Goal: Task Accomplishment & Management: Use online tool/utility

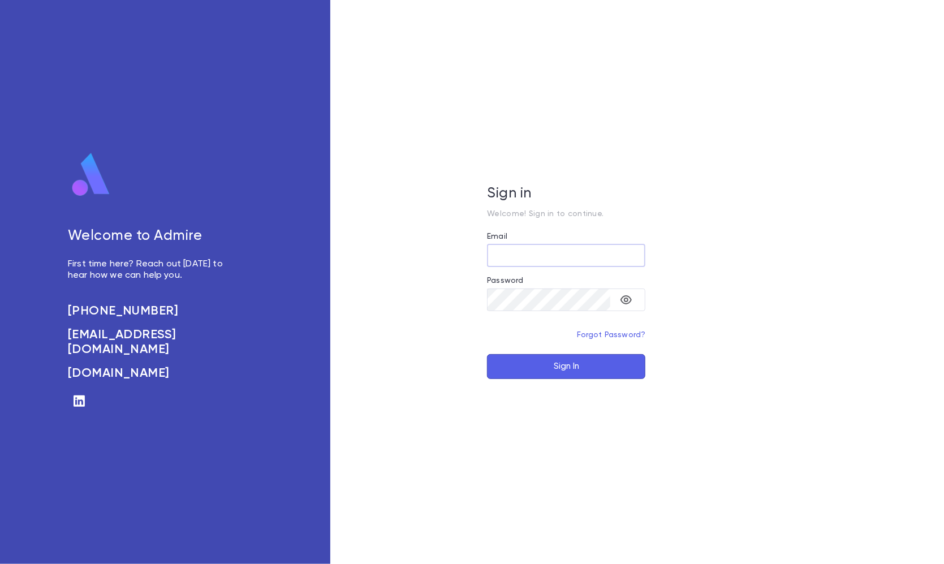
type input "**********"
click at [566, 366] on button "Sign In" at bounding box center [566, 366] width 158 height 25
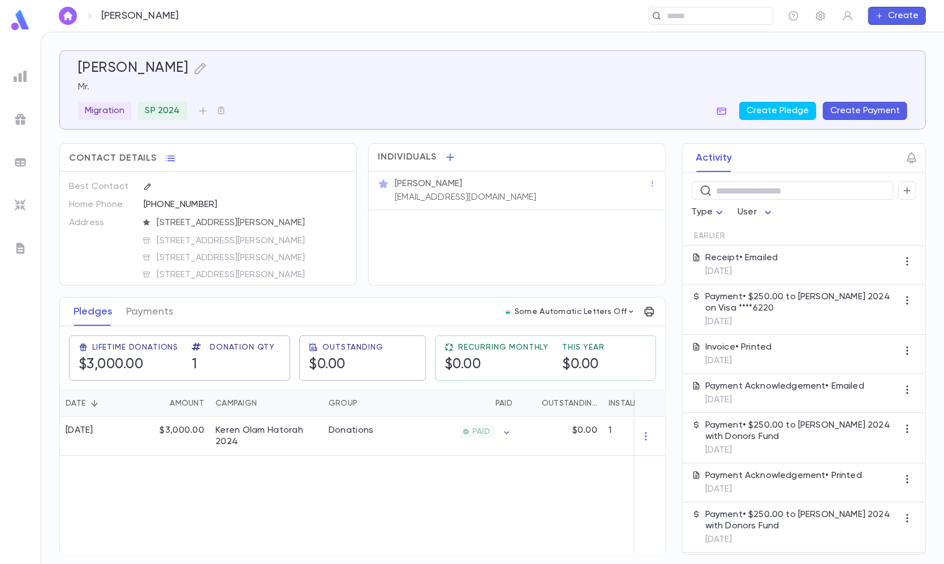
click at [19, 205] on img at bounding box center [21, 206] width 14 height 14
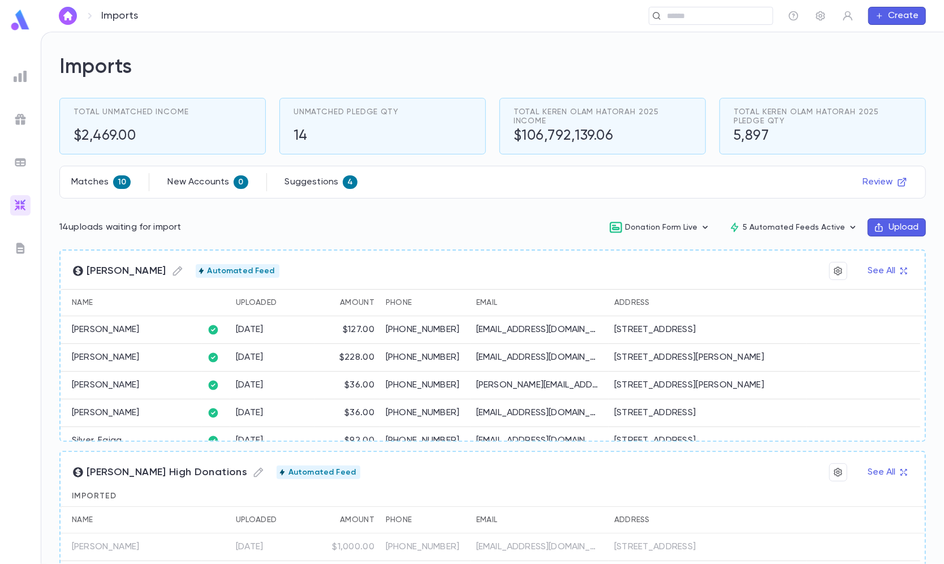
scroll to position [111, 0]
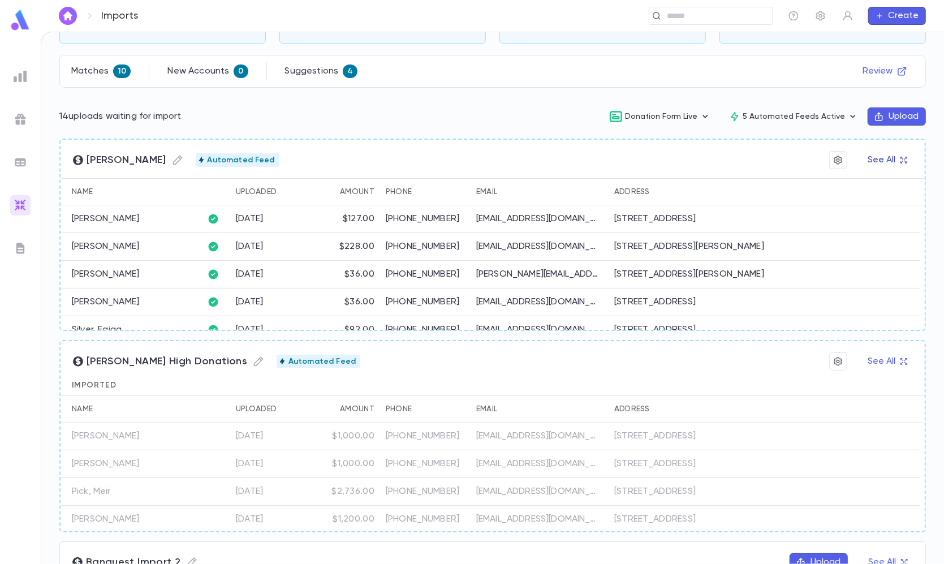
click at [883, 163] on button "See All" at bounding box center [887, 160] width 53 height 18
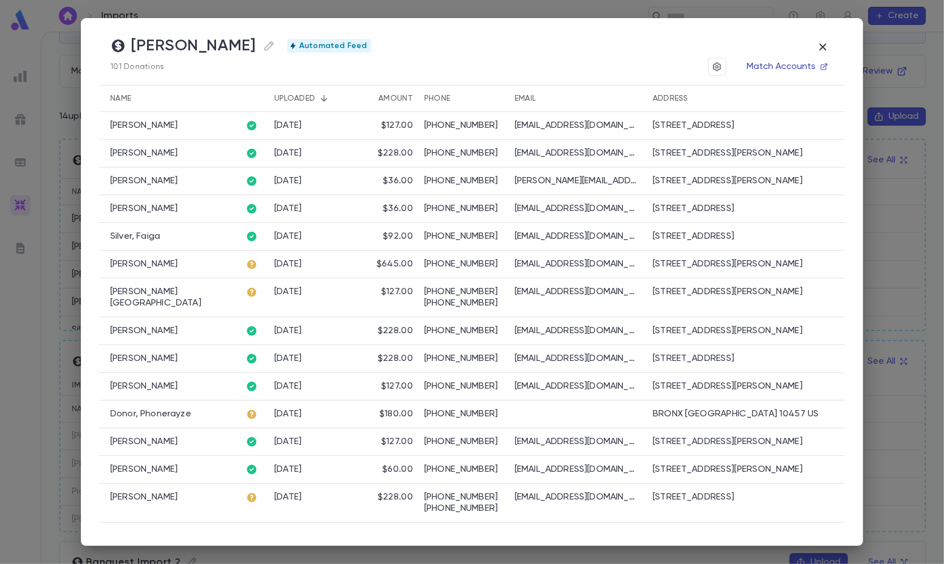
click at [779, 64] on button "Match Accounts" at bounding box center [787, 67] width 94 height 18
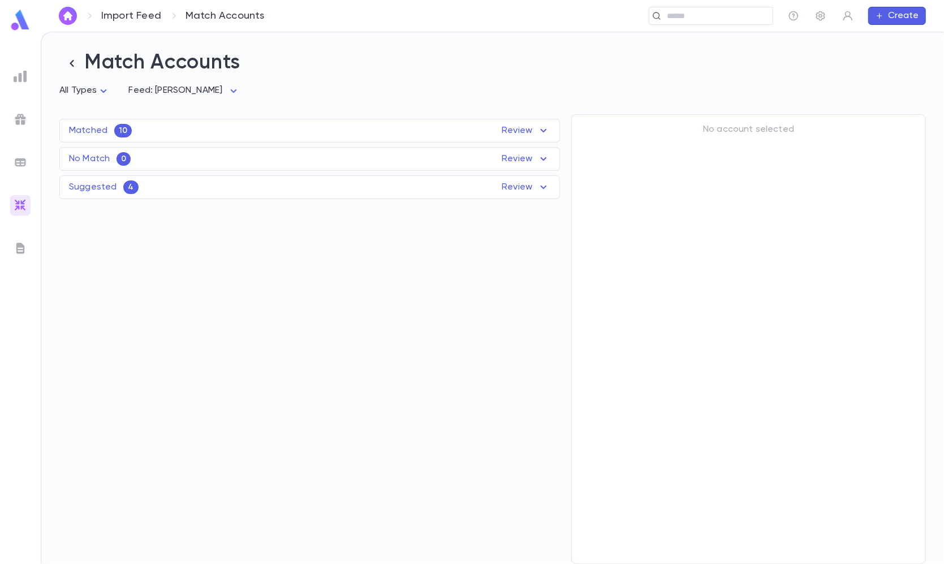
click at [320, 125] on div "Matched 10 Review" at bounding box center [309, 131] width 499 height 14
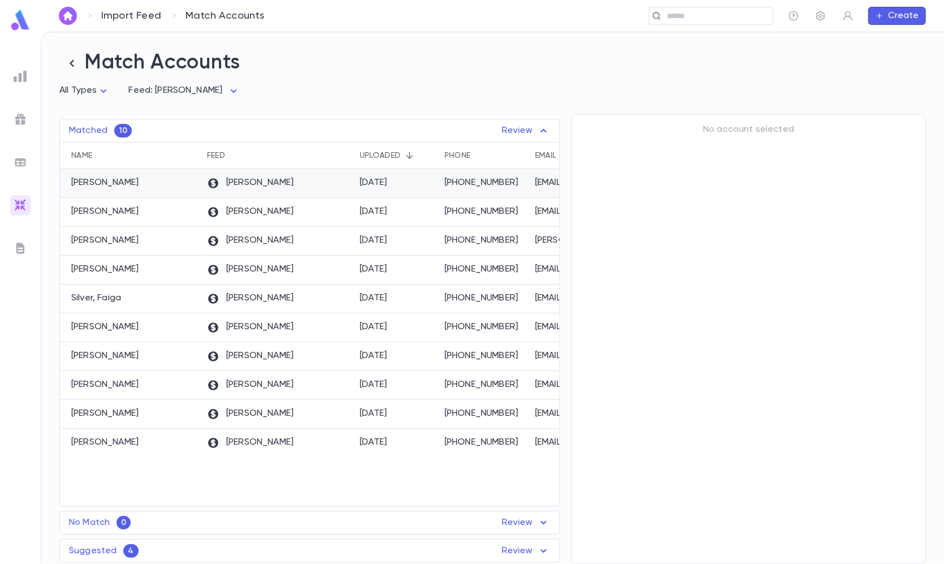
click at [288, 188] on div "Duvy's" at bounding box center [277, 183] width 153 height 29
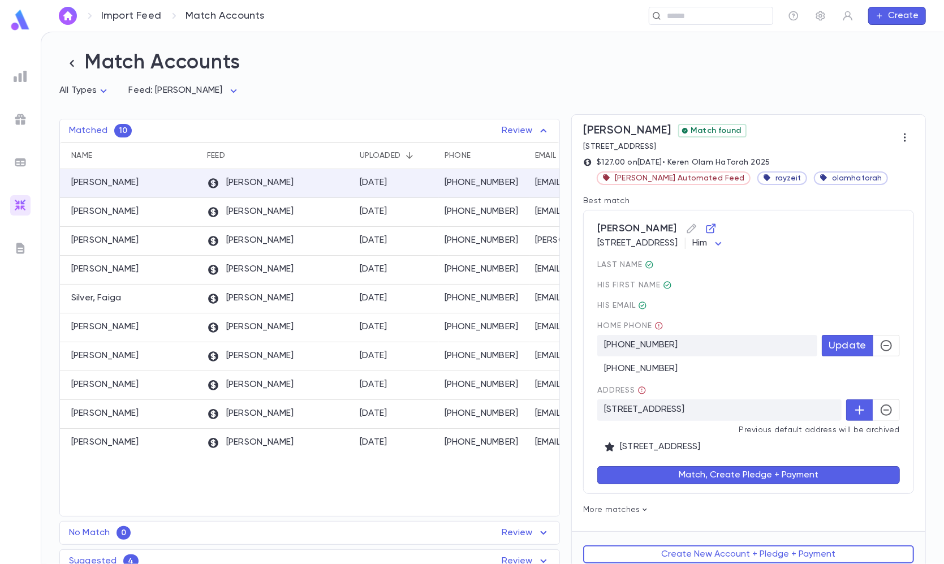
click at [892, 351] on button "button" at bounding box center [886, 345] width 27 height 21
click at [892, 394] on div "Address" at bounding box center [748, 390] width 303 height 9
click at [892, 408] on button "button" at bounding box center [886, 409] width 27 height 21
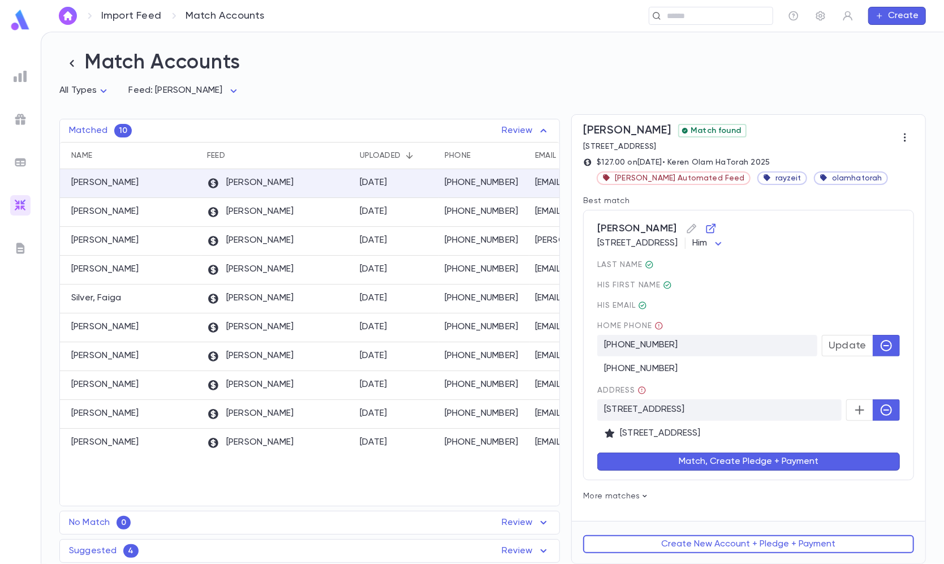
click at [805, 463] on button "Match, Create Pledge + Payment" at bounding box center [748, 461] width 303 height 18
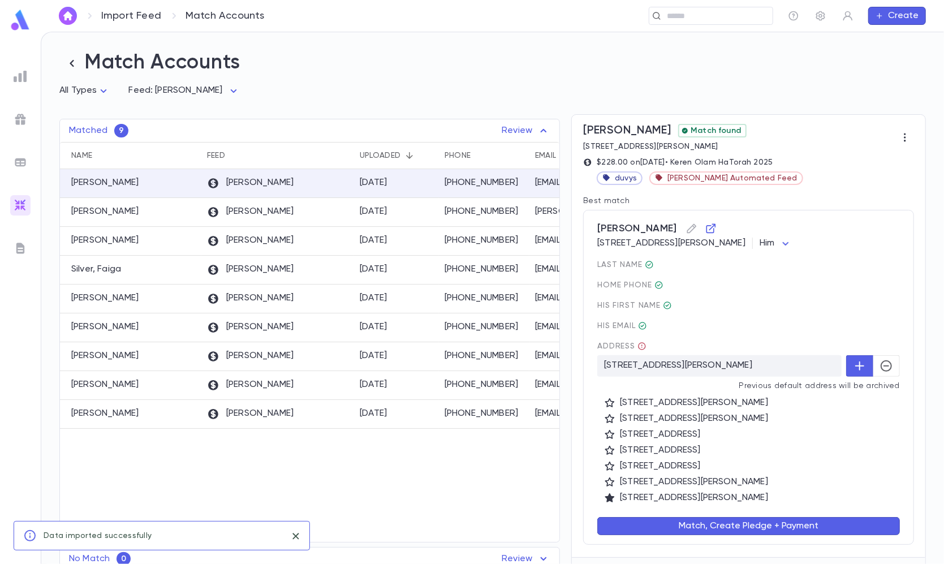
click at [879, 360] on icon "button" at bounding box center [886, 366] width 14 height 14
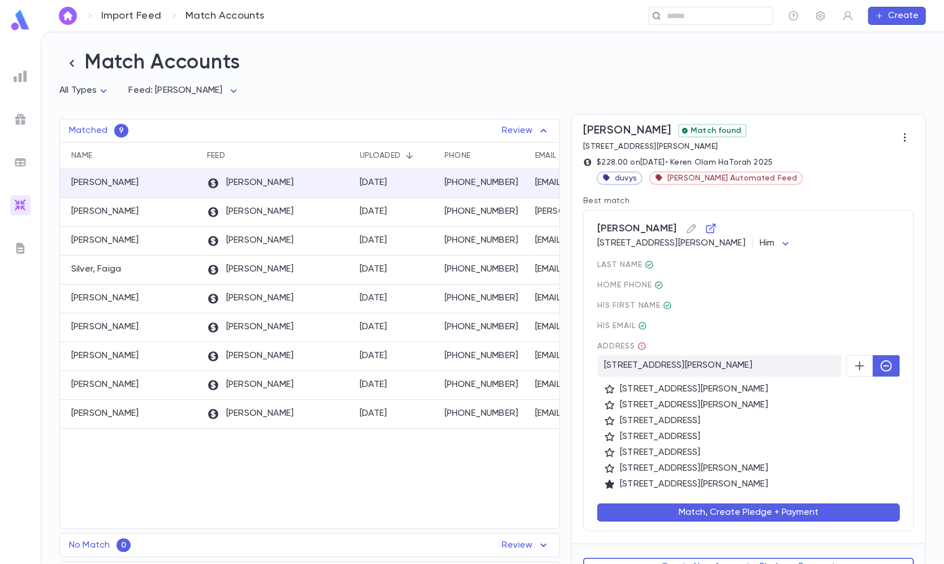
click at [717, 518] on button "Match, Create Pledge + Payment" at bounding box center [748, 512] width 303 height 18
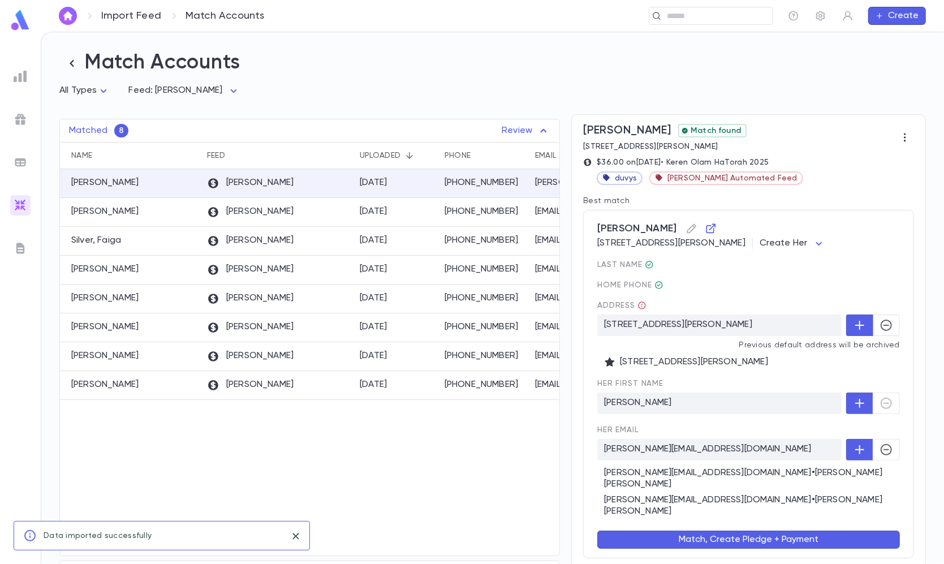
click at [881, 334] on button "button" at bounding box center [886, 324] width 27 height 21
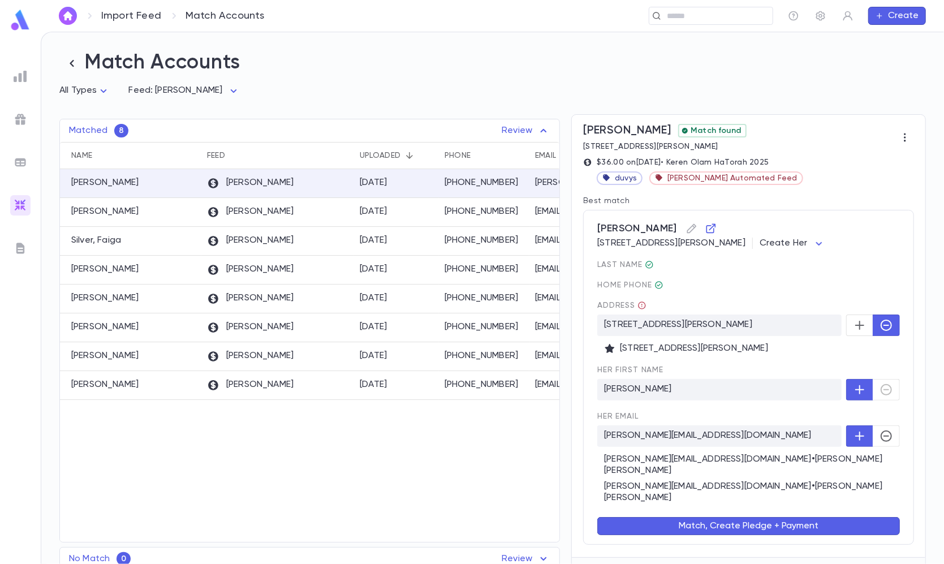
click at [800, 244] on div "16 Youmans Dr, Spring Valley NY 10977-2513 US Create Her *********" at bounding box center [748, 243] width 303 height 11
click at [817, 255] on div "Neuman, Yeshaya 16 Youmans Dr, Spring Valley NY 10977-2513 US Create Her ******…" at bounding box center [748, 377] width 331 height 335
click at [817, 247] on body "Import Feed Match Accounts ​ Create Match Accounts All Types * Feed: Duvy's ***…" at bounding box center [472, 298] width 944 height 532
click at [817, 287] on span "Him" at bounding box center [840, 286] width 48 height 11
type input "***"
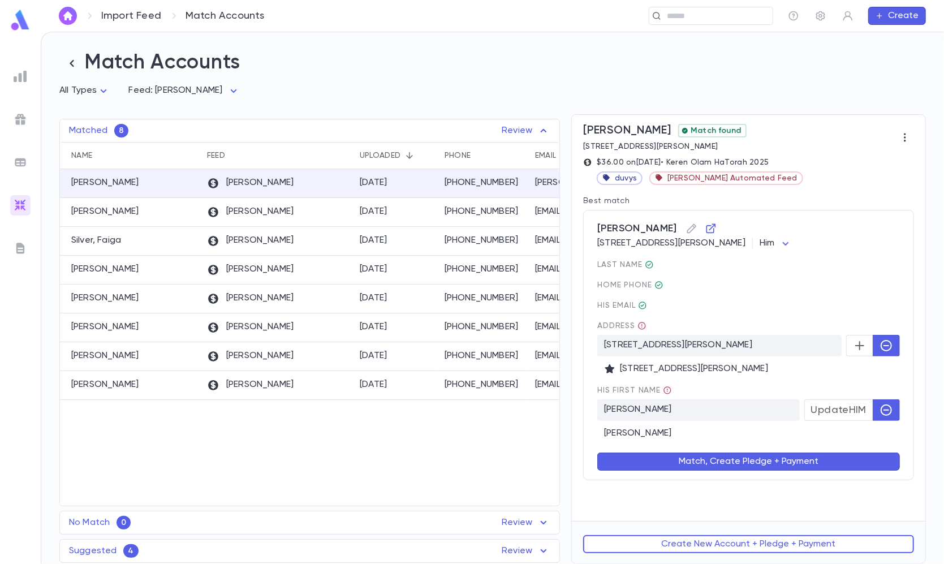
click at [674, 456] on button "Match, Create Pledge + Payment" at bounding box center [748, 461] width 303 height 18
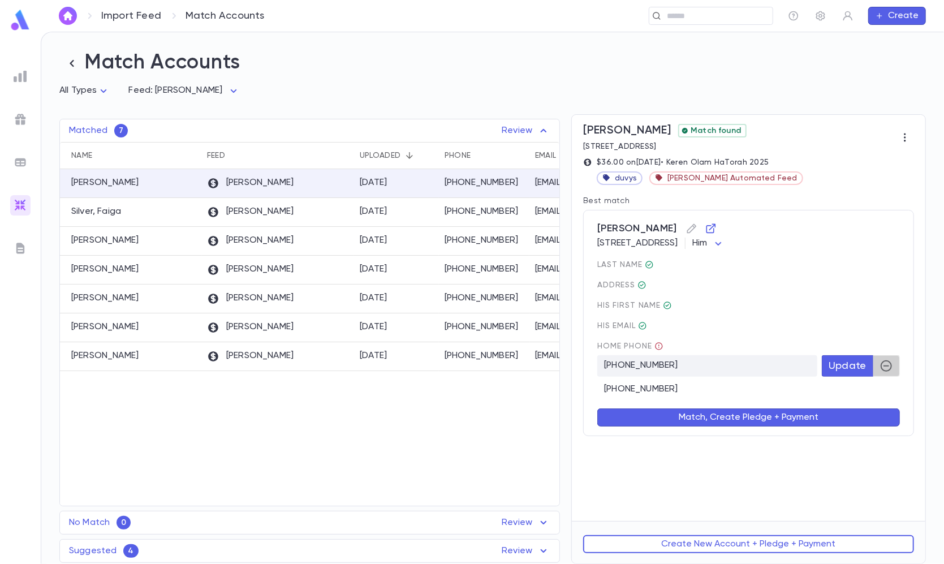
click at [885, 368] on icon "button" at bounding box center [886, 366] width 14 height 14
click at [825, 408] on button "Match, Create Pledge + Payment" at bounding box center [748, 417] width 303 height 18
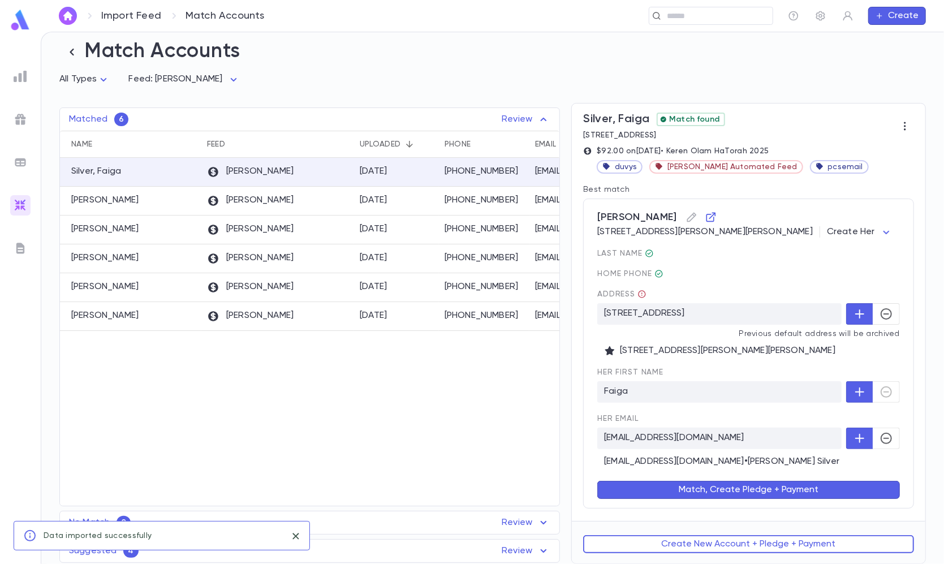
scroll to position [12, 0]
click at [709, 548] on button "Create New Account + Pledge + Payment" at bounding box center [748, 544] width 331 height 18
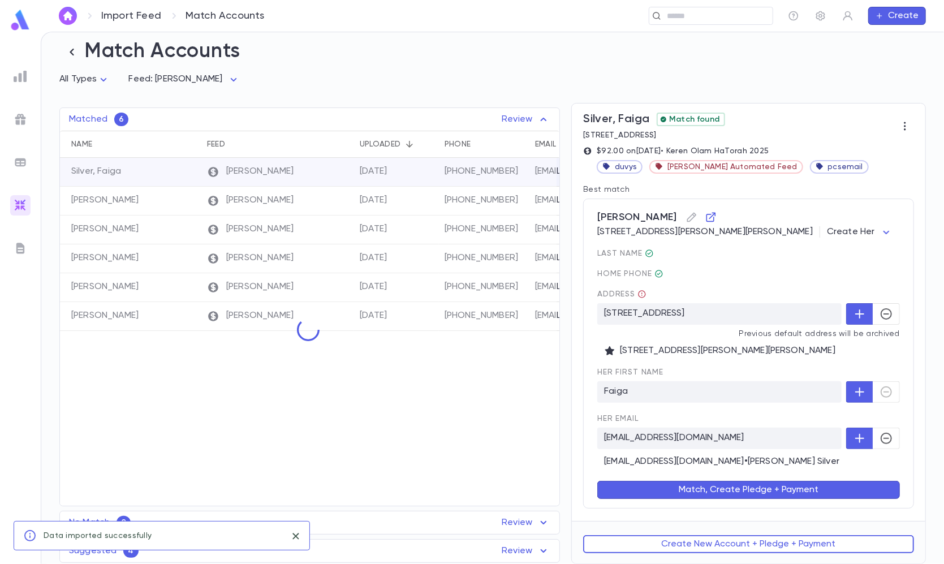
scroll to position [0, 0]
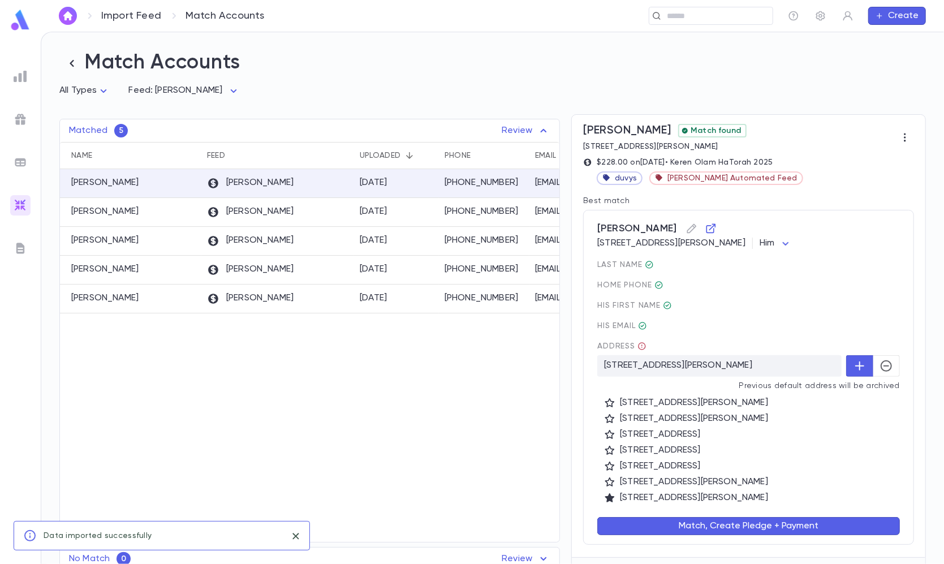
click at [879, 363] on icon "button" at bounding box center [886, 366] width 14 height 14
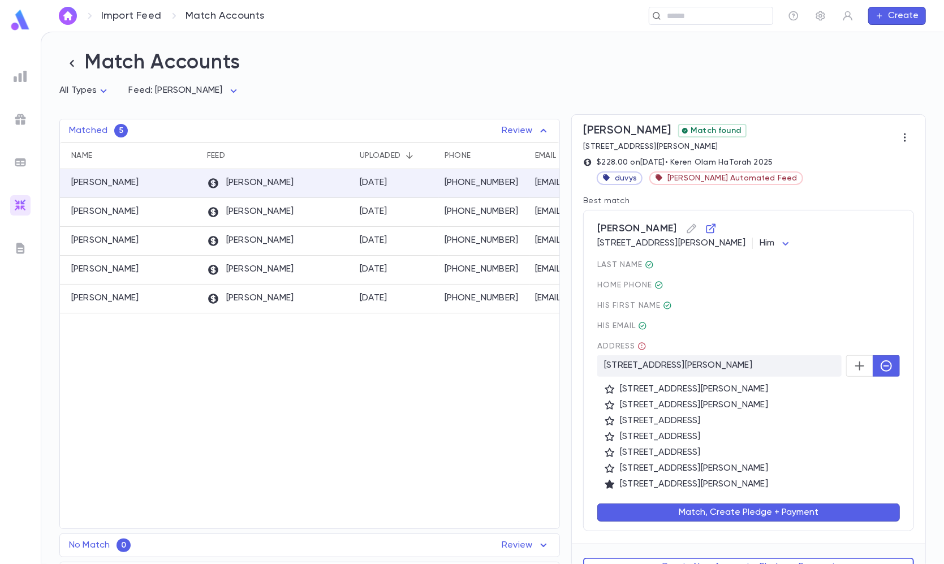
click at [715, 510] on button "Match, Create Pledge + Payment" at bounding box center [748, 512] width 303 height 18
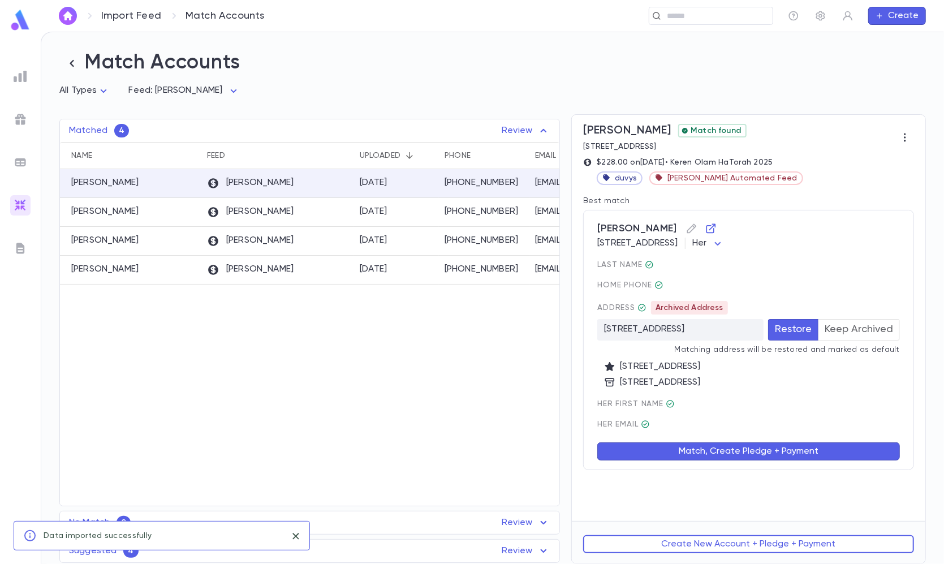
click at [876, 333] on button "Keep Archived" at bounding box center [859, 329] width 82 height 21
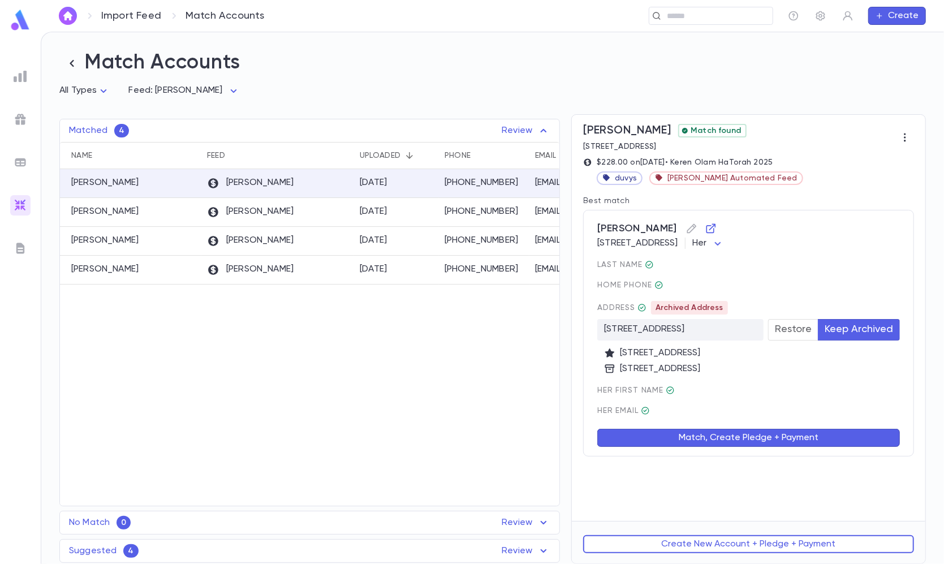
click at [749, 442] on button "Match, Create Pledge + Payment" at bounding box center [748, 438] width 303 height 18
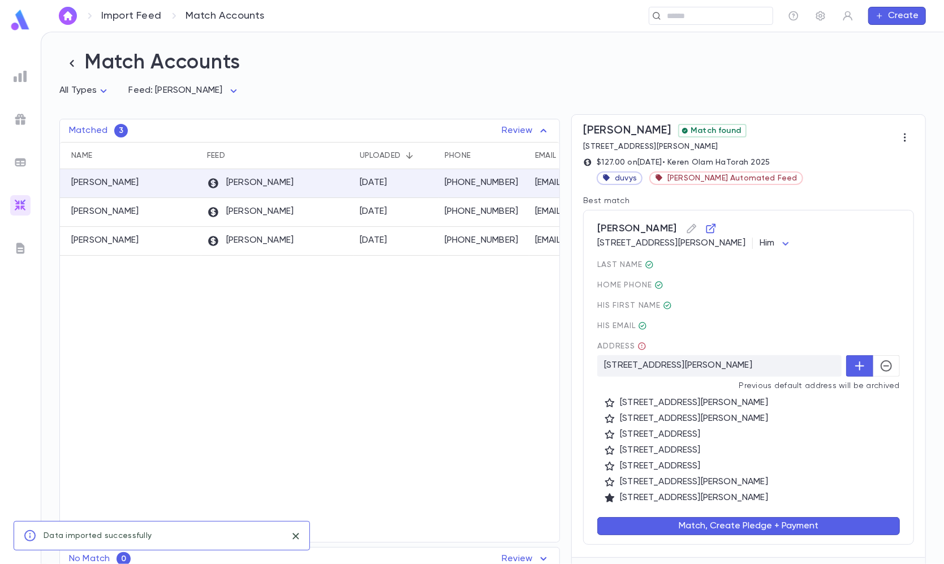
click at [887, 364] on icon "button" at bounding box center [886, 366] width 14 height 14
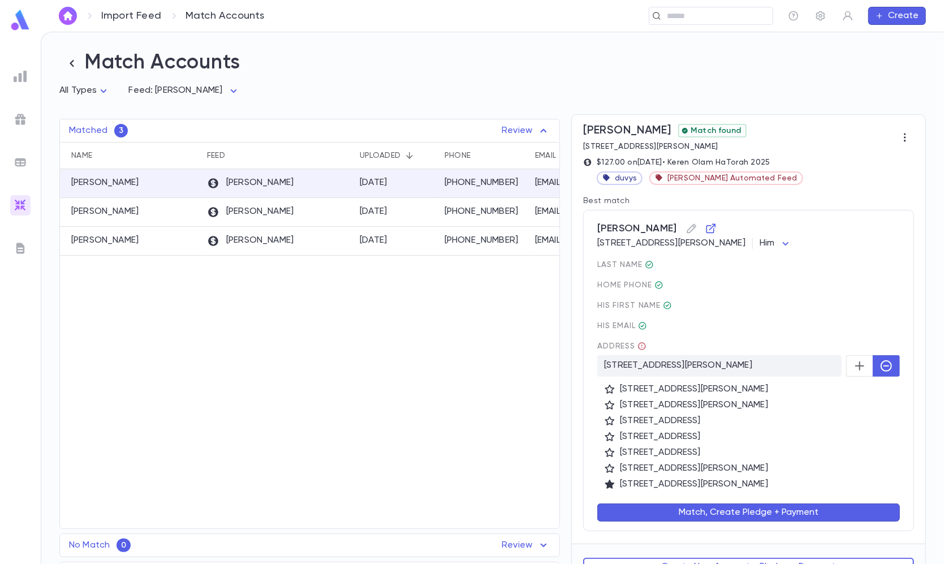
click at [725, 514] on button "Match, Create Pledge + Payment" at bounding box center [748, 512] width 303 height 18
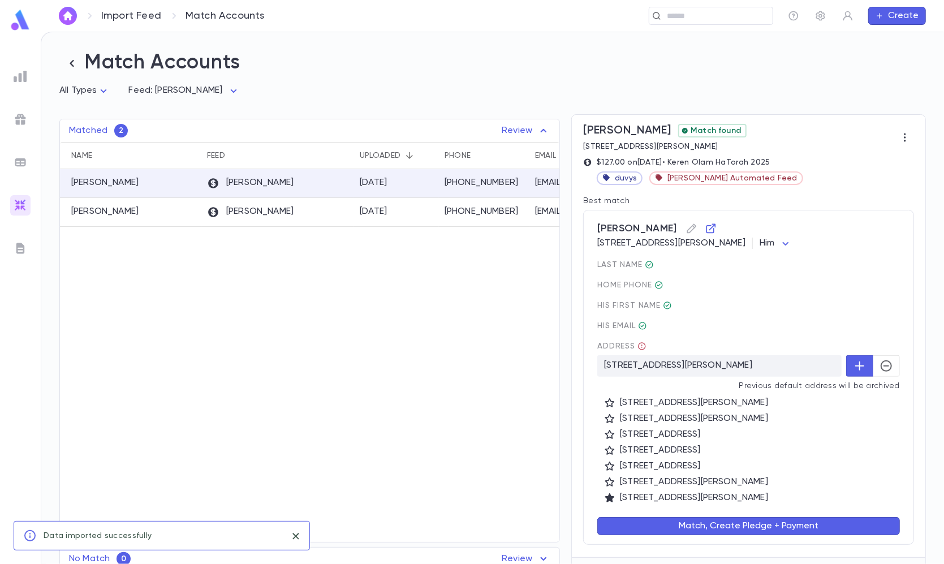
click at [883, 360] on icon "button" at bounding box center [886, 366] width 14 height 14
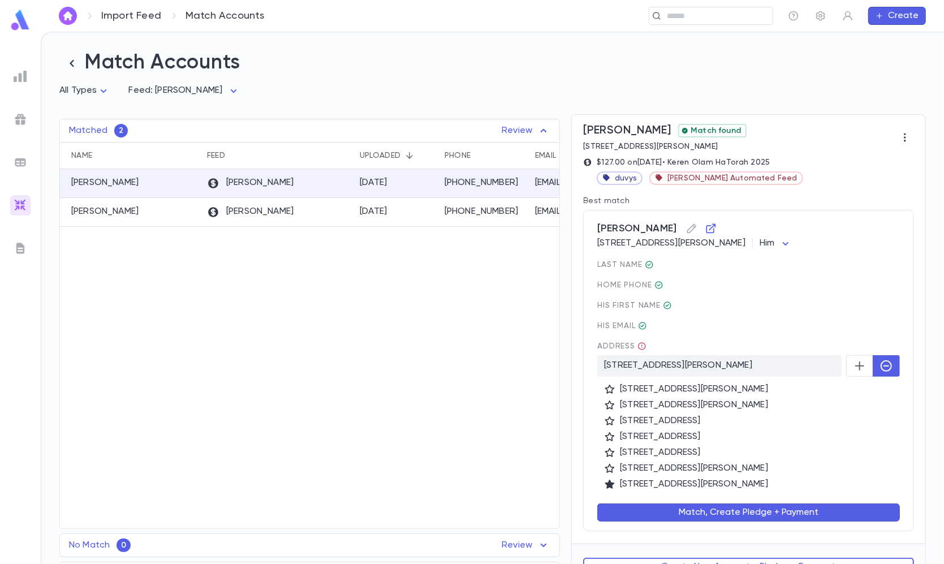
click at [768, 514] on button "Match, Create Pledge + Payment" at bounding box center [748, 512] width 303 height 18
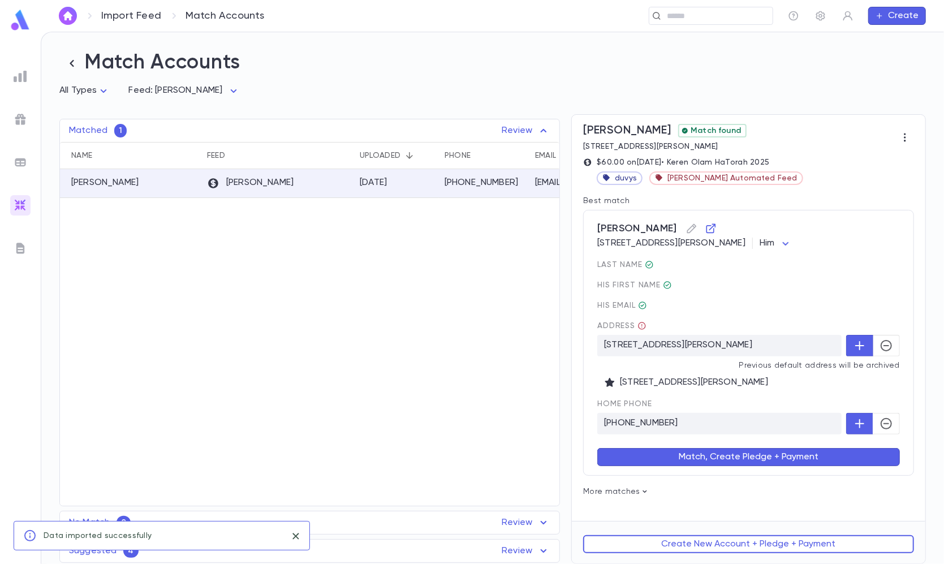
click at [882, 344] on icon "button" at bounding box center [886, 346] width 14 height 14
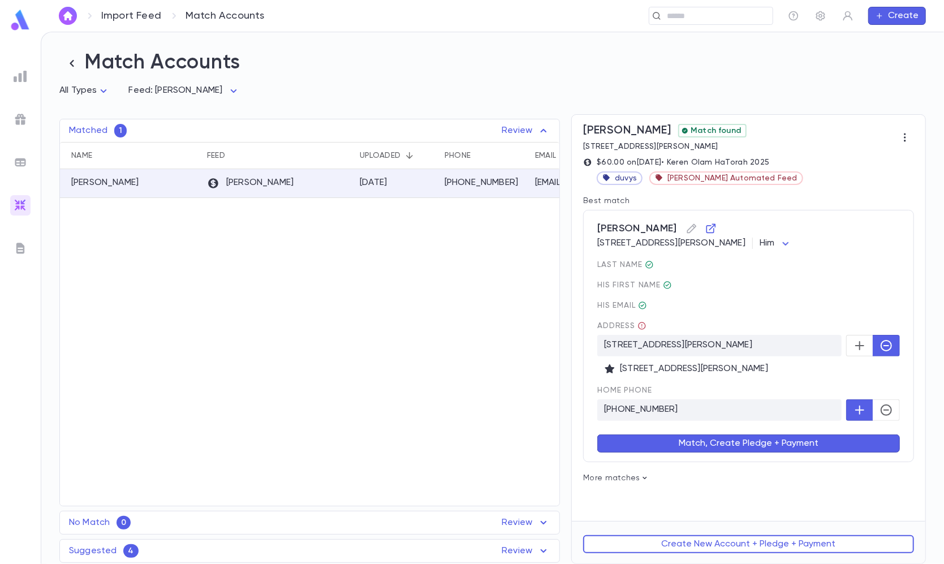
click at [740, 448] on button "Match, Create Pledge + Payment" at bounding box center [748, 443] width 303 height 18
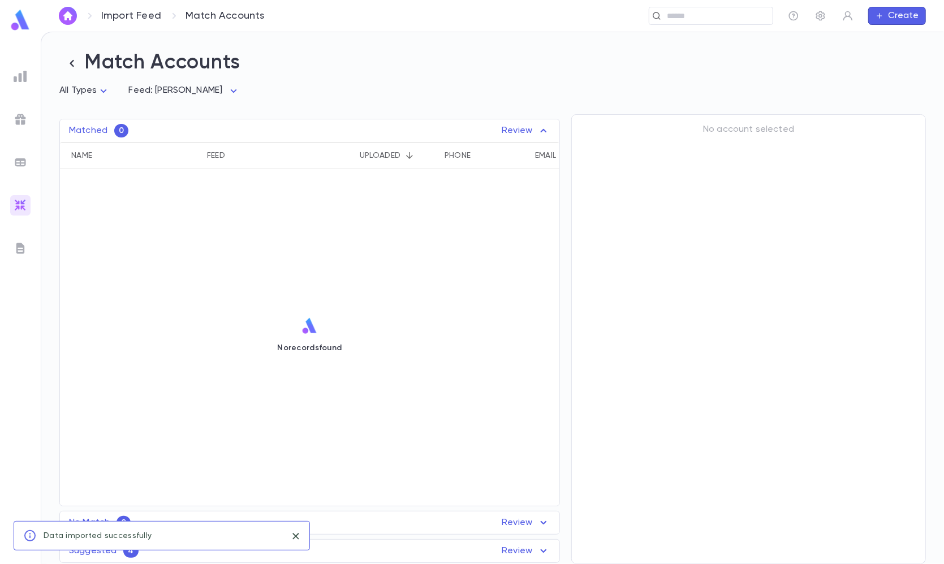
click at [517, 551] on p "Review" at bounding box center [526, 551] width 49 height 14
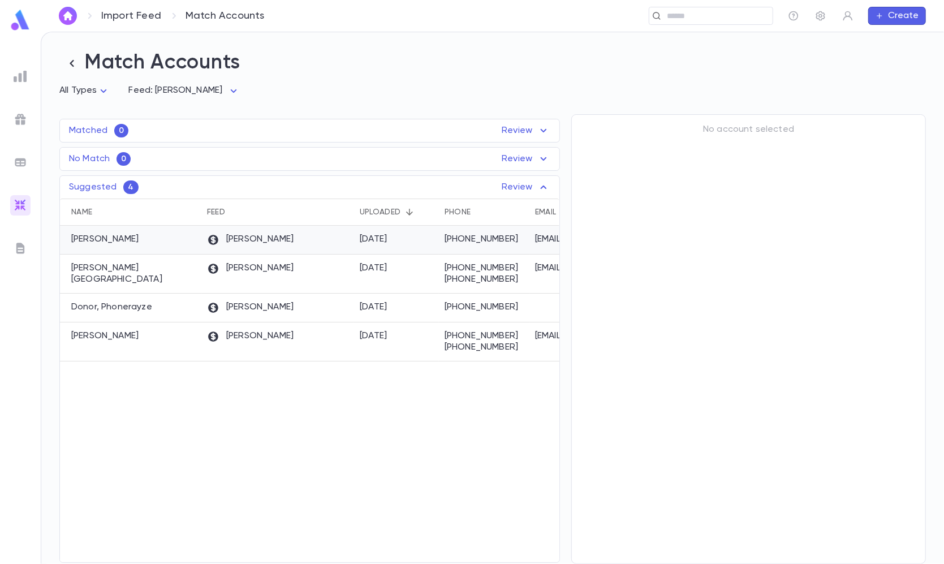
click at [378, 238] on div "[DATE]" at bounding box center [374, 239] width 28 height 11
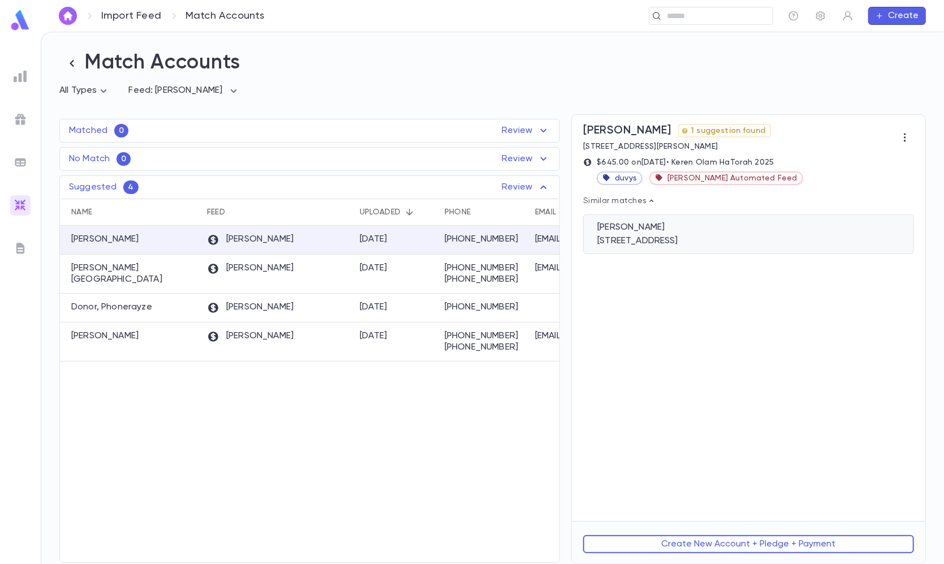
click at [743, 231] on div "Goldberg, Gitty" at bounding box center [748, 227] width 303 height 11
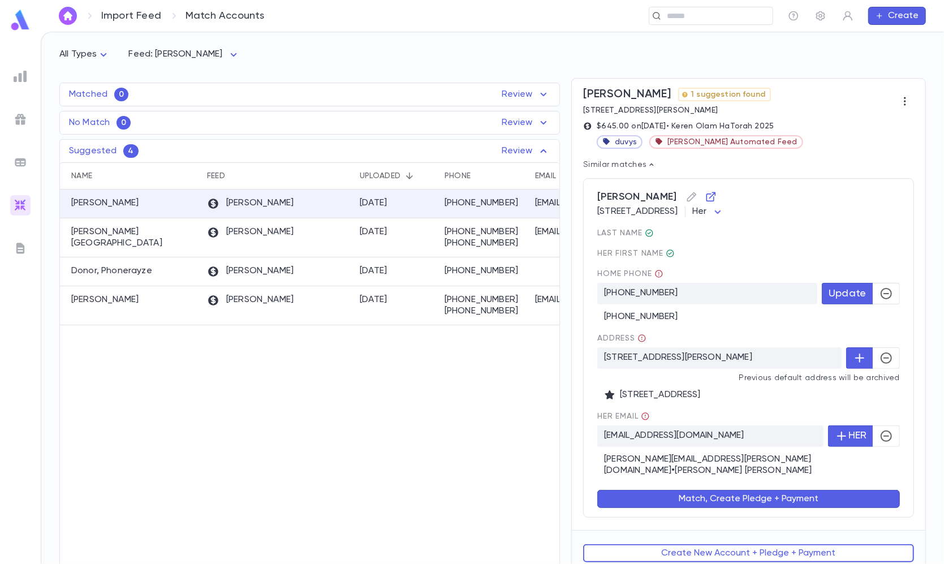
scroll to position [35, 0]
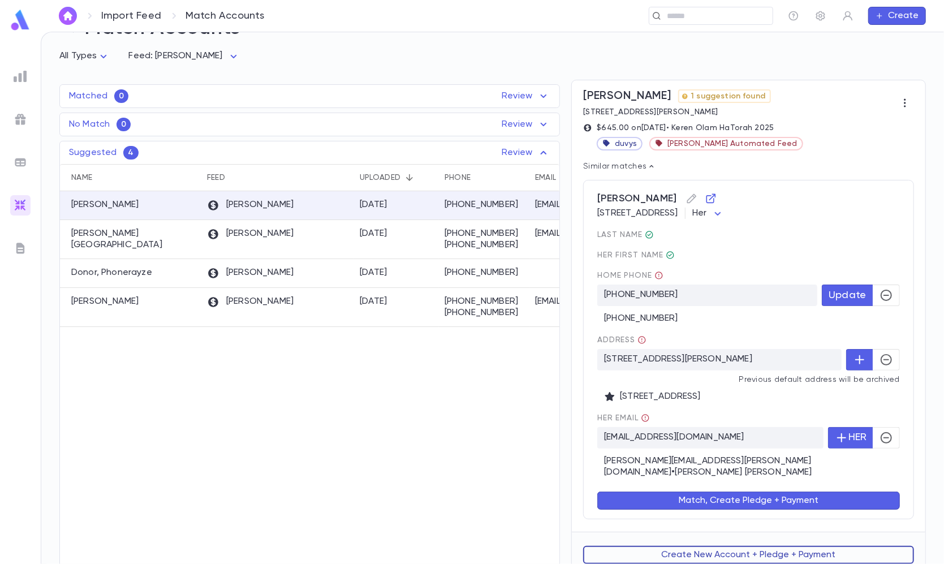
click at [669, 549] on button "Create New Account + Pledge + Payment" at bounding box center [748, 555] width 331 height 18
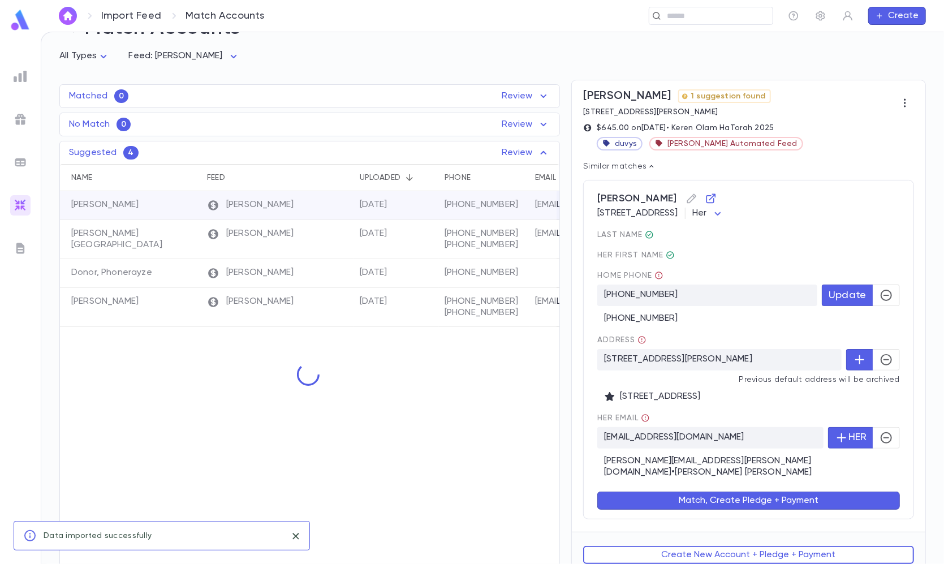
scroll to position [0, 0]
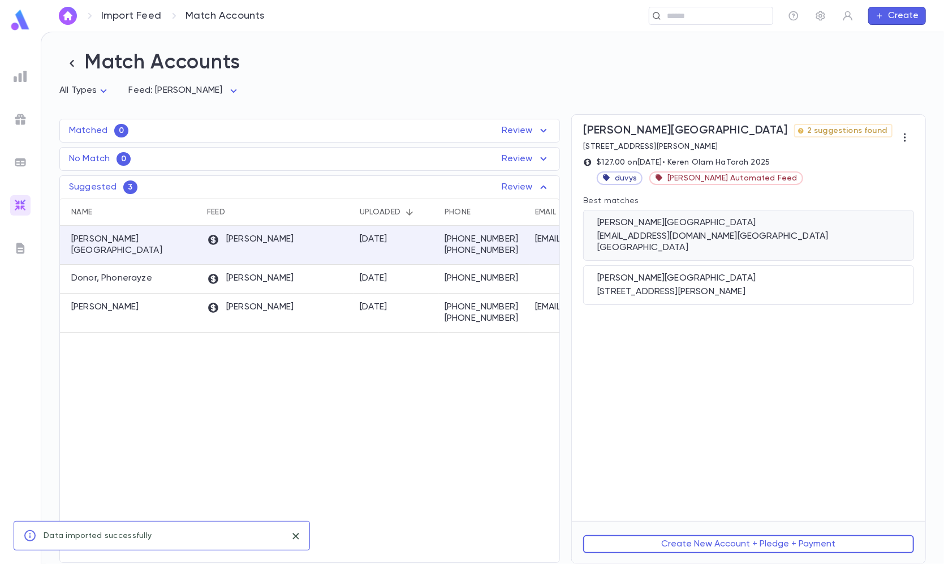
click at [744, 232] on div "estiforst@gmail.com, lakewood NJ 08701 US" at bounding box center [748, 242] width 303 height 23
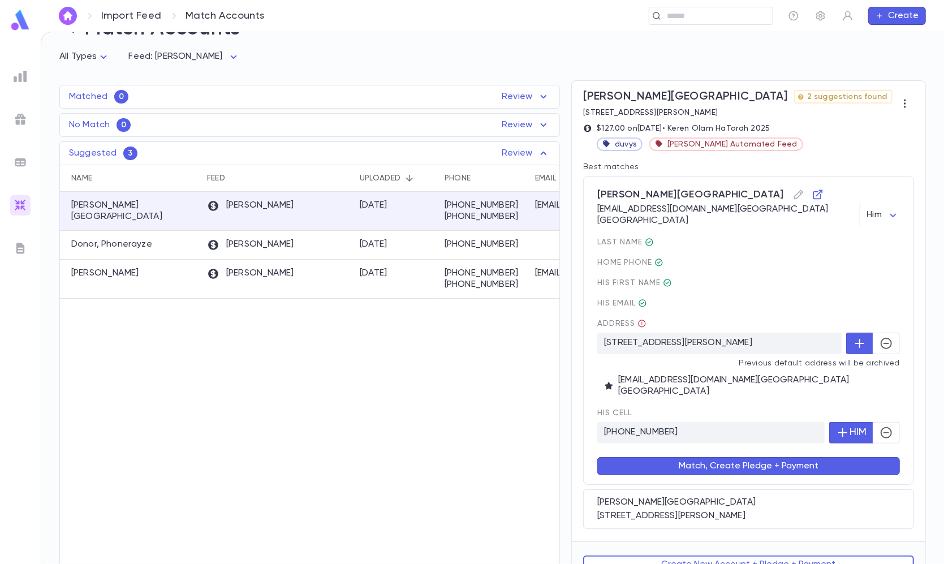
scroll to position [33, 0]
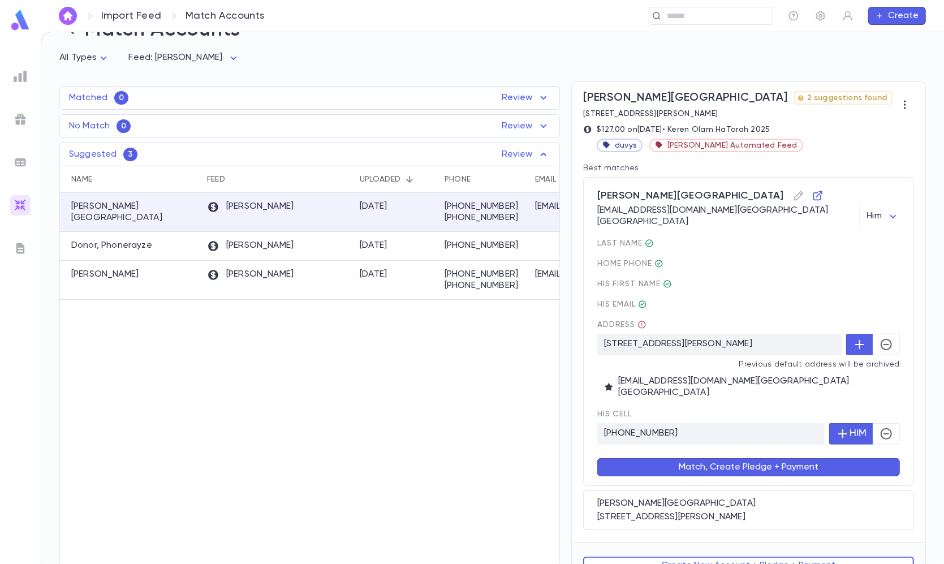
click at [698, 458] on button "Match, Create Pledge + Payment" at bounding box center [748, 467] width 303 height 18
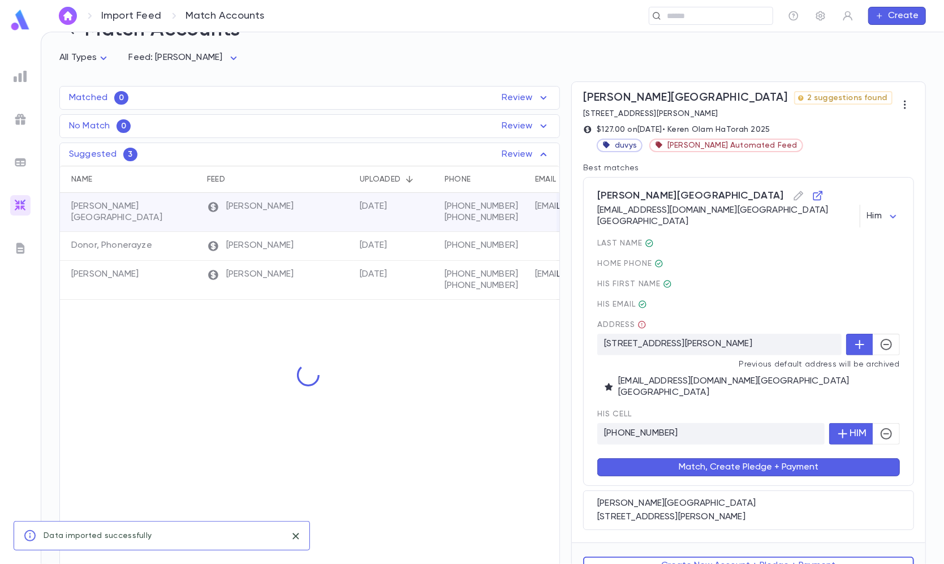
scroll to position [0, 0]
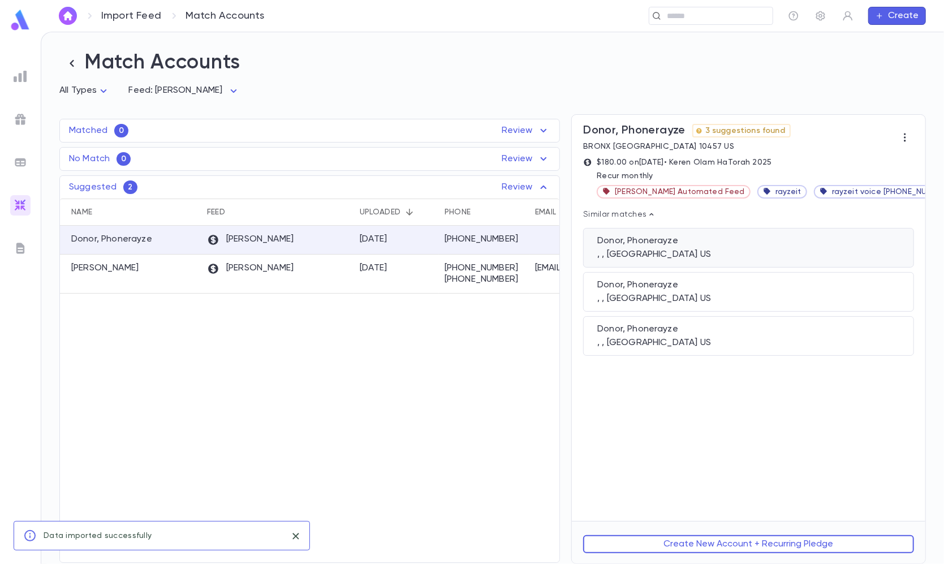
click at [696, 247] on div "Donor, Phonerayze , , TOMS RIVER NJ 08755 US" at bounding box center [748, 248] width 331 height 40
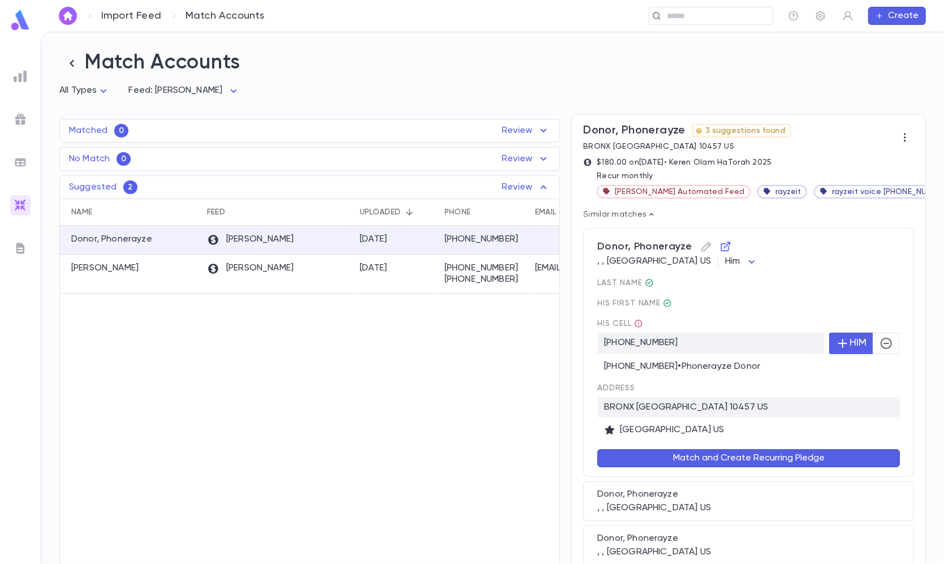
click at [684, 455] on button "Match and Create Recurring Pledge" at bounding box center [748, 458] width 303 height 18
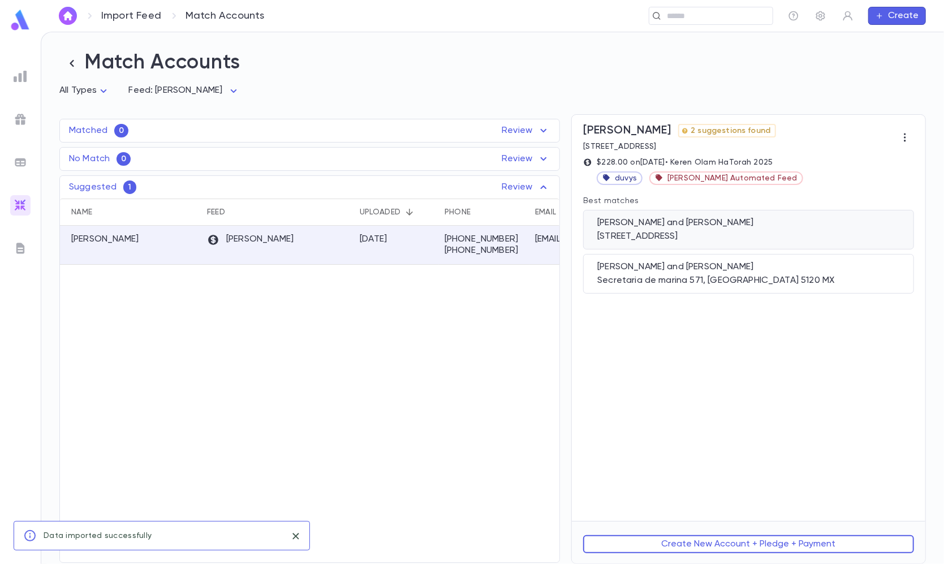
click at [686, 228] on div "Levy, Menachem and Chaya" at bounding box center [748, 222] width 303 height 11
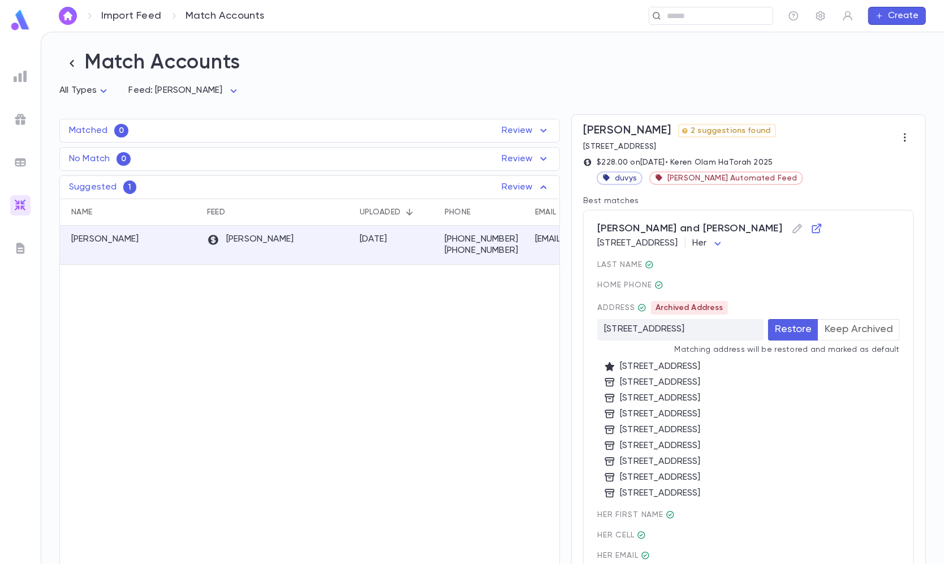
click at [863, 342] on div "Address Archived Address 89 Elmwood Ave, Passaic NJ 07055 US Restore Keep Archi…" at bounding box center [748, 400] width 303 height 198
click at [857, 325] on button "Keep Archived" at bounding box center [859, 329] width 82 height 21
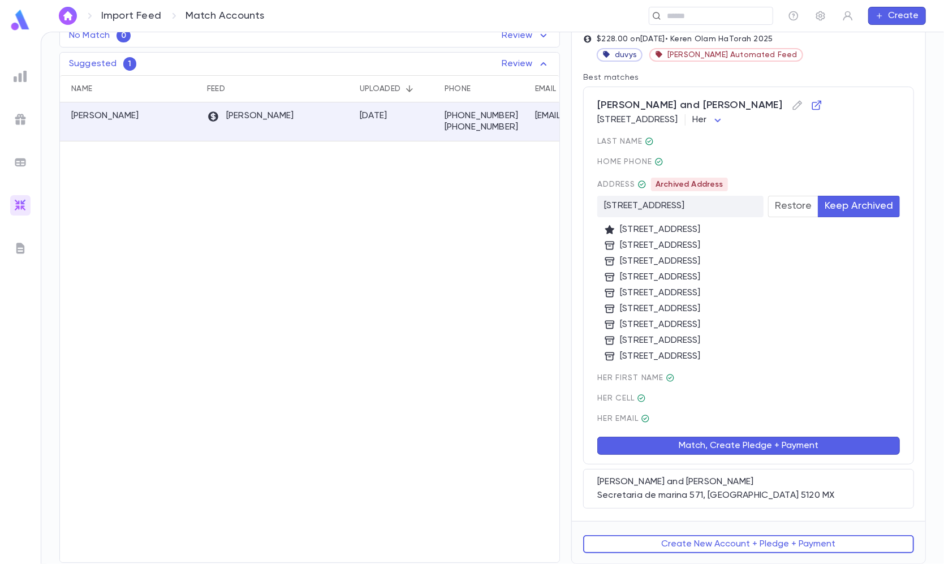
scroll to position [124, 0]
click at [722, 437] on button "Match, Create Pledge + Payment" at bounding box center [748, 446] width 303 height 18
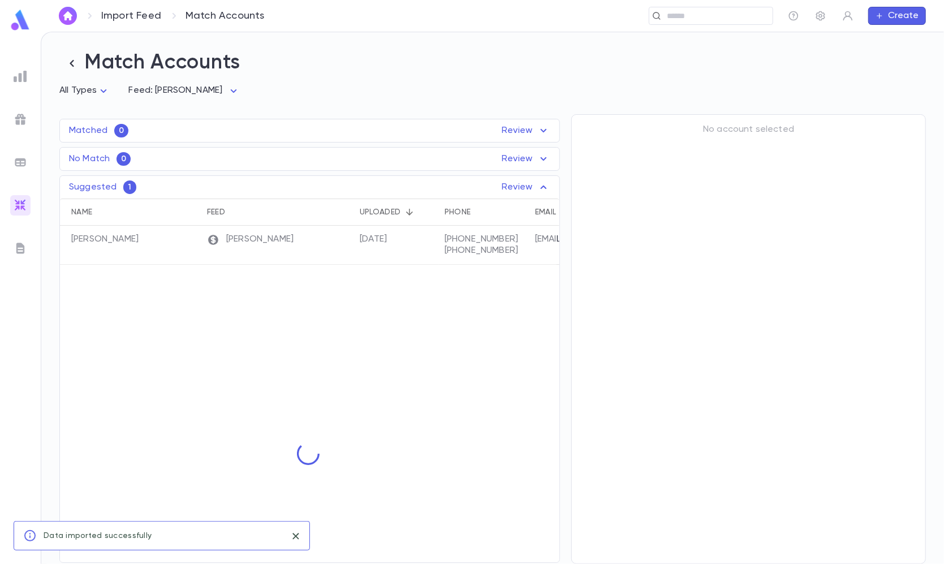
scroll to position [0, 0]
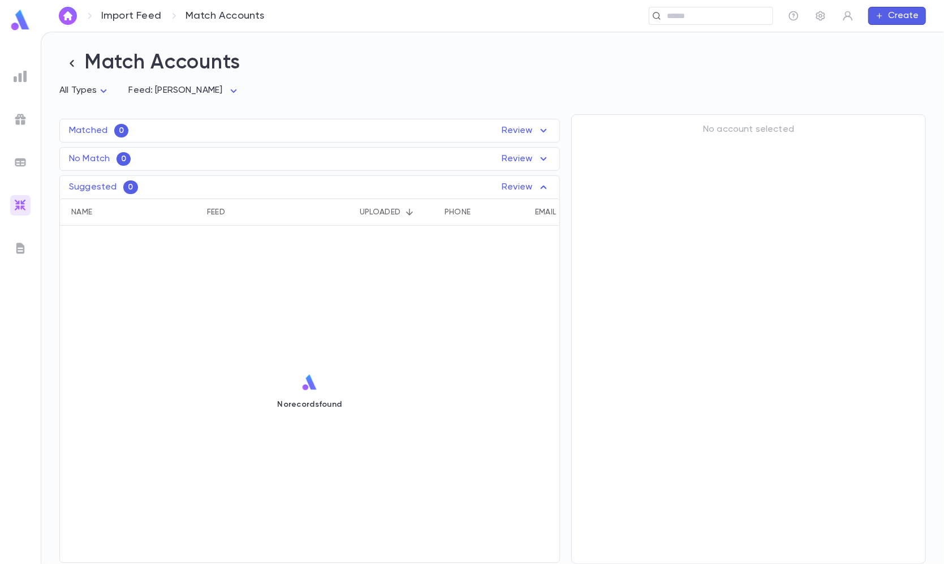
click at [29, 75] on div at bounding box center [20, 76] width 20 height 20
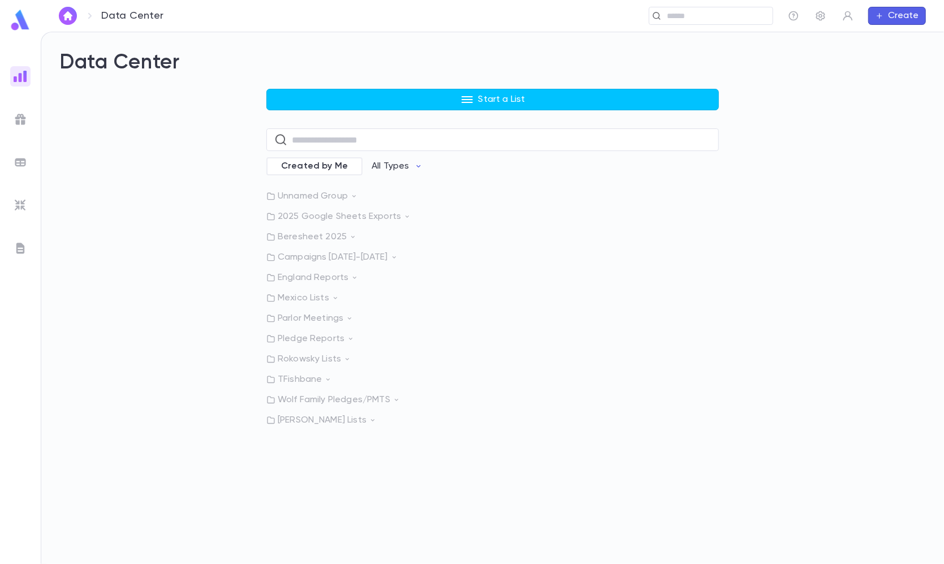
click at [713, 2] on div "Data Center ​ Create" at bounding box center [492, 16] width 903 height 32
click at [698, 12] on input "text" at bounding box center [715, 16] width 105 height 11
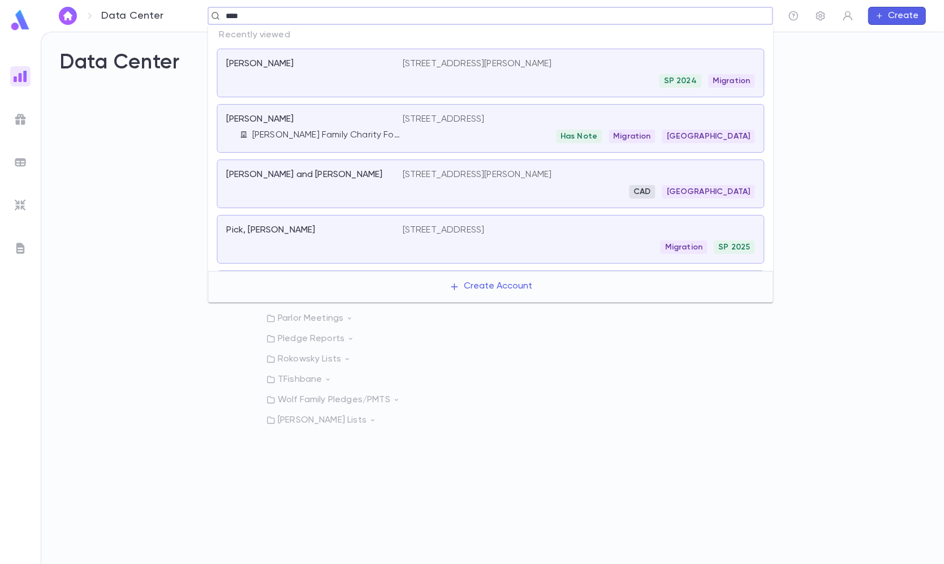
type input "*****"
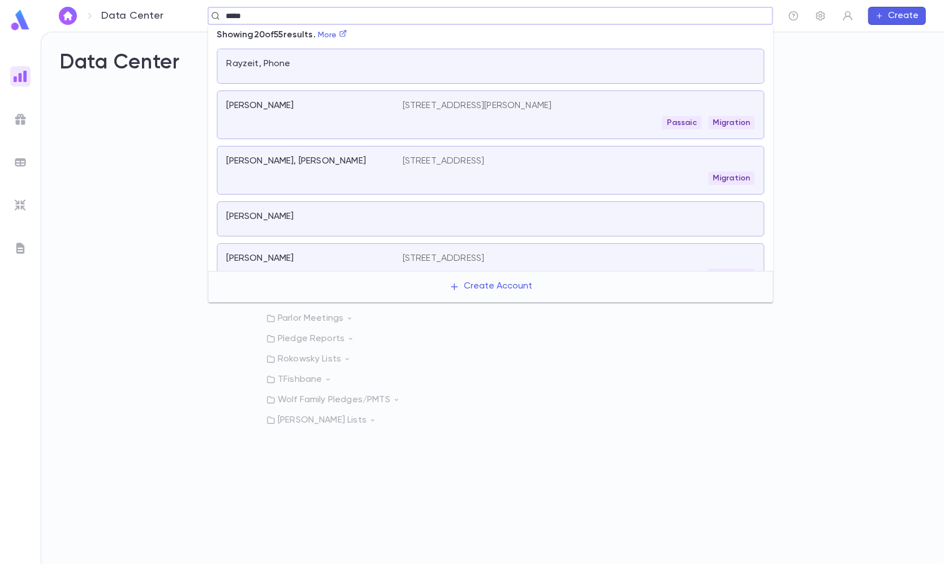
click at [406, 60] on div at bounding box center [579, 66] width 352 height 16
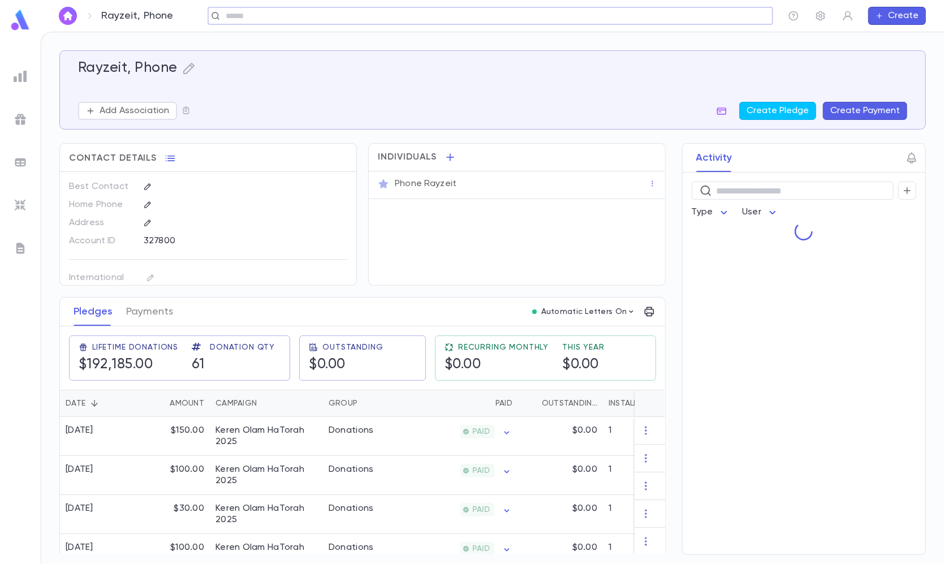
click at [851, 115] on button "Create Payment" at bounding box center [865, 111] width 84 height 18
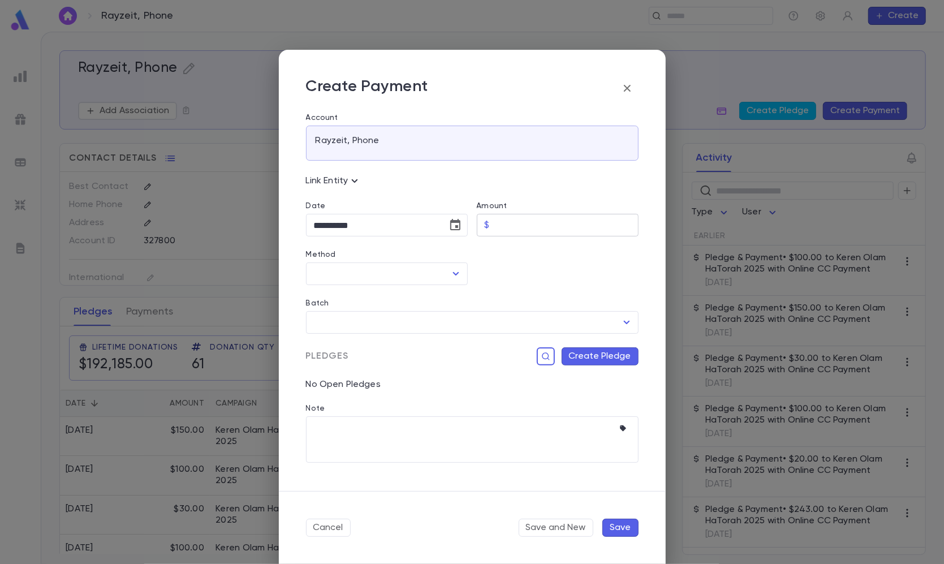
click at [516, 224] on input "Amount" at bounding box center [566, 225] width 144 height 22
type input "******"
click at [372, 267] on input "Method" at bounding box center [378, 273] width 135 height 21
click at [351, 300] on li "Online CC Payment" at bounding box center [386, 299] width 160 height 18
type input "**********"
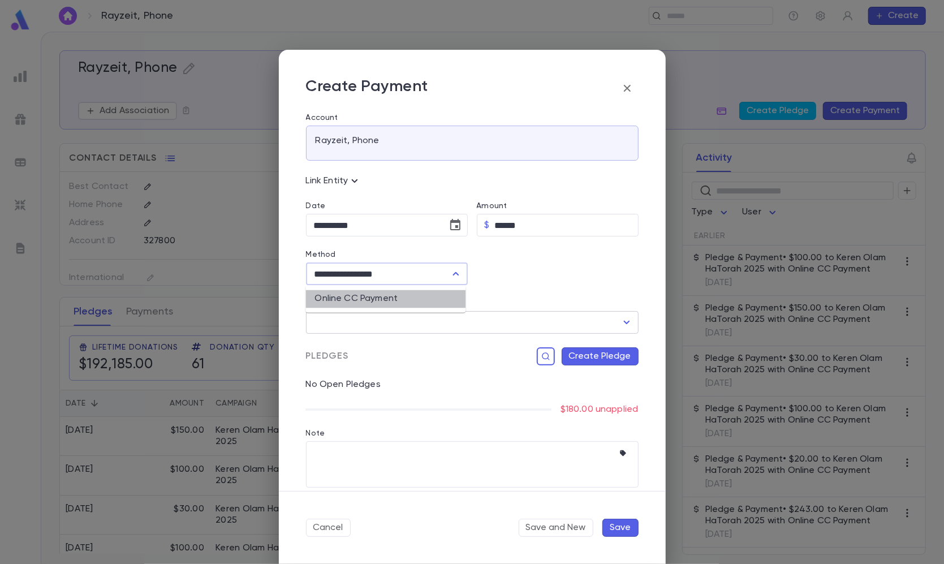
click at [351, 315] on input "Batch" at bounding box center [463, 322] width 305 height 21
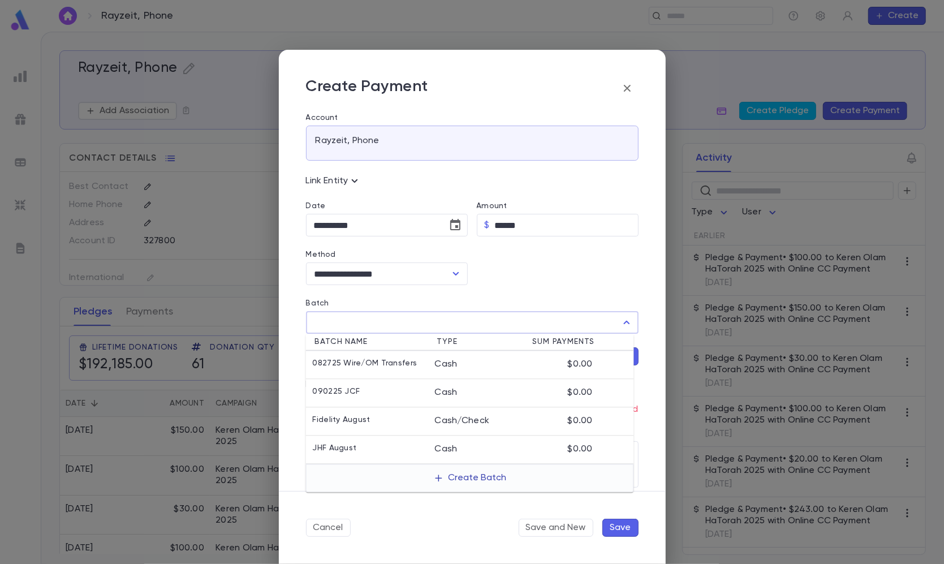
click at [462, 485] on button "Create Batch" at bounding box center [469, 478] width 87 height 18
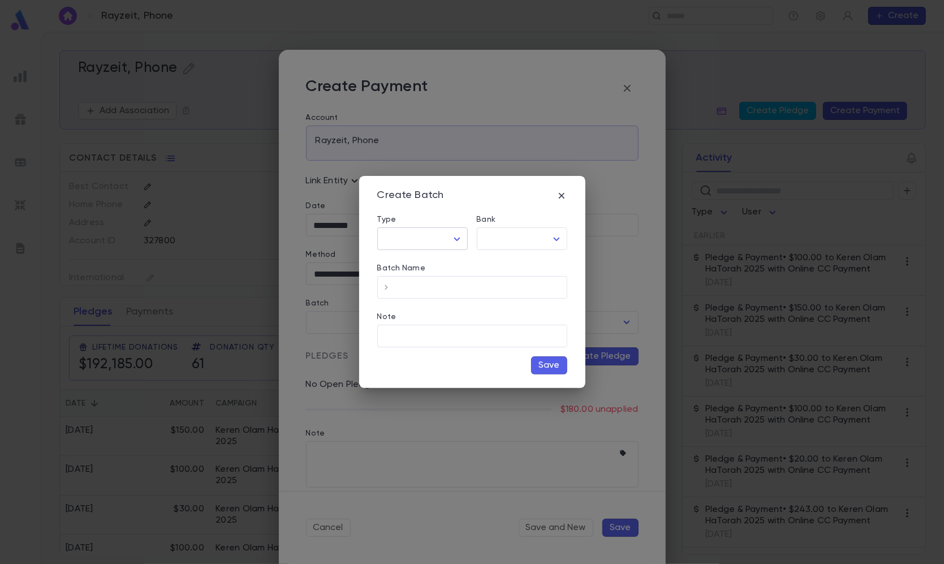
click at [447, 241] on body "Rayzeit, Phone ​ Create Rayzeit, Phone Add Association Create Pledge Create Pay…" at bounding box center [472, 298] width 944 height 532
click at [445, 268] on span "Cash" at bounding box center [424, 262] width 71 height 11
type input "****"
click at [499, 251] on div "Batch Name ​" at bounding box center [467, 274] width 199 height 49
click at [501, 243] on body "Rayzeit, Phone ​ Create Rayzeit, Phone Add Association Create Pledge Create Pay…" at bounding box center [472, 298] width 944 height 532
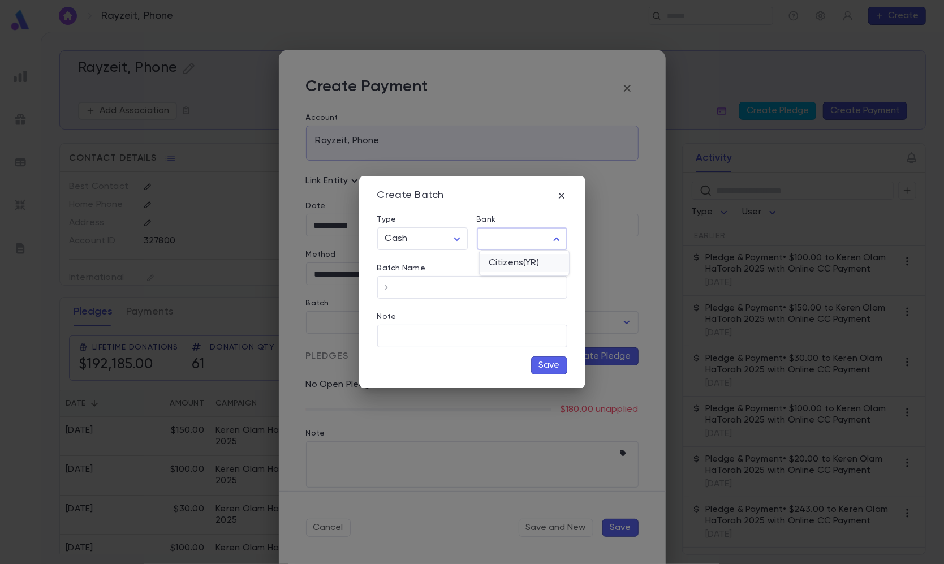
click at [501, 267] on span "Citizens(YR)" at bounding box center [524, 262] width 71 height 11
type input "**"
click at [473, 295] on input "Batch Name" at bounding box center [481, 288] width 172 height 22
type input "**********"
type input "*"
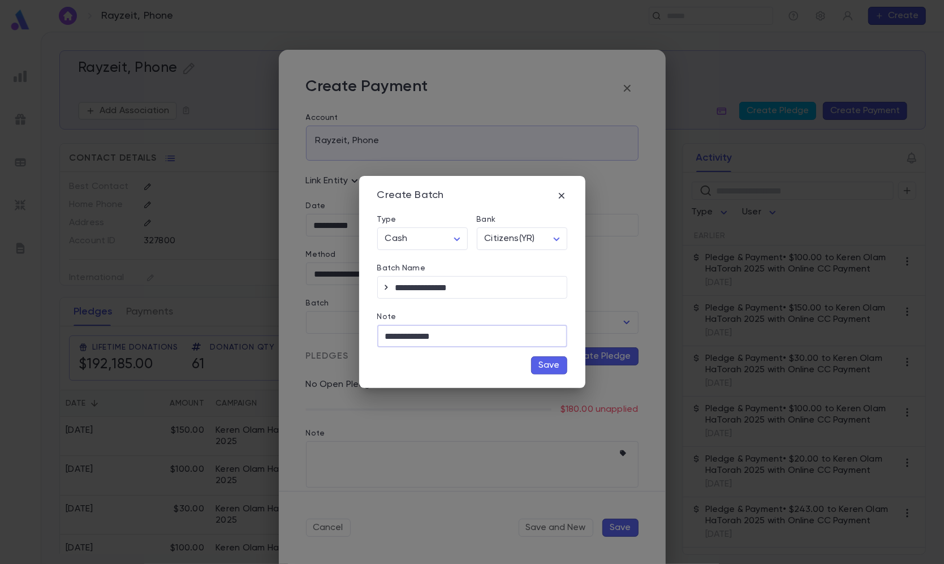
type input "**********"
click at [552, 367] on button "Save" at bounding box center [549, 365] width 36 height 18
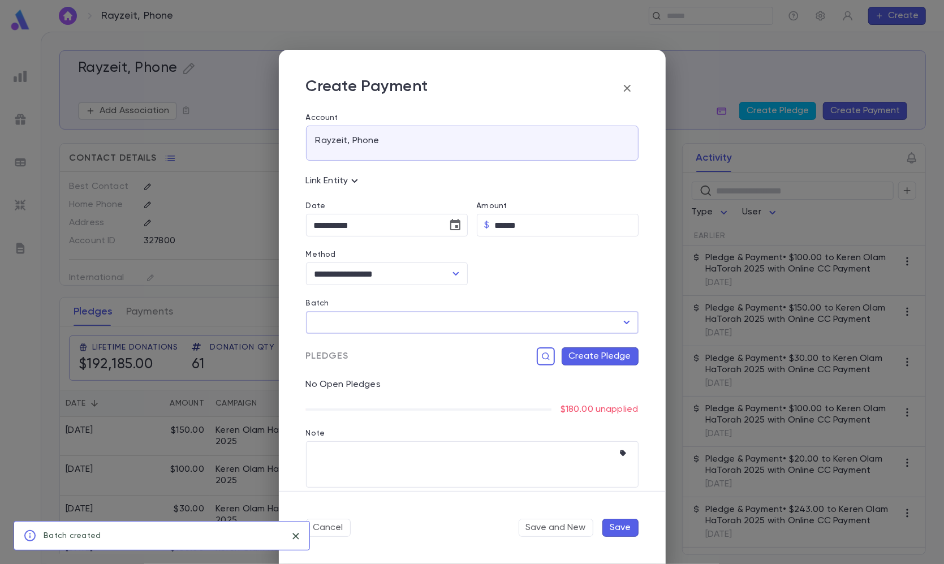
type input "**********"
click at [588, 356] on button "Create Pledge" at bounding box center [600, 356] width 77 height 18
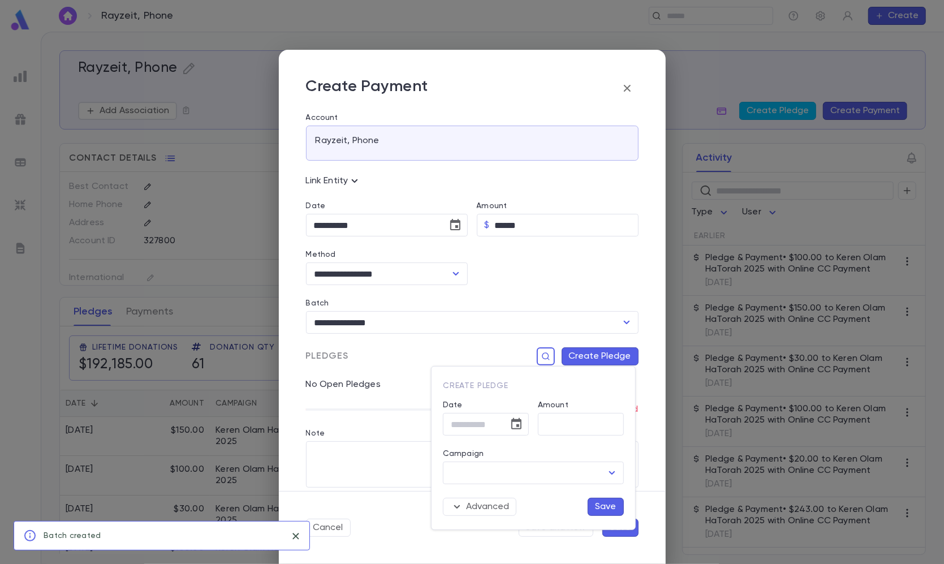
type input "**********"
type input "*******"
click at [417, 210] on div at bounding box center [472, 282] width 944 height 564
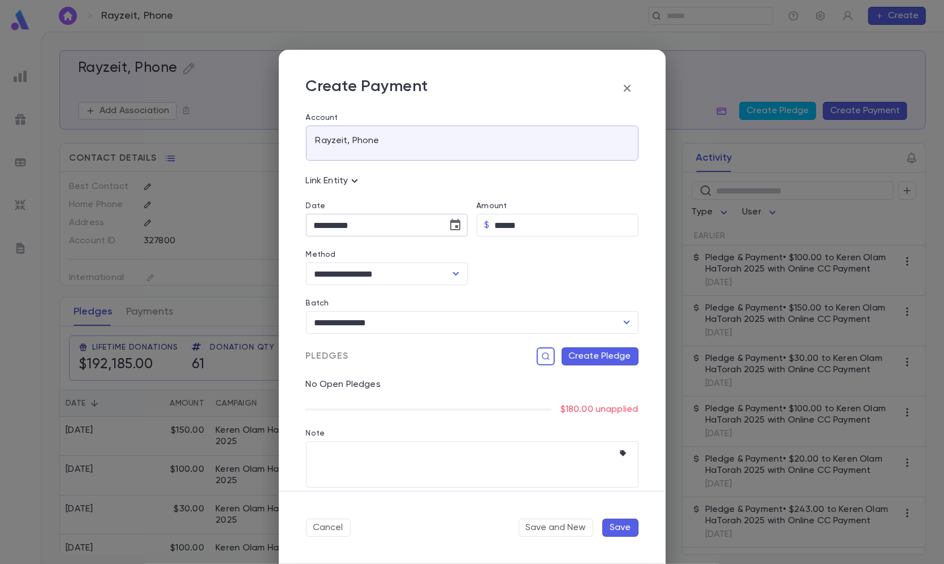
click at [459, 224] on icon "Choose date, selected date is Sep 1, 2025" at bounding box center [456, 225] width 14 height 14
click at [421, 250] on icon "Previous month" at bounding box center [416, 254] width 14 height 14
click at [413, 381] on button "29" at bounding box center [414, 387] width 20 height 20
type input "**********"
click at [571, 359] on button "Create Pledge" at bounding box center [600, 356] width 77 height 18
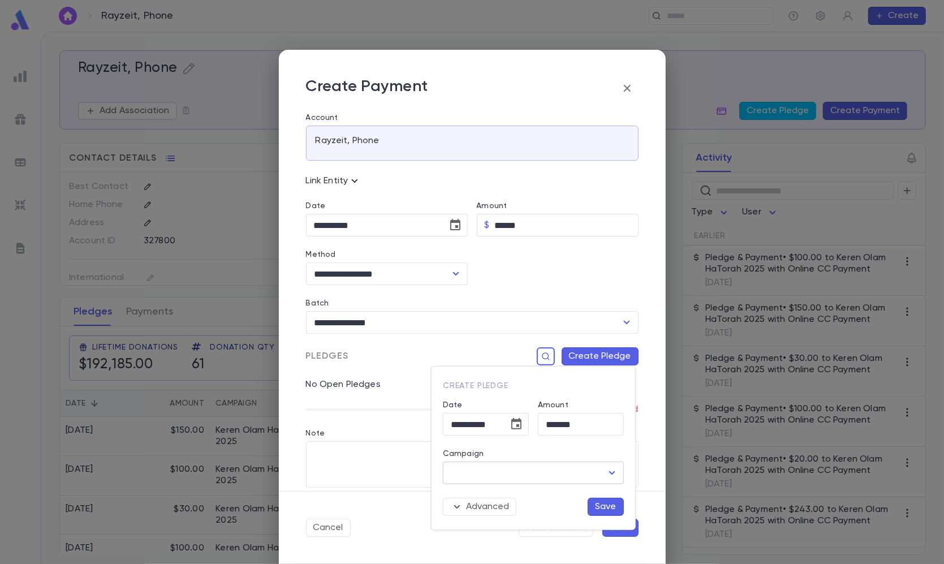
click at [537, 471] on input "Campaign" at bounding box center [525, 472] width 154 height 21
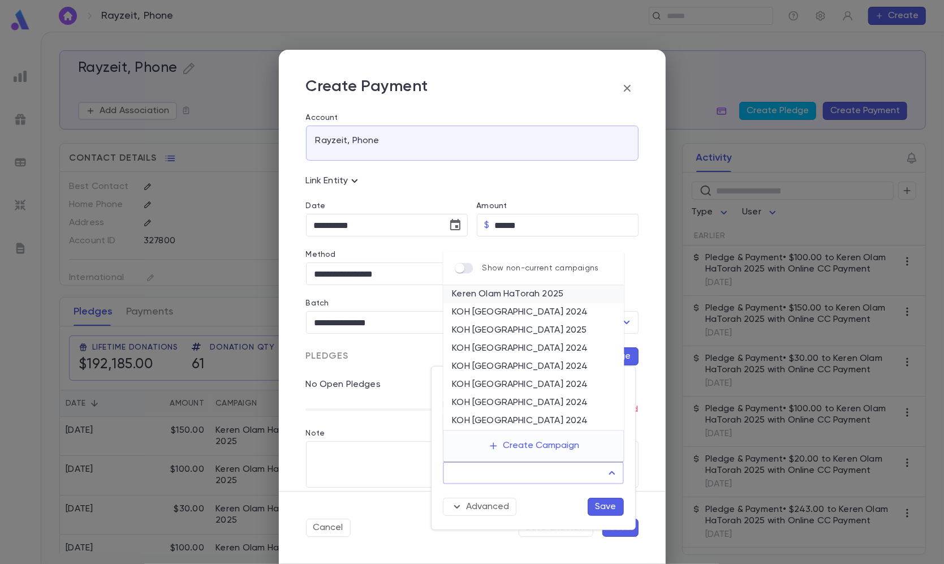
click at [519, 300] on li "Keren Olam HaTorah 2025" at bounding box center [533, 295] width 181 height 18
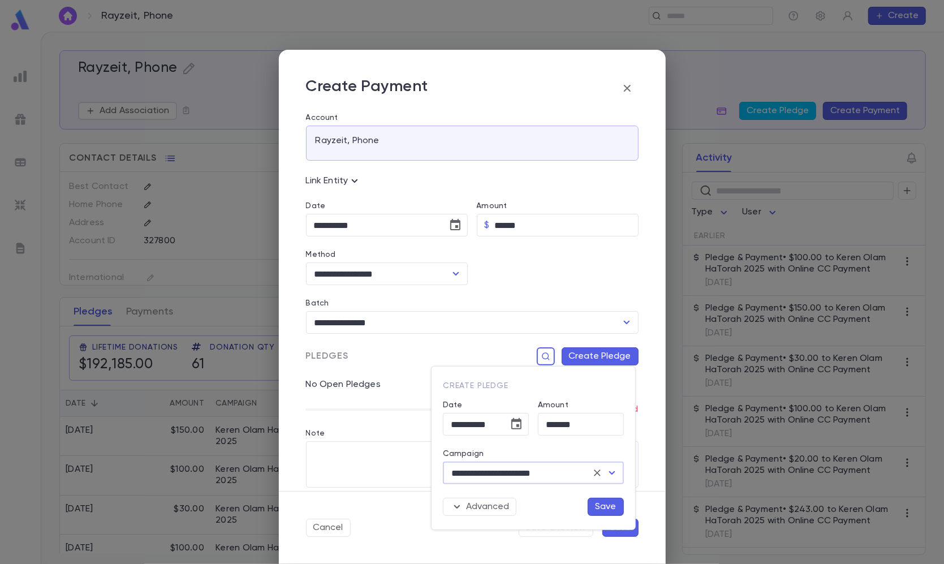
type input "**********"
click at [598, 496] on div "Advanced Save" at bounding box center [529, 500] width 190 height 32
click at [602, 505] on button "Save" at bounding box center [606, 507] width 36 height 18
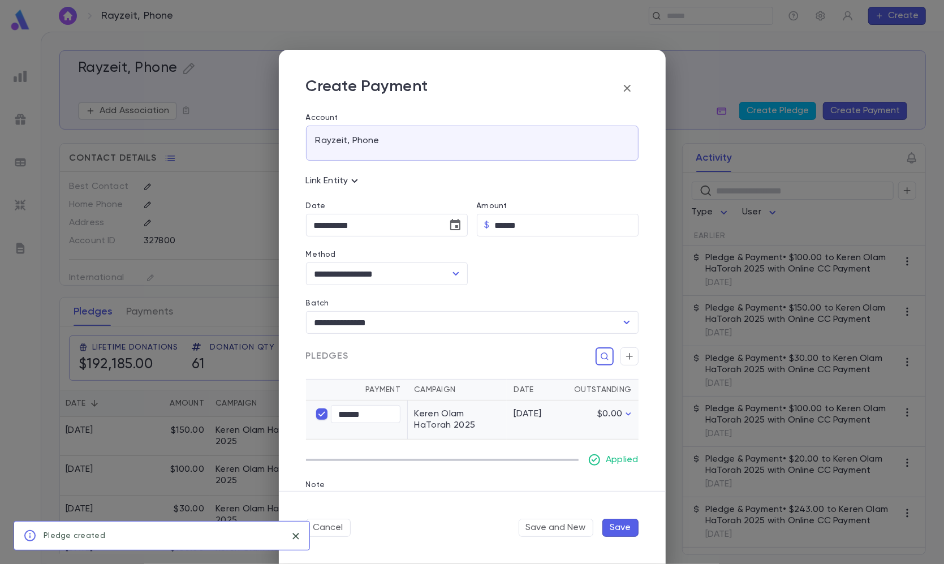
click at [623, 531] on button "Save" at bounding box center [620, 528] width 36 height 18
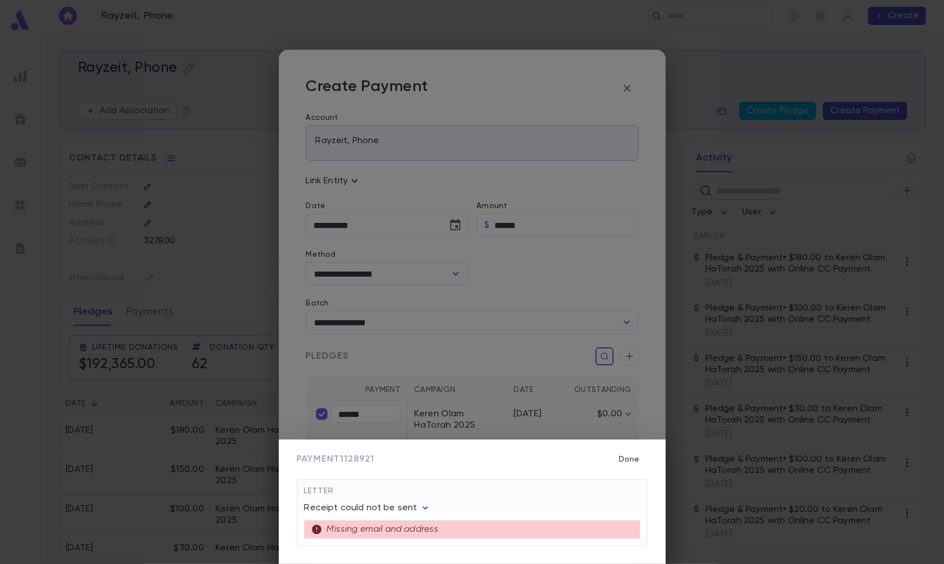
click at [23, 166] on div "Payment 1128921 Done Letter Receipt could not be sent Missing email and address…" at bounding box center [472, 282] width 944 height 564
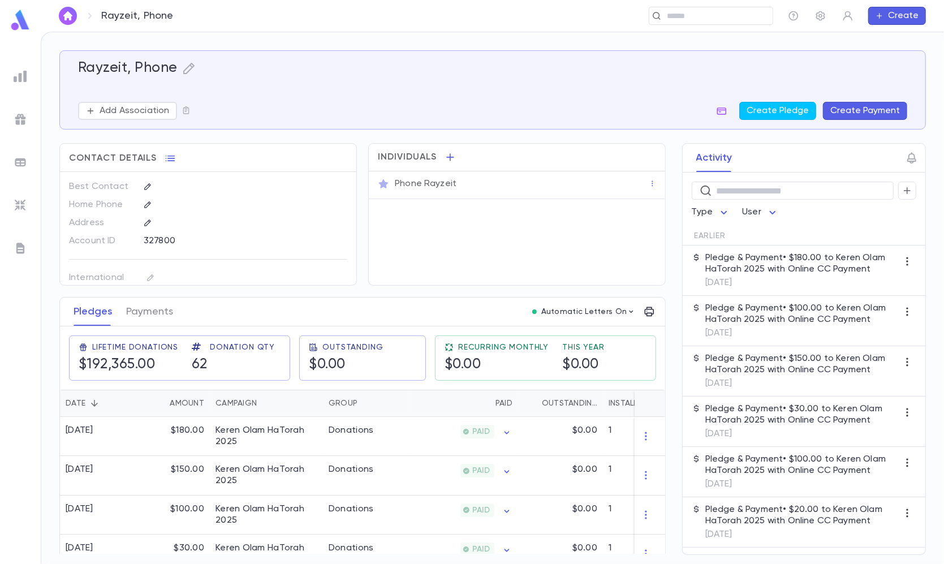
click at [21, 214] on div at bounding box center [20, 205] width 20 height 20
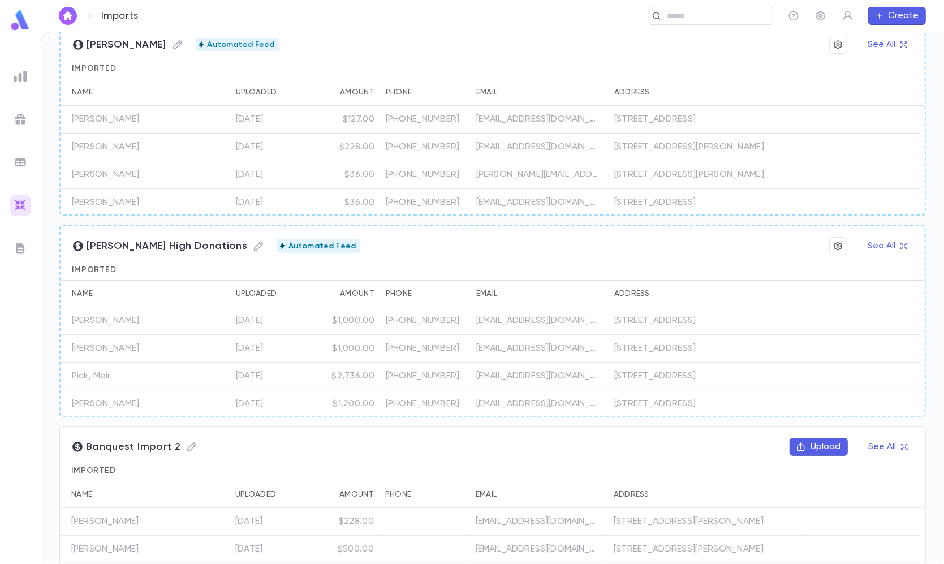
scroll to position [279, 0]
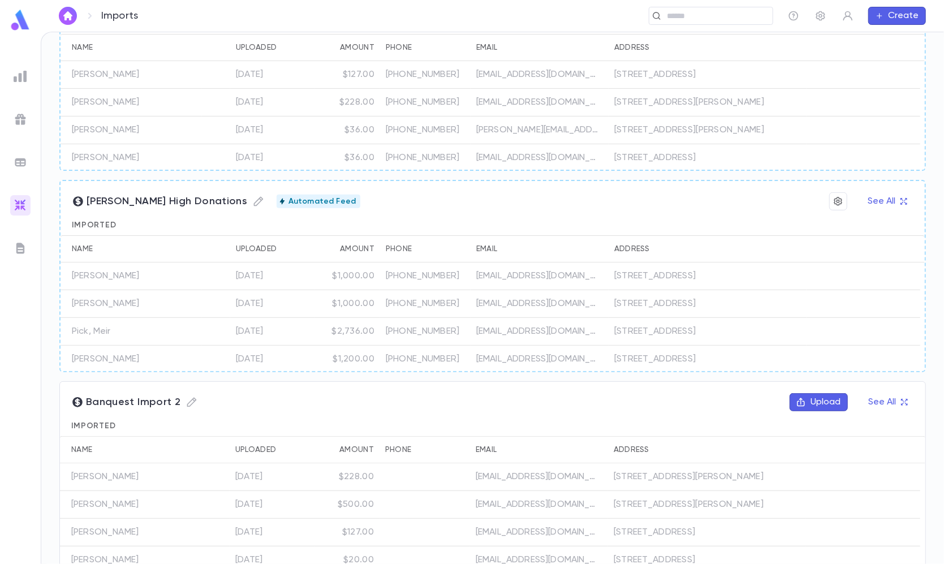
click at [805, 409] on button "Upload" at bounding box center [819, 402] width 58 height 18
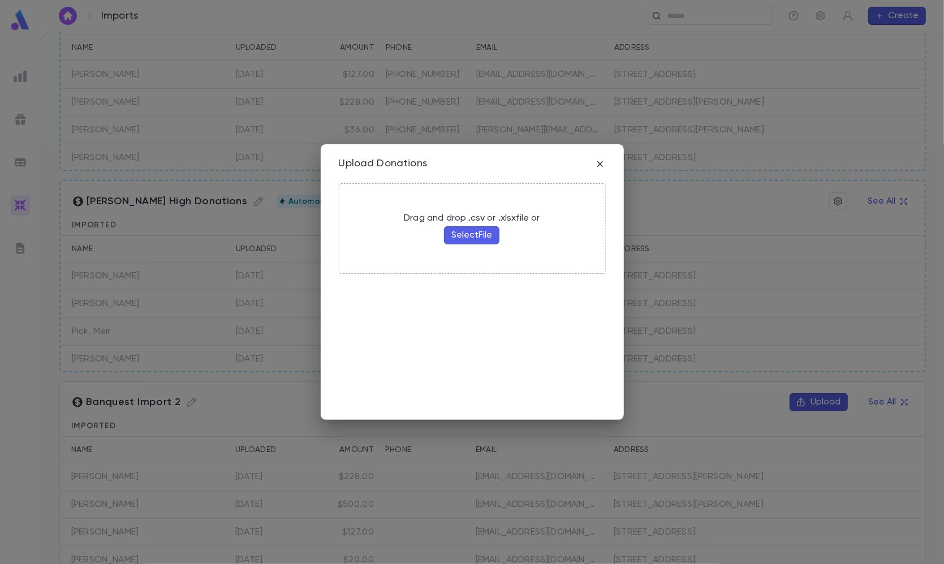
click at [481, 239] on button "Select File" at bounding box center [471, 235] width 55 height 18
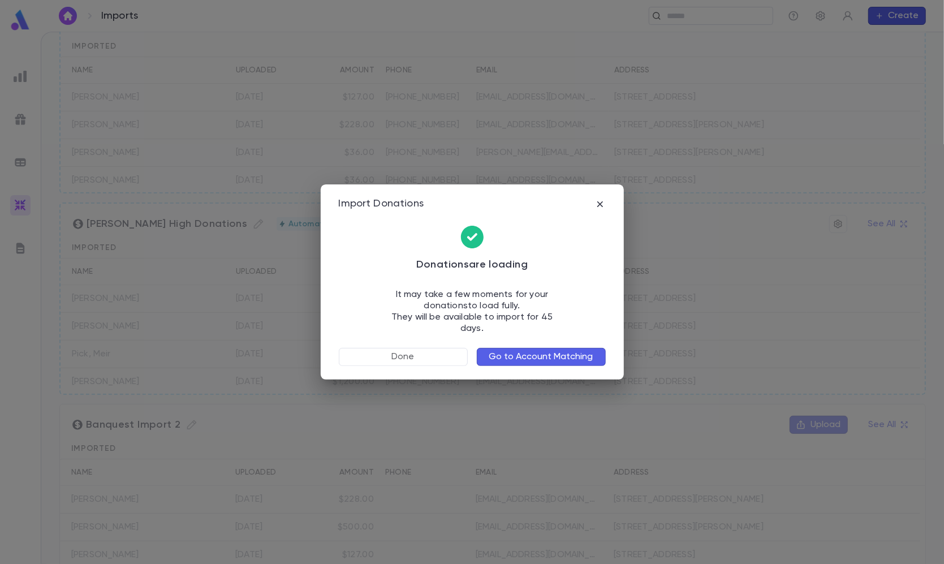
click at [563, 357] on button "Go to Account Matching" at bounding box center [541, 357] width 129 height 18
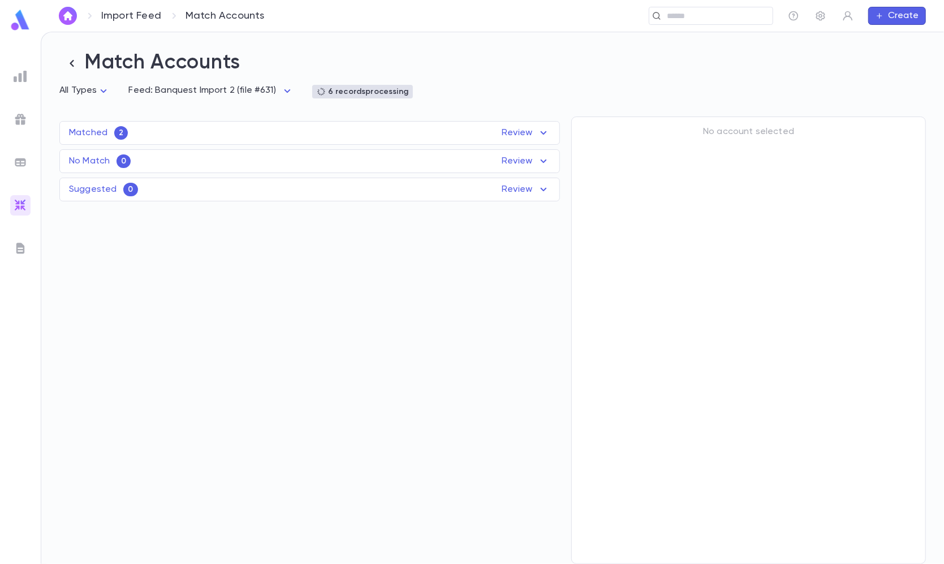
click at [252, 124] on div "Matched 2 Review Name Feed Uploaded Phone Email Address Amount Ginsberg, Chaim …" at bounding box center [309, 133] width 501 height 24
click at [243, 130] on div "Matched 2 Review" at bounding box center [309, 133] width 499 height 14
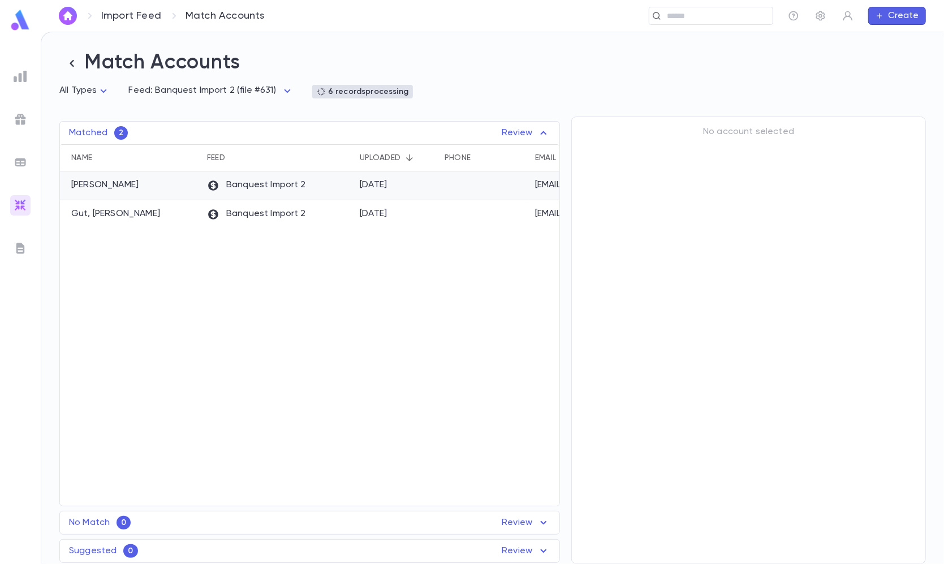
click at [227, 193] on div "Banquest Import 2" at bounding box center [277, 185] width 153 height 29
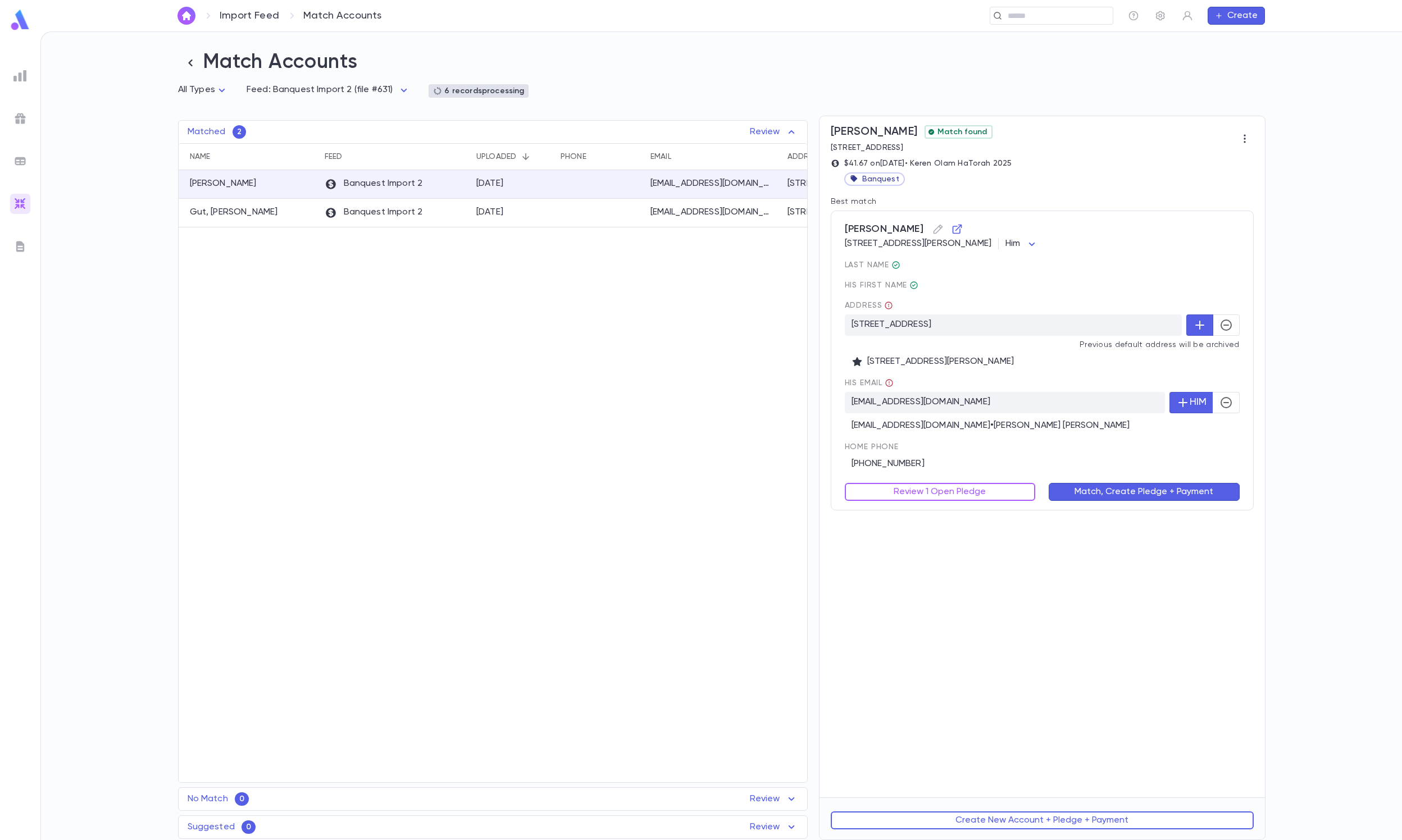
click at [936, 331] on icon "button" at bounding box center [1226, 326] width 14 height 14
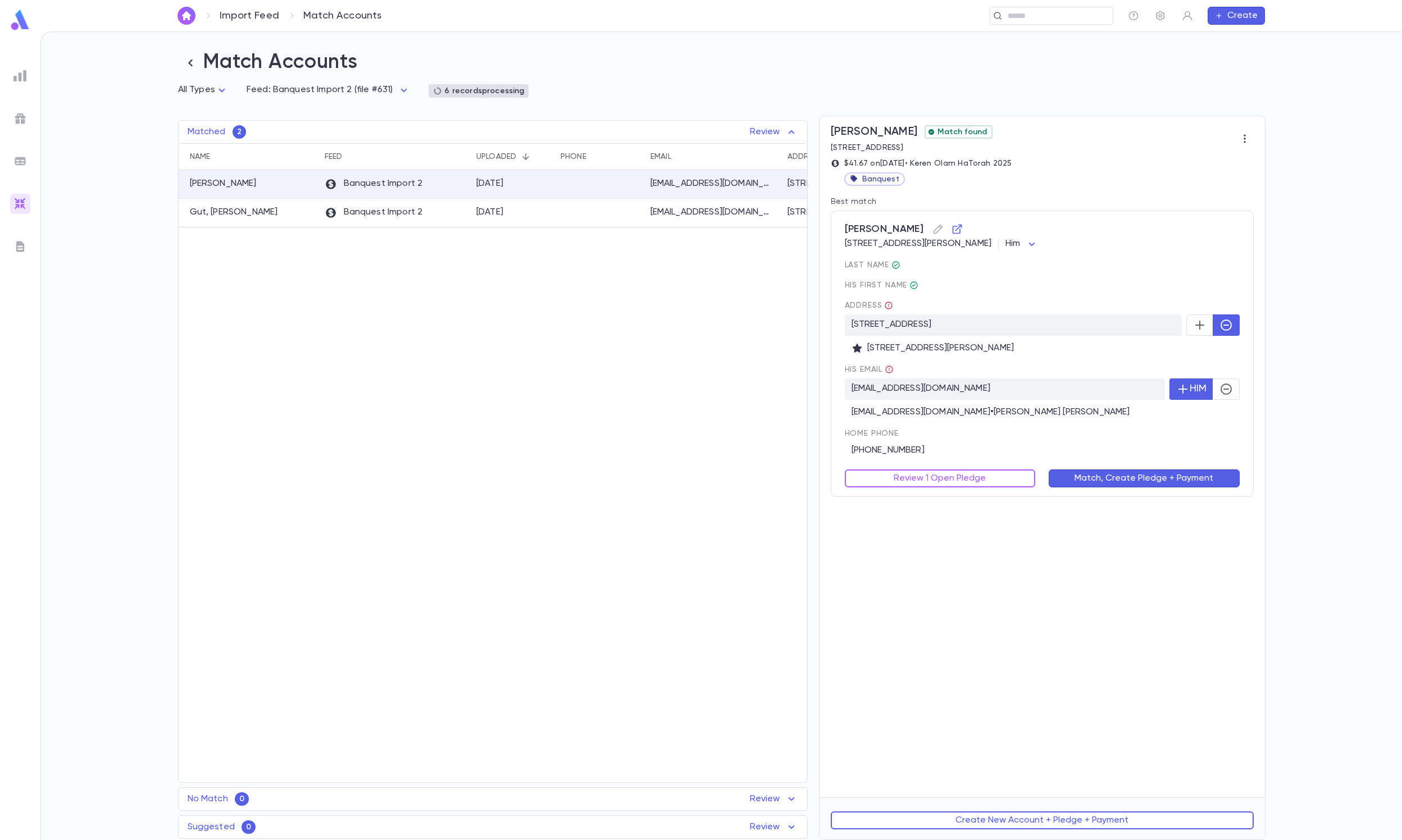
click at [936, 402] on div "CHAIMGINSBERG@GMAIL.COM • Chaim Ginsberg" at bounding box center [1043, 409] width 395 height 18
click at [936, 378] on div "His email chaimginsberg@gmail.com HIM CHAIMGINSBERG@GMAIL.COM • Chaim Ginsberg" at bounding box center [1043, 391] width 395 height 53
click at [936, 382] on button "button" at bounding box center [1225, 388] width 27 height 21
click at [907, 491] on div "Ginsberg, Chaim 70 Concord Cir, Howell NJ 07731-1560 US Him *** last Name His f…" at bounding box center [1043, 353] width 423 height 286
click at [907, 487] on button "Review 1 Open Pledge" at bounding box center [940, 479] width 191 height 18
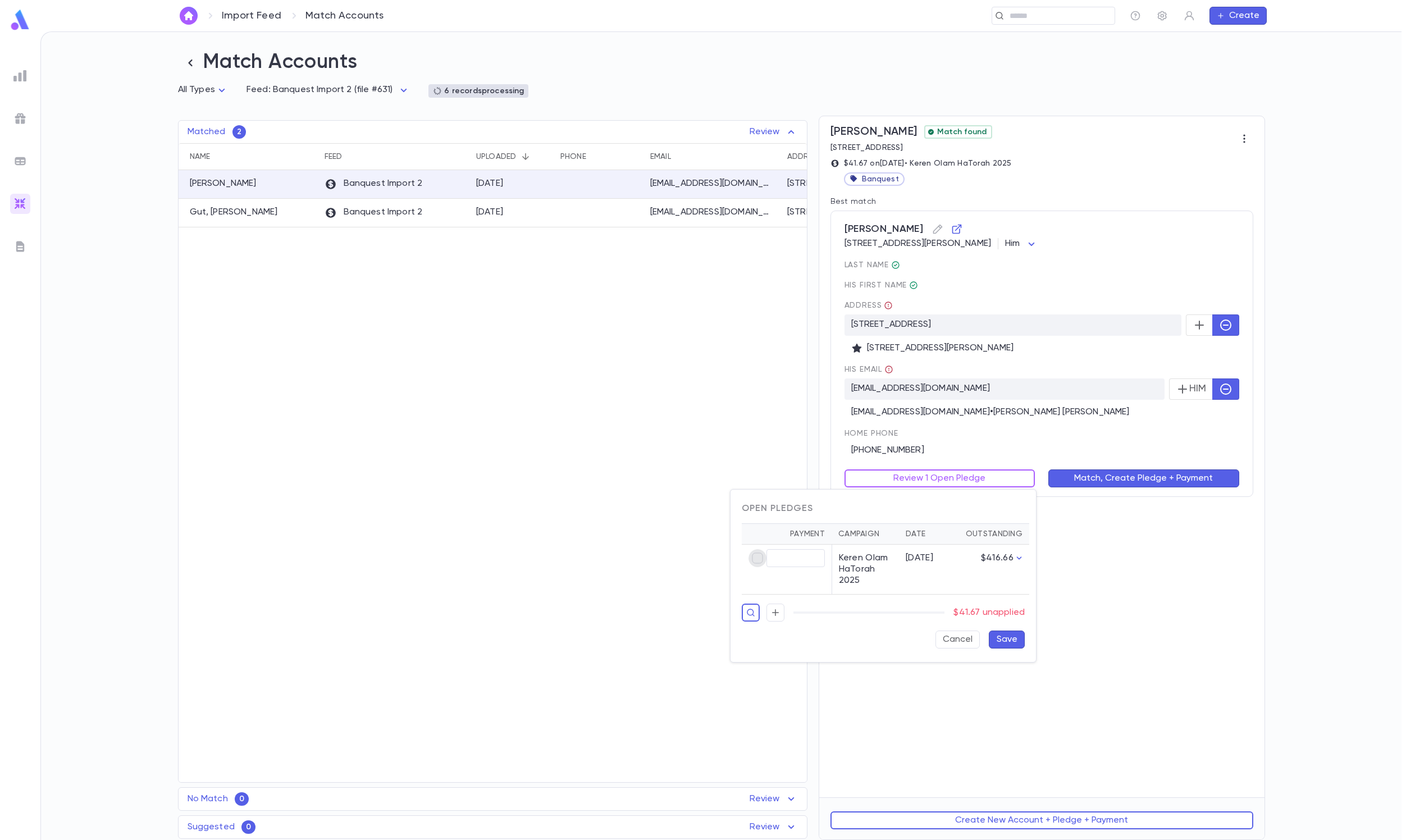
type input "*****"
click at [936, 559] on button "Save" at bounding box center [1007, 639] width 36 height 18
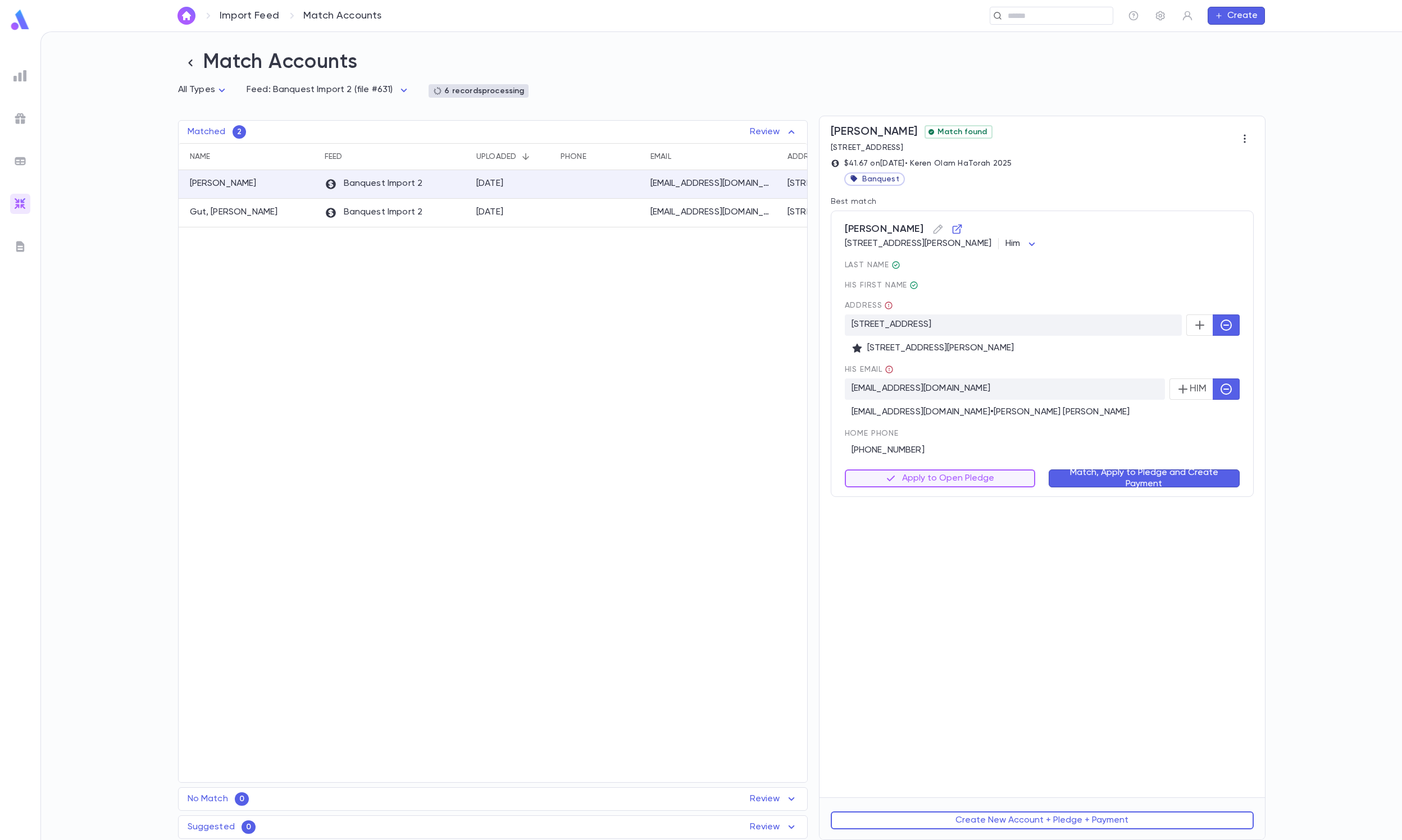
click at [936, 488] on button "Match, Apply to Pledge and Create Payment" at bounding box center [1144, 479] width 191 height 18
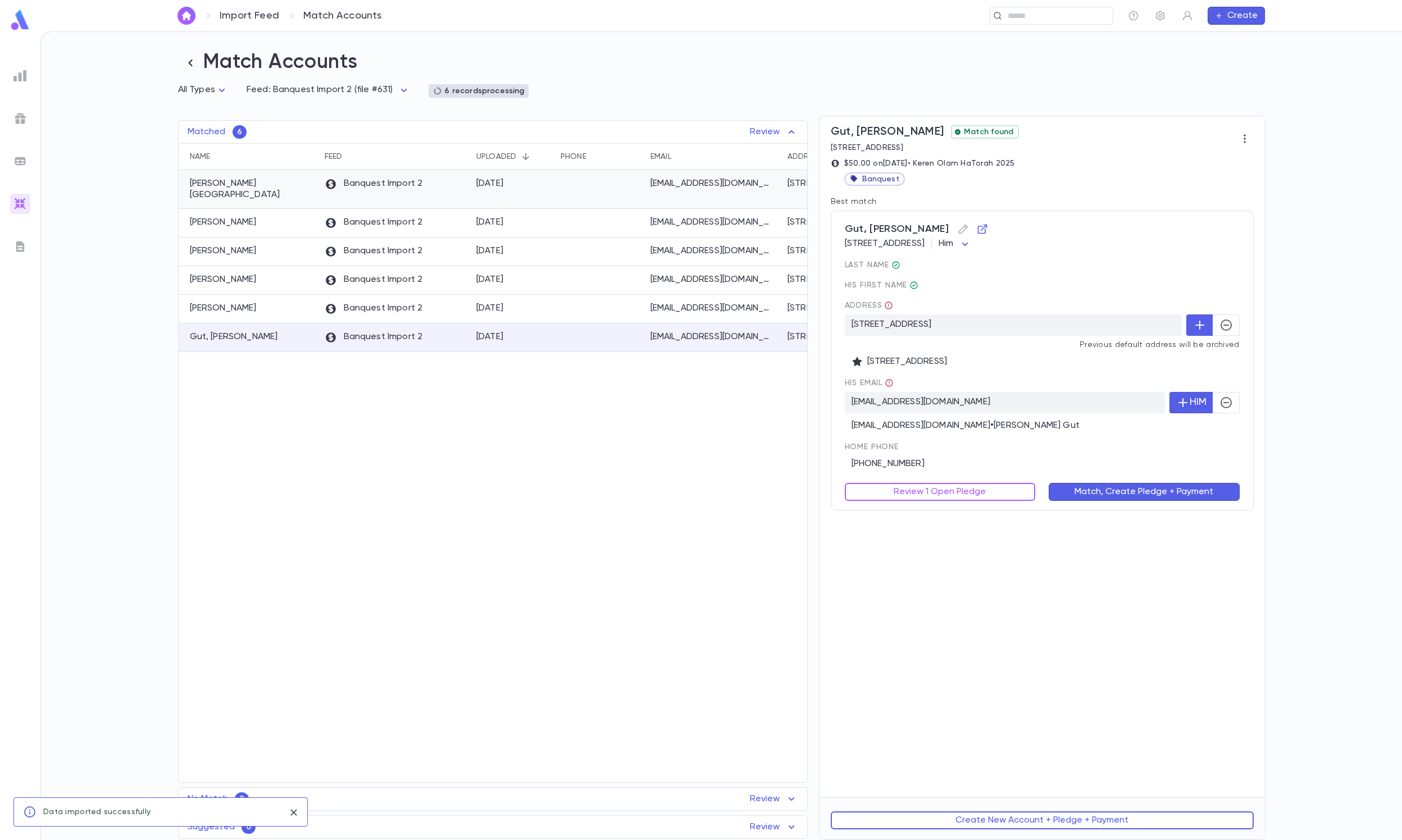
click at [494, 185] on div "[DATE]" at bounding box center [491, 183] width 28 height 11
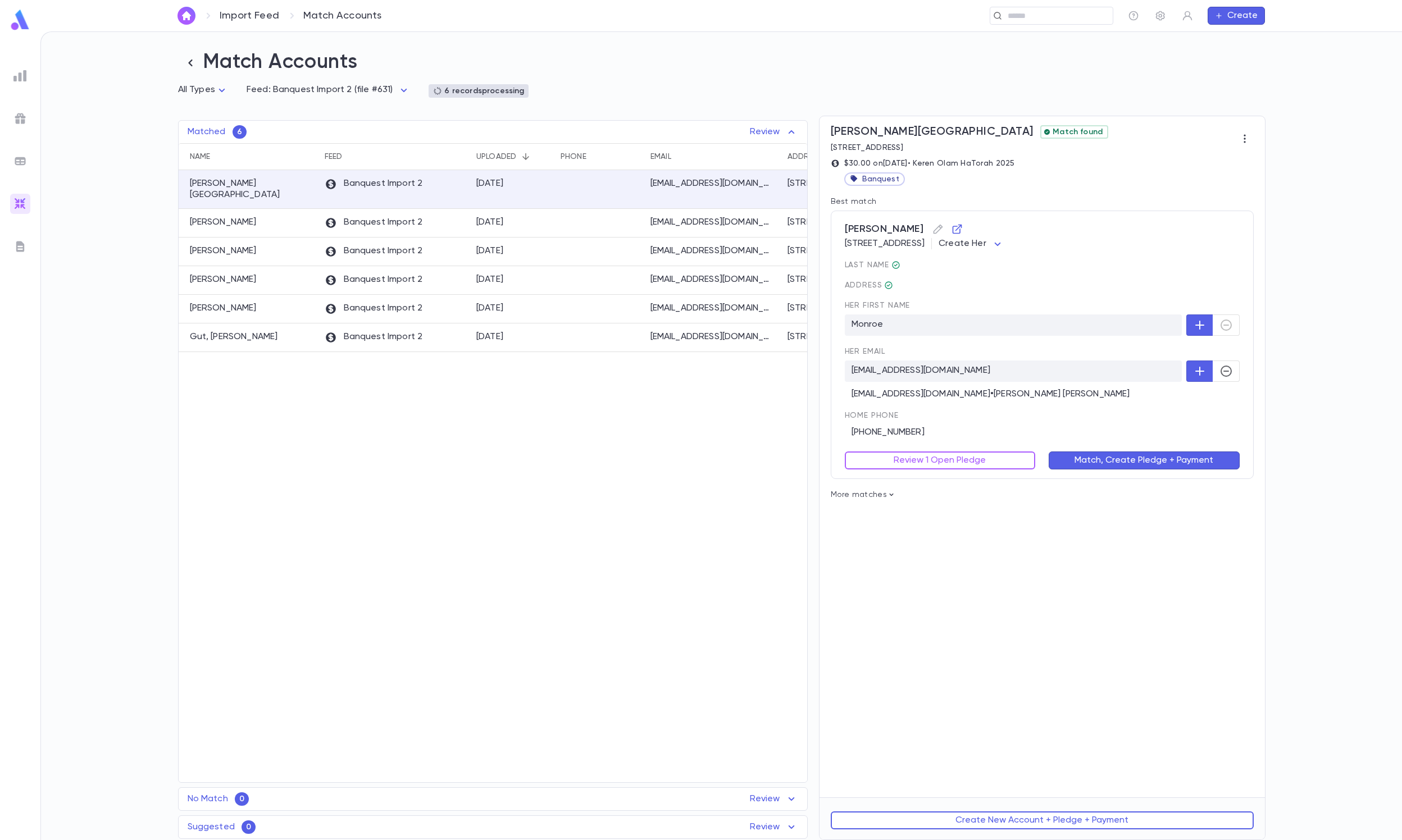
click at [936, 243] on body "Import Feed Match Accounts ​ Create Match Accounts All Types * Feed: Banquest I…" at bounding box center [701, 436] width 1402 height 808
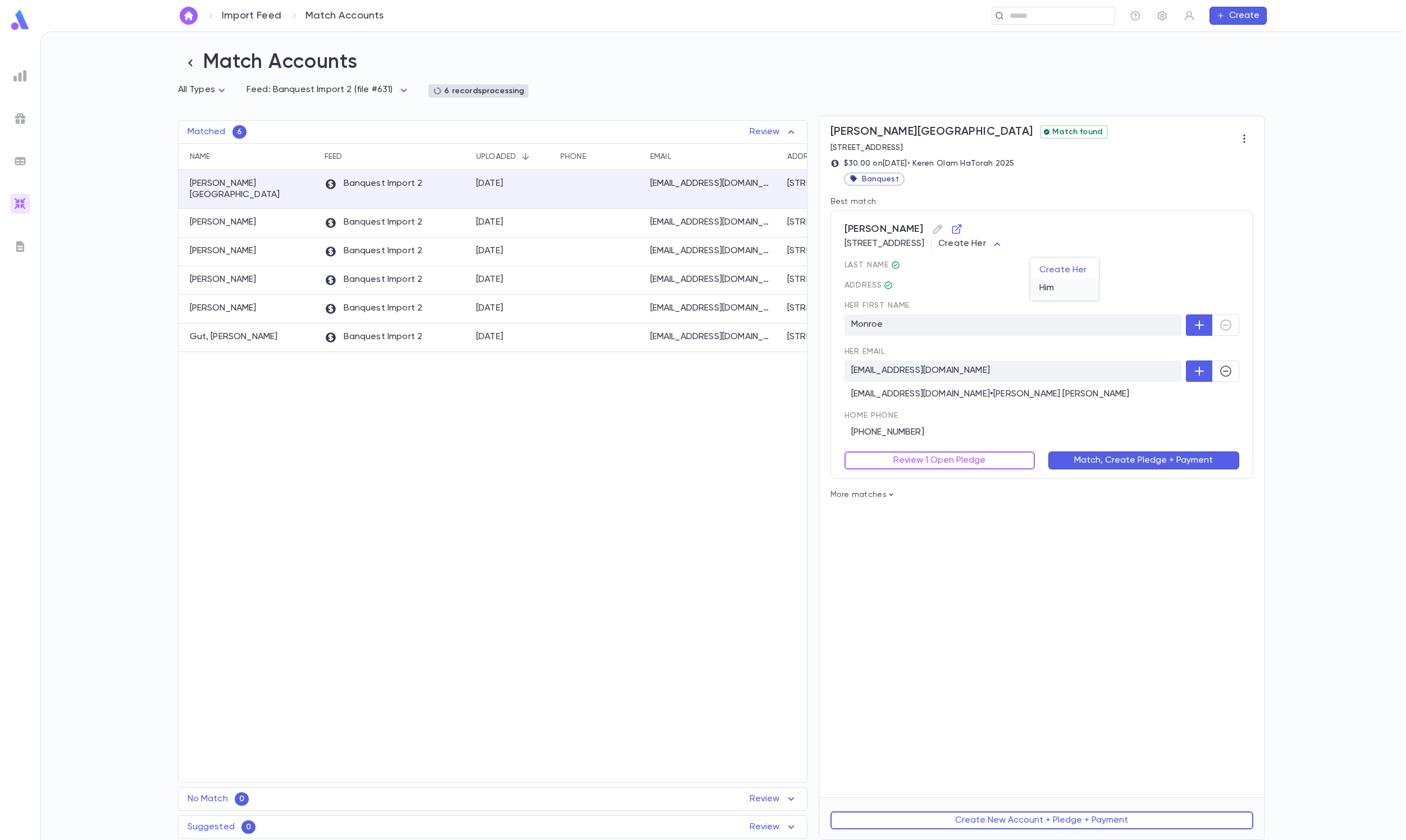
click at [936, 283] on span "Him" at bounding box center [1064, 287] width 51 height 11
type input "***"
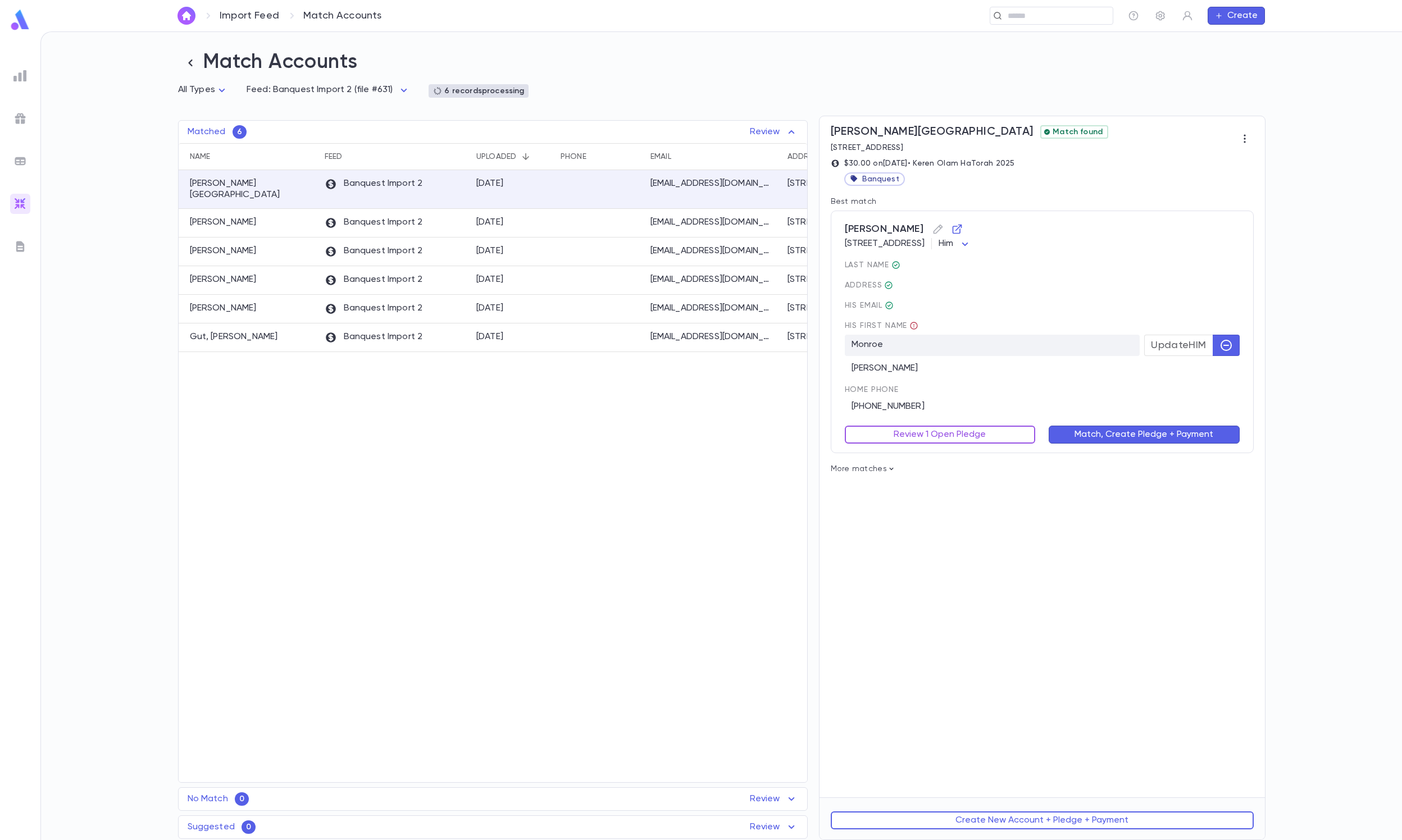
click at [936, 434] on button "Review 1 Open Pledge" at bounding box center [940, 435] width 191 height 18
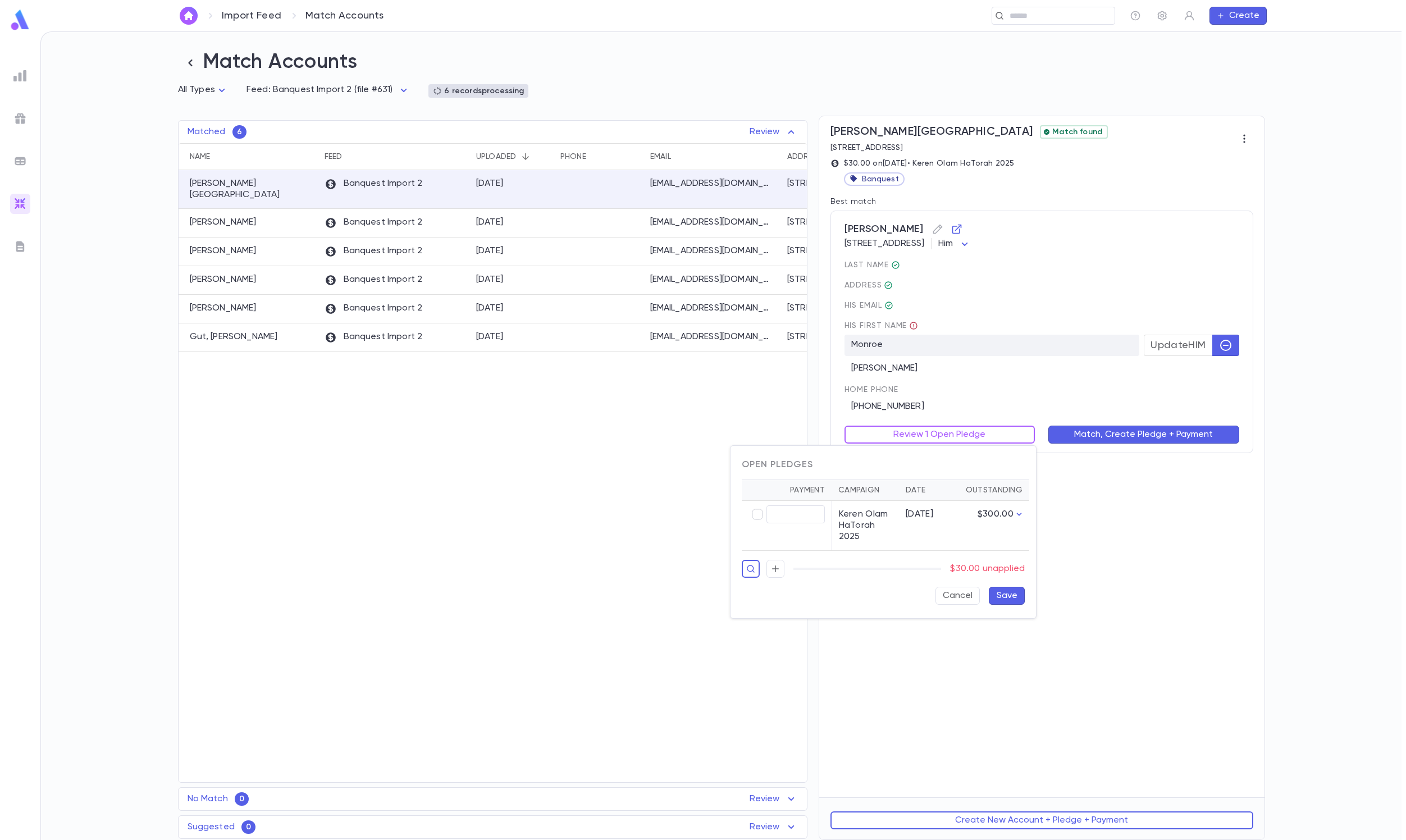
type input "*****"
click at [936, 559] on button "Save" at bounding box center [1007, 596] width 36 height 18
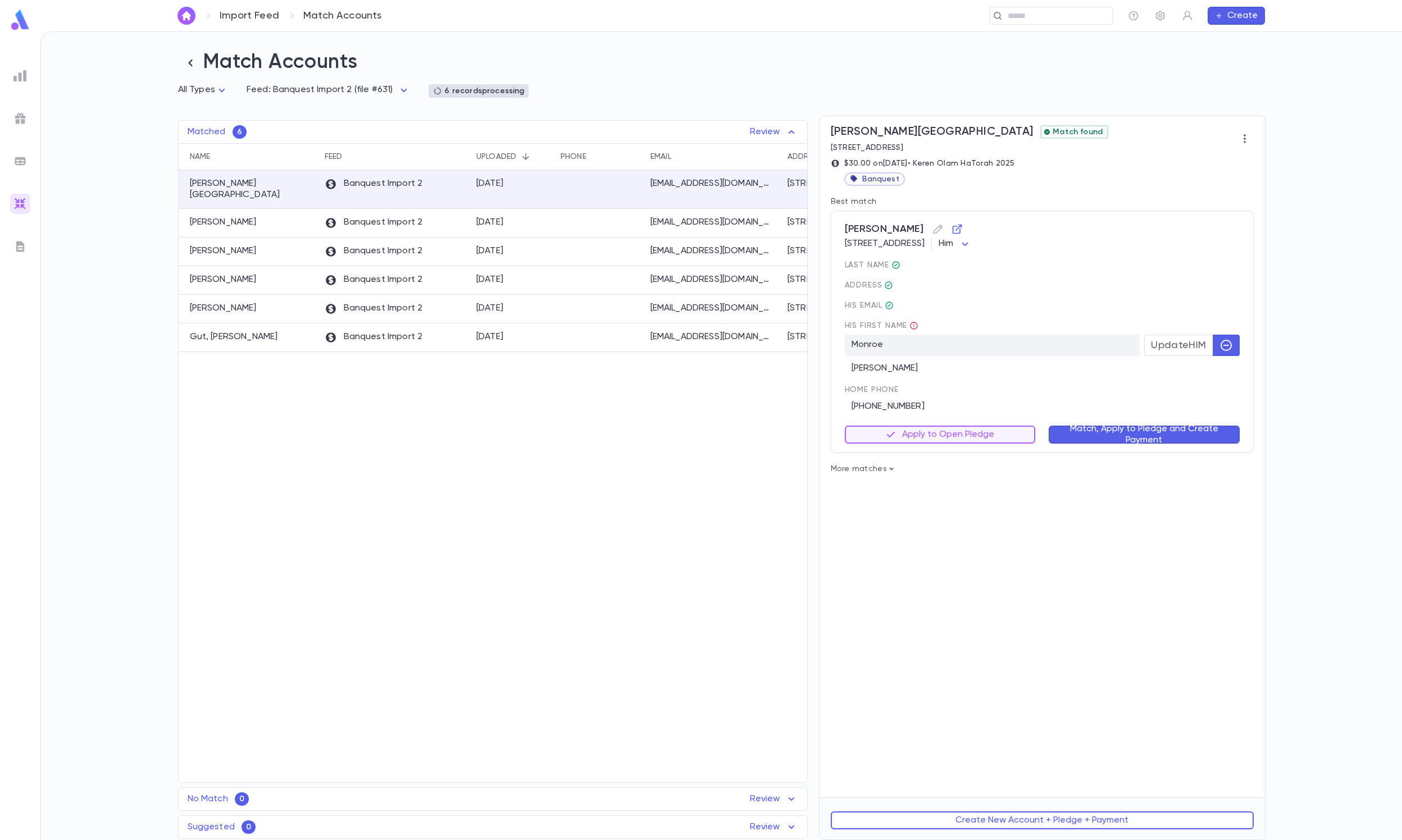
click at [936, 426] on button "Match, Apply to Pledge and Create Payment" at bounding box center [1144, 435] width 191 height 18
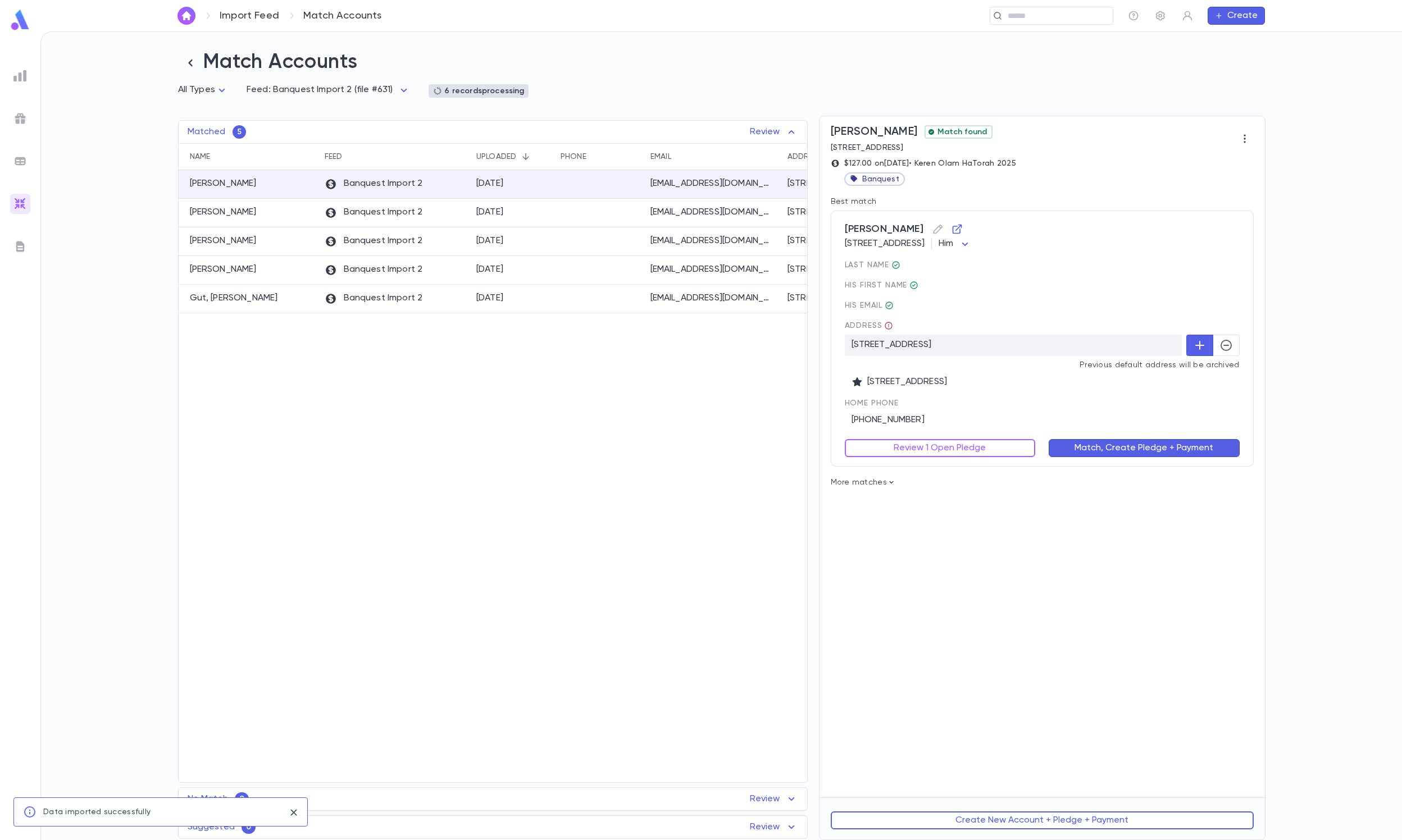
click at [936, 341] on icon "button" at bounding box center [1226, 346] width 14 height 14
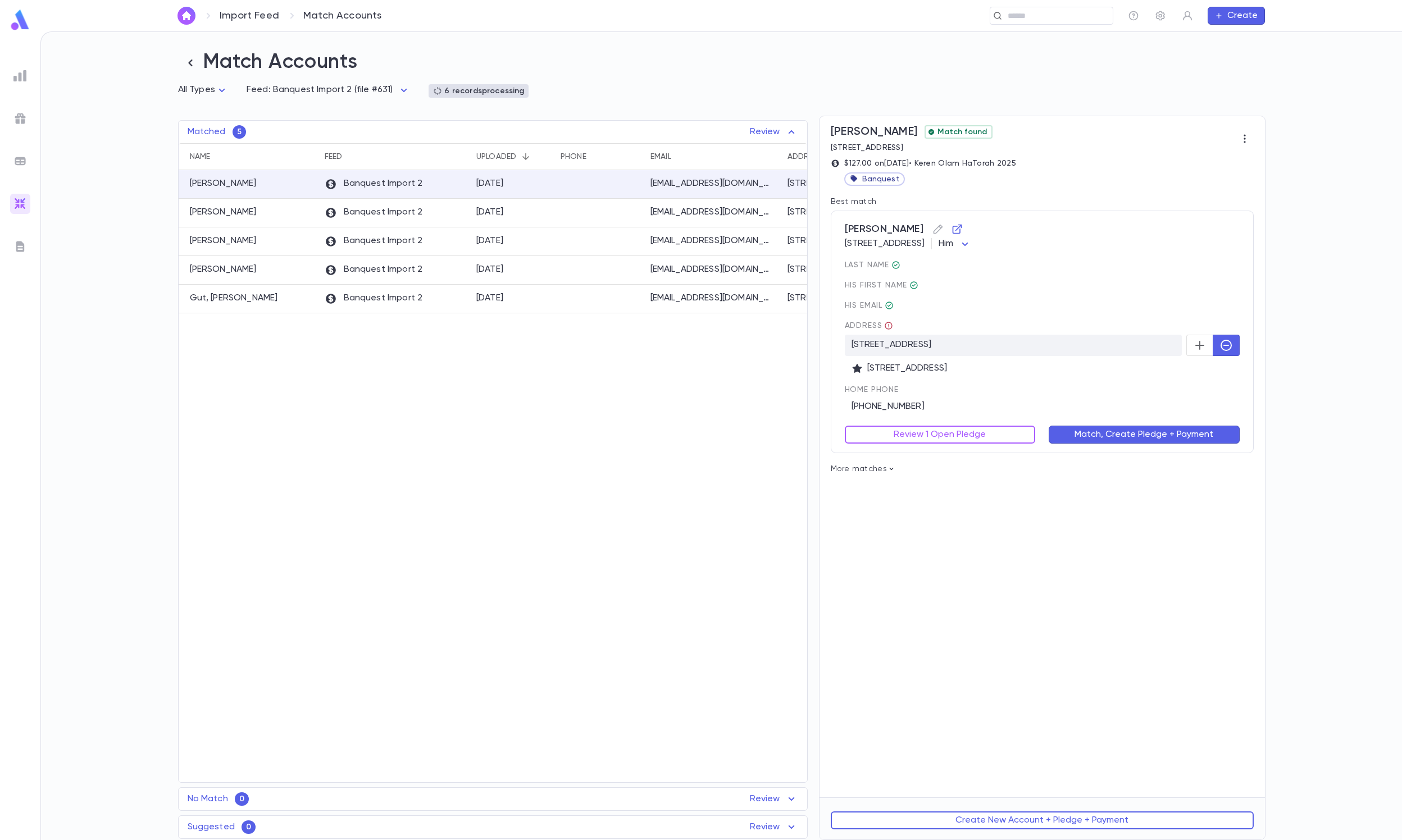
click at [936, 420] on div "Review 1 Open Pledge" at bounding box center [933, 428] width 205 height 32
click at [936, 431] on button "Review 1 Open Pledge" at bounding box center [940, 435] width 191 height 18
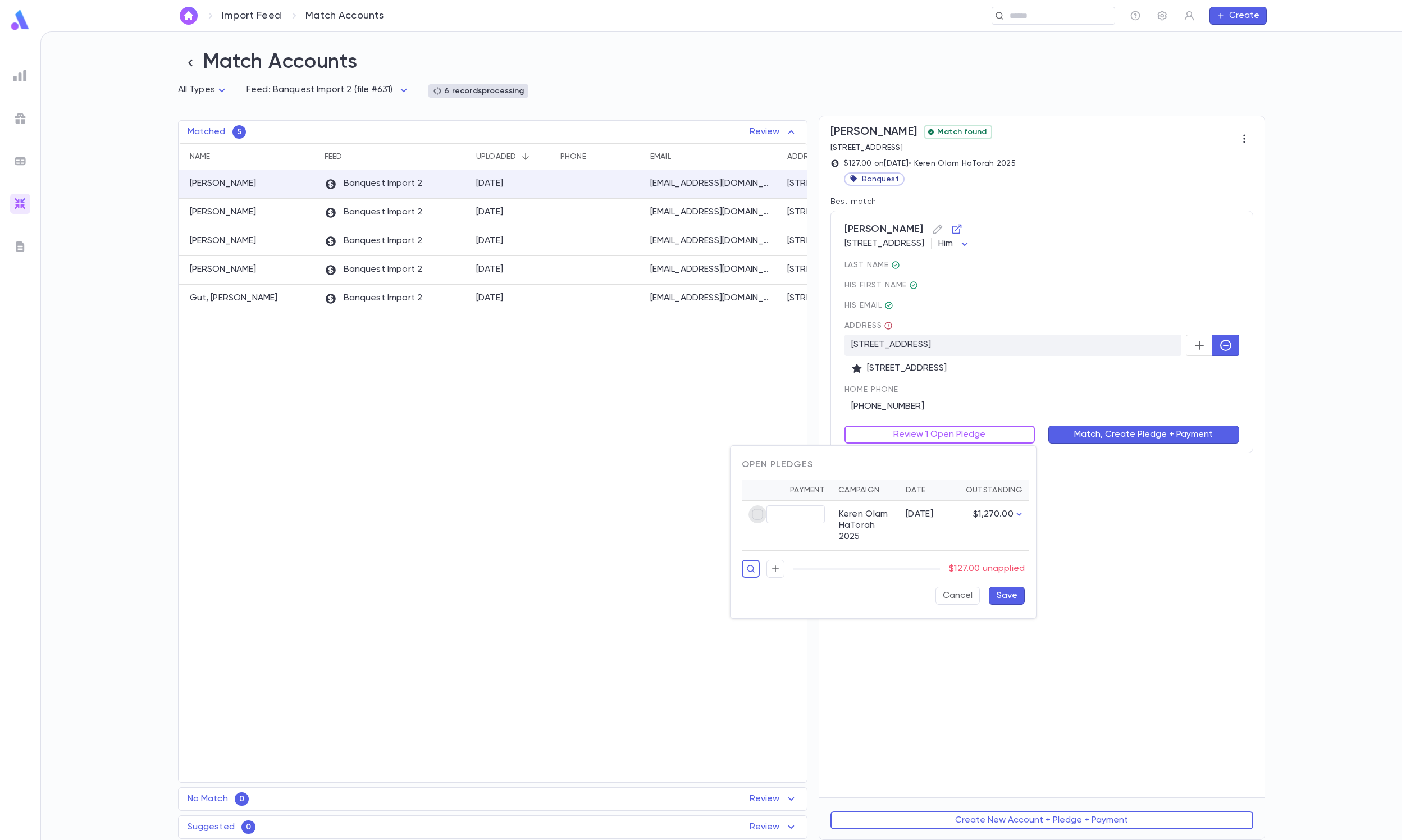
type input "******"
click at [936, 559] on button "Save" at bounding box center [1007, 596] width 36 height 18
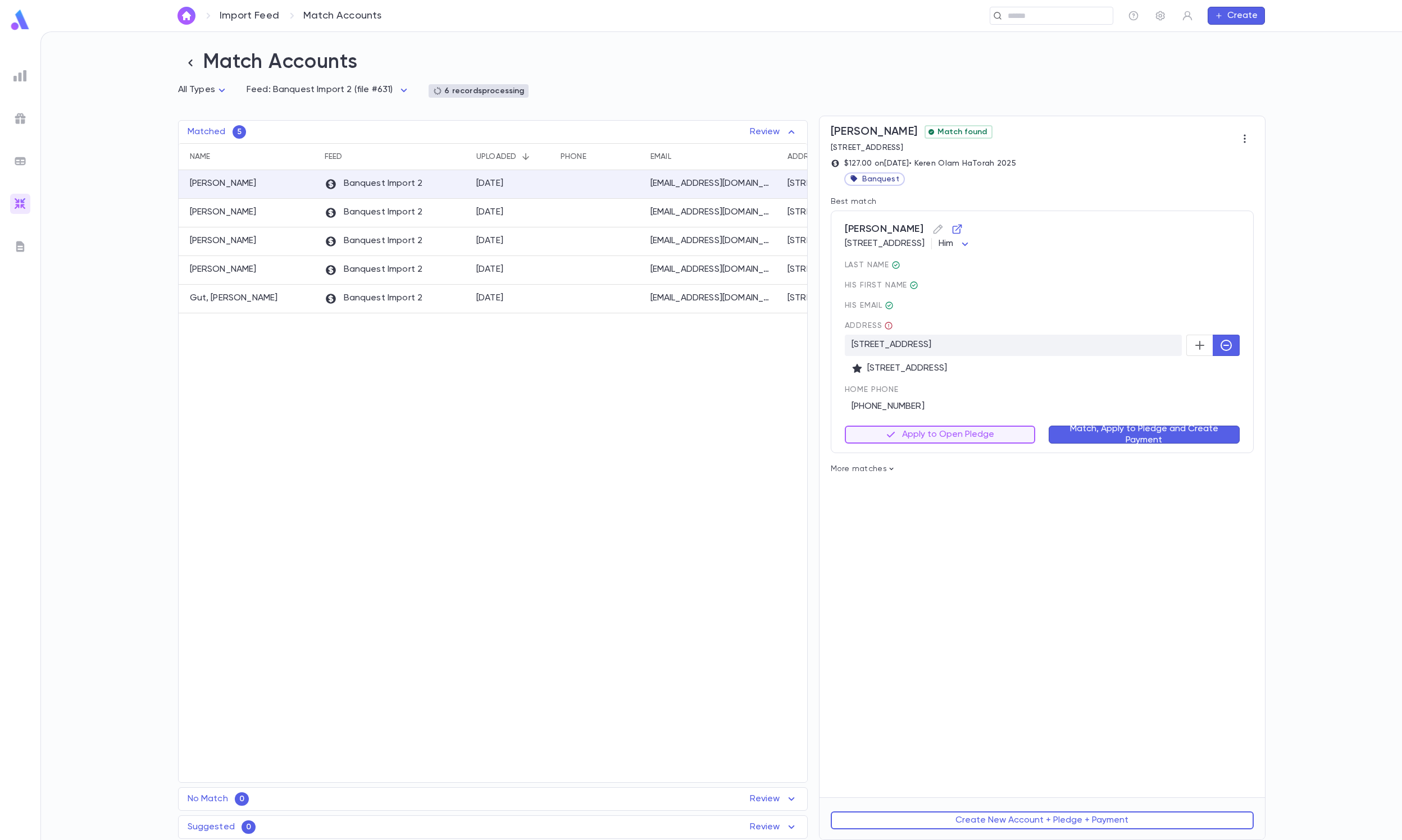
click at [936, 421] on div "Match, Apply to Pledge and Create Payment" at bounding box center [1137, 428] width 205 height 32
click at [936, 427] on button "Match, Apply to Pledge and Create Payment" at bounding box center [1144, 435] width 191 height 18
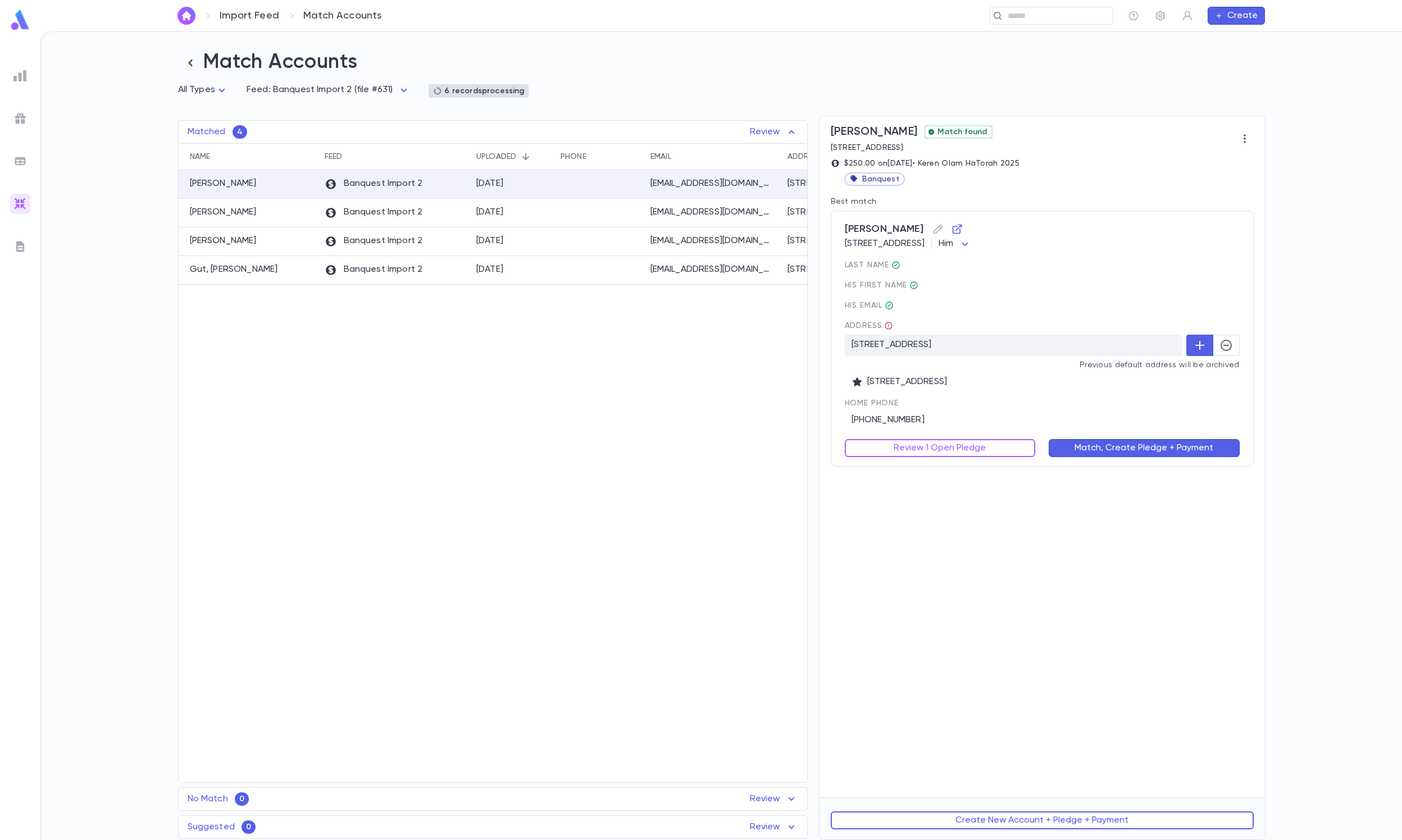
click at [936, 349] on icon "button" at bounding box center [1226, 346] width 14 height 14
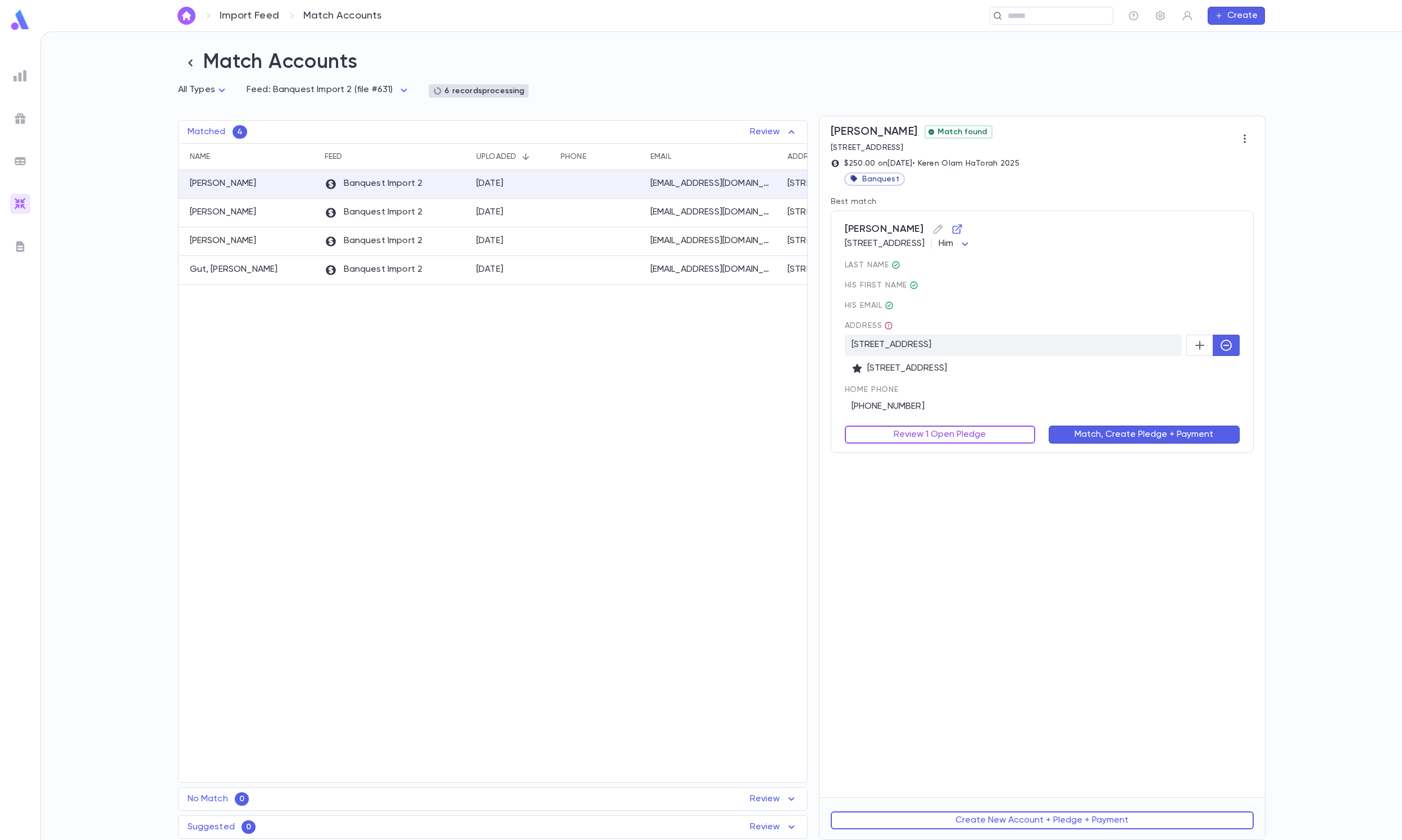
click at [871, 433] on button "Review 1 Open Pledge" at bounding box center [940, 435] width 191 height 18
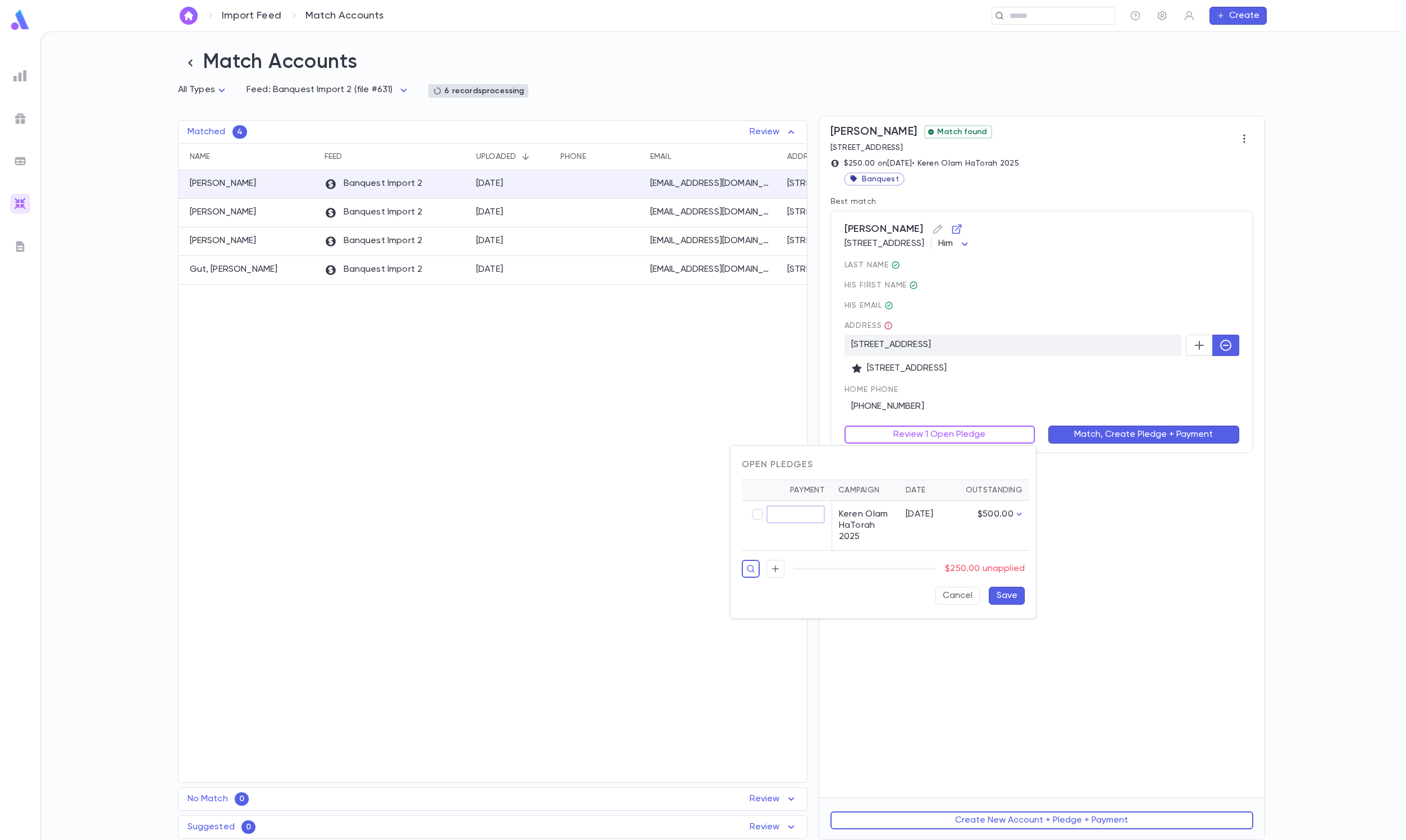
click at [768, 514] on input "text" at bounding box center [795, 515] width 59 height 18
type input "******"
click at [936, 559] on button "Save" at bounding box center [1007, 596] width 36 height 18
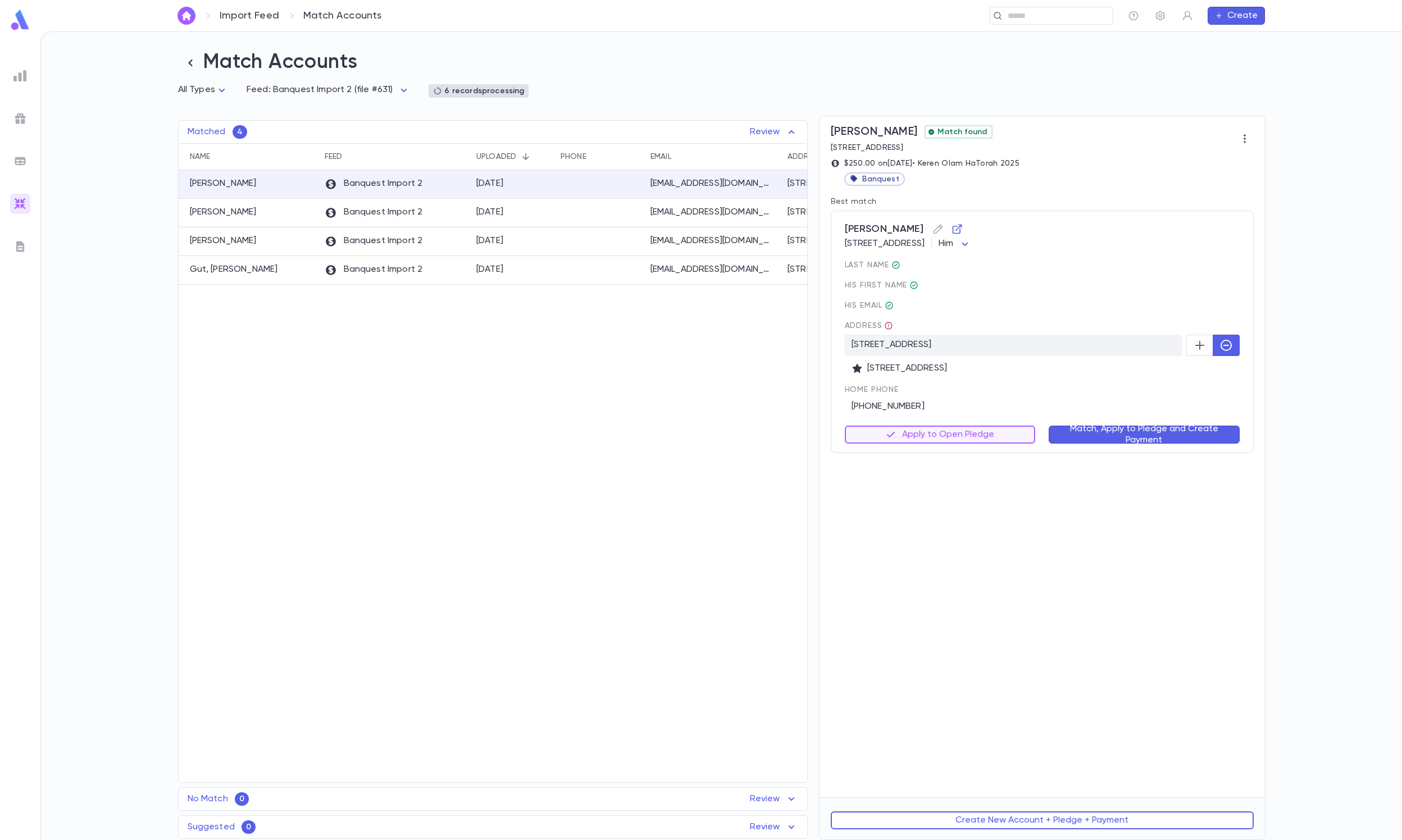
click at [936, 431] on button "Match, Apply to Pledge and Create Payment" at bounding box center [1144, 435] width 191 height 18
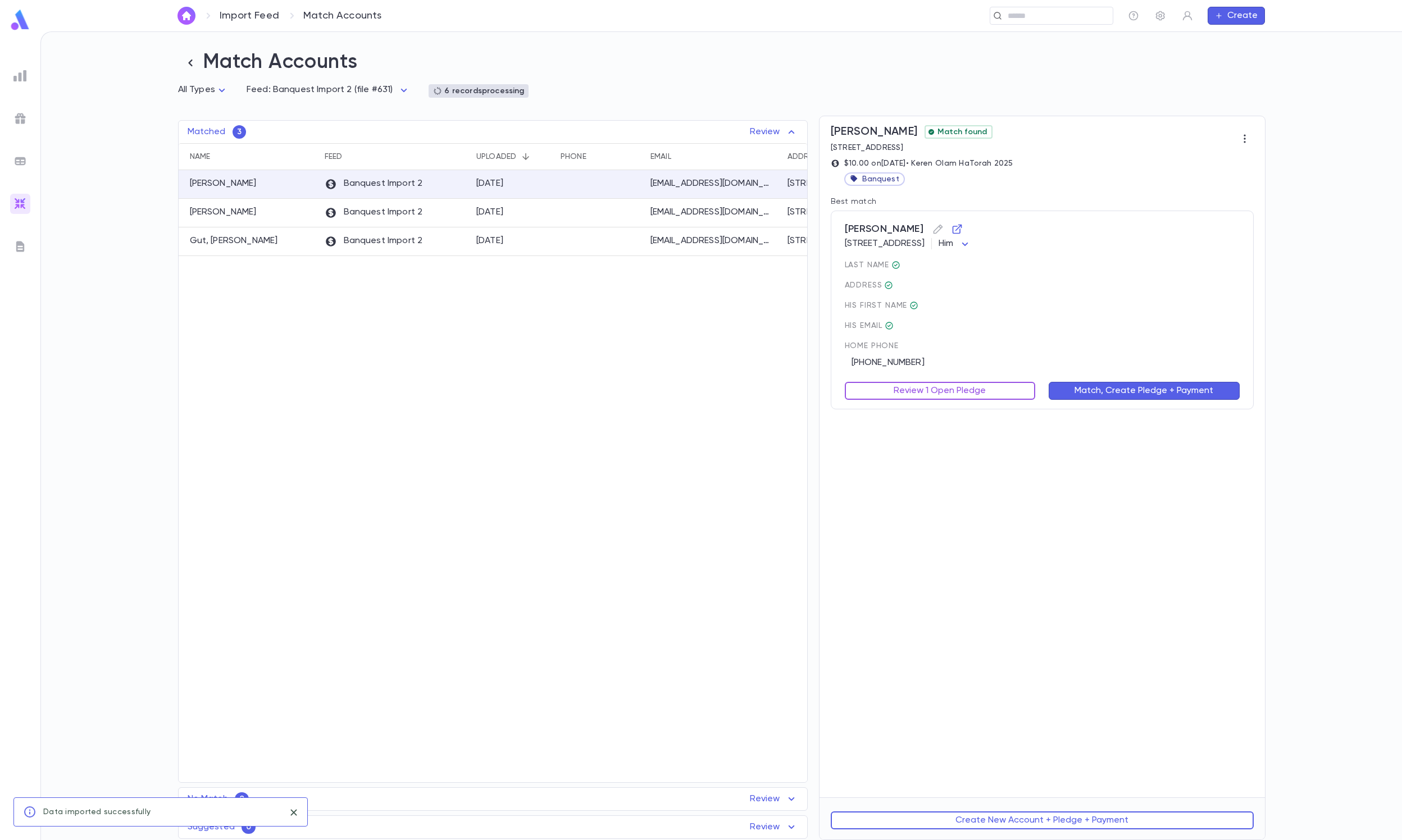
click at [926, 396] on button "Review 1 Open Pledge" at bounding box center [940, 391] width 191 height 18
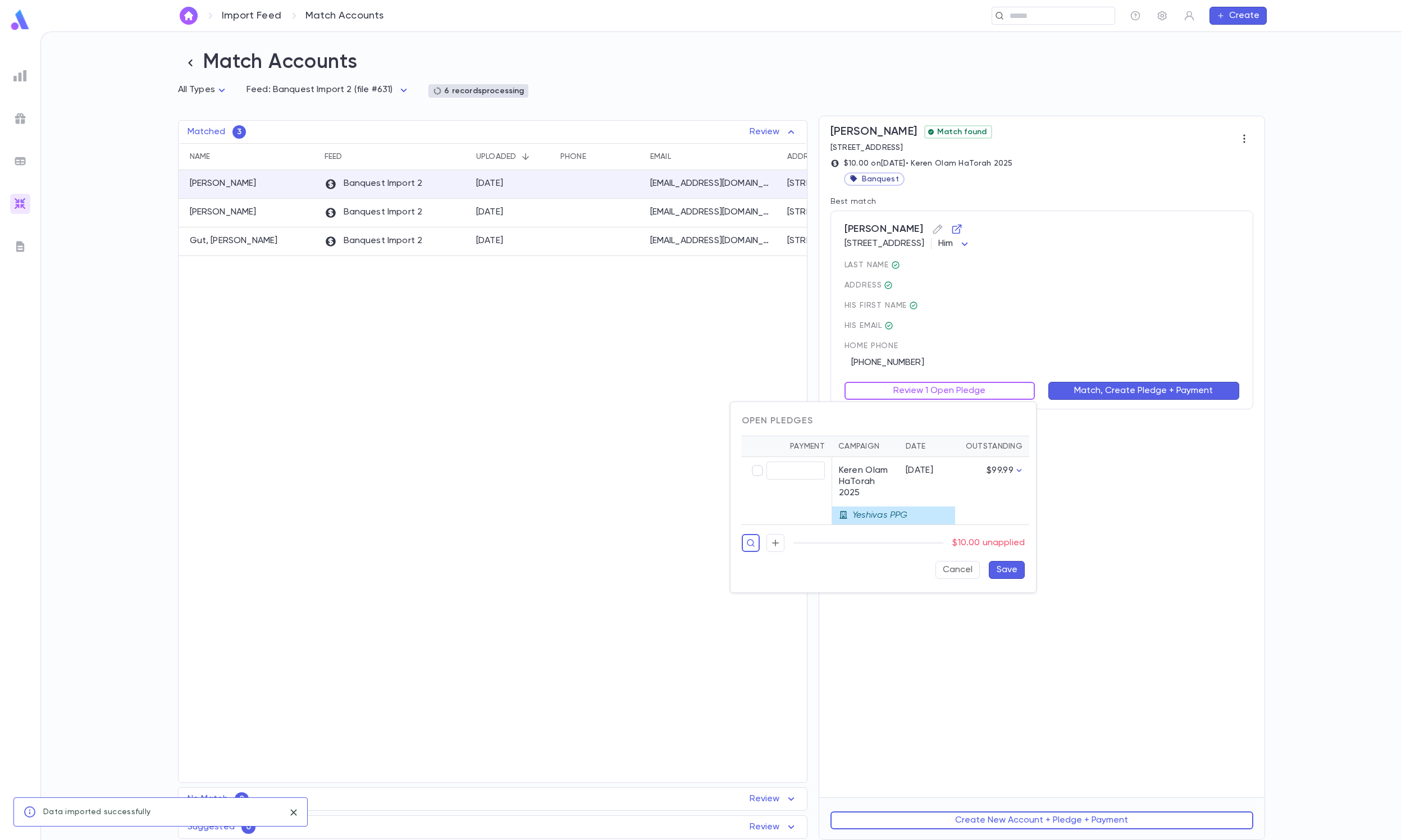
type input "*****"
click at [936, 559] on button "Save" at bounding box center [1007, 570] width 36 height 18
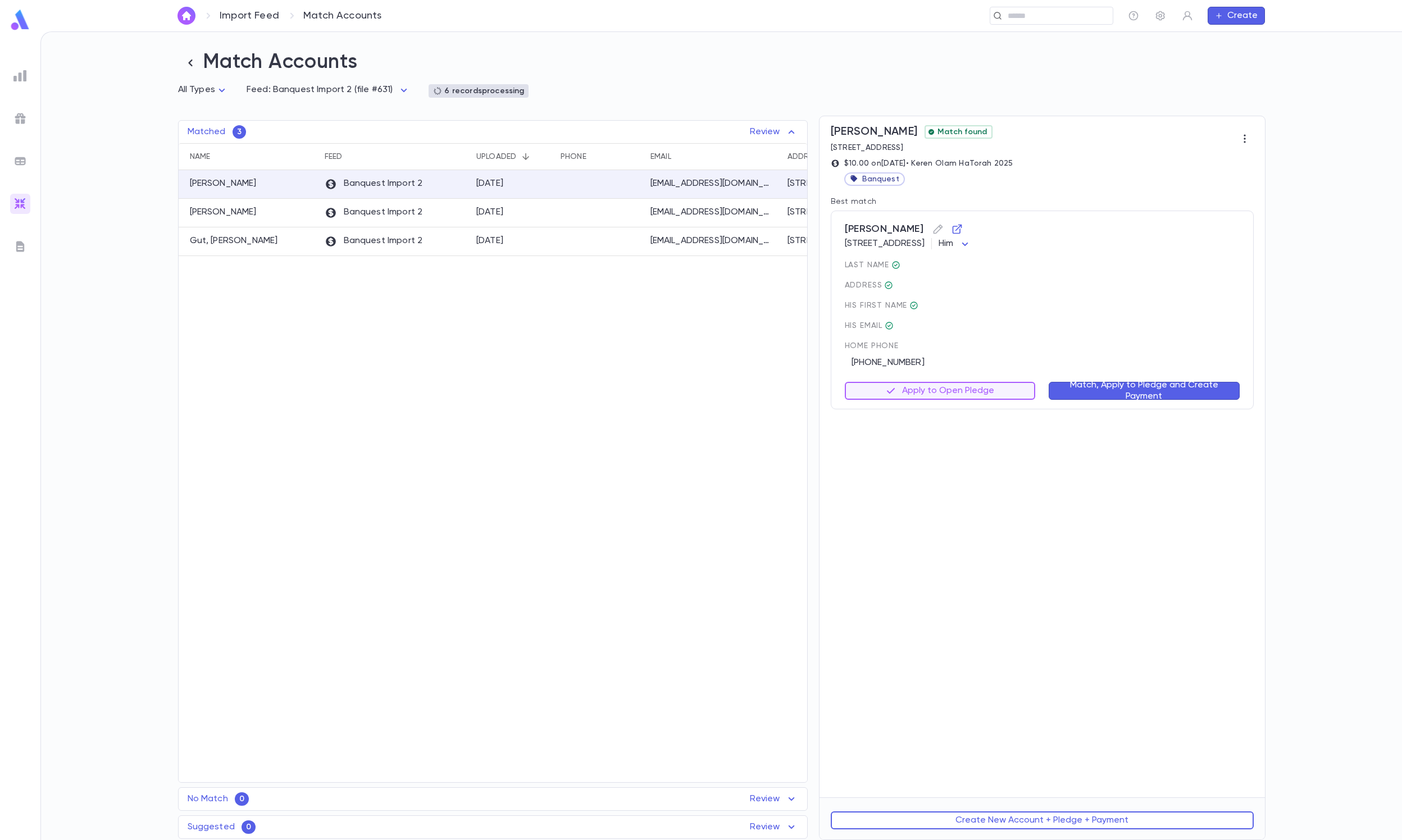
click at [936, 387] on button "Match, Apply to Pledge and Create Payment" at bounding box center [1144, 391] width 191 height 18
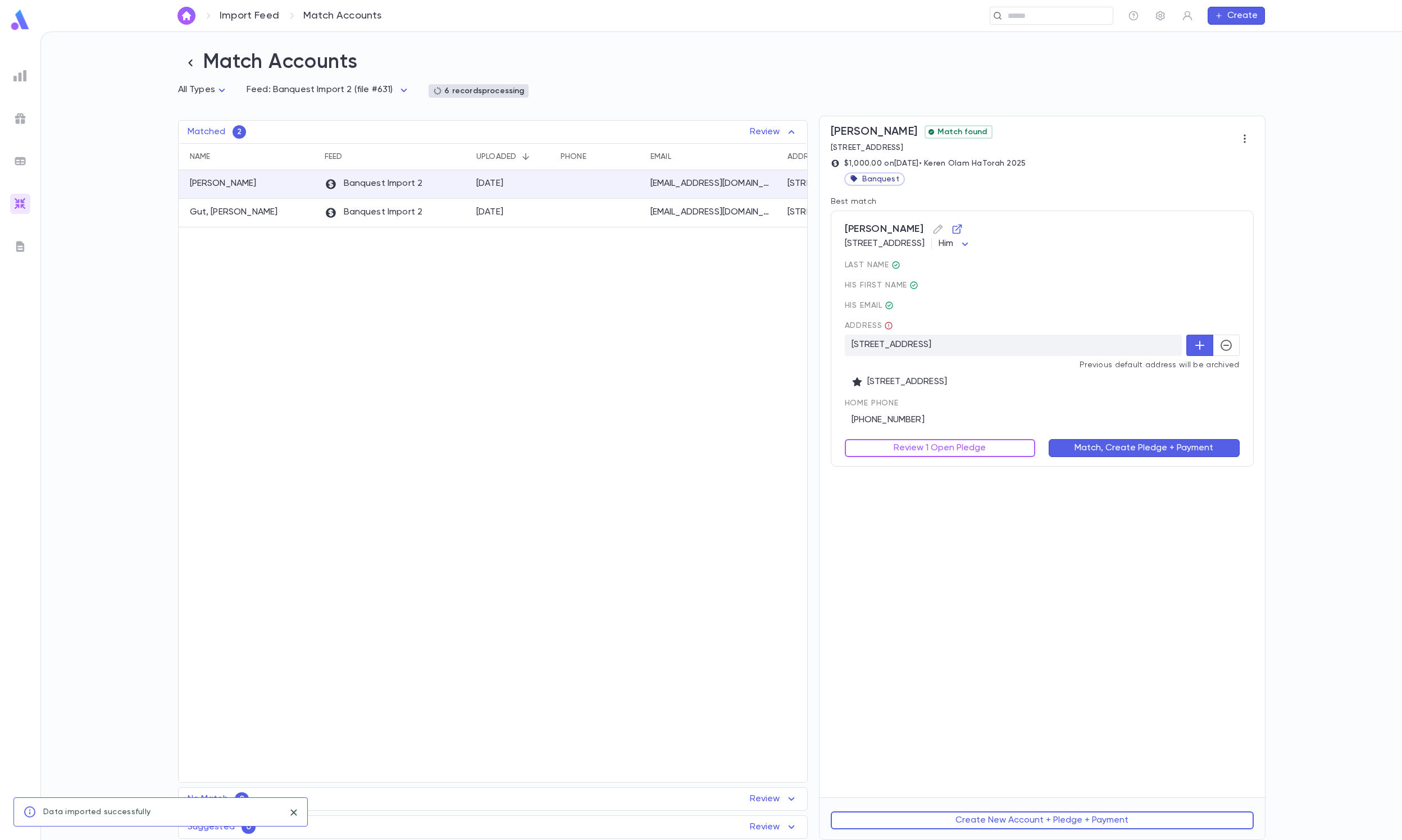
click at [936, 346] on icon "button" at bounding box center [1226, 346] width 14 height 14
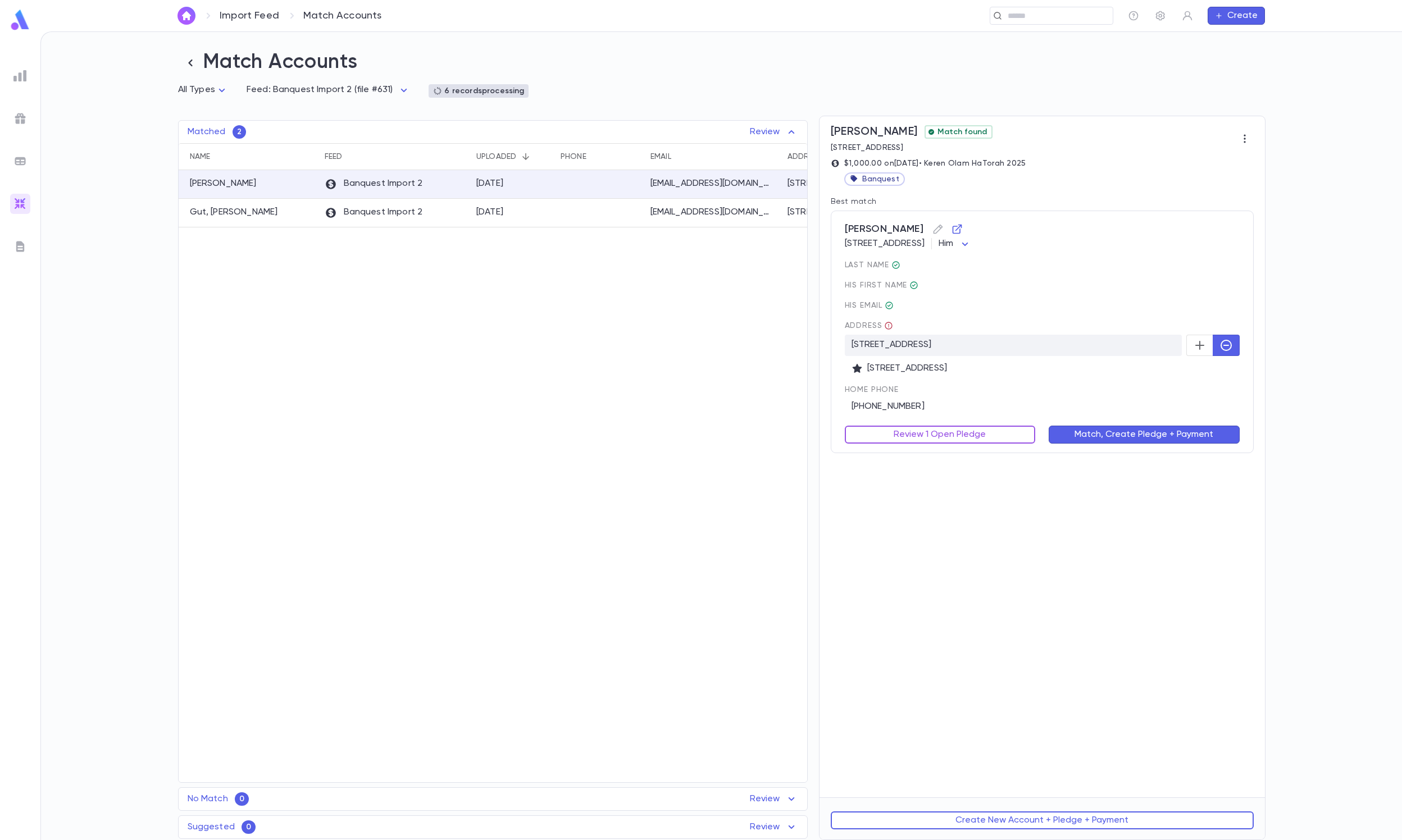
click at [936, 431] on button "Review 1 Open Pledge" at bounding box center [940, 435] width 191 height 18
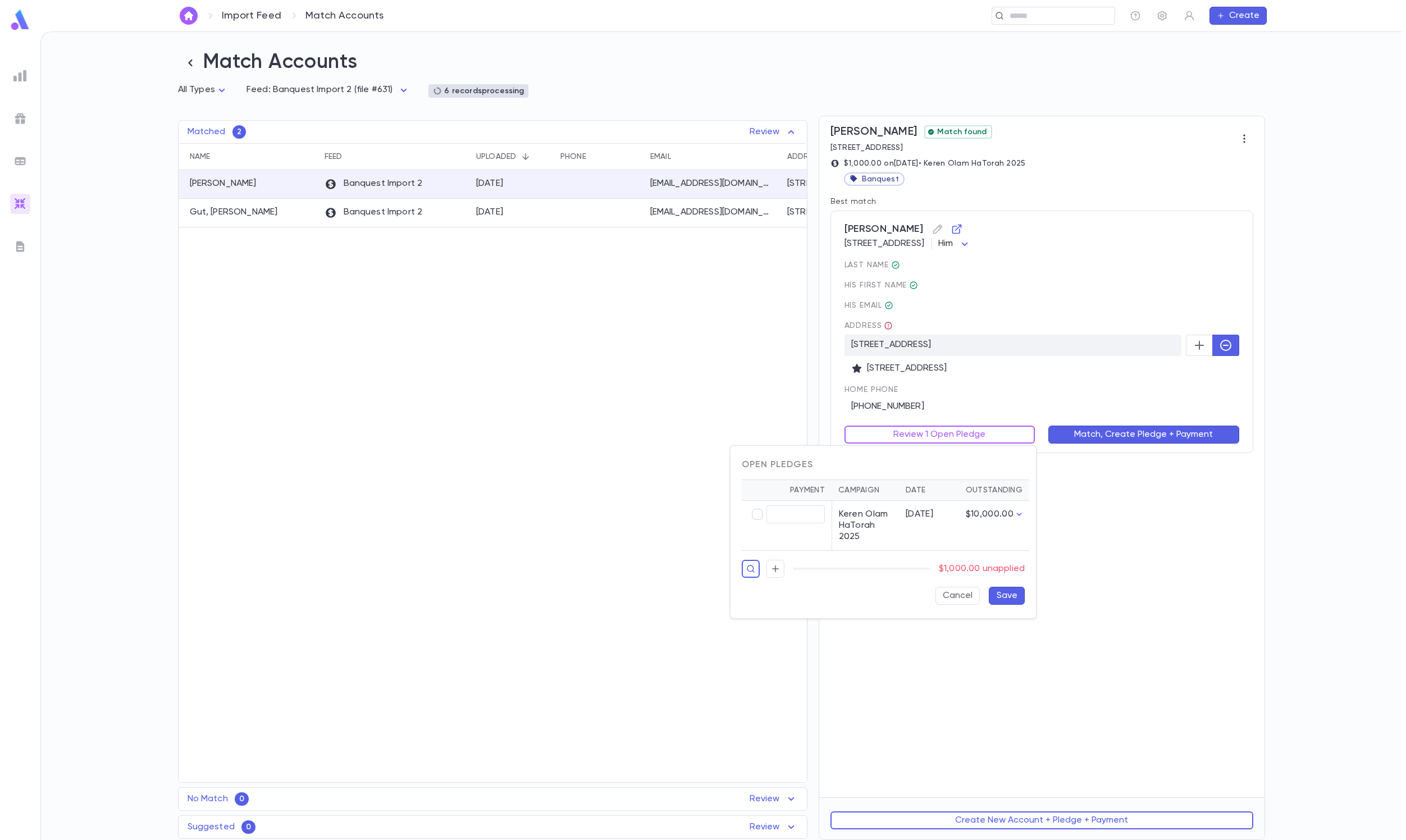
type input "********"
click at [936, 559] on div "Cancel Save" at bounding box center [879, 591] width 292 height 27
click at [936, 559] on button "Save" at bounding box center [1007, 596] width 36 height 18
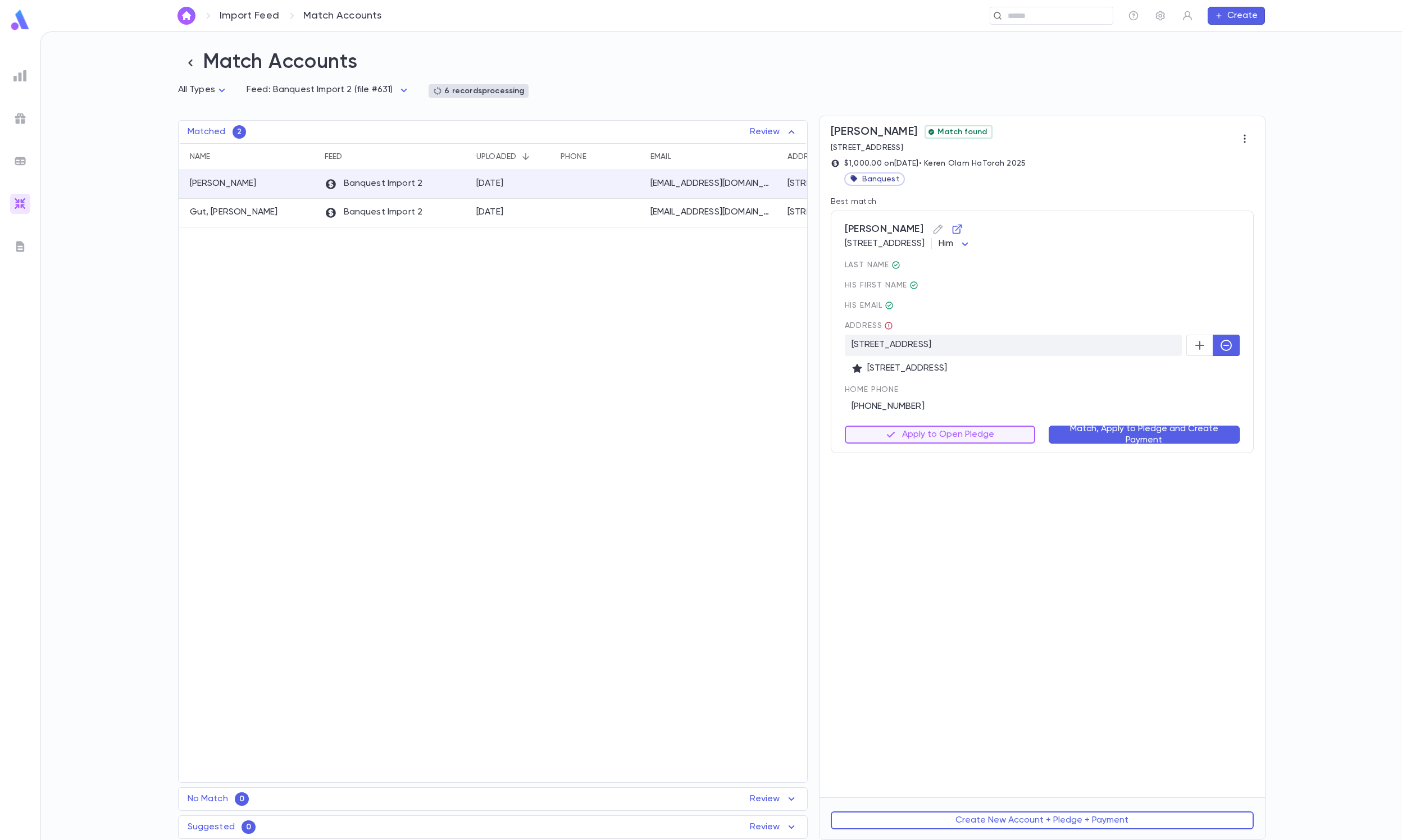
click at [936, 436] on button "Match, Apply to Pledge and Create Payment" at bounding box center [1144, 435] width 191 height 18
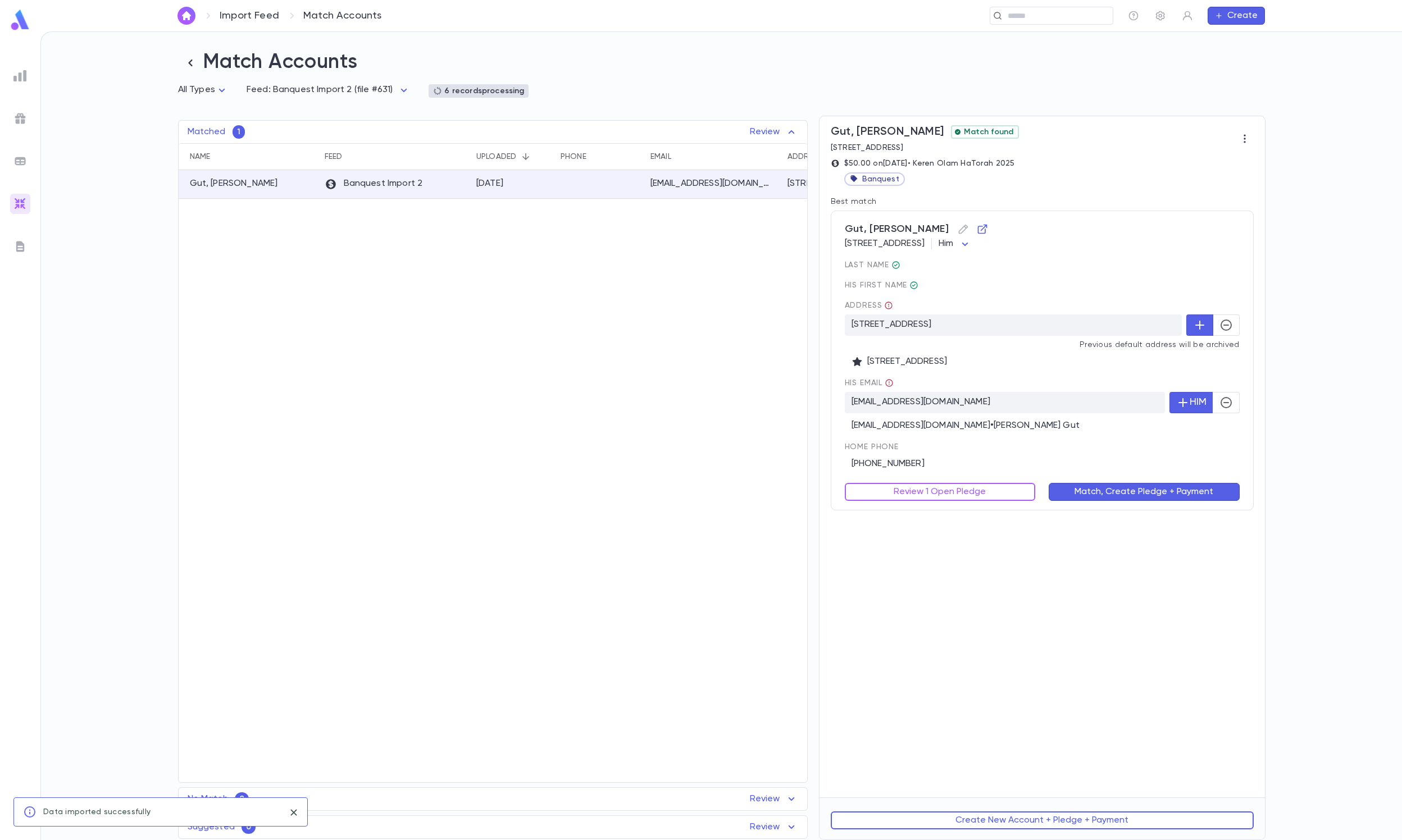
click at [936, 324] on icon "button" at bounding box center [1226, 326] width 14 height 14
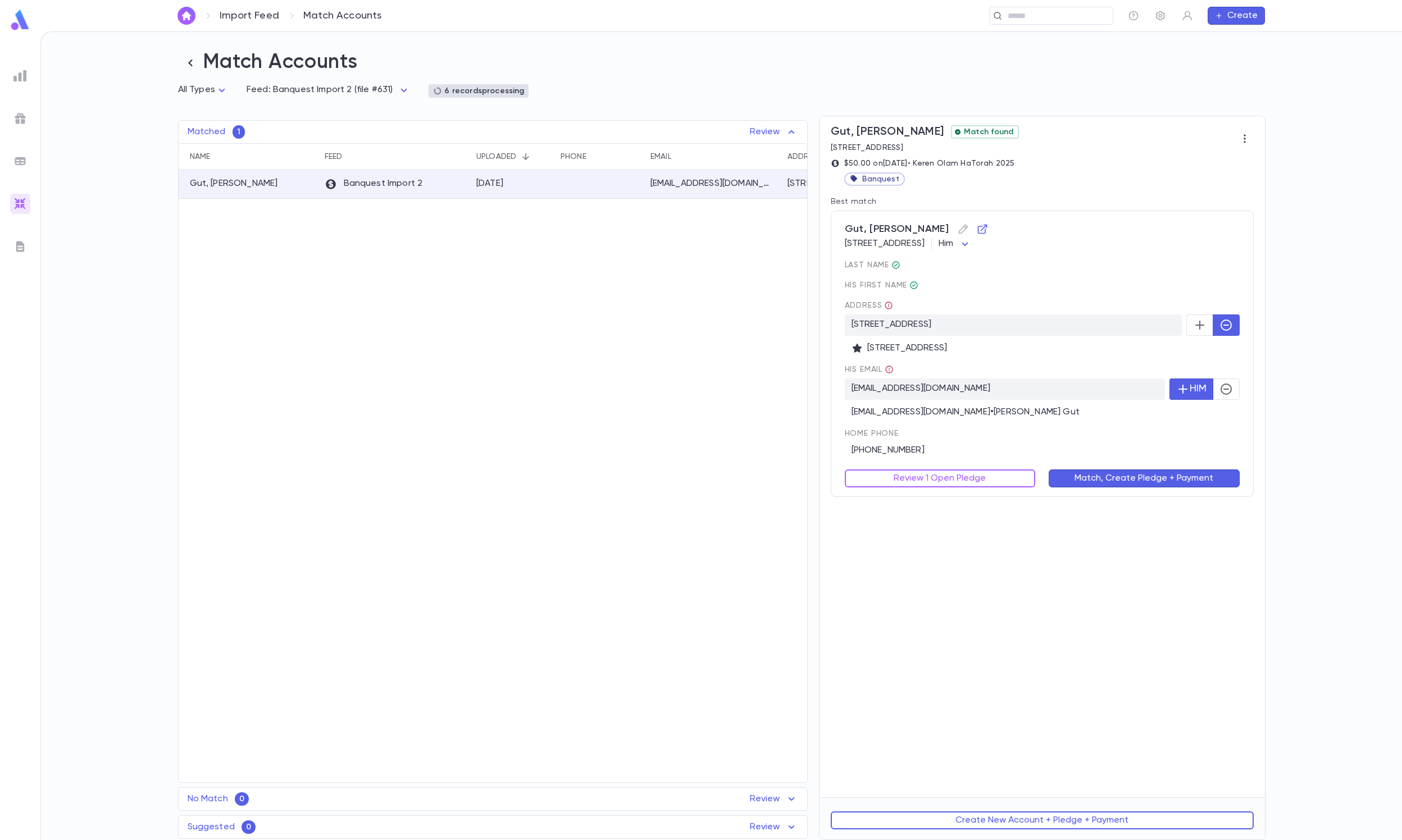
click at [936, 393] on icon "button" at bounding box center [1226, 389] width 14 height 14
click at [936, 471] on div "Review 1 Open Pledge" at bounding box center [933, 472] width 205 height 32
click at [936, 481] on button "Review 1 Open Pledge" at bounding box center [940, 479] width 191 height 18
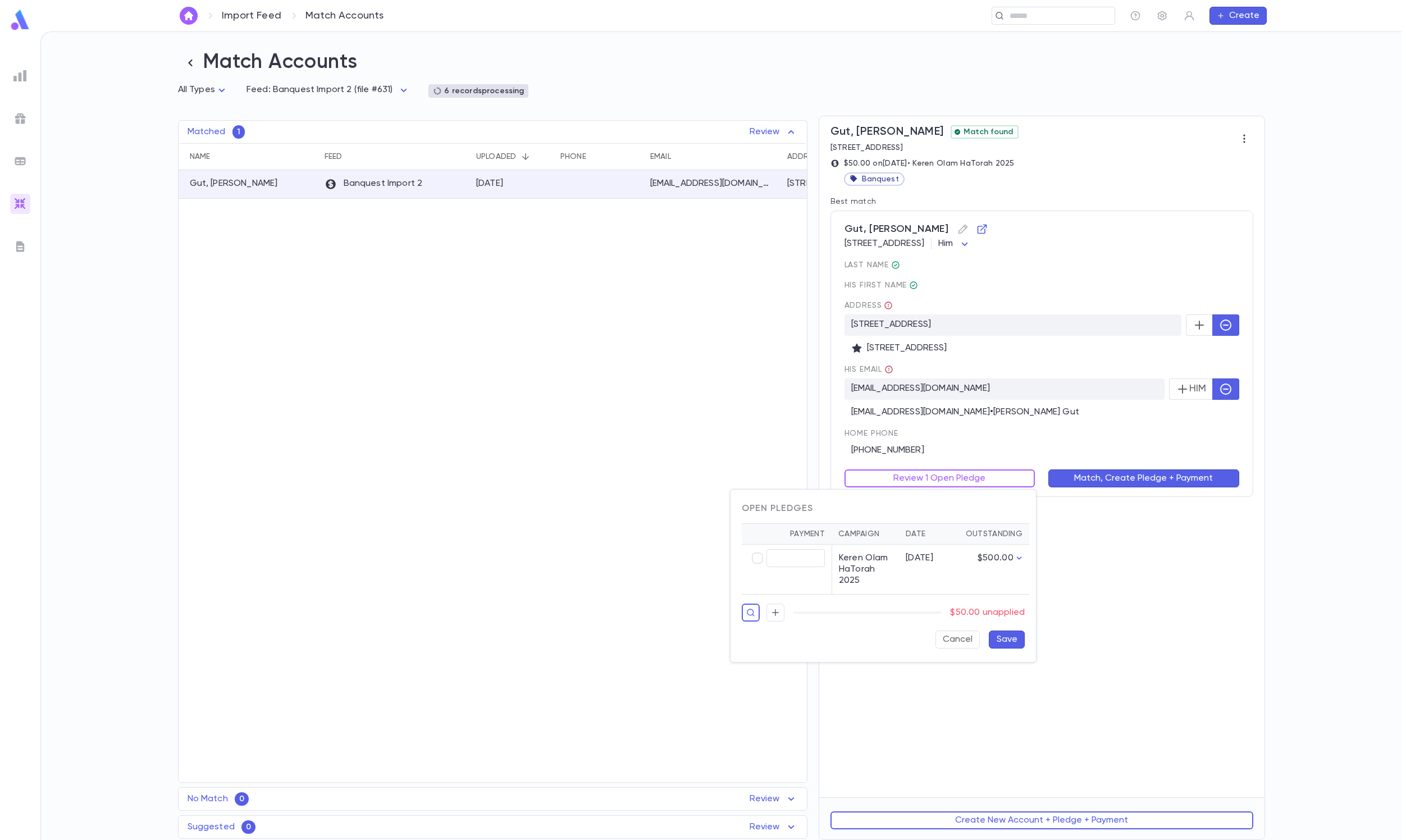
type input "*****"
click at [936, 559] on button "Save" at bounding box center [1007, 639] width 36 height 18
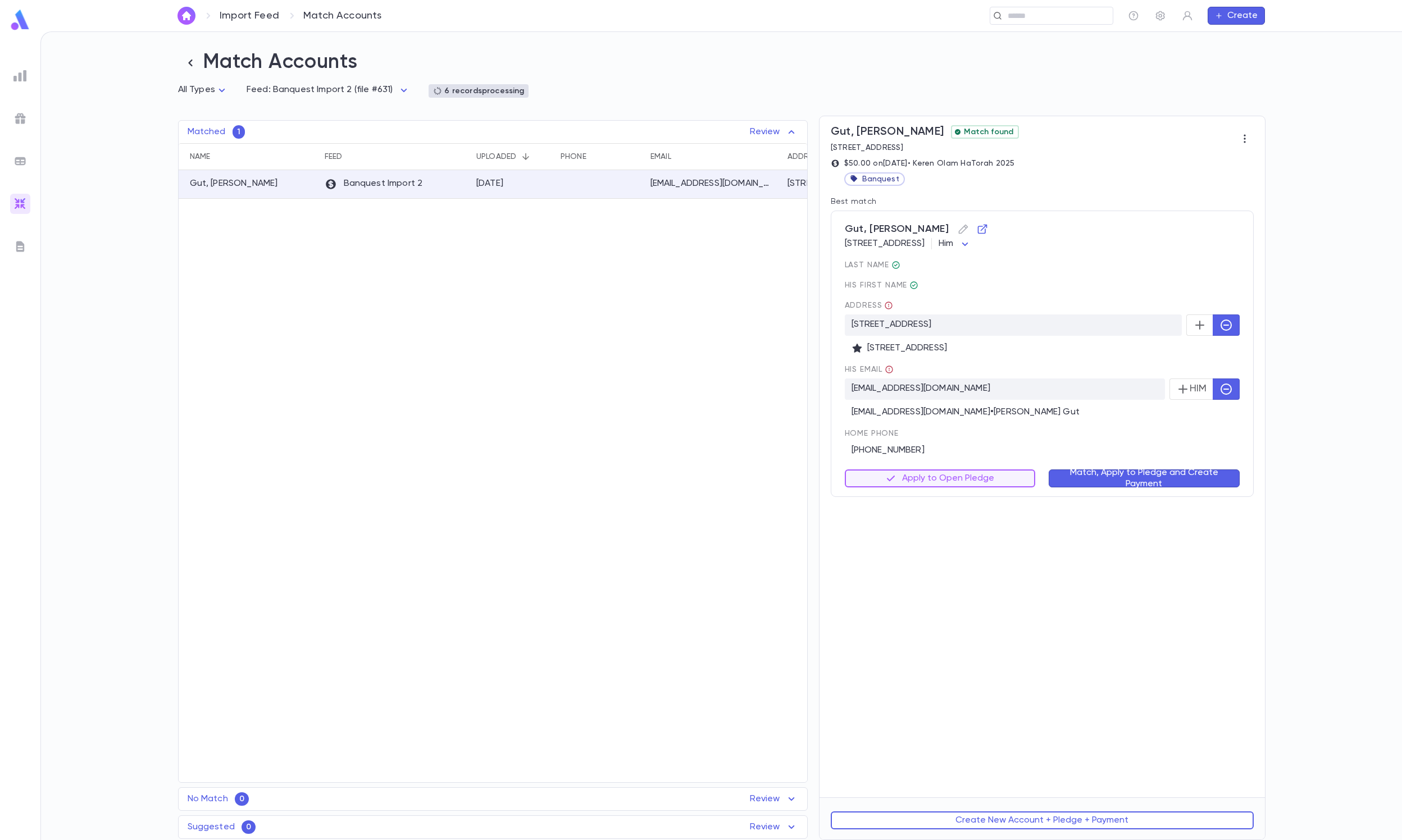
click at [936, 479] on button "Match, Apply to Pledge and Create Payment" at bounding box center [1144, 479] width 191 height 18
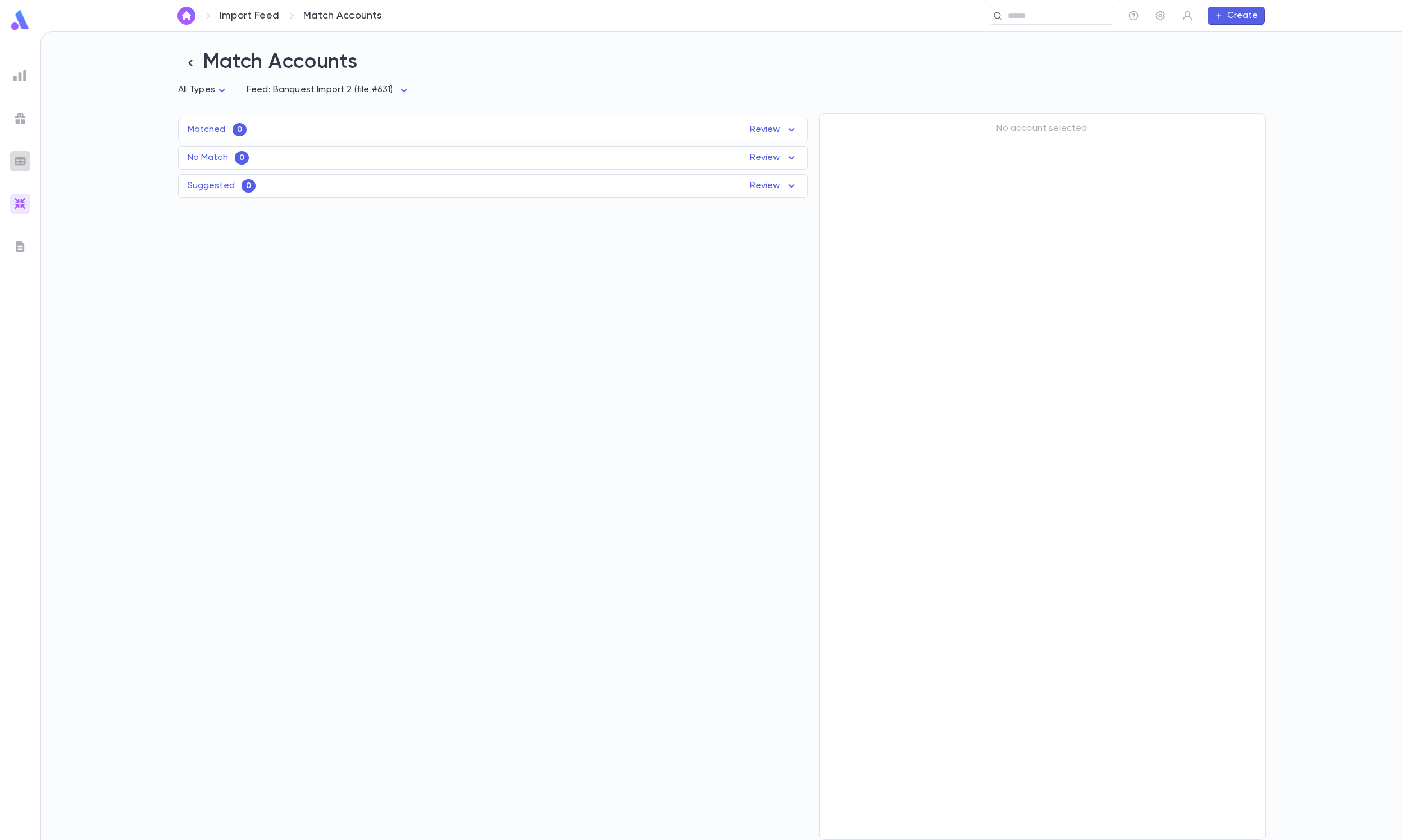
click at [15, 160] on img at bounding box center [21, 162] width 14 height 14
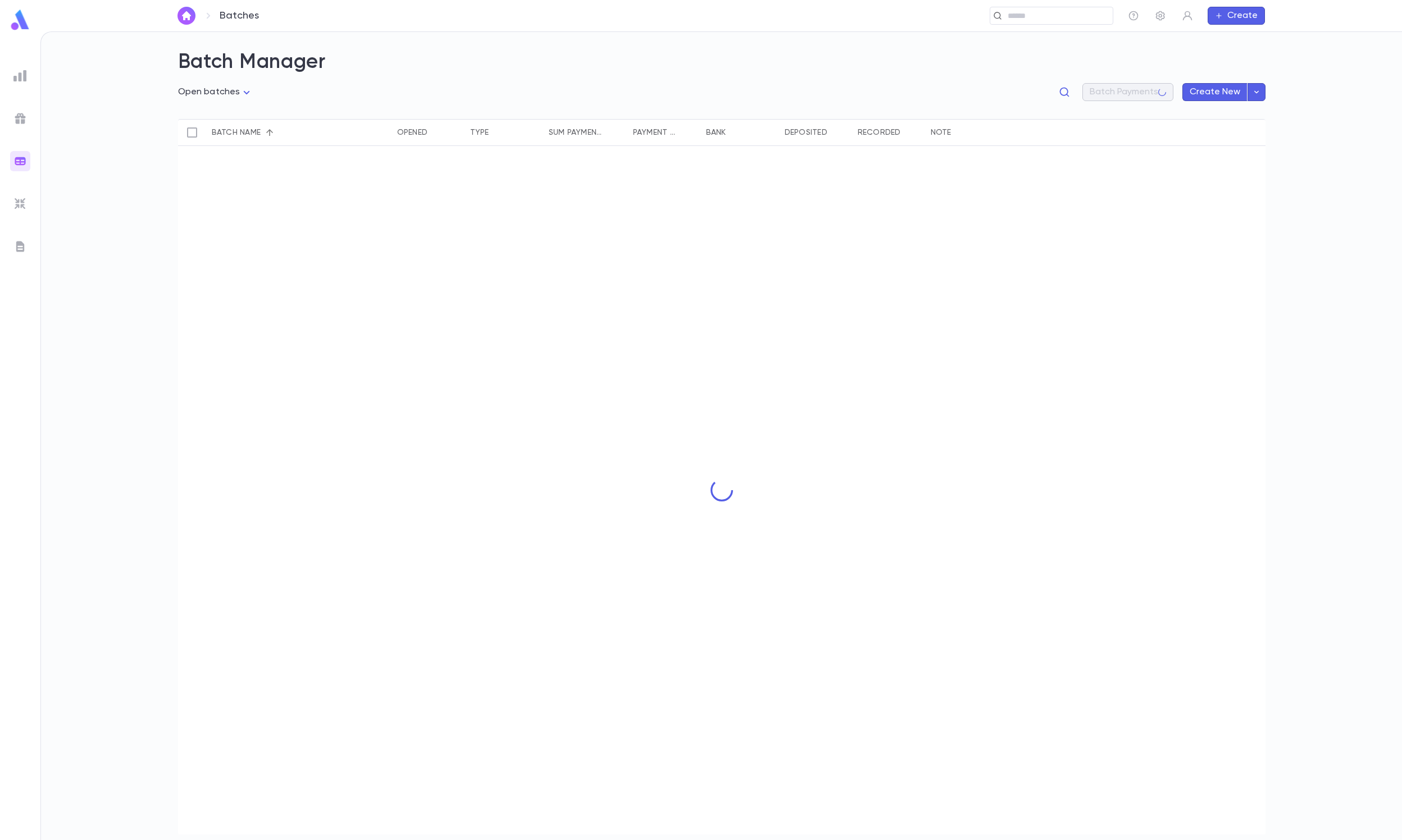
type input "**********"
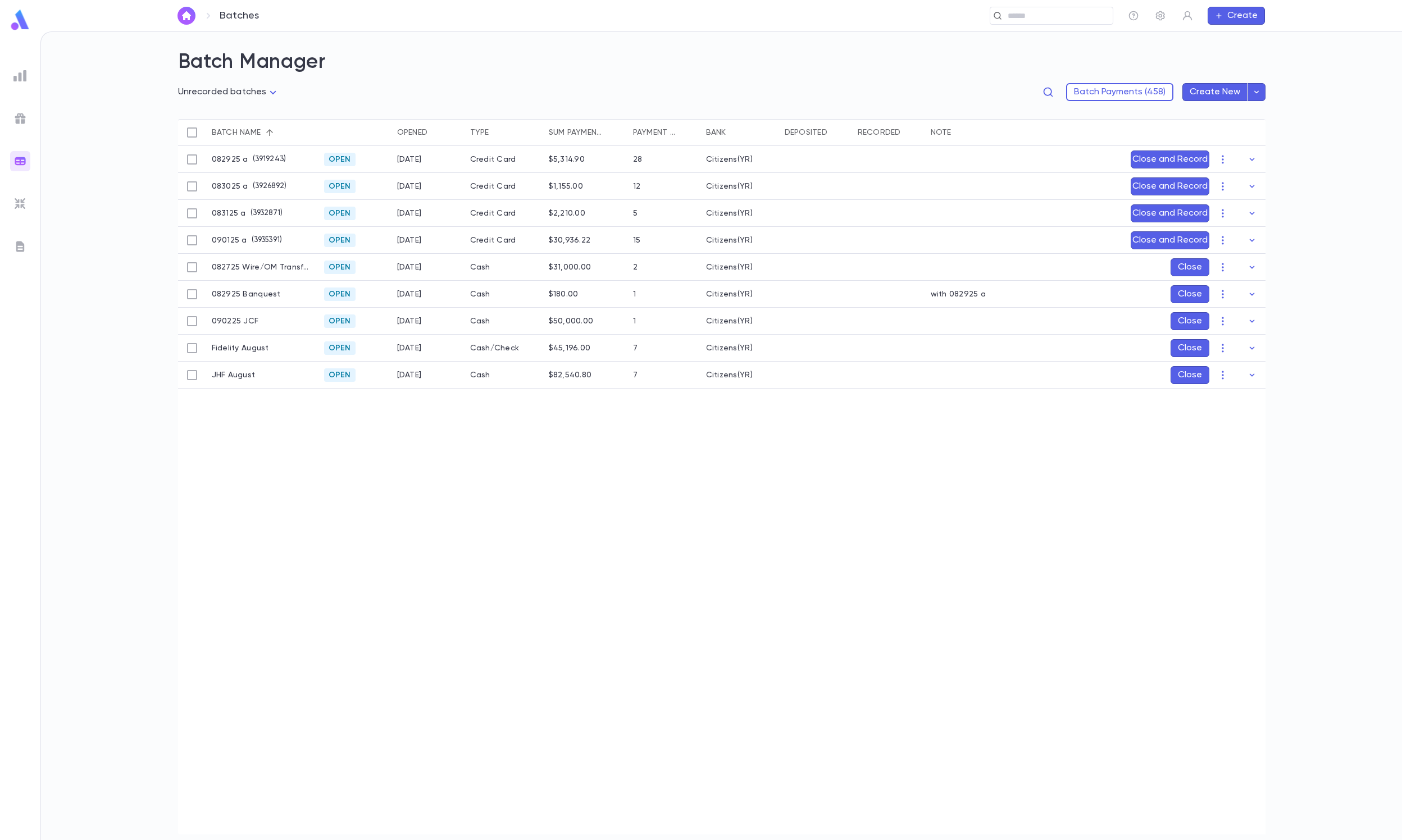
click at [1101, 80] on div "**********" at bounding box center [721, 96] width 1087 height 45
click at [1096, 84] on button "Batch Payments (458)" at bounding box center [1119, 92] width 107 height 18
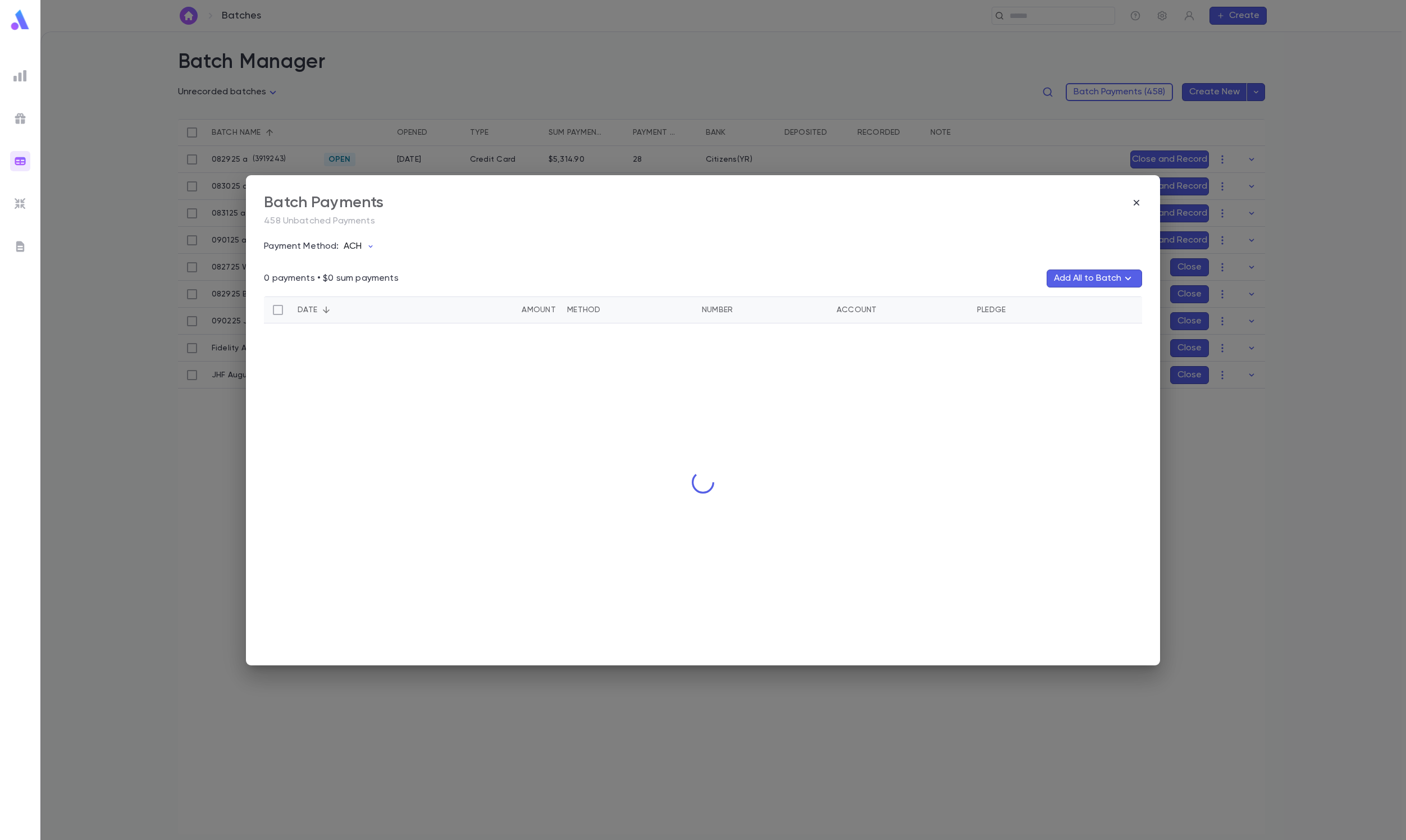
click at [353, 249] on p "ACH" at bounding box center [352, 246] width 18 height 11
drag, startPoint x: 401, startPoint y: 336, endPoint x: 386, endPoint y: 318, distance: 23.4
click at [387, 318] on ul "ACH Cash Check Credit Card Donors Fund EUR Fidelity GBP JCF JHF JHF CAD JHF USD…" at bounding box center [400, 441] width 100 height 366
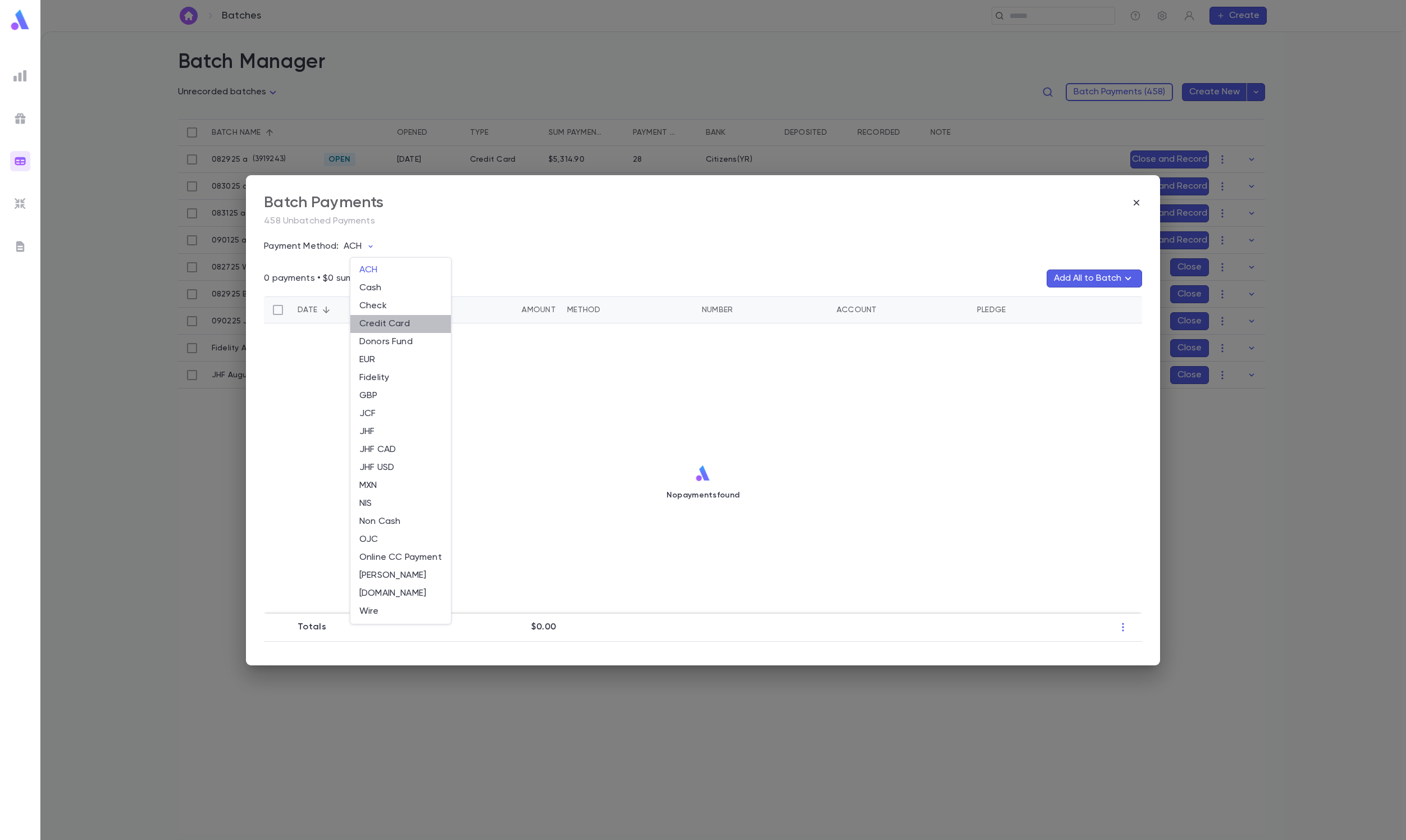
click at [386, 318] on li "Credit Card" at bounding box center [400, 324] width 100 height 18
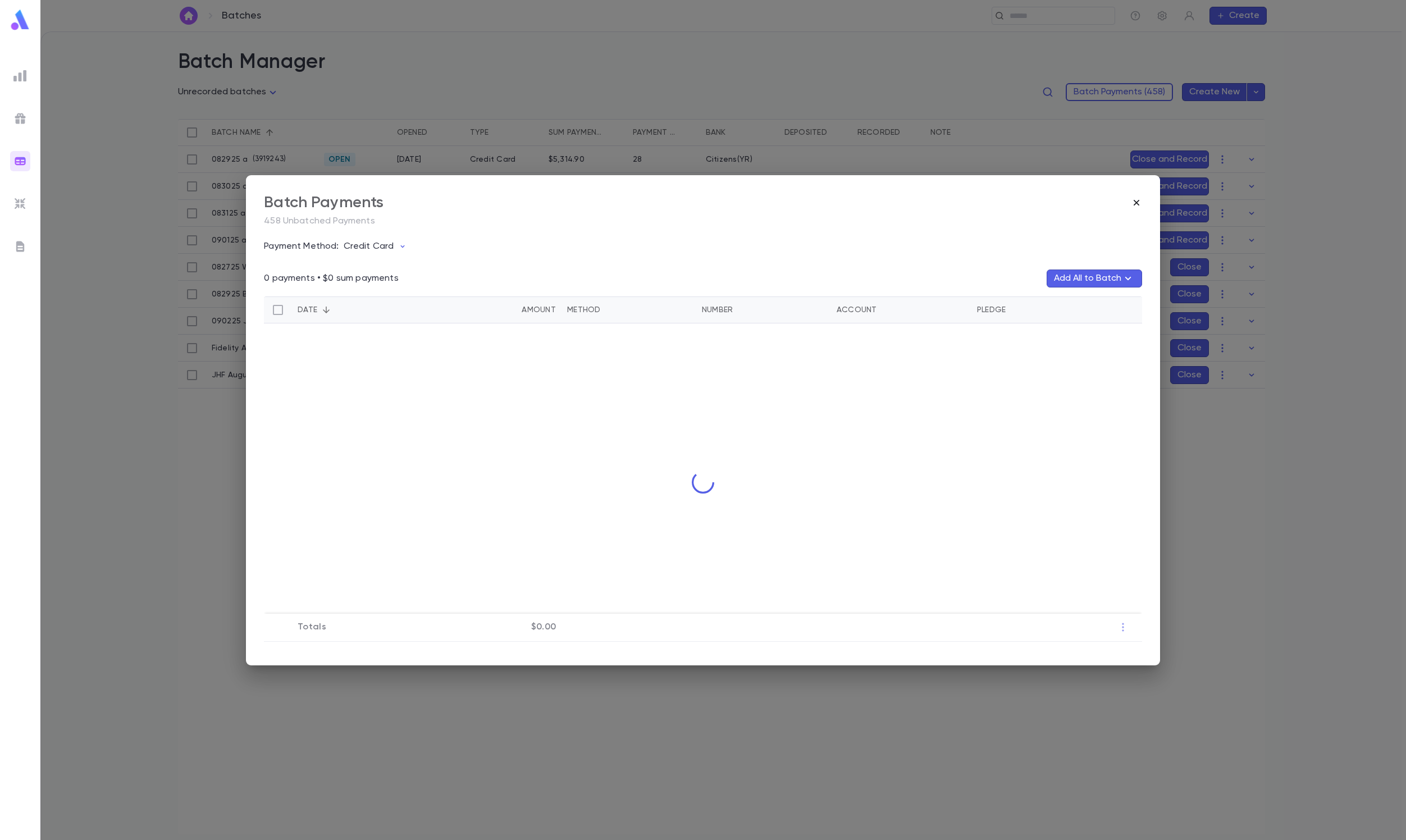
click at [1136, 207] on icon "button" at bounding box center [1136, 203] width 11 height 11
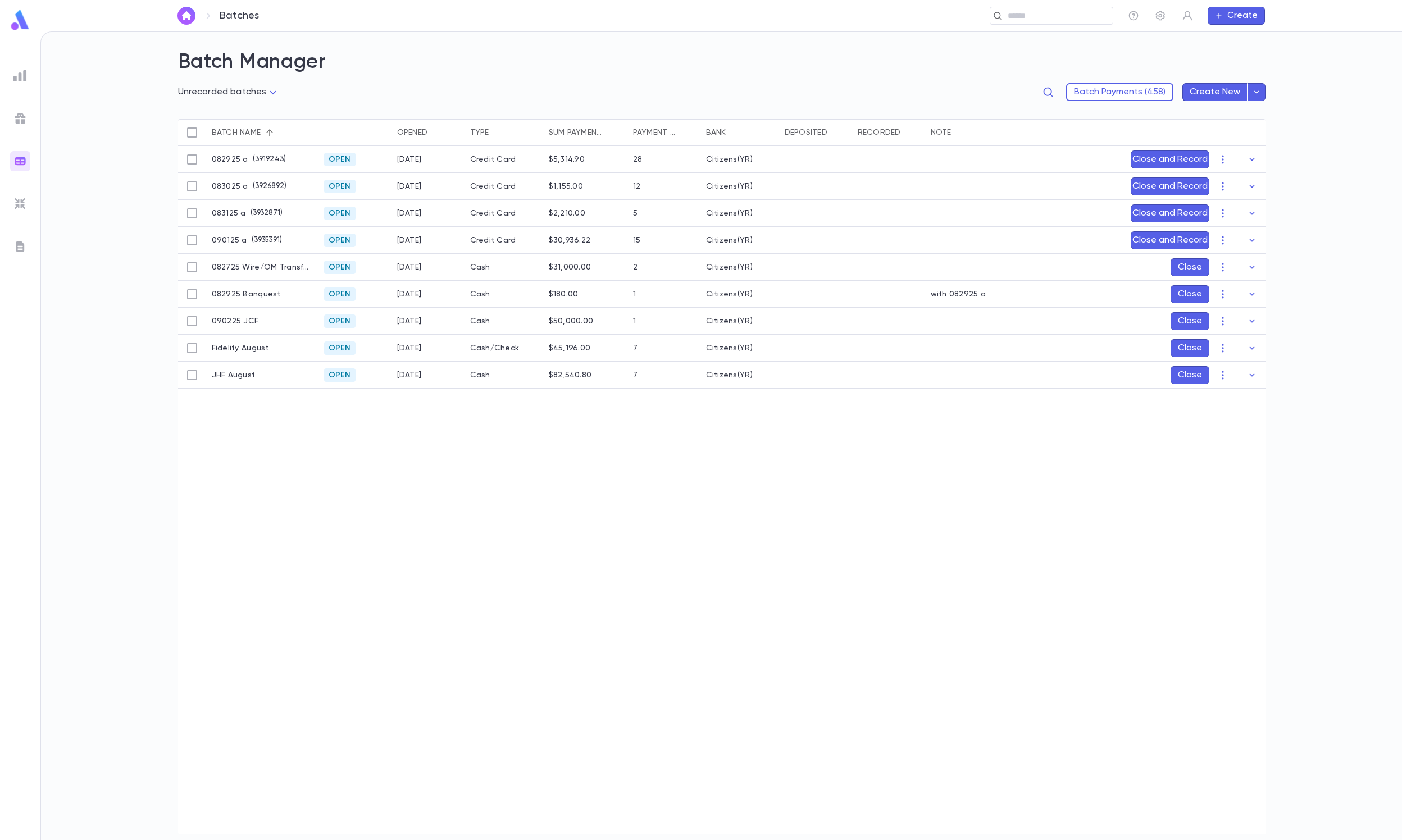
click at [1099, 82] on div "**********" at bounding box center [721, 96] width 1087 height 45
click at [1088, 86] on button "Batch Payments (458)" at bounding box center [1119, 92] width 107 height 18
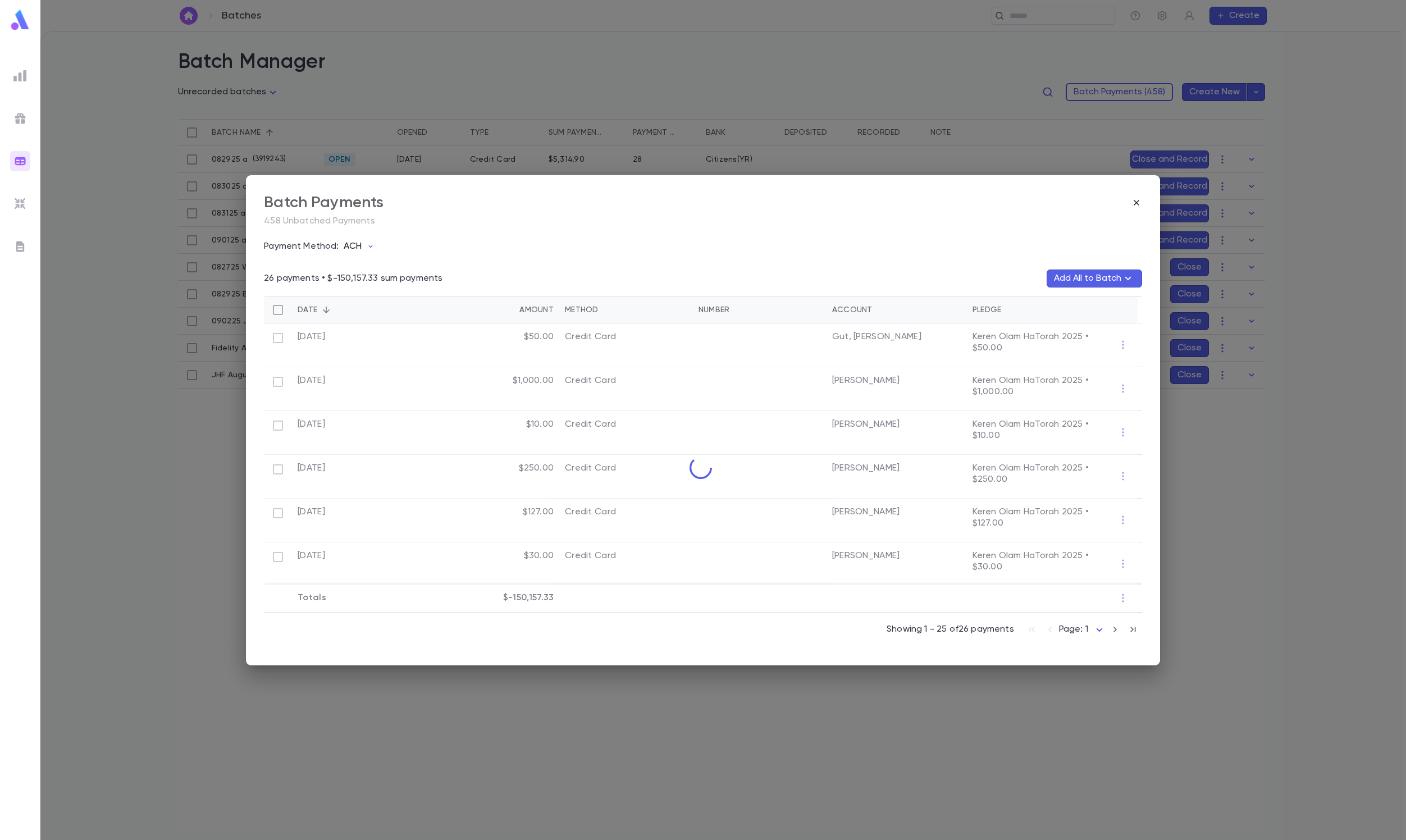
click at [375, 243] on icon "button" at bounding box center [370, 246] width 9 height 9
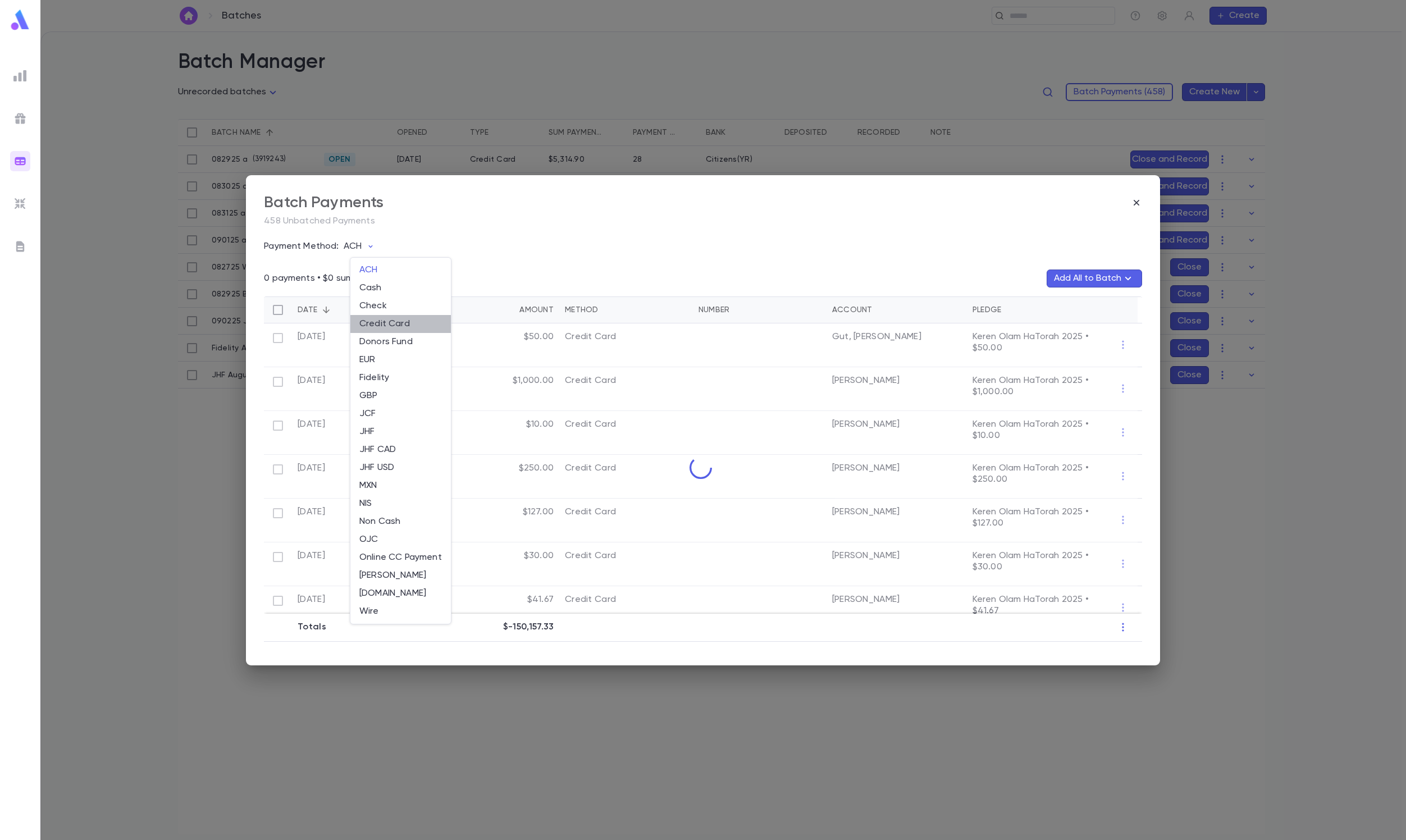
click at [411, 318] on li "Credit Card" at bounding box center [400, 324] width 100 height 18
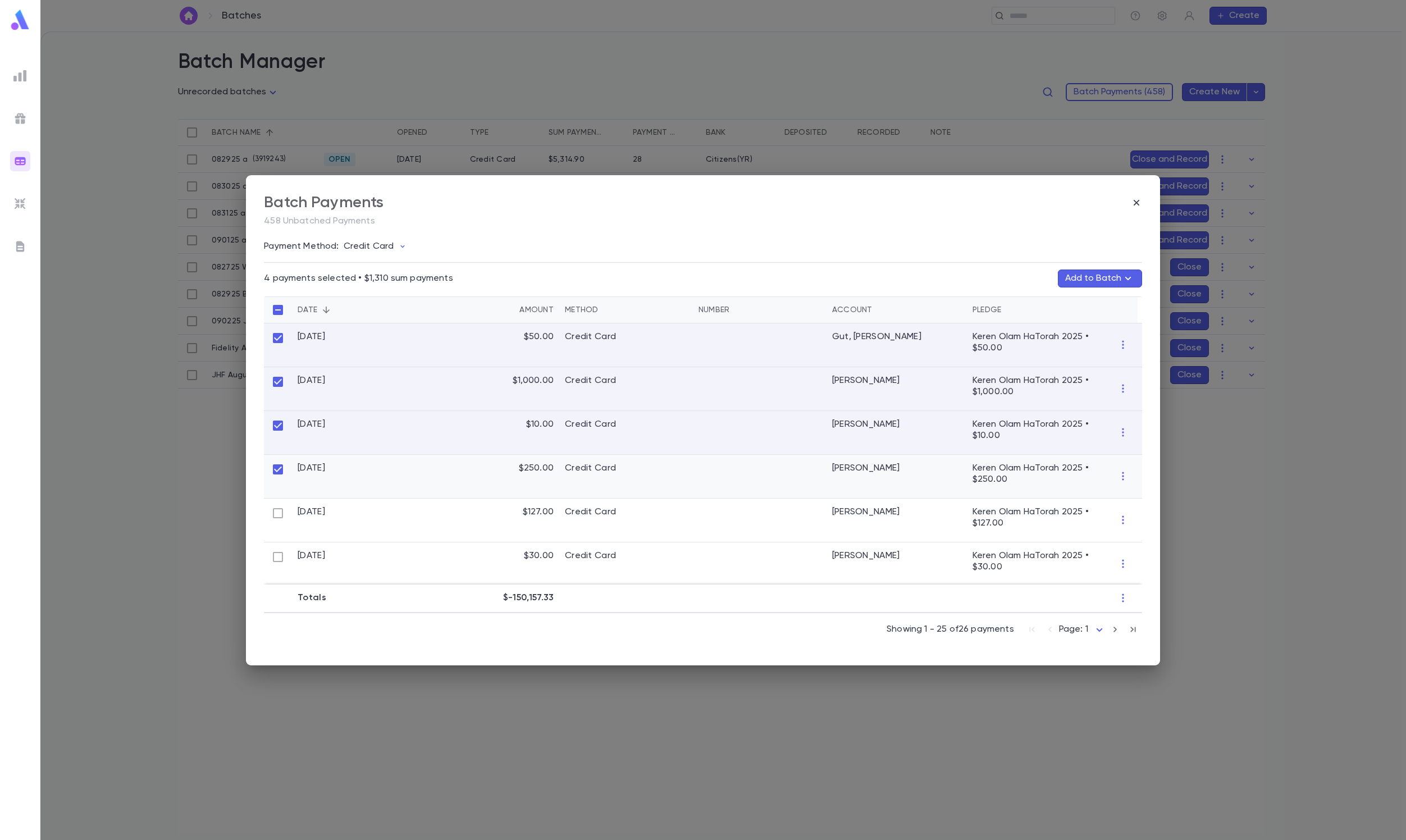
click at [274, 496] on div at bounding box center [278, 477] width 28 height 44
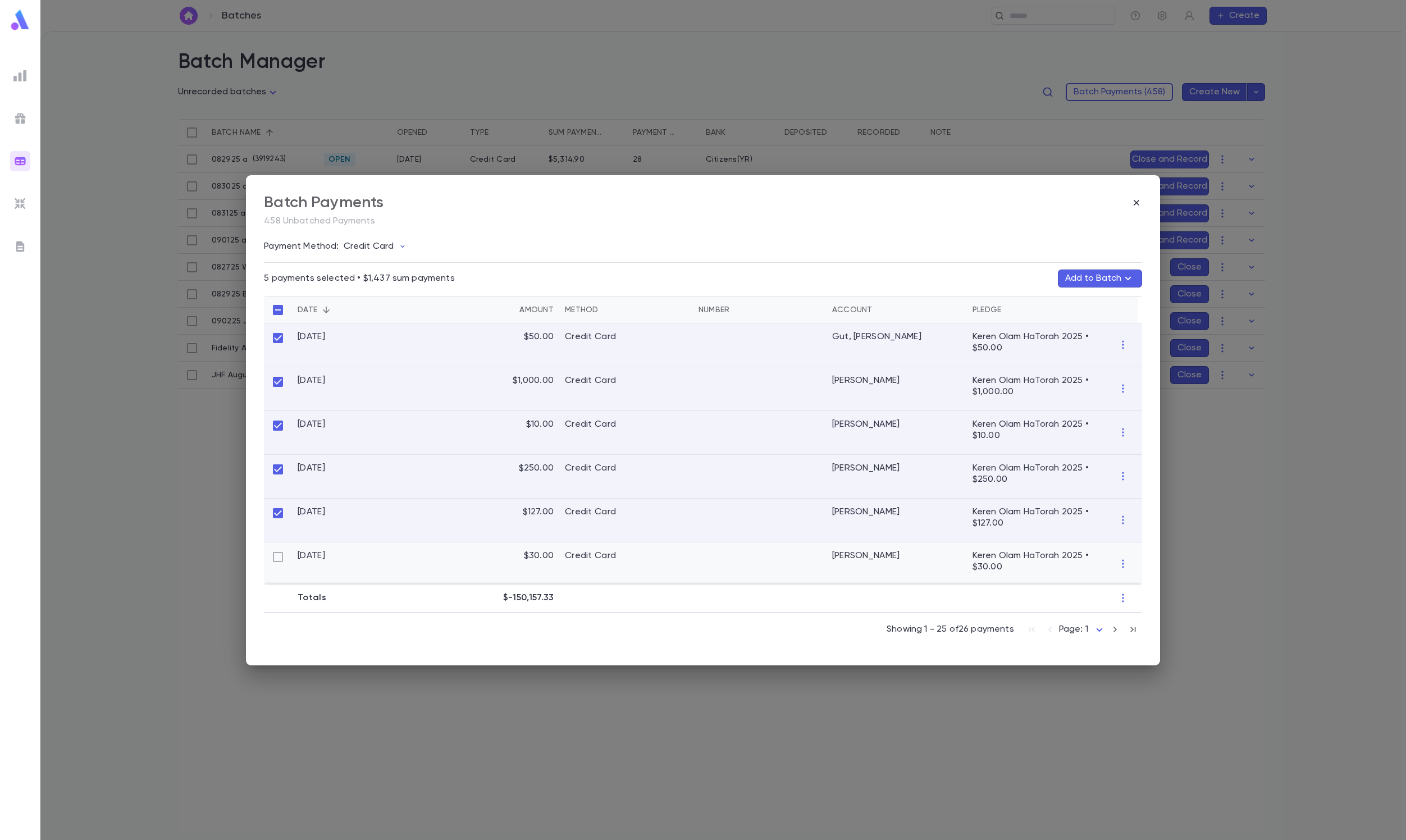
click at [274, 548] on div at bounding box center [278, 564] width 28 height 44
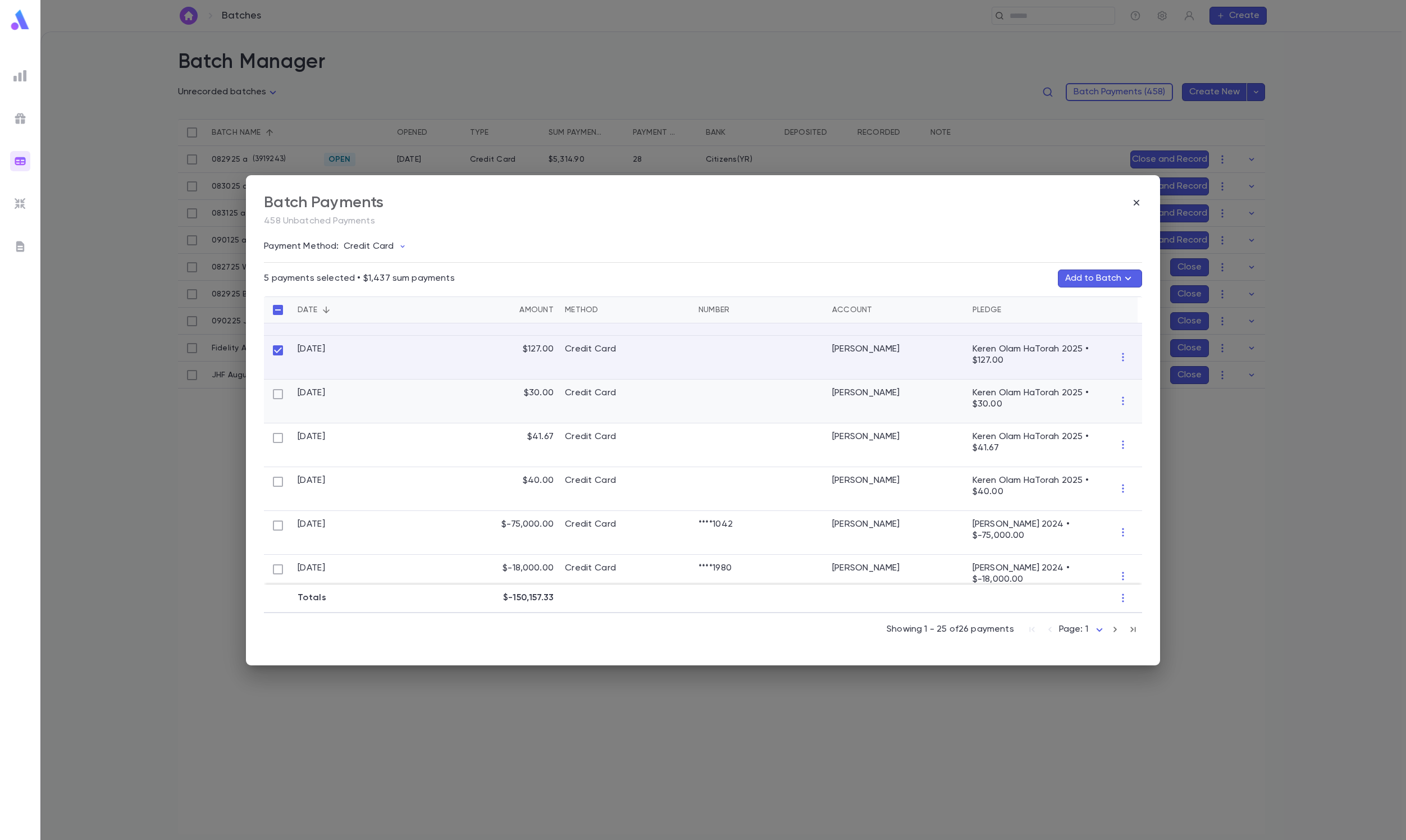
scroll to position [173, 0]
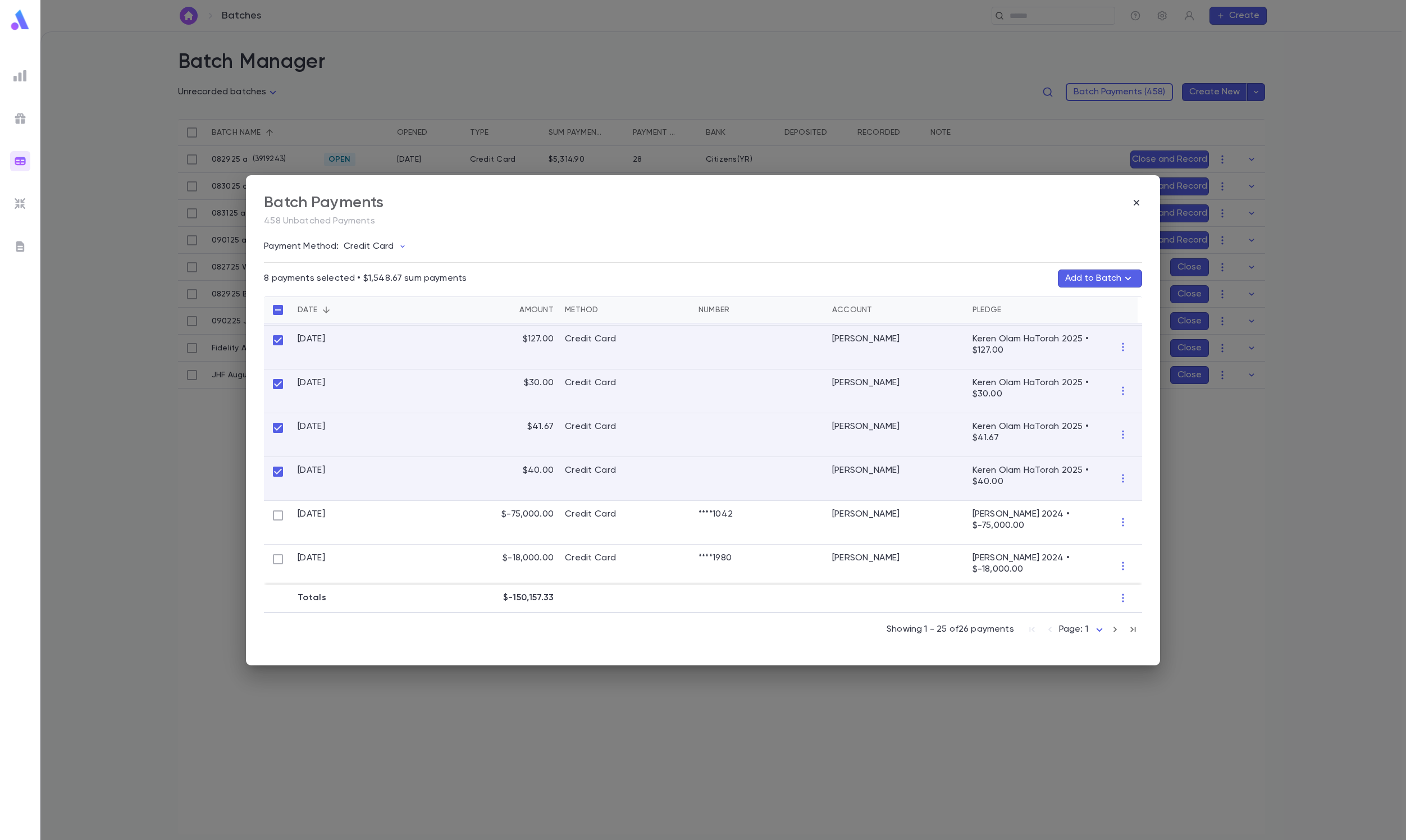
click at [1093, 275] on button "Add to Batch" at bounding box center [1100, 278] width 84 height 18
click at [1031, 333] on p "082925 a" at bounding box center [1014, 329] width 37 height 9
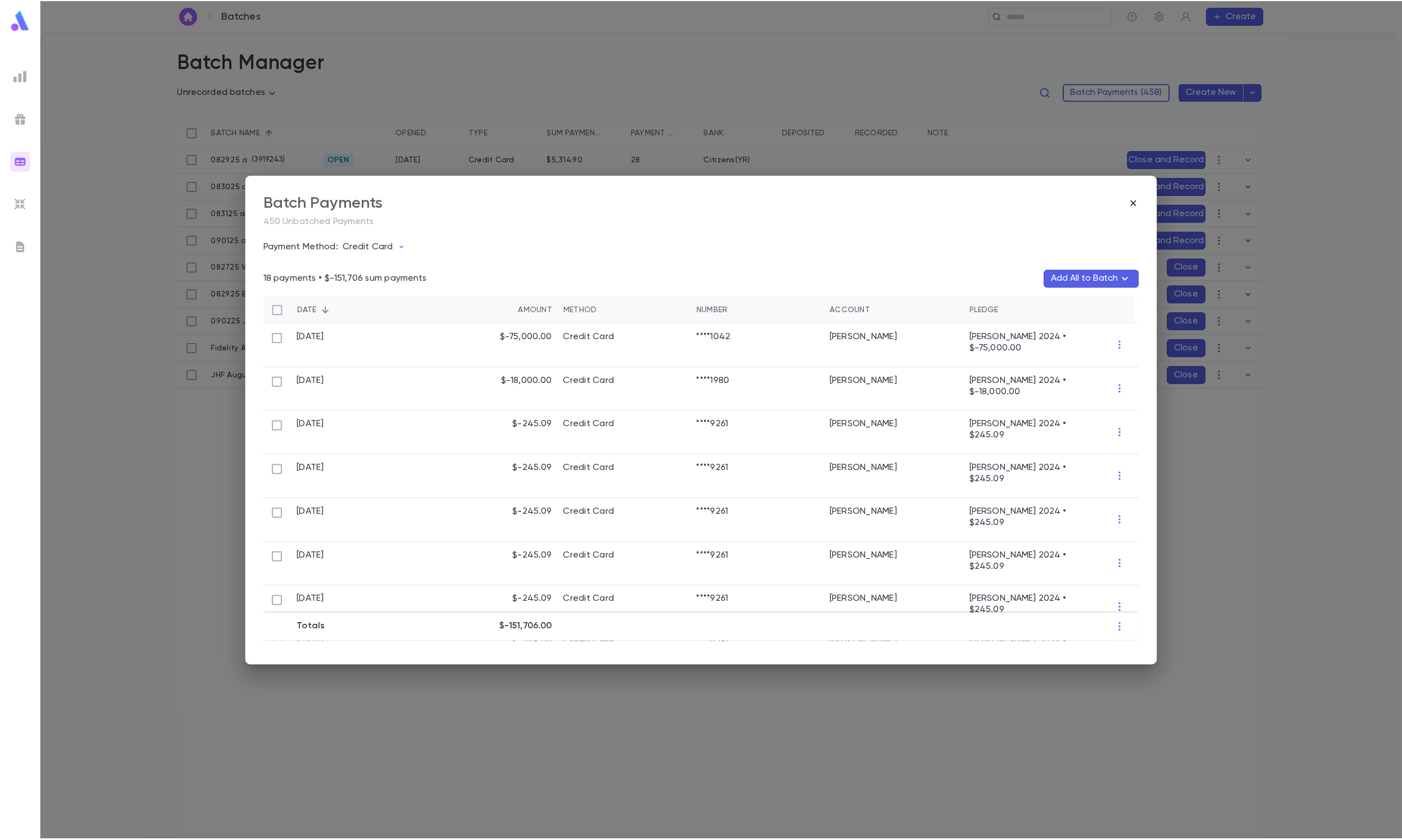
scroll to position [0, 0]
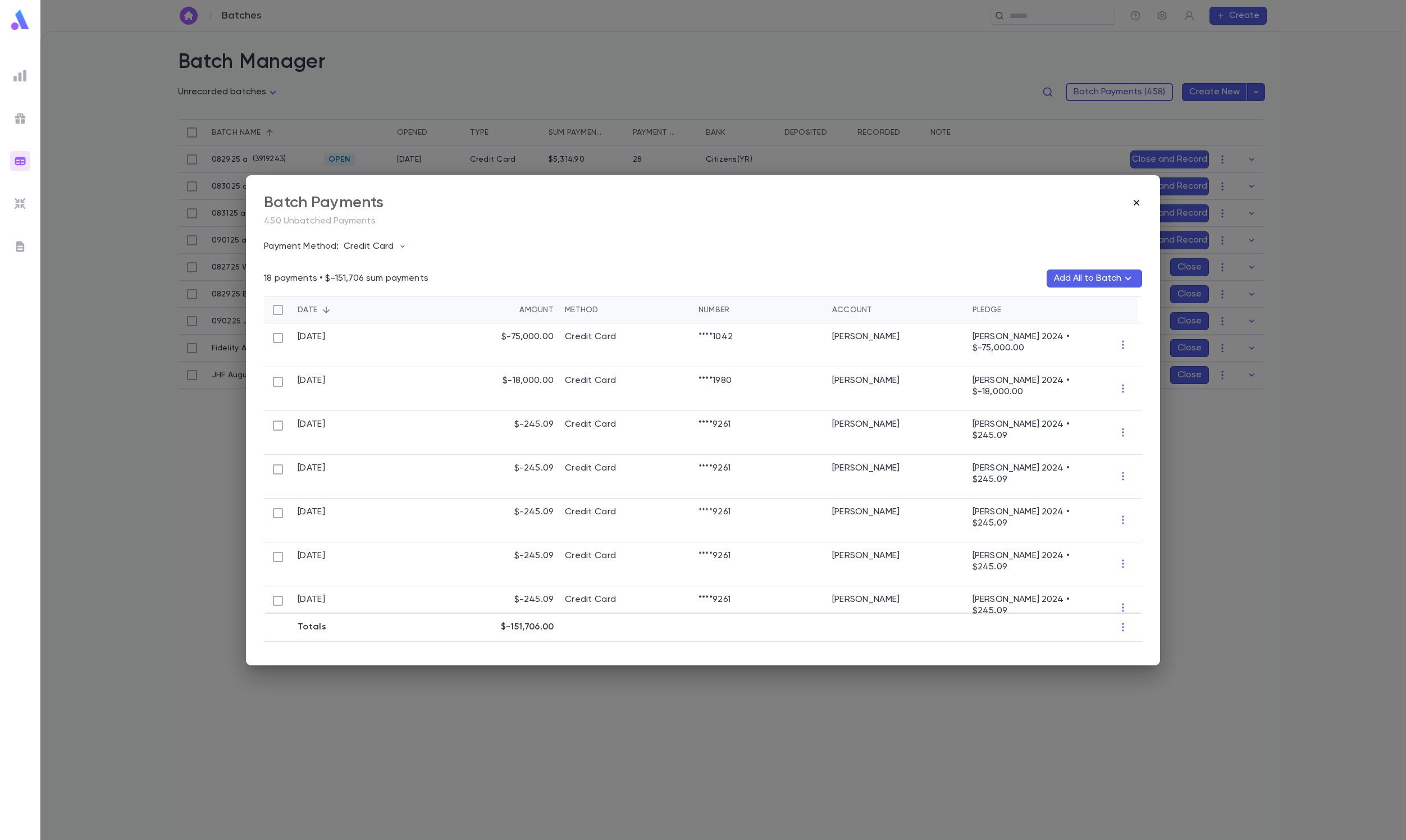
click at [1138, 207] on icon "button" at bounding box center [1136, 203] width 11 height 11
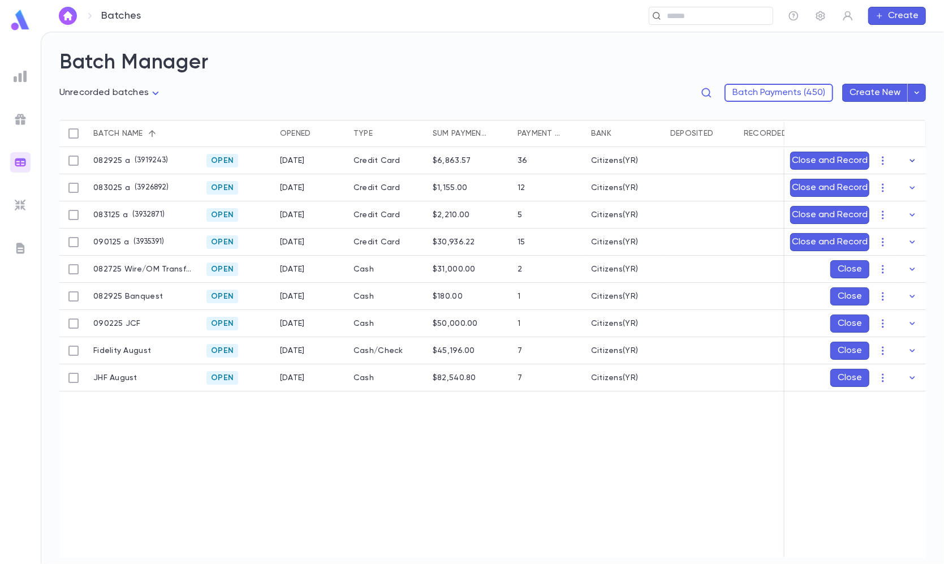
click at [915, 157] on icon "button" at bounding box center [912, 160] width 11 height 11
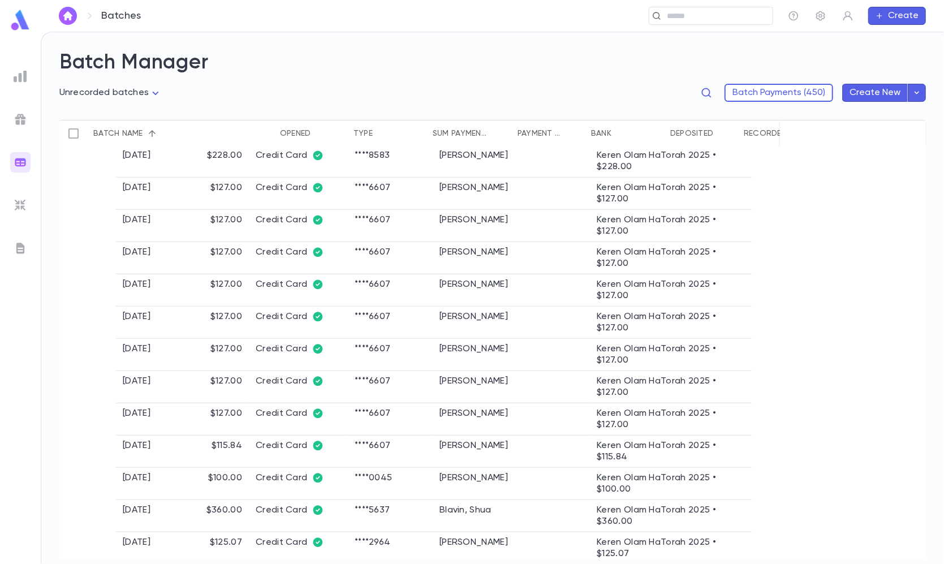
click at [903, 457] on button "button" at bounding box center [912, 459] width 18 height 18
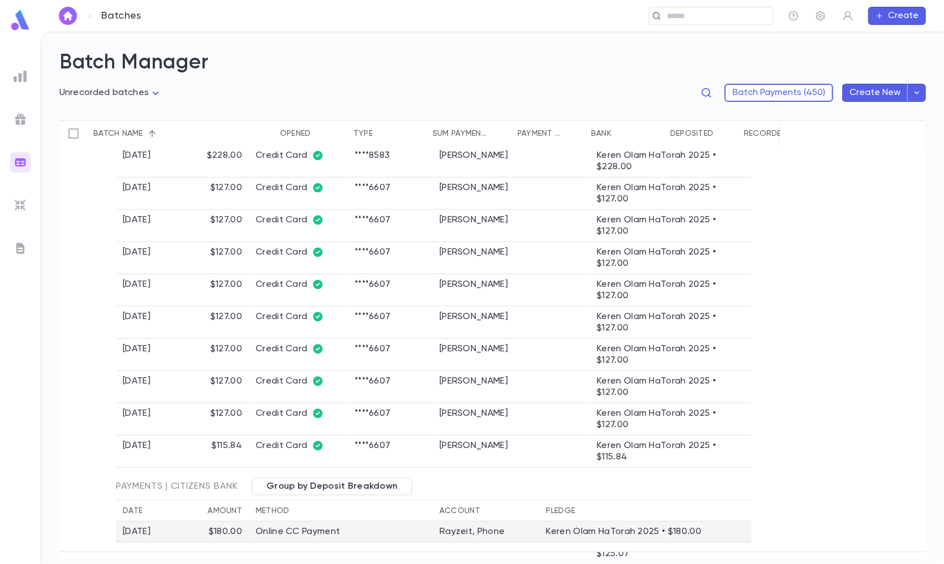
click at [463, 532] on td "Rayzeit, Phone" at bounding box center [486, 531] width 107 height 21
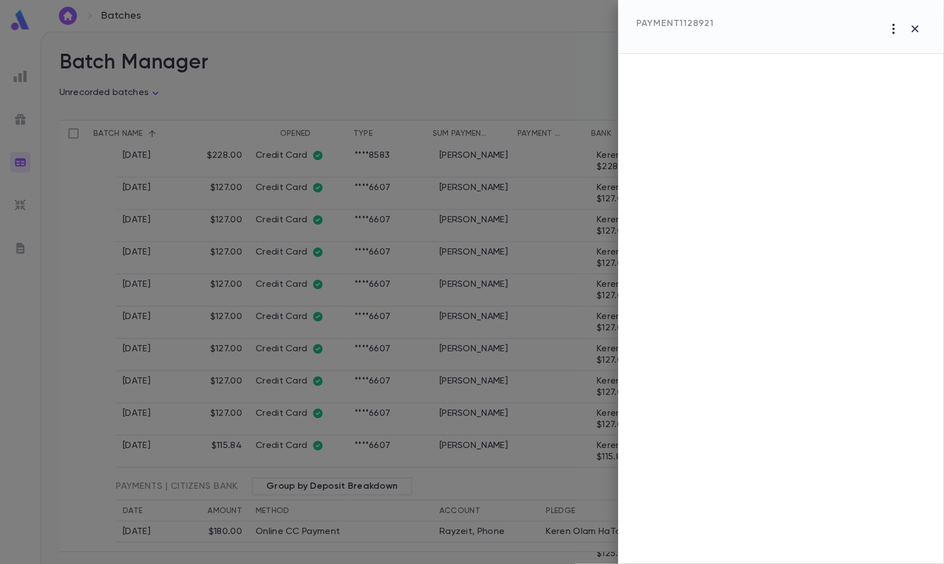
click at [893, 28] on icon "button" at bounding box center [894, 29] width 2 height 10
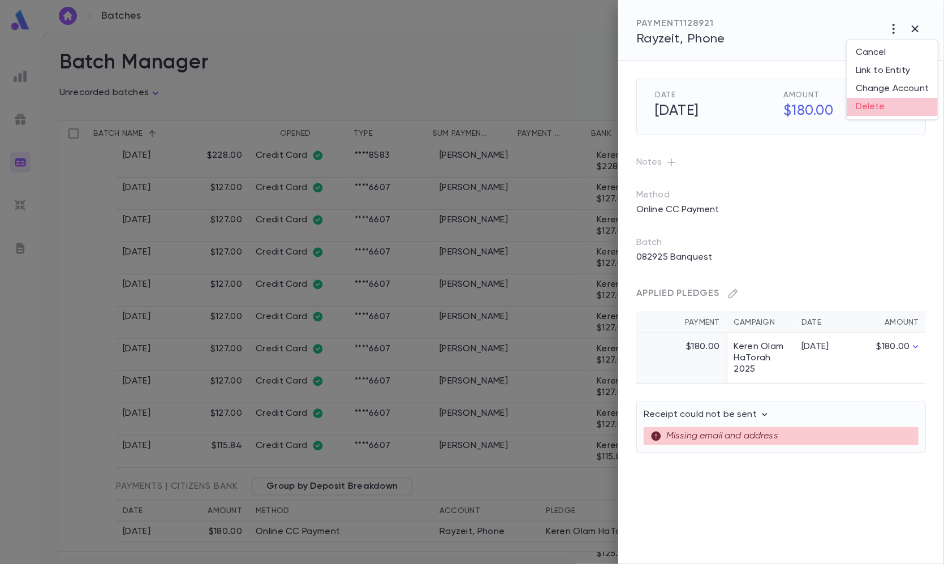
click at [878, 102] on li "Delete" at bounding box center [892, 107] width 91 height 18
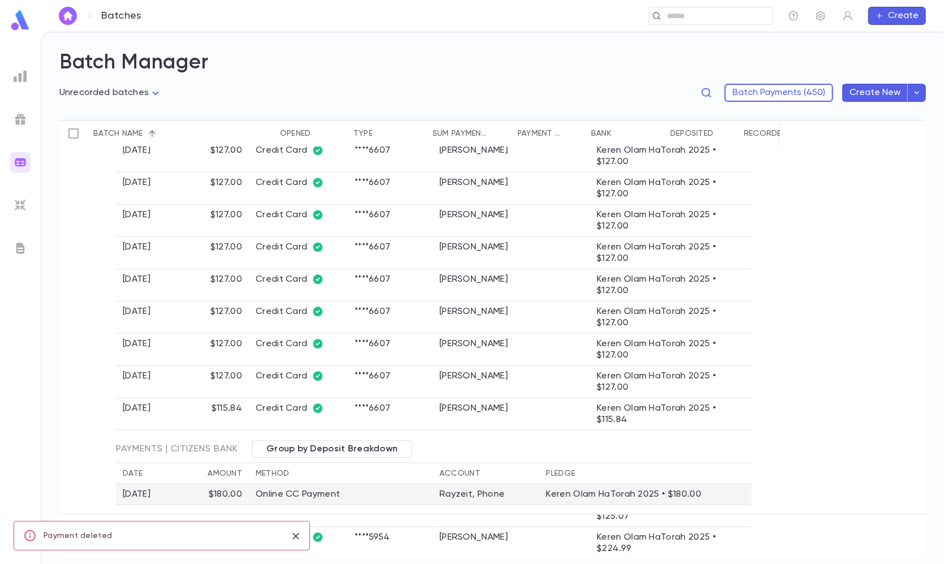
scroll to position [740, 0]
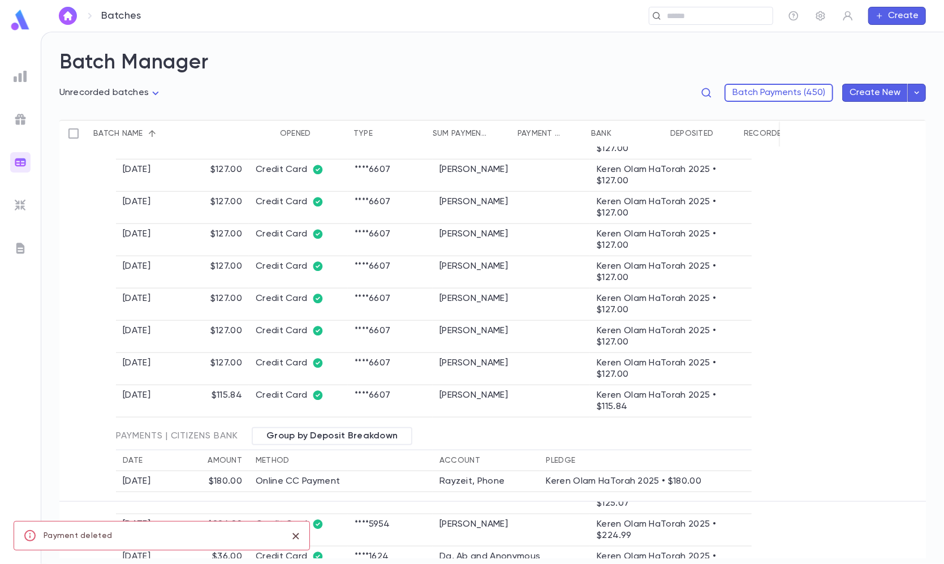
click at [883, 412] on icon "button" at bounding box center [882, 408] width 11 height 11
click at [879, 463] on li "Delete" at bounding box center [893, 467] width 85 height 18
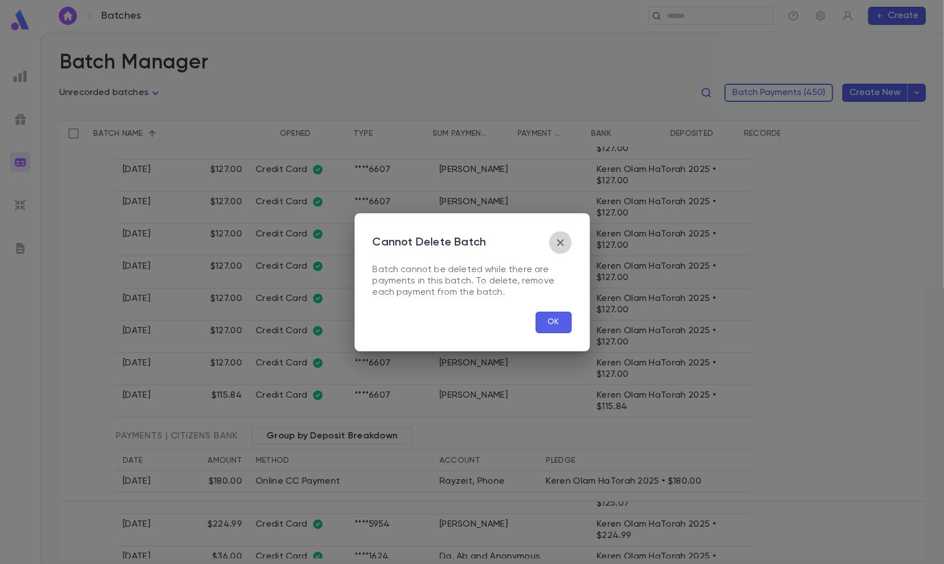
click at [564, 236] on icon "button" at bounding box center [561, 243] width 14 height 14
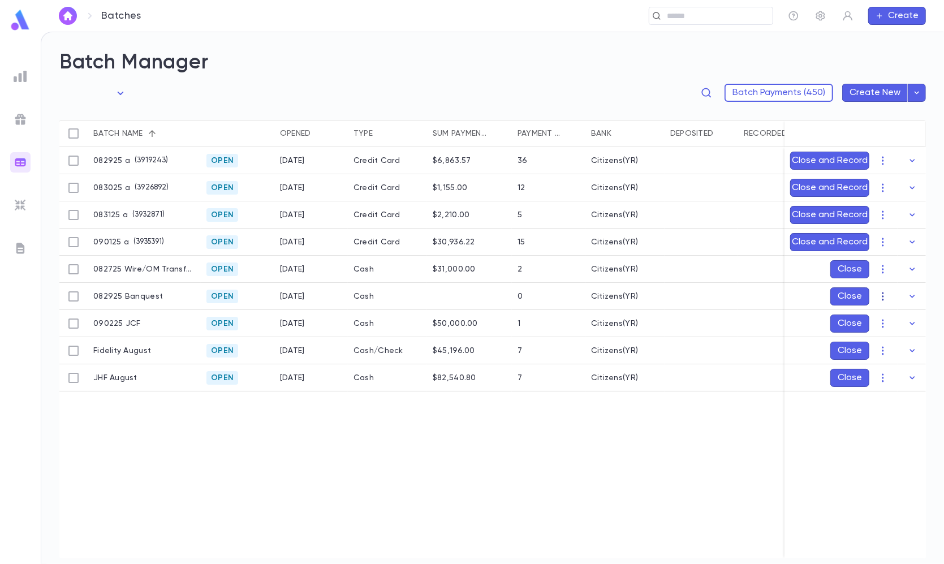
click at [888, 299] on button "button" at bounding box center [883, 296] width 18 height 18
click at [888, 311] on li "[PERSON_NAME]" at bounding box center [893, 318] width 85 height 18
click at [890, 304] on div at bounding box center [472, 282] width 944 height 564
click at [885, 300] on div at bounding box center [472, 282] width 944 height 564
click at [885, 300] on icon "button" at bounding box center [882, 296] width 11 height 11
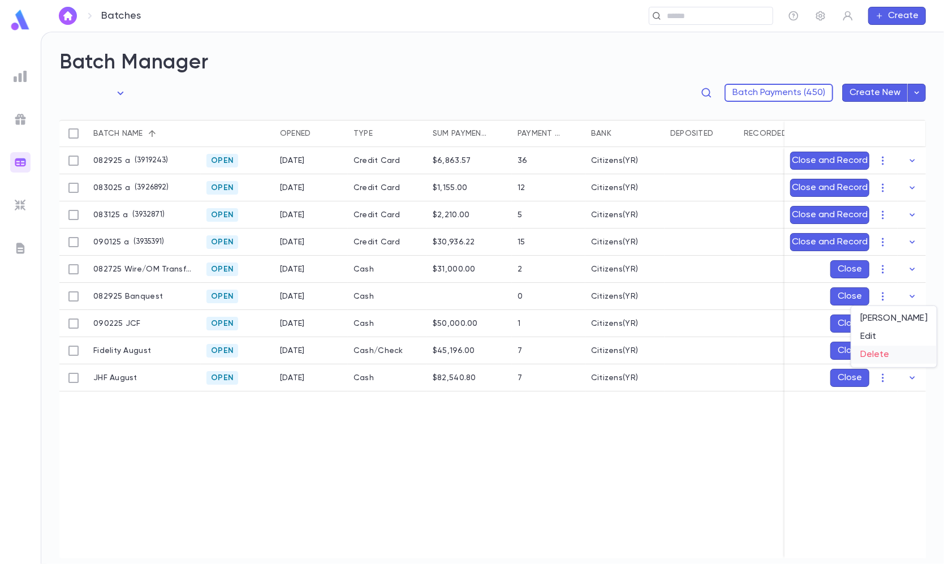
click at [873, 350] on li "Delete" at bounding box center [893, 355] width 85 height 18
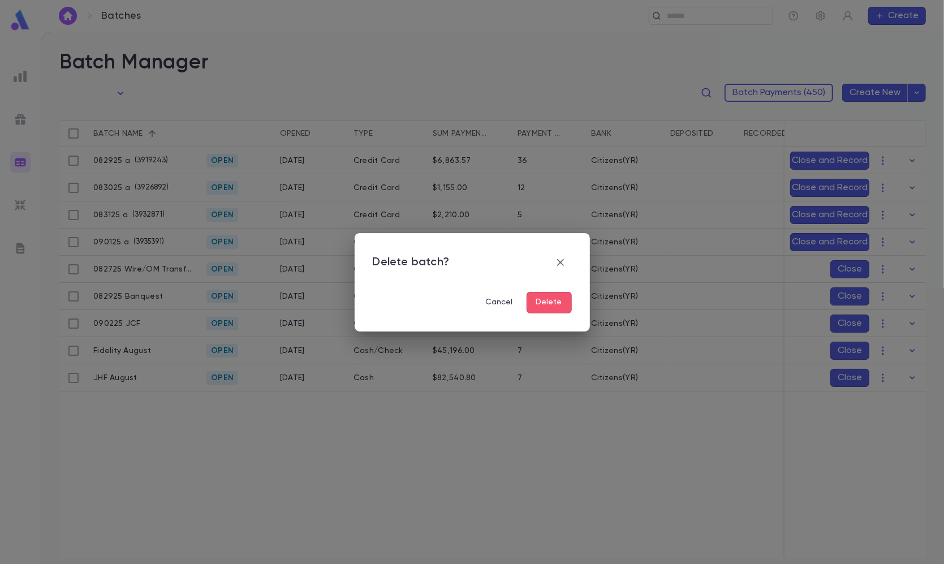
click at [553, 302] on button "Delete" at bounding box center [549, 302] width 45 height 21
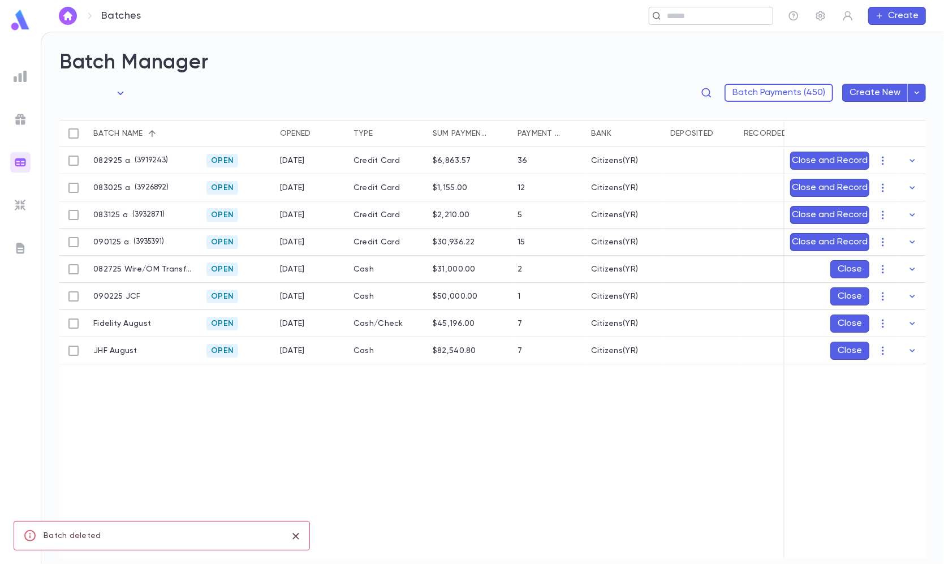
click at [721, 20] on input "text" at bounding box center [715, 16] width 105 height 11
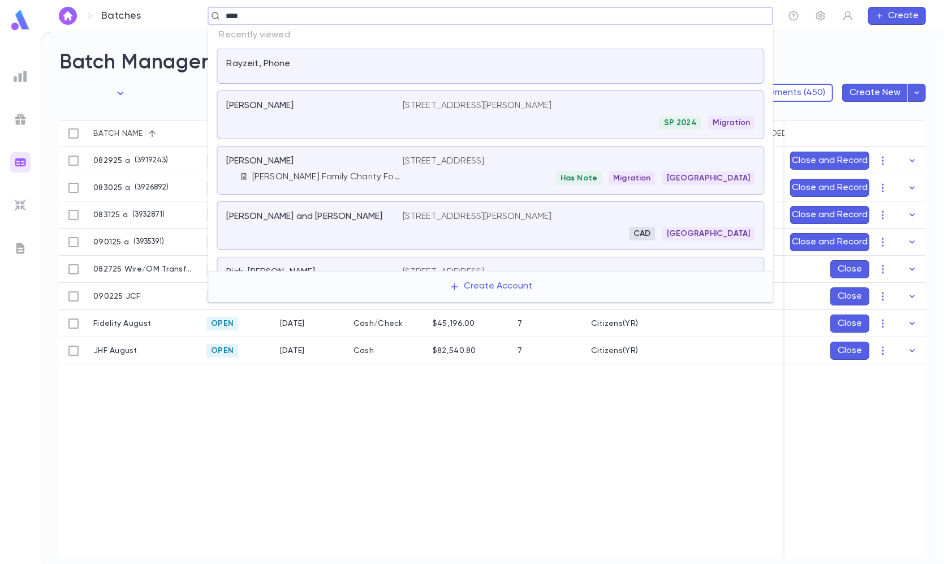
type input "*****"
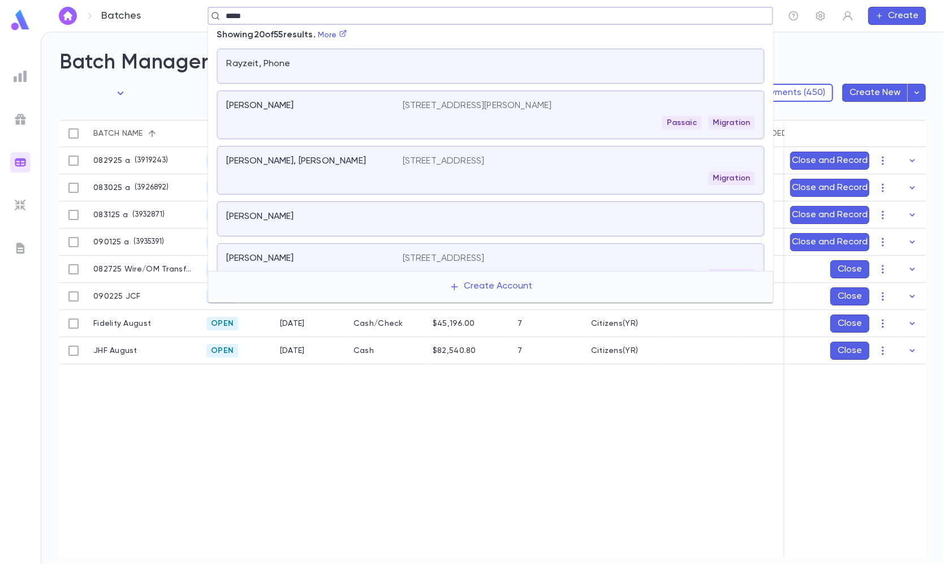
click at [336, 67] on div "Rayzeit, Phone" at bounding box center [308, 63] width 162 height 11
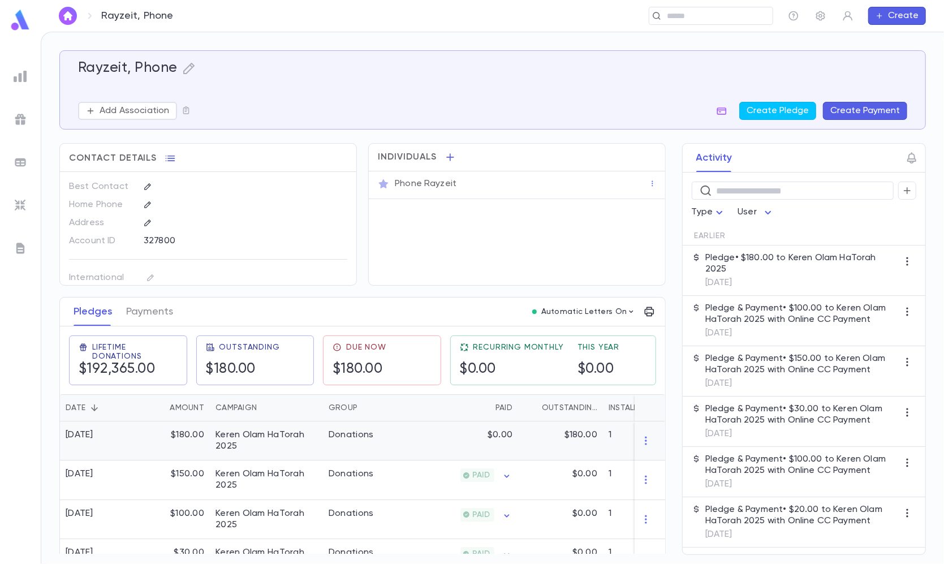
click at [243, 439] on div "Keren Olam HaTorah 2025" at bounding box center [266, 440] width 102 height 23
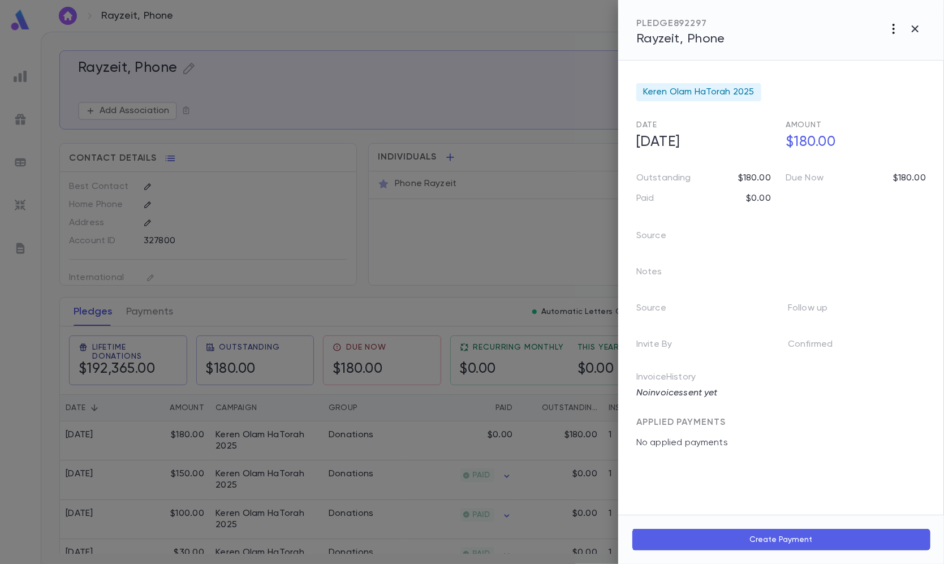
click at [896, 22] on icon "button" at bounding box center [894, 29] width 14 height 14
click at [838, 147] on li "Delete" at bounding box center [868, 148] width 141 height 18
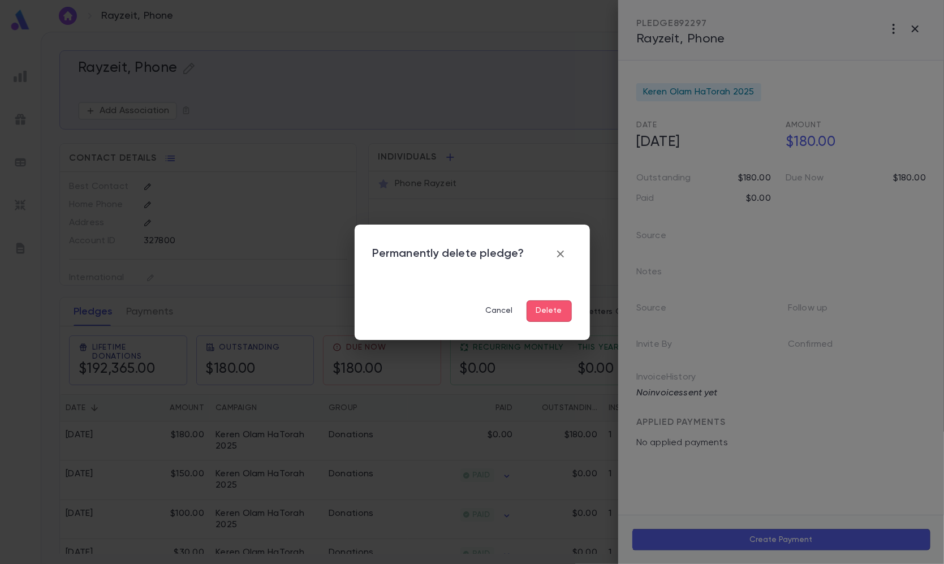
click at [543, 315] on button "Delete" at bounding box center [549, 310] width 45 height 21
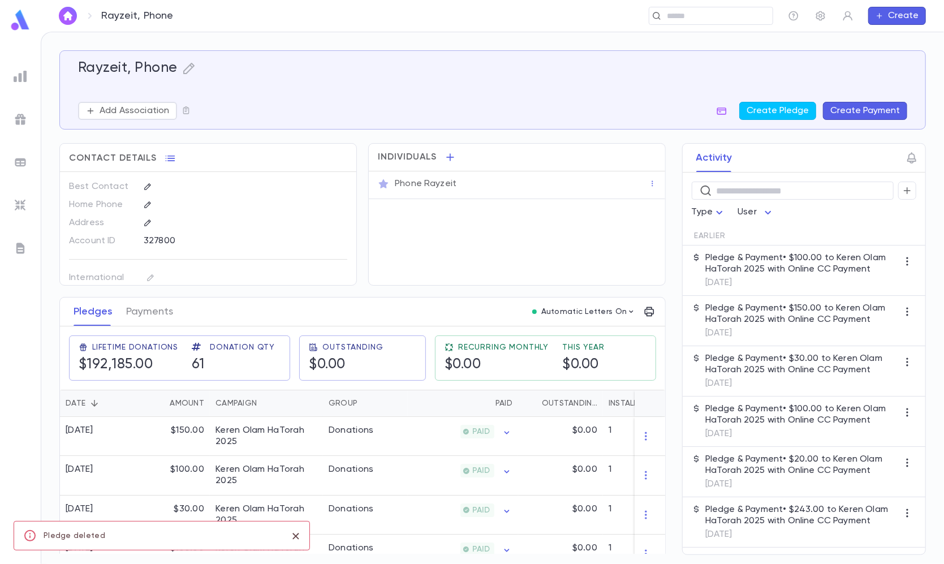
click at [21, 200] on img at bounding box center [21, 206] width 14 height 14
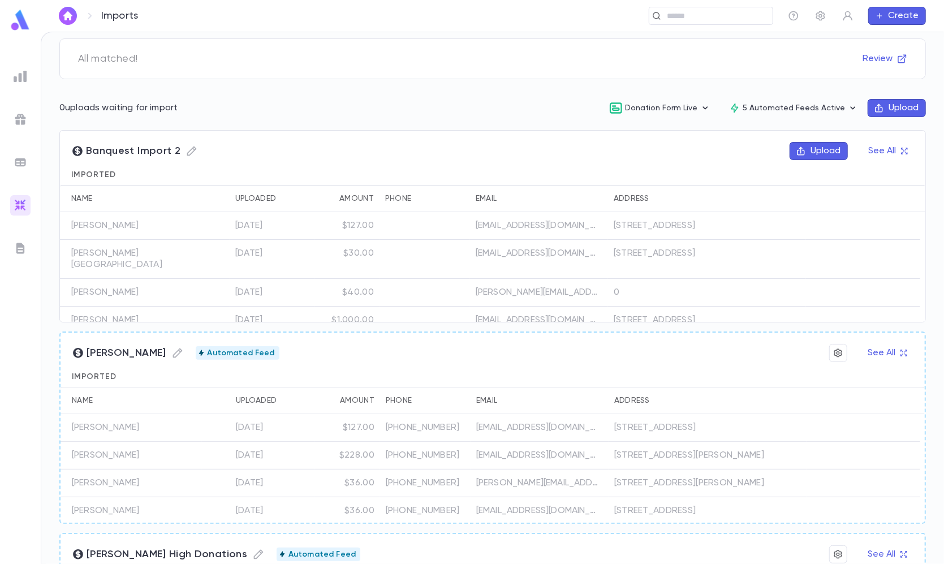
scroll to position [130, 0]
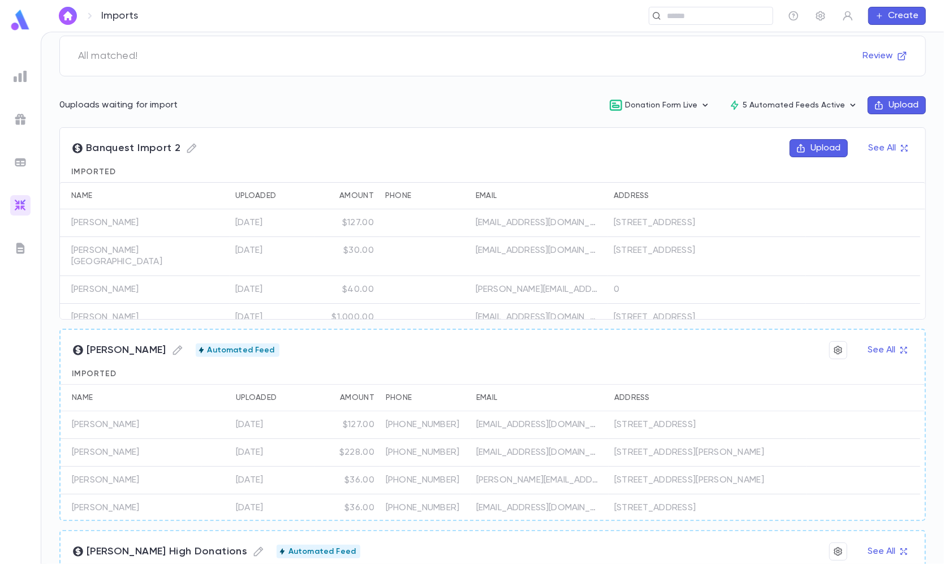
click at [813, 147] on button "Upload" at bounding box center [819, 148] width 58 height 18
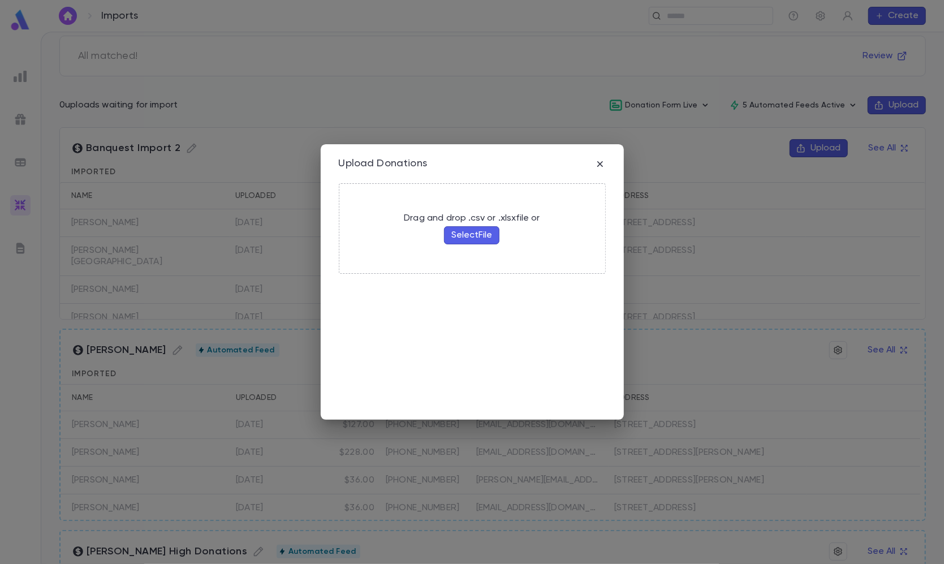
click at [473, 239] on button "Select File" at bounding box center [471, 235] width 55 height 18
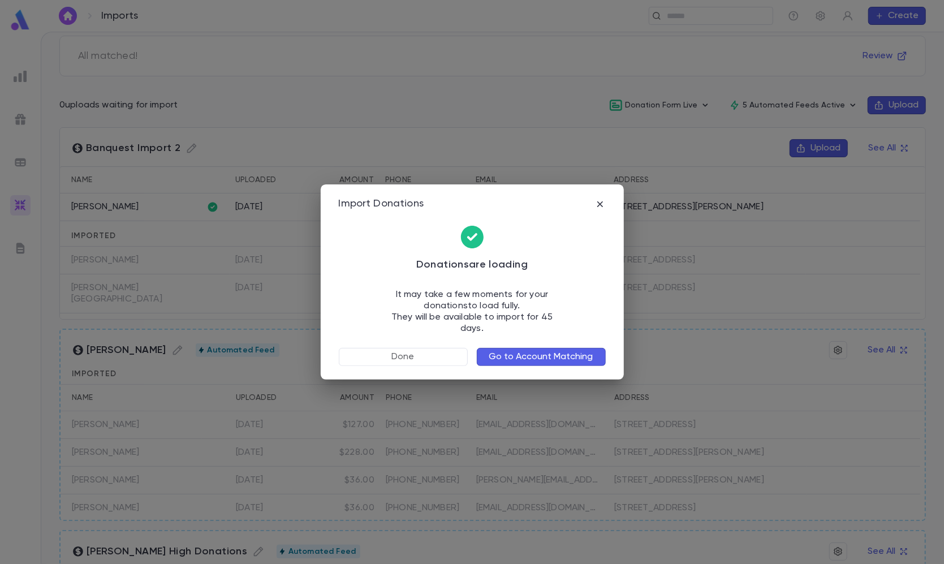
click at [557, 349] on button "Go to Account Matching" at bounding box center [541, 357] width 129 height 18
click at [422, 356] on button "Done" at bounding box center [403, 357] width 129 height 18
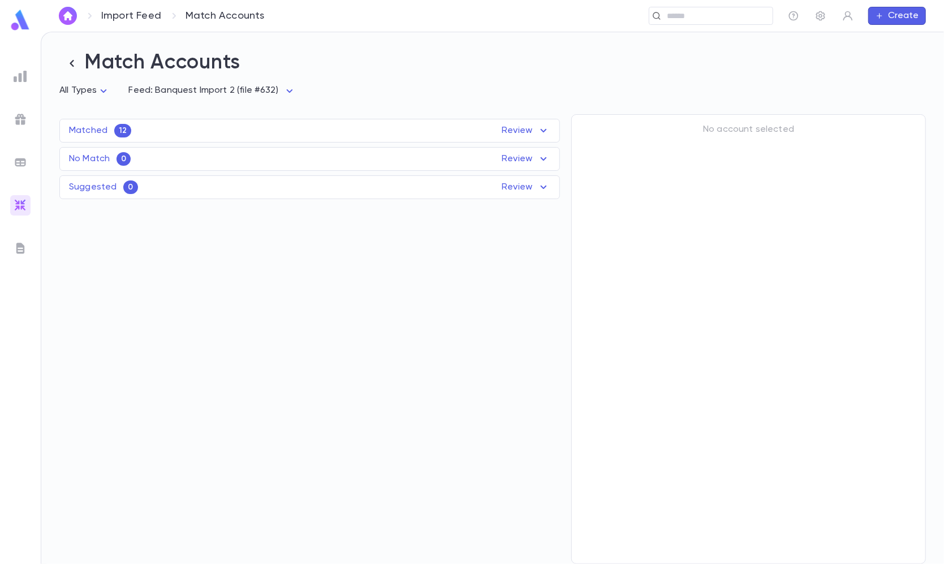
click at [451, 132] on div "Matched 12 Review" at bounding box center [309, 131] width 499 height 14
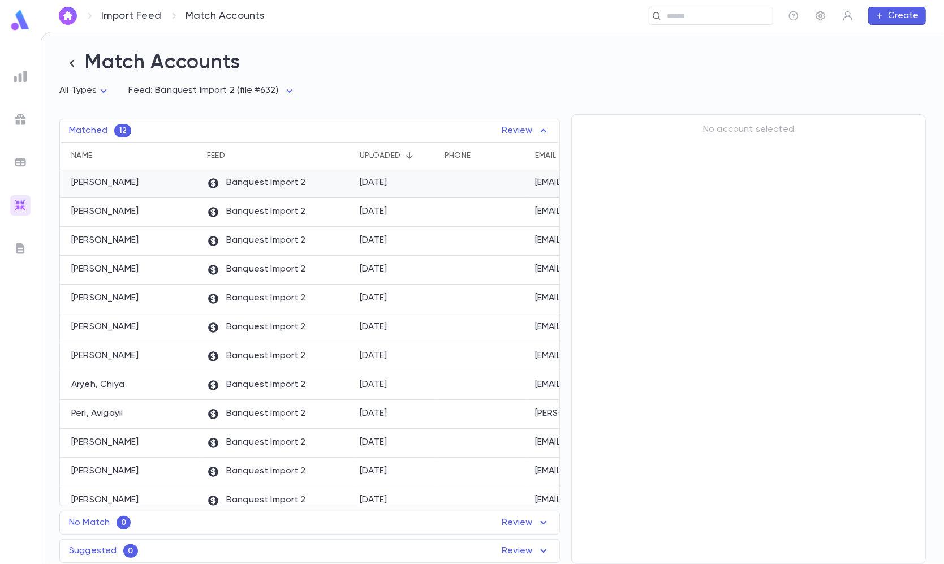
click at [401, 191] on div "[DATE]" at bounding box center [396, 183] width 85 height 29
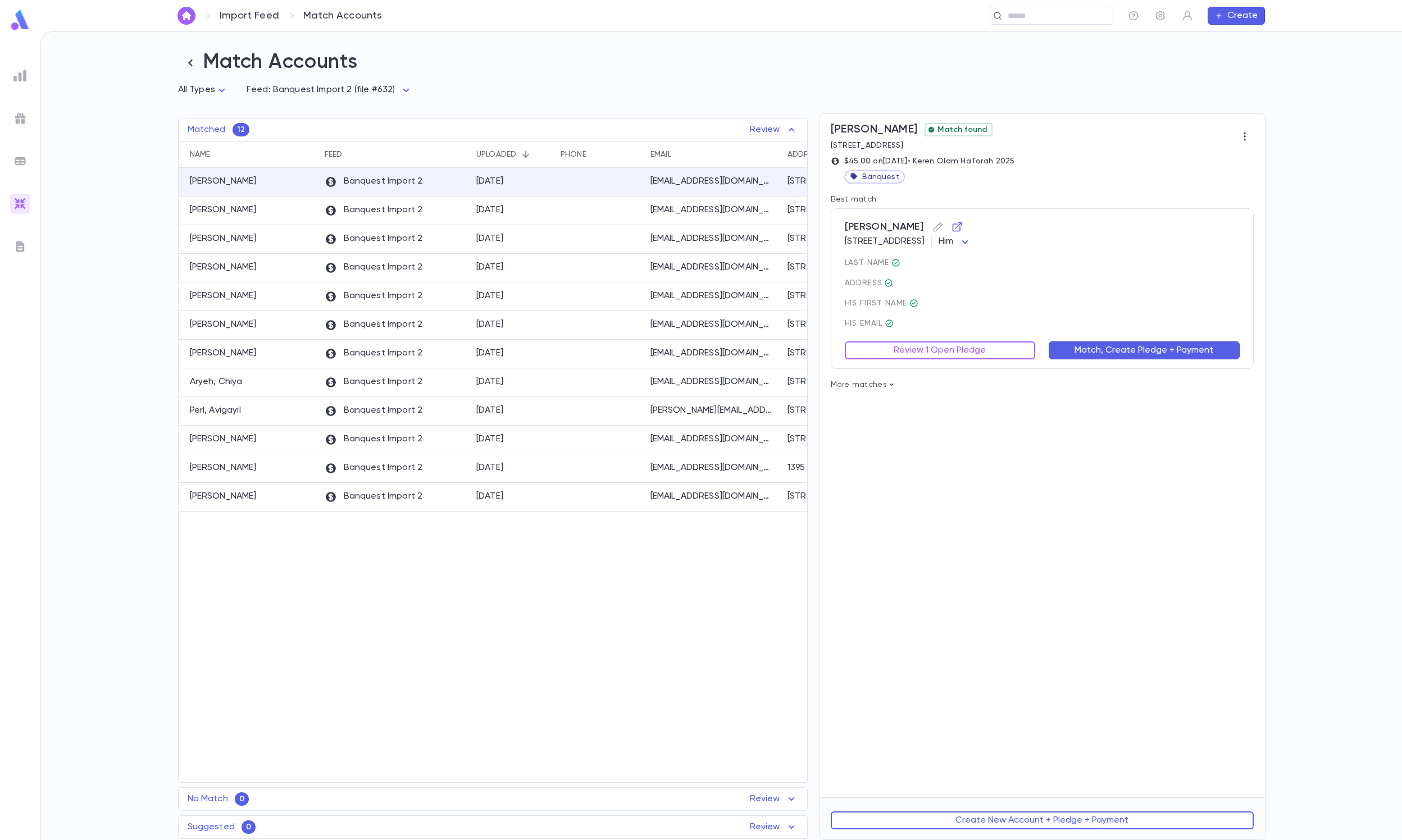
scroll to position [1, 0]
click at [893, 350] on button "Review 1 Open Pledge" at bounding box center [940, 350] width 191 height 18
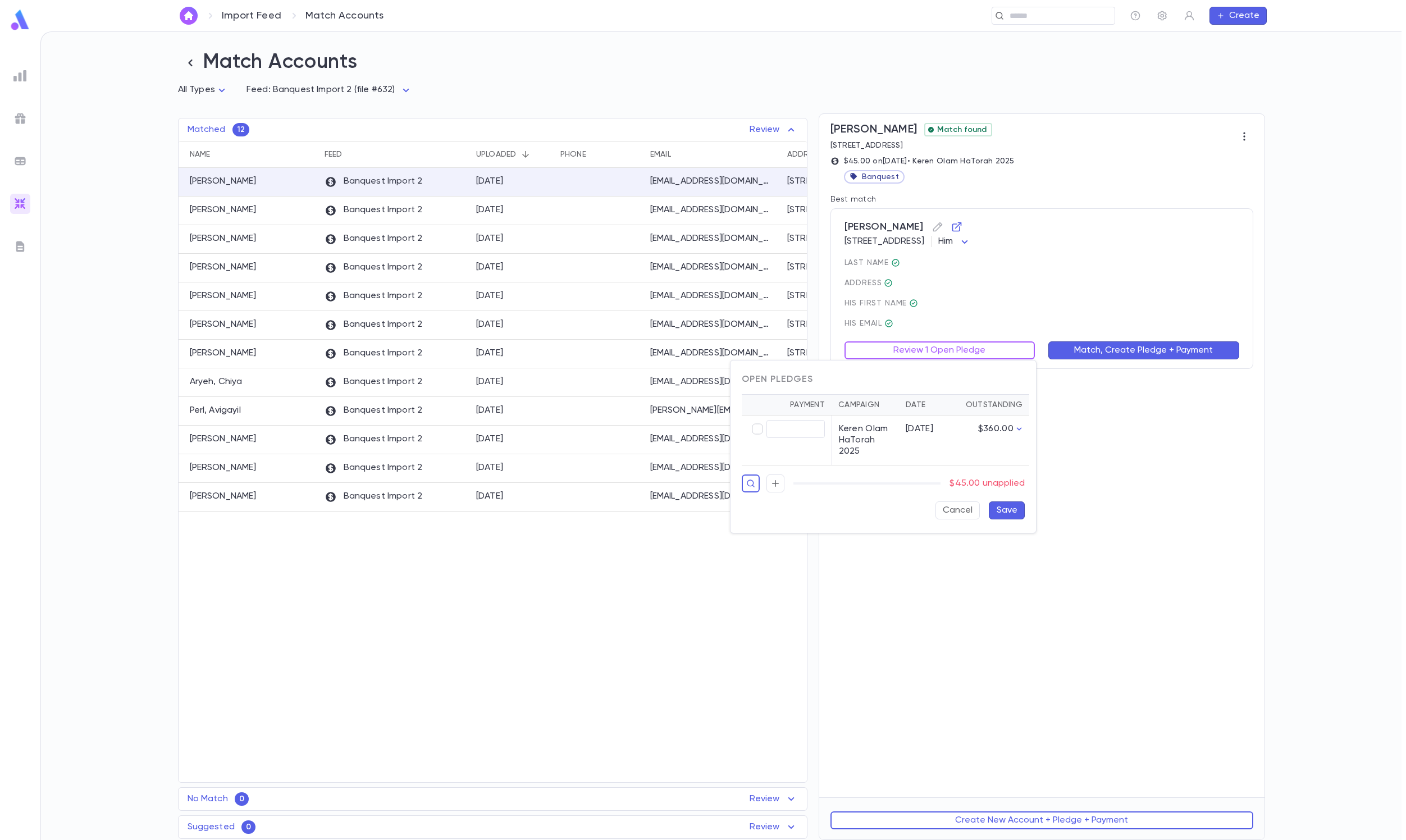
type input "*****"
click at [936, 519] on button "Save" at bounding box center [1007, 510] width 36 height 18
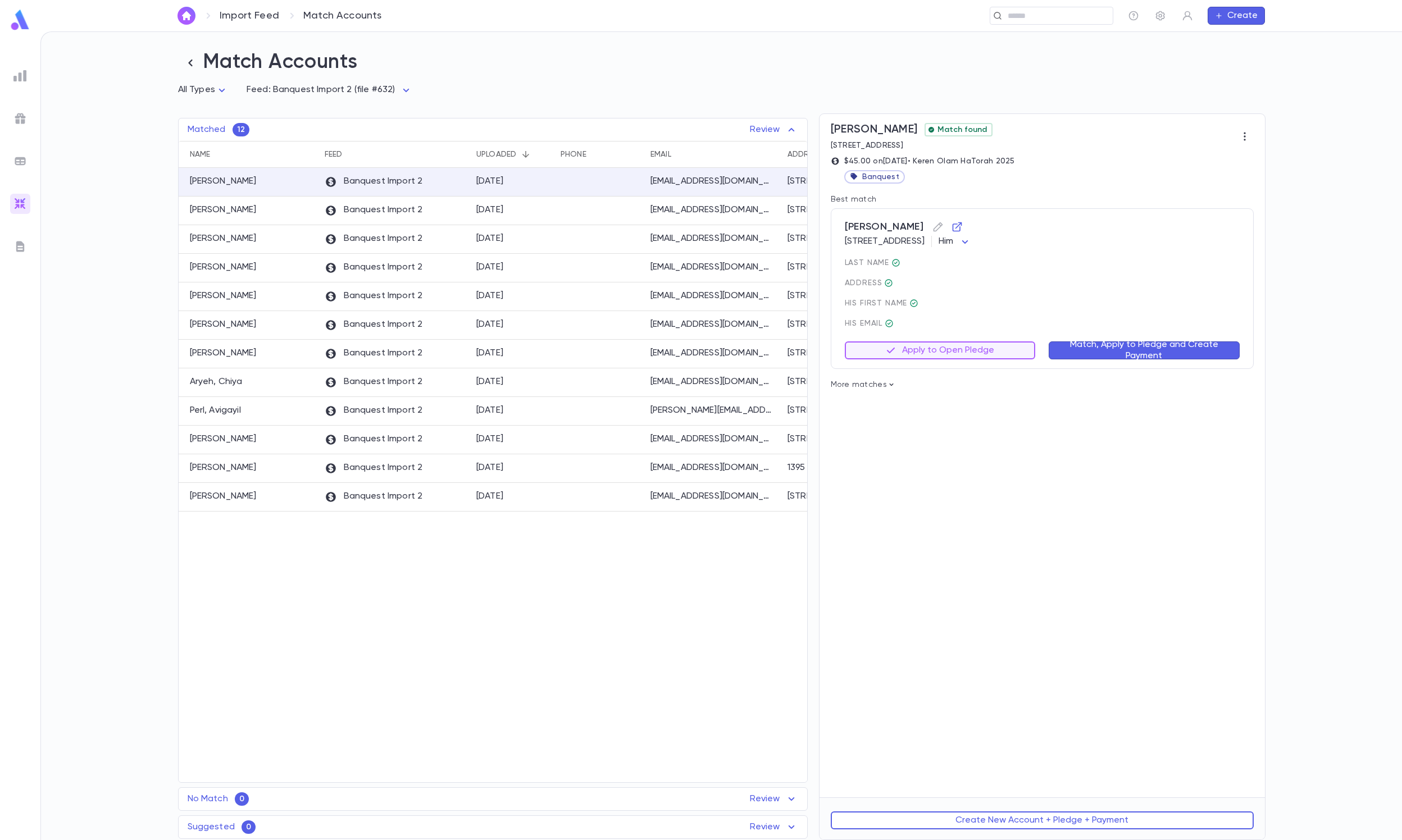
click at [936, 349] on button "Match, Apply to Pledge and Create Payment" at bounding box center [1144, 350] width 191 height 18
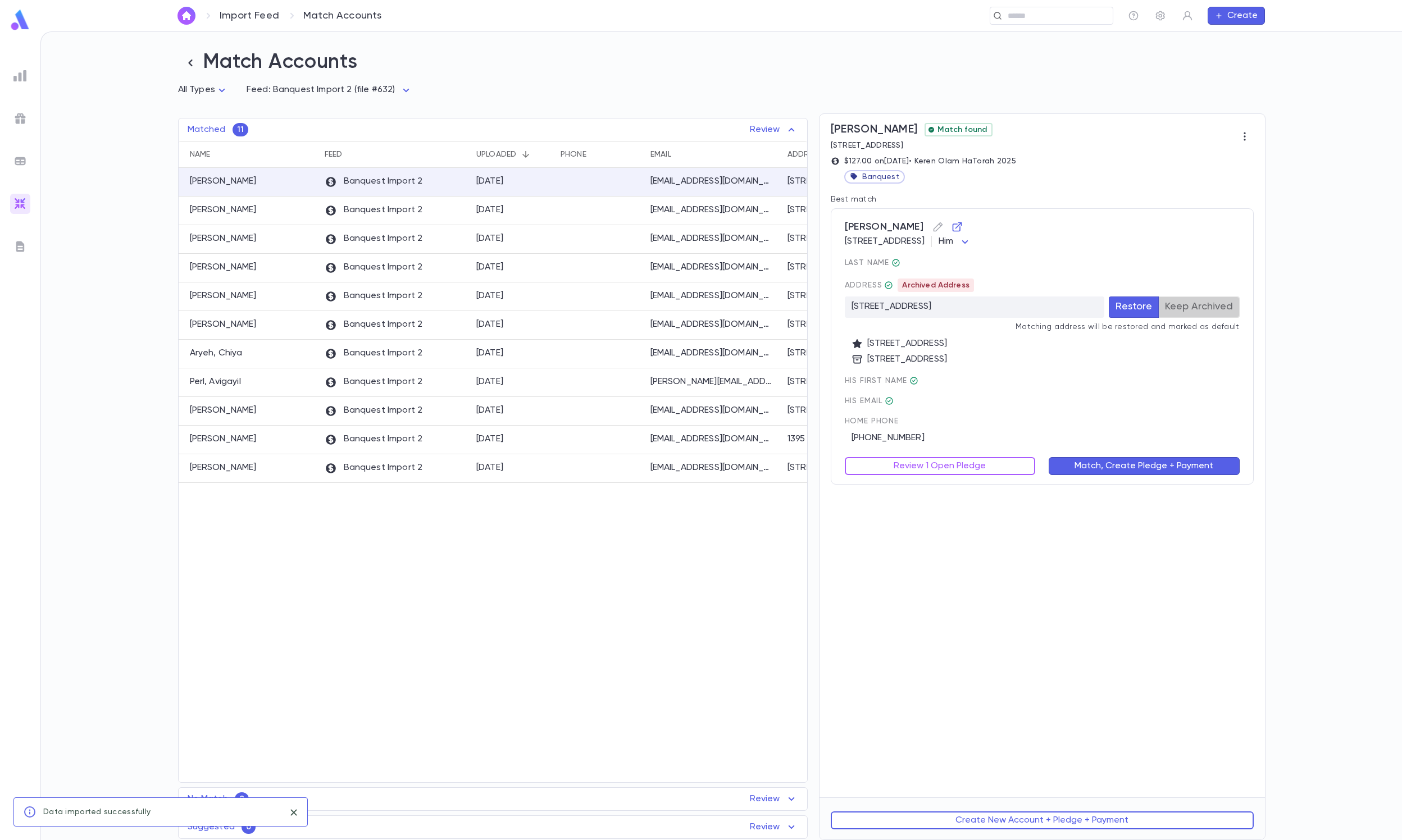
click at [936, 318] on button "Keep Archived" at bounding box center [1198, 307] width 81 height 21
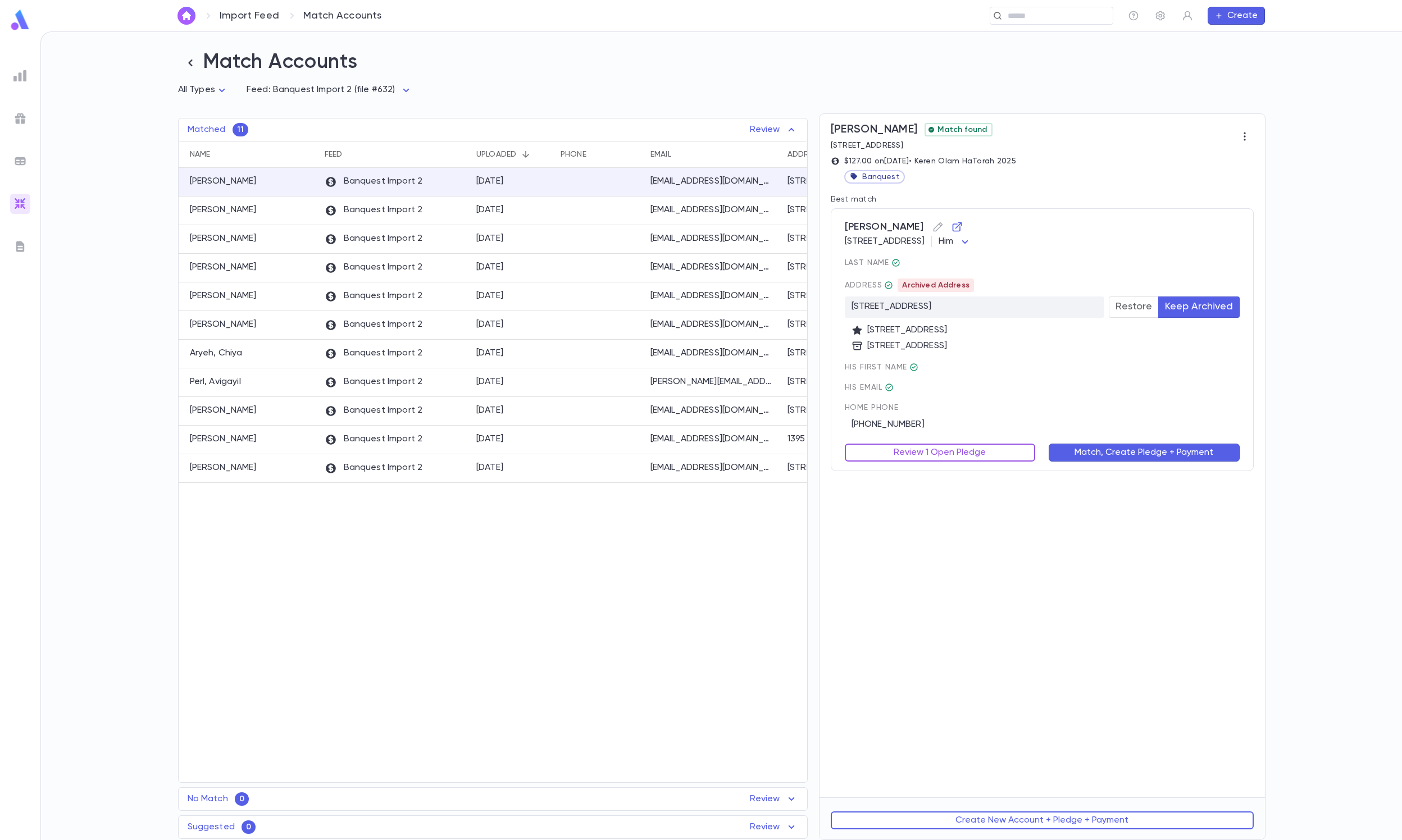
click at [936, 444] on button "Review 1 Open Pledge" at bounding box center [940, 453] width 191 height 18
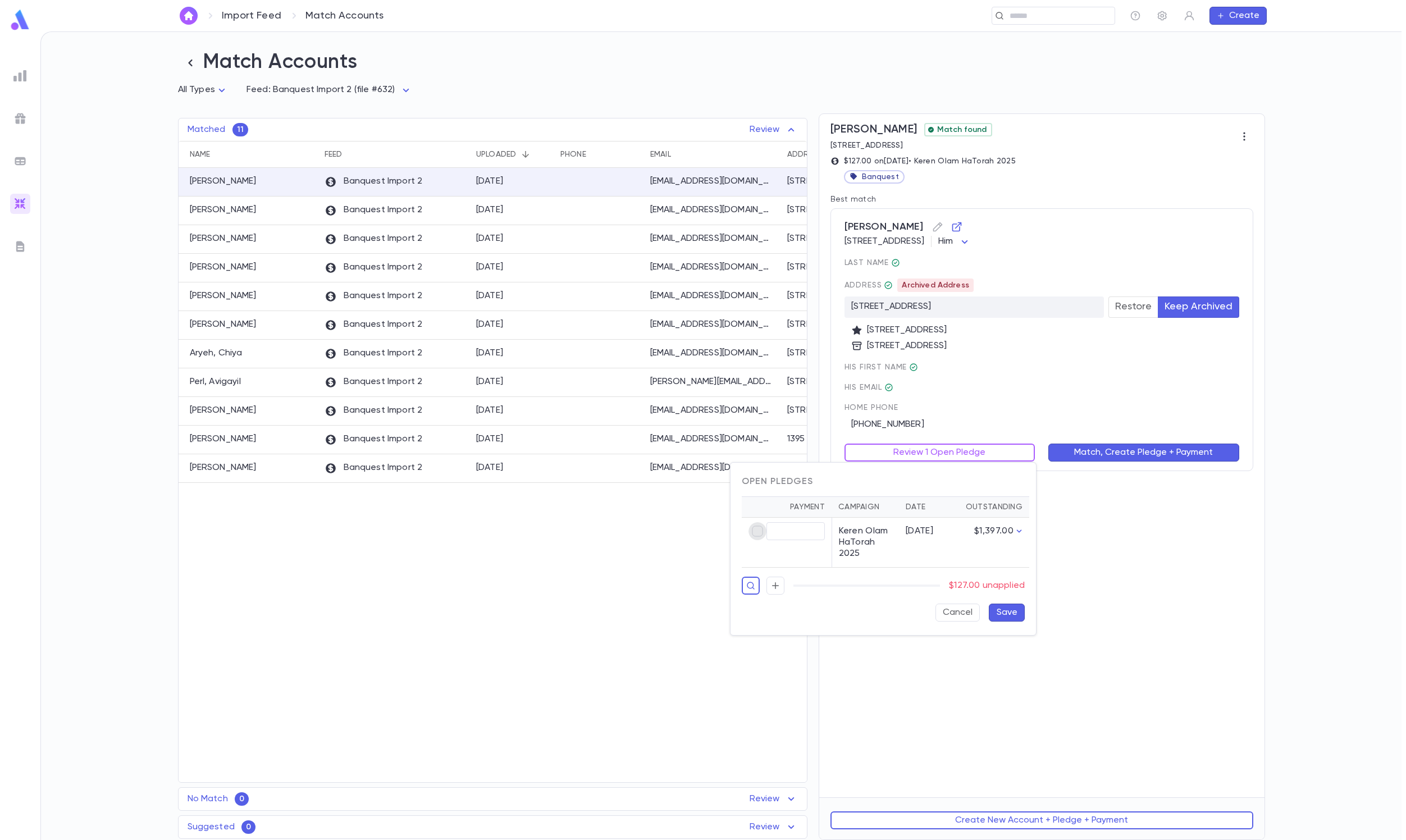
type input "******"
click at [936, 559] on div "Open Pledges Payment Campaign Date Outstanding ****** ​ Keren Olam HaTorah 2025…" at bounding box center [884, 549] width 306 height 173
click at [936, 559] on button "Save" at bounding box center [1007, 613] width 36 height 18
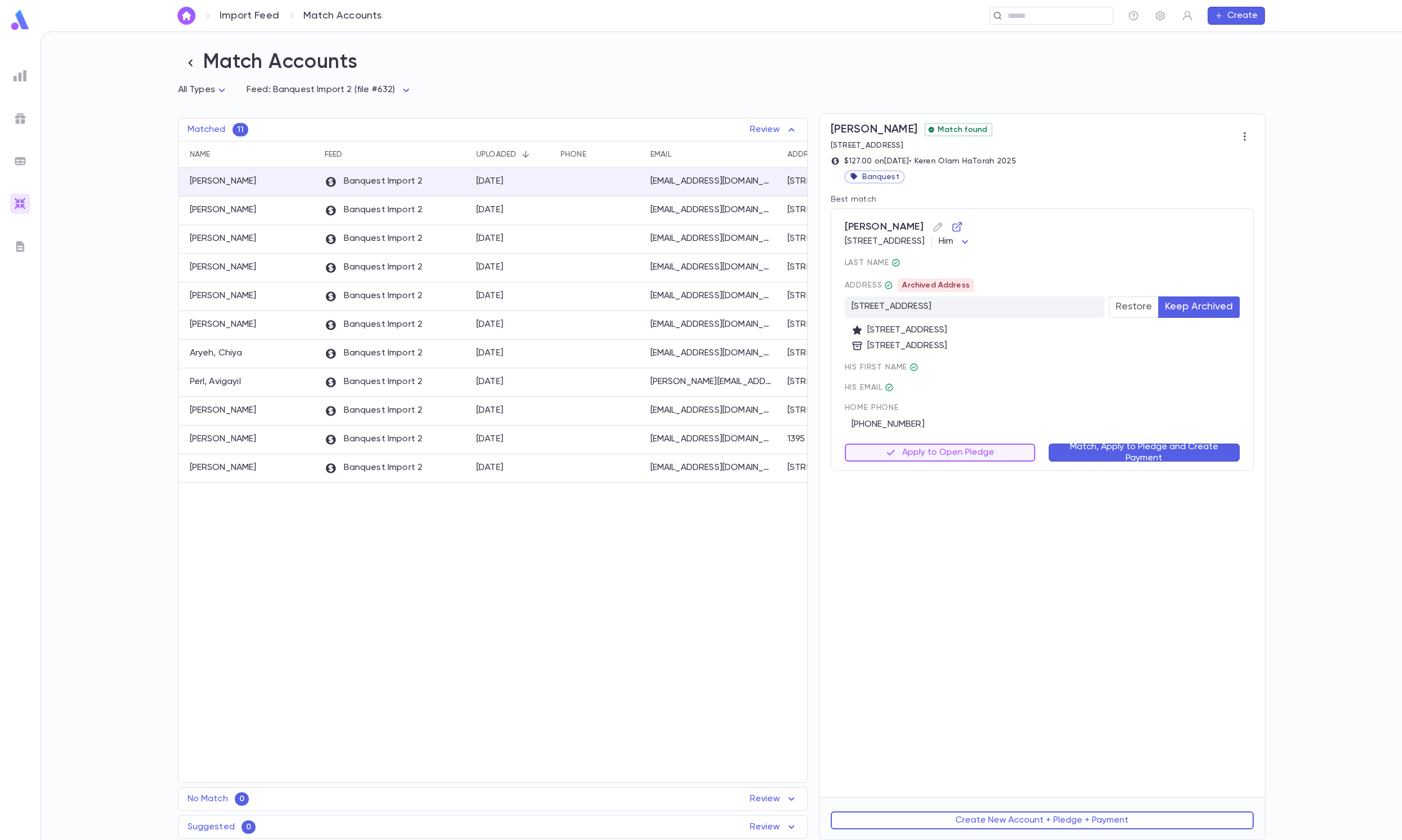
click at [936, 447] on button "Match, Apply to Pledge and Create Payment" at bounding box center [1144, 453] width 191 height 18
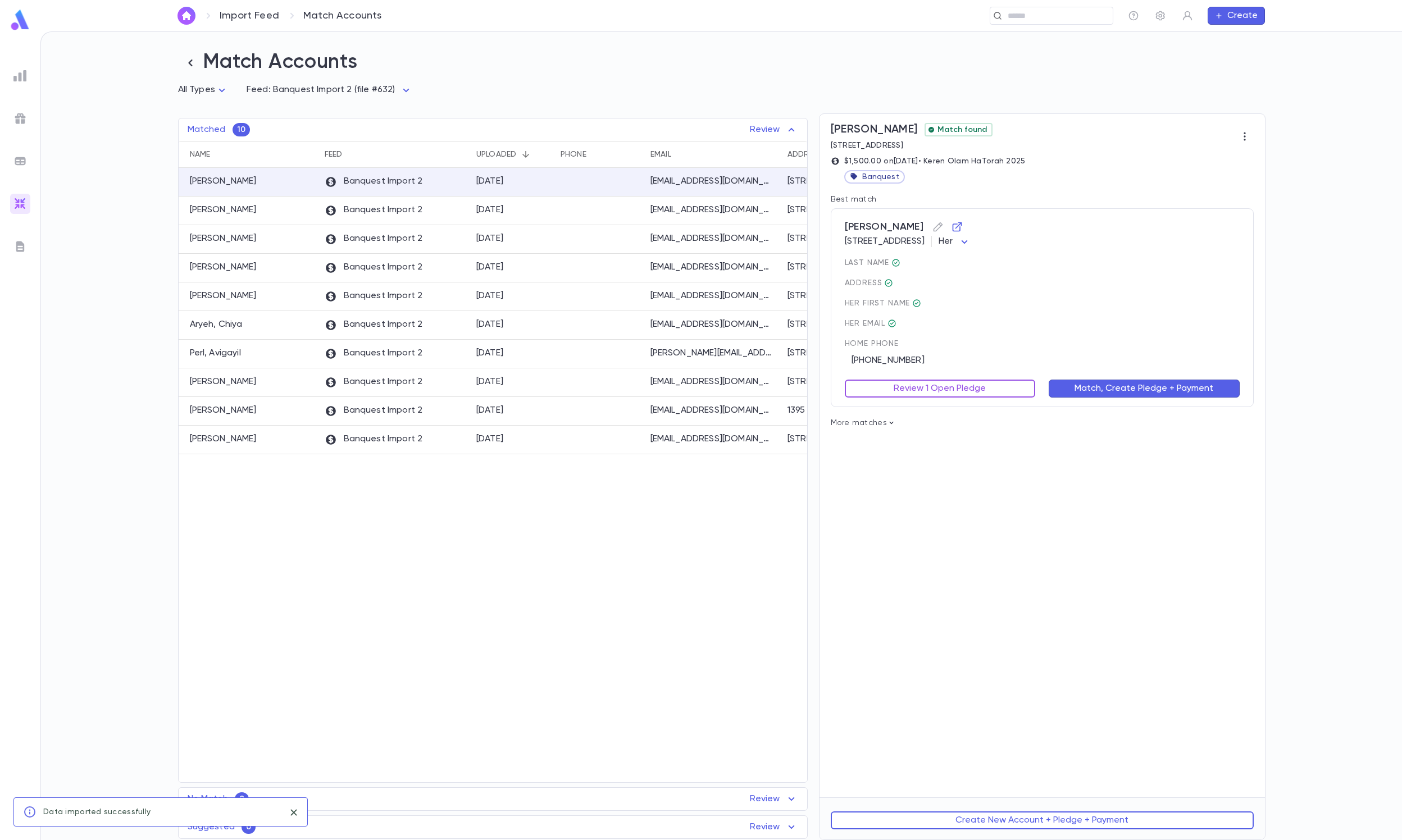
click at [936, 392] on button "Review 1 Open Pledge" at bounding box center [940, 388] width 191 height 18
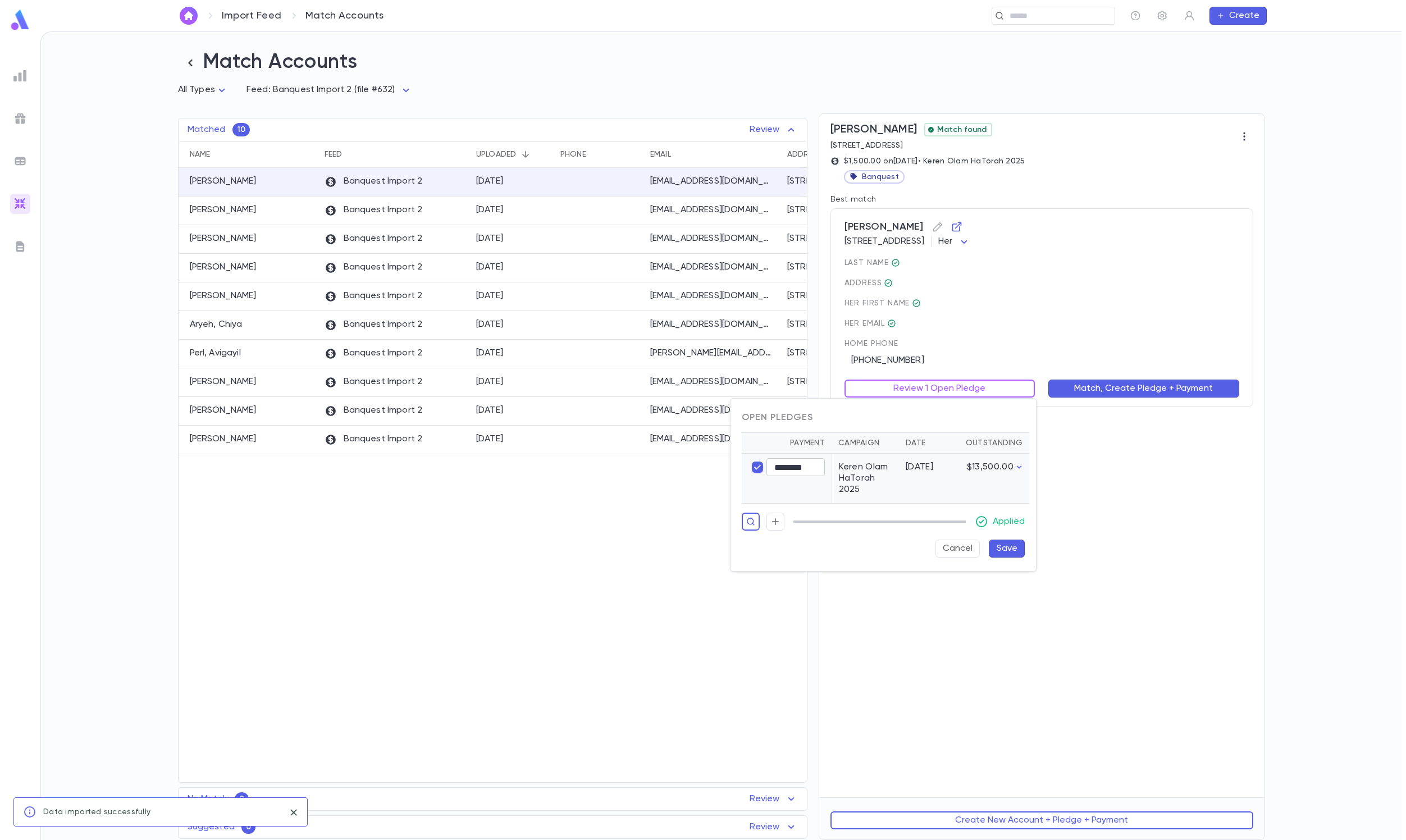
type input "********"
click at [936, 558] on button "Save" at bounding box center [1007, 549] width 36 height 18
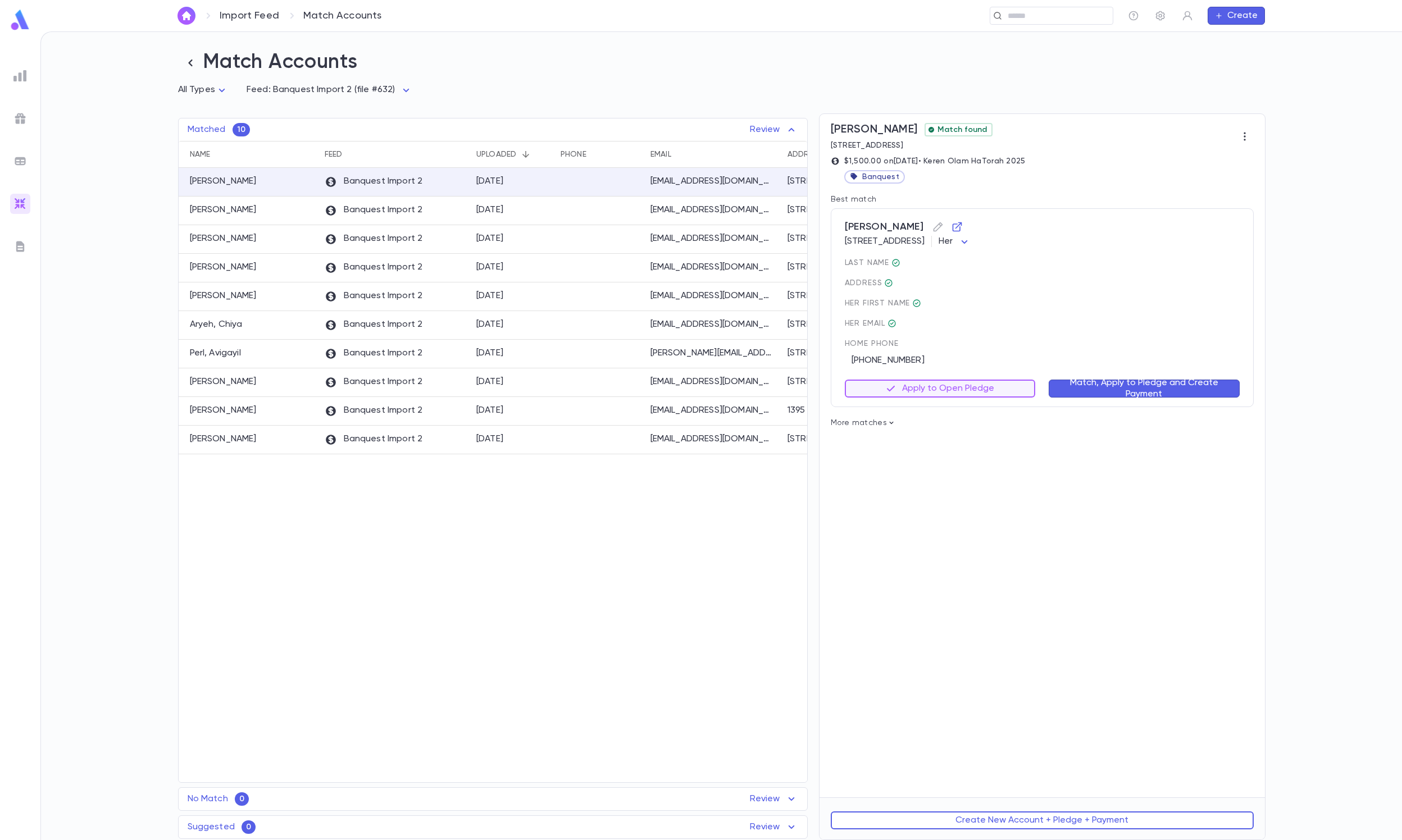
click at [936, 388] on button "Match, Apply to Pledge and Create Payment" at bounding box center [1144, 388] width 191 height 18
click at [936, 386] on button "Review 1 Open Pledge" at bounding box center [940, 388] width 191 height 18
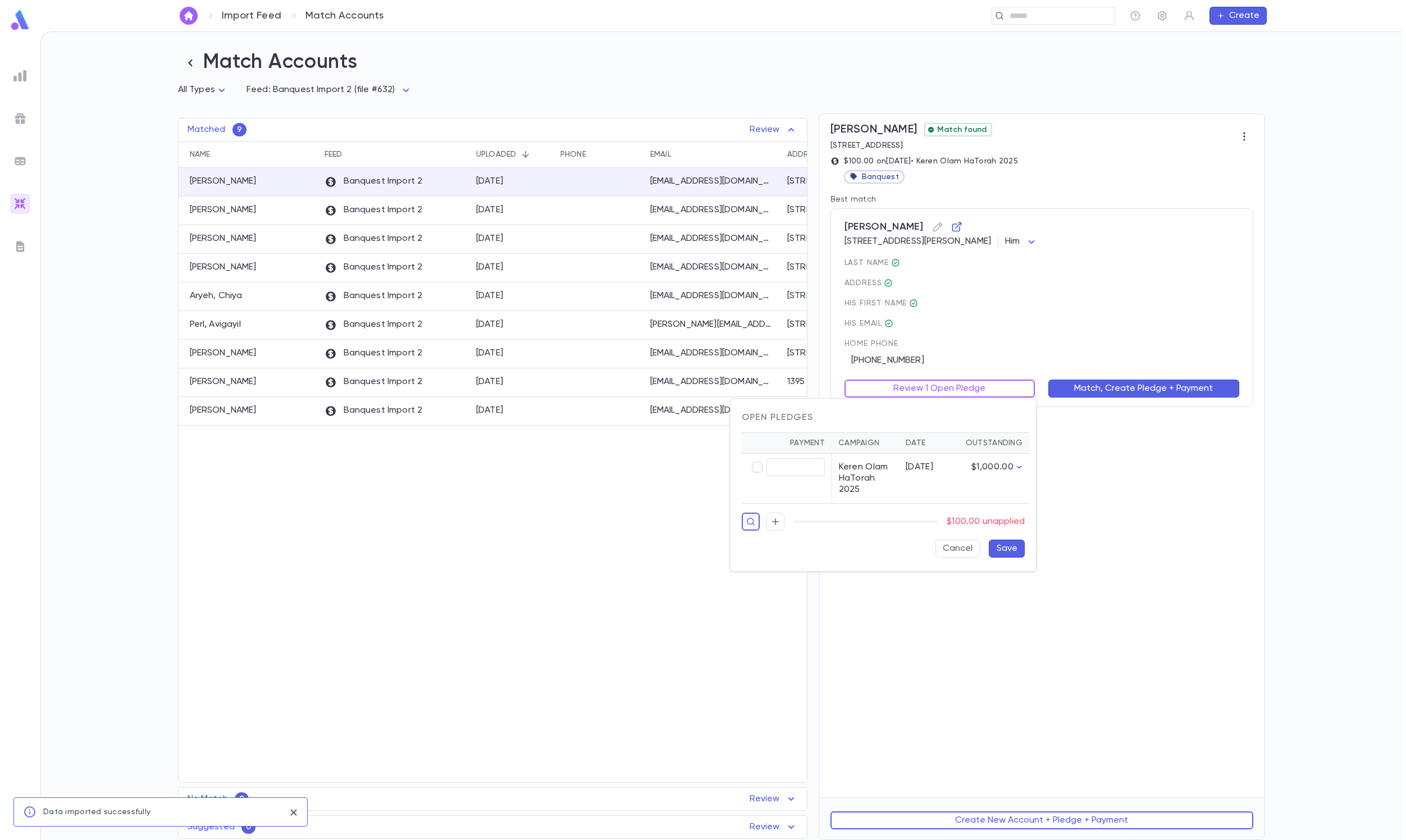
type input "******"
click at [936, 556] on button "Save" at bounding box center [1007, 549] width 36 height 18
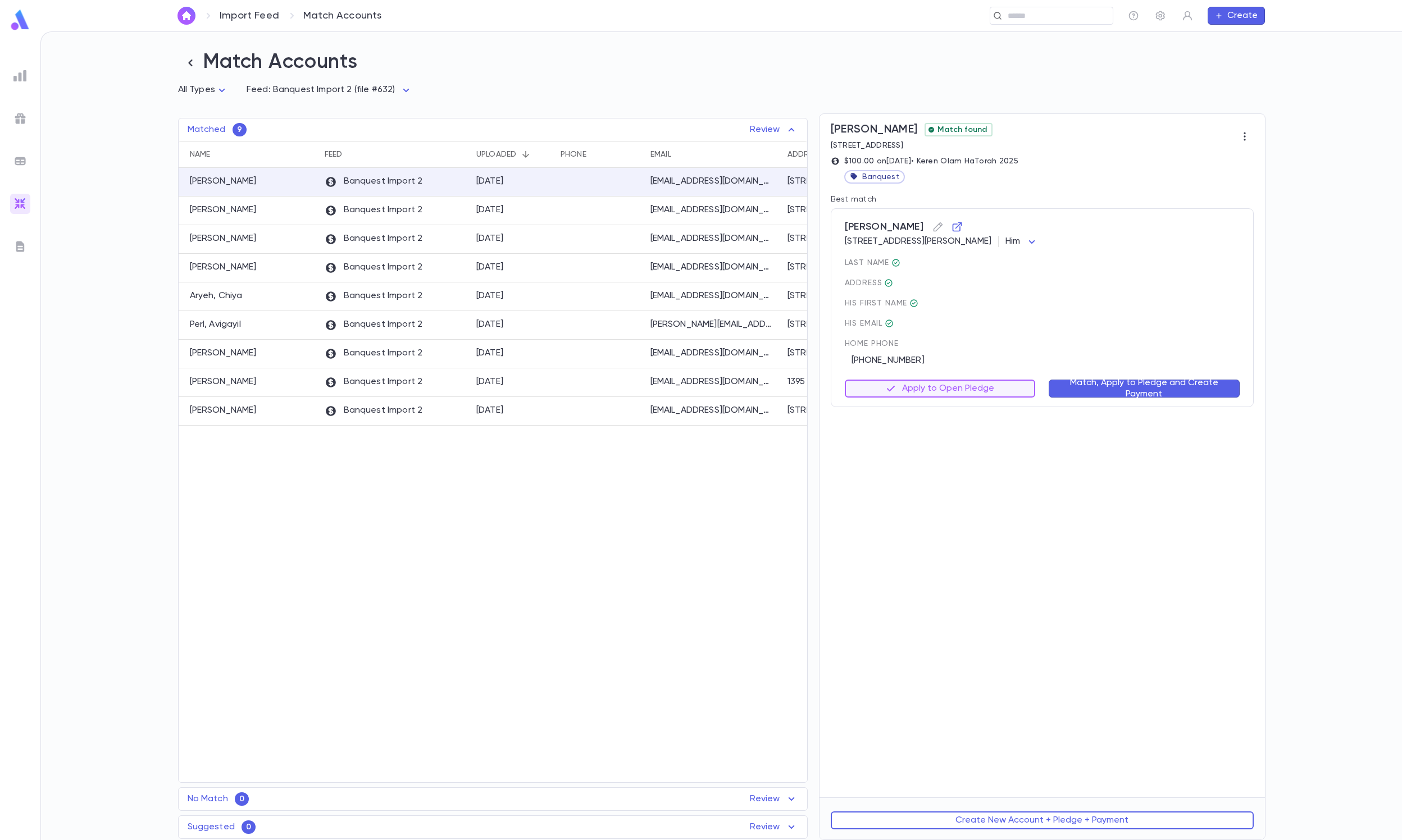
click at [936, 393] on button "Match, Apply to Pledge and Create Payment" at bounding box center [1144, 388] width 191 height 18
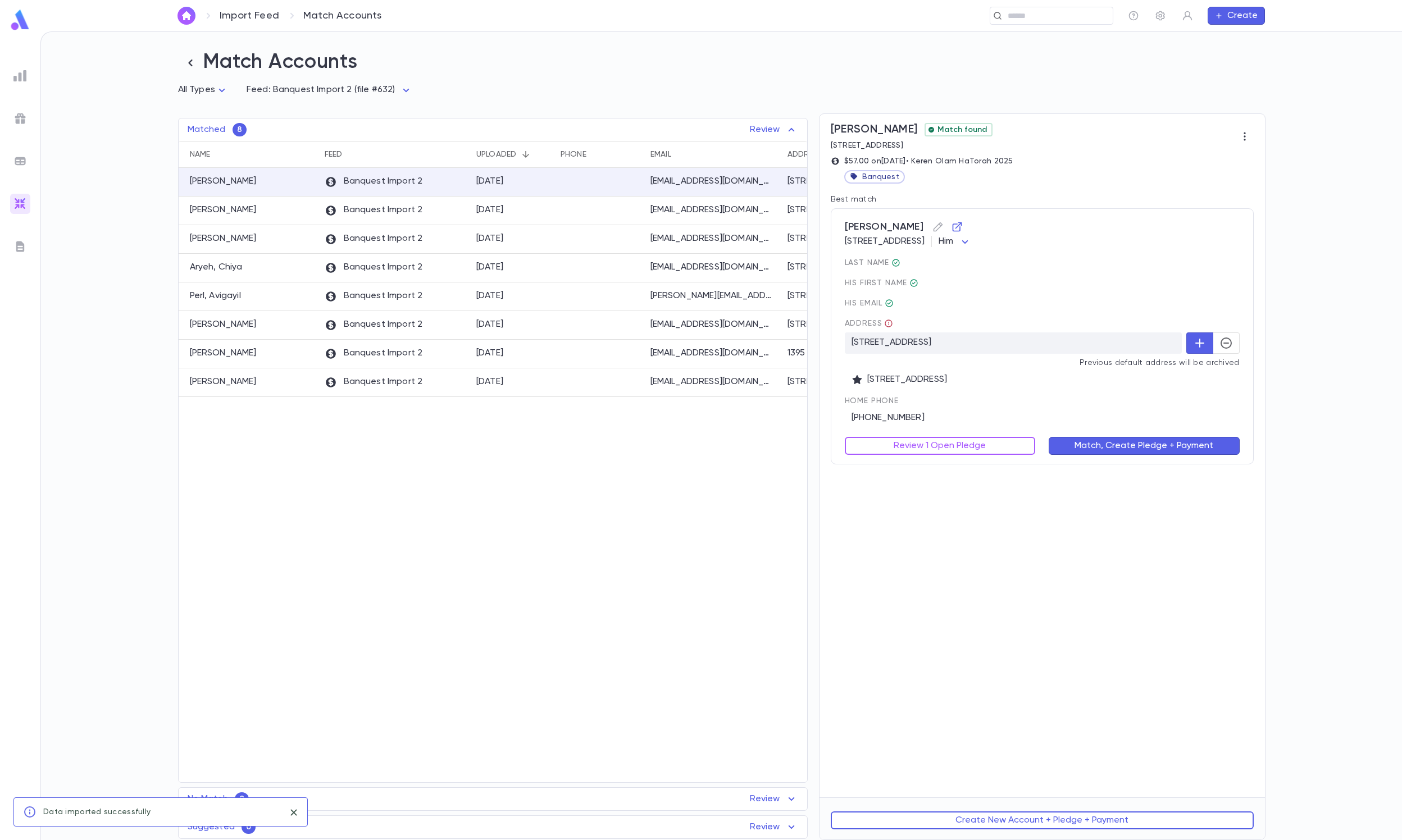
click at [936, 348] on button "button" at bounding box center [1225, 343] width 27 height 21
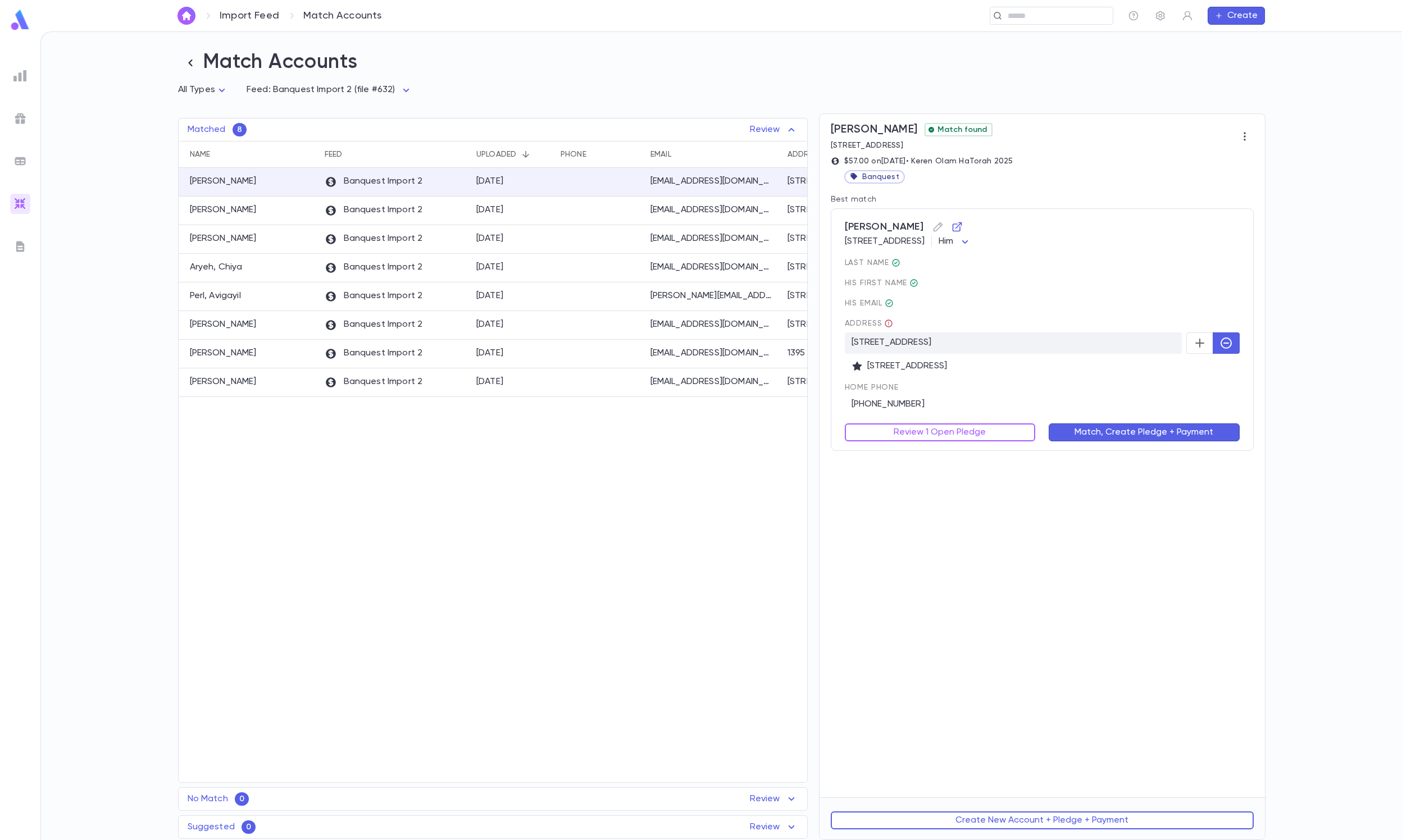
click at [936, 448] on div "Singal, Dov 3306 W Strathmore Ave, Baltimore MD 21215-3719 US Him *** last Name…" at bounding box center [1043, 330] width 423 height 242
click at [936, 431] on button "Review 1 Open Pledge" at bounding box center [940, 432] width 191 height 18
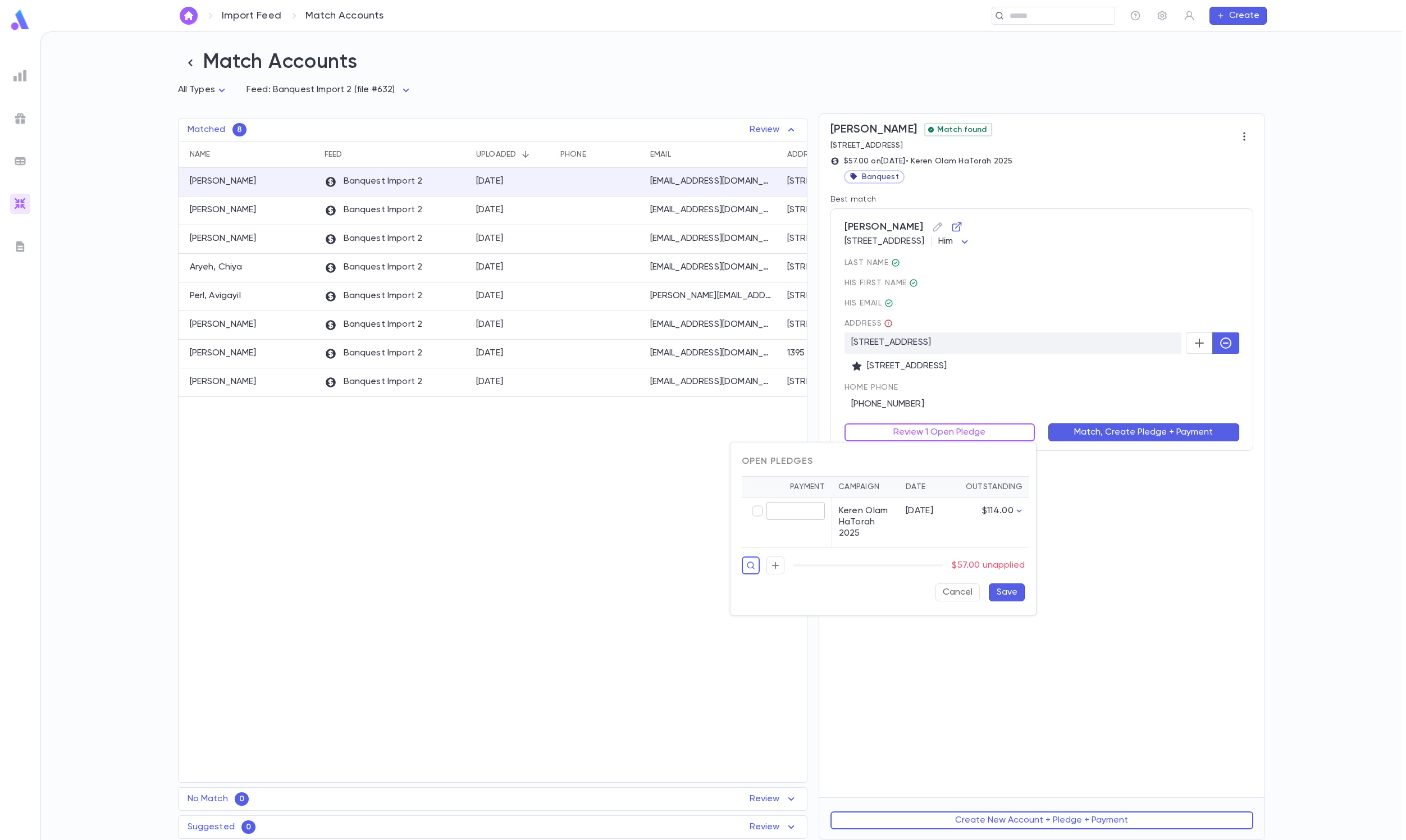
type input "*****"
click at [936, 559] on button "Save" at bounding box center [1007, 593] width 36 height 18
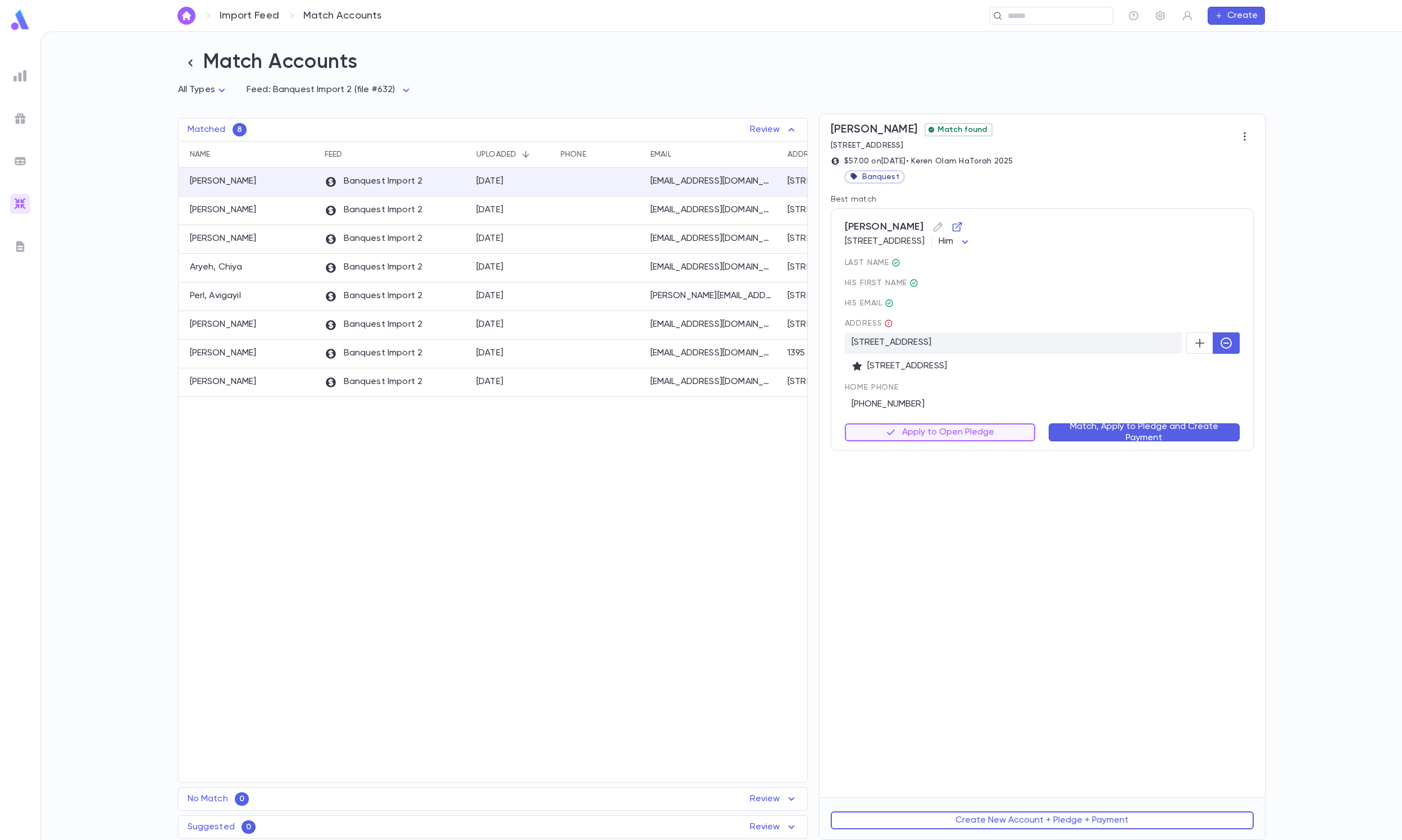
click at [936, 442] on button "Match, Apply to Pledge and Create Payment" at bounding box center [1144, 432] width 191 height 18
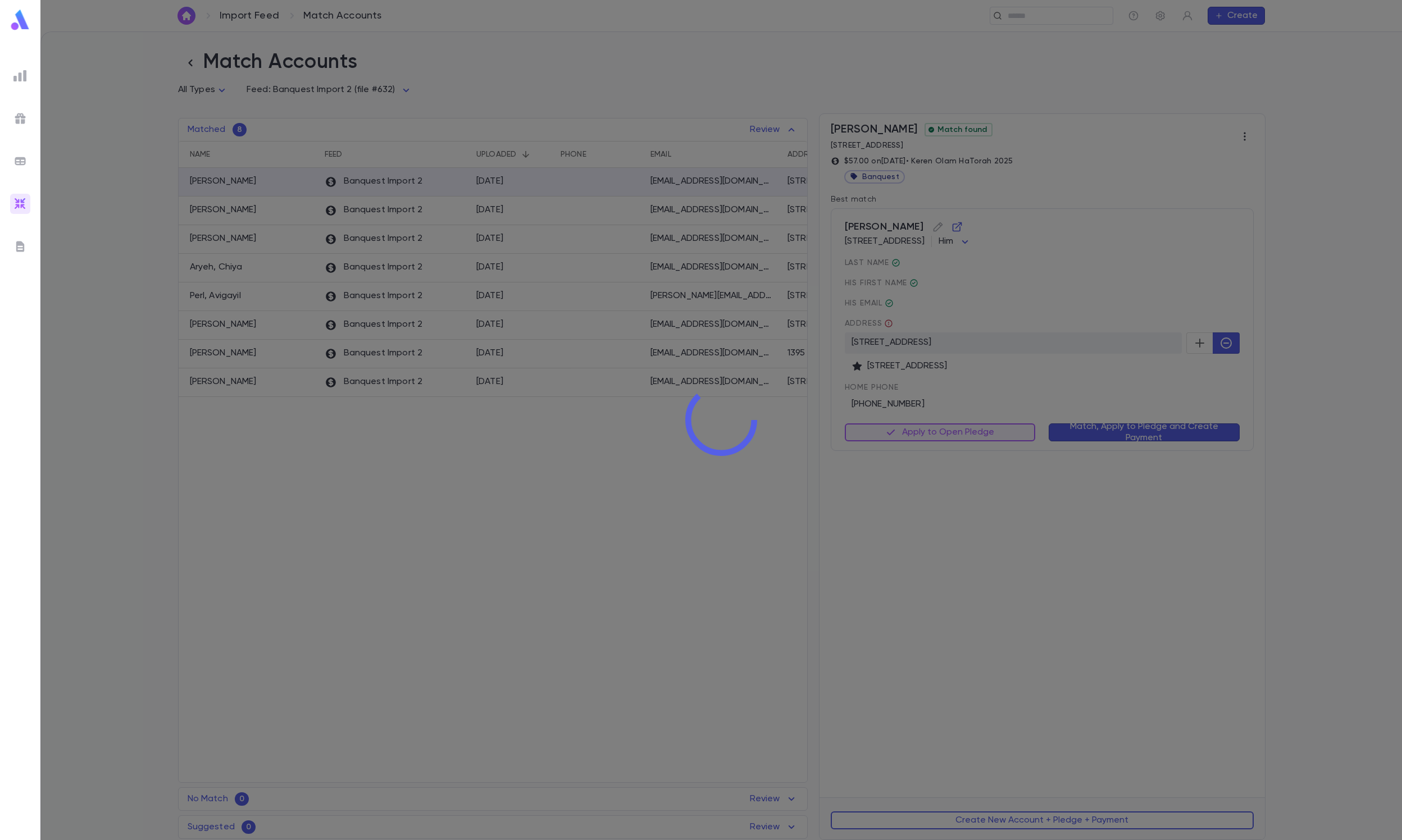
click at [936, 429] on div at bounding box center [721, 420] width 1361 height 840
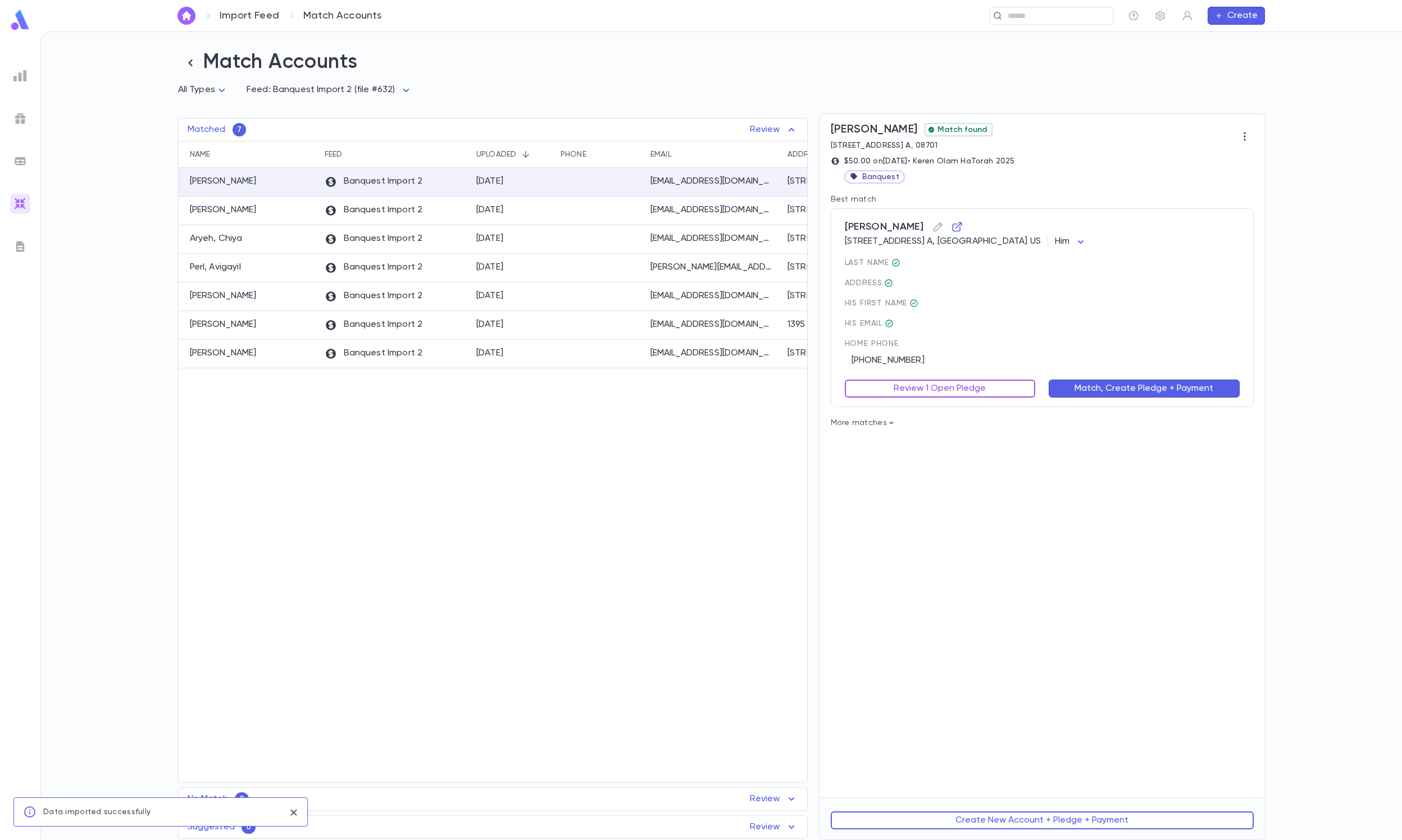
click at [936, 393] on button "Review 1 Open Pledge" at bounding box center [940, 388] width 191 height 18
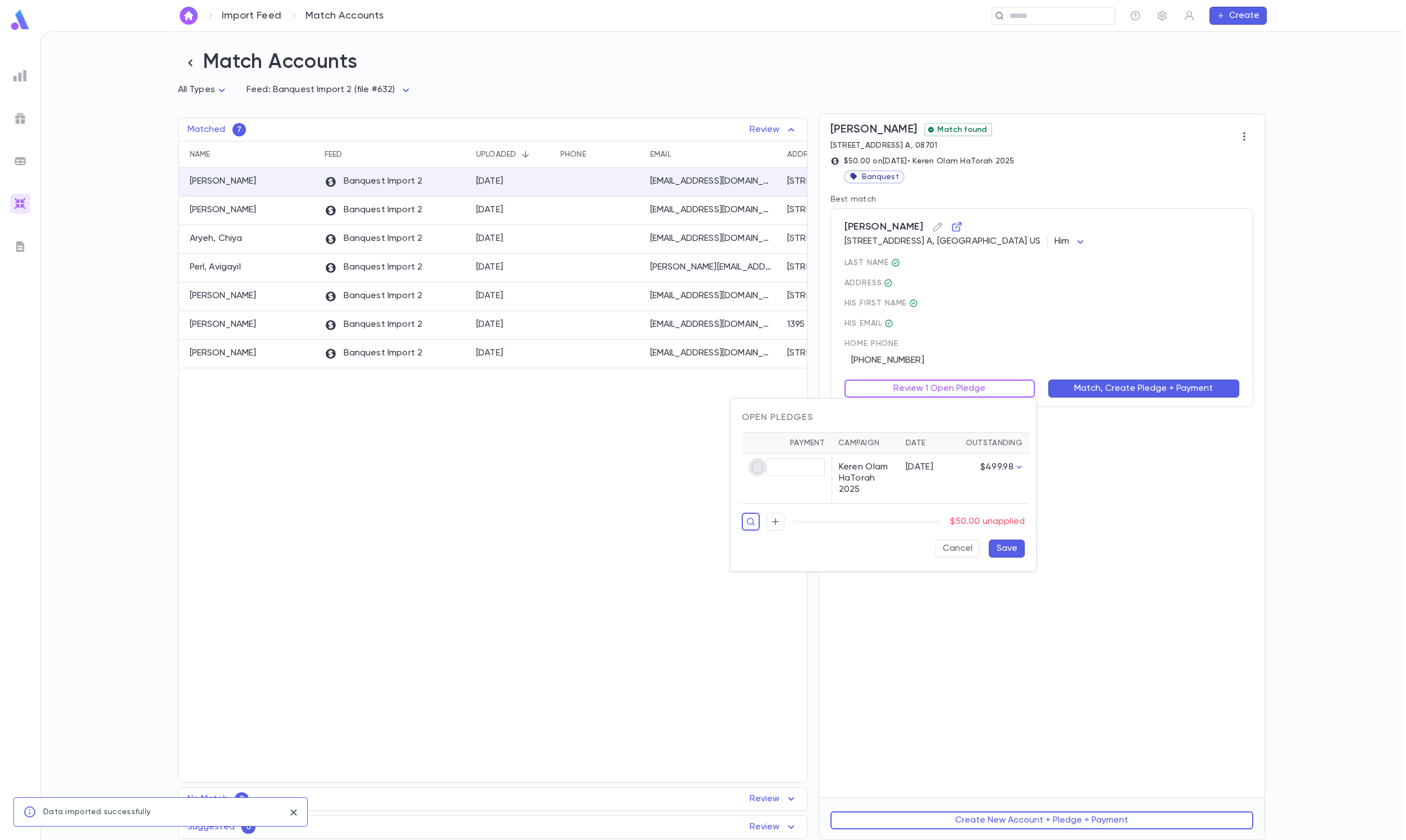
type input "*****"
click at [936, 558] on button "Save" at bounding box center [1007, 549] width 36 height 18
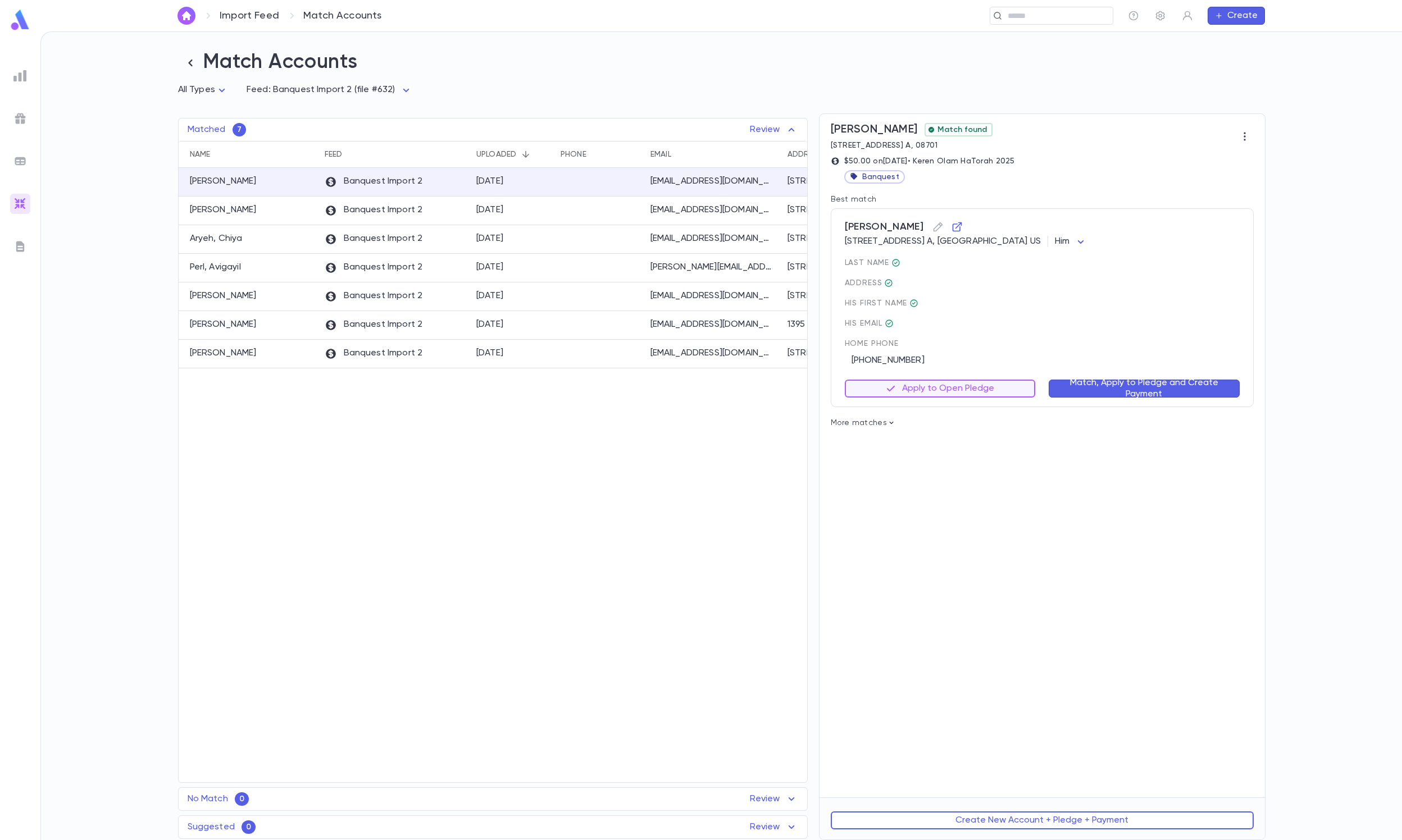
click at [936, 370] on div "Match, Apply to Pledge and Create Payment" at bounding box center [1137, 382] width 205 height 32
click at [936, 379] on button "Match, Apply to Pledge and Create Payment" at bounding box center [1144, 388] width 191 height 18
click at [936, 394] on button "Review 1 Open Pledge" at bounding box center [940, 388] width 191 height 18
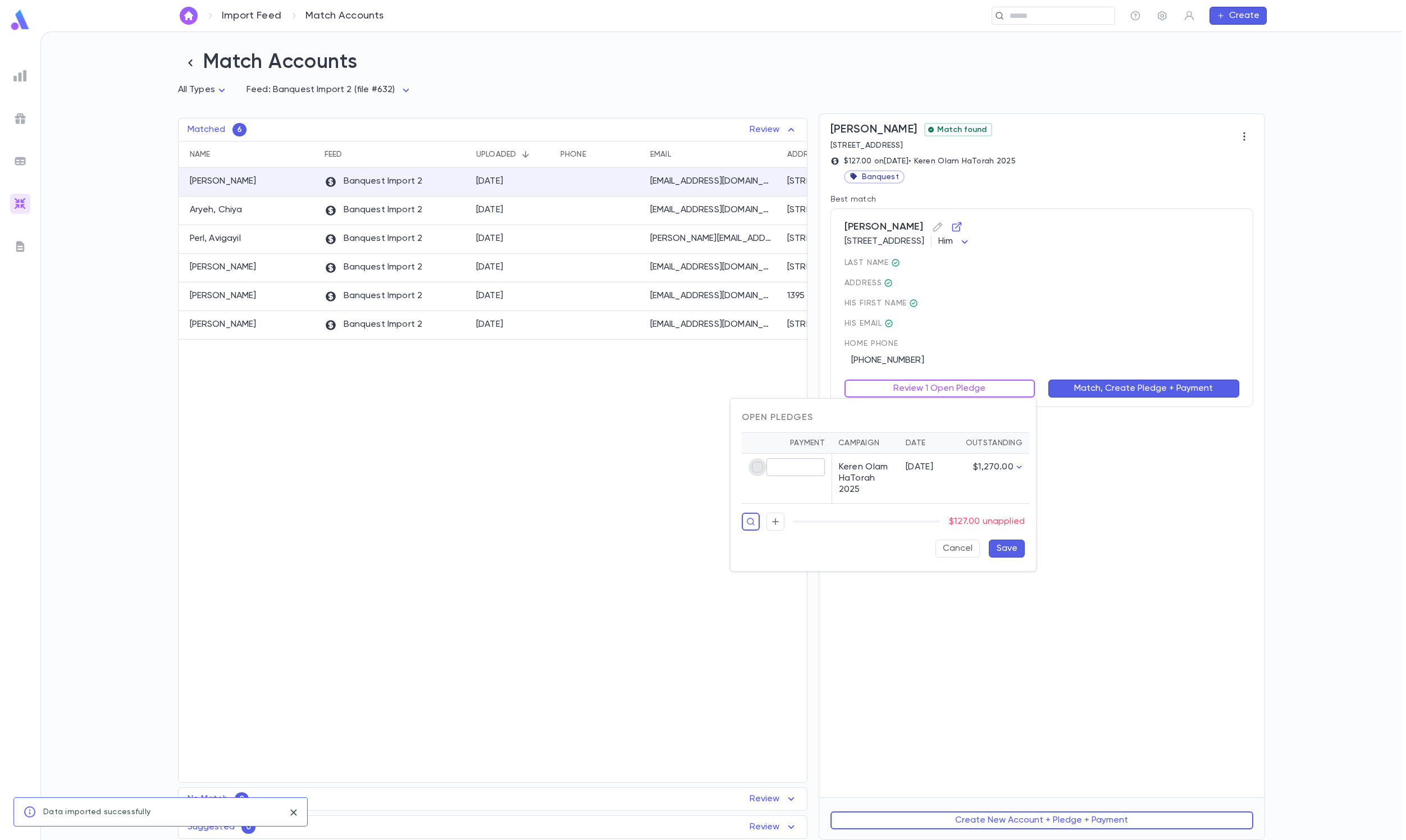
type input "******"
click at [936, 558] on button "Save" at bounding box center [1007, 549] width 36 height 18
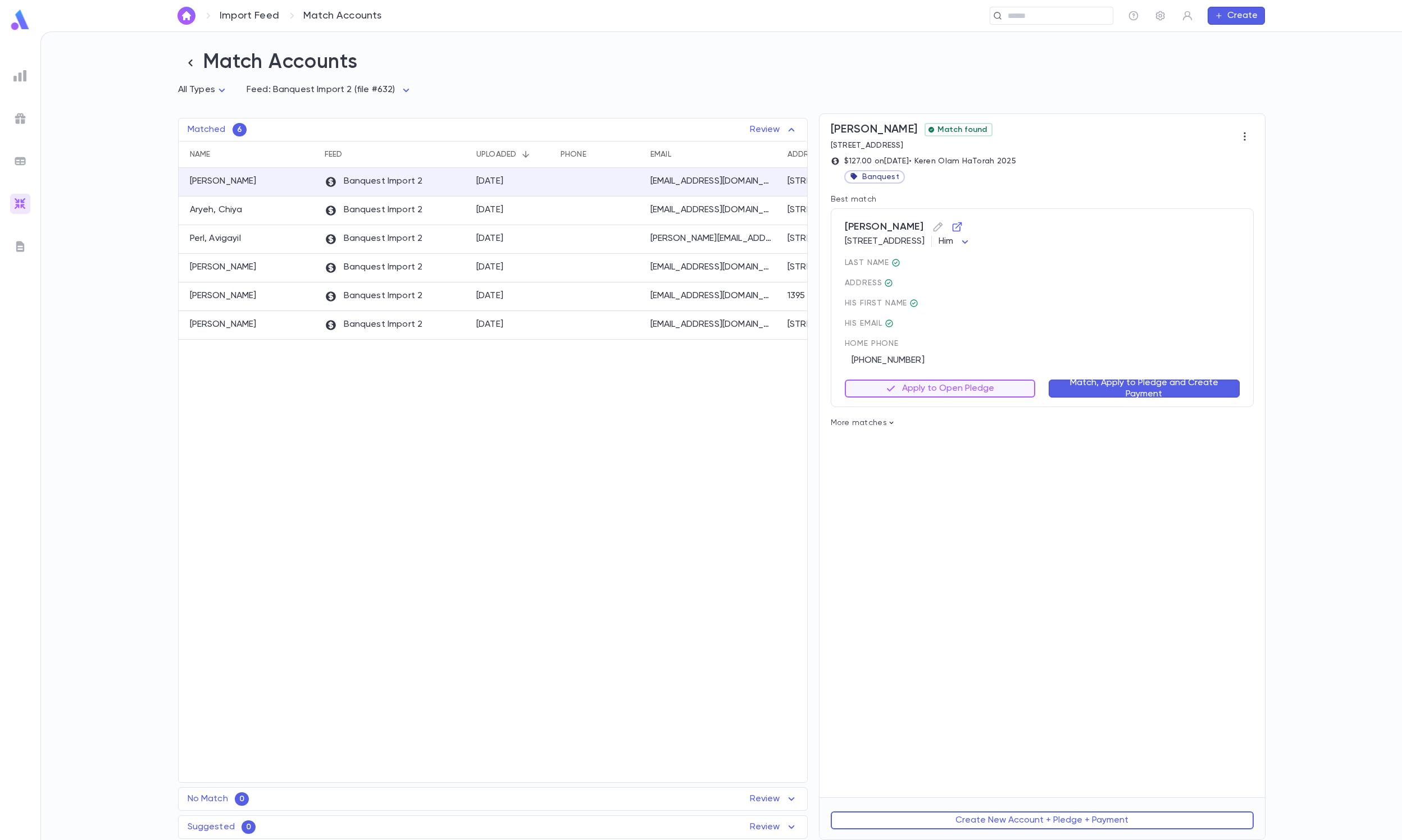
click at [936, 392] on button "Match, Apply to Pledge and Create Payment" at bounding box center [1144, 388] width 191 height 18
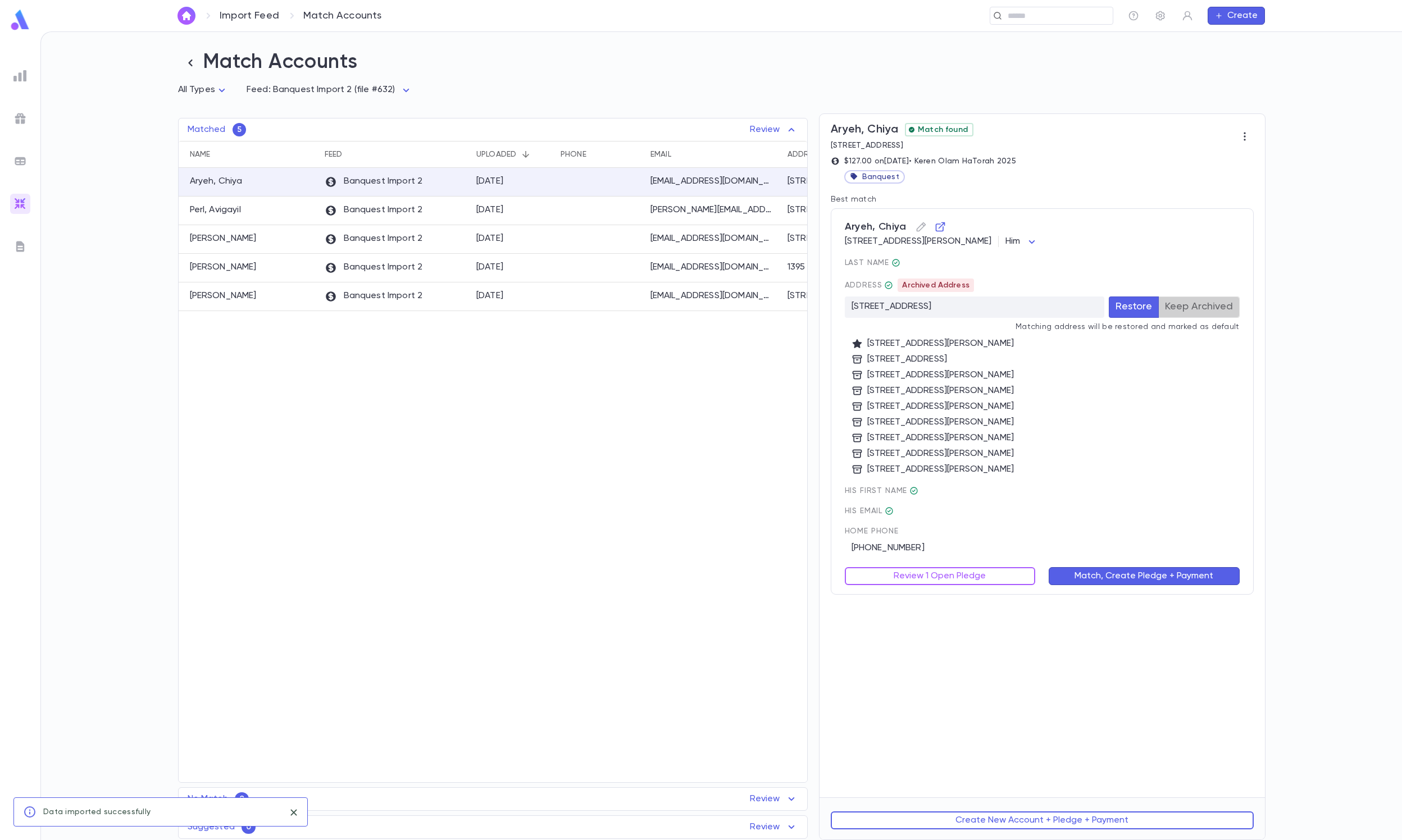
click at [936, 308] on button "Keep Archived" at bounding box center [1198, 307] width 81 height 21
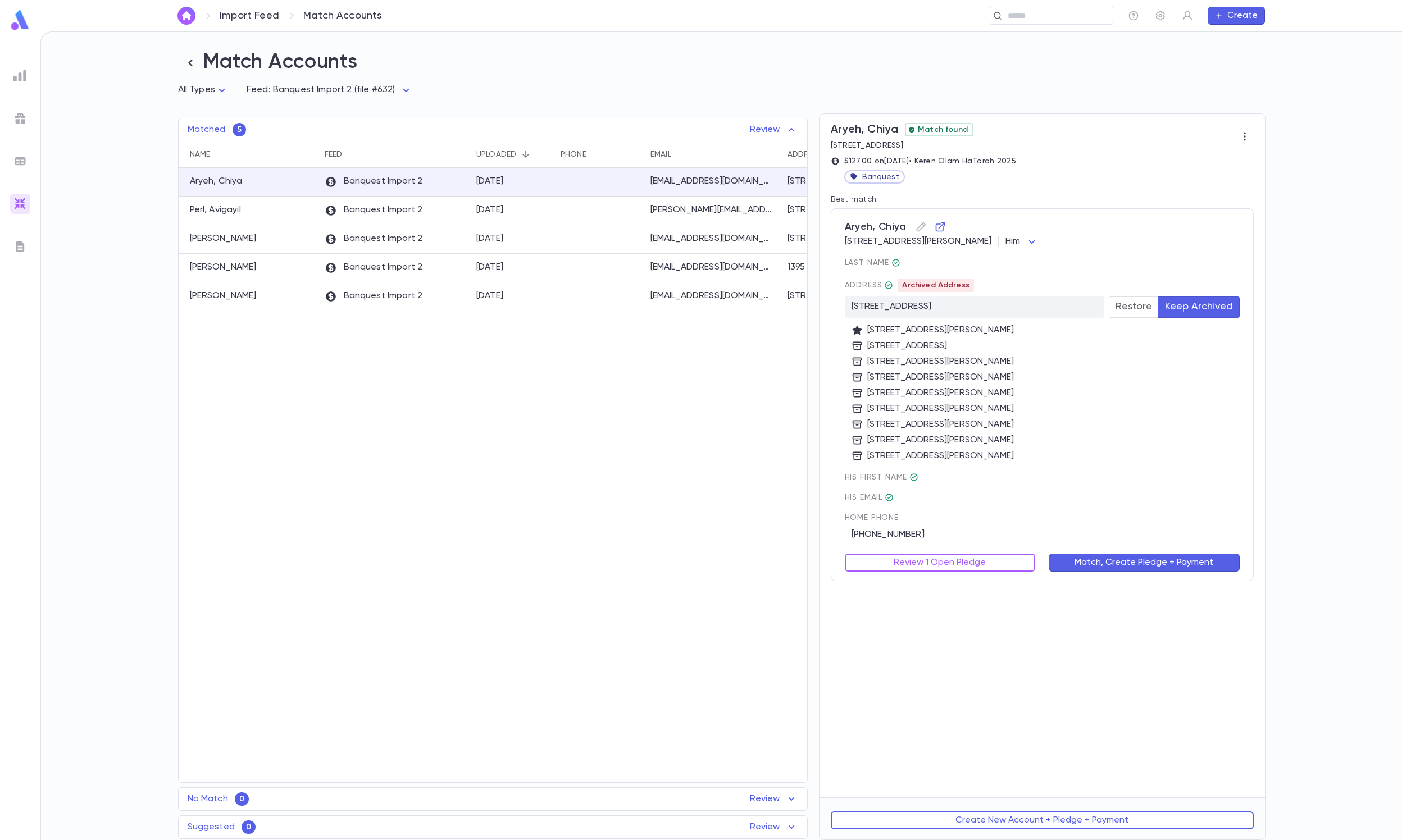
click at [887, 559] on div "Aryeh, Chiya 1846 Charlton Cir, Toms River NJ 08755-1481 US Him *** last Name A…" at bounding box center [1043, 395] width 423 height 373
click at [866, 557] on button "Review 1 Open Pledge" at bounding box center [940, 563] width 191 height 18
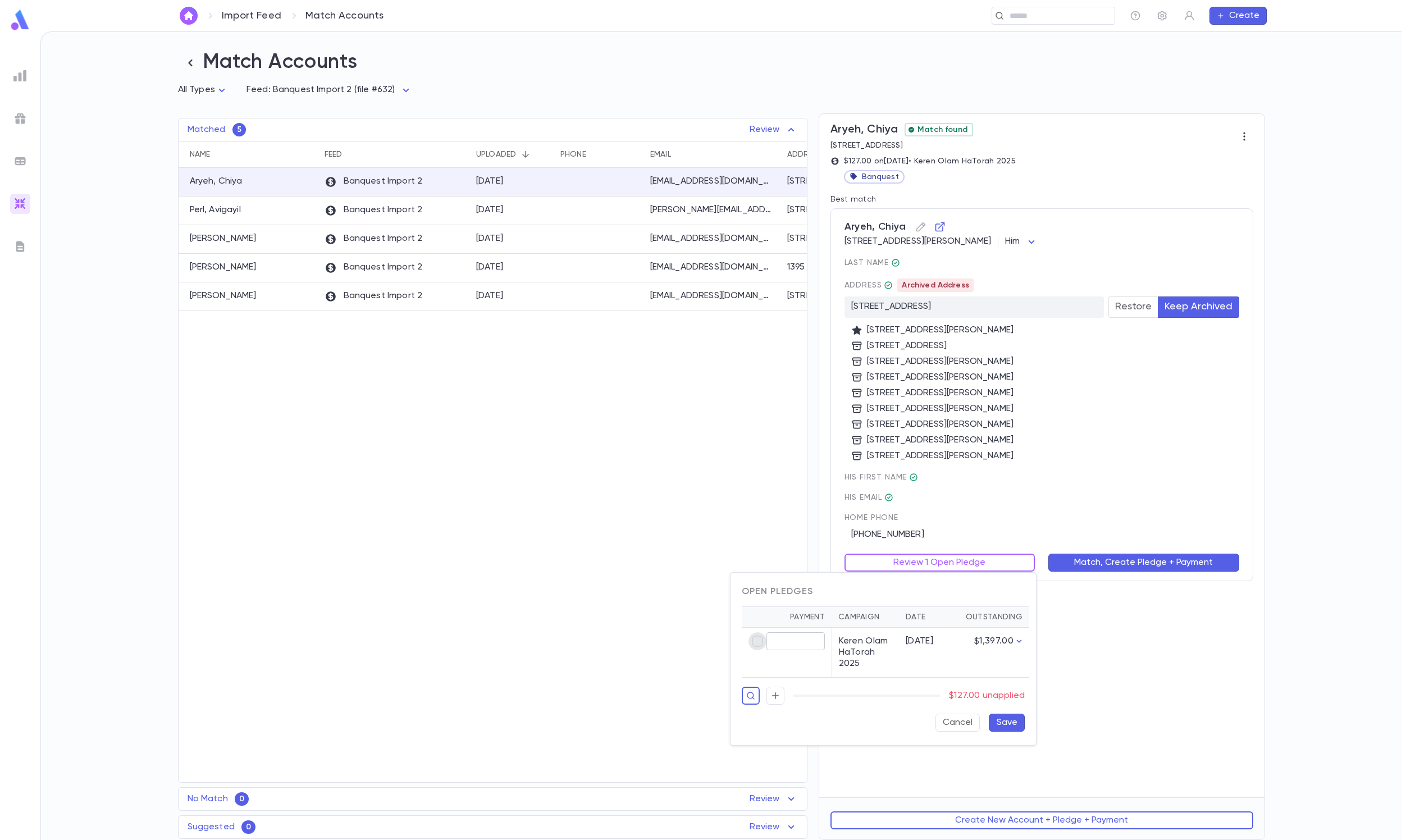
type input "******"
click at [936, 559] on button "Save" at bounding box center [1007, 723] width 36 height 18
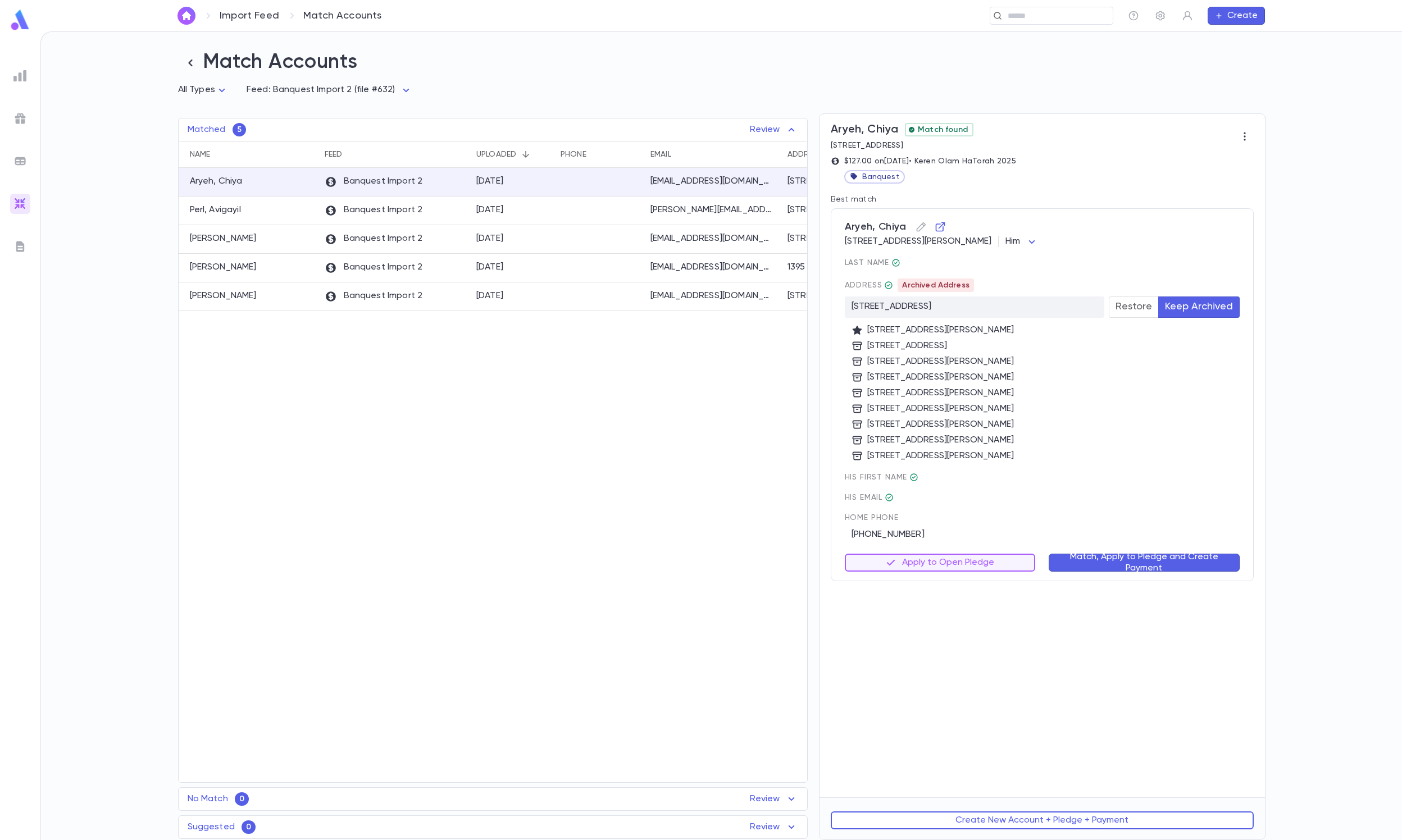
click at [936, 554] on button "Match, Apply to Pledge and Create Payment" at bounding box center [1144, 563] width 191 height 18
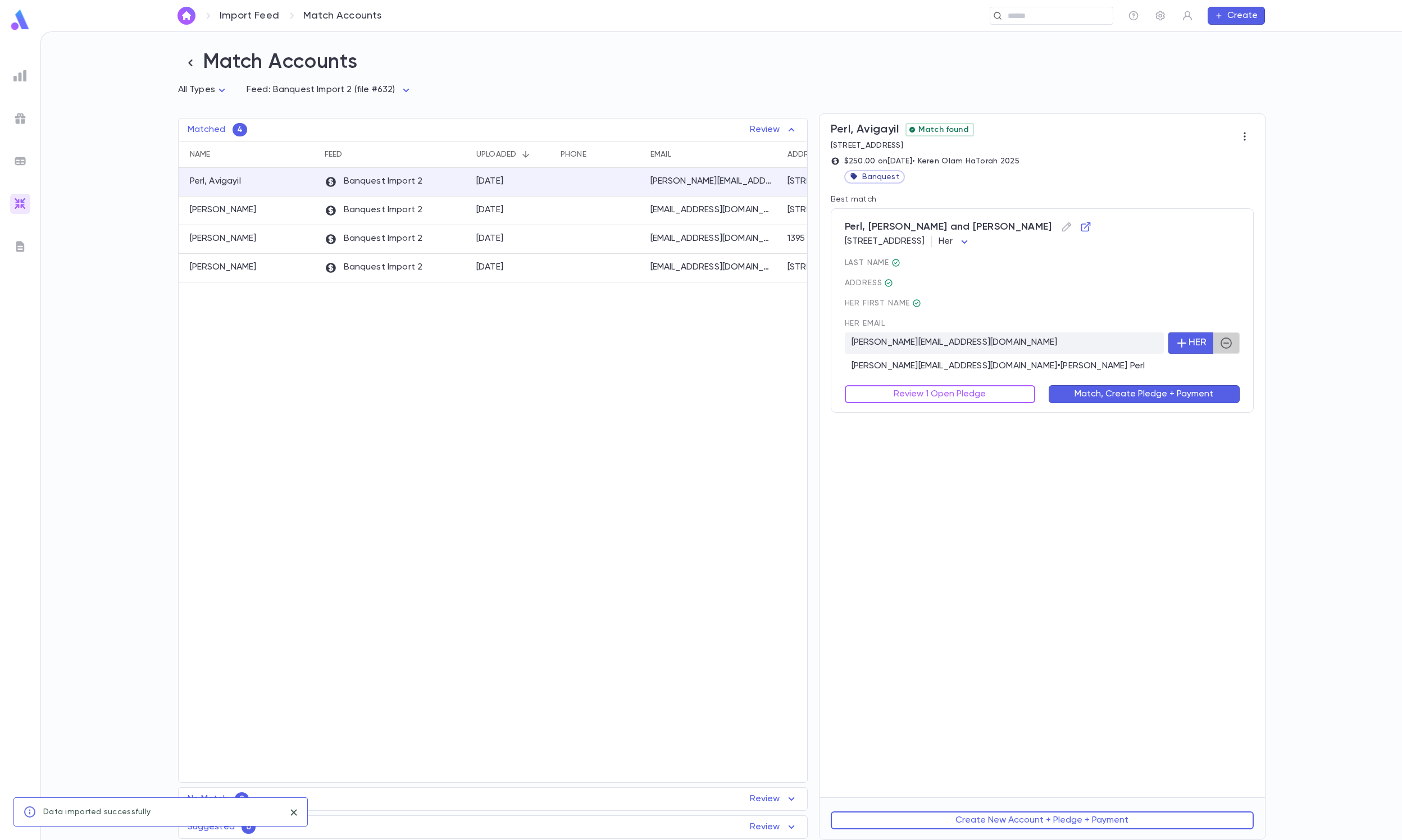
click at [936, 341] on button "button" at bounding box center [1225, 343] width 27 height 21
click at [927, 397] on button "Review 1 Open Pledge" at bounding box center [940, 394] width 191 height 18
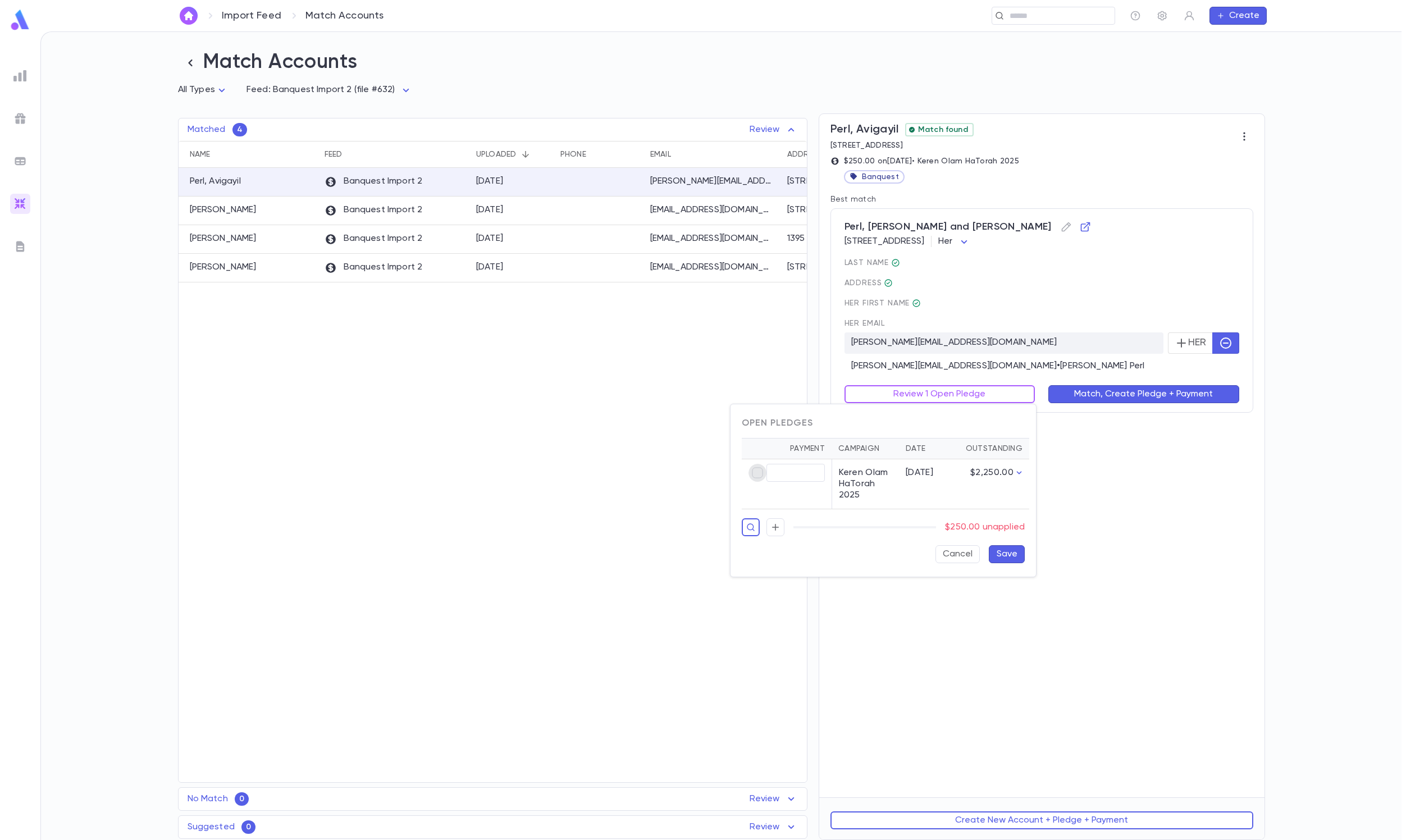
type input "******"
click at [936, 559] on button "Save" at bounding box center [1007, 554] width 36 height 18
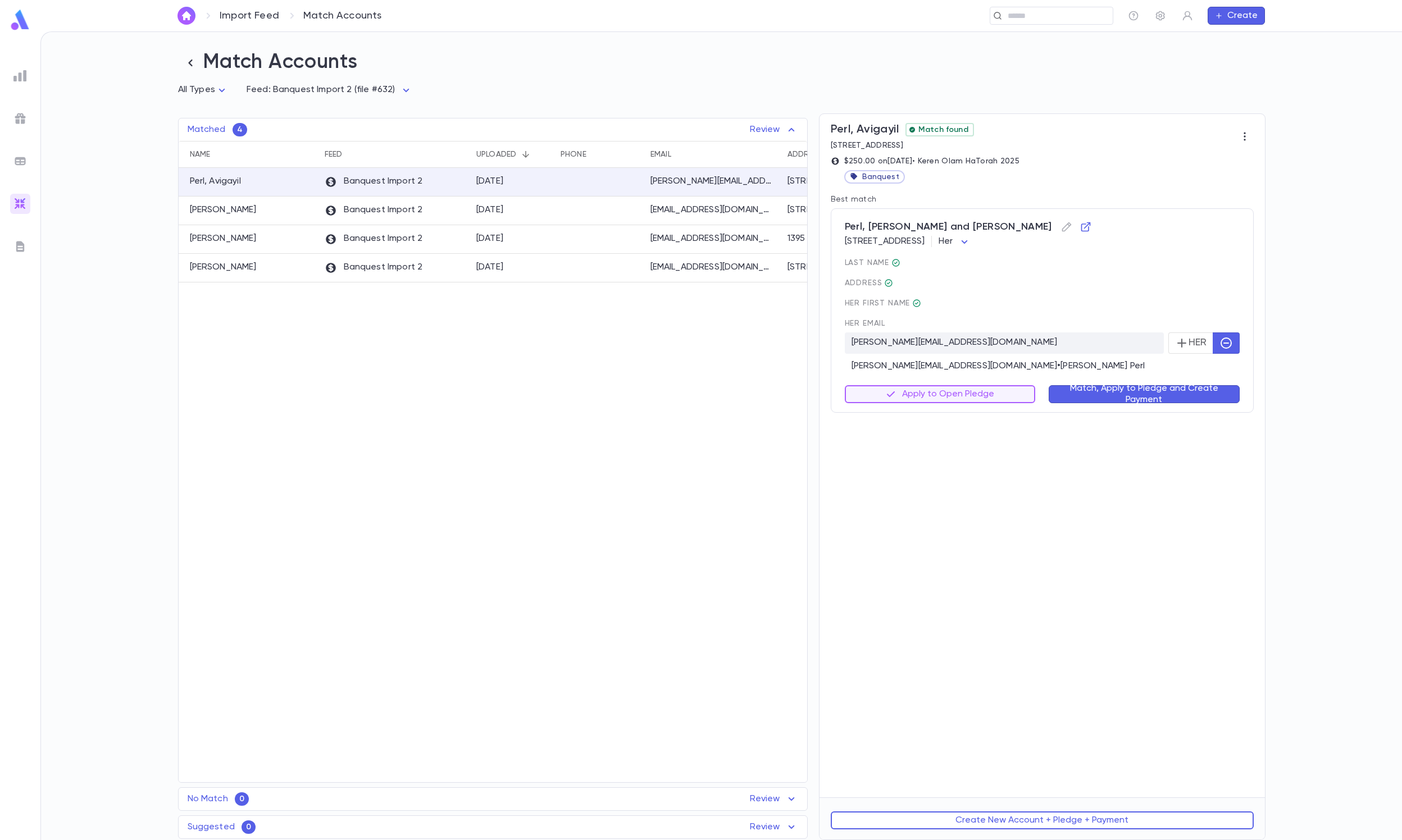
click at [936, 380] on div "Match, Apply to Pledge and Create Payment" at bounding box center [1137, 387] width 205 height 32
click at [936, 391] on button "Match, Apply to Pledge and Create Payment" at bounding box center [1144, 394] width 191 height 18
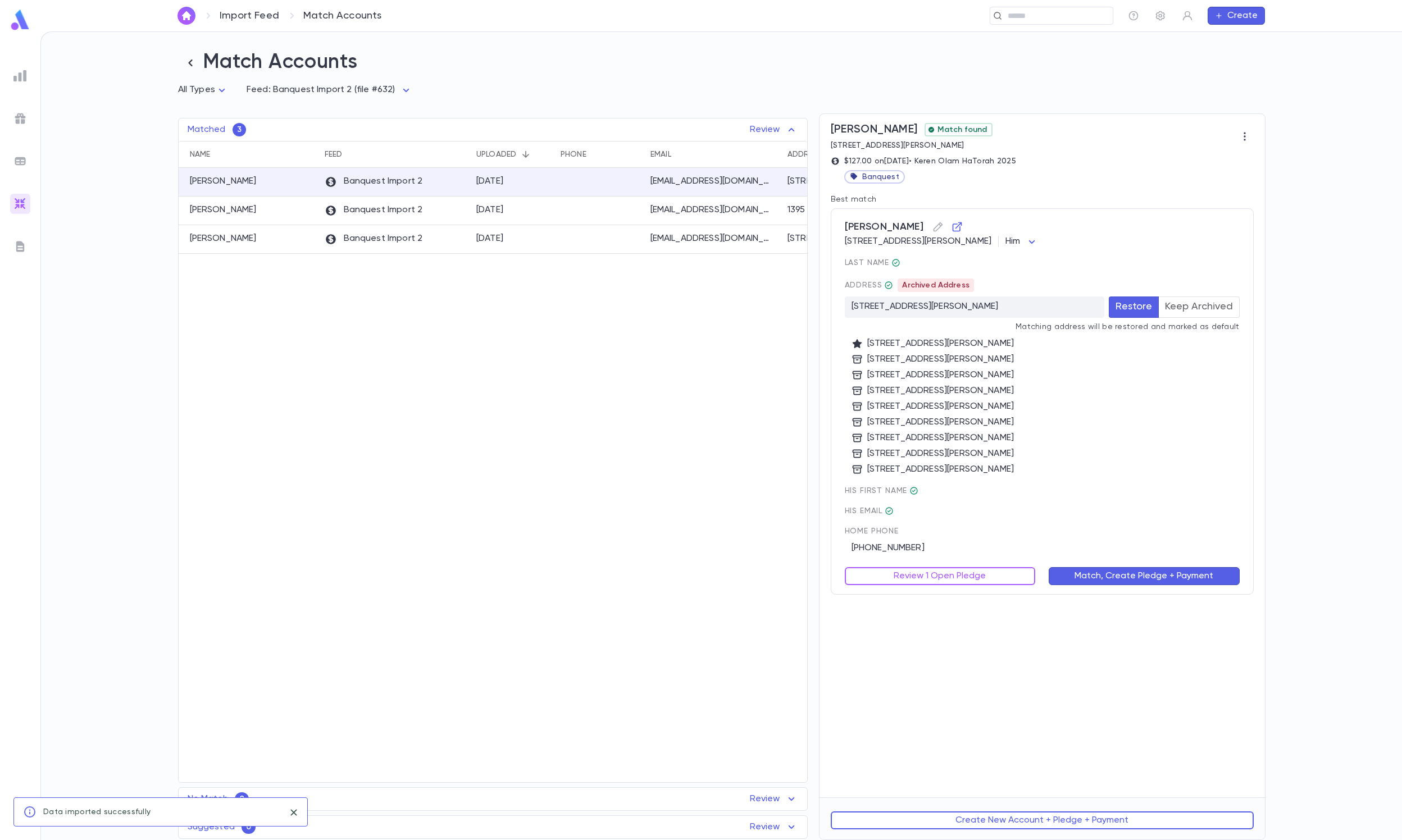
click at [936, 317] on button "Keep Archived" at bounding box center [1198, 307] width 81 height 21
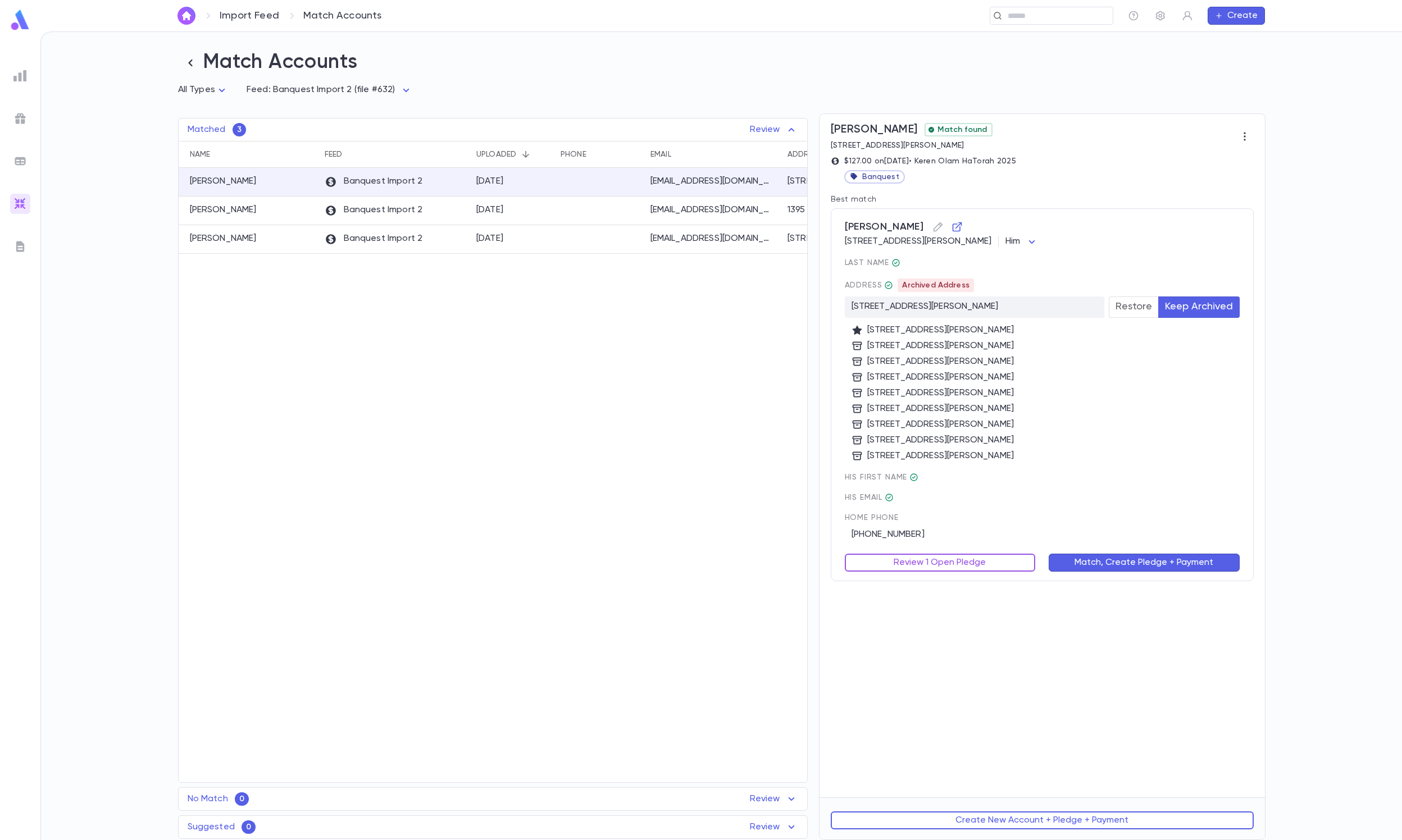
click at [899, 555] on button "Review 1 Open Pledge" at bounding box center [940, 563] width 191 height 18
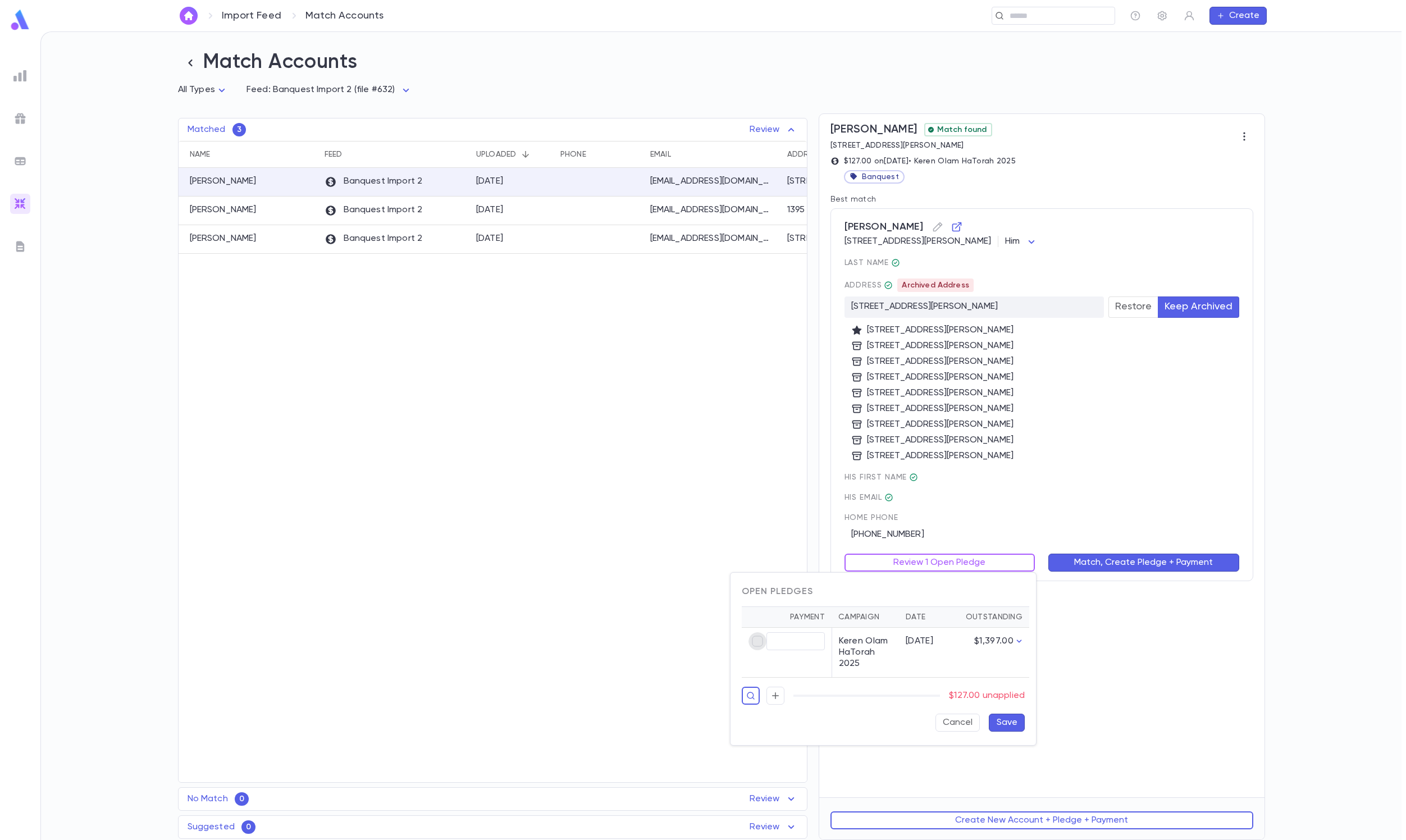
type input "******"
click at [936, 559] on button "Save" at bounding box center [1007, 723] width 36 height 18
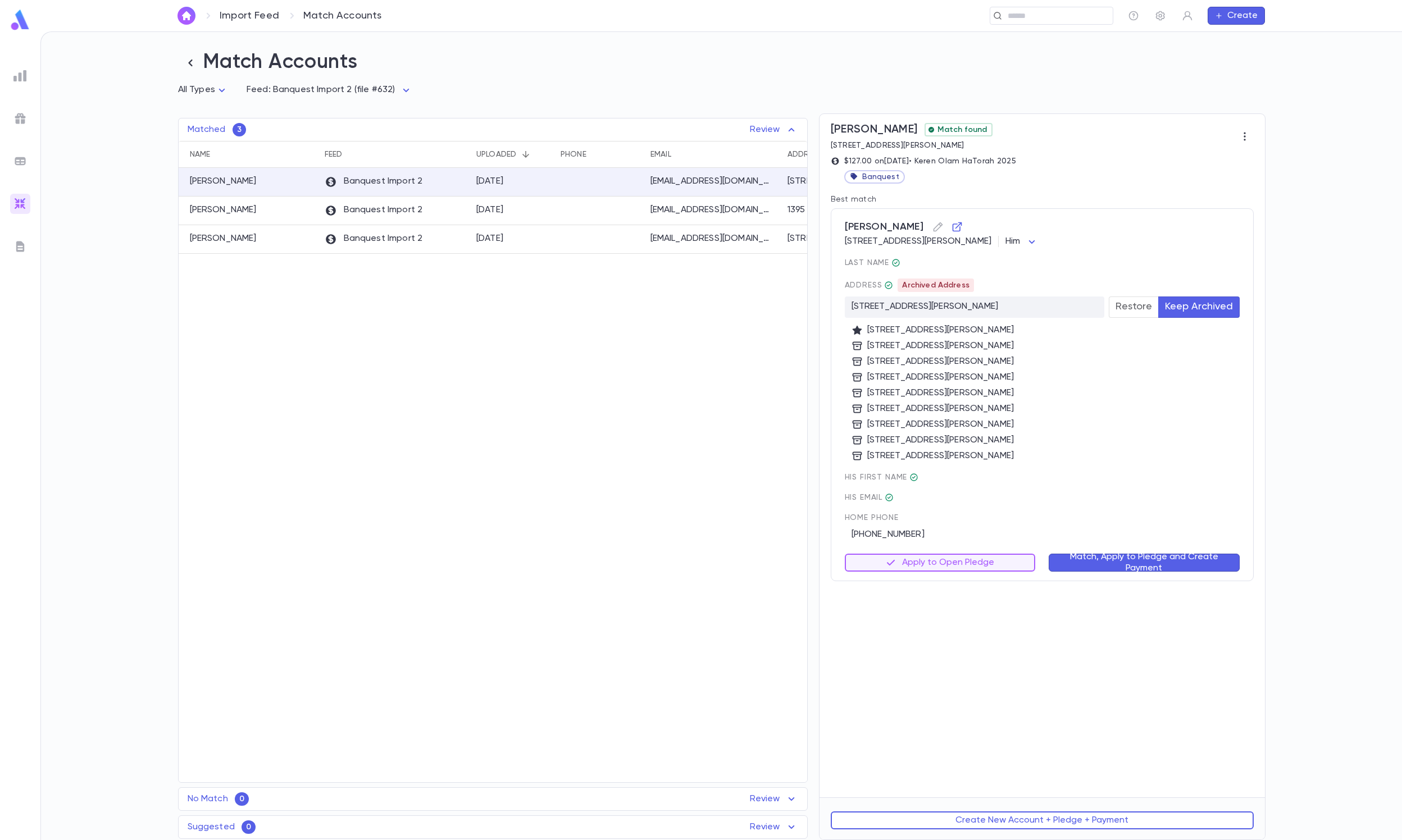
click at [936, 558] on button "Match, Apply to Pledge and Create Payment" at bounding box center [1144, 563] width 191 height 18
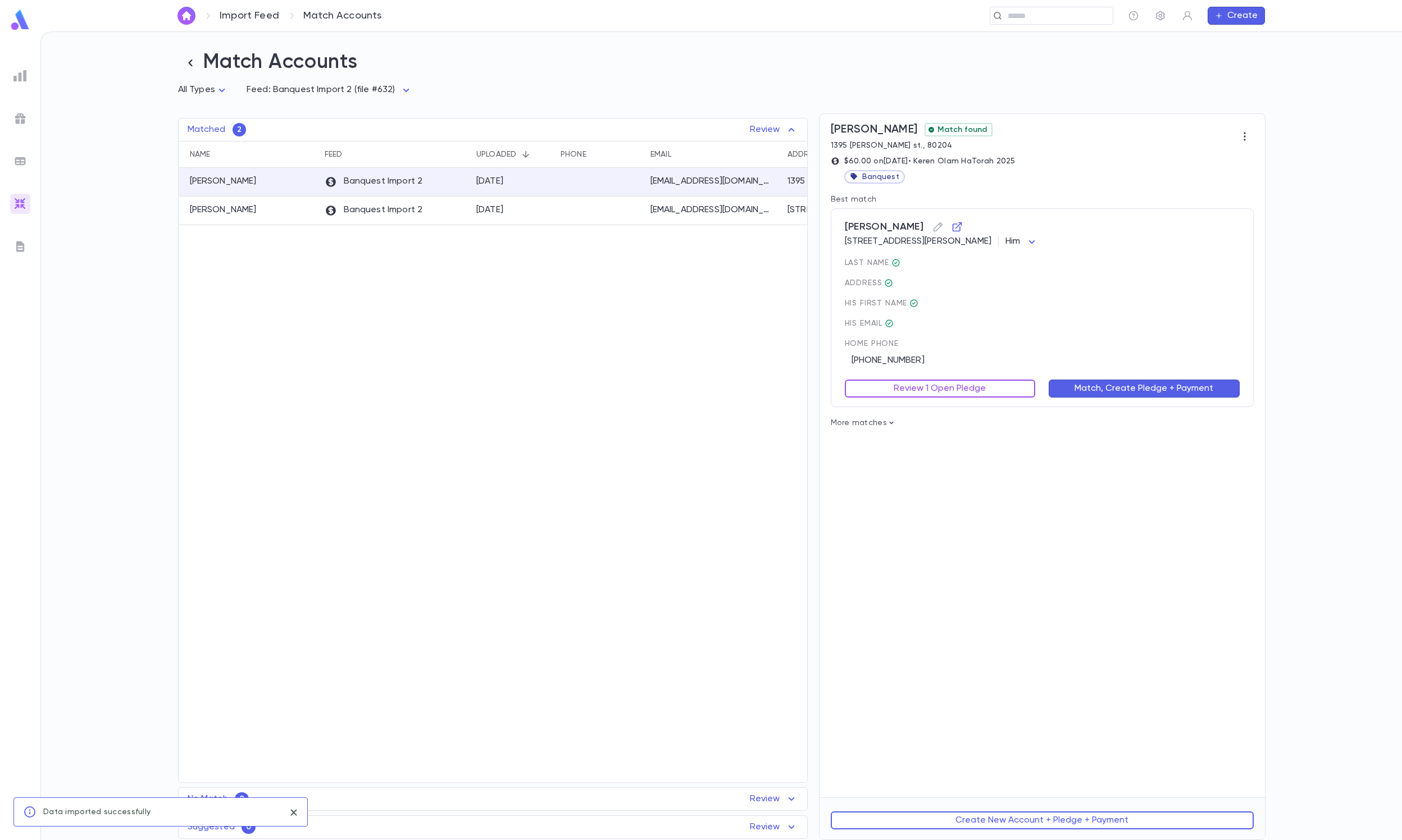
click at [936, 380] on button "Review 1 Open Pledge" at bounding box center [940, 388] width 191 height 18
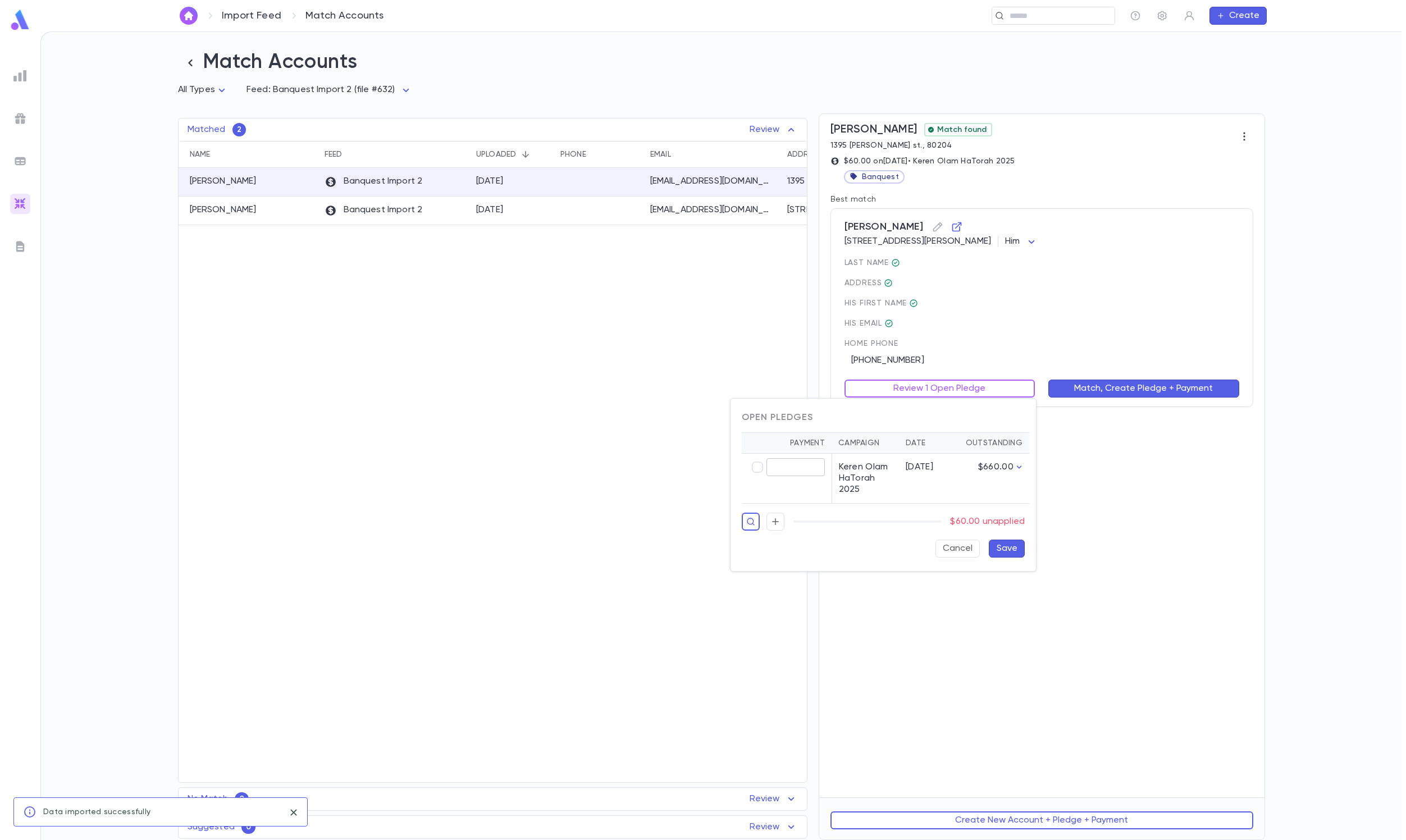
type input "*****"
click at [936, 558] on button "Save" at bounding box center [1007, 549] width 36 height 18
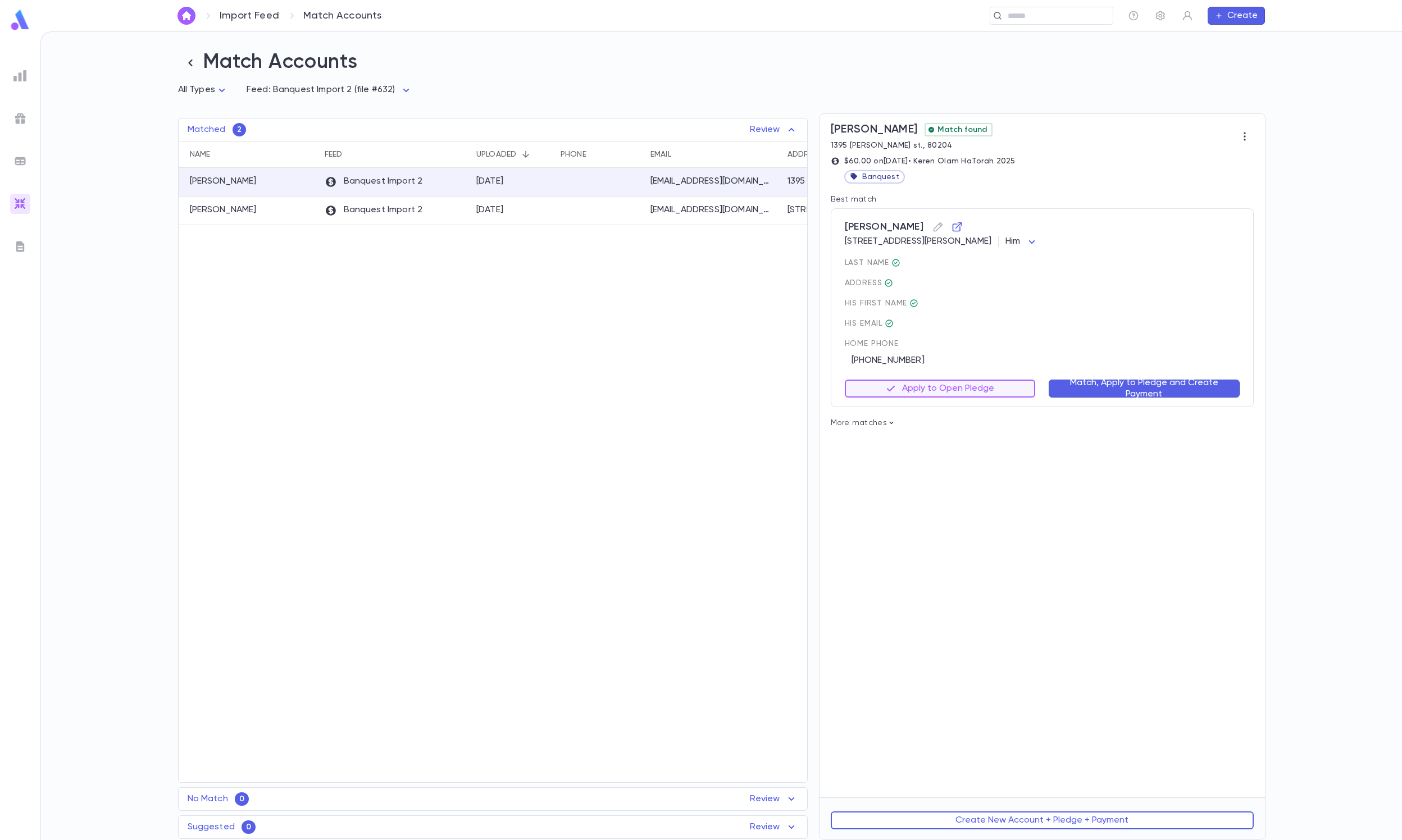
click at [936, 394] on button "Match, Apply to Pledge and Create Payment" at bounding box center [1144, 388] width 191 height 18
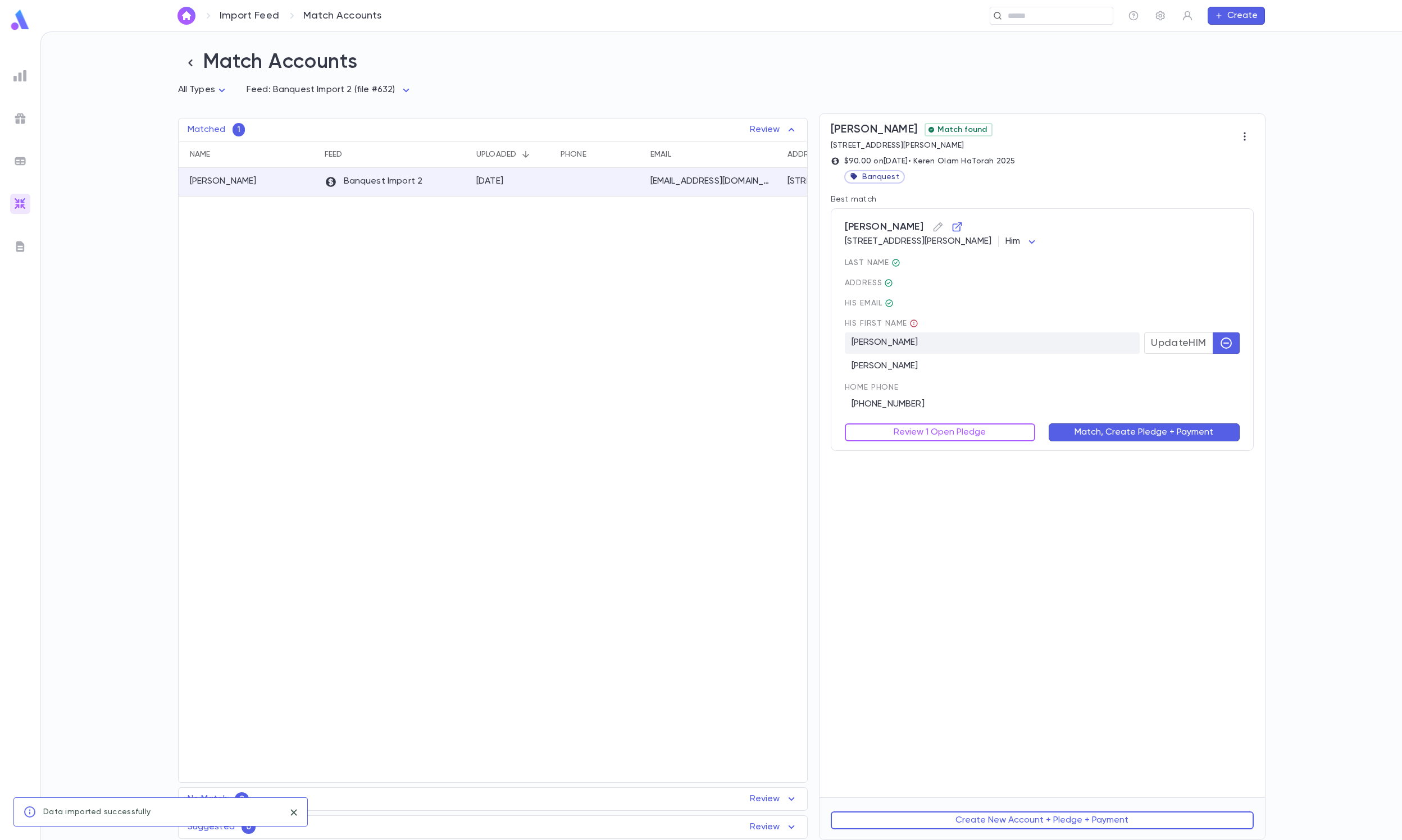
click at [936, 340] on button "button" at bounding box center [1225, 343] width 27 height 21
click at [936, 431] on button "Review 1 Open Pledge" at bounding box center [940, 432] width 191 height 18
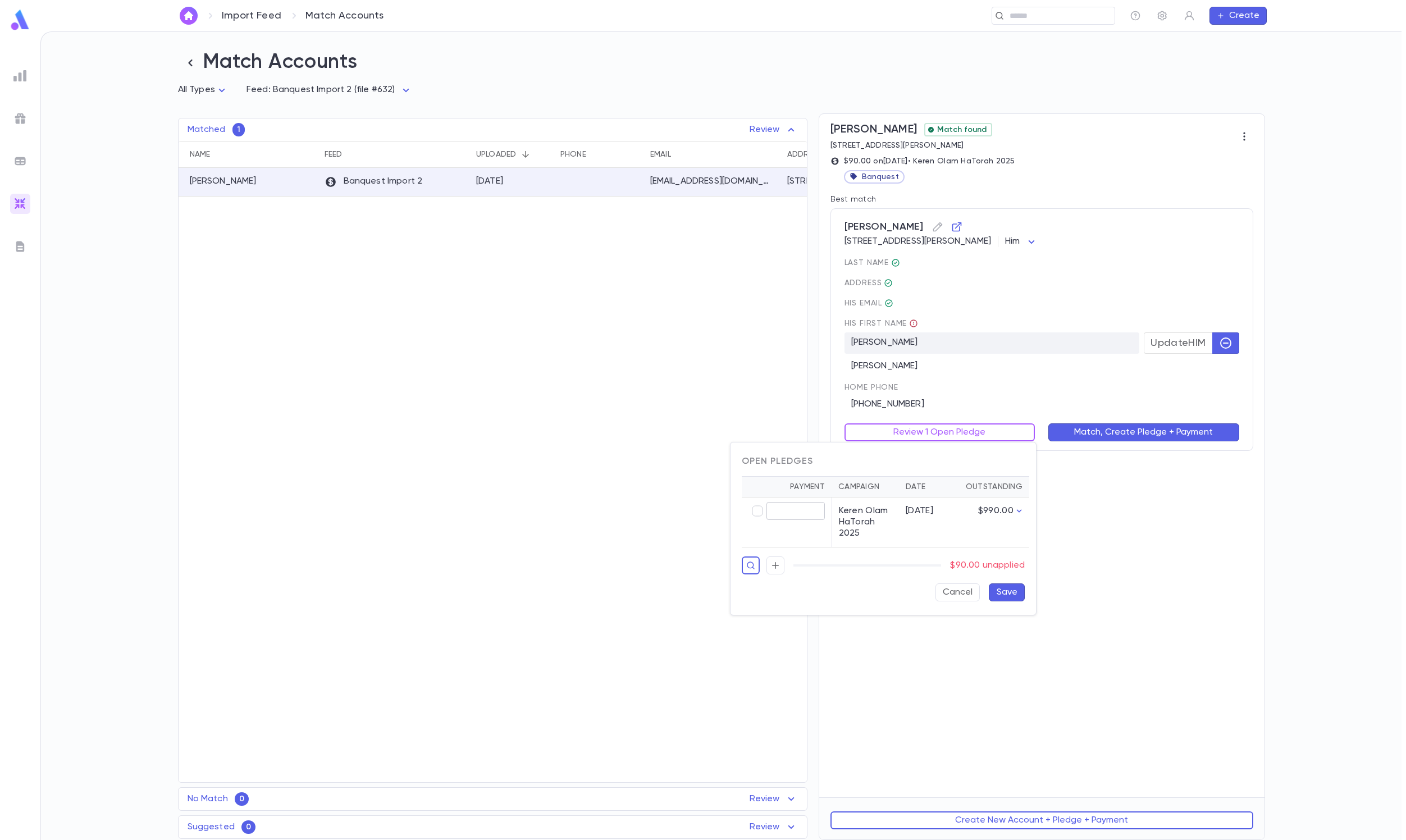
type input "*****"
click at [936, 559] on button "Save" at bounding box center [1007, 593] width 36 height 18
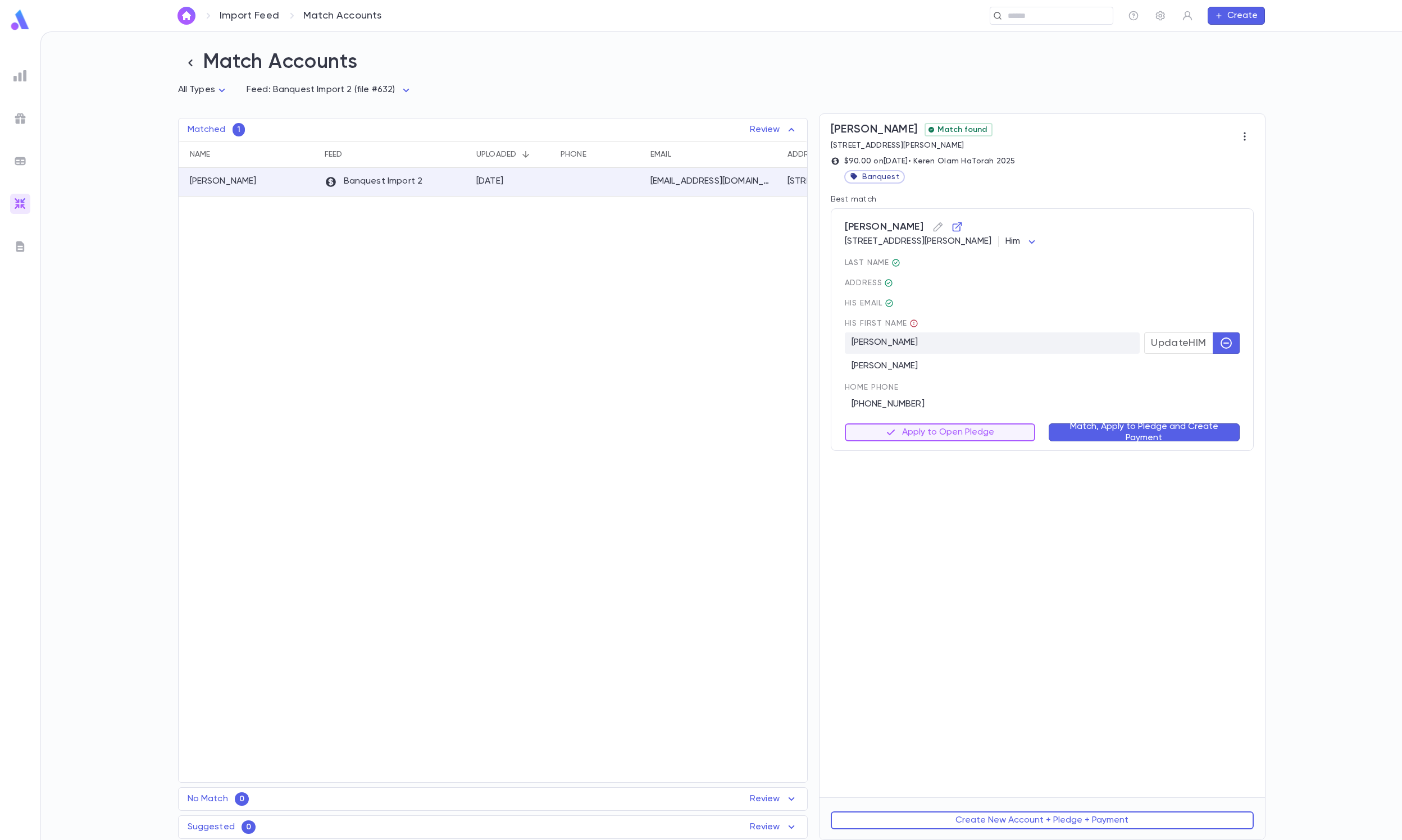
click at [936, 435] on button "Match, Apply to Pledge and Create Payment" at bounding box center [1144, 432] width 191 height 18
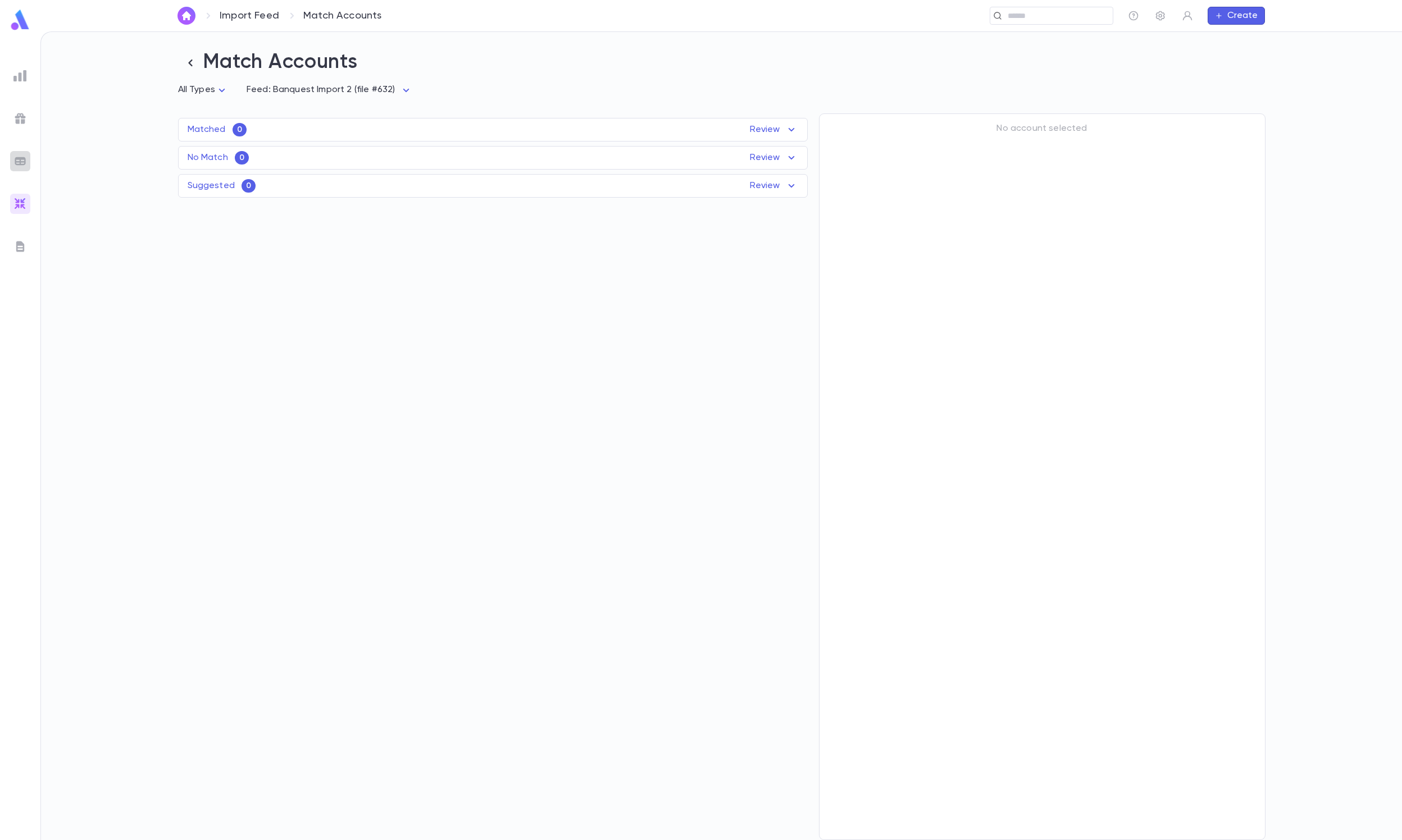
click at [17, 152] on div at bounding box center [20, 161] width 20 height 20
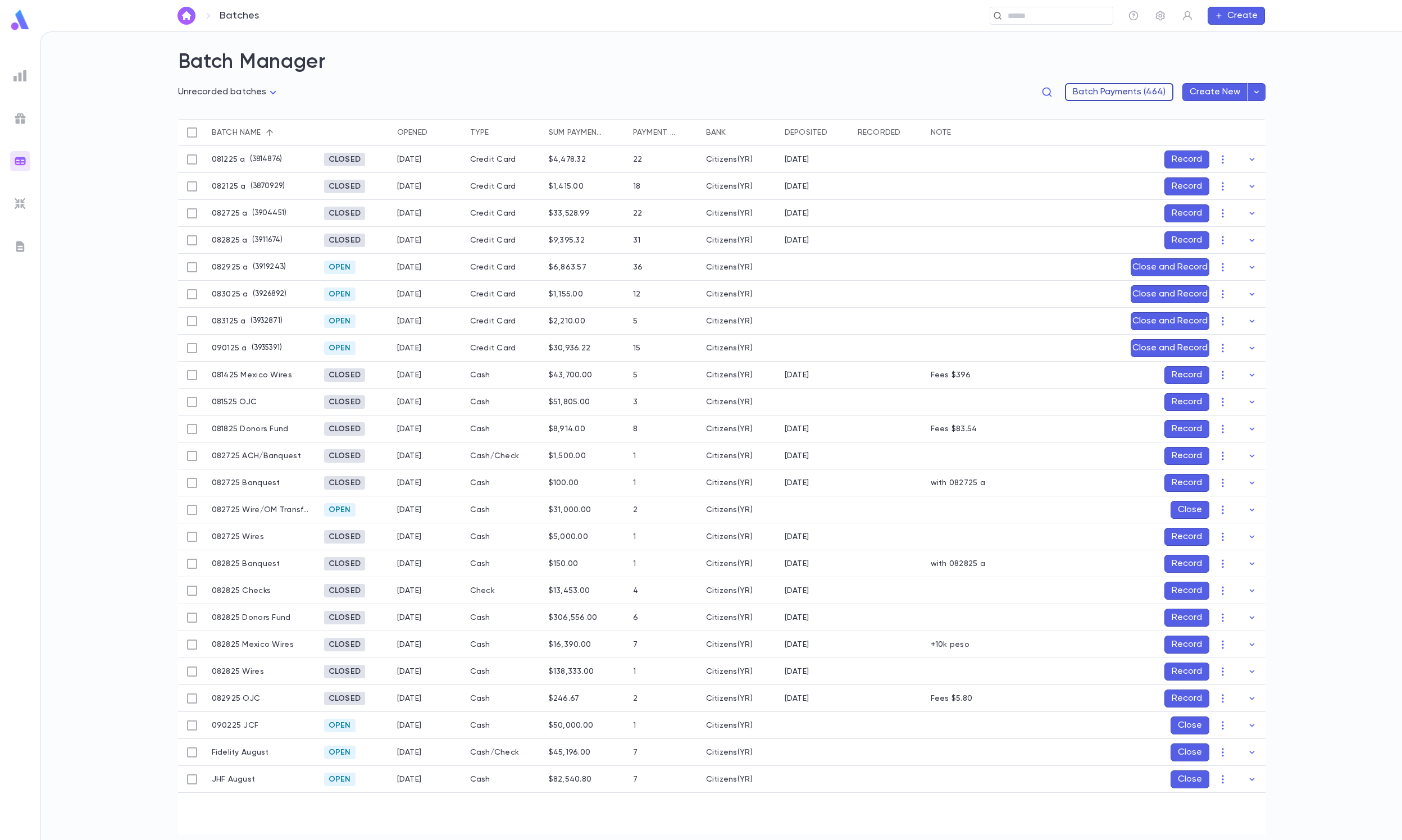
click at [1077, 83] on button "Batch Payments (464)" at bounding box center [1118, 92] width 108 height 18
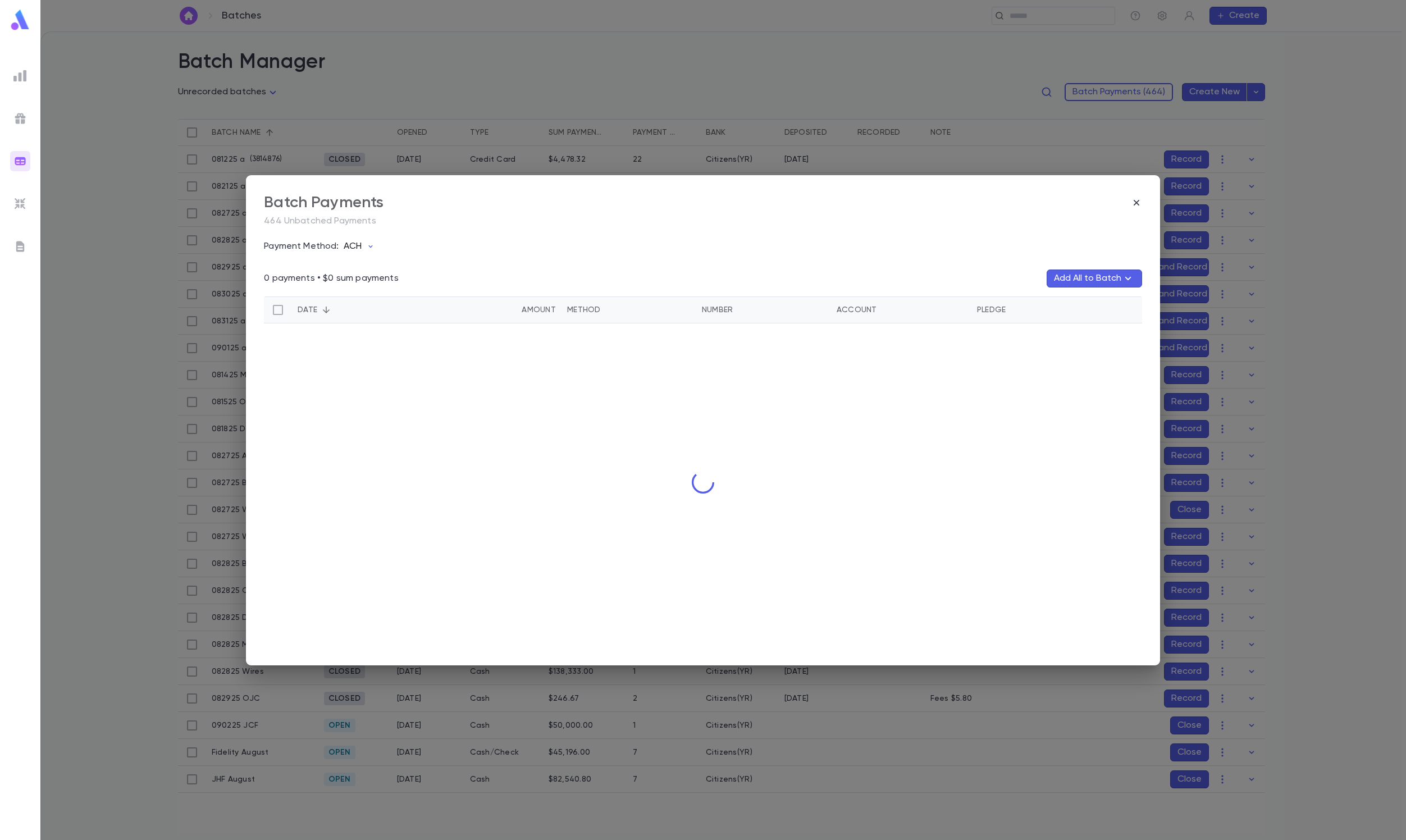
click at [373, 240] on button "ACH" at bounding box center [361, 246] width 45 height 21
click at [410, 326] on li "Credit Card" at bounding box center [400, 324] width 100 height 18
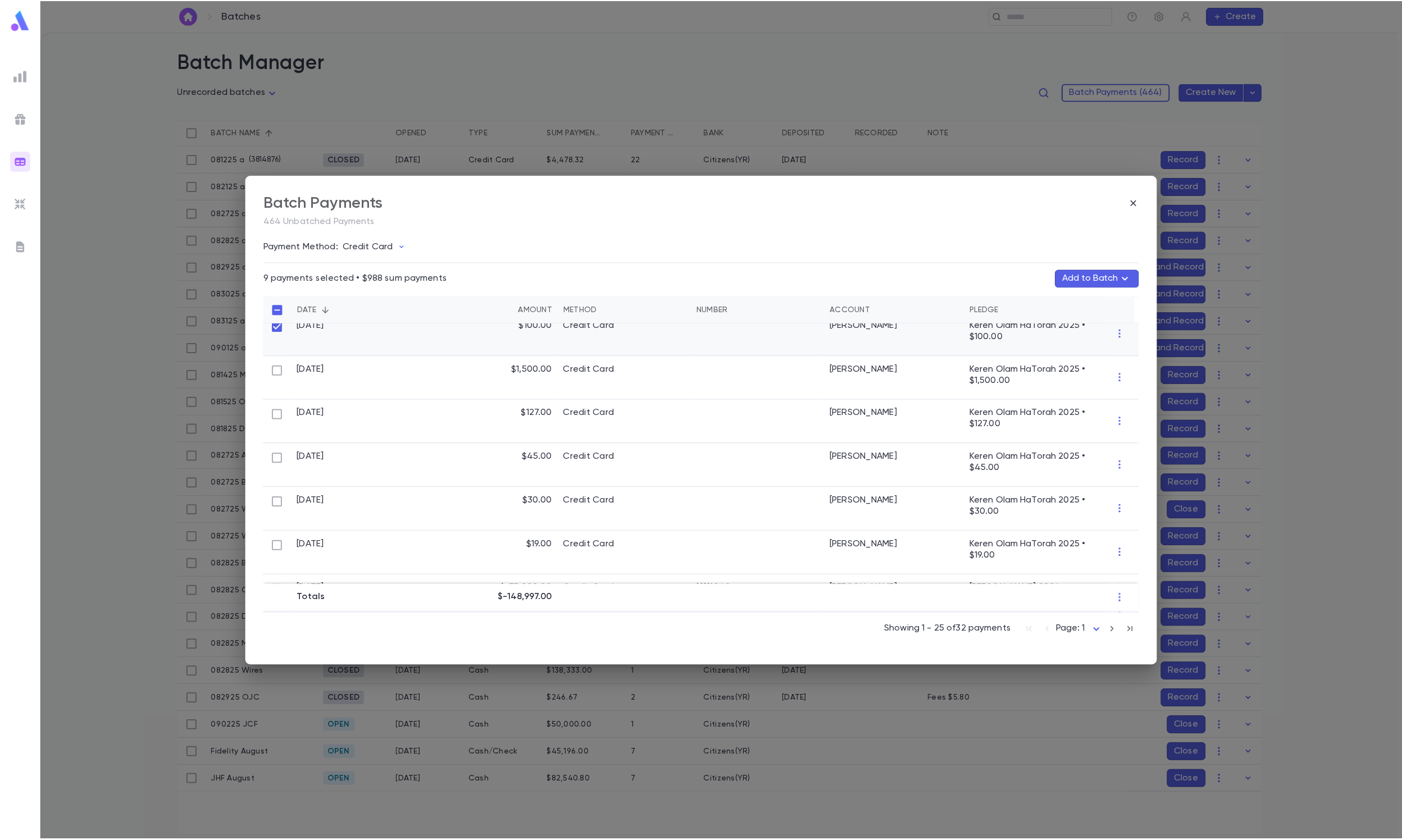
scroll to position [388, 0]
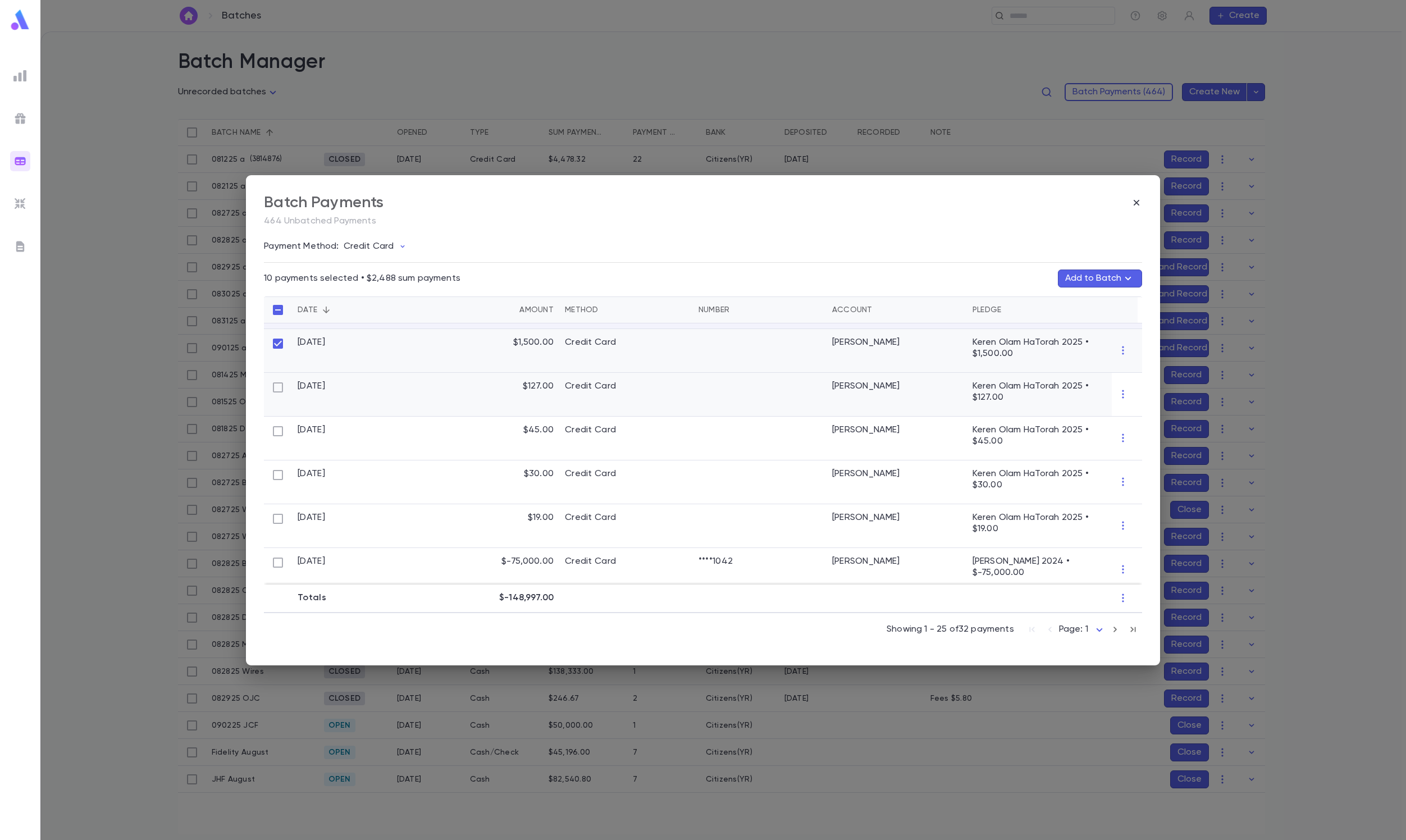
click at [276, 412] on div at bounding box center [278, 395] width 28 height 44
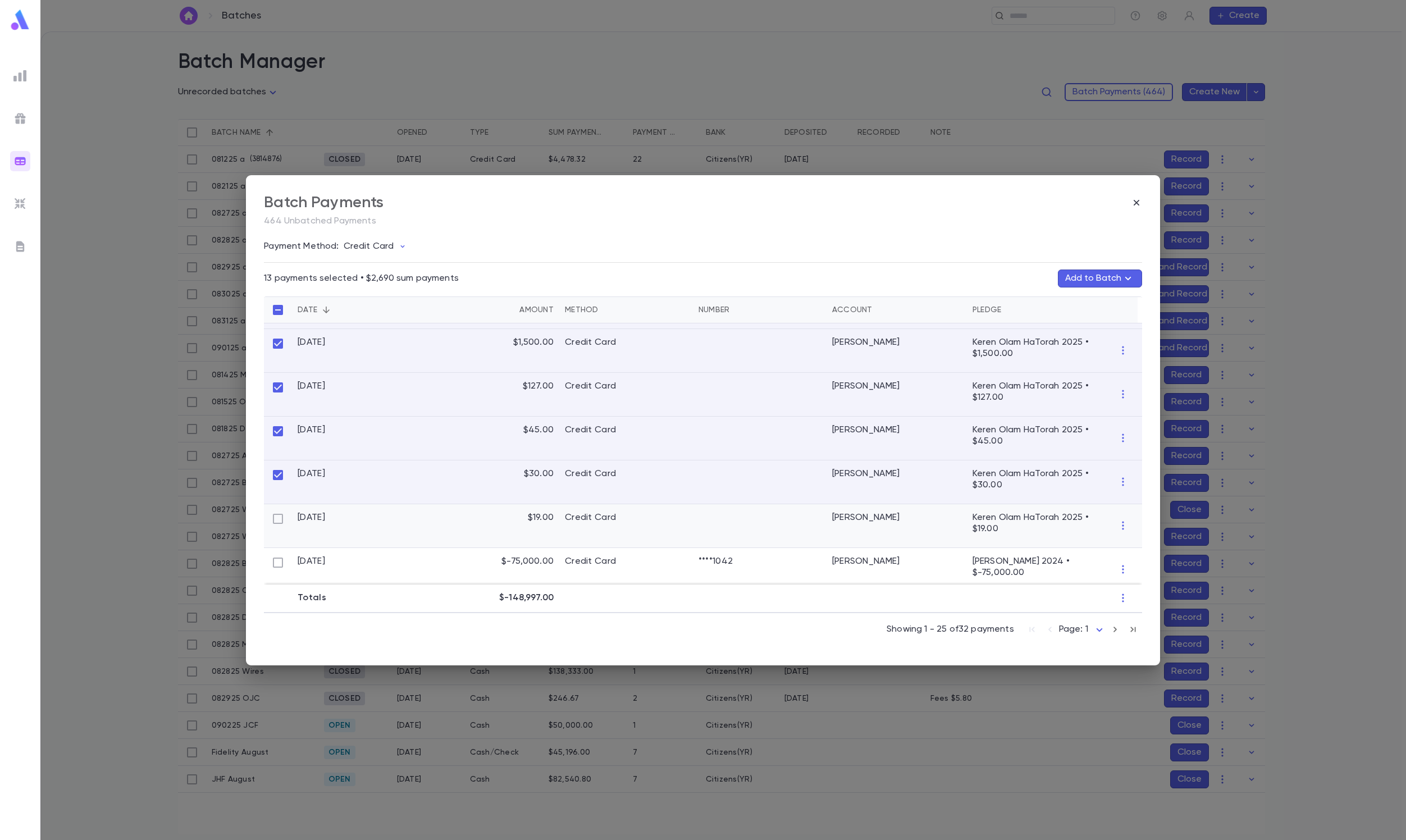
click at [276, 504] on div at bounding box center [278, 526] width 28 height 44
click at [1071, 283] on button "Add to Batch" at bounding box center [1100, 278] width 84 height 18
click at [1024, 349] on p "083025 a" at bounding box center [1014, 350] width 37 height 9
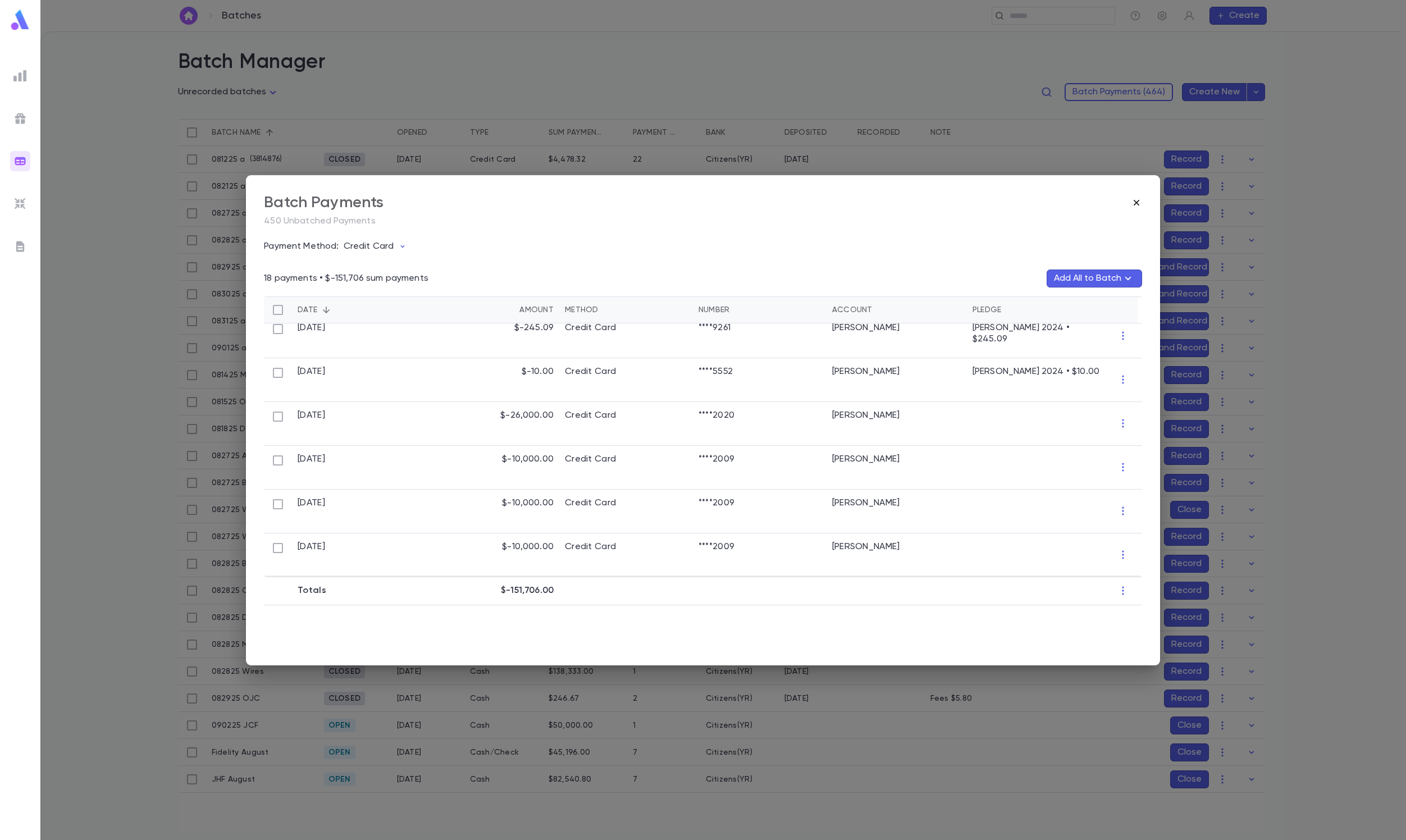
click at [1136, 198] on icon "button" at bounding box center [1136, 203] width 11 height 11
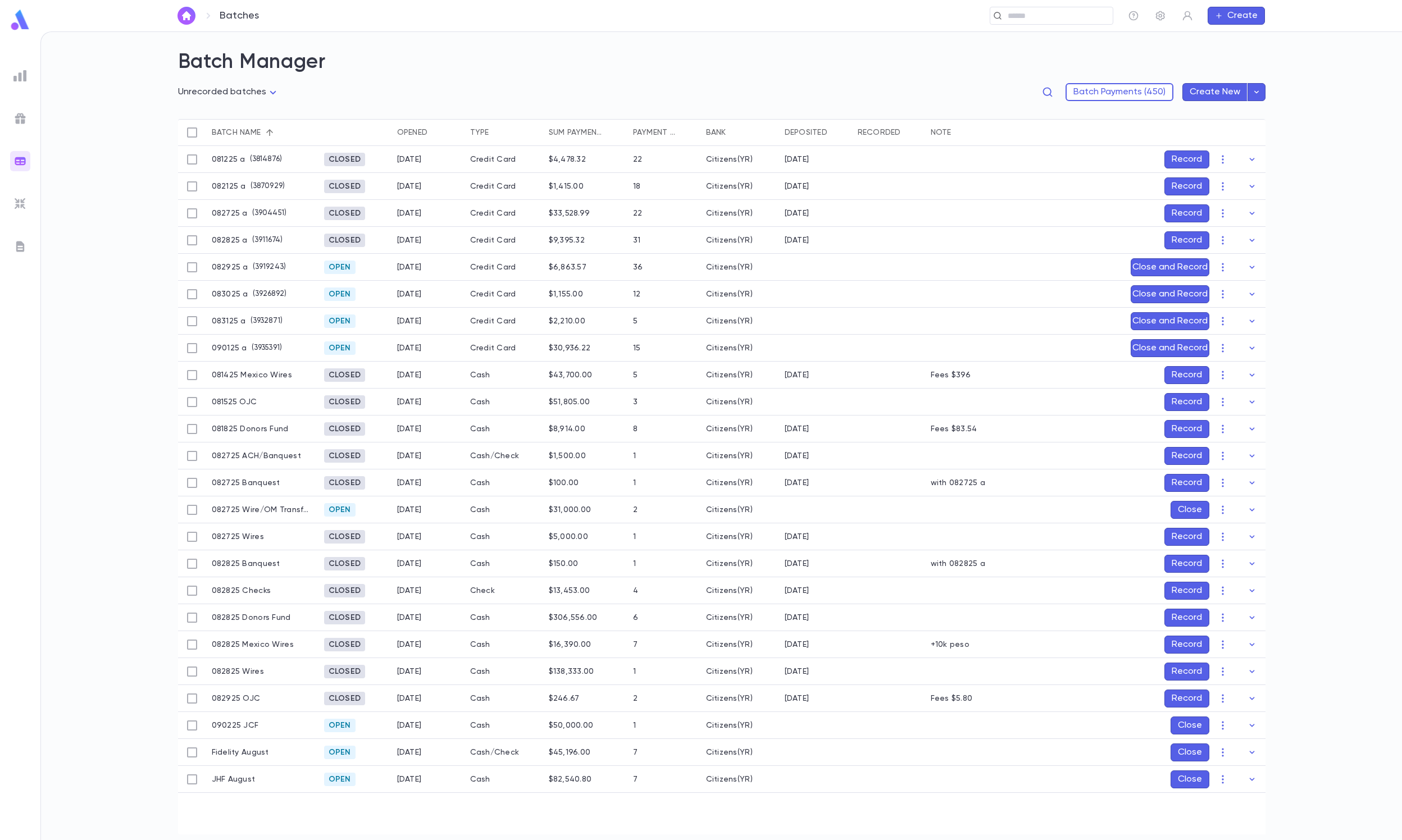
click at [222, 94] on body "**********" at bounding box center [701, 436] width 1402 height 808
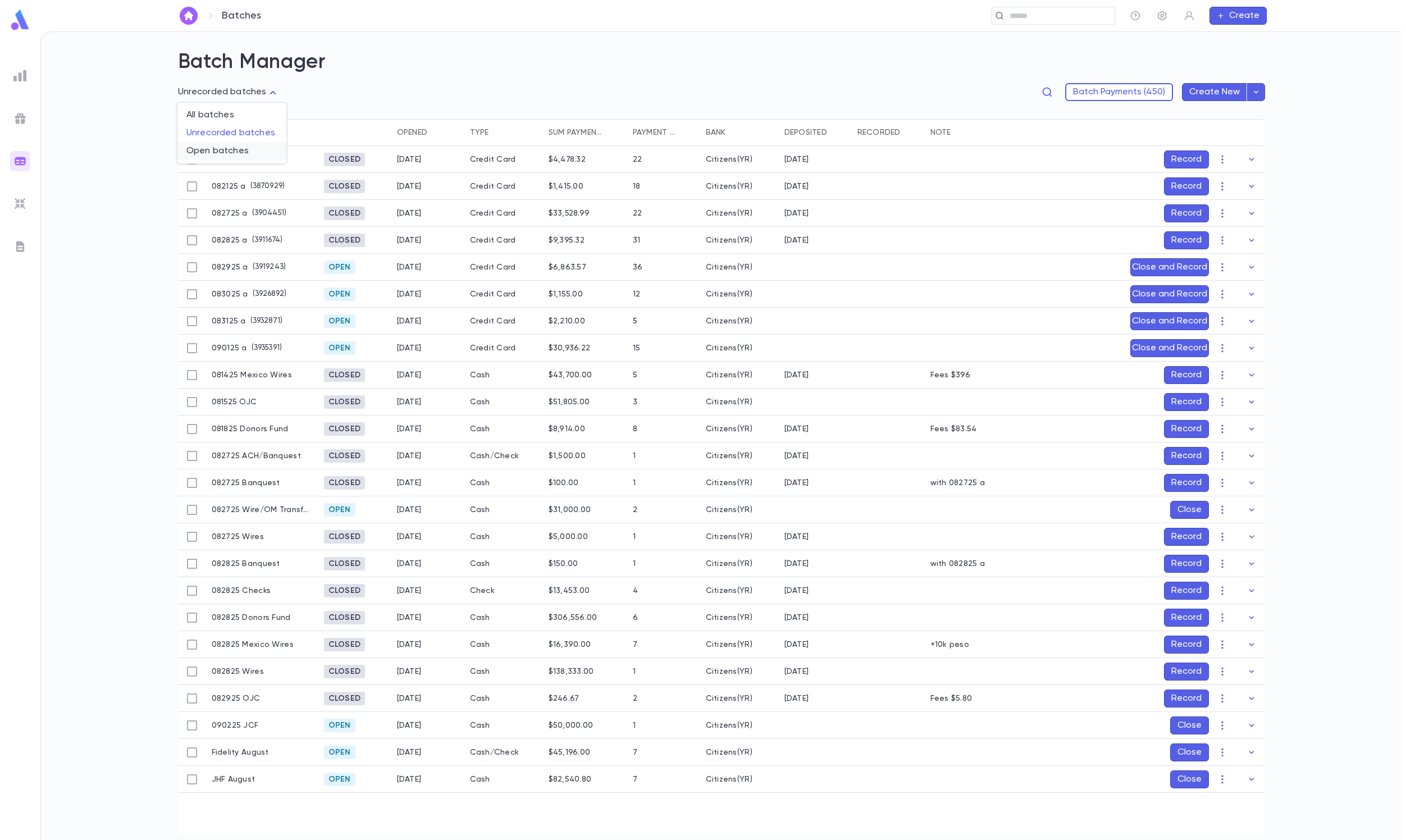
click at [220, 152] on span "Open batches" at bounding box center [232, 150] width 91 height 11
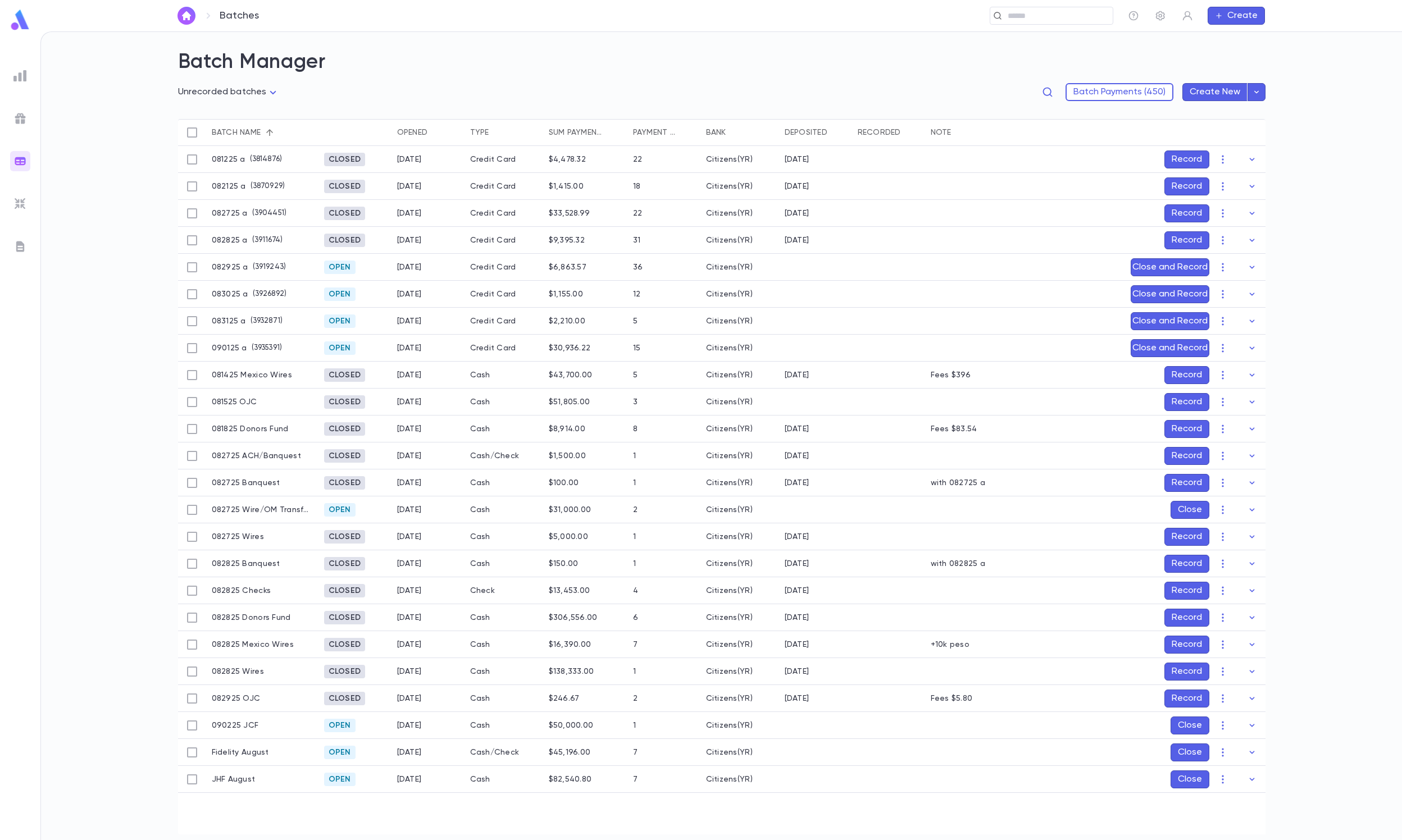
type input "****"
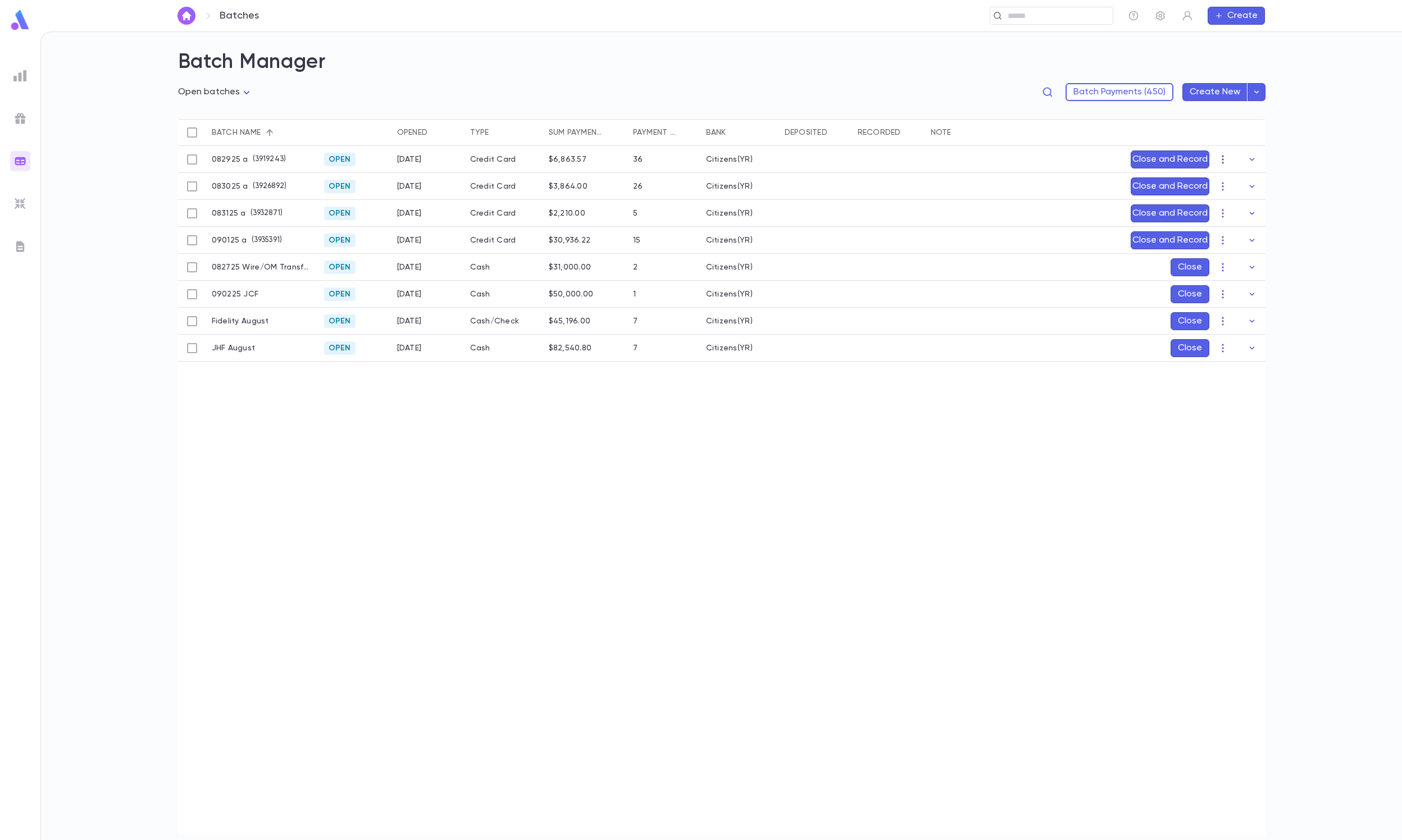
click at [1225, 155] on icon "button" at bounding box center [1222, 159] width 11 height 11
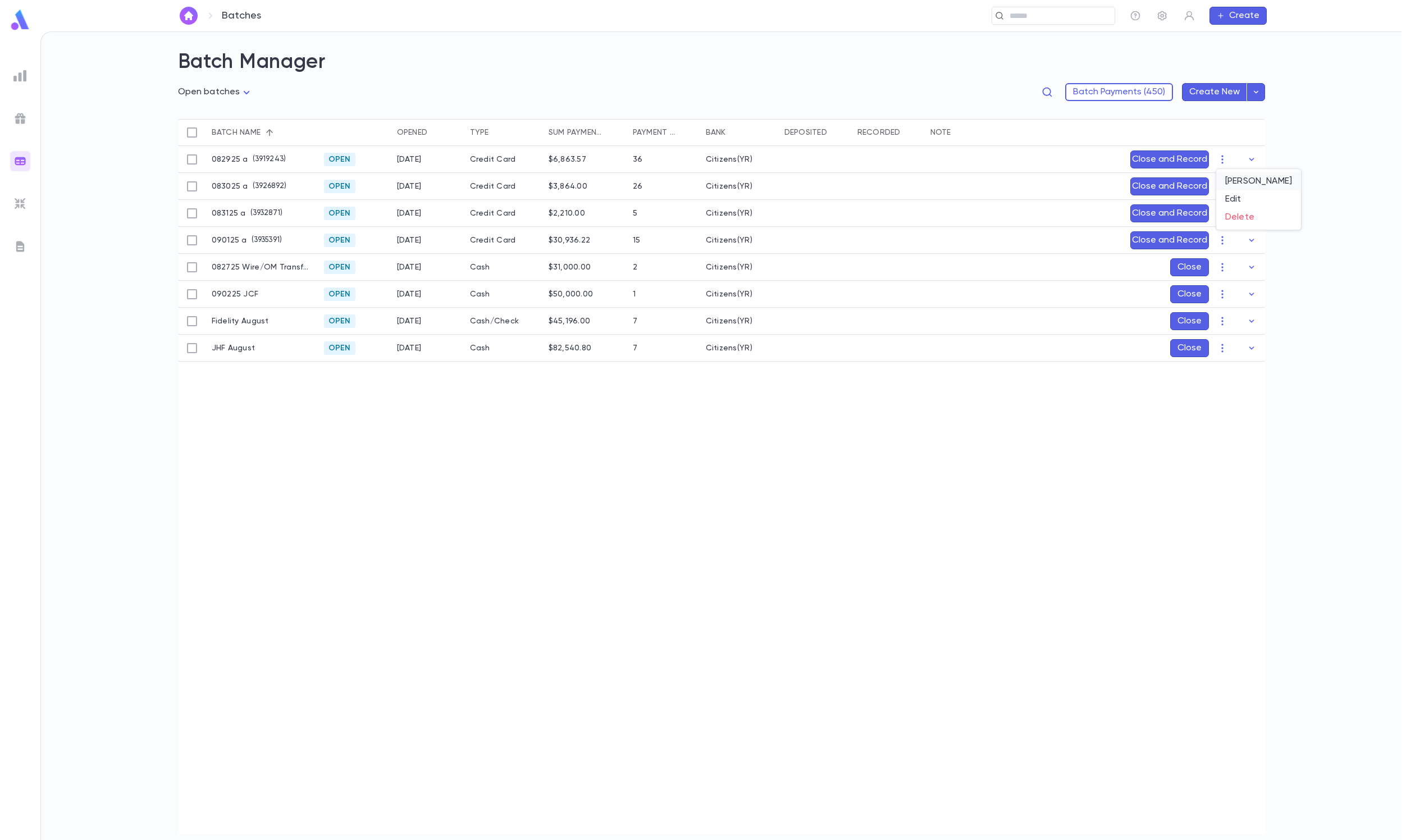
click at [1253, 179] on li "[PERSON_NAME]" at bounding box center [1258, 182] width 84 height 18
click at [1309, 230] on icon "Choose date, selected date is Sep 1, 2025" at bounding box center [1311, 225] width 10 height 11
click at [1305, 251] on icon "Previous month" at bounding box center [1303, 254] width 14 height 14
click at [1302, 382] on button "29" at bounding box center [1302, 385] width 20 height 20
type input "**********"
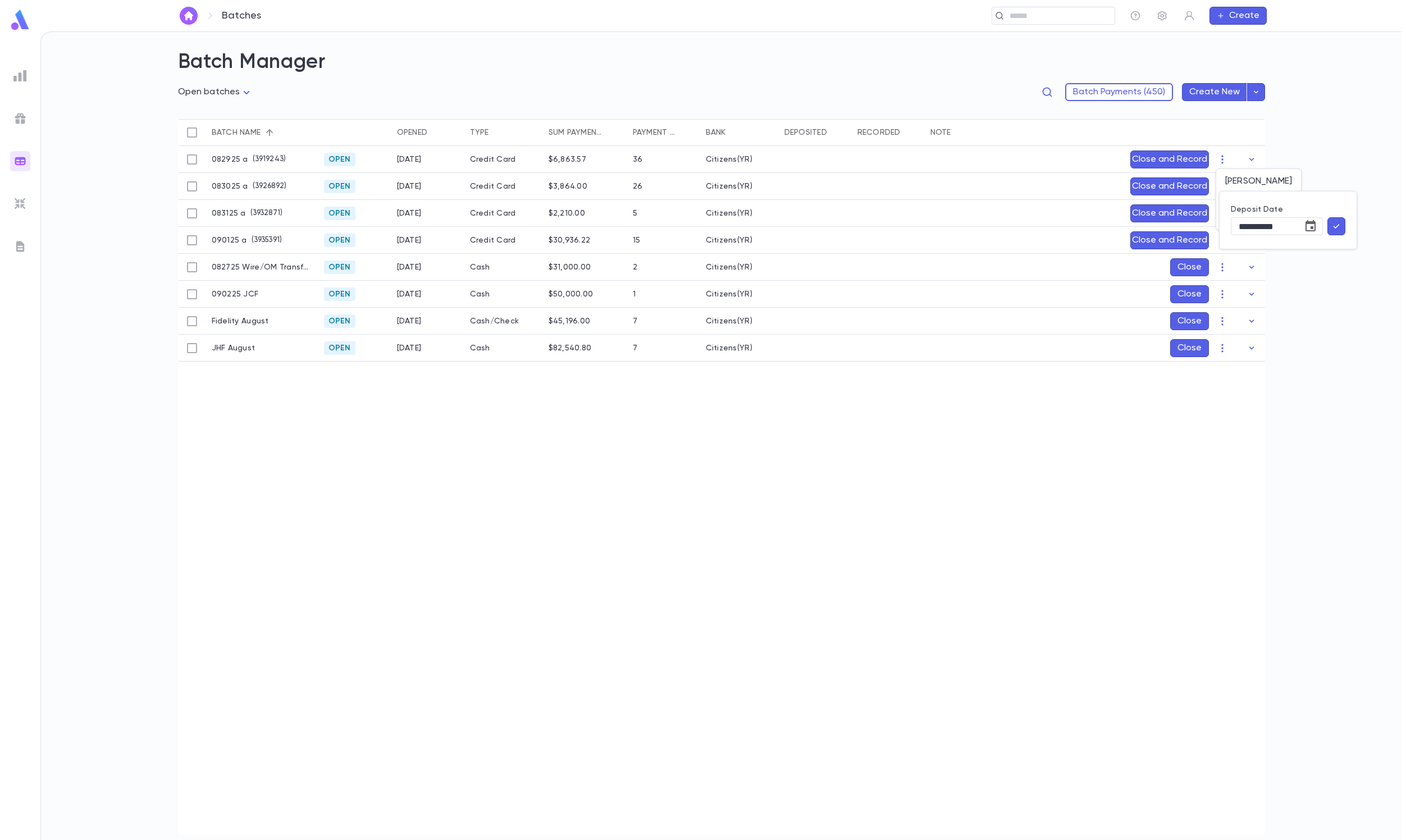
click at [1336, 223] on icon "button" at bounding box center [1336, 225] width 10 height 11
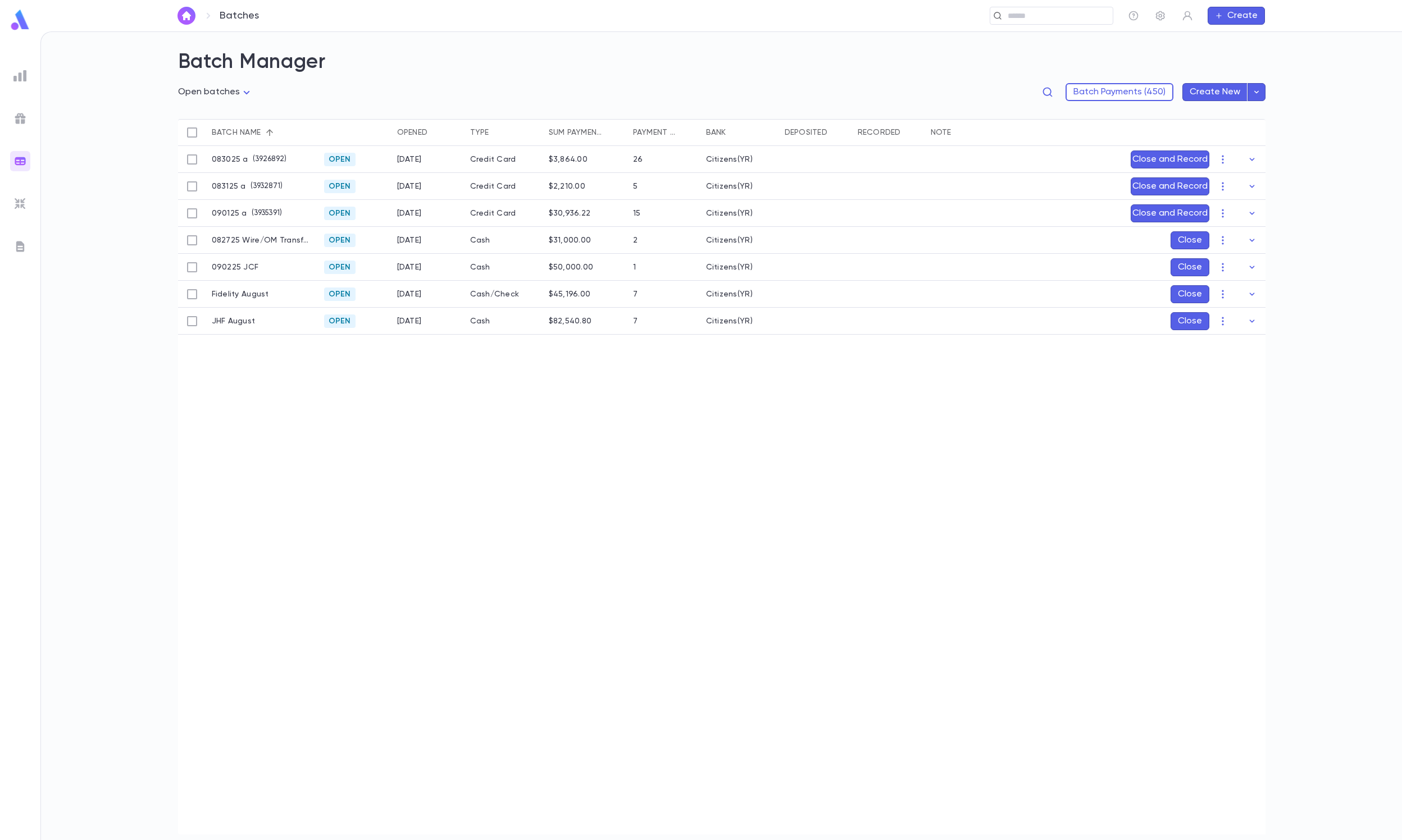
click at [1233, 157] on div "Close and Record" at bounding box center [1181, 159] width 112 height 27
click at [1226, 157] on icon "button" at bounding box center [1222, 159] width 11 height 11
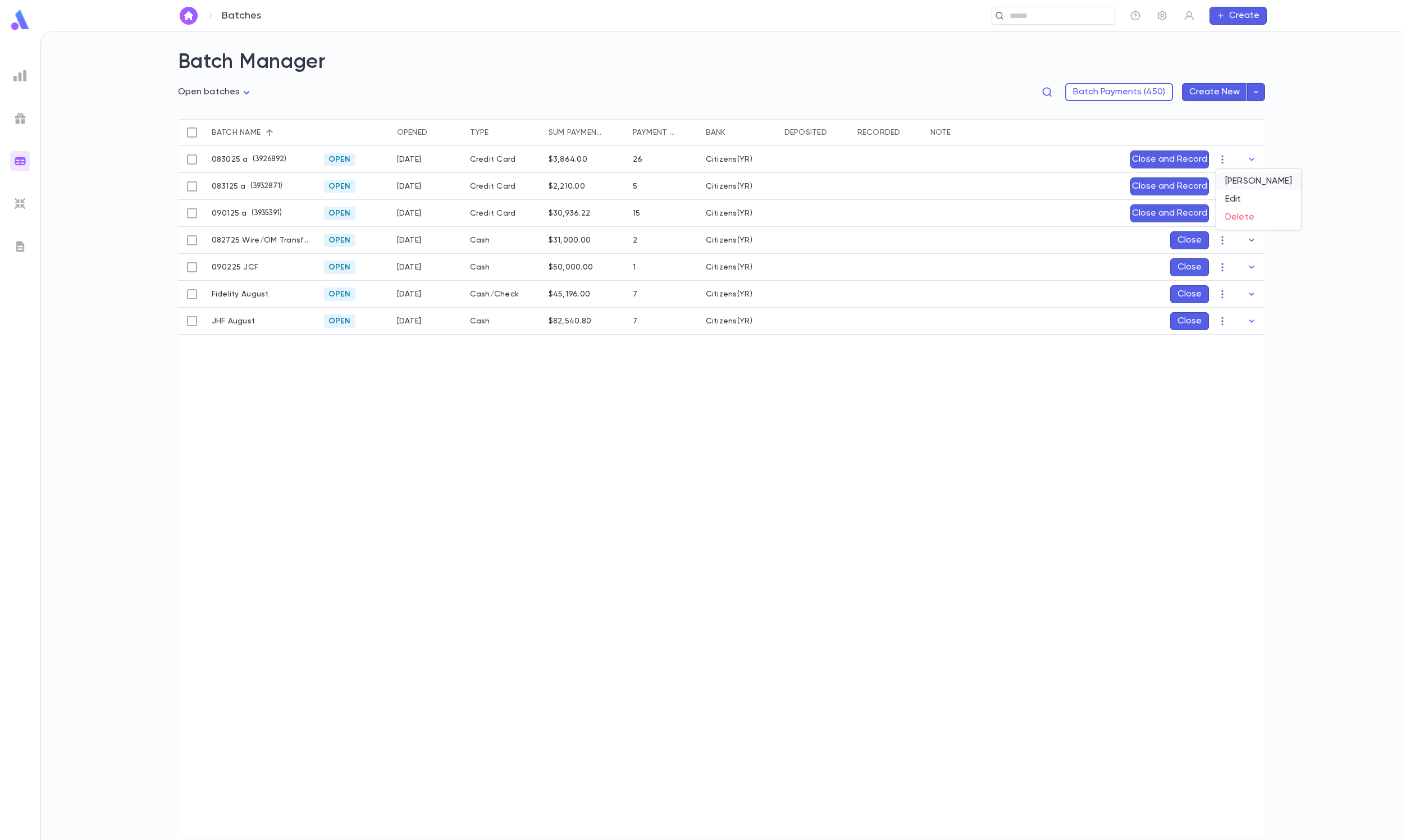
click at [1231, 178] on li "[PERSON_NAME]" at bounding box center [1258, 182] width 84 height 18
click at [1306, 221] on icon "Choose date, selected date is Sep 1, 2025" at bounding box center [1311, 225] width 10 height 11
click at [1303, 266] on div "September 2025 S M T W T F S 1 2 3 4 5 6 7 8 9 10 11 12 13 14 15 16 17 18 19 20…" at bounding box center [1256, 330] width 180 height 188
click at [1303, 254] on icon "Previous month" at bounding box center [1303, 254] width 14 height 14
click at [1324, 384] on button "30" at bounding box center [1324, 385] width 20 height 20
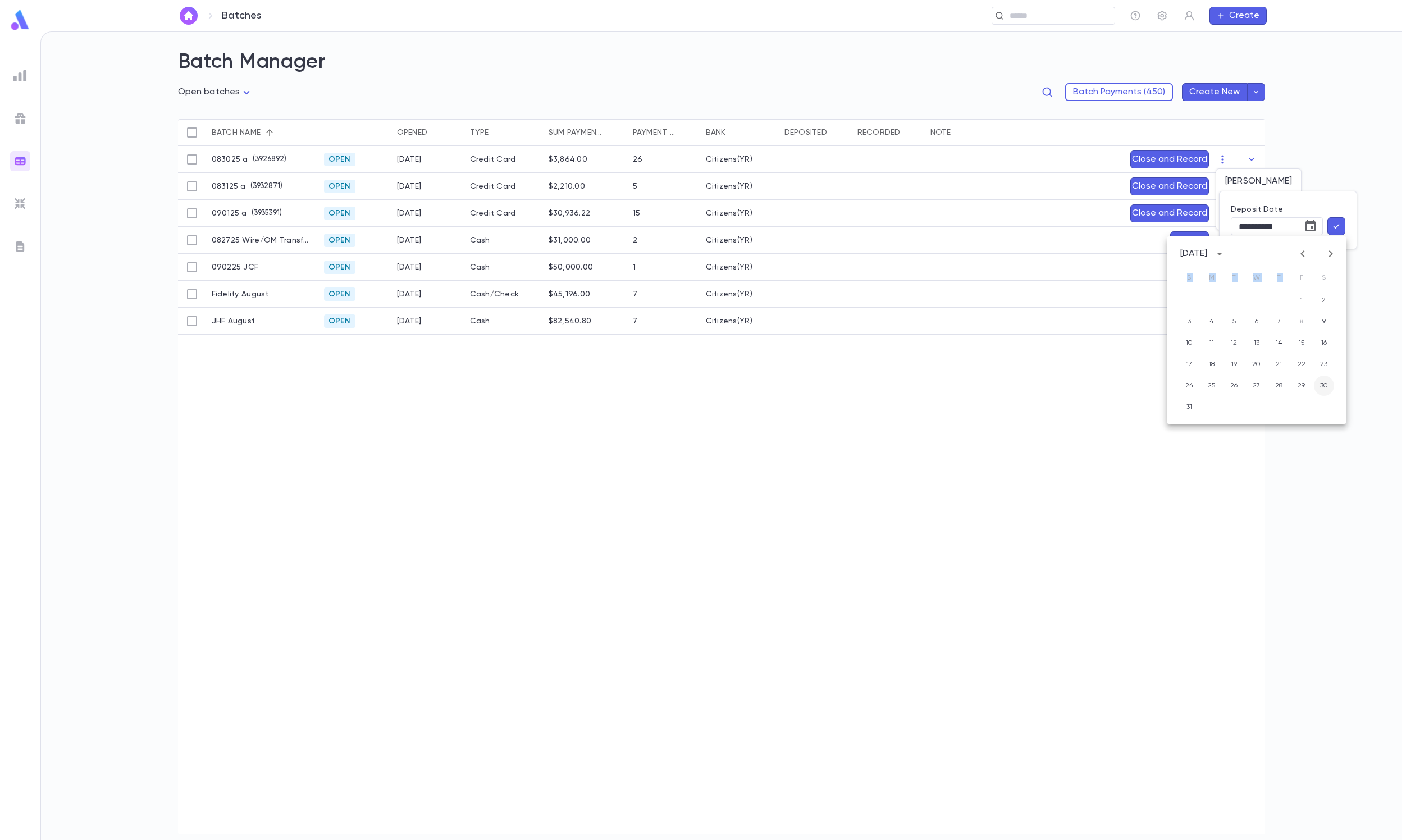
type input "**********"
click at [1339, 222] on icon "button" at bounding box center [1336, 225] width 10 height 11
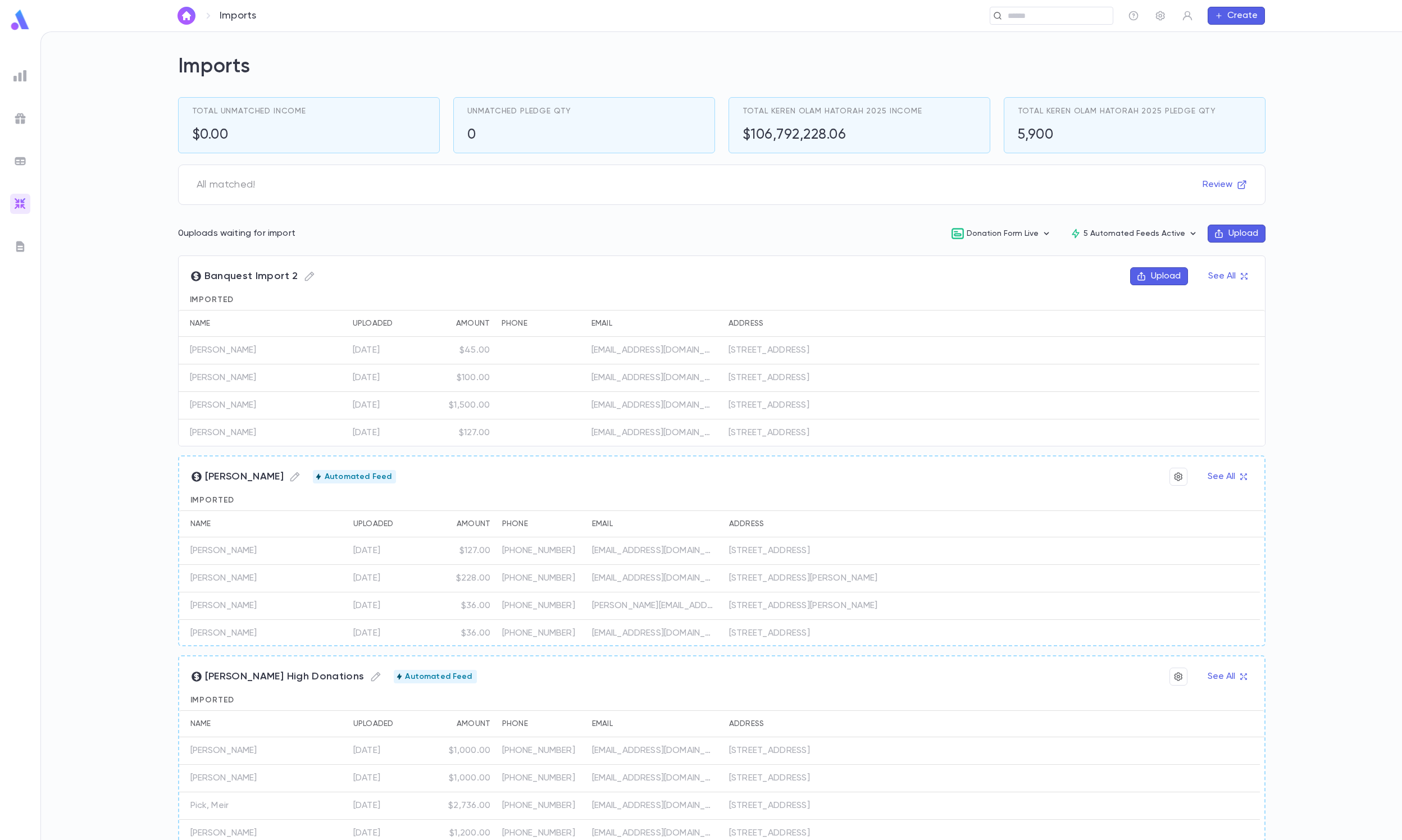
click at [1140, 276] on button "Upload" at bounding box center [1159, 276] width 58 height 18
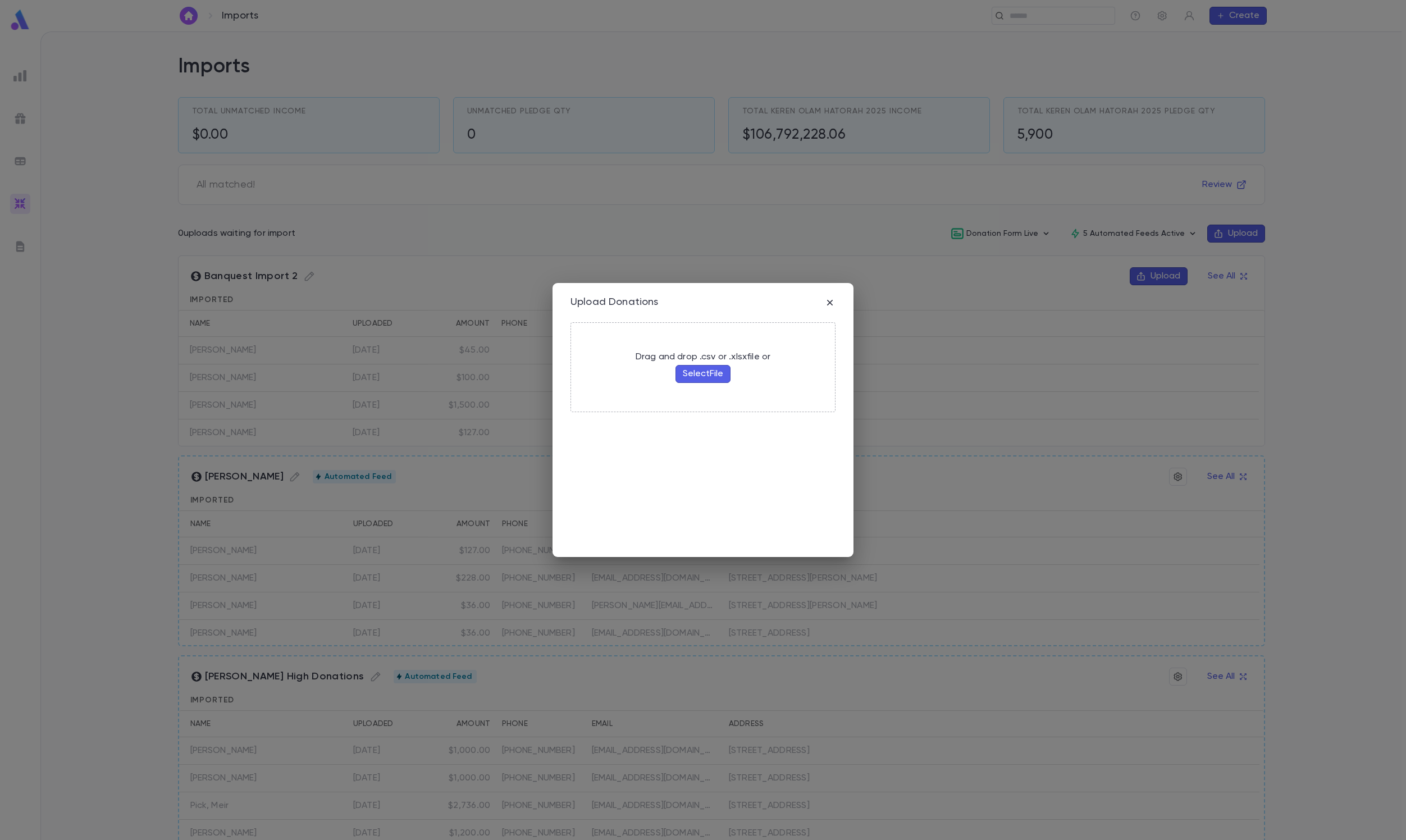
click at [709, 370] on button "Select File" at bounding box center [702, 374] width 55 height 18
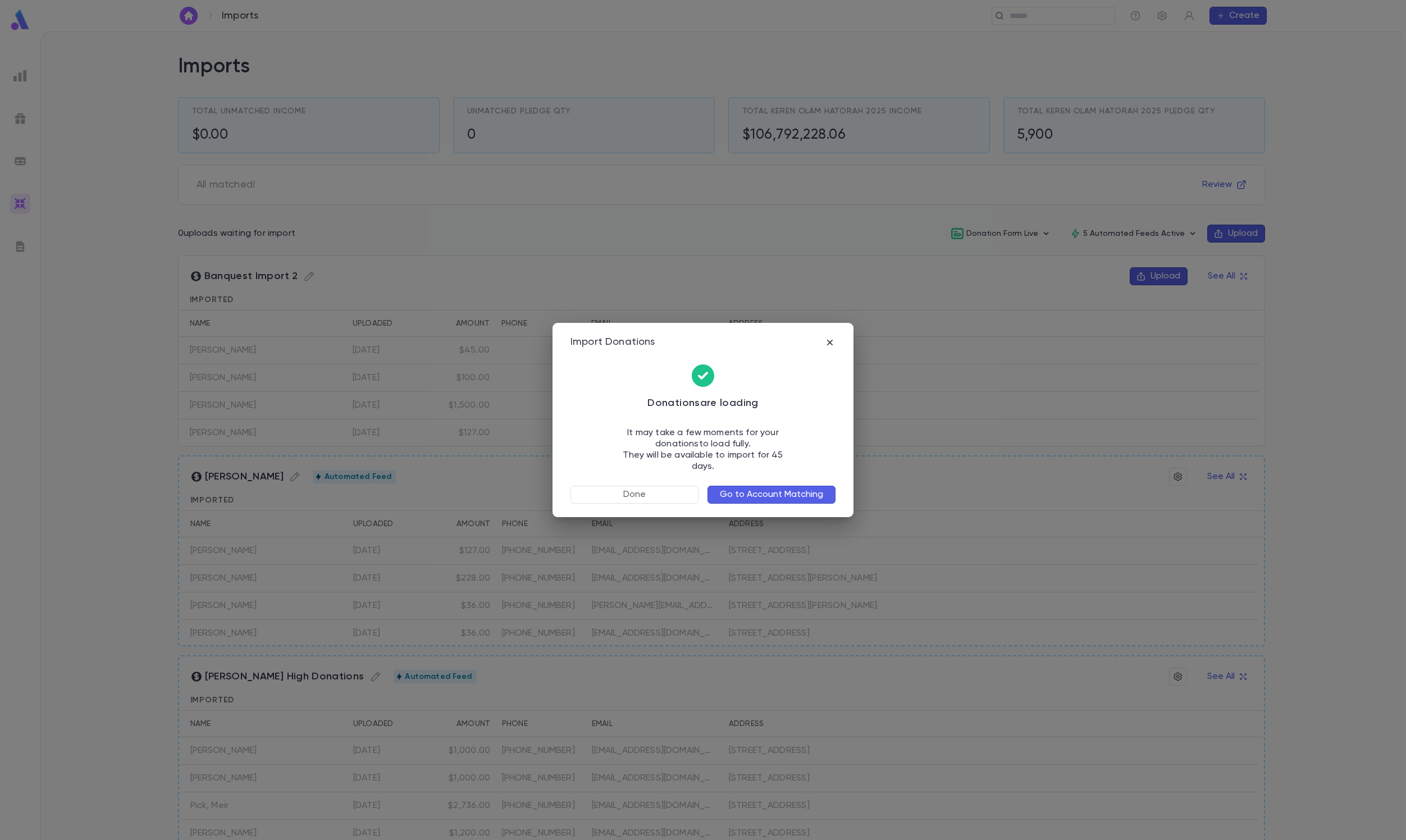
click at [784, 495] on button "Go to Account Matching" at bounding box center [772, 494] width 128 height 18
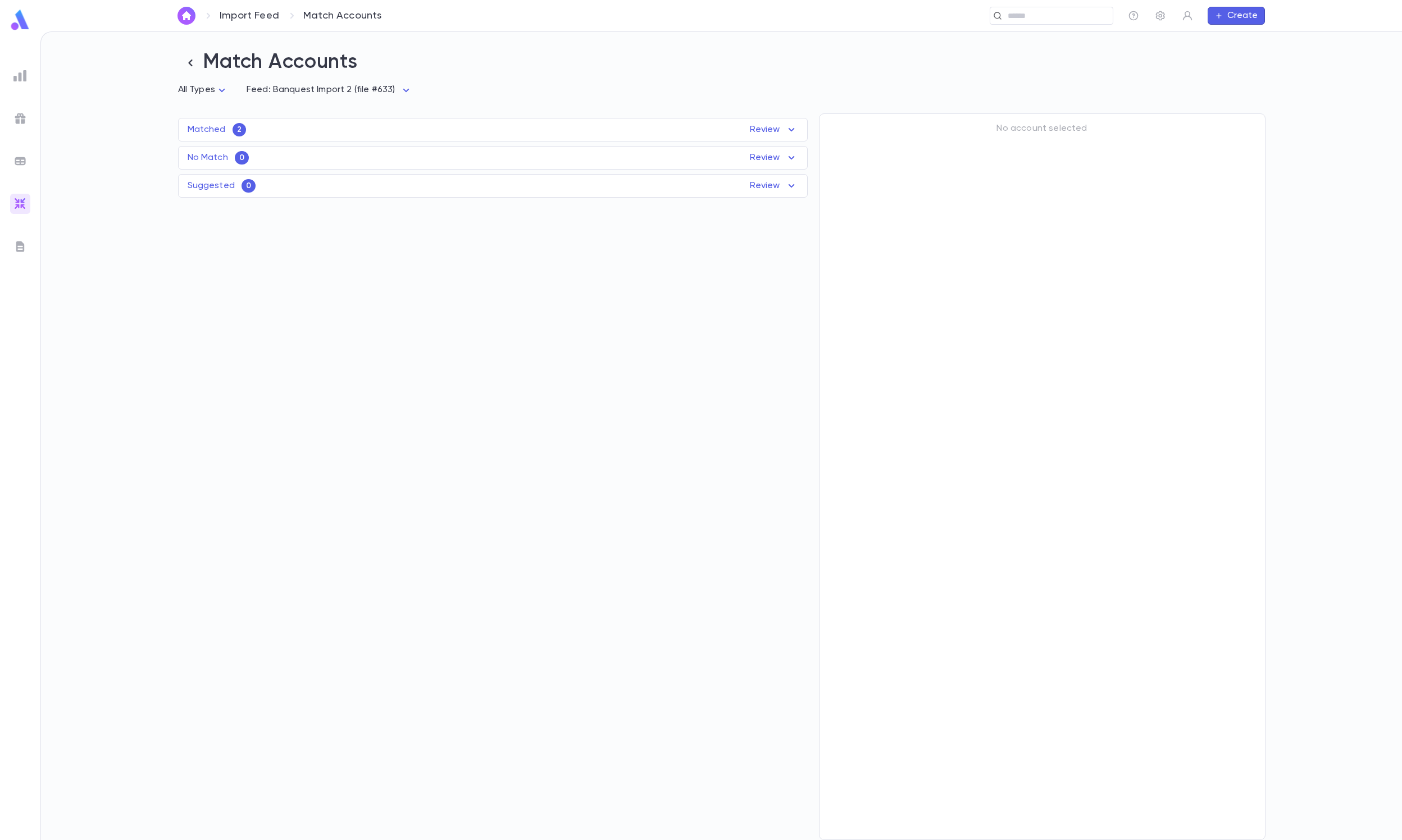
click at [452, 114] on div "Matched 2 Review Name Feed Uploaded Phone Email Address [GEOGRAPHIC_DATA][PERSO…" at bounding box center [487, 471] width 640 height 738
click at [446, 119] on div "Matched 2 Review Name Feed Uploaded Phone Email Address [GEOGRAPHIC_DATA][PERSO…" at bounding box center [492, 130] width 630 height 24
click at [446, 130] on div "Matched 2 Review" at bounding box center [492, 130] width 629 height 14
click at [442, 168] on div "Feed" at bounding box center [394, 154] width 140 height 27
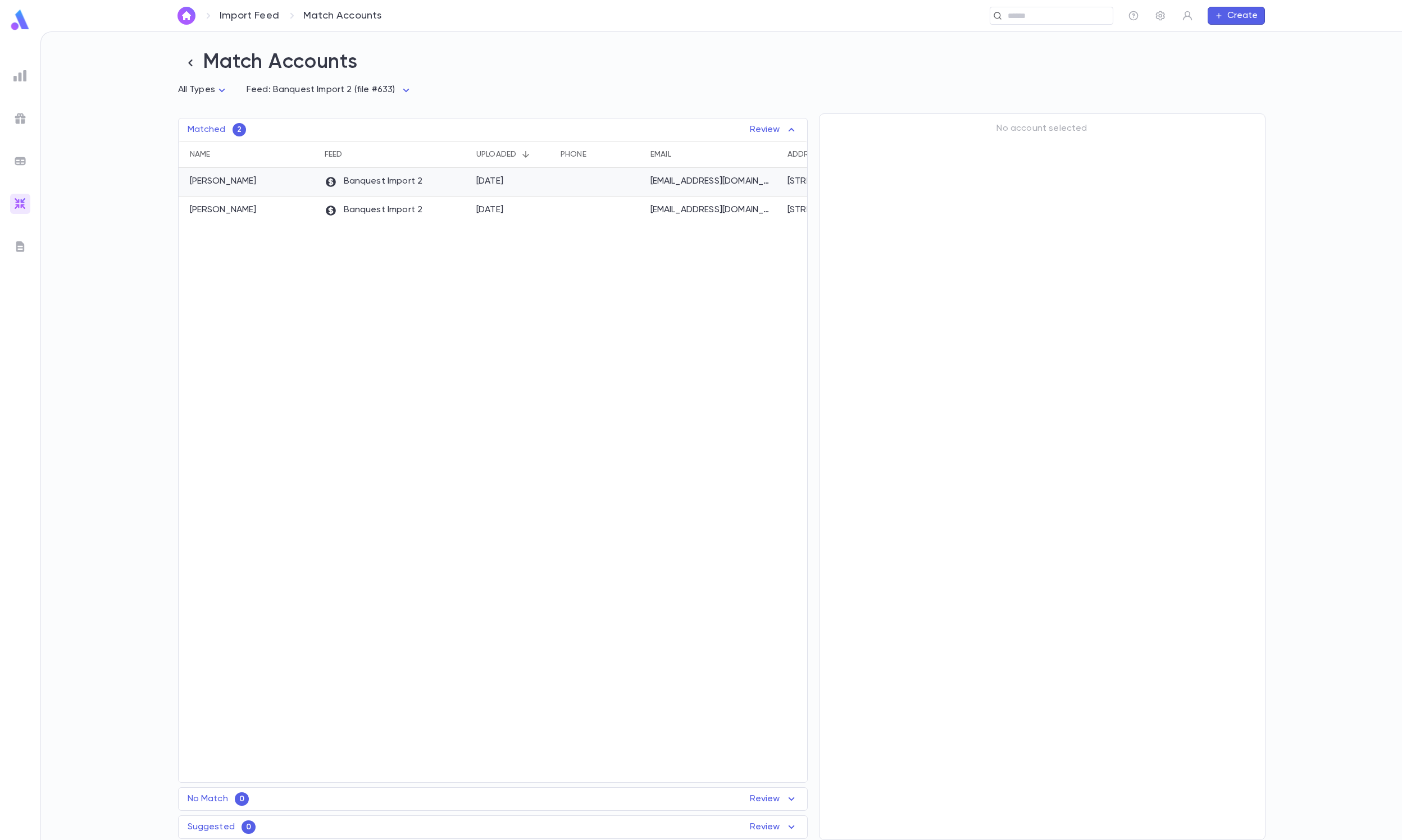
click at [442, 179] on div "Banquest Import 2" at bounding box center [394, 182] width 152 height 29
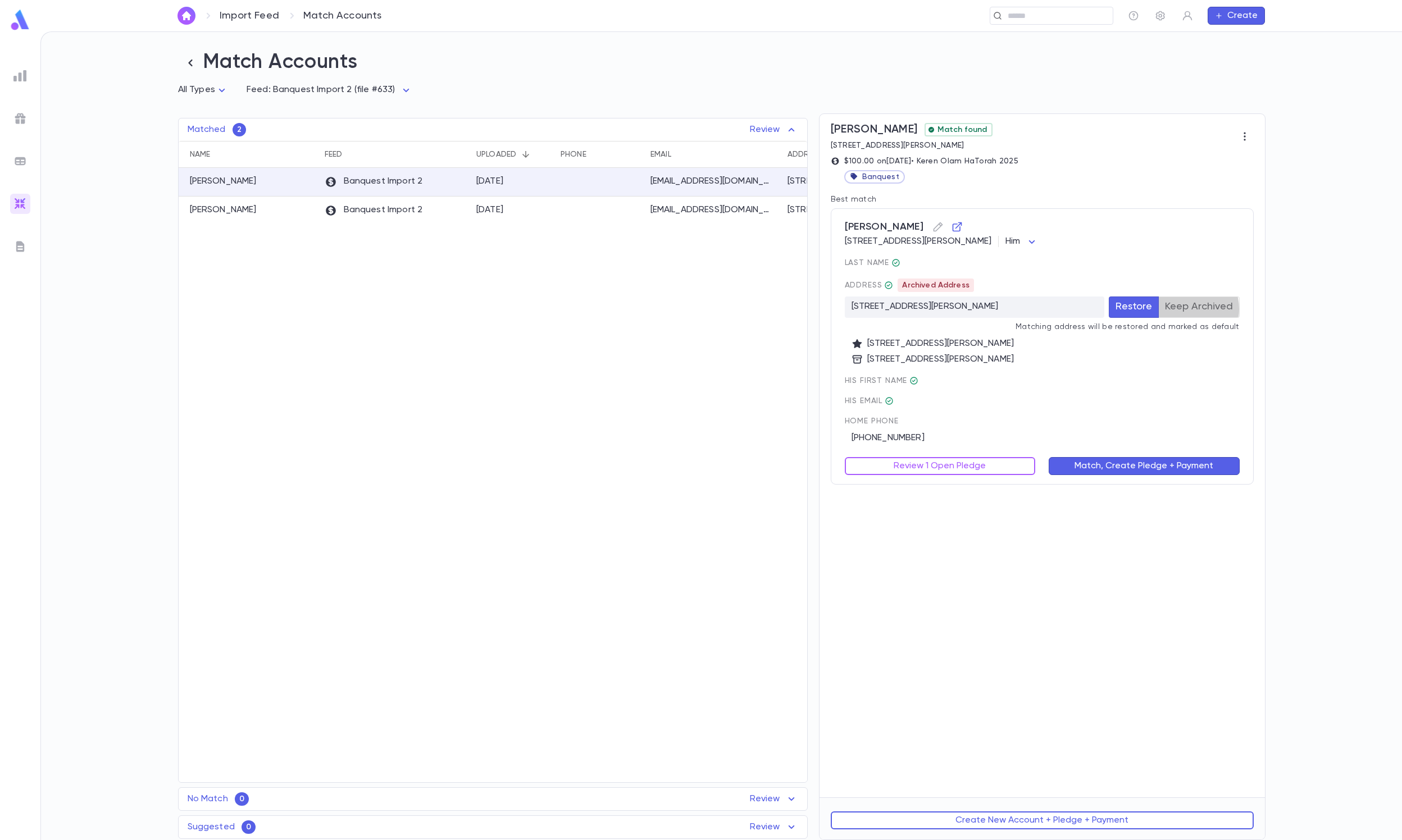
click at [1188, 311] on button "Keep Archived" at bounding box center [1198, 307] width 81 height 21
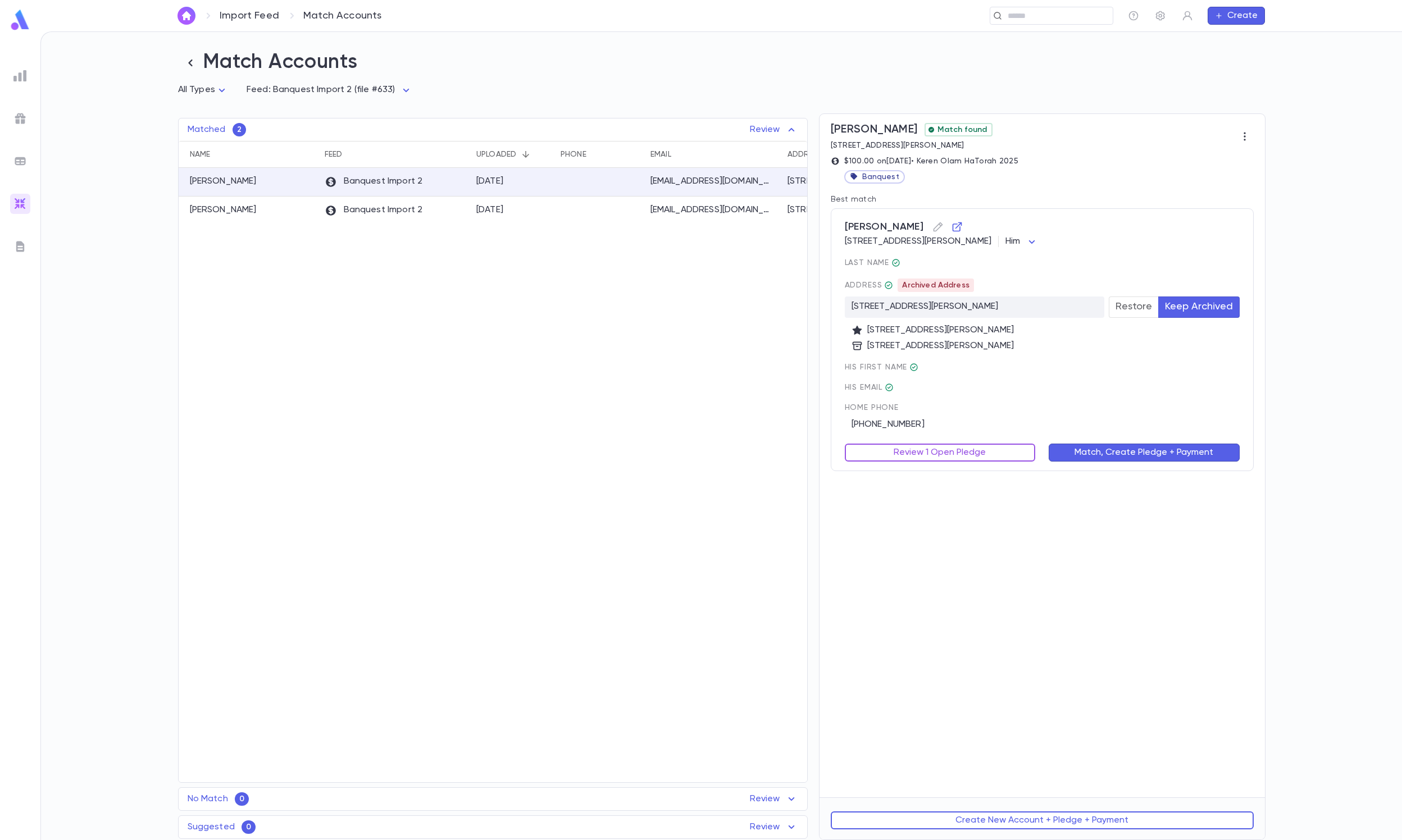
click at [930, 456] on button "Review 1 Open Pledge" at bounding box center [940, 453] width 191 height 18
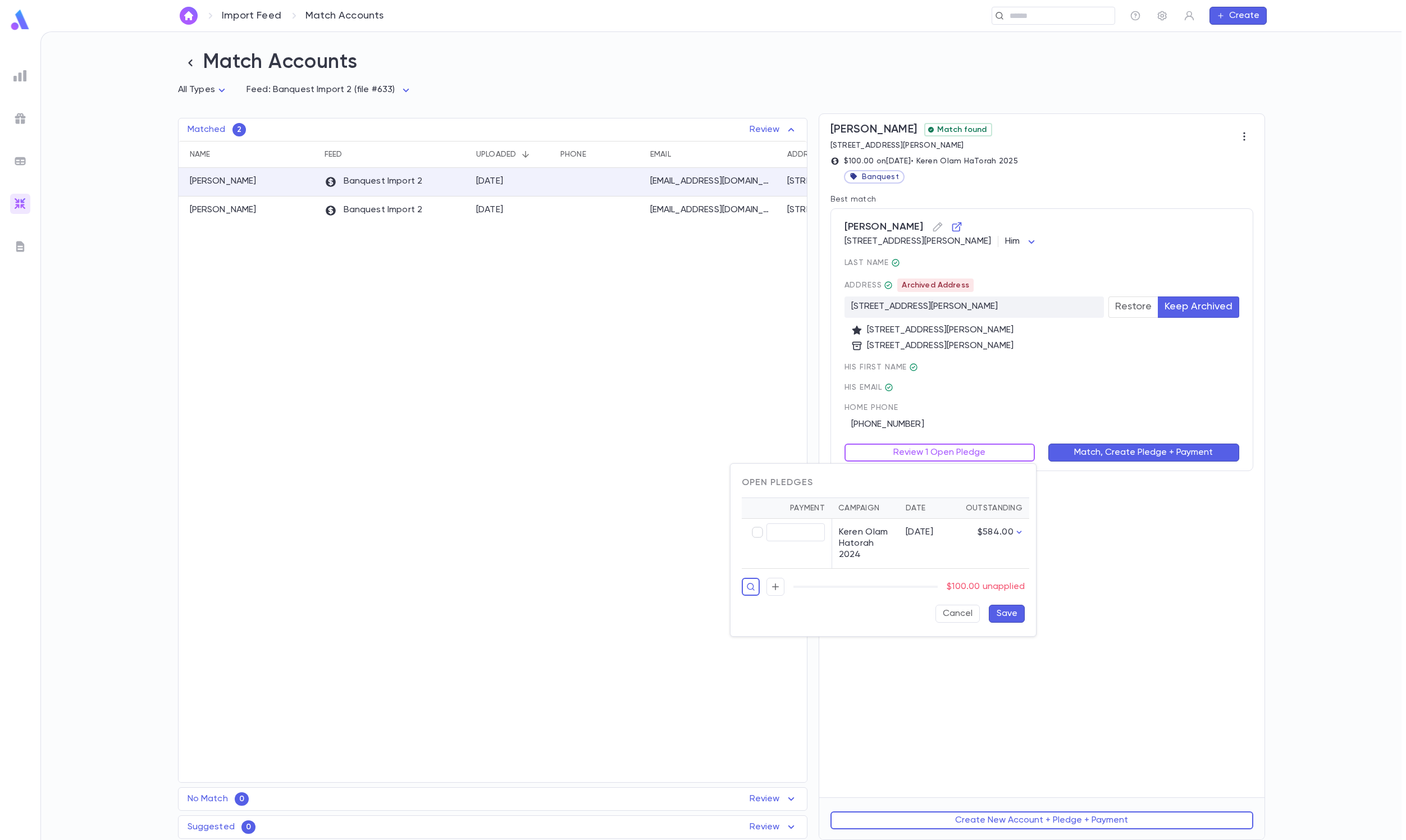
type input "******"
click at [1014, 622] on button "Save" at bounding box center [1007, 614] width 36 height 18
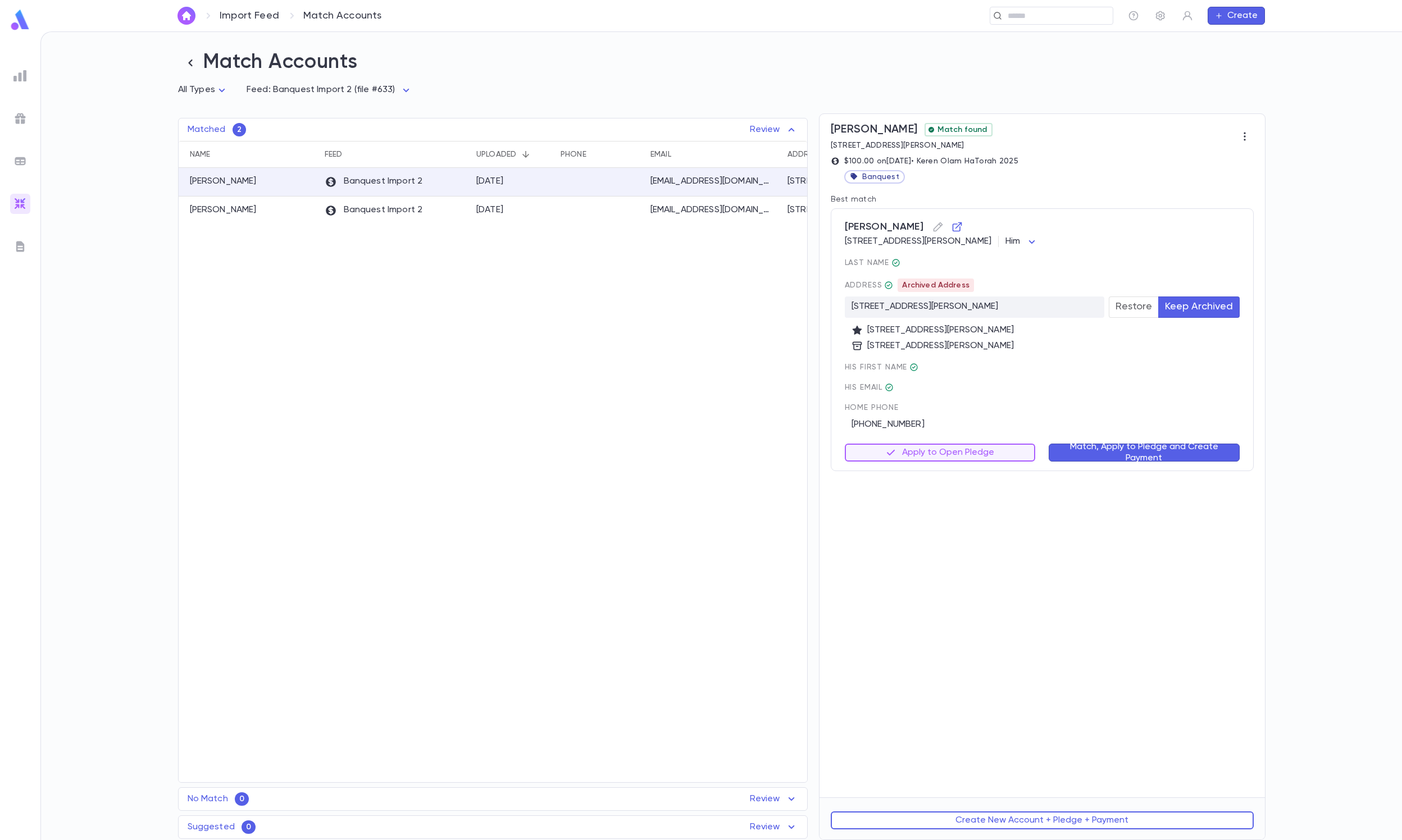
click at [1075, 457] on button "Match, Apply to Pledge and Create Payment" at bounding box center [1144, 453] width 191 height 18
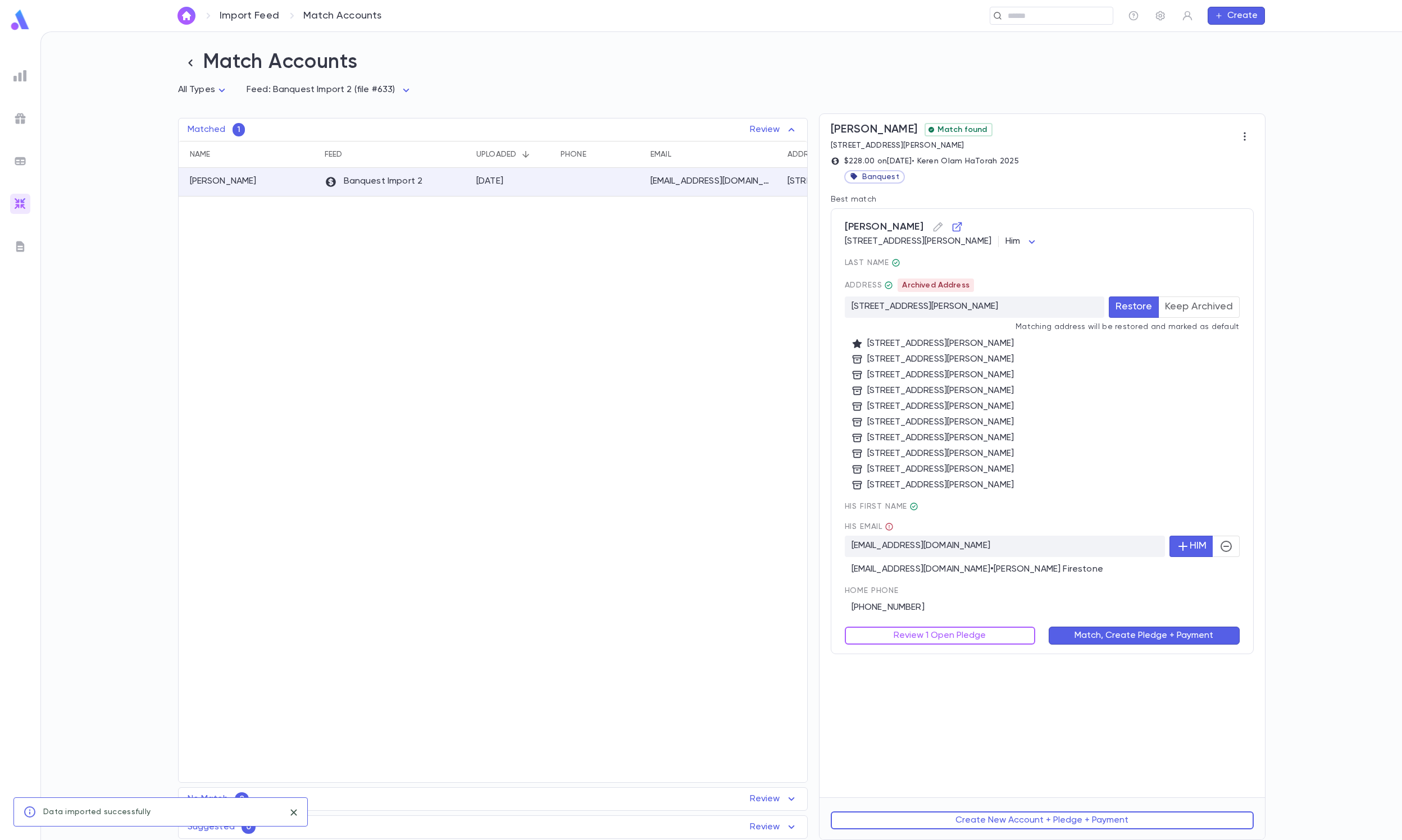
click at [1199, 309] on button "Keep Archived" at bounding box center [1198, 307] width 81 height 21
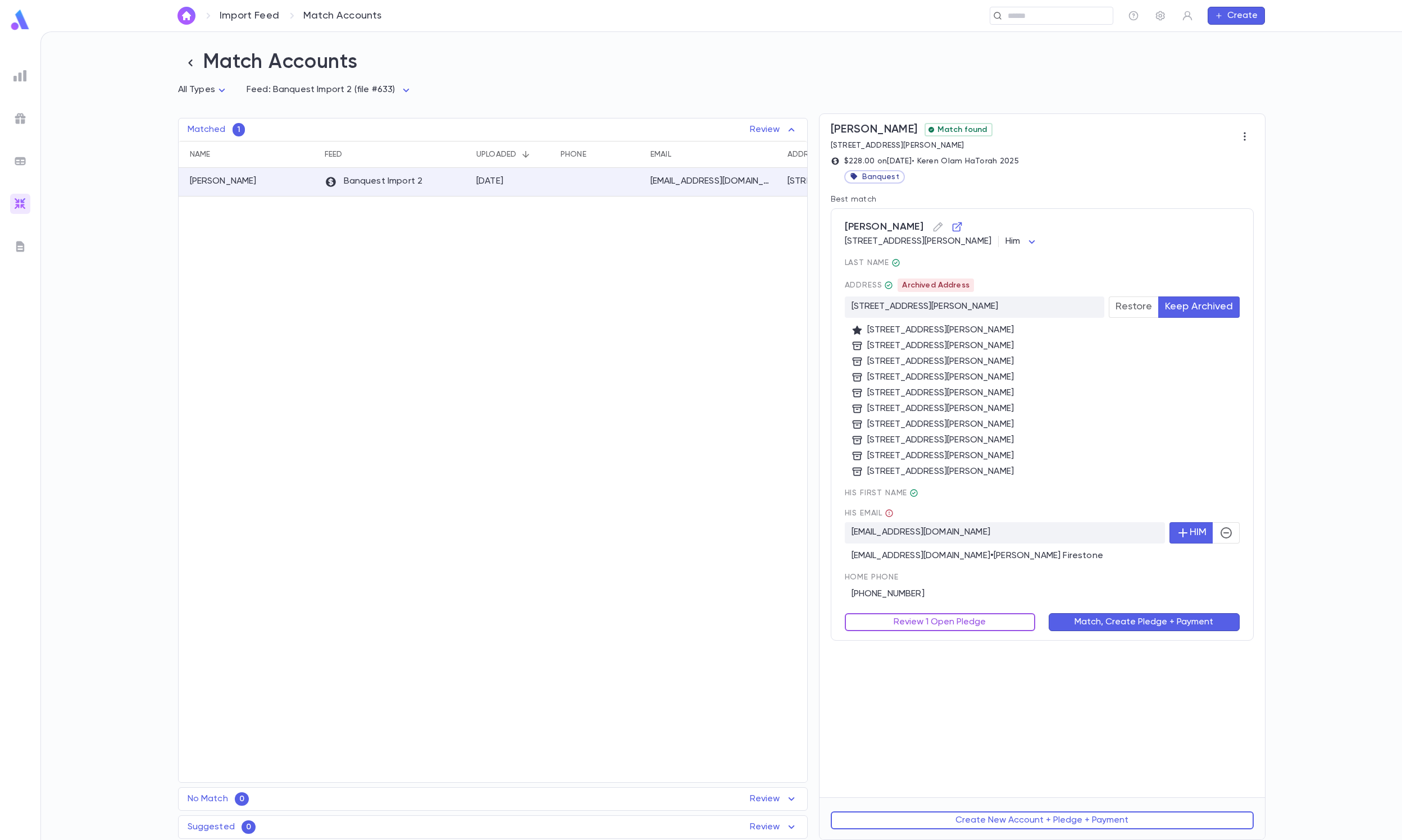
click at [943, 617] on button "Review 1 Open Pledge" at bounding box center [940, 623] width 191 height 18
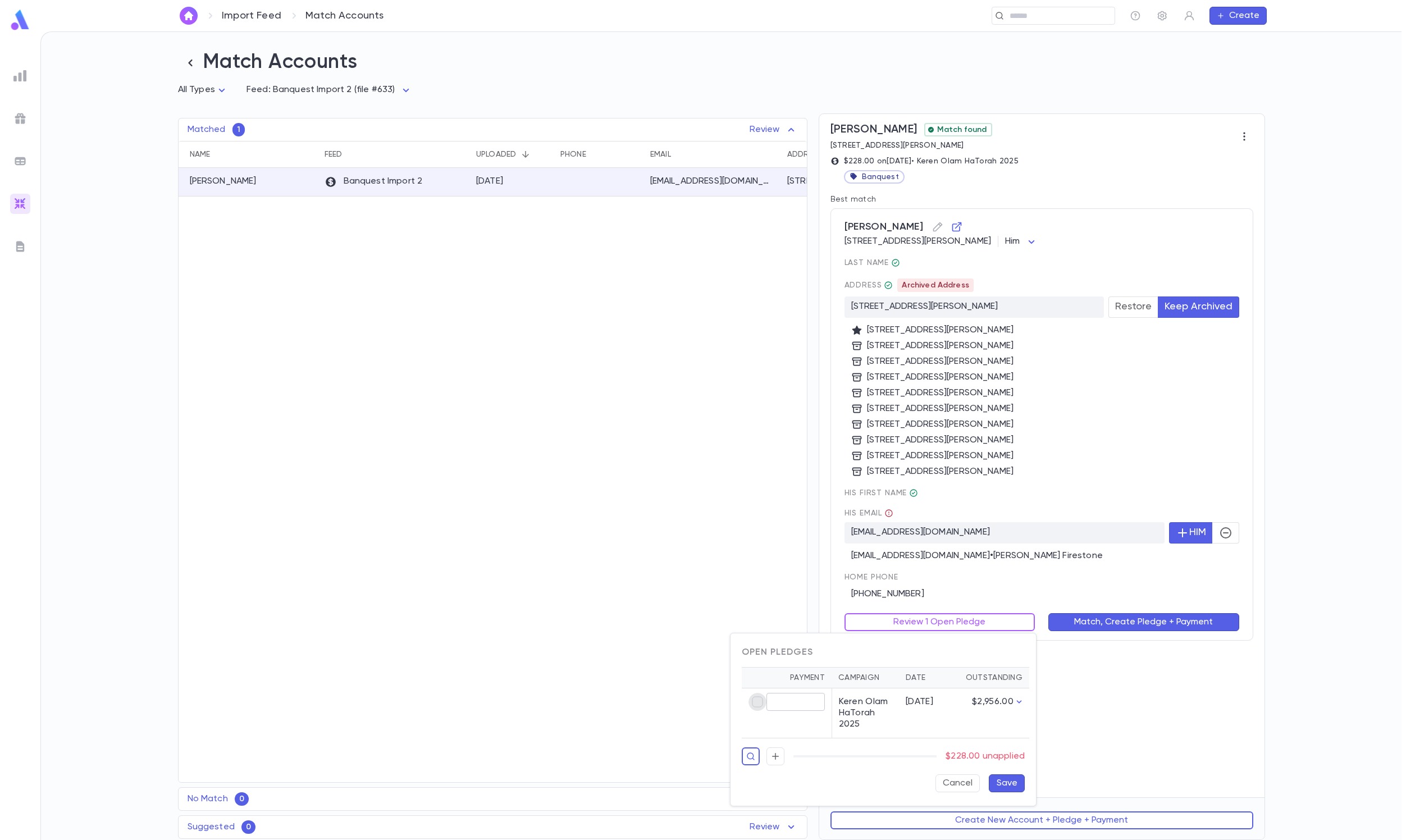
type input "******"
click at [1003, 792] on button "Save" at bounding box center [1007, 783] width 36 height 18
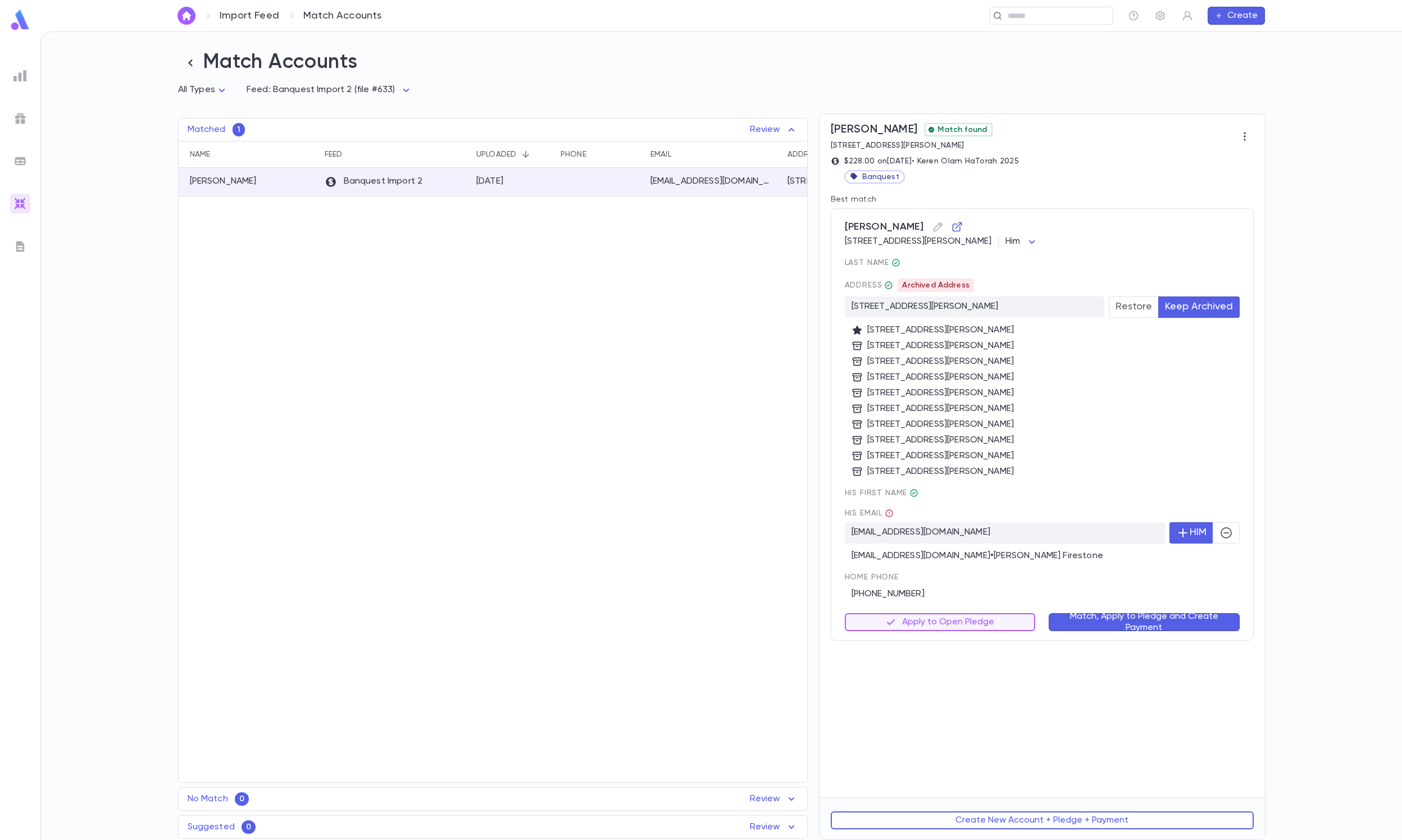
click at [1119, 645] on div "Firestone, Gershon Match found 130 Patricia Pl, 07012 $228.00 on 8/31/2025 • Ke…" at bounding box center [1042, 456] width 446 height 683
click at [1103, 629] on button "Match, Apply to Pledge and Create Payment" at bounding box center [1144, 623] width 191 height 18
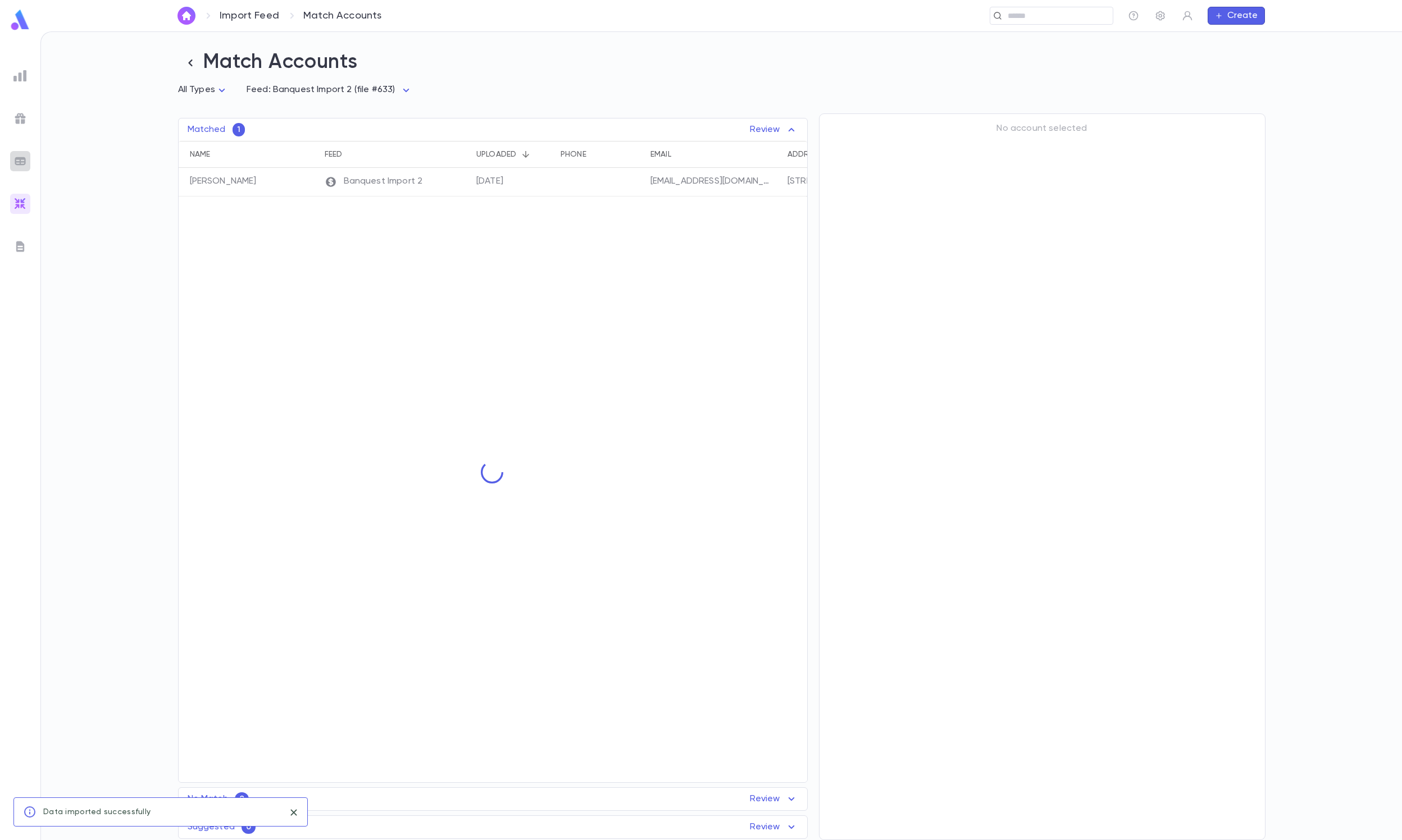
click at [19, 161] on img at bounding box center [21, 162] width 14 height 14
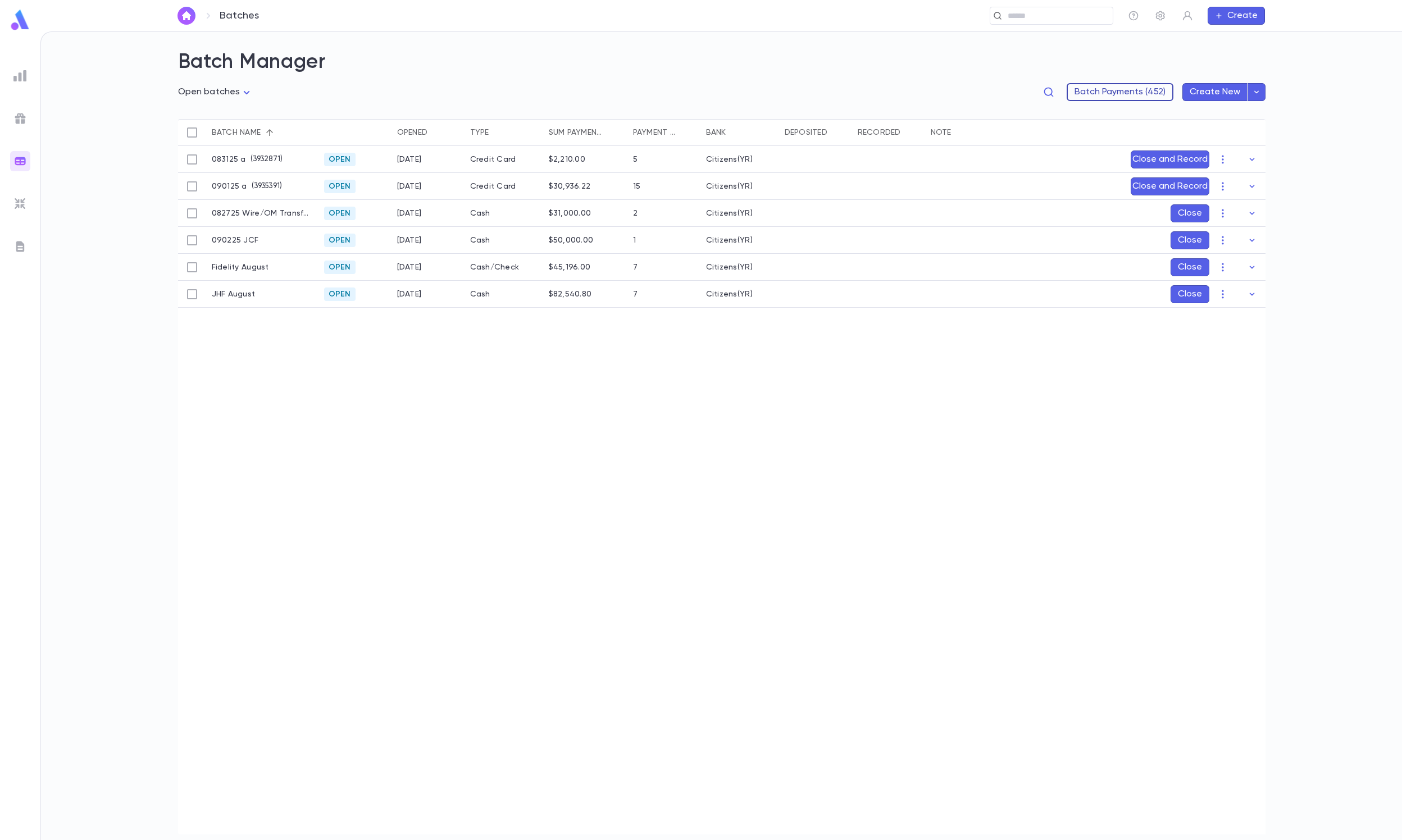
click at [1078, 95] on button "Batch Payments (452)" at bounding box center [1119, 92] width 106 height 18
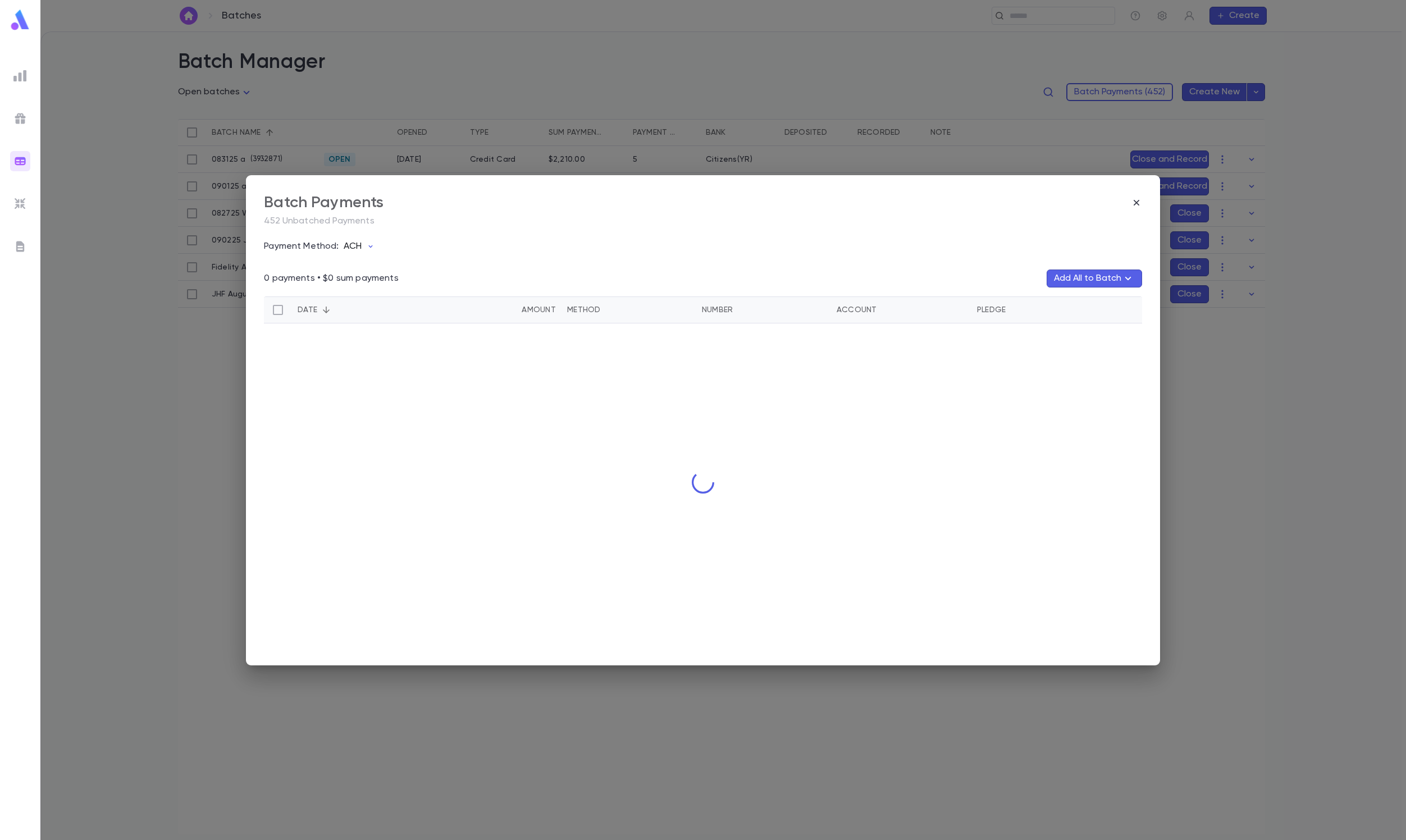
click at [361, 247] on p "ACH" at bounding box center [352, 246] width 18 height 11
click at [386, 323] on li "Credit Card" at bounding box center [400, 324] width 100 height 18
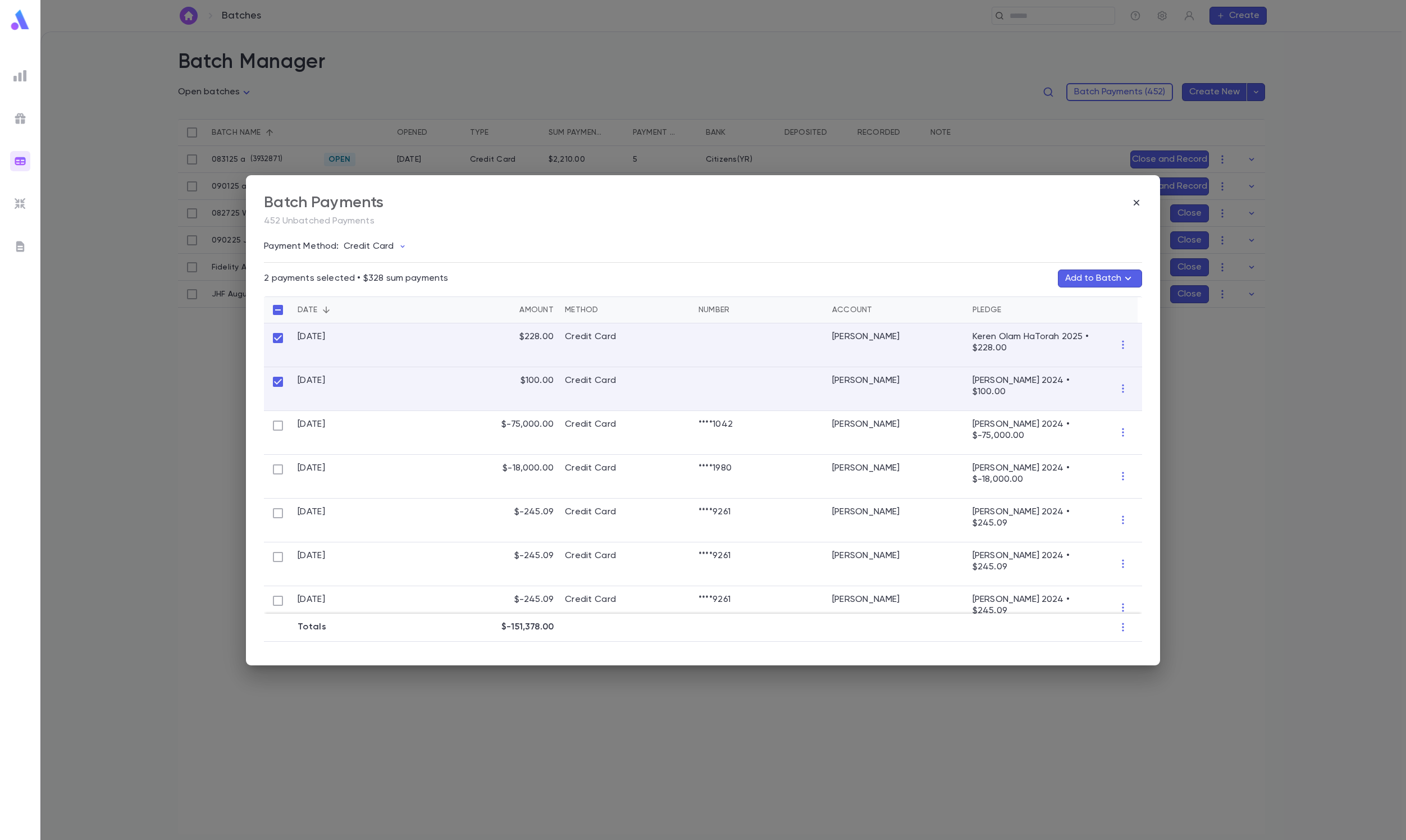
click at [1103, 275] on button "Add to Batch" at bounding box center [1100, 278] width 84 height 18
click at [1016, 331] on p "083125 a" at bounding box center [1013, 329] width 35 height 9
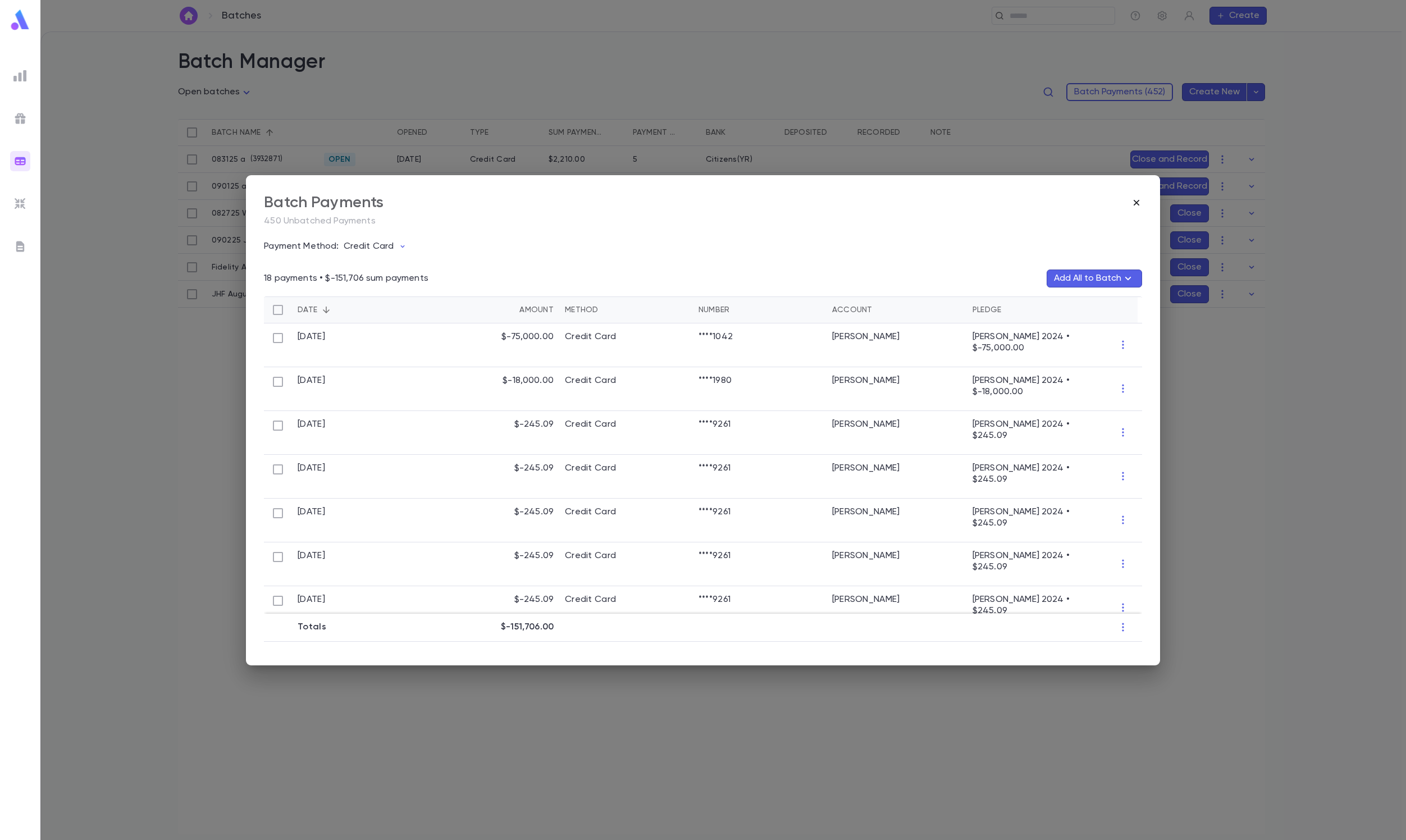
click at [1136, 207] on icon "button" at bounding box center [1136, 203] width 11 height 11
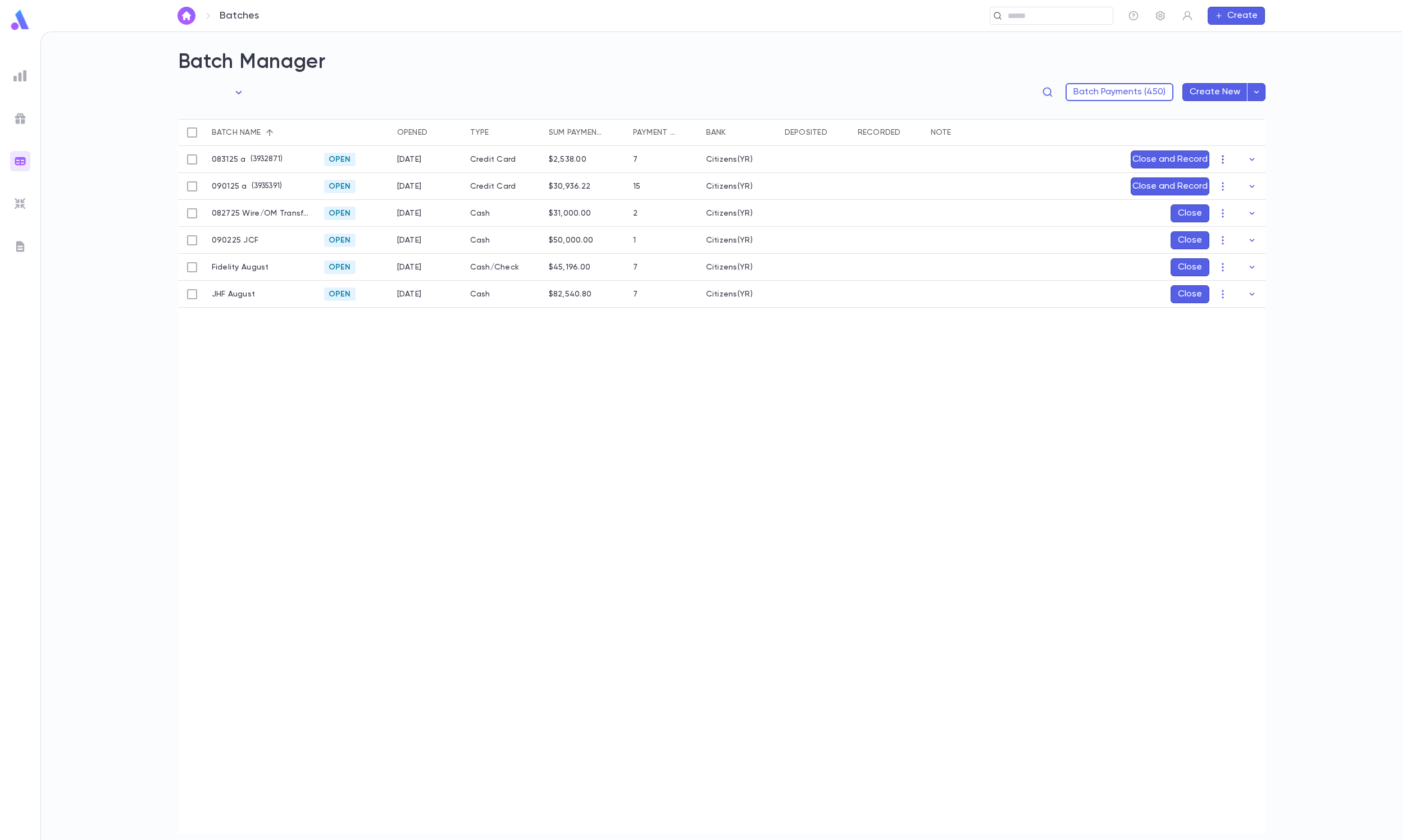
click at [1216, 161] on button "button" at bounding box center [1222, 160] width 18 height 18
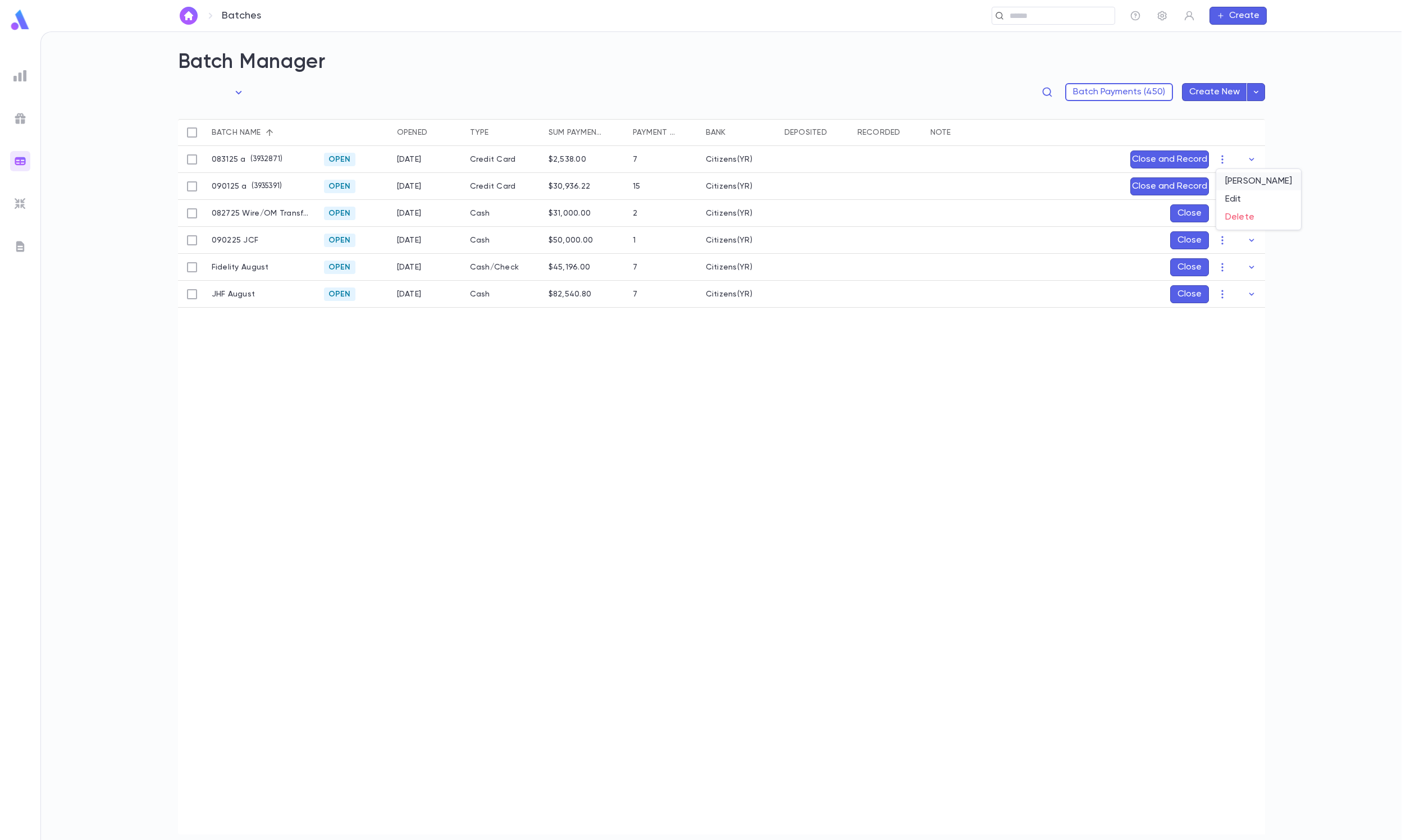
click at [1235, 189] on li "[PERSON_NAME]" at bounding box center [1258, 182] width 84 height 18
click at [1309, 228] on icon "Choose date, selected date is Sep 1, 2025" at bounding box center [1311, 225] width 10 height 11
click at [1309, 251] on icon "Previous month" at bounding box center [1303, 254] width 14 height 14
click at [1184, 401] on button "31" at bounding box center [1190, 407] width 20 height 20
type input "**********"
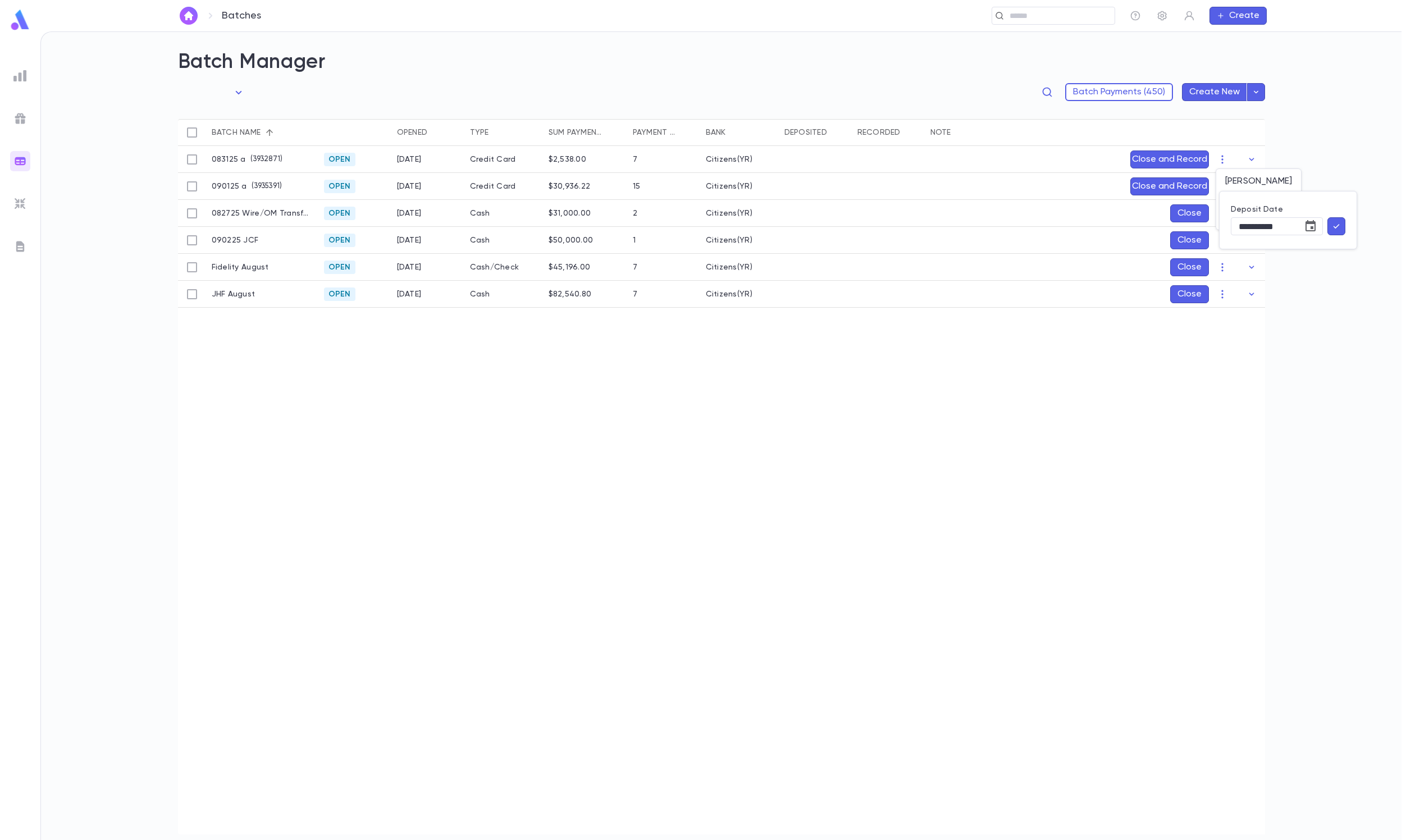
click at [1336, 222] on icon "button" at bounding box center [1336, 225] width 10 height 11
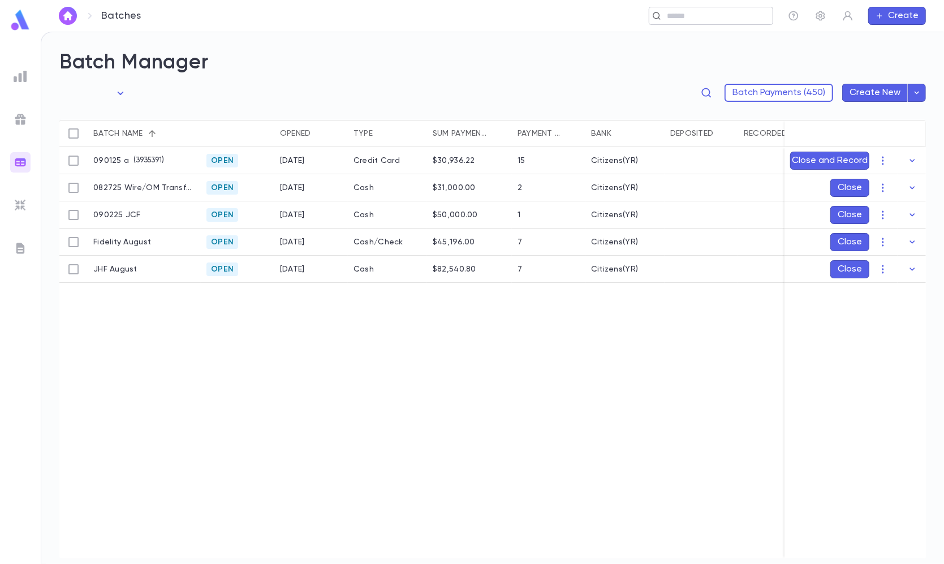
click at [702, 9] on div "​" at bounding box center [711, 16] width 124 height 18
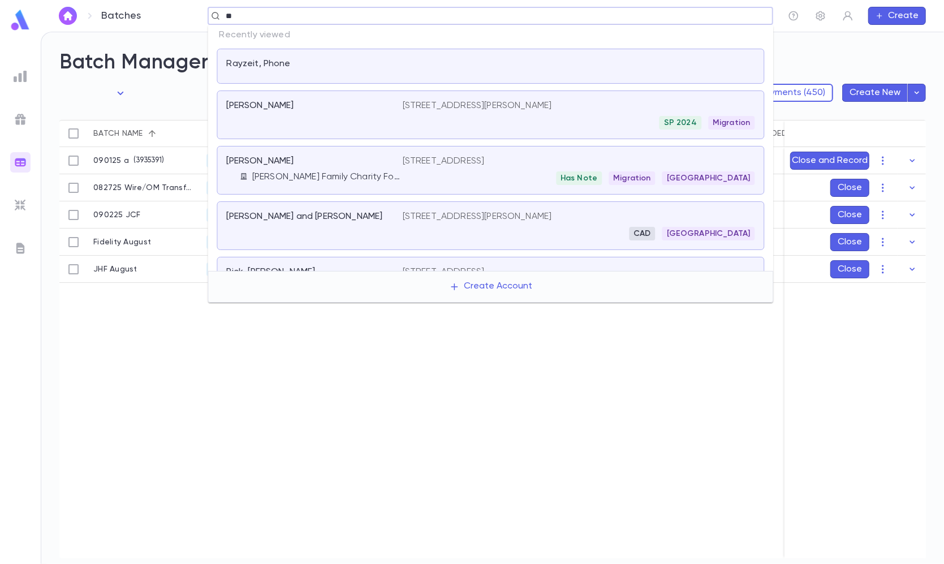
type input "*"
type input "**********"
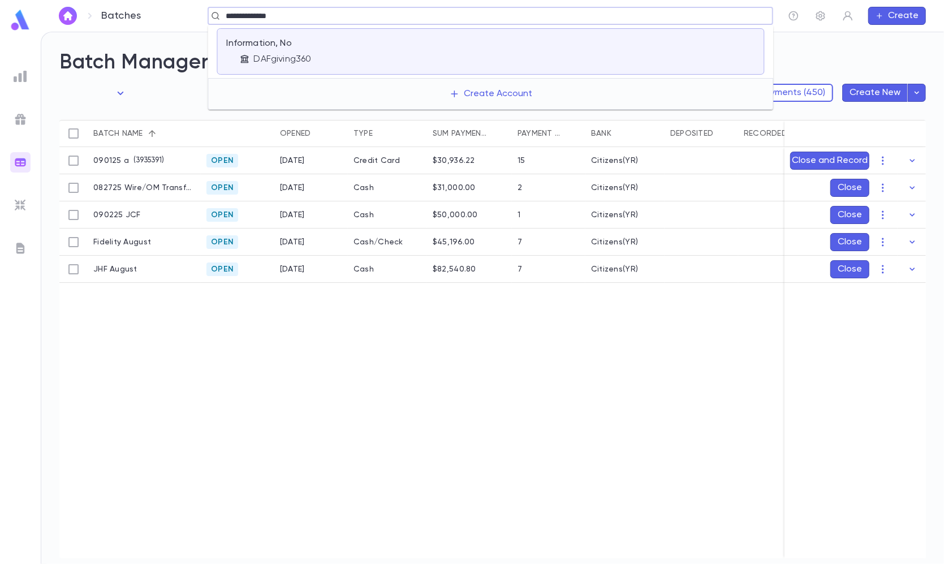
click at [555, 43] on div at bounding box center [579, 51] width 352 height 27
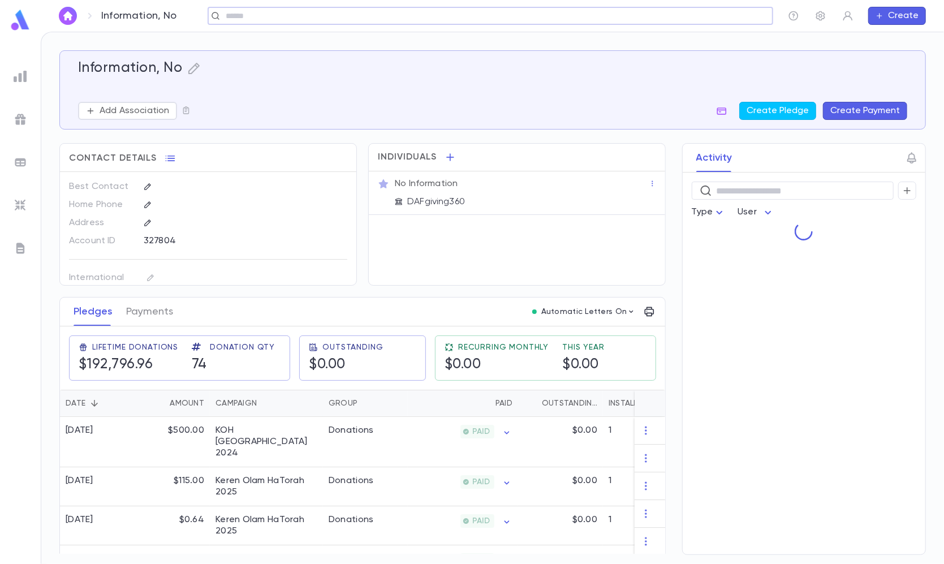
click at [844, 112] on button "Create Payment" at bounding box center [865, 111] width 84 height 18
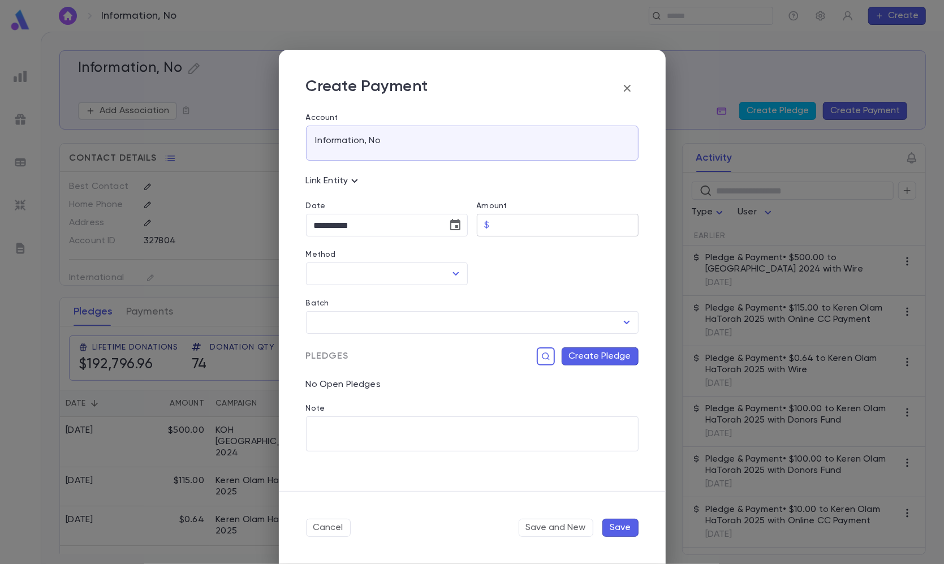
click at [527, 225] on input "Amount" at bounding box center [566, 225] width 144 height 22
paste input "*****"
type input "*****"
click at [392, 282] on input "Method" at bounding box center [378, 273] width 135 height 21
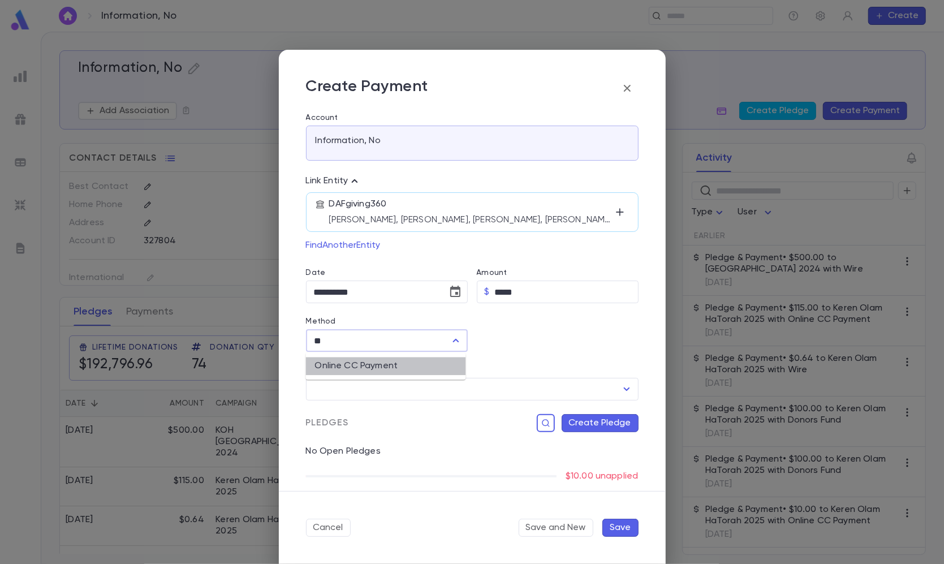
click at [338, 369] on li "Online CC Payment" at bounding box center [386, 366] width 160 height 18
type input "**********"
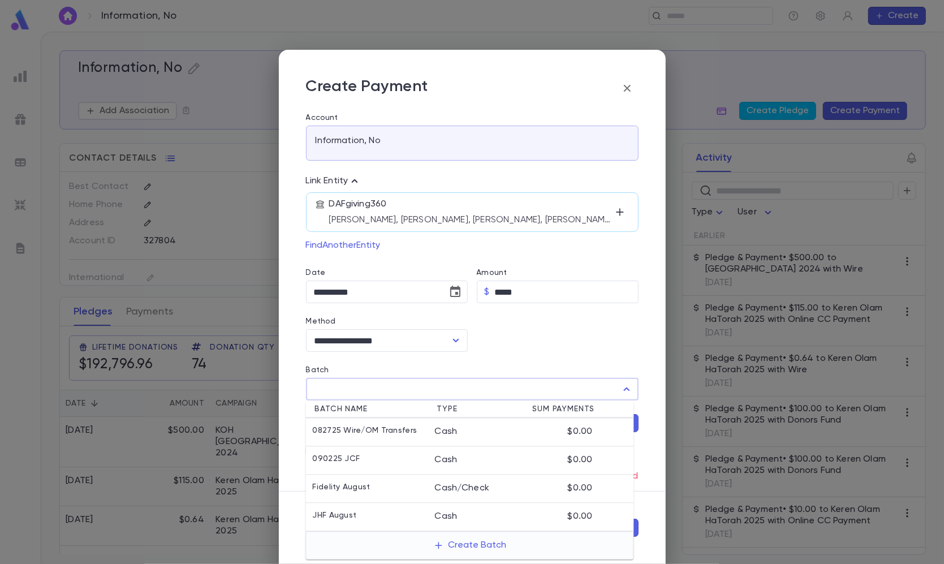
click at [394, 400] on input "Batch" at bounding box center [463, 388] width 305 height 21
click at [446, 544] on button "Create Batch" at bounding box center [469, 546] width 87 height 18
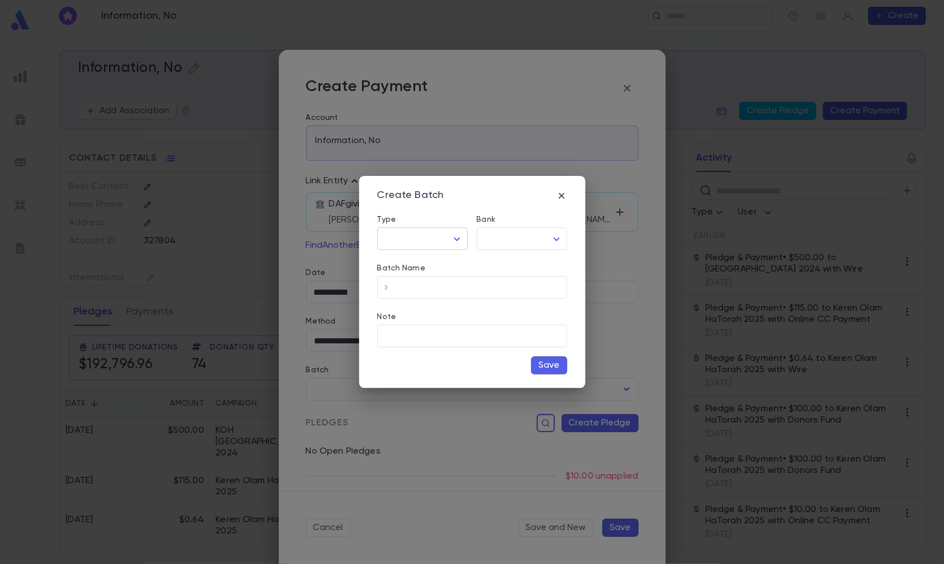
click at [428, 238] on body "Information, No ​ Create Information, No Add Association Create Pledge Create P…" at bounding box center [472, 298] width 944 height 532
click at [425, 257] on li "Cash" at bounding box center [424, 263] width 89 height 18
type input "****"
click at [521, 225] on div "Bank" at bounding box center [522, 221] width 90 height 12
click at [520, 240] on body "Information, No ​ Create Information, No Add Association Create Pledge Create P…" at bounding box center [472, 298] width 944 height 532
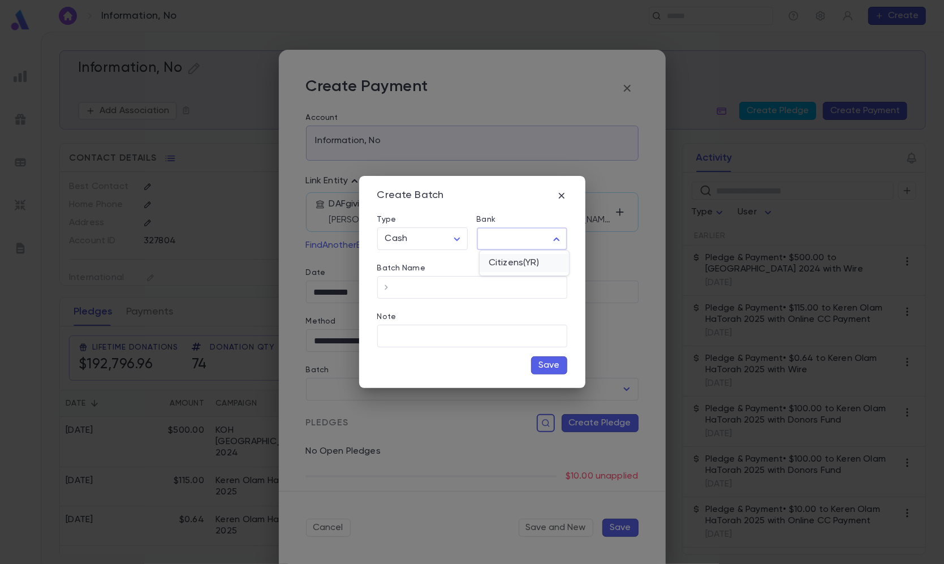
click at [516, 263] on span "Citizens(YR)" at bounding box center [524, 262] width 71 height 11
type input "**"
click at [430, 285] on input "Batch Name" at bounding box center [481, 288] width 172 height 22
type input "**********"
click at [548, 365] on button "Save" at bounding box center [549, 365] width 36 height 18
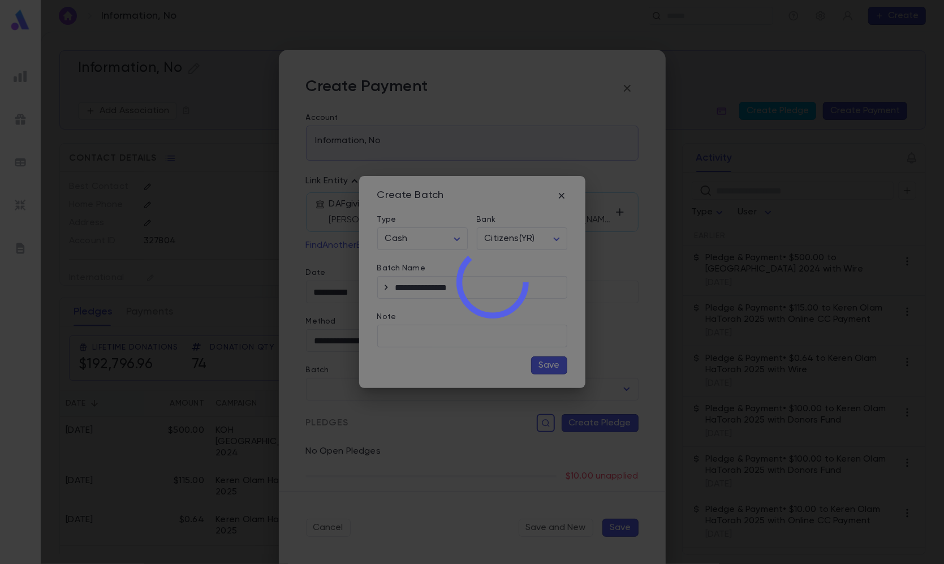
type input "**********"
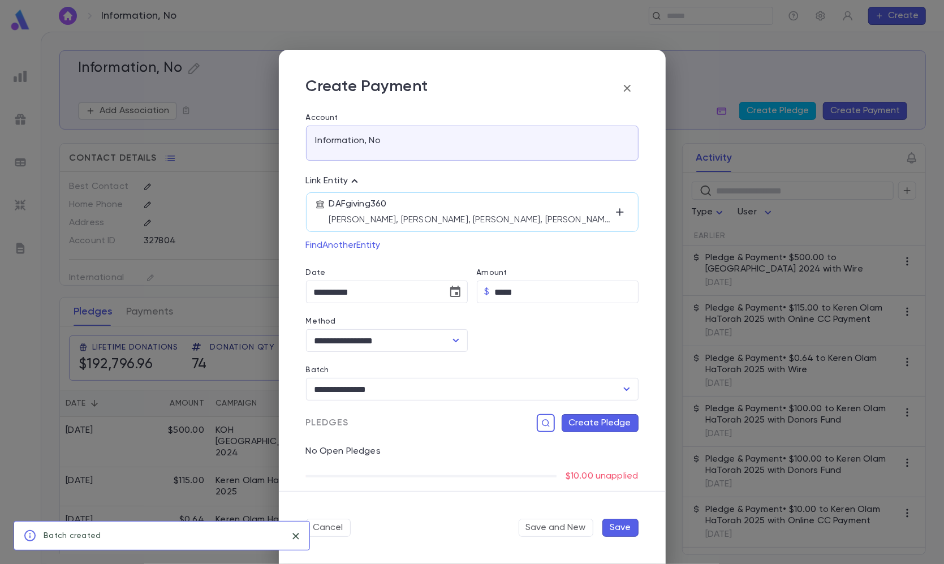
click at [593, 421] on button "Create Pledge" at bounding box center [600, 423] width 77 height 18
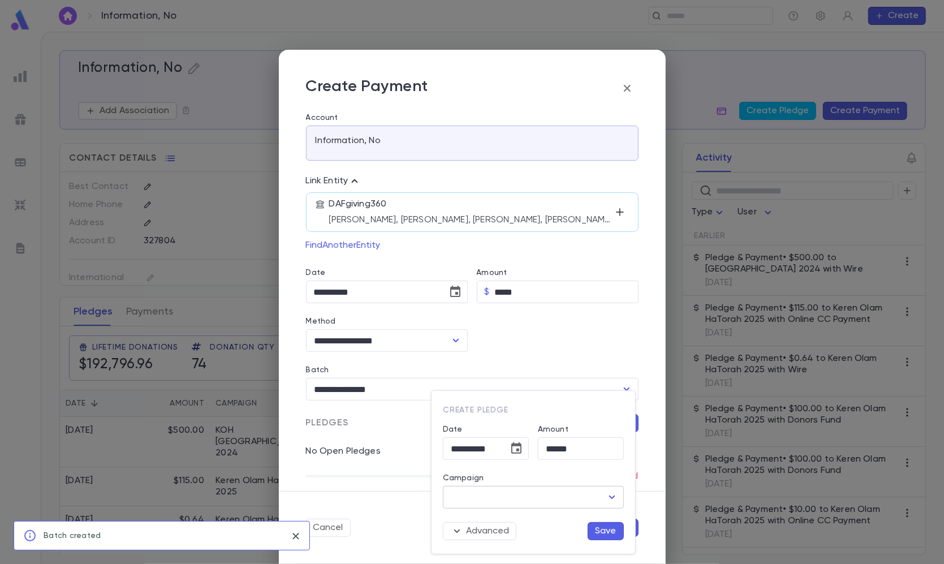
click at [539, 498] on input "Campaign" at bounding box center [525, 496] width 154 height 21
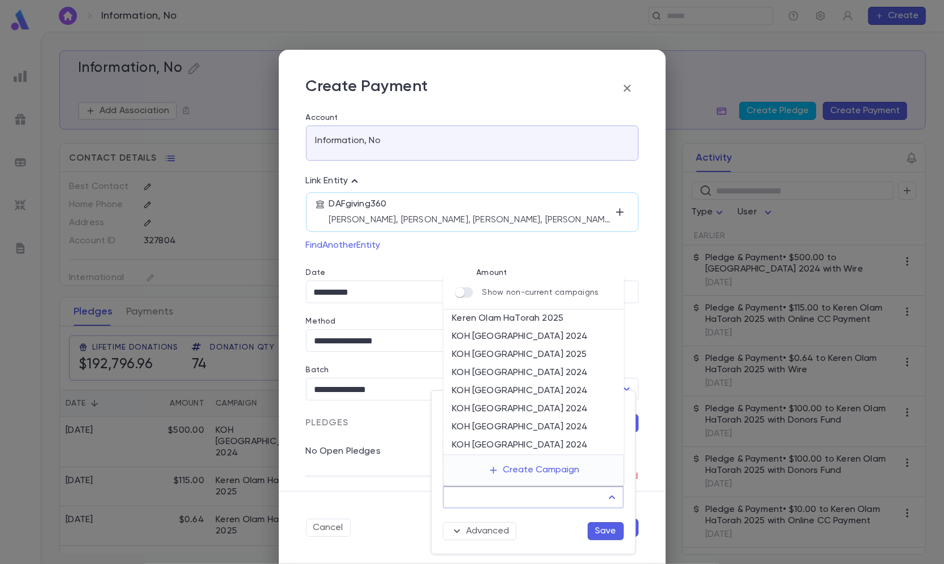
click at [521, 321] on li "Keren Olam HaTorah 2025" at bounding box center [533, 319] width 181 height 18
type input "**********"
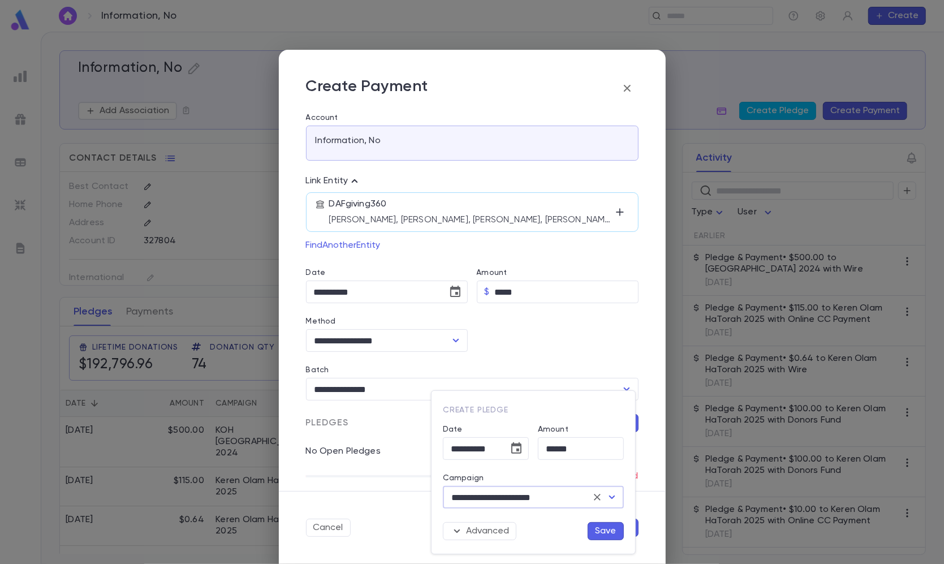
click at [607, 525] on button "Save" at bounding box center [606, 531] width 36 height 18
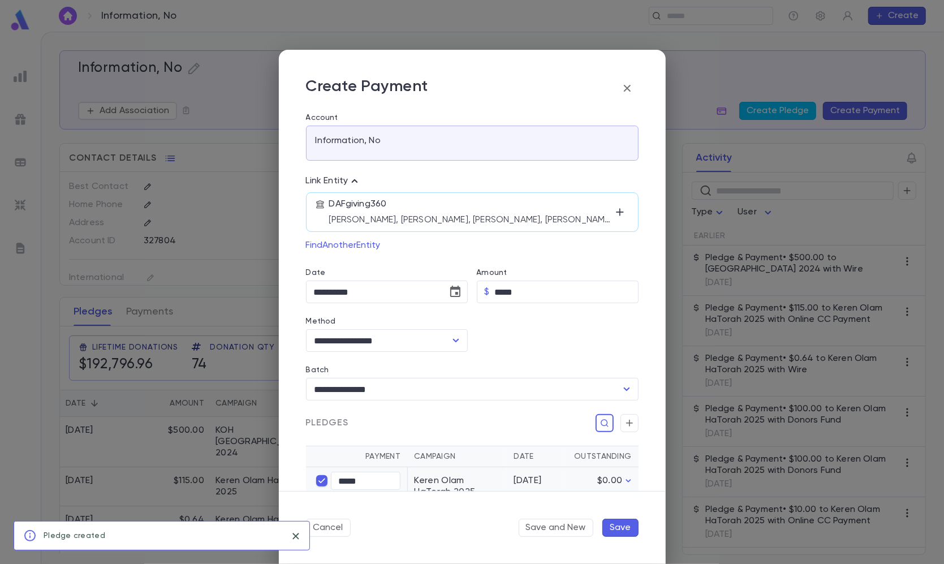
click at [624, 530] on button "Save" at bounding box center [620, 528] width 36 height 18
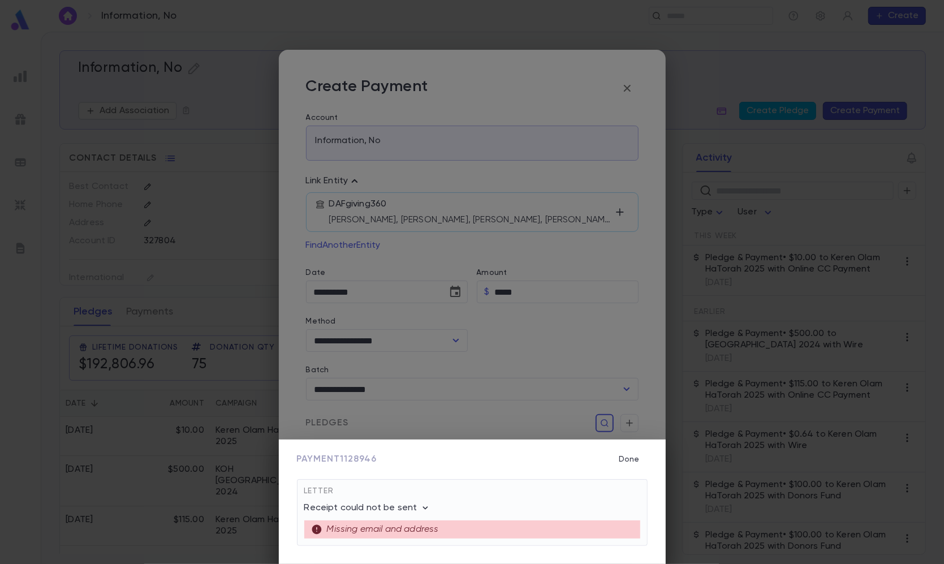
click at [689, 17] on div "Payment 1128946 Done Letter Receipt could not be sent Missing email and address…" at bounding box center [472, 282] width 944 height 564
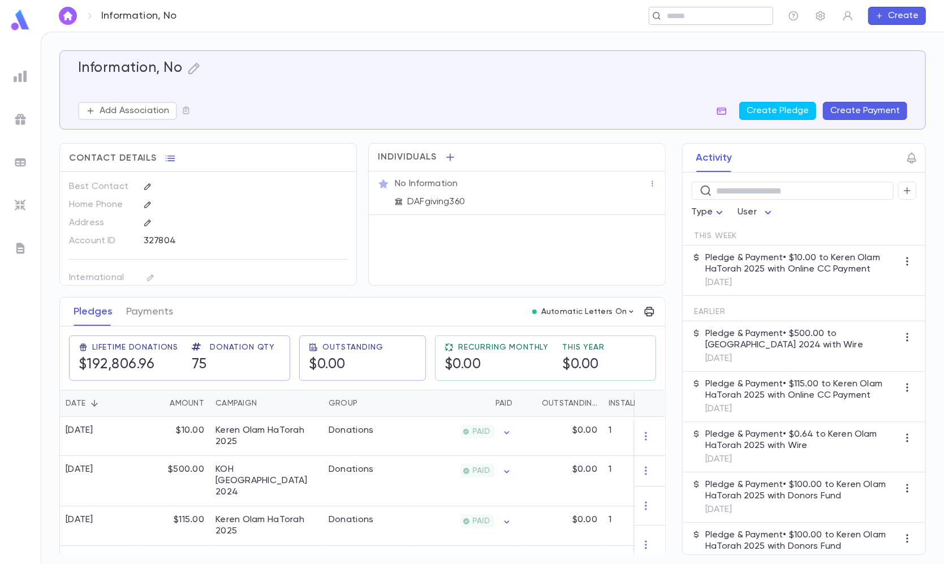
click at [698, 14] on input "text" at bounding box center [707, 16] width 88 height 11
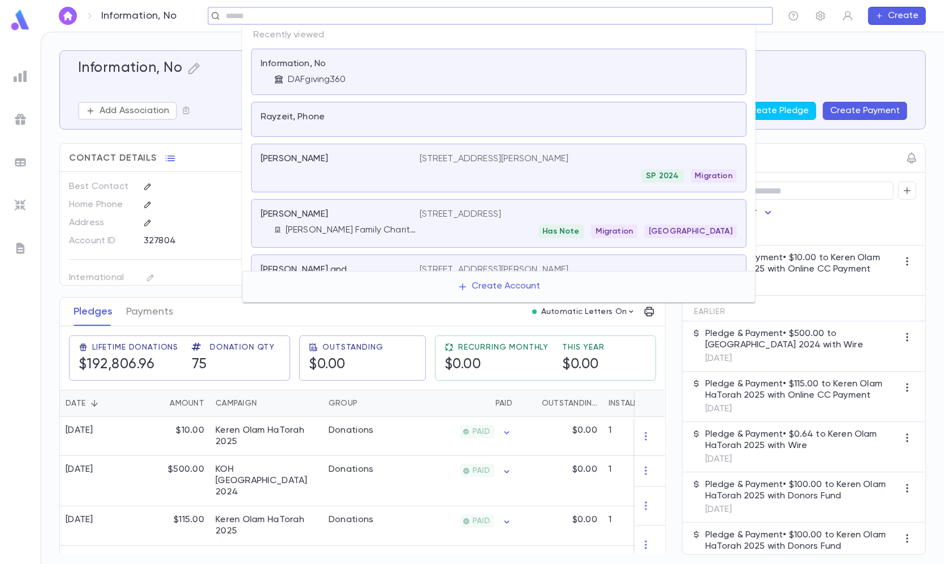
paste input "**********"
type input "**********"
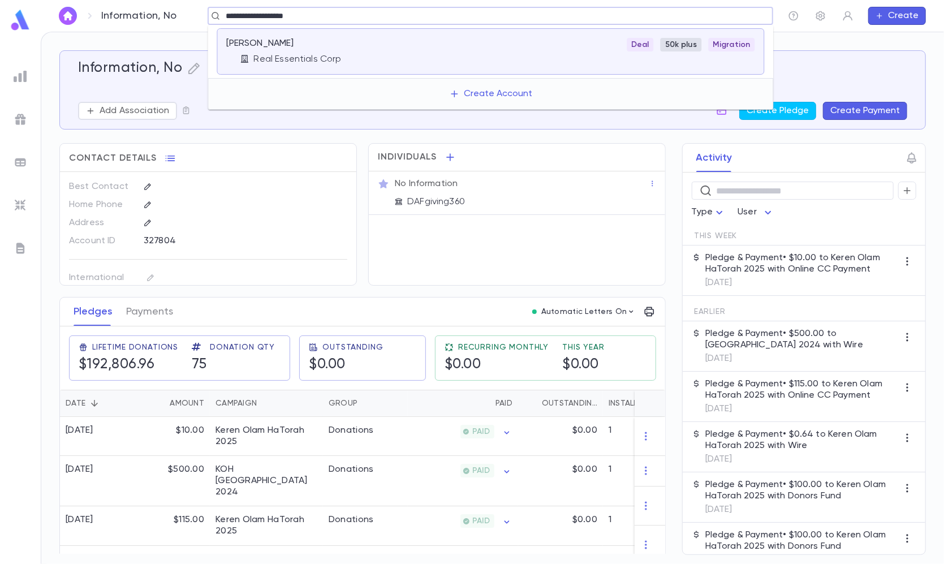
click at [543, 44] on div "Deal 50k plus Migration" at bounding box center [579, 45] width 352 height 14
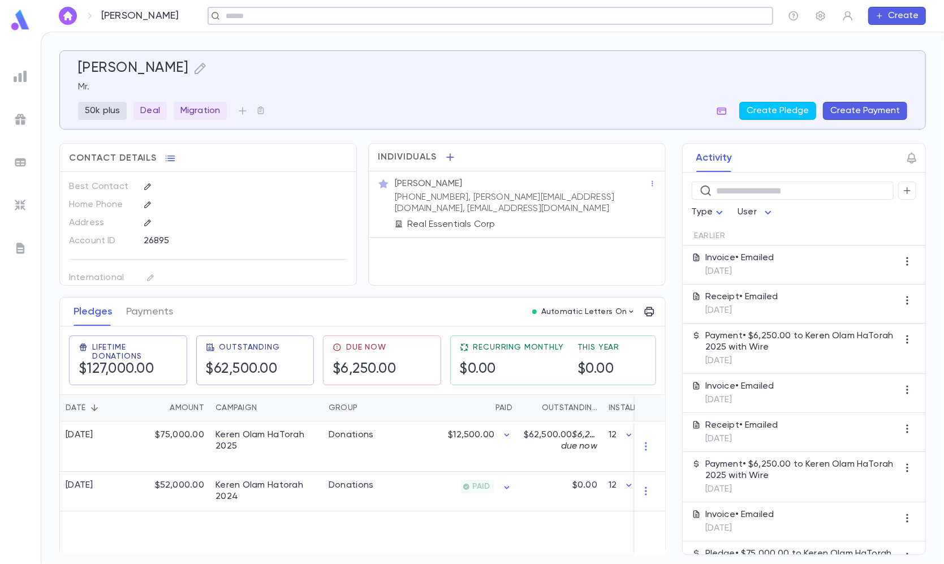
click at [858, 102] on button "Create Payment" at bounding box center [865, 111] width 84 height 18
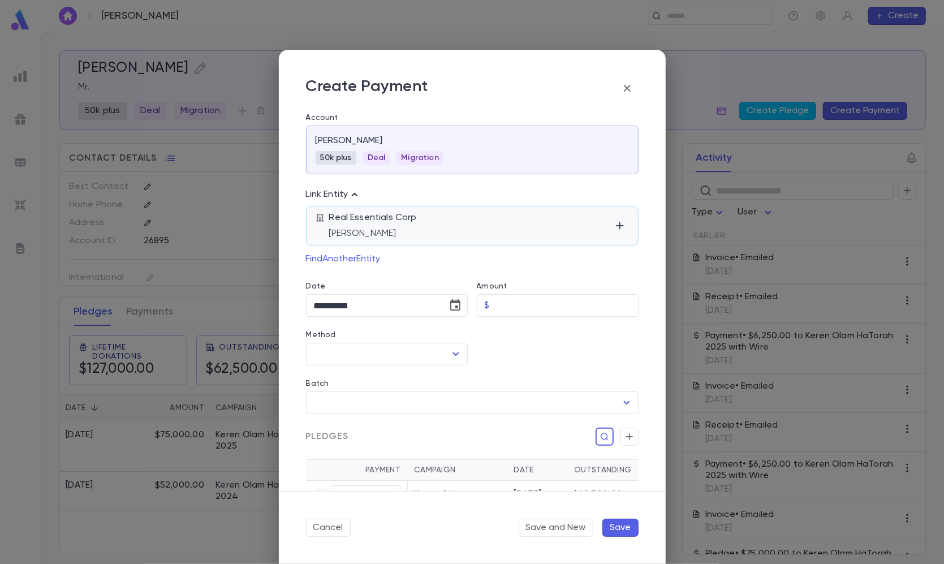
click at [435, 218] on div "Real Essentials Corp Mr. Isaac Wolfe" at bounding box center [470, 225] width 282 height 27
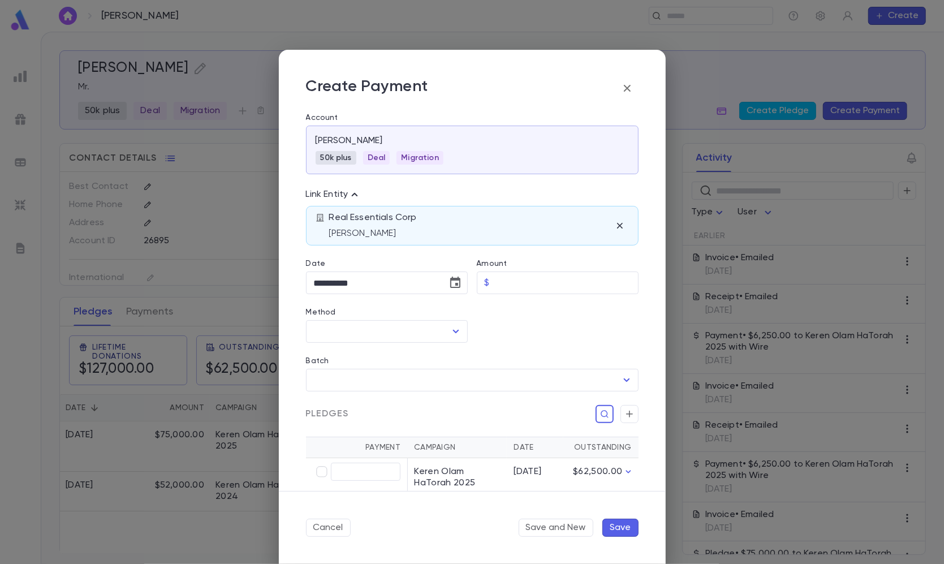
click at [510, 265] on div "Amount" at bounding box center [558, 265] width 162 height 12
click at [509, 269] on div "Amount" at bounding box center [558, 265] width 162 height 12
click at [507, 275] on input "Amount" at bounding box center [566, 283] width 144 height 22
paste input "********"
type input "********"
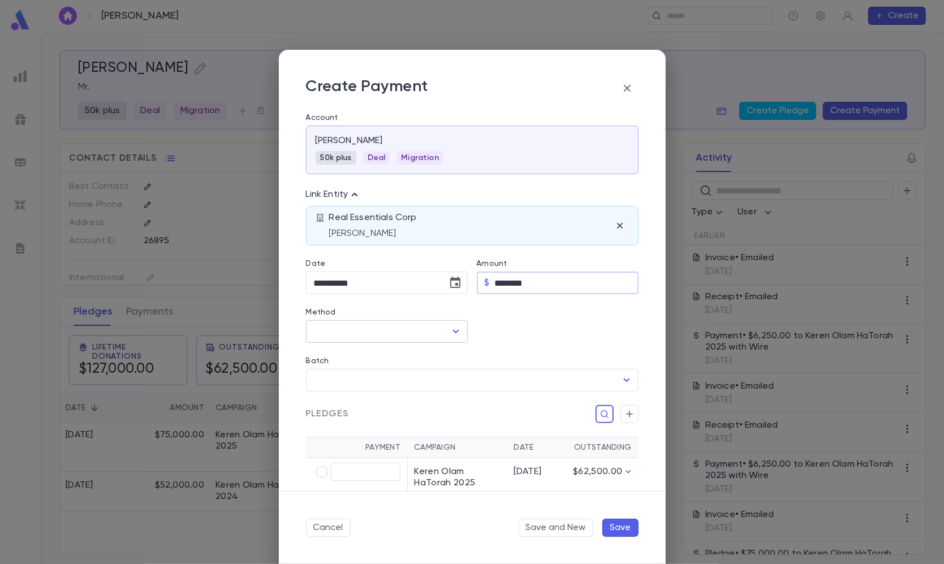
click at [419, 326] on input "Method" at bounding box center [378, 331] width 135 height 21
click at [350, 363] on li "Wire" at bounding box center [386, 357] width 160 height 18
type input "****"
click at [451, 288] on icon "Choose date, selected date is Sep 1, 2025" at bounding box center [455, 282] width 10 height 11
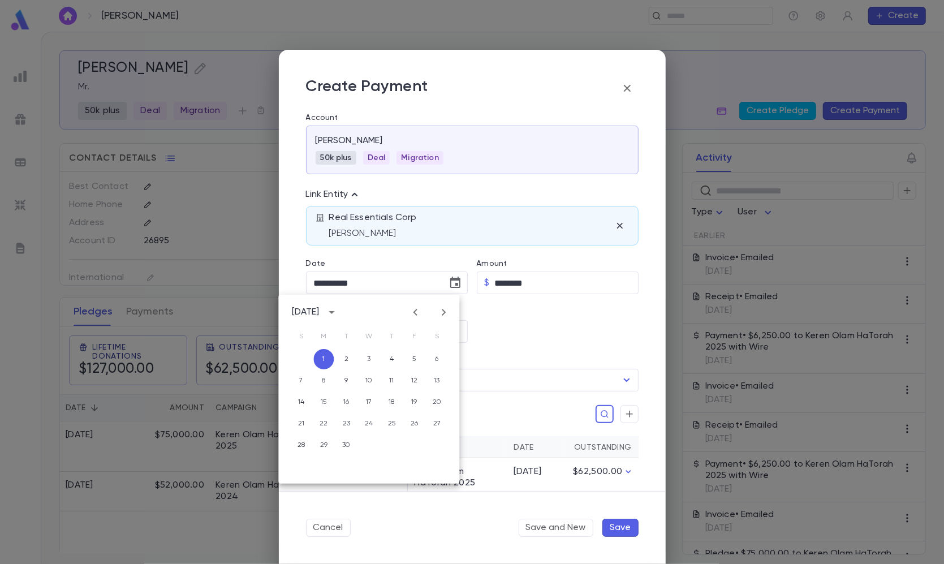
click at [420, 319] on icon "Previous month" at bounding box center [416, 312] width 14 height 14
click at [415, 443] on button "29" at bounding box center [414, 445] width 20 height 20
type input "**********"
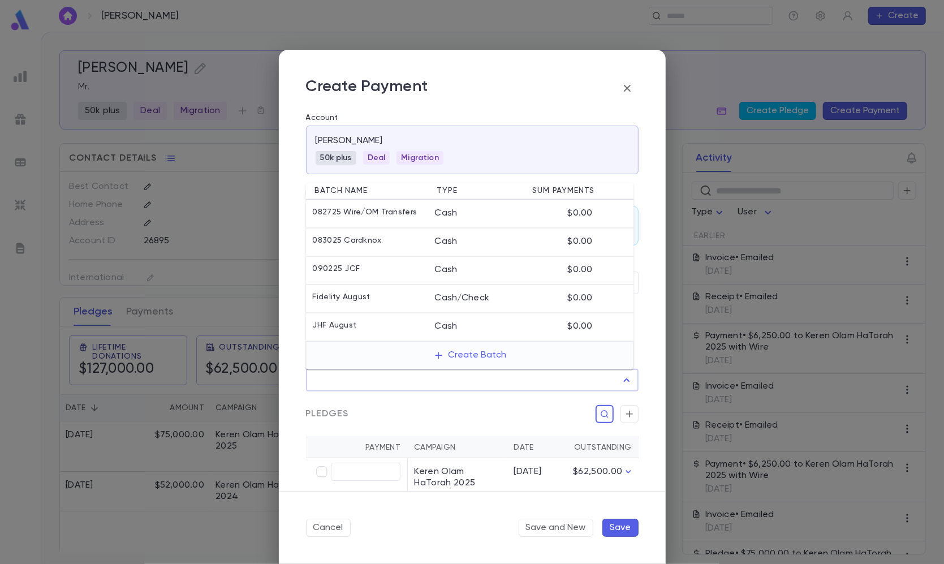
click at [370, 387] on input "Batch" at bounding box center [463, 379] width 305 height 21
click at [471, 360] on button "Create Batch" at bounding box center [469, 356] width 87 height 18
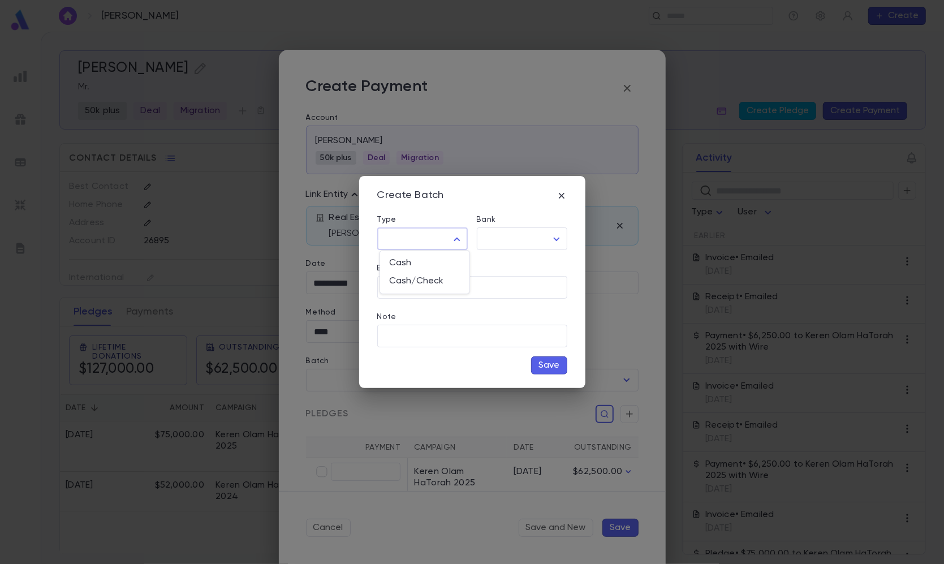
click at [441, 242] on body "Wolfe, Isaac ​ Create Wolfe, Isaac Mr. 50k plus Deal Migration Create Pledge Cr…" at bounding box center [472, 298] width 944 height 532
click at [440, 259] on span "Cash" at bounding box center [424, 262] width 71 height 11
type input "****"
click at [511, 243] on body "Wolfe, Isaac ​ Create Wolfe, Isaac Mr. 50k plus Deal Migration Create Pledge Cr…" at bounding box center [472, 298] width 944 height 532
click at [510, 252] on ul "Citizens(YR)" at bounding box center [524, 263] width 89 height 25
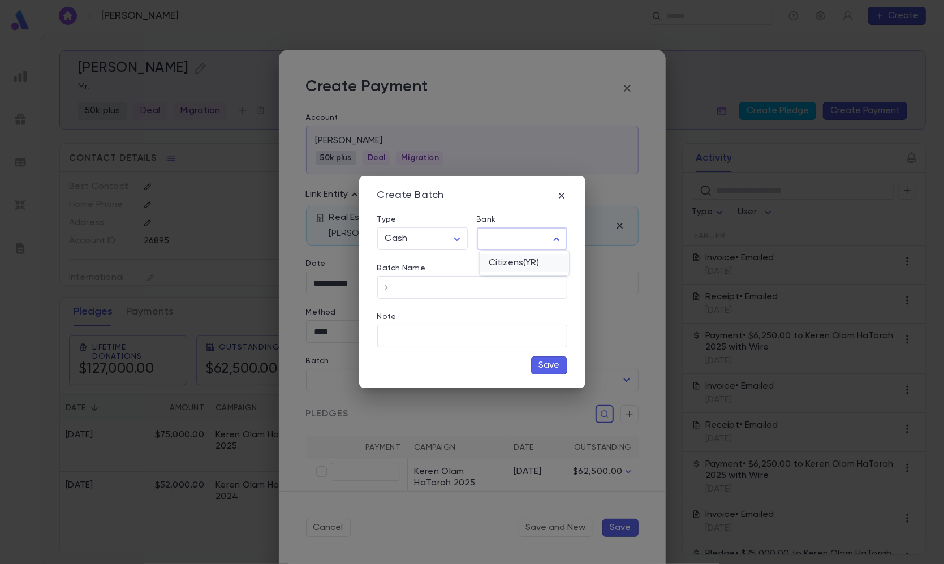
click at [510, 257] on span "Citizens(YR)" at bounding box center [524, 262] width 71 height 11
type input "**"
click at [484, 279] on input "Batch Name" at bounding box center [481, 288] width 172 height 22
type input "**********"
click at [548, 361] on button "Save" at bounding box center [549, 365] width 36 height 18
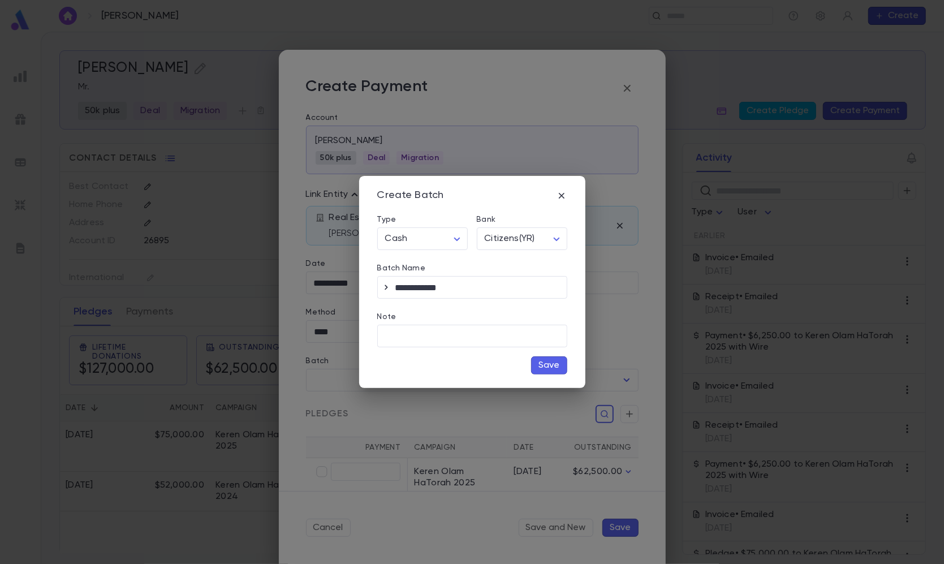
type input "**********"
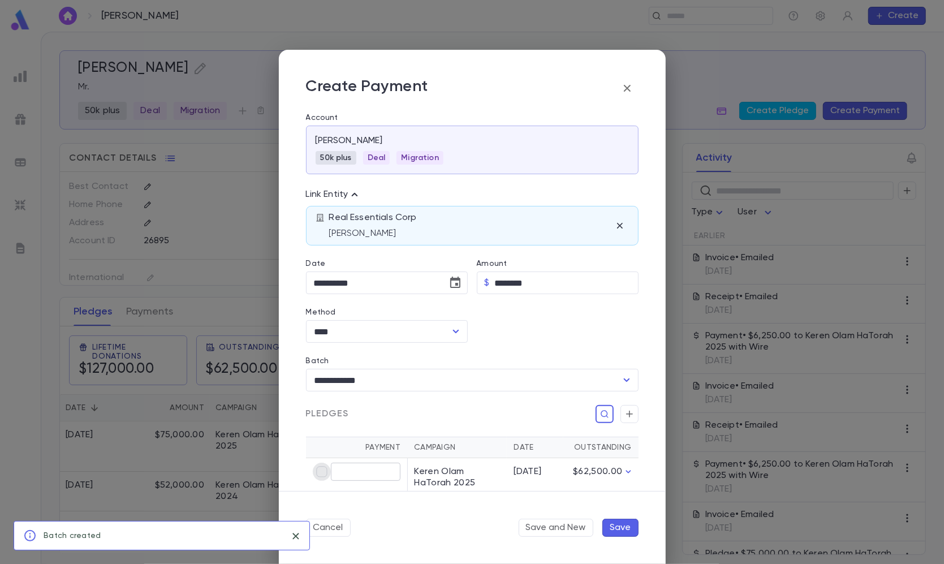
type input "********"
click at [609, 516] on div "Cancel Save and New Save" at bounding box center [472, 527] width 387 height 73
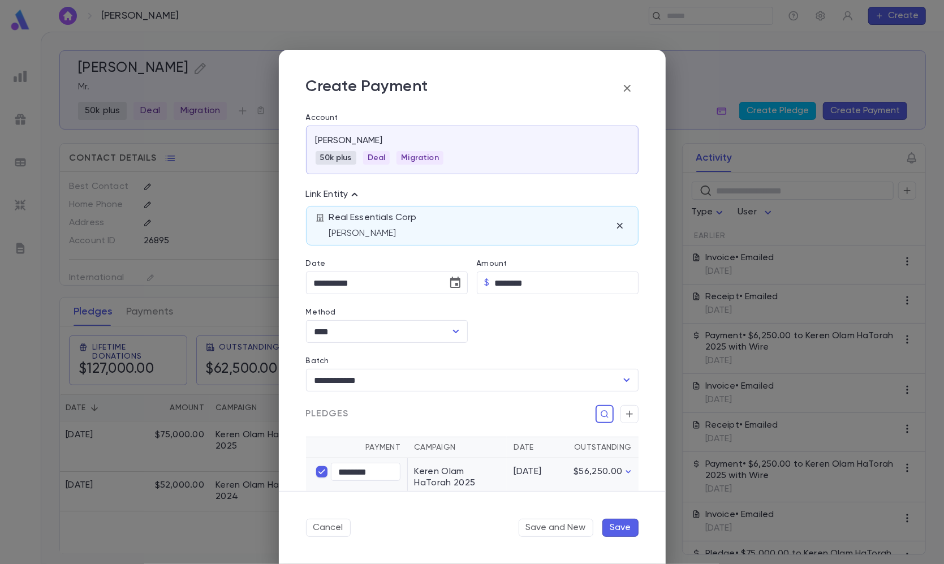
click at [609, 521] on button "Save" at bounding box center [620, 528] width 36 height 18
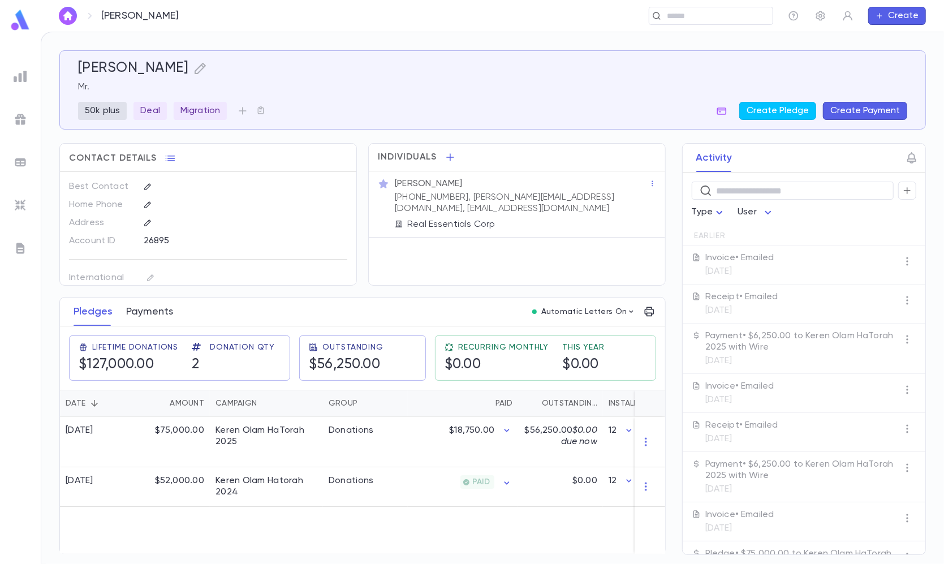
click at [150, 308] on button "Payments" at bounding box center [149, 312] width 47 height 28
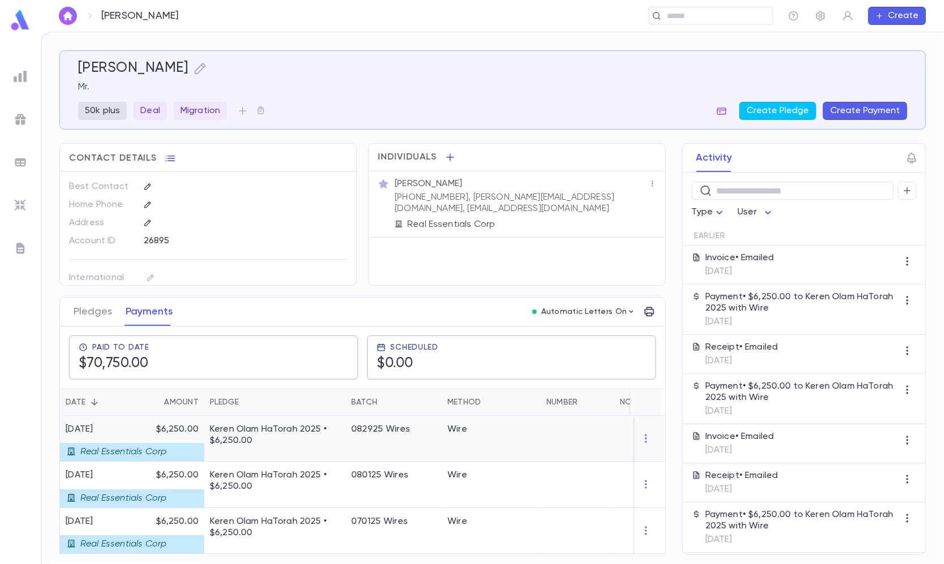
click at [376, 438] on div "082925 Wires" at bounding box center [394, 439] width 96 height 46
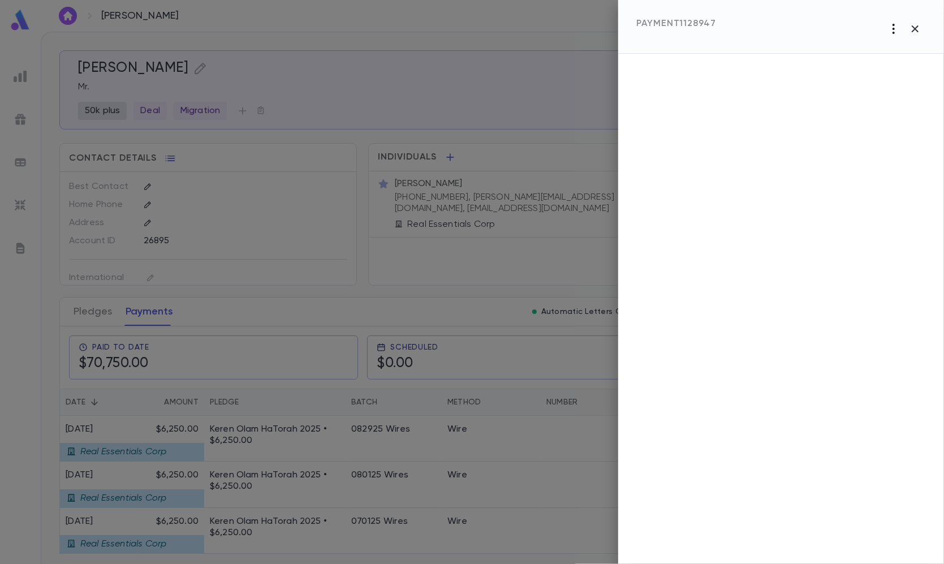
click at [892, 24] on icon "button" at bounding box center [894, 29] width 14 height 14
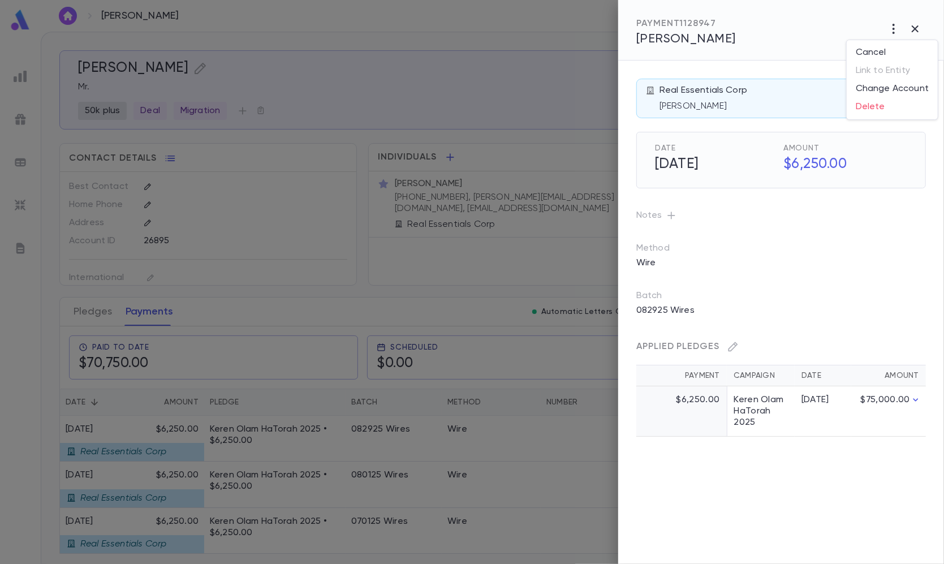
click at [891, 27] on div at bounding box center [472, 282] width 944 height 564
click at [896, 27] on icon "button" at bounding box center [894, 29] width 14 height 14
click at [887, 66] on li "Send Letter" at bounding box center [892, 72] width 91 height 20
click at [919, 66] on li "Email" at bounding box center [915, 72] width 40 height 20
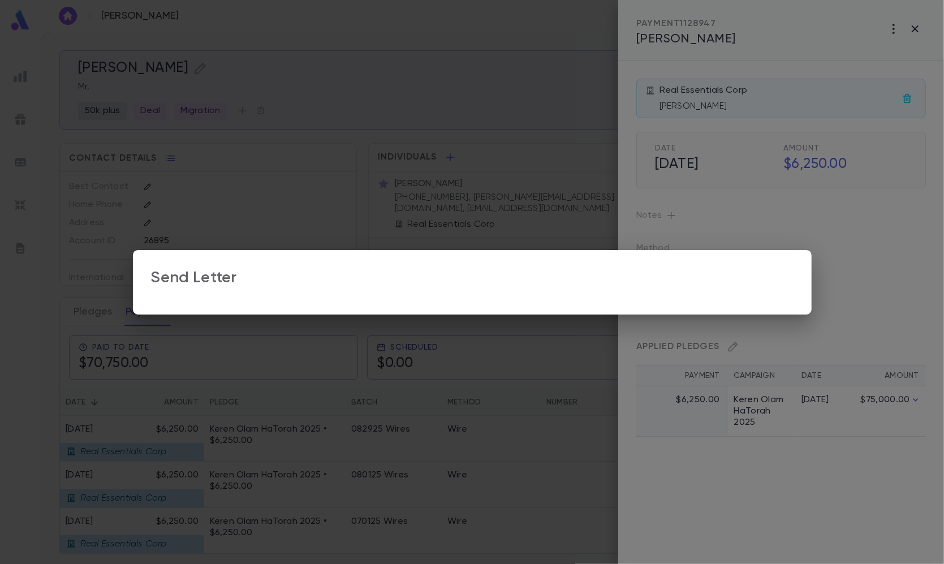
click at [249, 118] on div "Send Letter" at bounding box center [472, 282] width 944 height 564
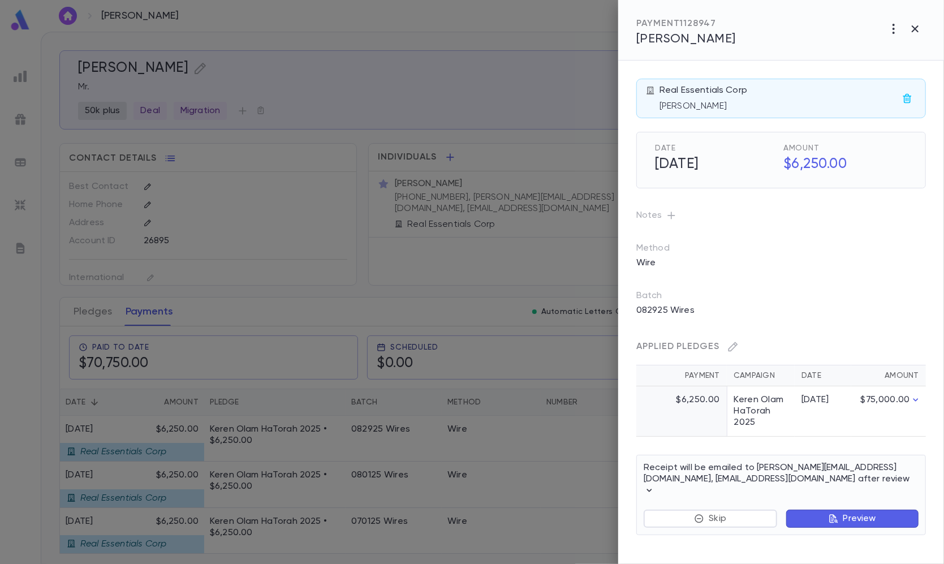
click at [209, 118] on div at bounding box center [472, 282] width 944 height 564
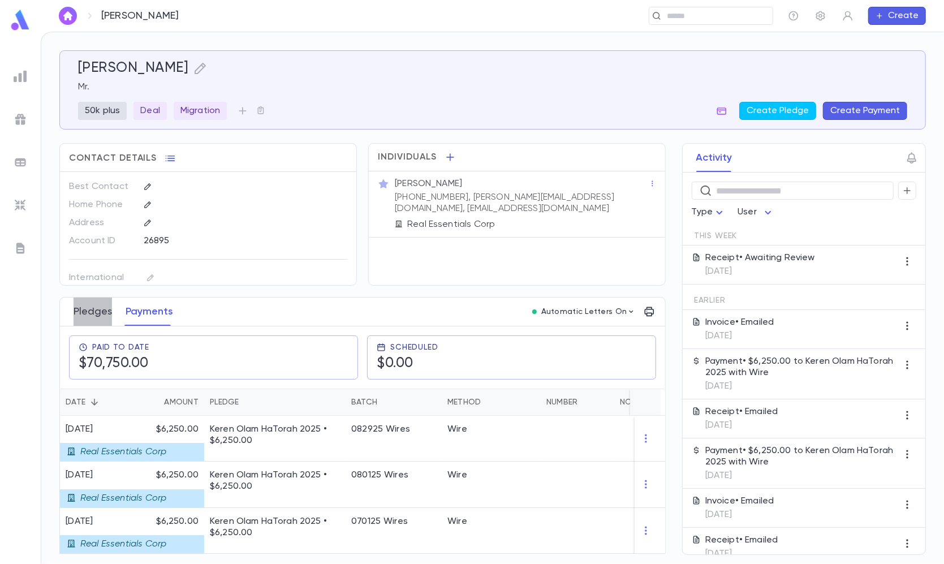
click at [100, 320] on button "Pledges" at bounding box center [93, 312] width 38 height 28
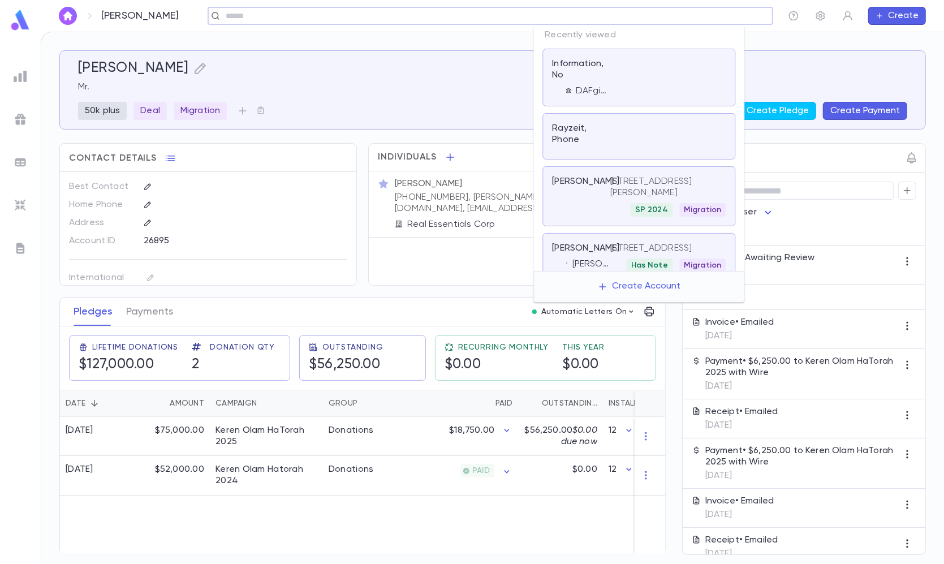
click at [664, 17] on input "text" at bounding box center [486, 16] width 529 height 11
paste input "**********"
type input "**********"
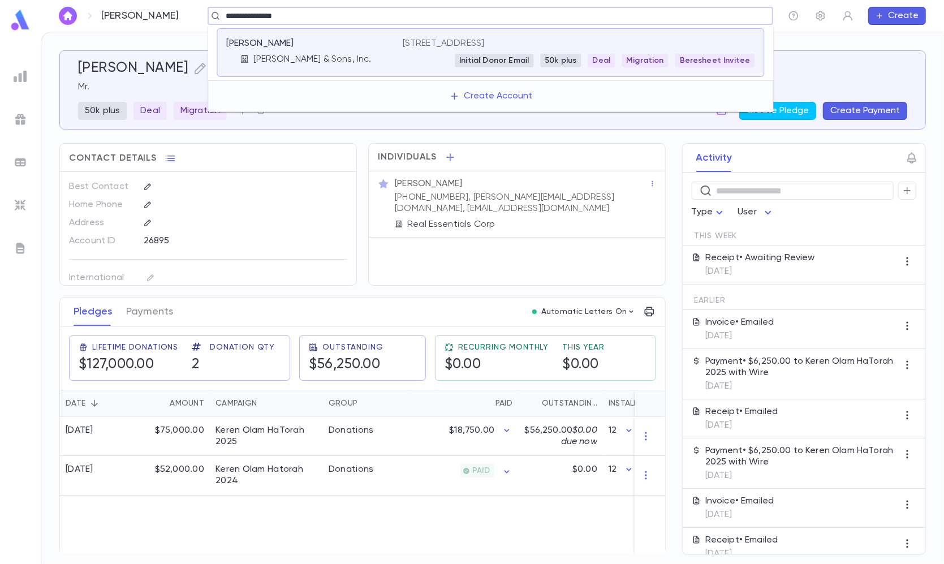
click at [502, 51] on div "1335 E 10th St, Brooklyn NY 11230-5709 US Initial Donor Email 50k plus Deal Mig…" at bounding box center [579, 52] width 352 height 29
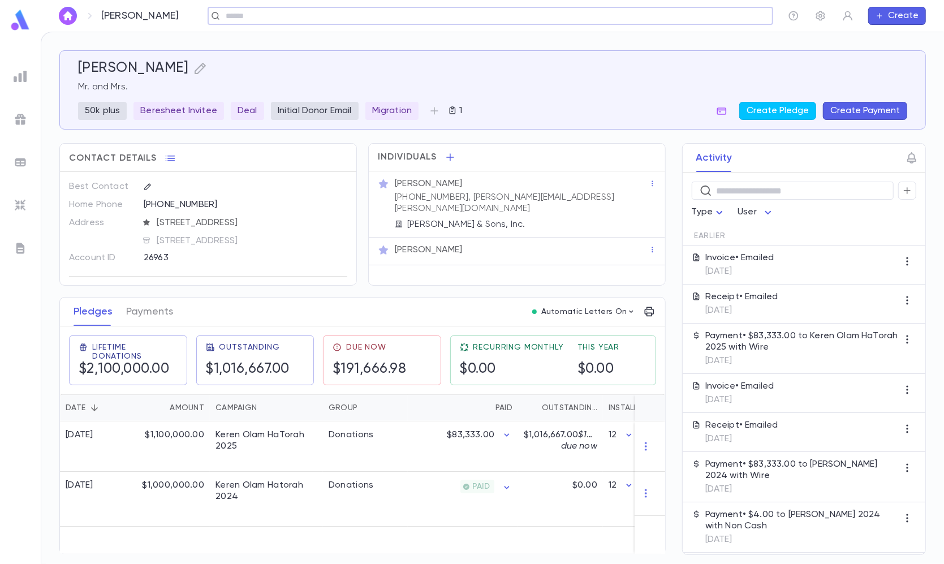
click at [857, 116] on button "Create Payment" at bounding box center [865, 111] width 84 height 18
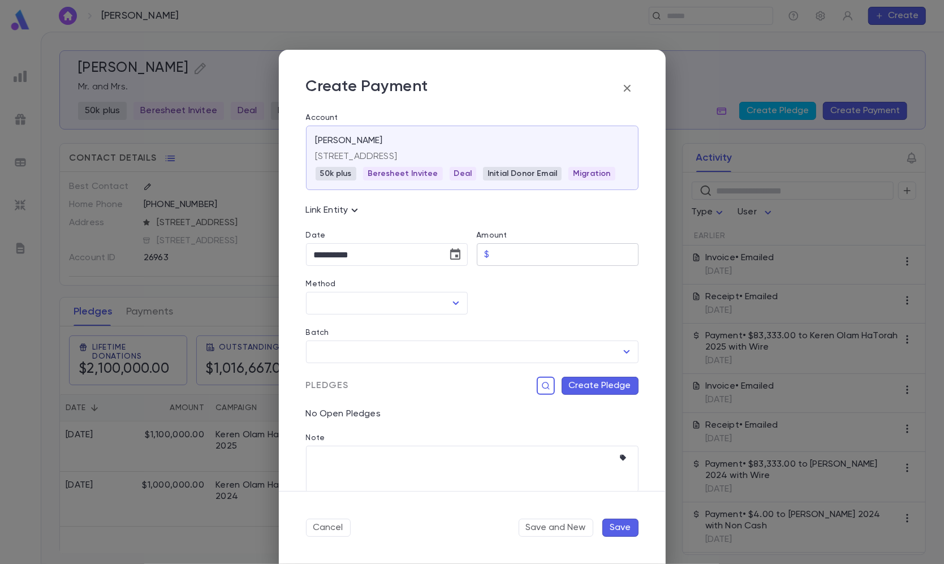
click at [544, 253] on input "Amount" at bounding box center [566, 255] width 144 height 22
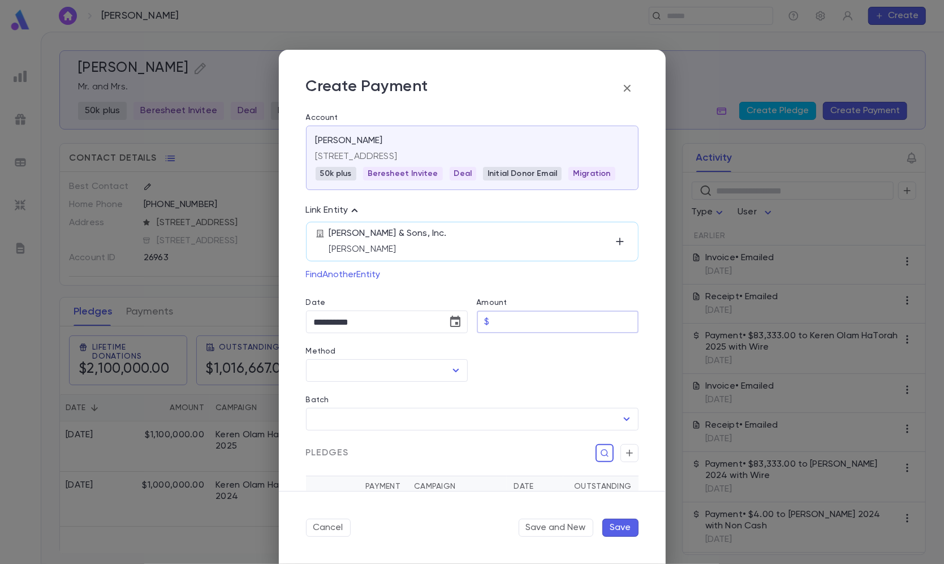
paste input "*********"
type input "*********"
click at [449, 258] on div "E. Mishan & Sons, Inc. Mr. Jeffrey Mishan" at bounding box center [472, 242] width 333 height 40
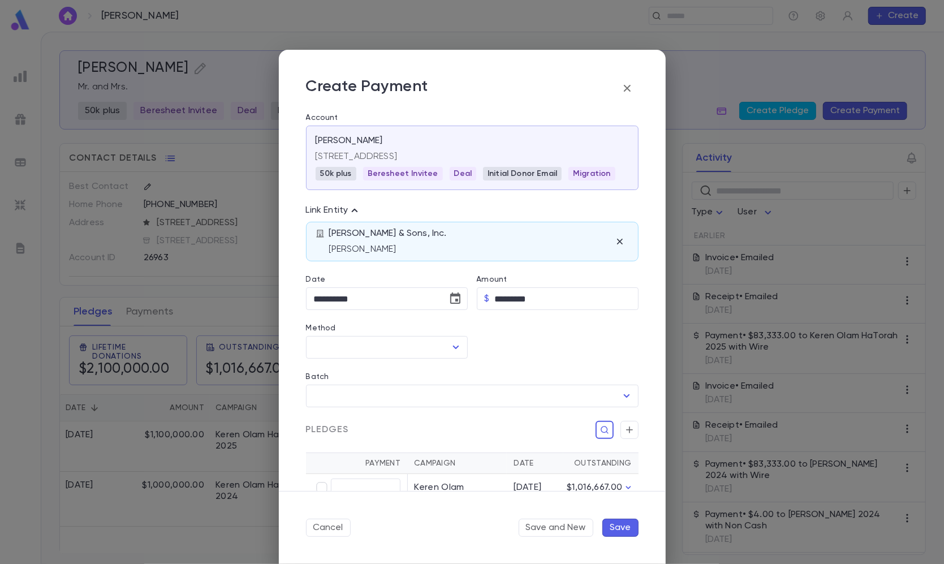
click at [398, 333] on div "Method" at bounding box center [387, 330] width 162 height 12
click at [351, 374] on li "Wire" at bounding box center [386, 373] width 160 height 18
type input "****"
click at [351, 394] on input "Batch" at bounding box center [463, 395] width 305 height 21
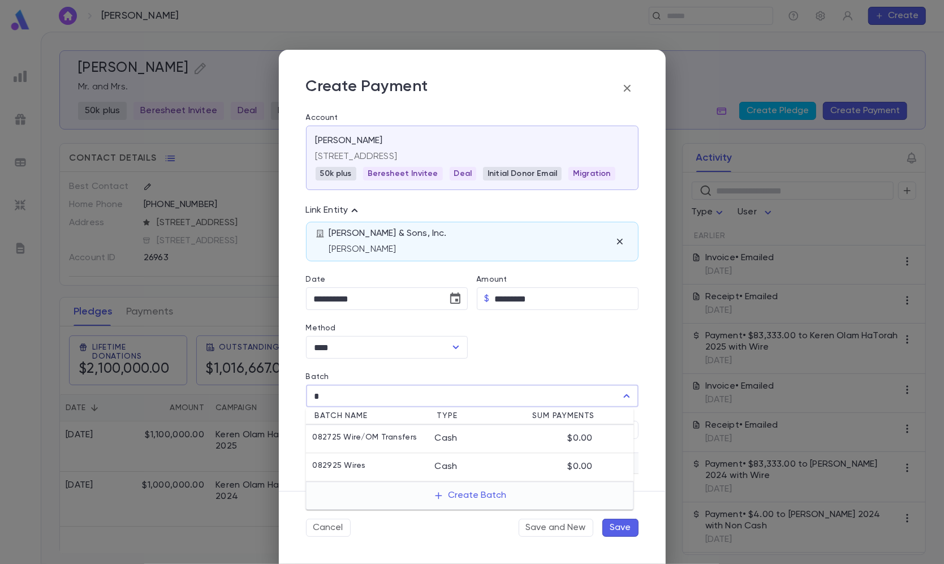
click at [349, 451] on li "082725 Wire/OM Transfers Cash $0.00" at bounding box center [470, 439] width 328 height 28
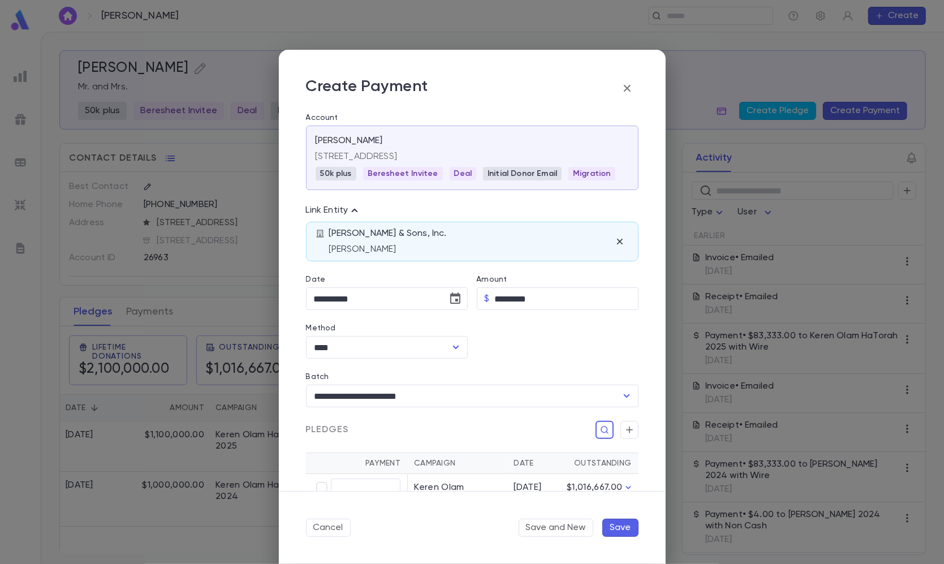
click at [349, 451] on div "Payment Campaign Date Outstanding ​ Keren Olam HaTorah 2025 7/1/25 $1,016,667.00" at bounding box center [468, 476] width 342 height 74
click at [356, 398] on input "**********" at bounding box center [456, 395] width 291 height 21
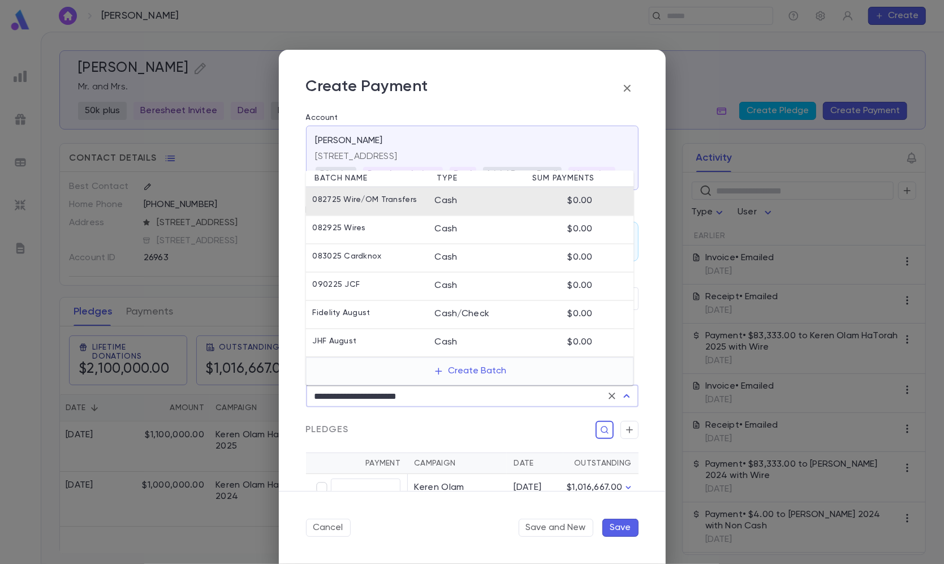
click at [356, 398] on input "**********" at bounding box center [456, 395] width 291 height 21
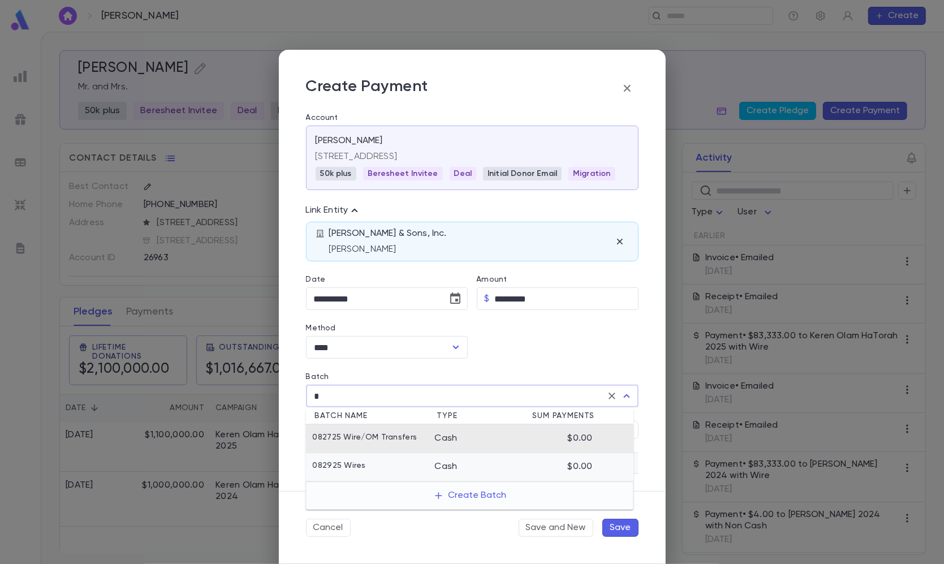
click at [343, 455] on li "082925 Wires Cash $0.00" at bounding box center [470, 468] width 328 height 28
type input "**********"
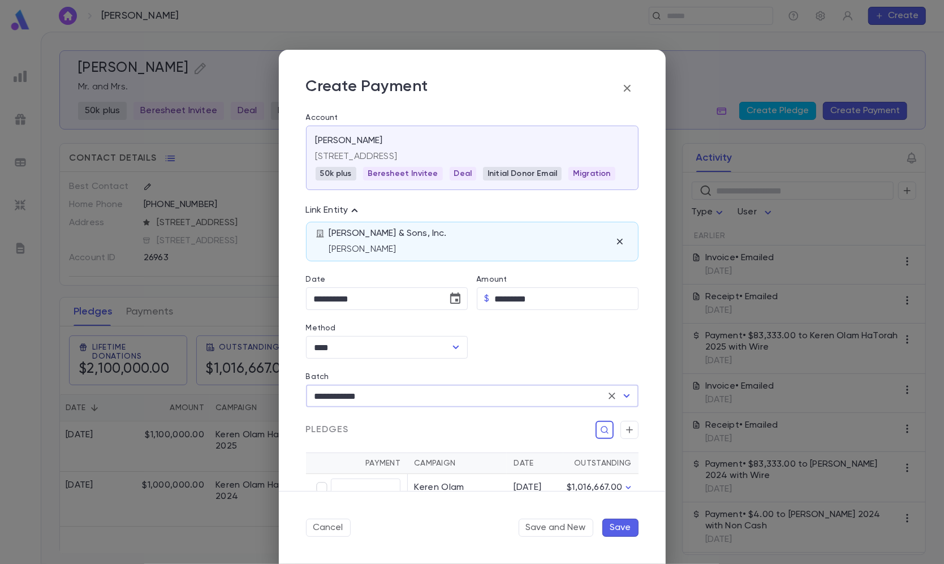
scroll to position [100, 0]
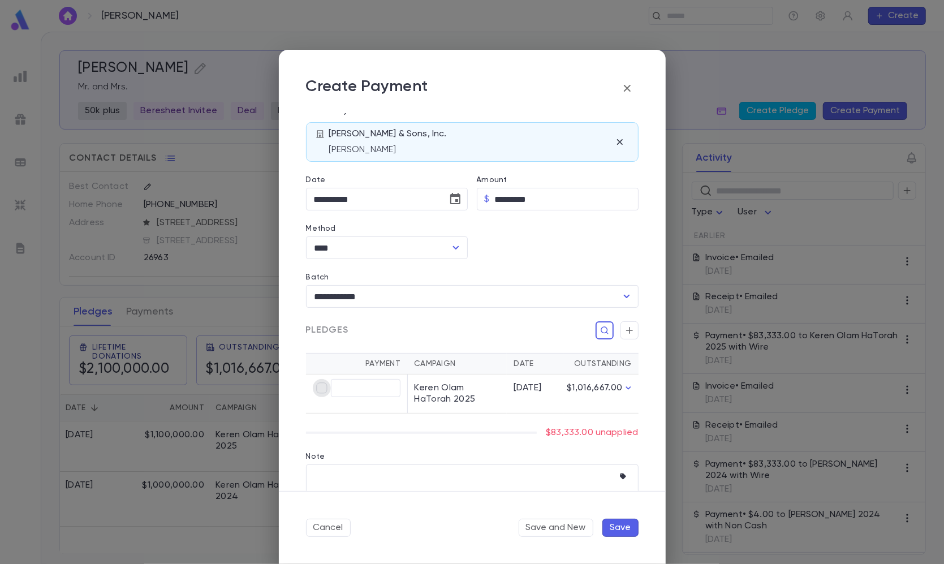
type input "*********"
click at [618, 518] on div "Cancel Save and New Save" at bounding box center [472, 527] width 387 height 73
click at [618, 519] on button "Save" at bounding box center [620, 528] width 36 height 18
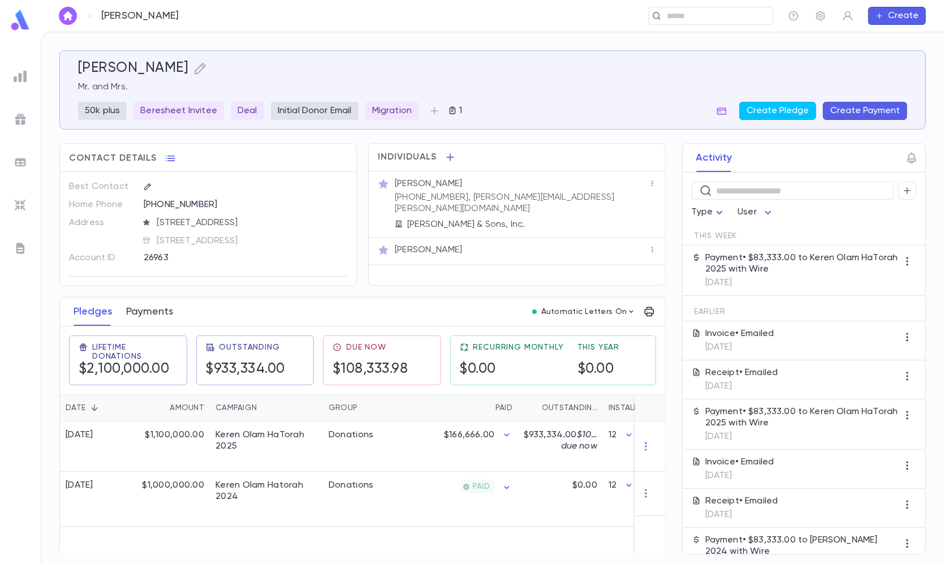
click at [133, 307] on button "Payments" at bounding box center [149, 312] width 47 height 28
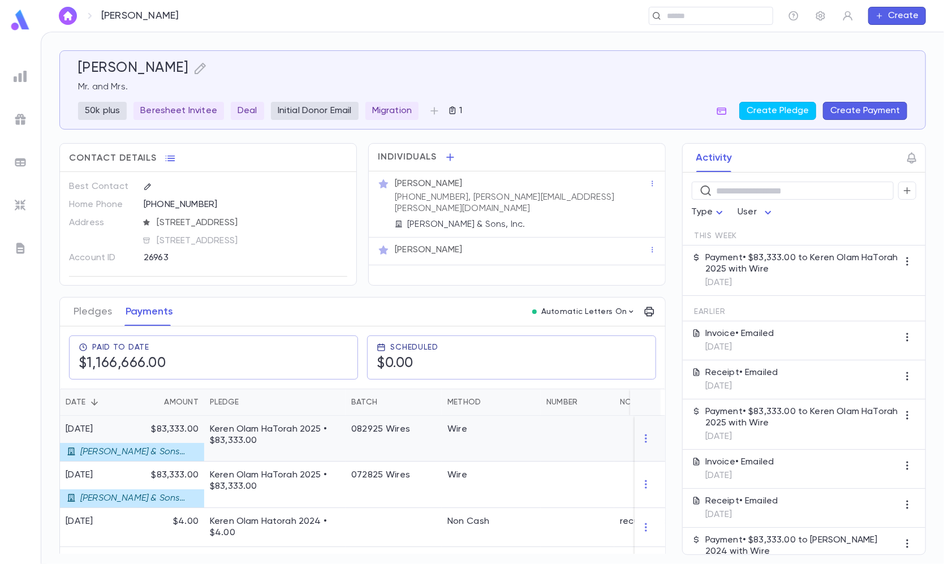
click at [216, 443] on p "Keren Olam HaTorah 2025 • $83,333.00" at bounding box center [275, 435] width 130 height 23
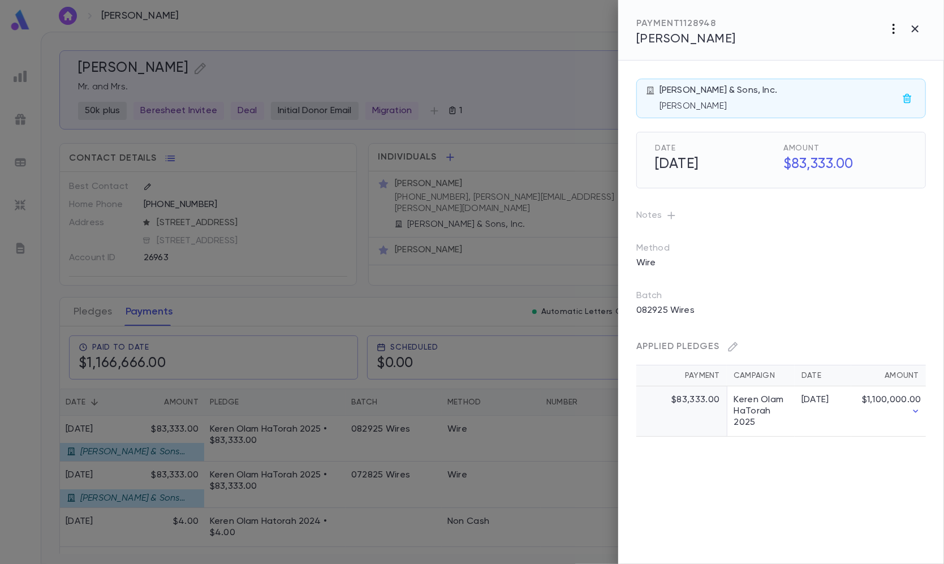
click at [893, 23] on icon "button" at bounding box center [894, 29] width 14 height 14
click at [887, 68] on p "Send Letter" at bounding box center [881, 71] width 51 height 11
click at [921, 67] on li "Email" at bounding box center [915, 72] width 40 height 20
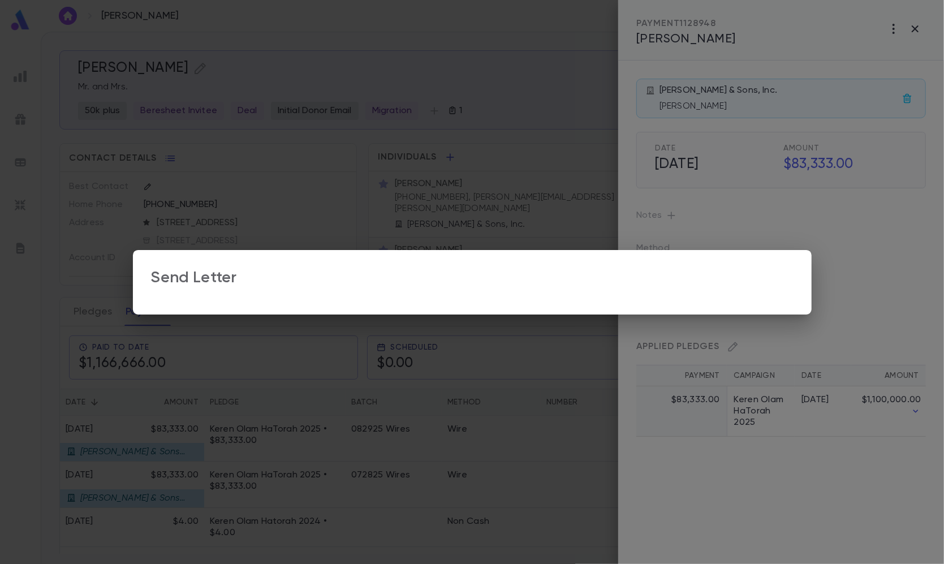
click at [452, 113] on div "Send Letter" at bounding box center [472, 282] width 944 height 564
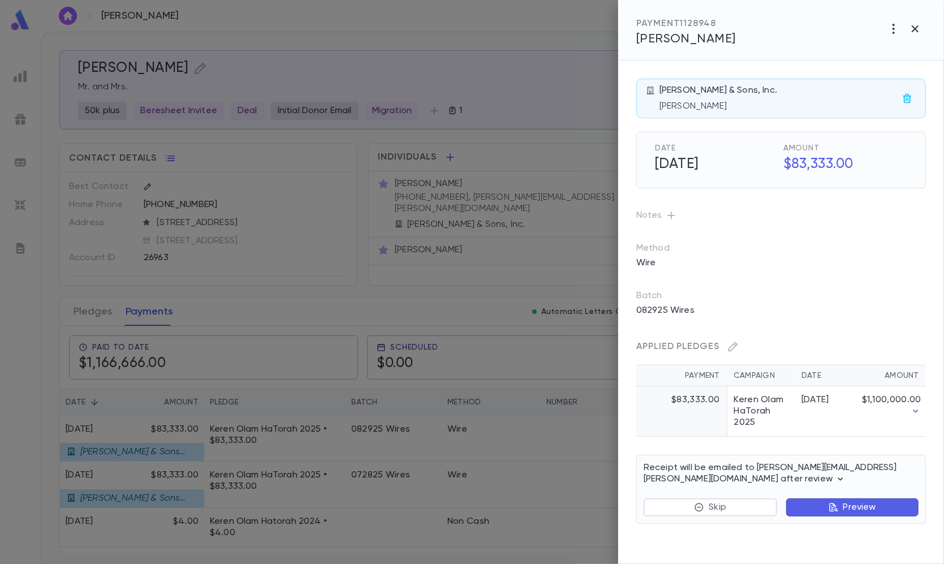
click at [405, 98] on div at bounding box center [472, 282] width 944 height 564
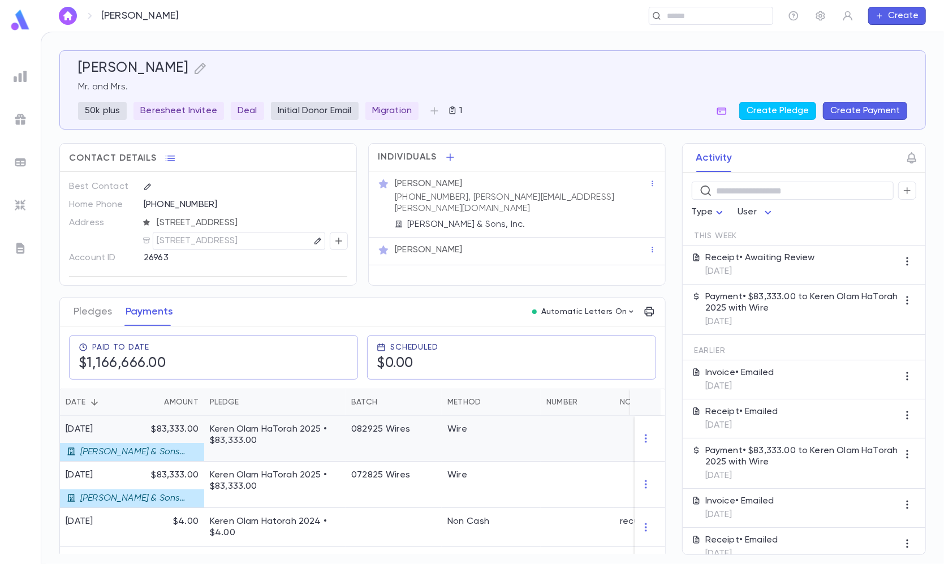
click at [179, 423] on div "$83,333.00" at bounding box center [170, 439] width 68 height 46
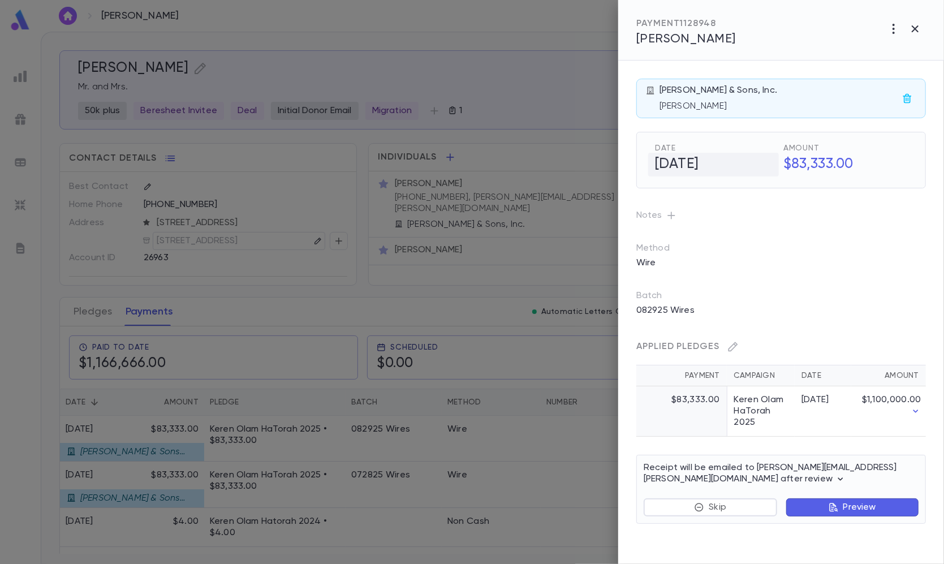
click at [704, 157] on h5 "[DATE]" at bounding box center [713, 165] width 131 height 24
click at [765, 161] on icon "Choose date, selected date is Sep 1, 2025" at bounding box center [766, 163] width 10 height 11
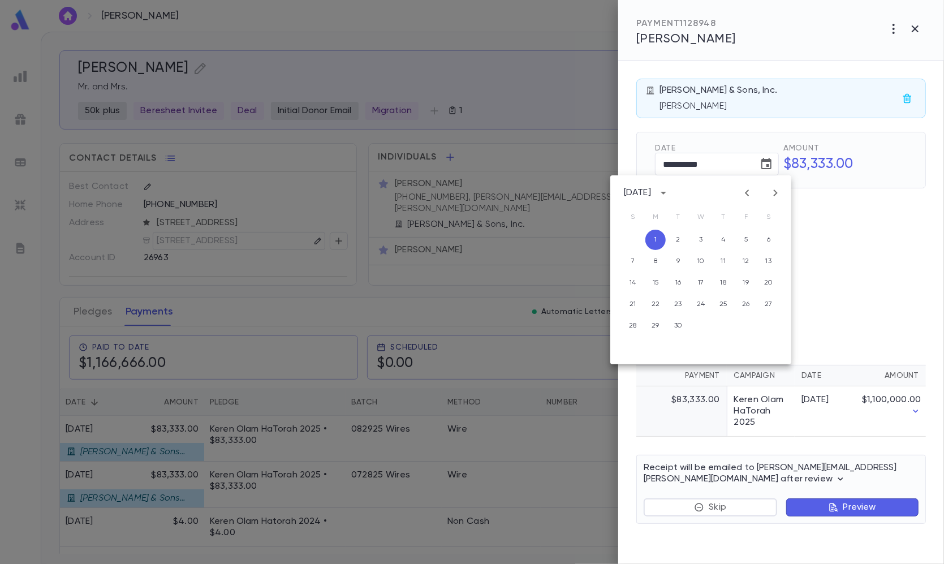
click at [748, 199] on icon "Previous month" at bounding box center [747, 193] width 14 height 14
click at [745, 330] on button "29" at bounding box center [746, 326] width 20 height 20
type input "**********"
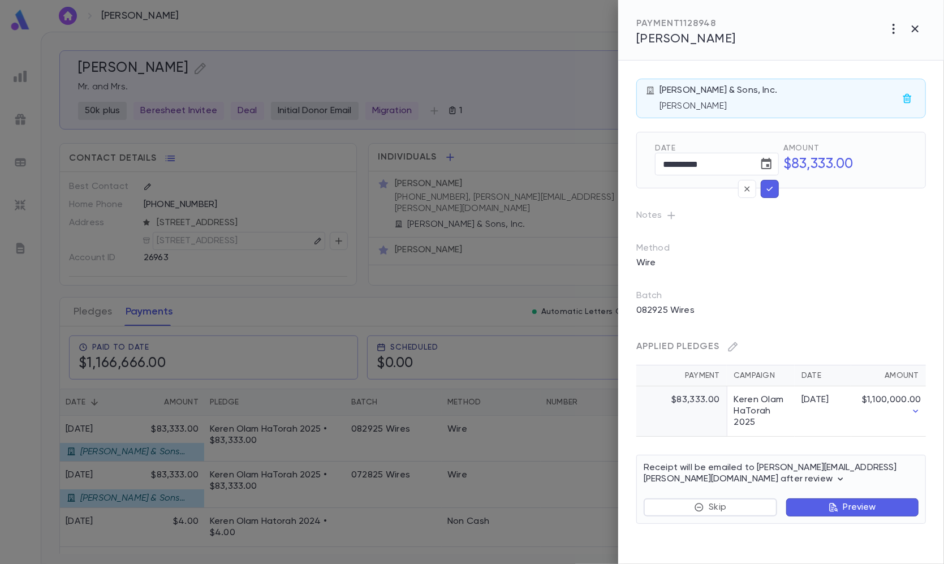
click at [770, 190] on icon "button" at bounding box center [770, 188] width 10 height 11
click at [773, 189] on icon "button" at bounding box center [770, 188] width 10 height 11
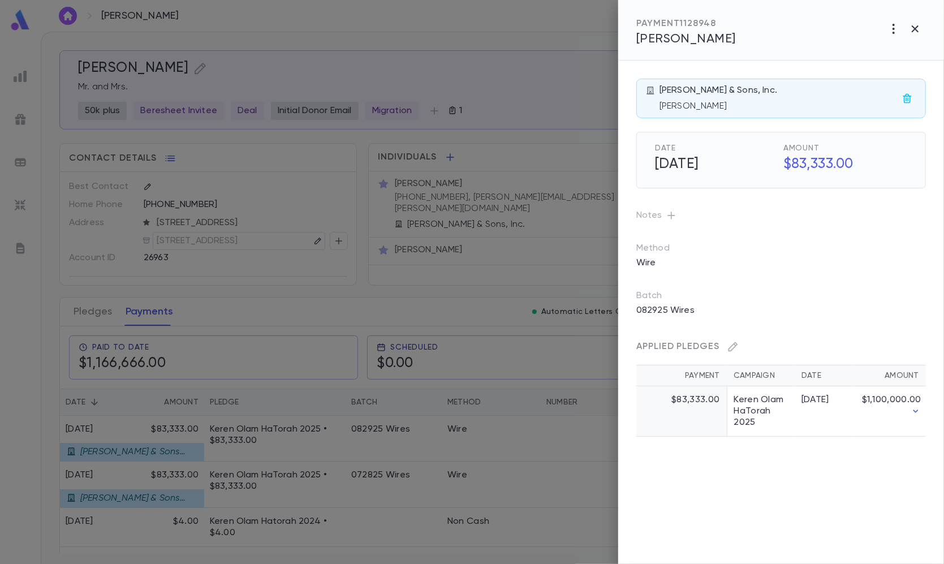
click at [476, 215] on div at bounding box center [472, 282] width 944 height 564
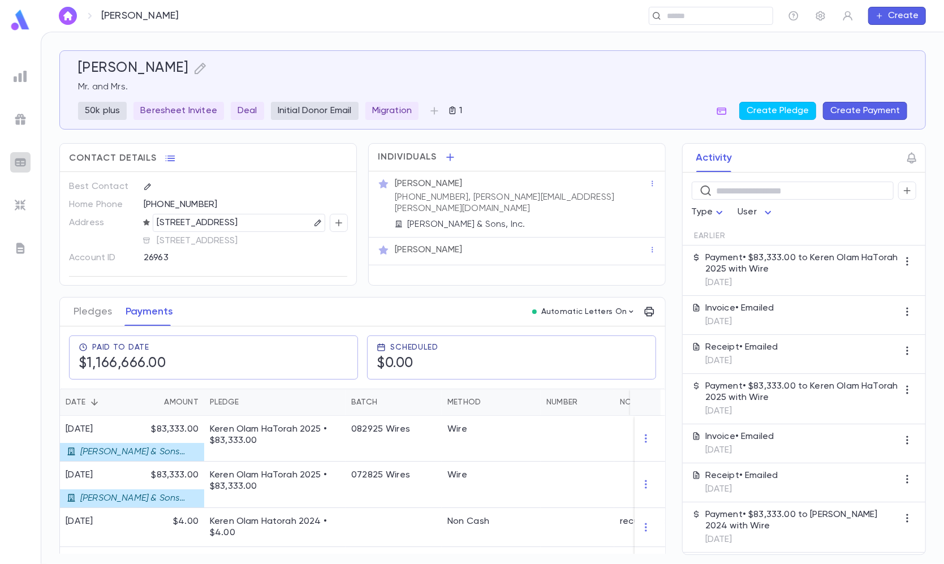
click at [21, 163] on img at bounding box center [21, 163] width 14 height 14
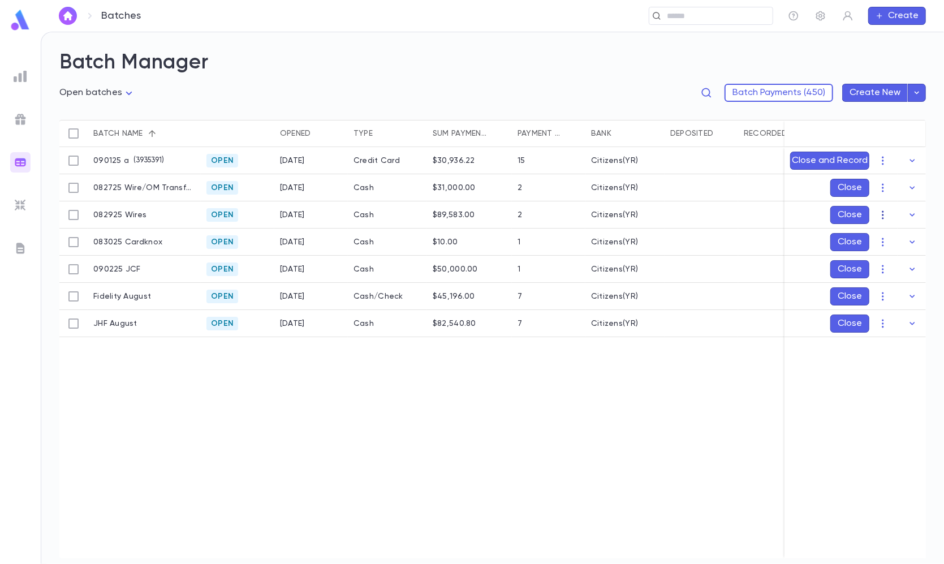
click at [885, 215] on icon "button" at bounding box center [882, 214] width 11 height 11
click at [887, 229] on li "[PERSON_NAME]" at bounding box center [893, 237] width 85 height 18
click at [889, 279] on icon "Choose date, selected date is Sep 1, 2025" at bounding box center [890, 282] width 14 height 14
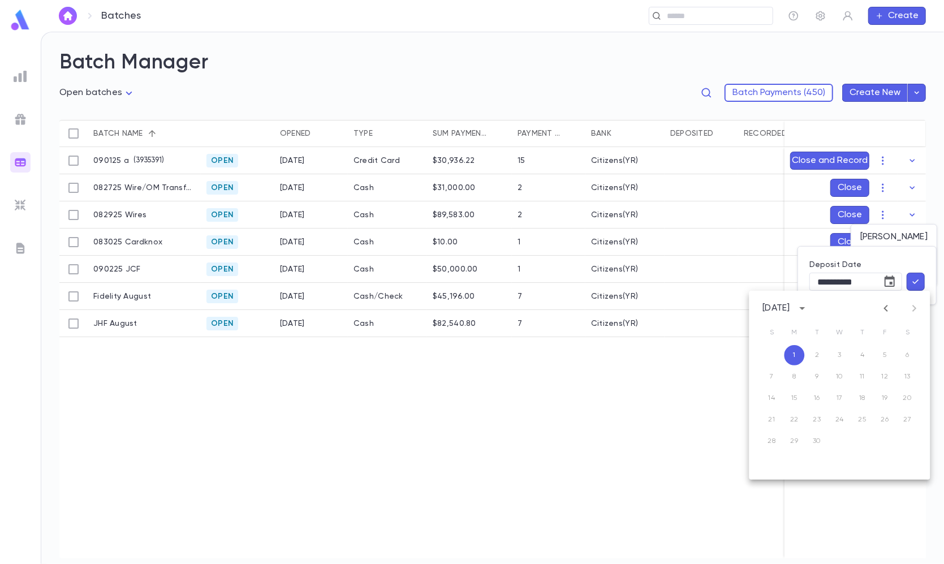
click at [880, 299] on div "September 2025 S M T W T F S 1 2 3 4 5 6 7 8 9 10 11 12 13 14 15 16 17 18 19 20…" at bounding box center [839, 385] width 181 height 189
click at [887, 309] on icon "Previous month" at bounding box center [886, 308] width 14 height 14
click at [881, 439] on button "29" at bounding box center [885, 441] width 20 height 20
type input "**********"
click at [919, 281] on icon "button" at bounding box center [916, 281] width 10 height 11
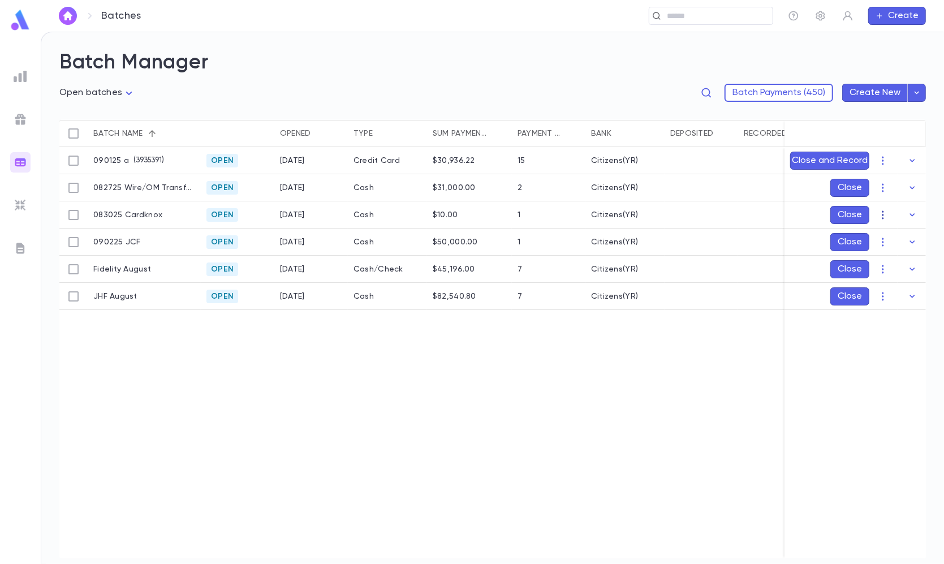
click at [881, 217] on icon "button" at bounding box center [882, 214] width 11 height 11
click at [887, 242] on li "[PERSON_NAME]" at bounding box center [893, 237] width 85 height 18
click at [896, 277] on icon "Choose date, selected date is Sep 1, 2025" at bounding box center [890, 282] width 14 height 14
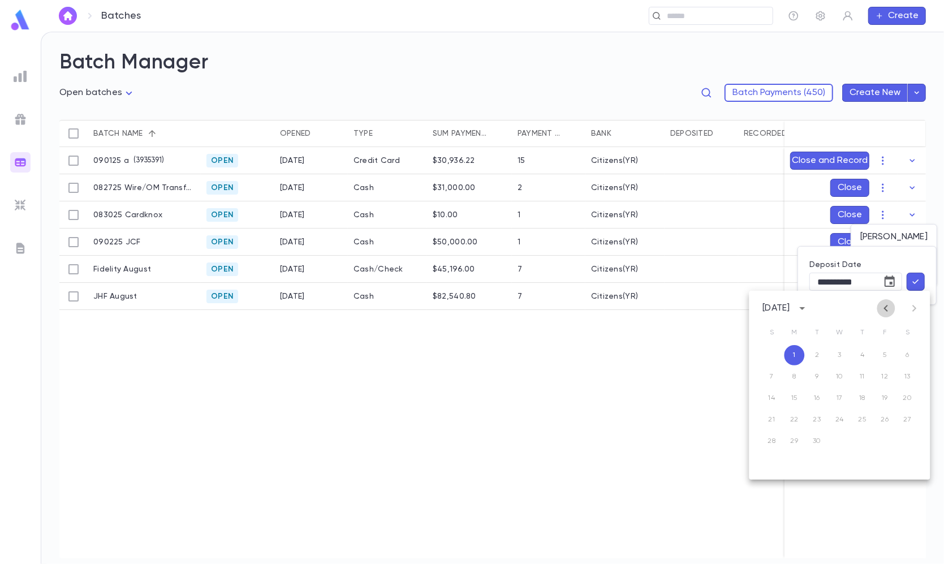
click at [893, 306] on icon "Previous month" at bounding box center [886, 308] width 14 height 14
click at [906, 446] on button "30" at bounding box center [908, 441] width 20 height 20
type input "**********"
click at [912, 284] on icon "button" at bounding box center [916, 281] width 10 height 11
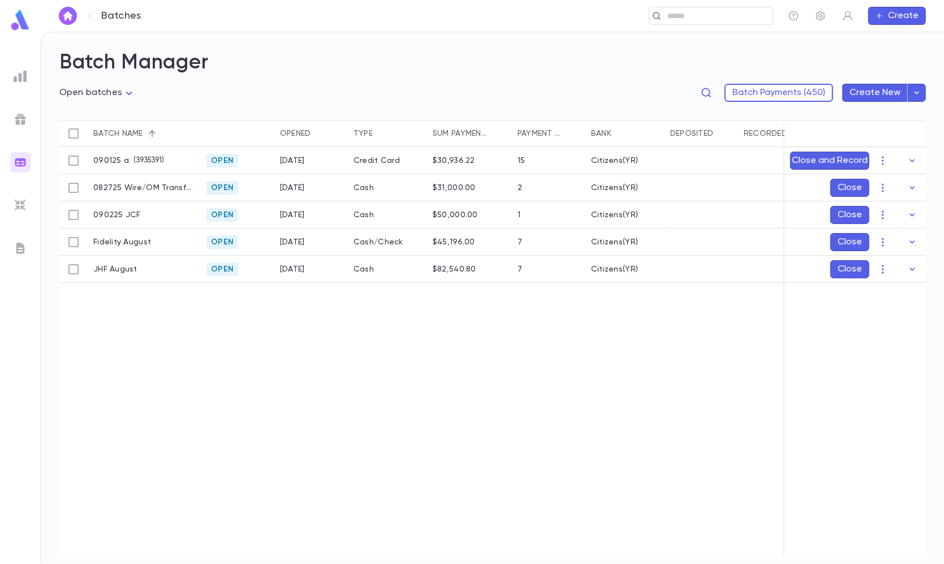
click at [23, 261] on ul at bounding box center [20, 313] width 41 height 502
click at [20, 258] on ul at bounding box center [20, 313] width 41 height 502
click at [20, 248] on img at bounding box center [21, 249] width 14 height 14
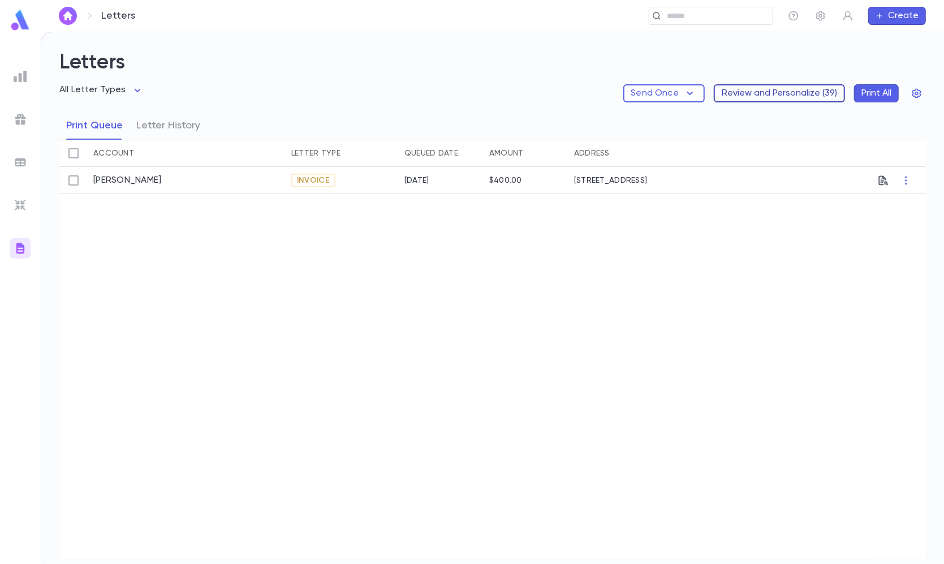
click at [786, 94] on button "Review and Personalize ( 39 )" at bounding box center [779, 93] width 131 height 18
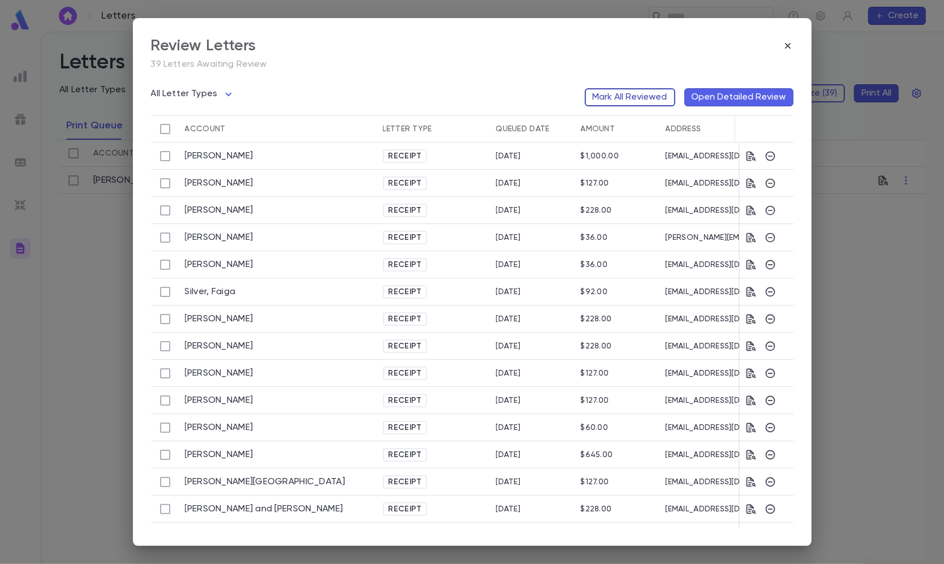
click at [639, 100] on button "Mark All Reviewed" at bounding box center [630, 97] width 90 height 18
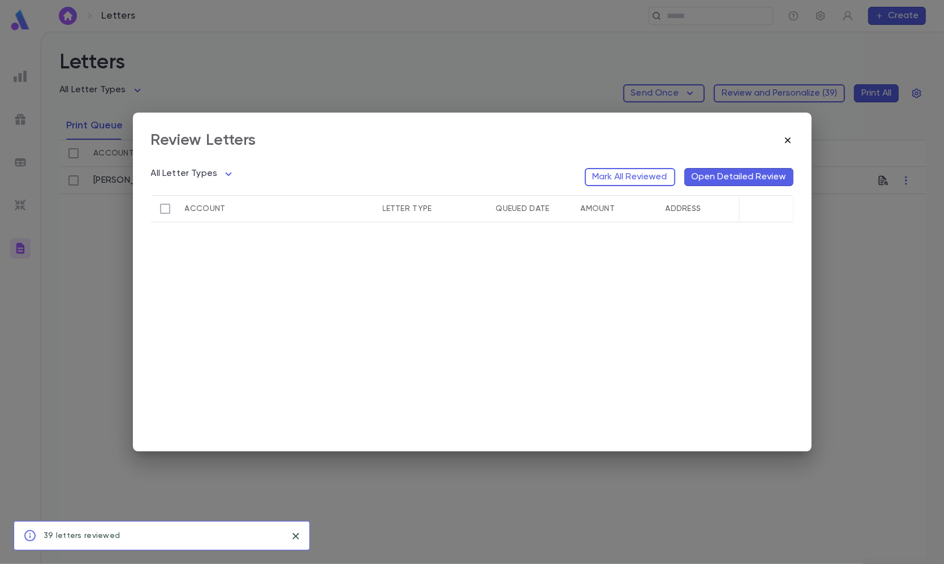
click at [788, 136] on icon "button" at bounding box center [787, 140] width 11 height 11
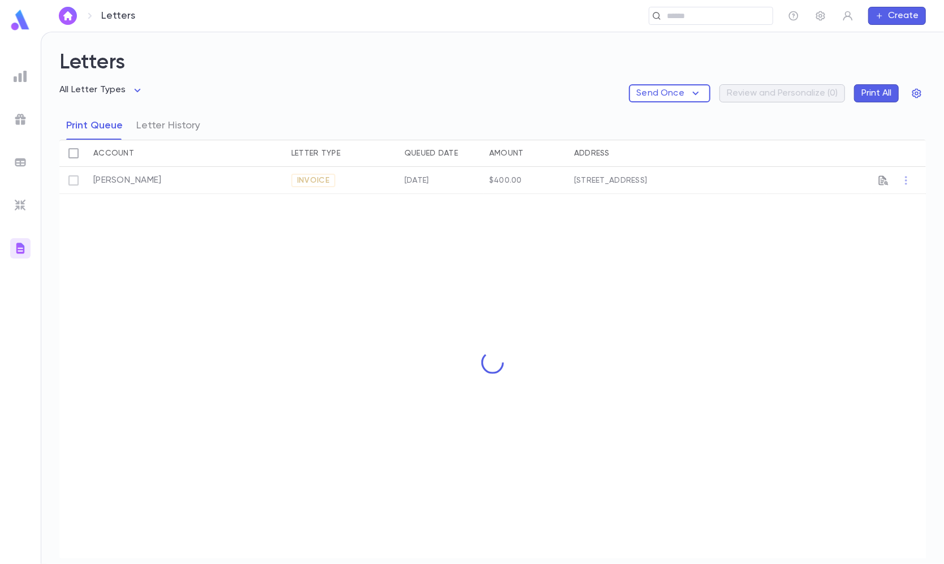
click at [343, 2] on div "Letters ​ Create" at bounding box center [492, 16] width 903 height 32
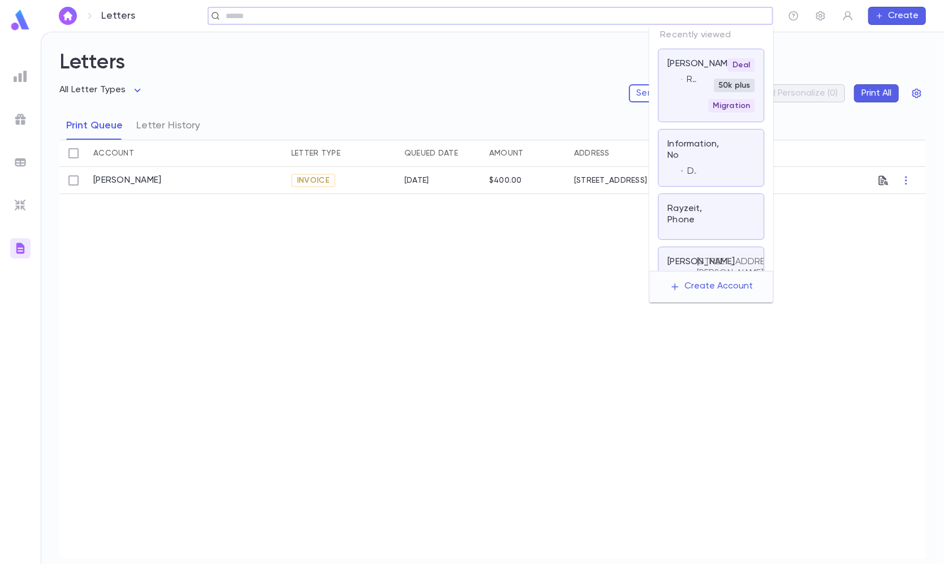
click at [724, 21] on input "text" at bounding box center [486, 16] width 529 height 11
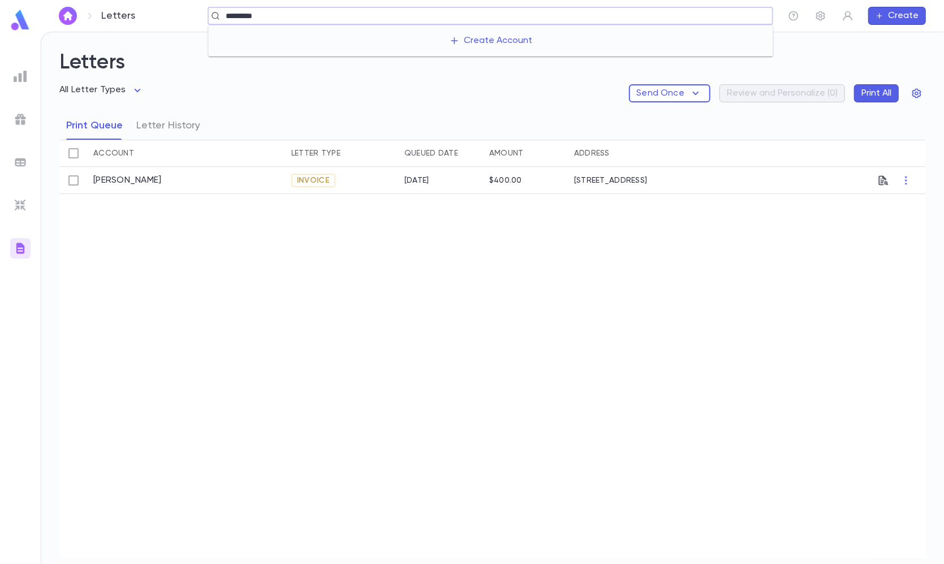
type input "**********"
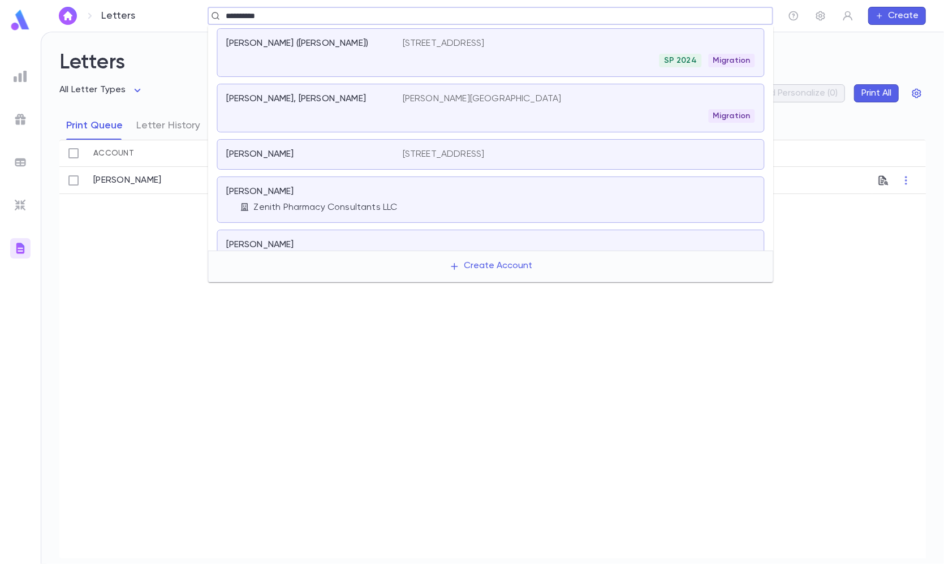
click at [505, 55] on div "SP 2024 Migration" at bounding box center [579, 61] width 352 height 14
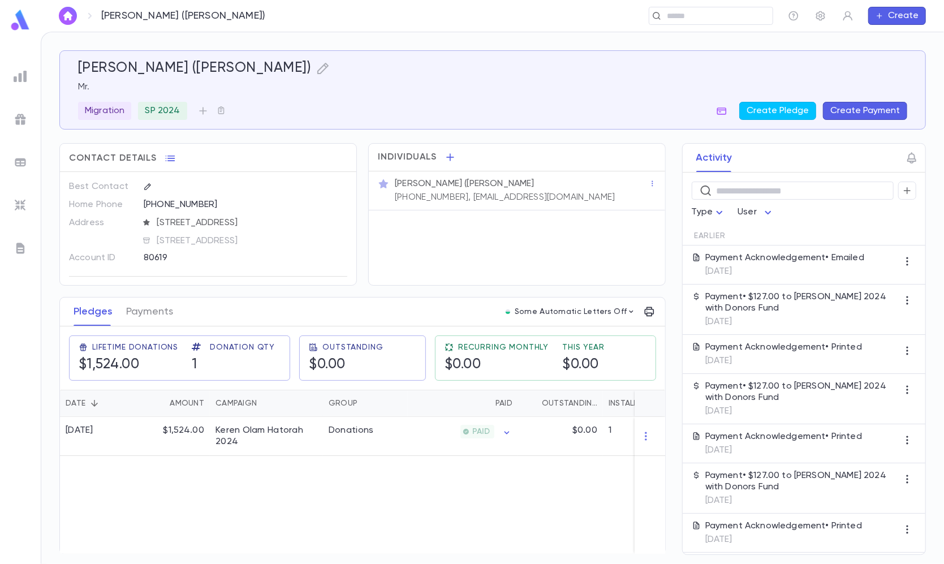
click at [480, 200] on p "(732) 921-5695, bdersh1@gmail.com" at bounding box center [505, 197] width 220 height 11
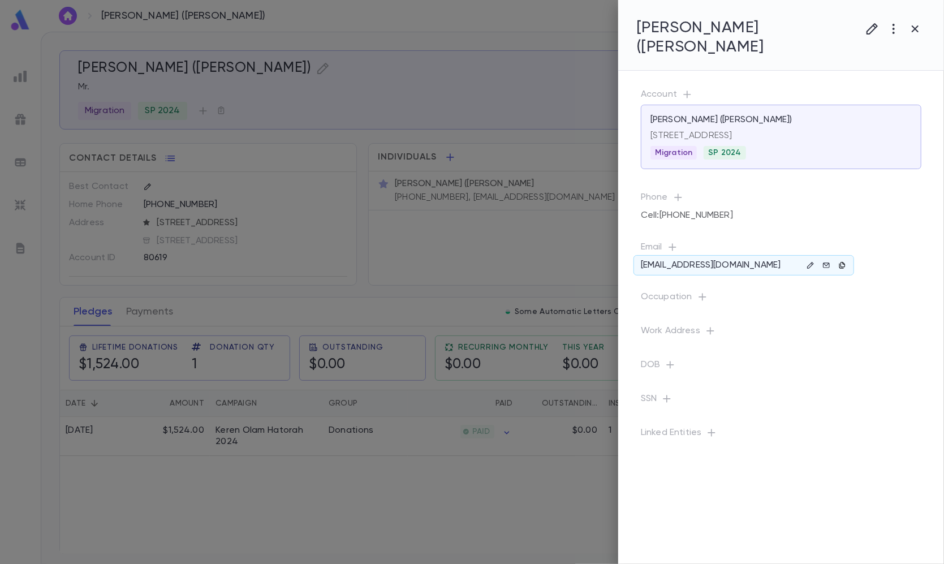
click at [843, 259] on button "button" at bounding box center [842, 265] width 14 height 14
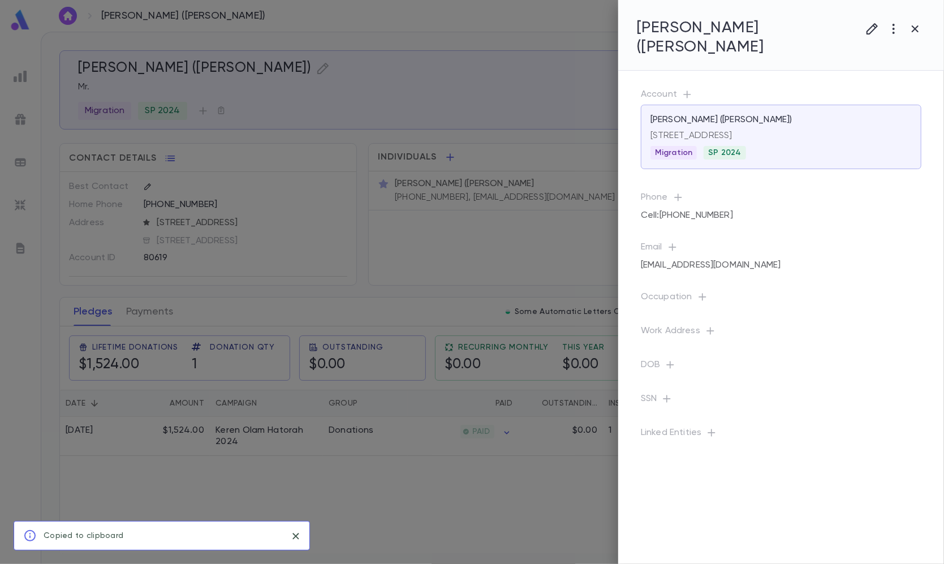
click at [455, 243] on div at bounding box center [472, 282] width 944 height 564
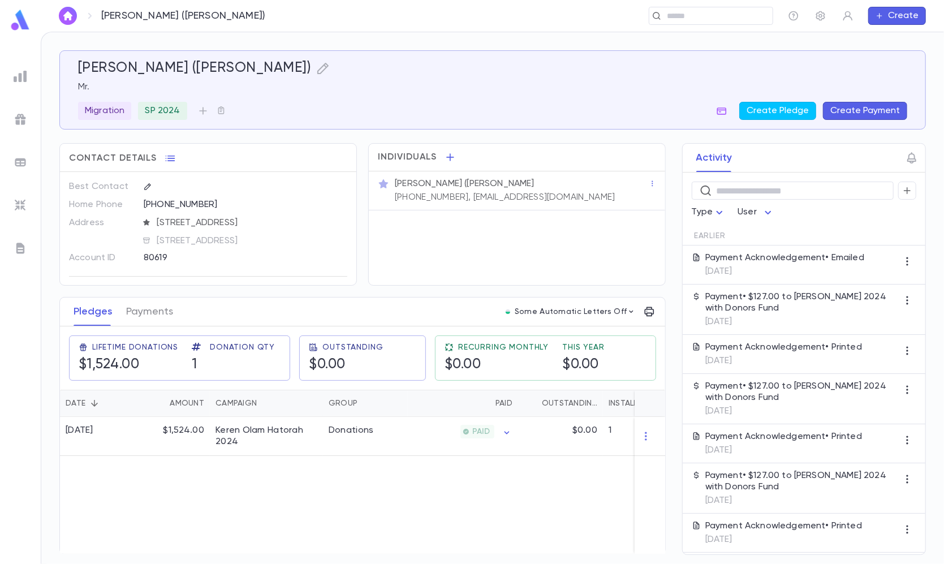
click at [701, 28] on div "Dershowitz, Yechezkel (Barry) ​ Create" at bounding box center [492, 16] width 903 height 32
click at [691, 21] on div "​" at bounding box center [711, 16] width 124 height 18
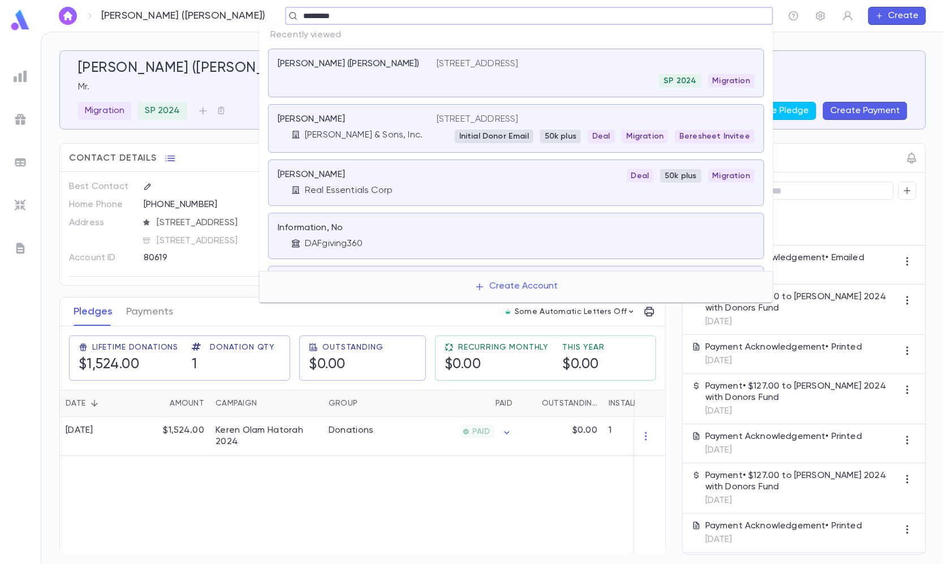
type input "**********"
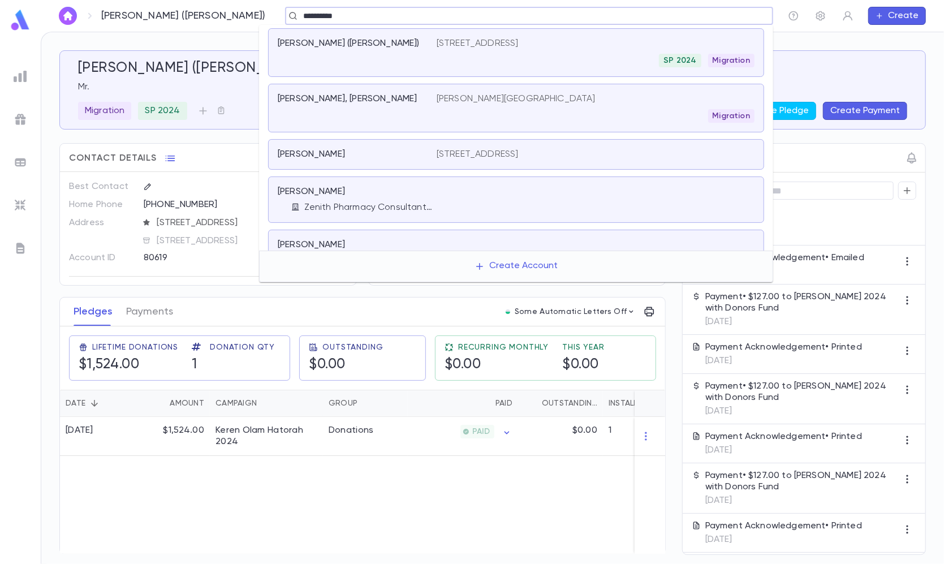
click at [505, 204] on div at bounding box center [596, 199] width 318 height 27
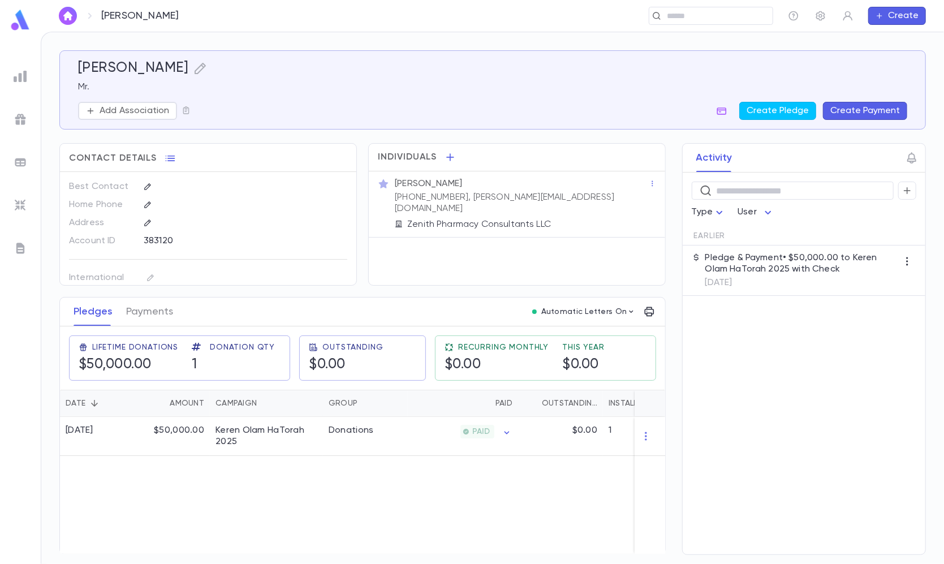
click at [454, 202] on p "(732) 921-5695, barry@zenithph.com" at bounding box center [522, 203] width 254 height 23
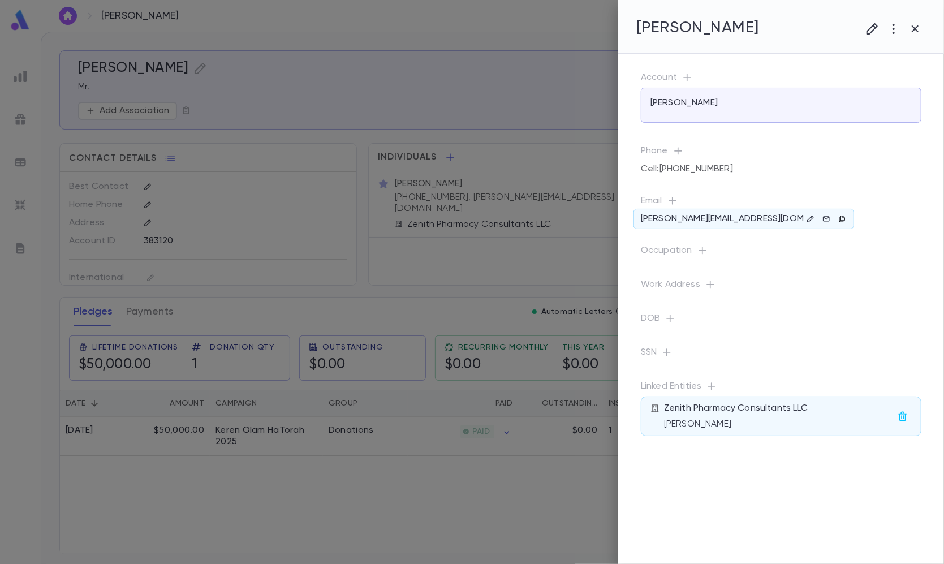
click at [843, 218] on icon "button" at bounding box center [842, 218] width 6 height 6
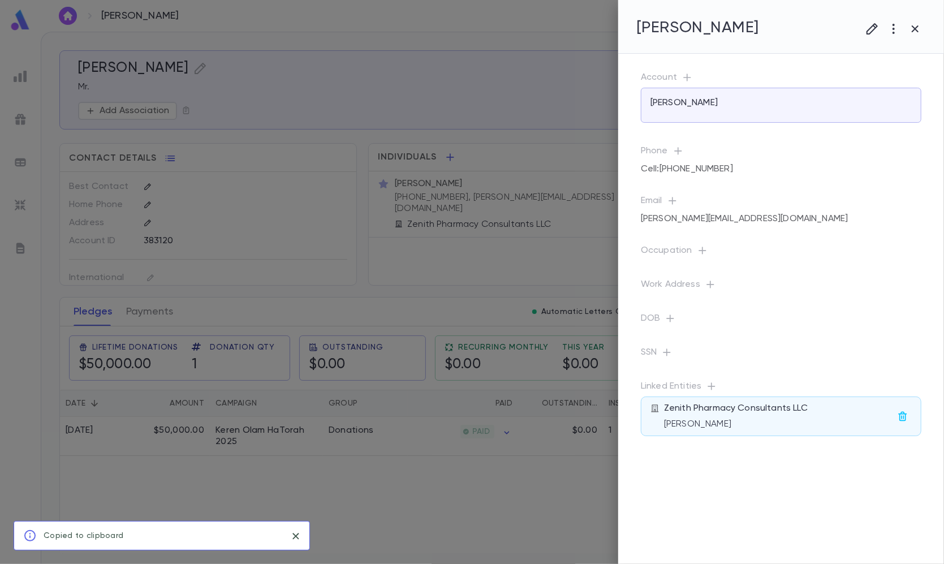
click at [596, 39] on div at bounding box center [472, 282] width 944 height 564
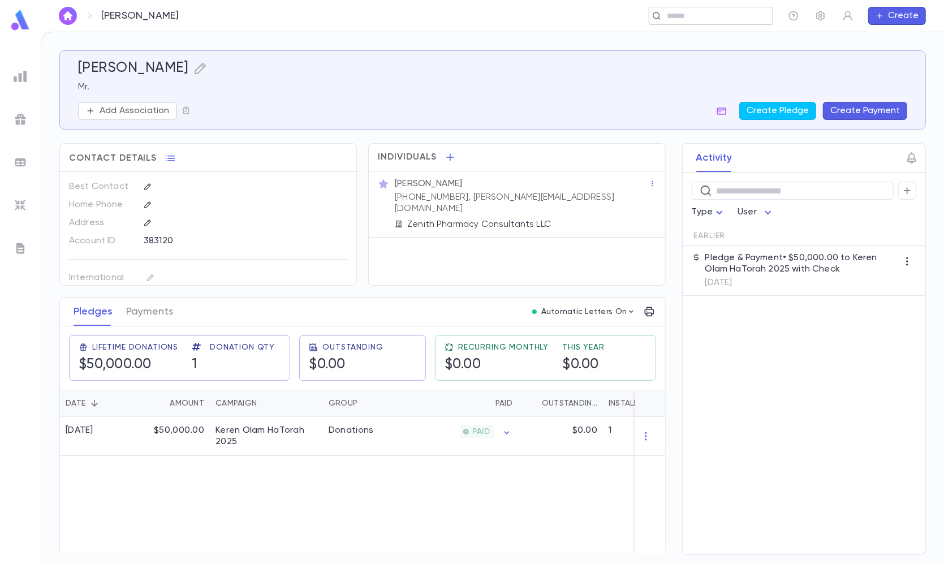
click at [658, 18] on icon at bounding box center [656, 15] width 7 height 7
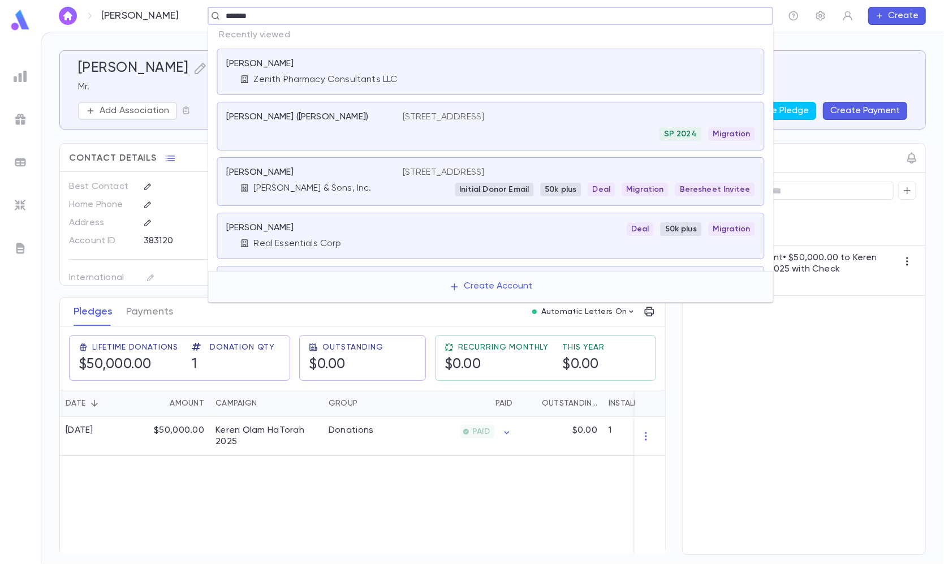
type input "********"
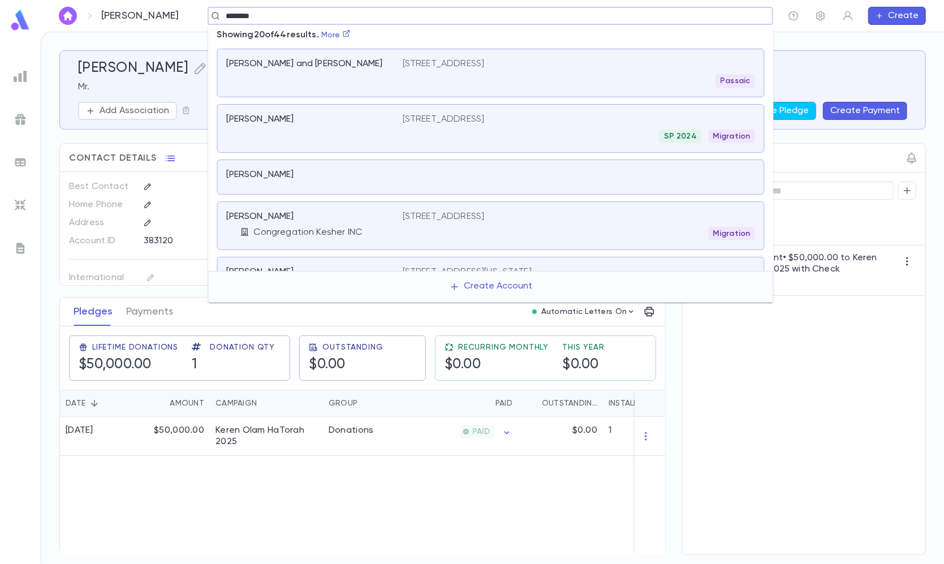
click at [340, 114] on div "[PERSON_NAME]" at bounding box center [308, 119] width 162 height 11
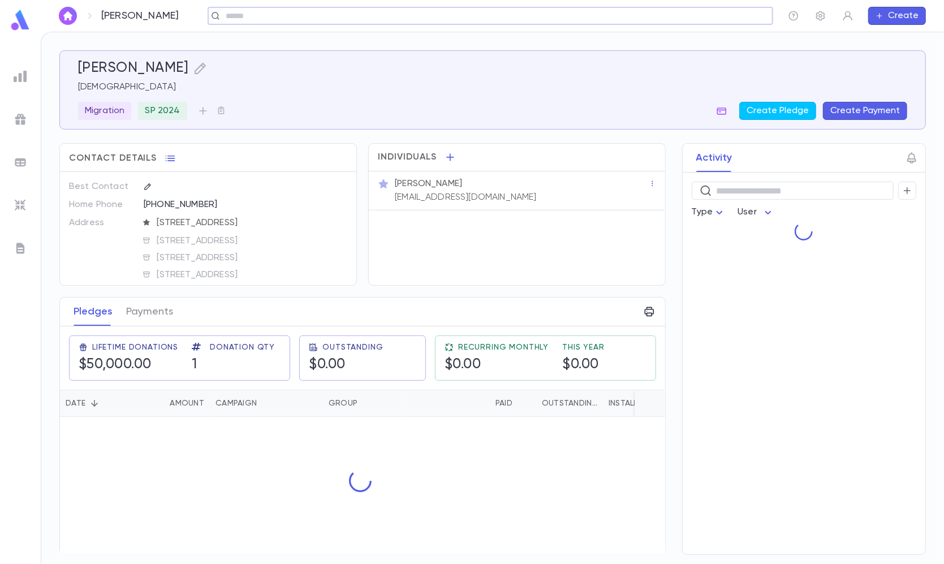
click at [462, 188] on p "[PERSON_NAME]" at bounding box center [428, 183] width 67 height 11
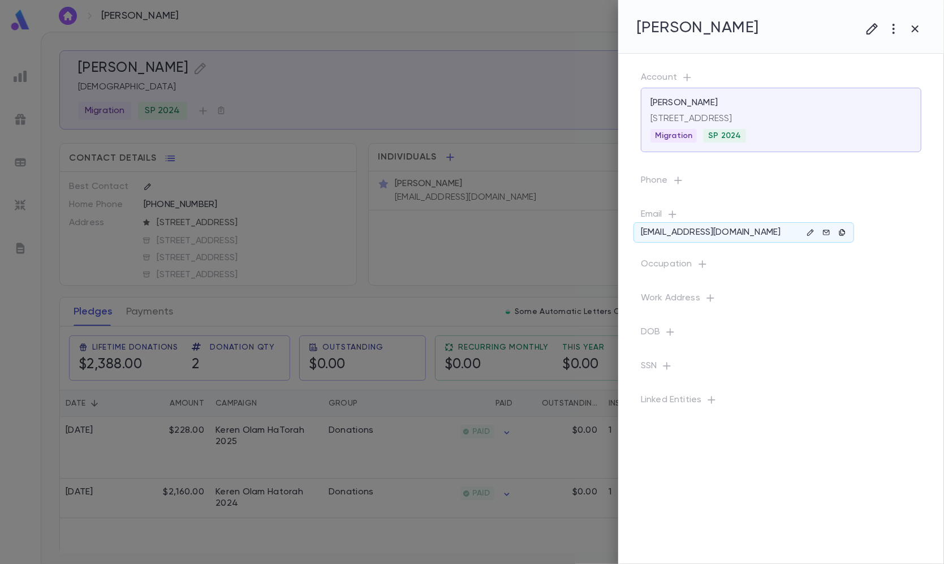
click at [840, 231] on icon "button" at bounding box center [842, 232] width 8 height 8
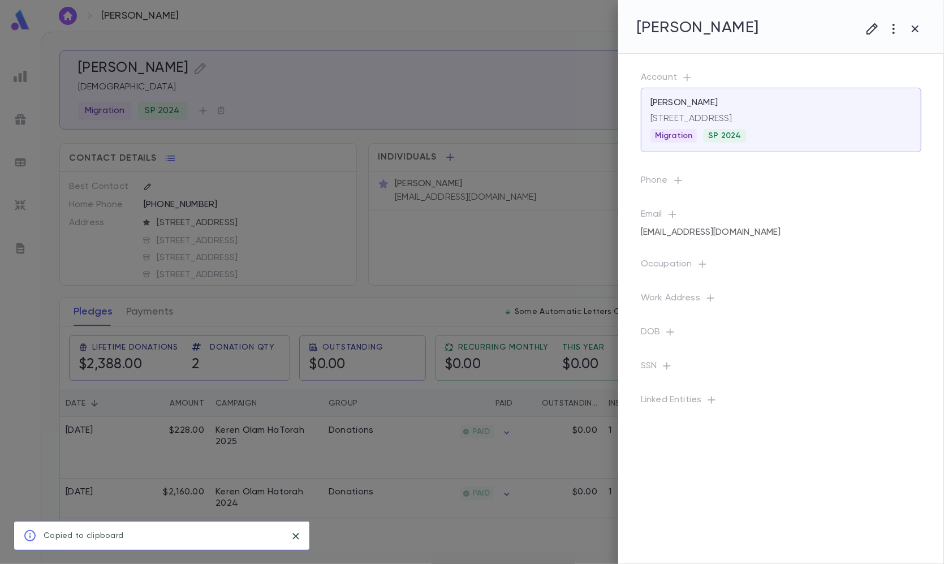
click at [482, 42] on div at bounding box center [472, 282] width 944 height 564
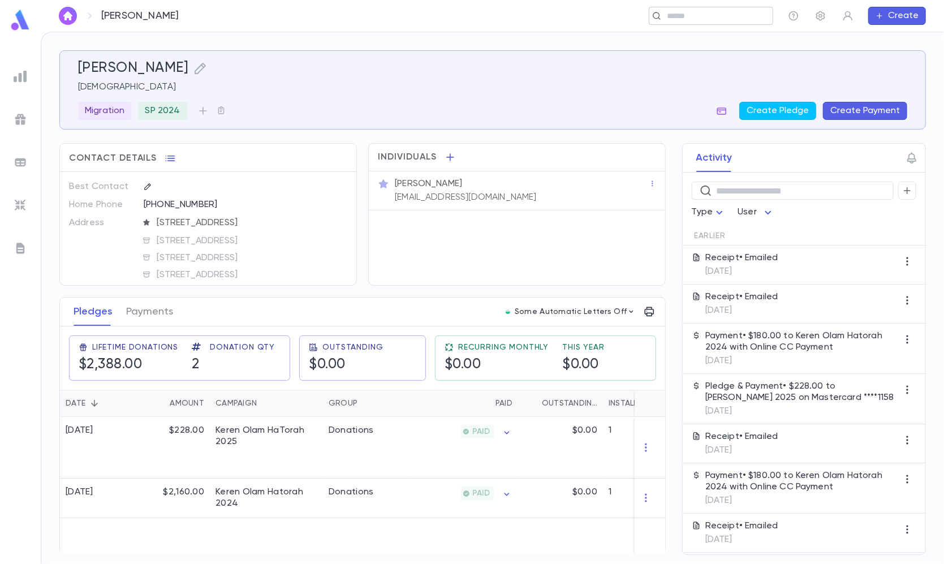
click at [679, 21] on input "text" at bounding box center [707, 16] width 88 height 11
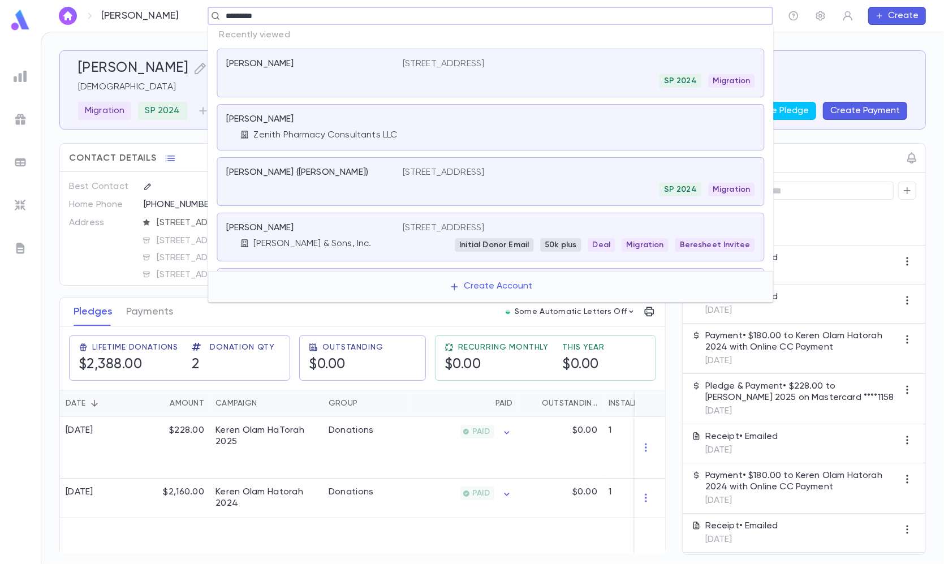
type input "**********"
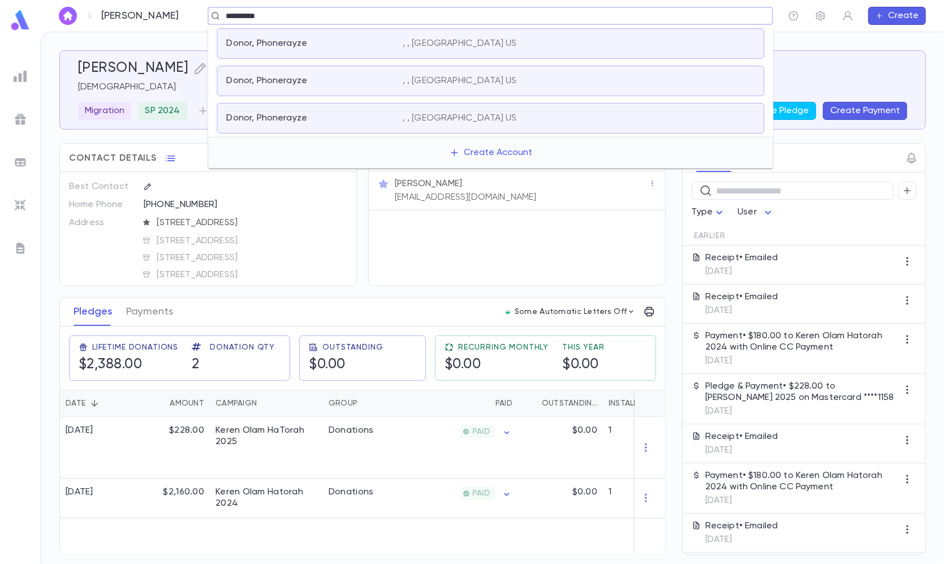
click at [467, 41] on p ", , TOMS RIVER NJ 08755 US" at bounding box center [460, 43] width 114 height 11
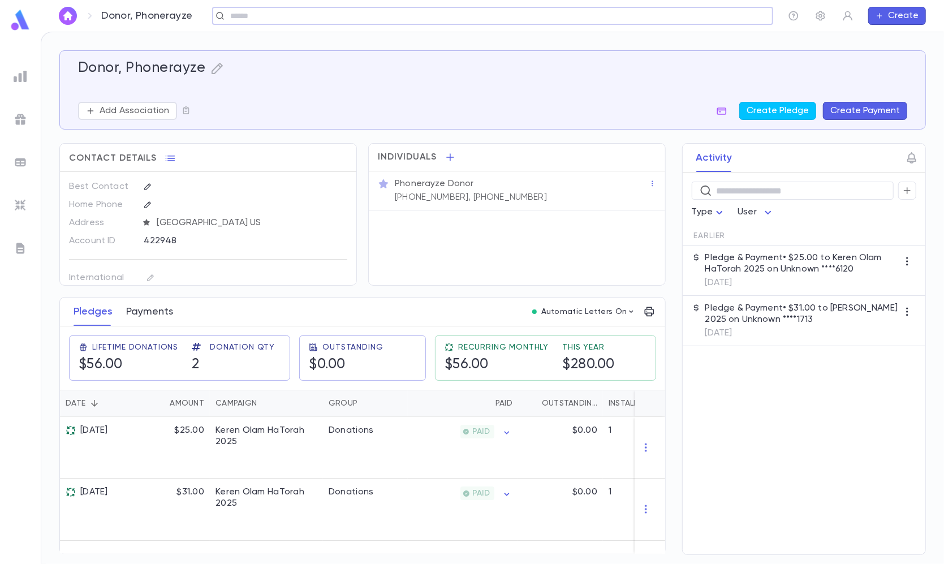
click at [154, 320] on button "Payments" at bounding box center [149, 312] width 47 height 28
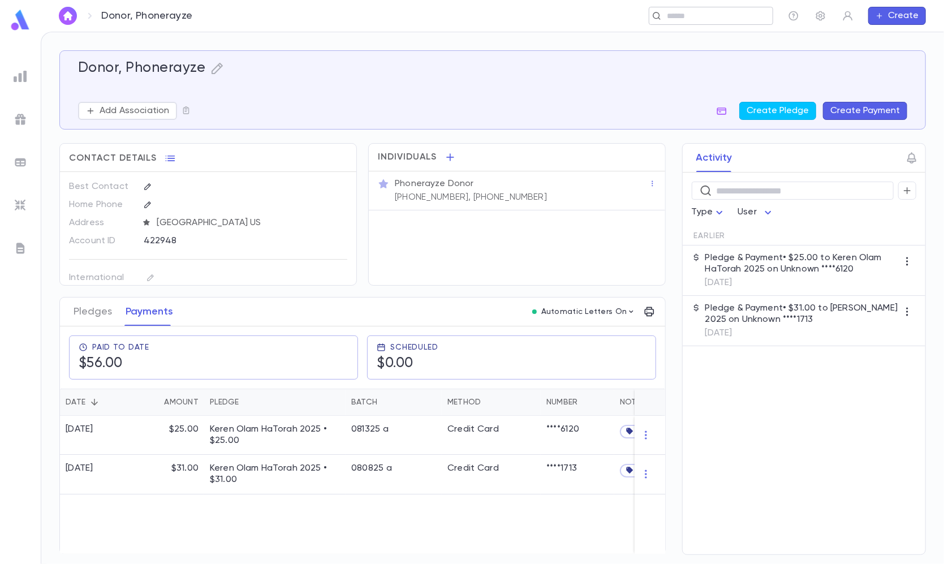
click at [740, 19] on input "text" at bounding box center [707, 16] width 88 height 11
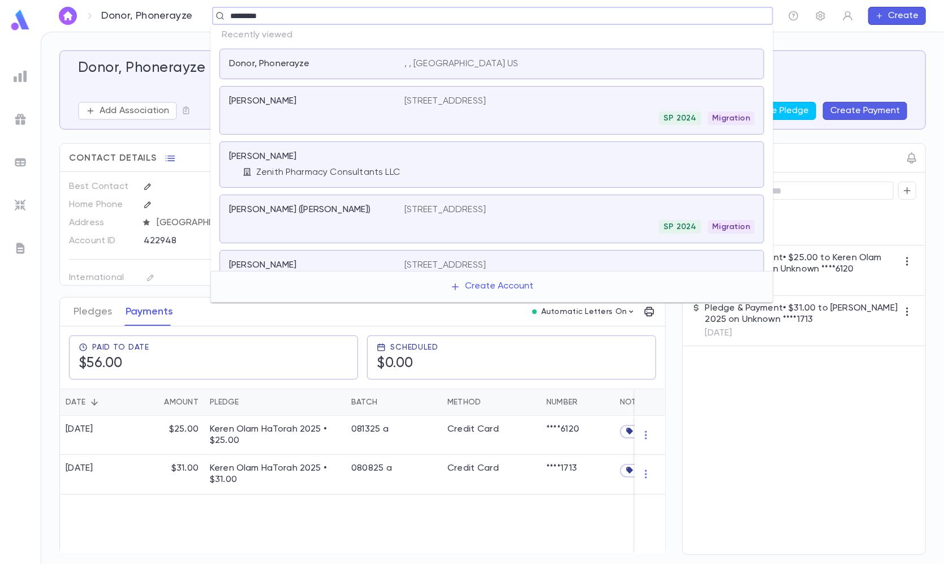
type input "**********"
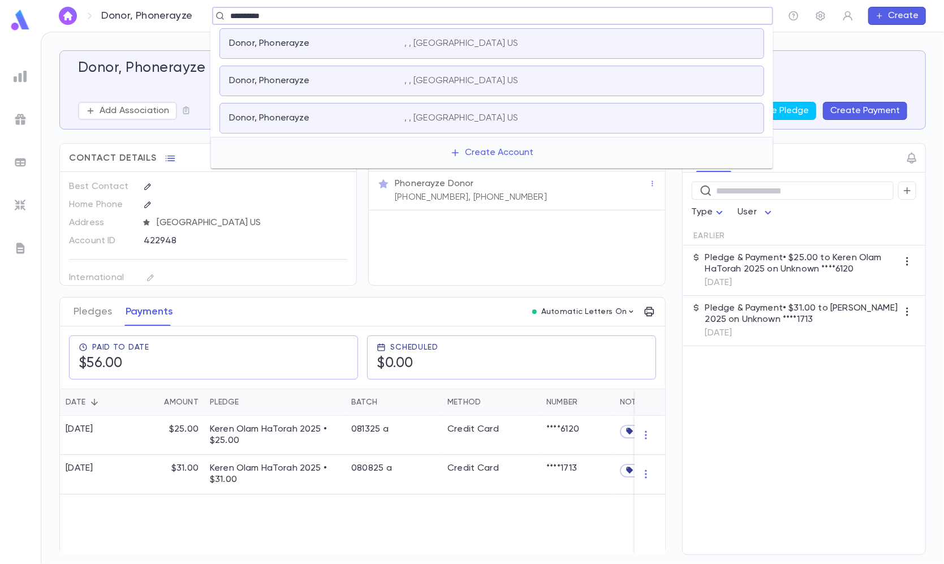
click at [420, 102] on li "Donor, Phonerayze , , TOMS RIVER NJ 08755 US" at bounding box center [491, 118] width 563 height 37
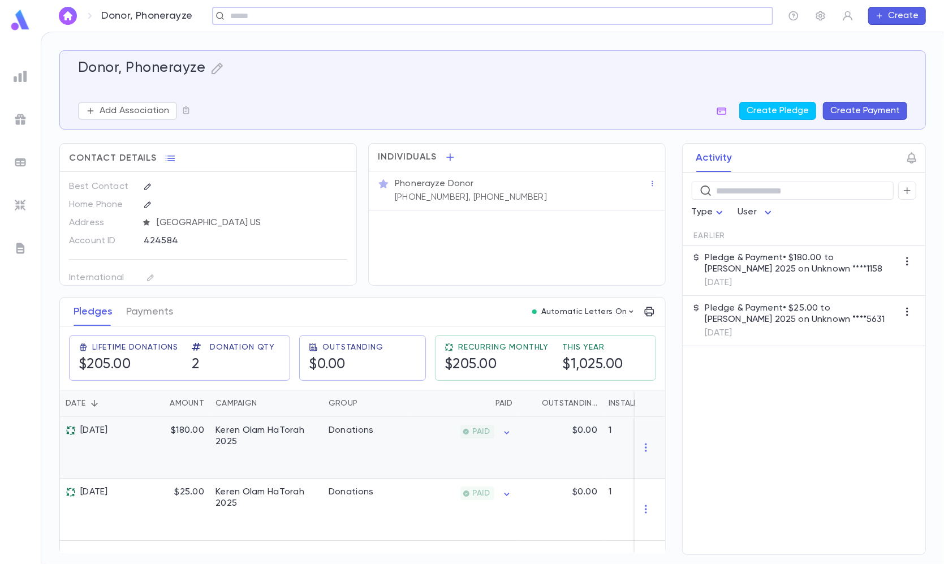
click at [326, 449] on div "Donations" at bounding box center [365, 448] width 85 height 62
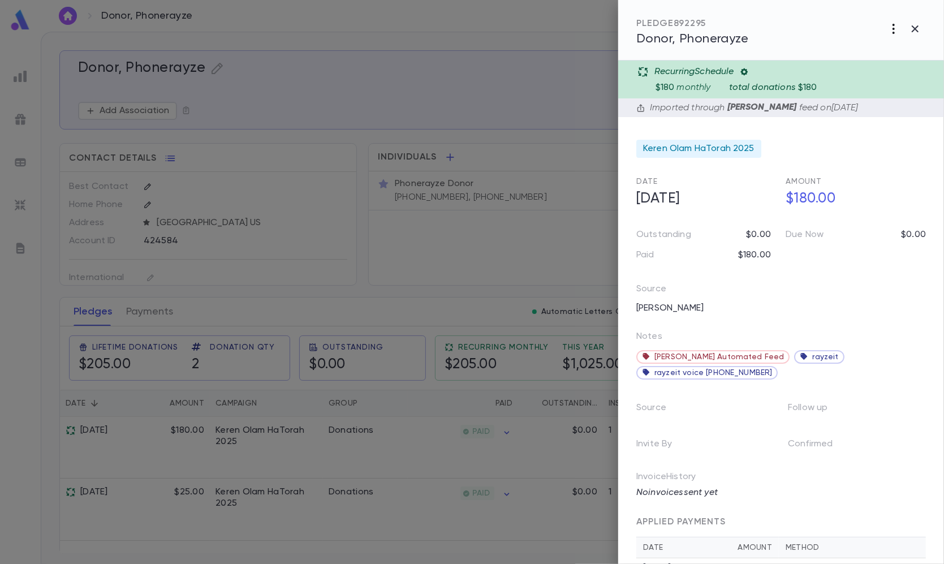
click at [891, 23] on icon "button" at bounding box center [894, 29] width 14 height 14
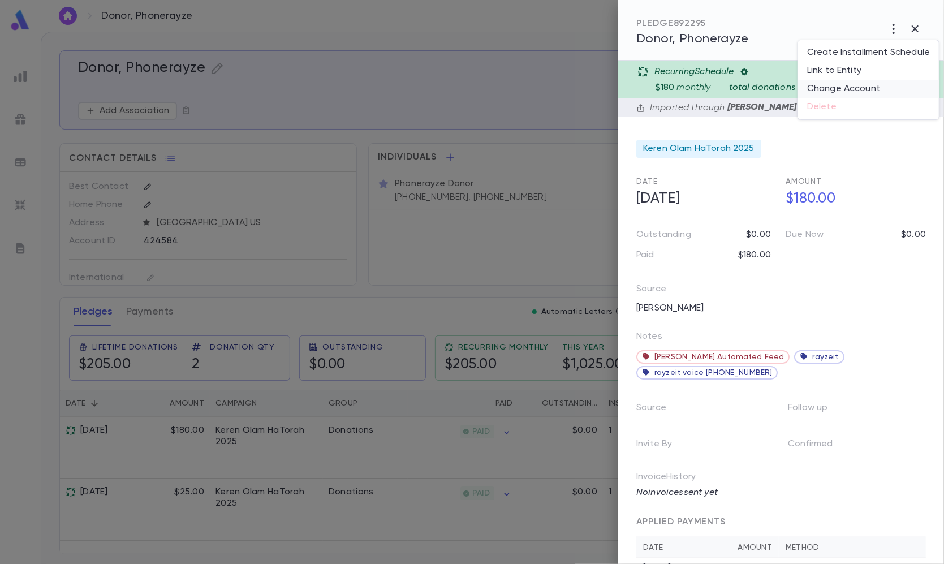
click at [851, 87] on li "Change Account" at bounding box center [868, 89] width 141 height 18
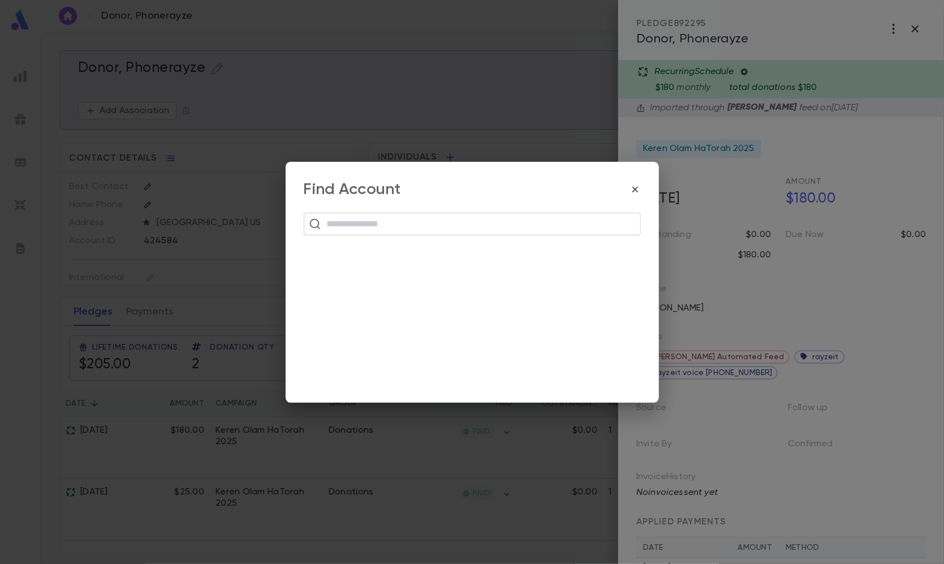
click at [443, 231] on input "text" at bounding box center [480, 223] width 312 height 21
type input "**********"
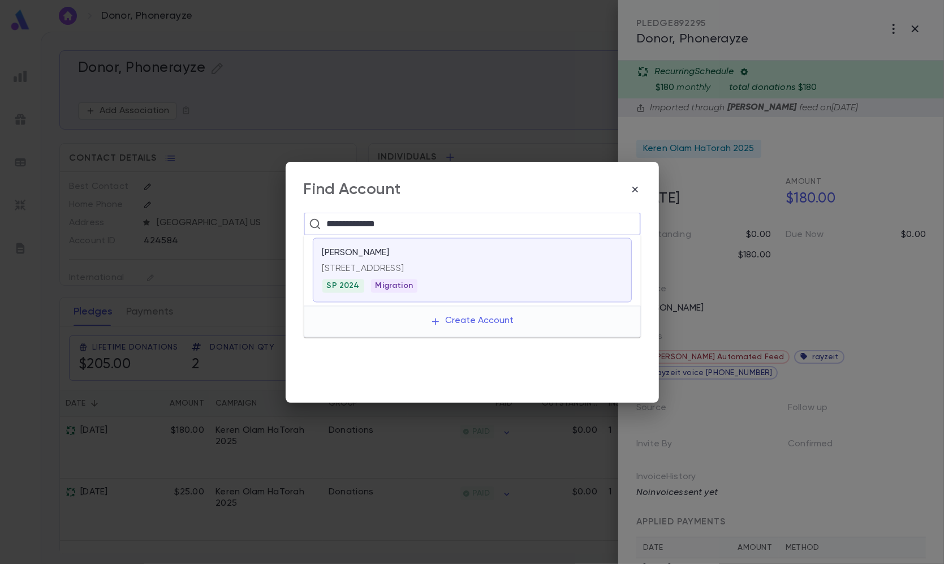
click at [392, 282] on span "Migration" at bounding box center [394, 285] width 46 height 9
click at [433, 261] on div "[STREET_ADDRESS]" at bounding box center [472, 266] width 300 height 16
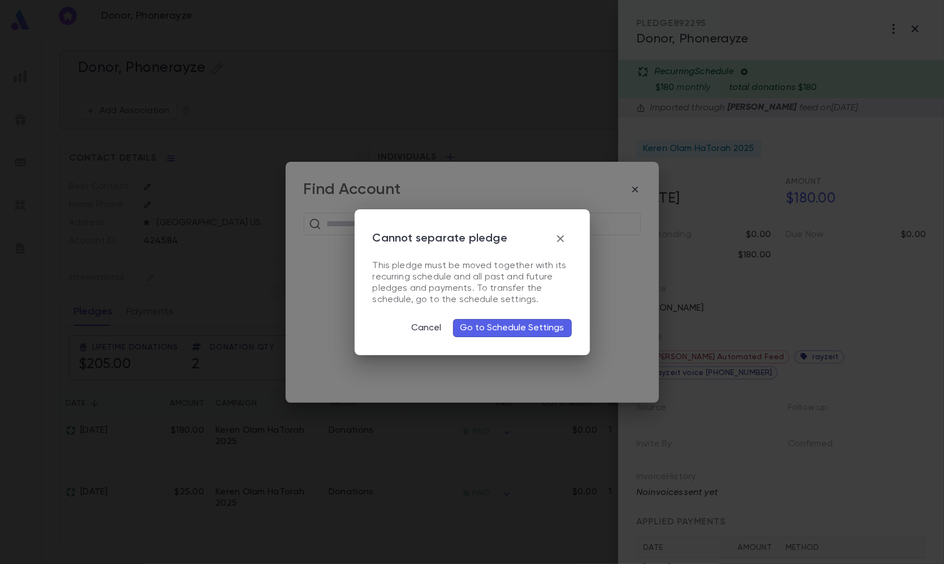
click at [485, 328] on button "Go to Schedule Settings" at bounding box center [512, 328] width 119 height 18
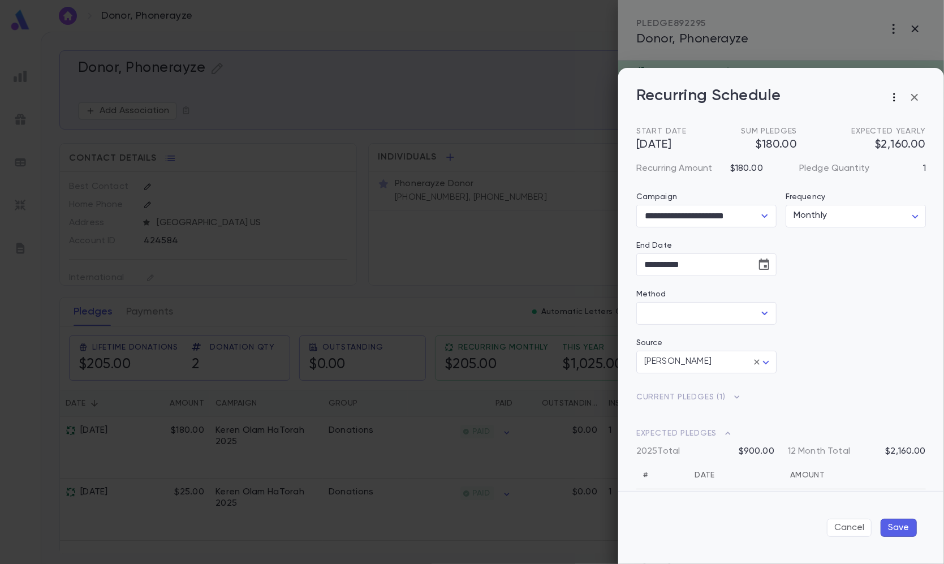
click at [896, 94] on icon "button" at bounding box center [894, 97] width 11 height 11
click at [874, 119] on li "Change Account" at bounding box center [867, 119] width 136 height 18
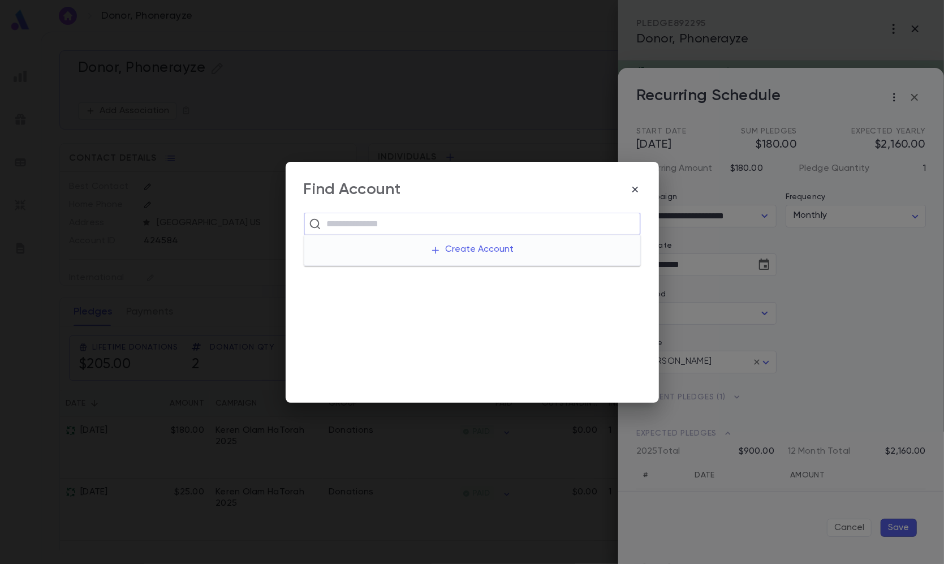
click at [574, 227] on input "text" at bounding box center [480, 223] width 312 height 21
type input "**********"
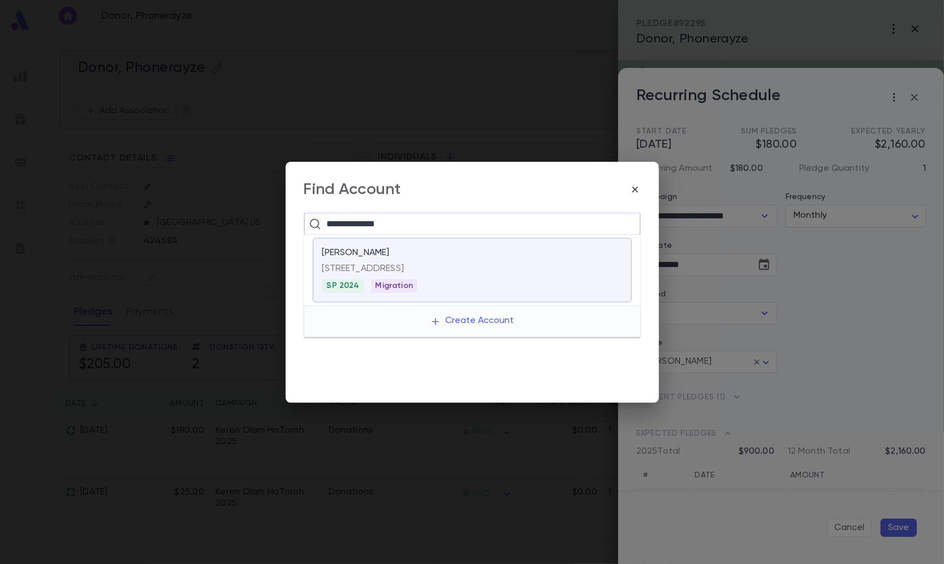
click at [508, 267] on p "[STREET_ADDRESS]" at bounding box center [472, 268] width 300 height 11
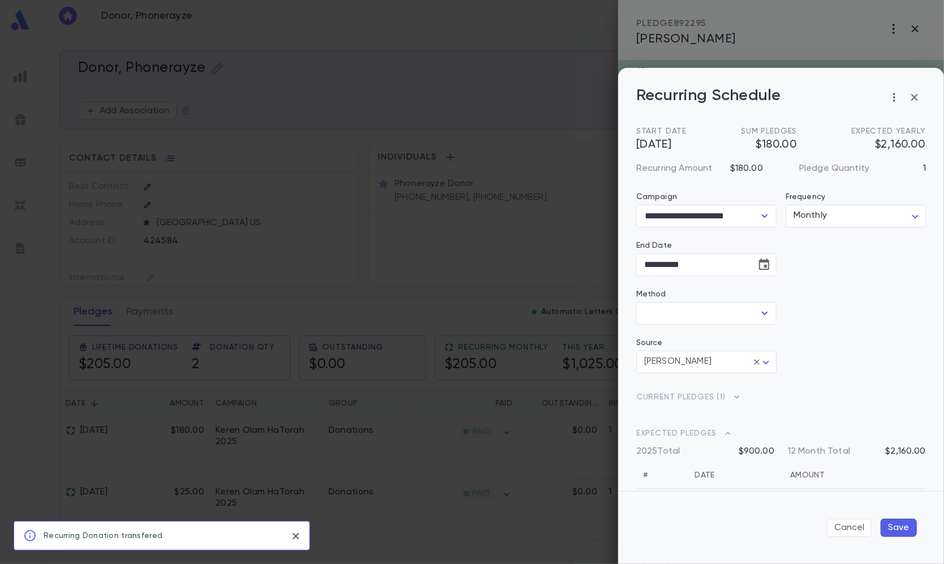
click at [566, 105] on div "**********" at bounding box center [472, 282] width 944 height 564
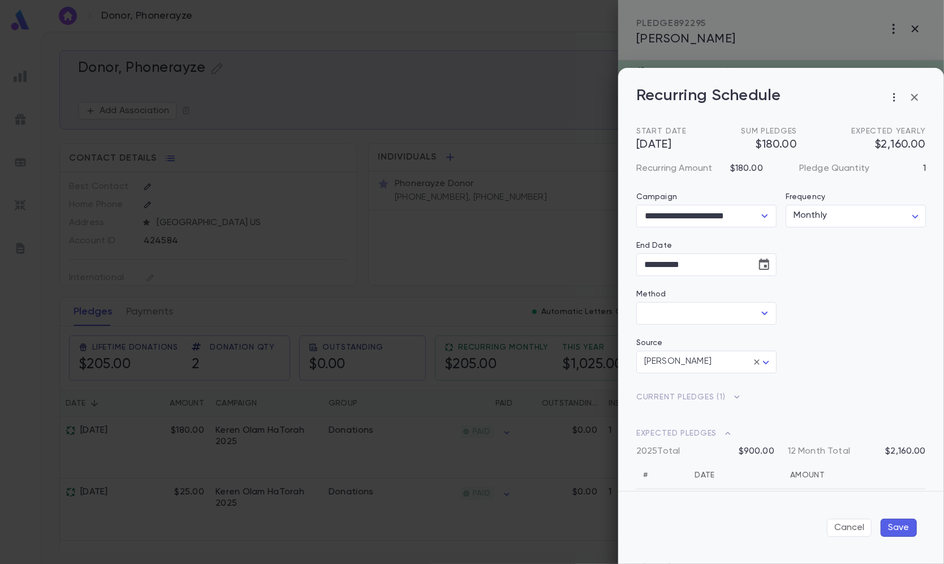
click at [697, 42] on div "**********" at bounding box center [472, 282] width 944 height 564
click at [913, 96] on icon "button" at bounding box center [914, 97] width 7 height 7
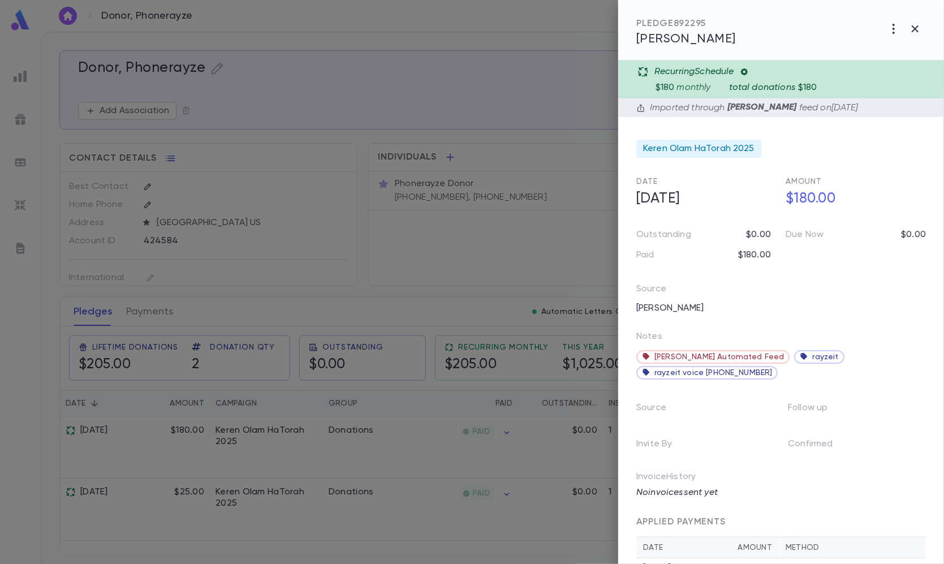
click at [680, 42] on span "[PERSON_NAME]" at bounding box center [686, 39] width 100 height 12
click at [690, 37] on span "[PERSON_NAME]" at bounding box center [686, 39] width 100 height 12
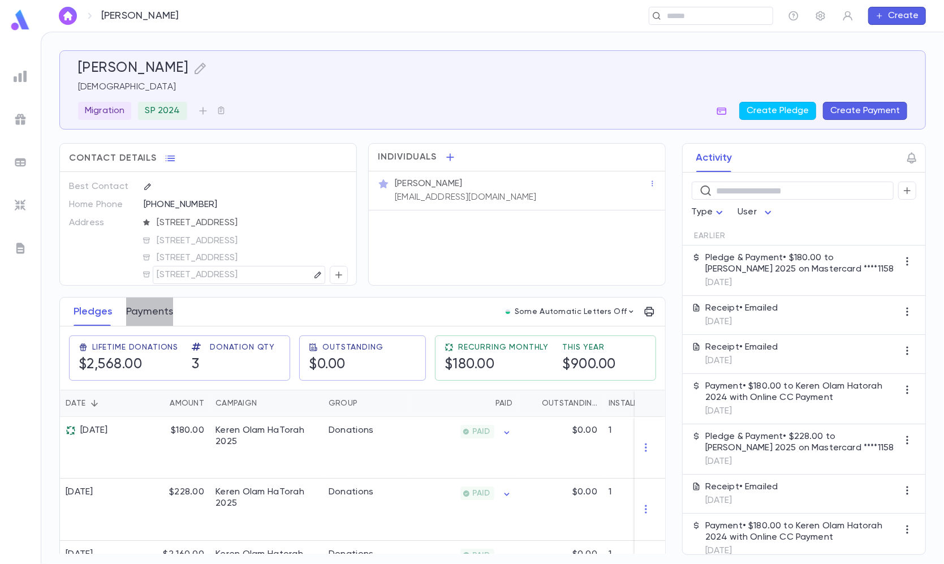
click at [139, 308] on button "Payments" at bounding box center [149, 312] width 47 height 28
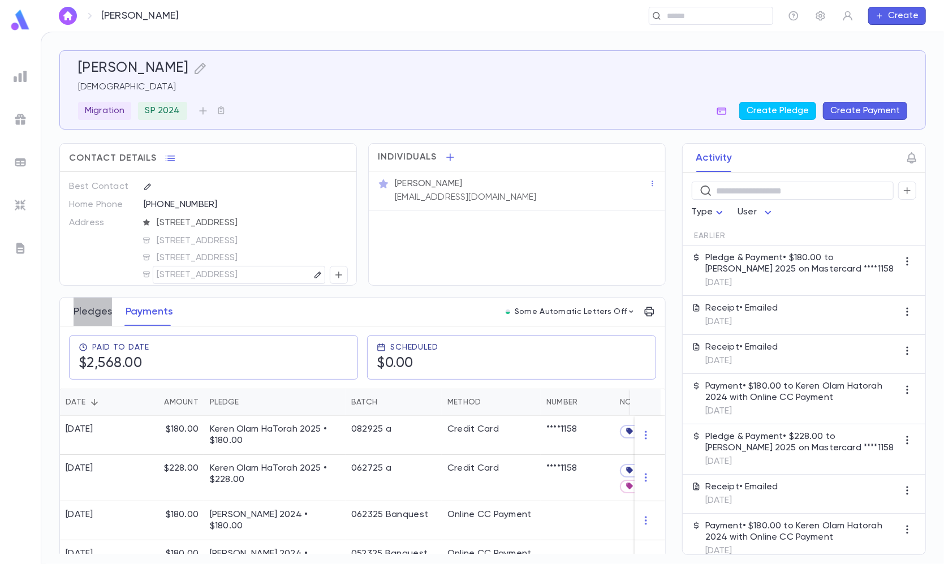
click at [83, 310] on button "Pledges" at bounding box center [93, 312] width 38 height 28
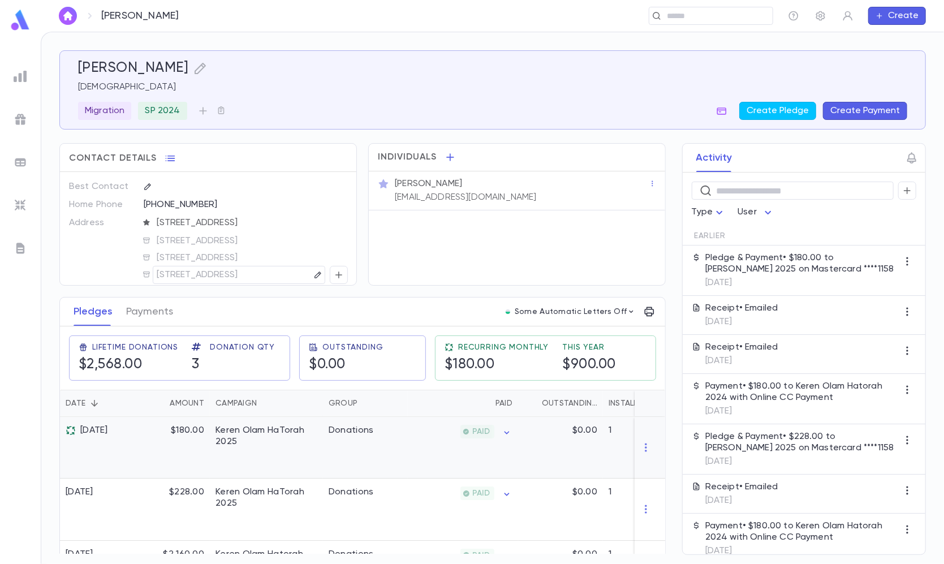
click at [250, 459] on div "Keren Olam HaTorah 2025" at bounding box center [266, 448] width 113 height 62
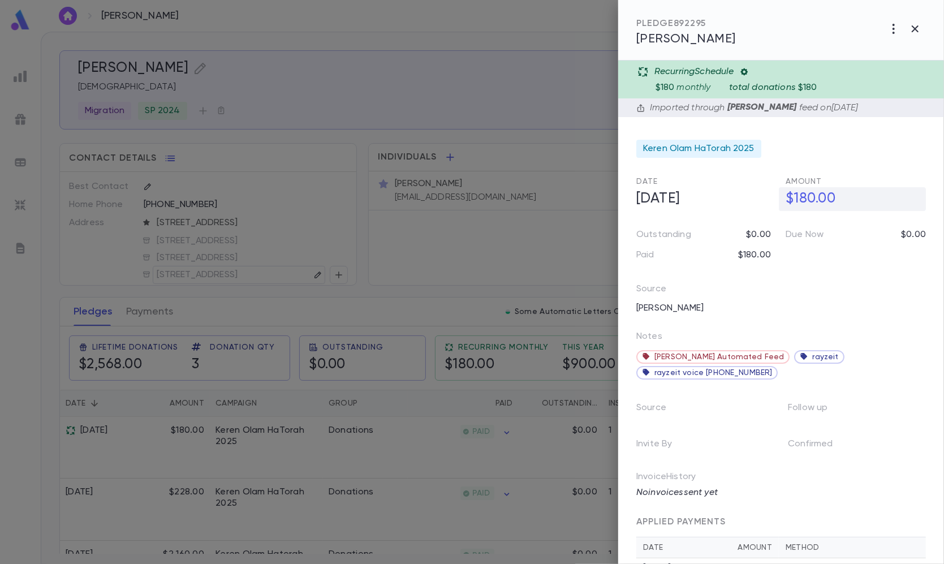
click at [808, 199] on h5 "$180.00" at bounding box center [852, 199] width 147 height 24
click at [514, 178] on div at bounding box center [472, 282] width 944 height 564
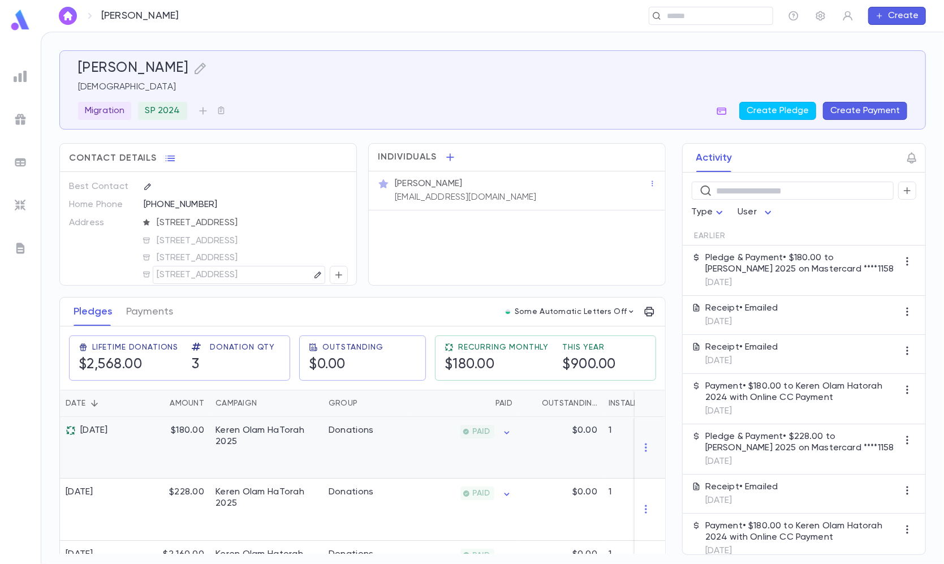
click at [205, 448] on div "$180.00" at bounding box center [173, 448] width 74 height 62
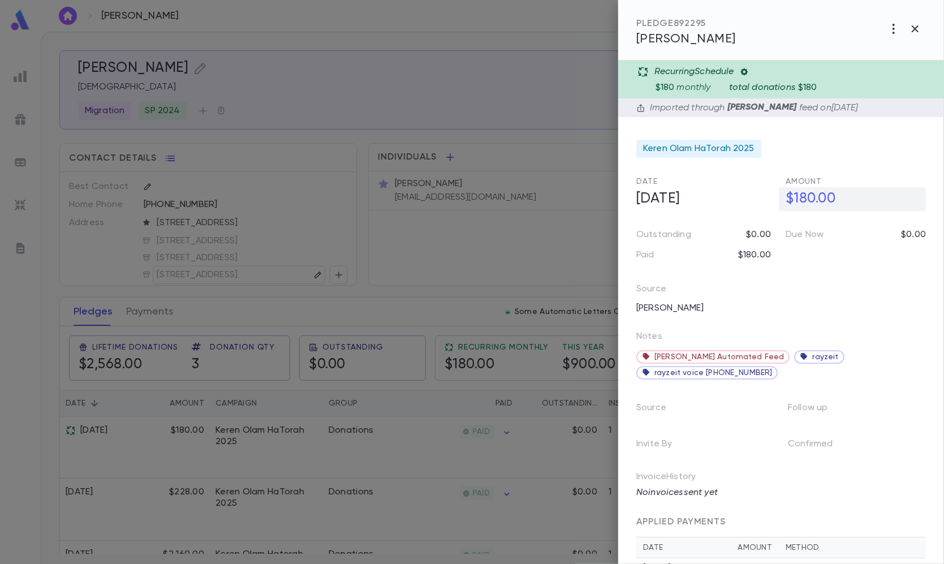
click at [797, 193] on h5 "$180.00" at bounding box center [852, 199] width 147 height 24
click at [888, 27] on icon "button" at bounding box center [894, 29] width 14 height 14
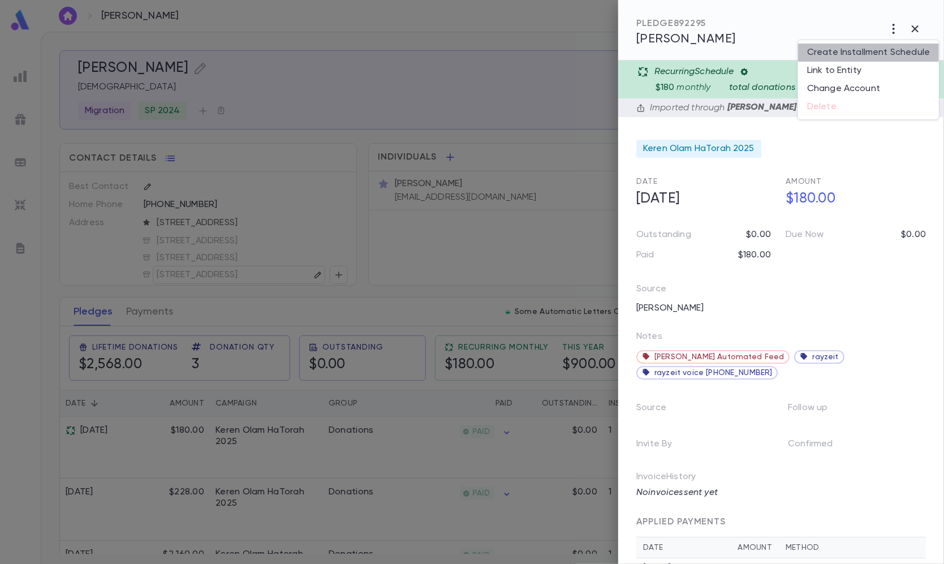
click at [872, 46] on li "Create Installment Schedule" at bounding box center [868, 53] width 141 height 18
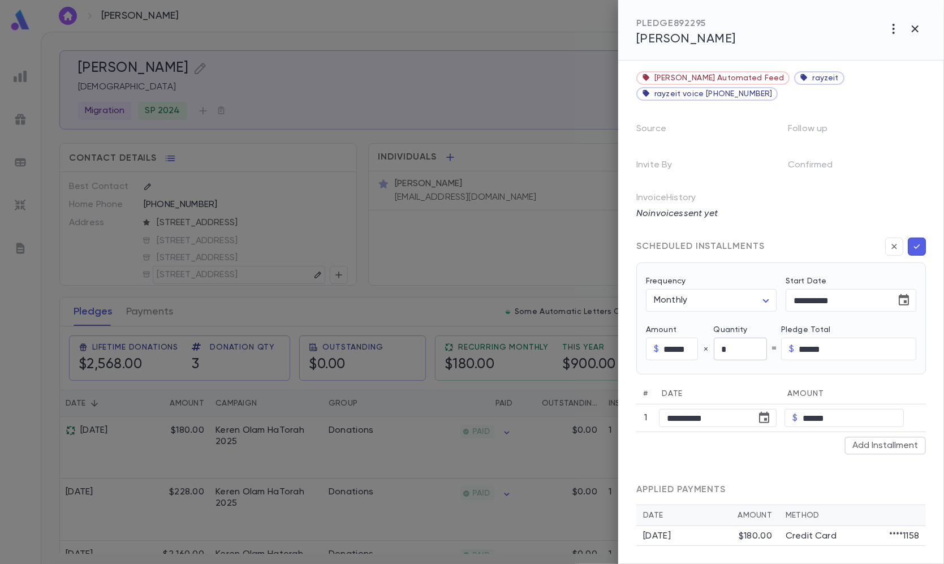
scroll to position [284, 0]
click at [736, 345] on input "*" at bounding box center [740, 349] width 53 height 22
type input "**"
type input "********"
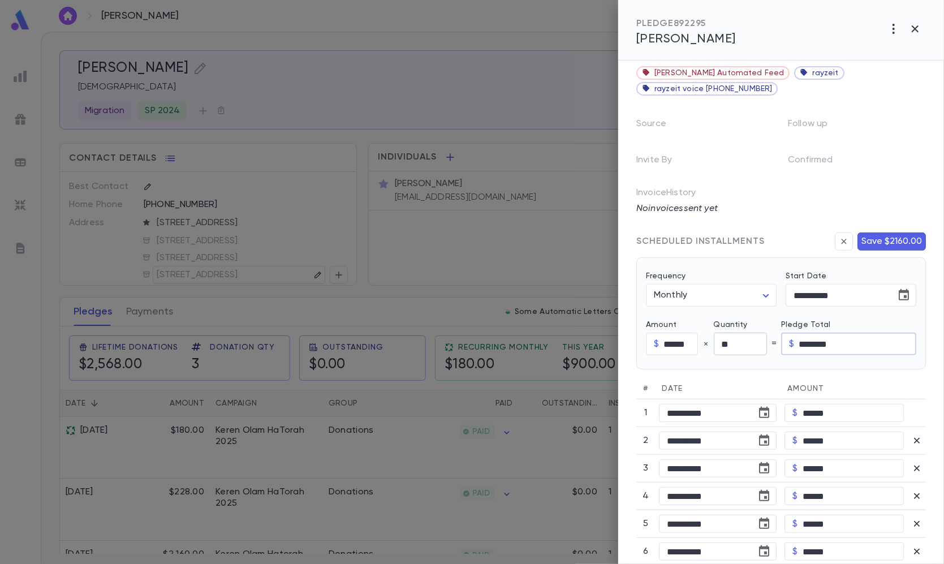
click at [738, 346] on input "**" at bounding box center [740, 344] width 53 height 22
click at [678, 344] on input "******" at bounding box center [680, 344] width 34 height 22
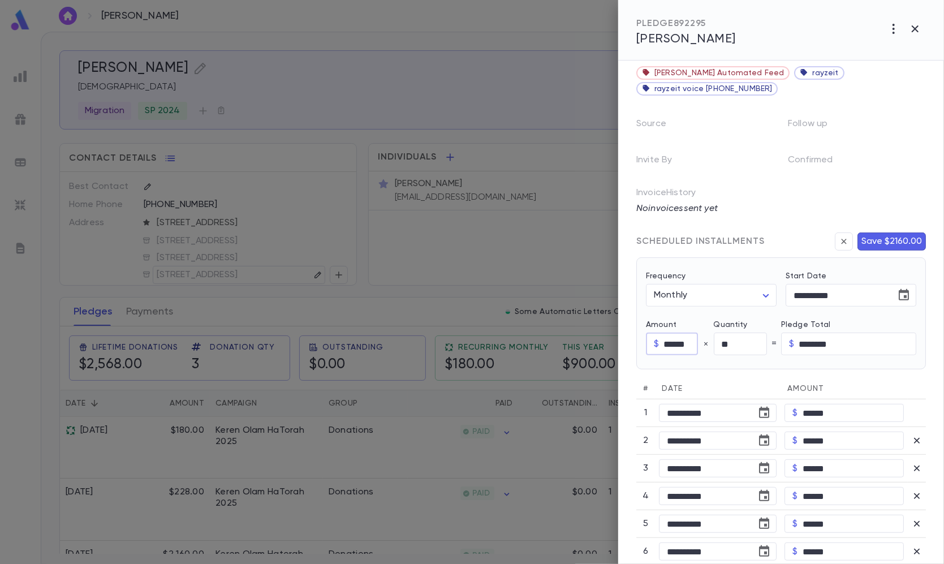
type input "********"
type input "*********"
type input "*"
type input "********"
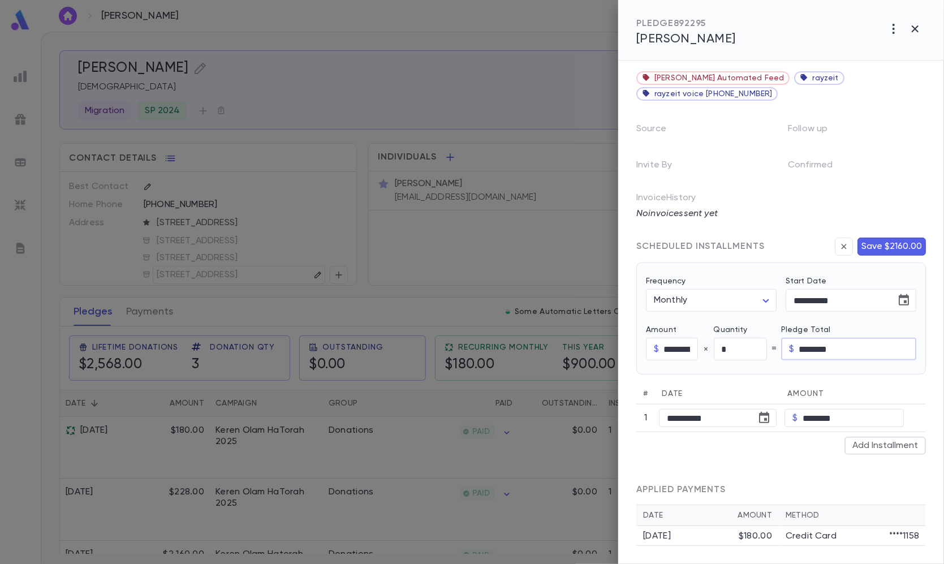
click at [893, 238] on button "Save $2160.00" at bounding box center [891, 247] width 68 height 18
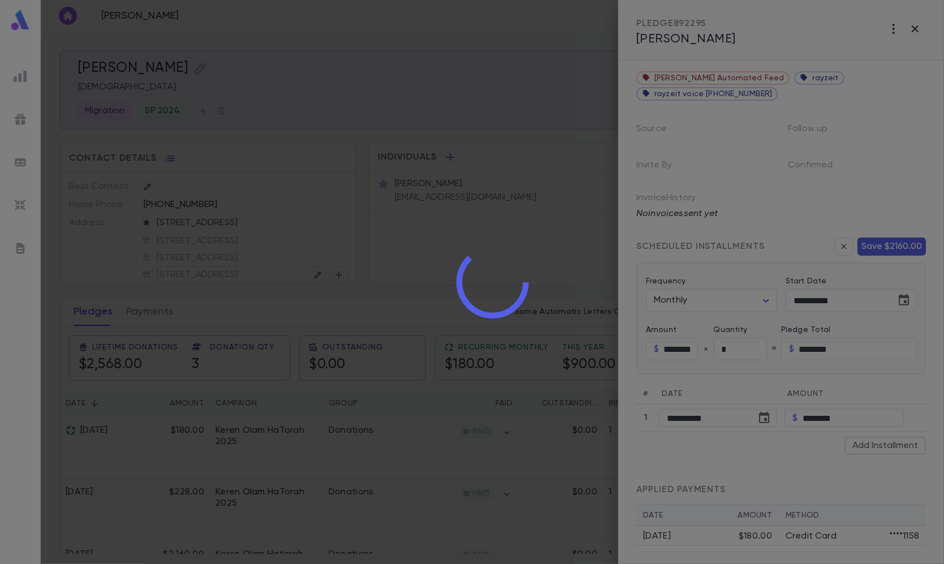
scroll to position [37, 0]
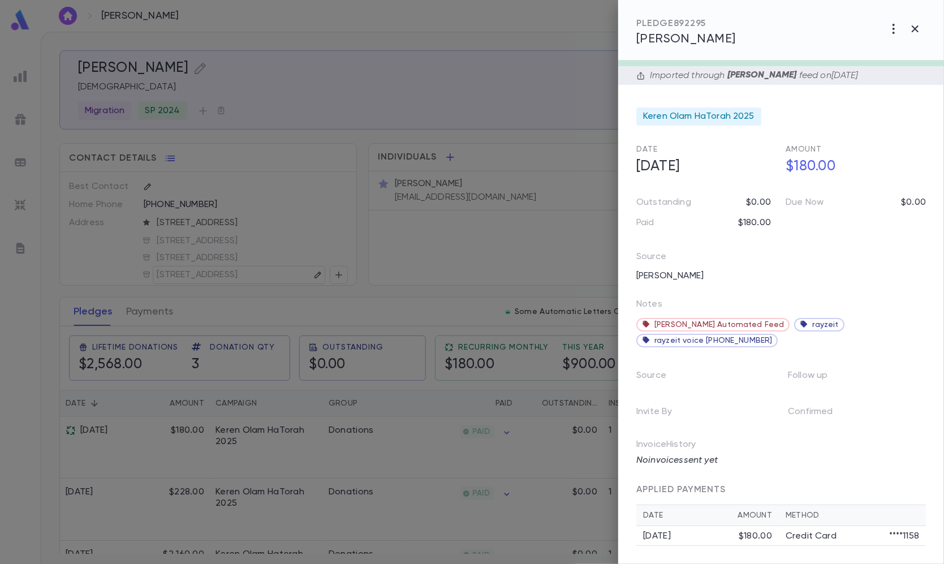
click at [146, 316] on div at bounding box center [472, 282] width 944 height 564
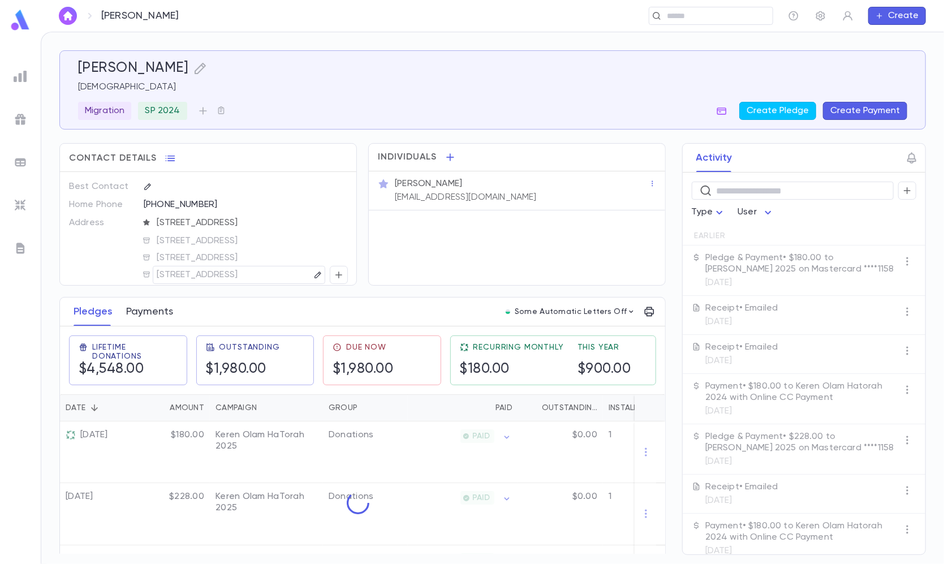
click at [162, 316] on button "Payments" at bounding box center [149, 312] width 47 height 28
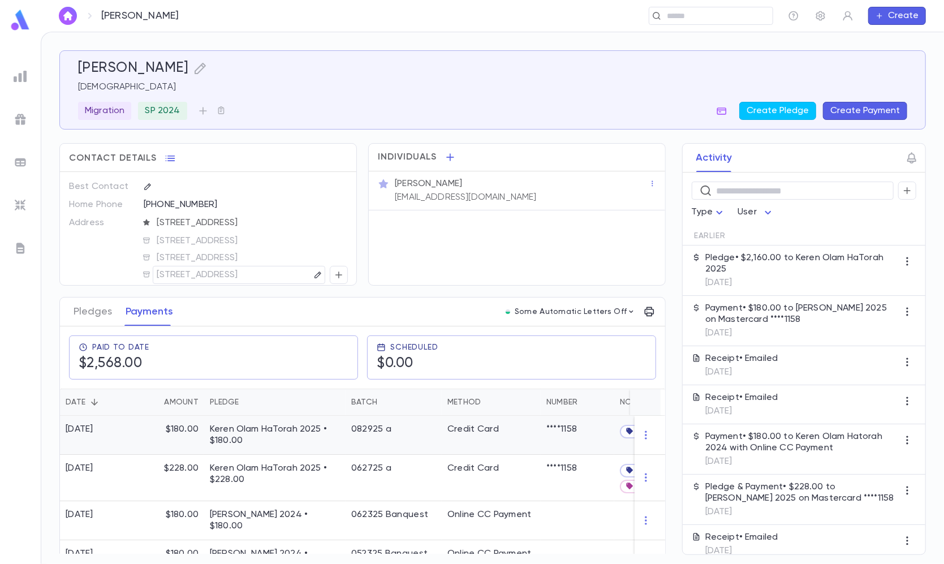
click at [205, 433] on div "Keren Olam HaTorah 2025 • $180.00" at bounding box center [274, 435] width 141 height 39
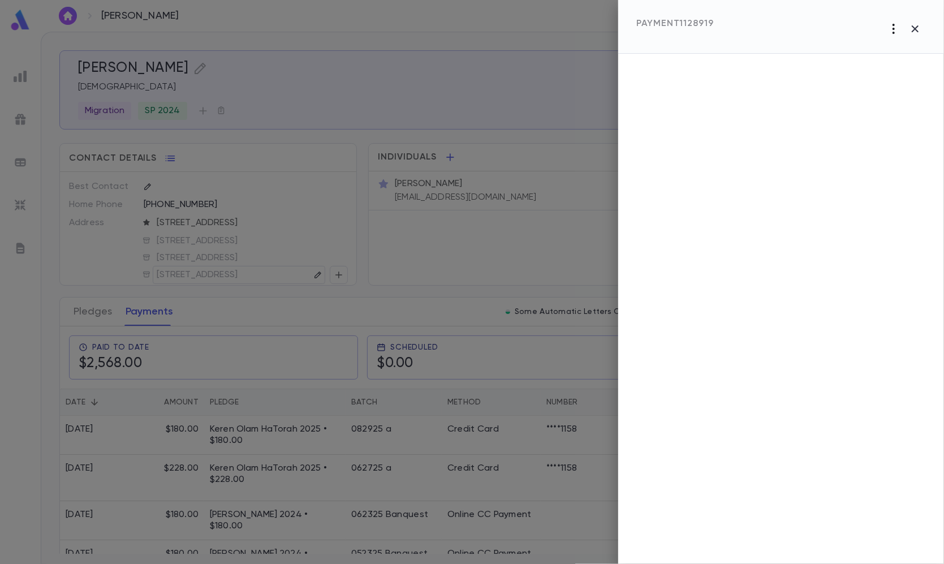
click at [890, 28] on icon "button" at bounding box center [894, 29] width 14 height 14
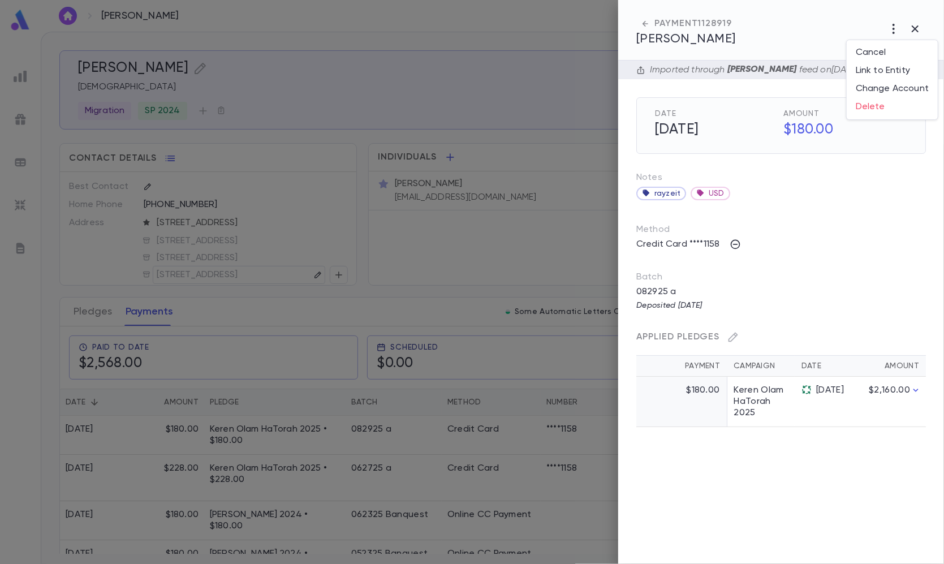
click at [887, 29] on div at bounding box center [472, 282] width 944 height 564
click at [890, 28] on icon "button" at bounding box center [894, 29] width 14 height 14
click at [885, 69] on p "Send Letter" at bounding box center [881, 71] width 51 height 11
click at [920, 68] on li "Email" at bounding box center [915, 72] width 40 height 20
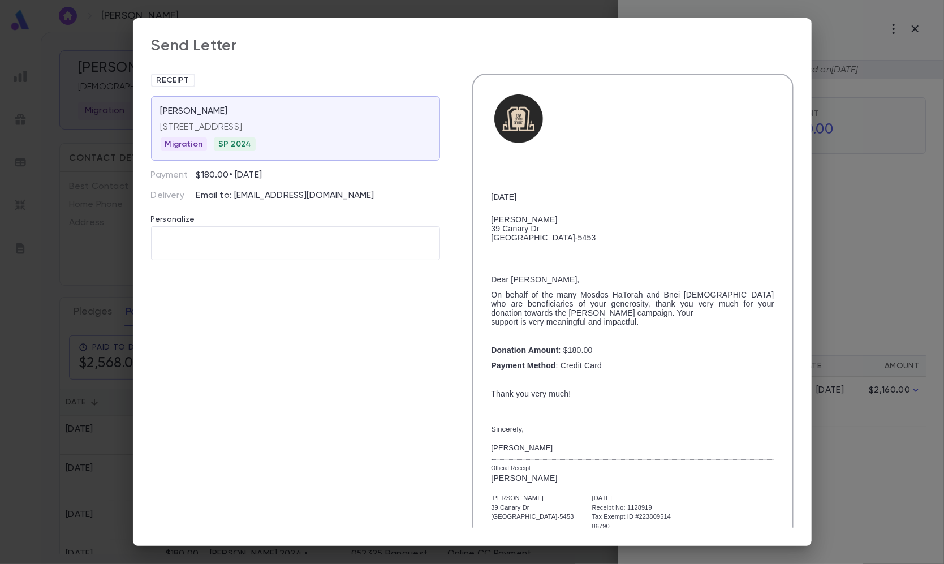
click at [89, 204] on div "Send Letter Receipt [PERSON_NAME] [STREET_ADDRESS] US Migration SP 2024 Payment…" at bounding box center [472, 282] width 944 height 564
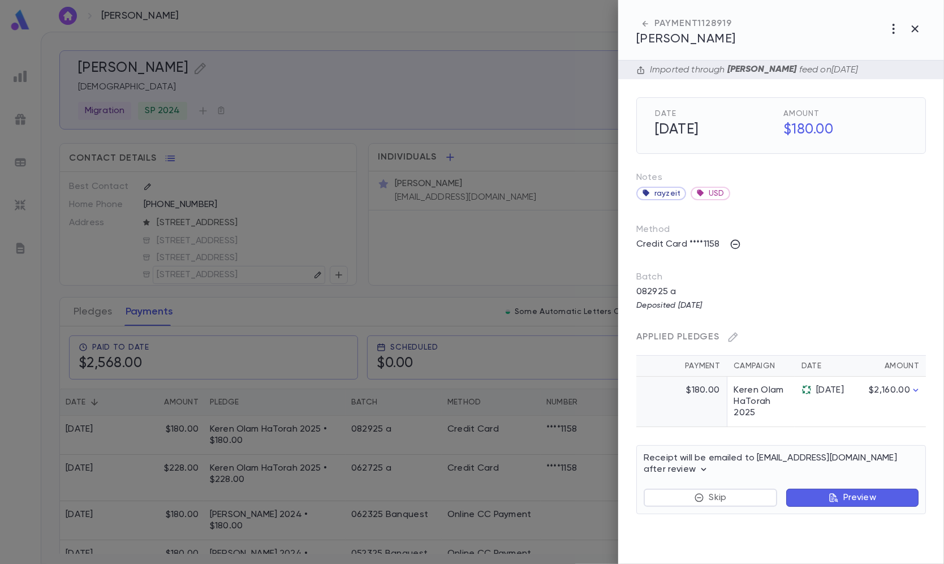
click at [249, 193] on div at bounding box center [472, 282] width 944 height 564
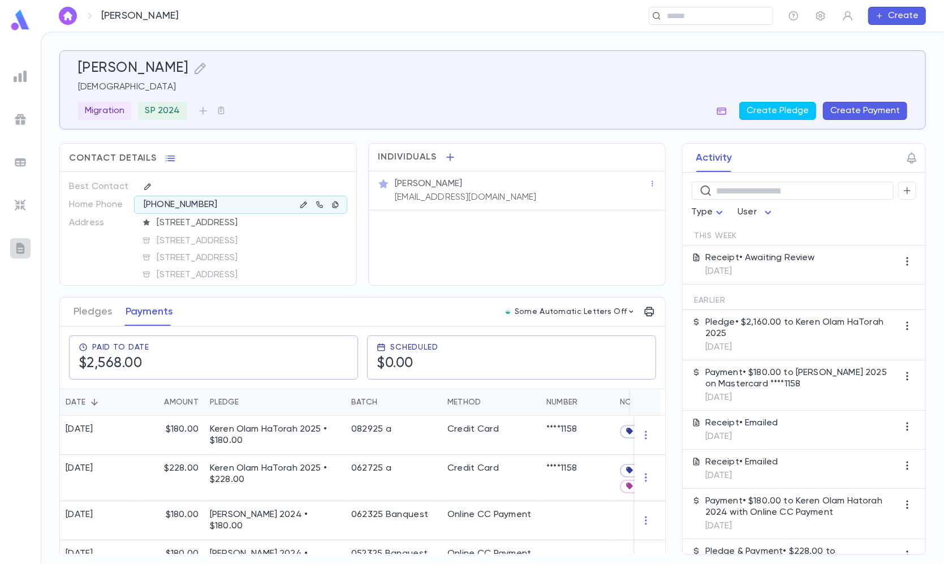
click at [10, 249] on div at bounding box center [20, 248] width 20 height 20
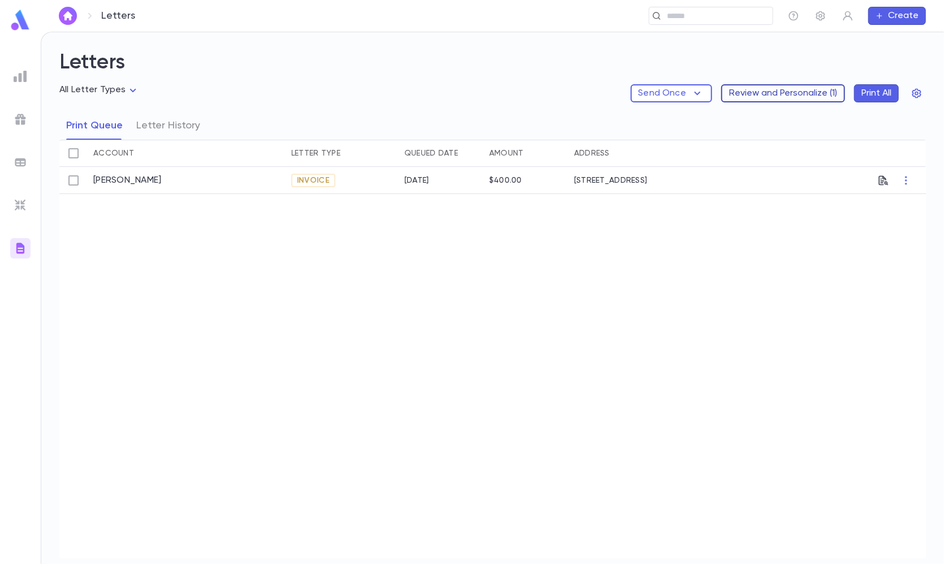
click at [779, 93] on button "Review and Personalize ( 1 )" at bounding box center [783, 93] width 124 height 18
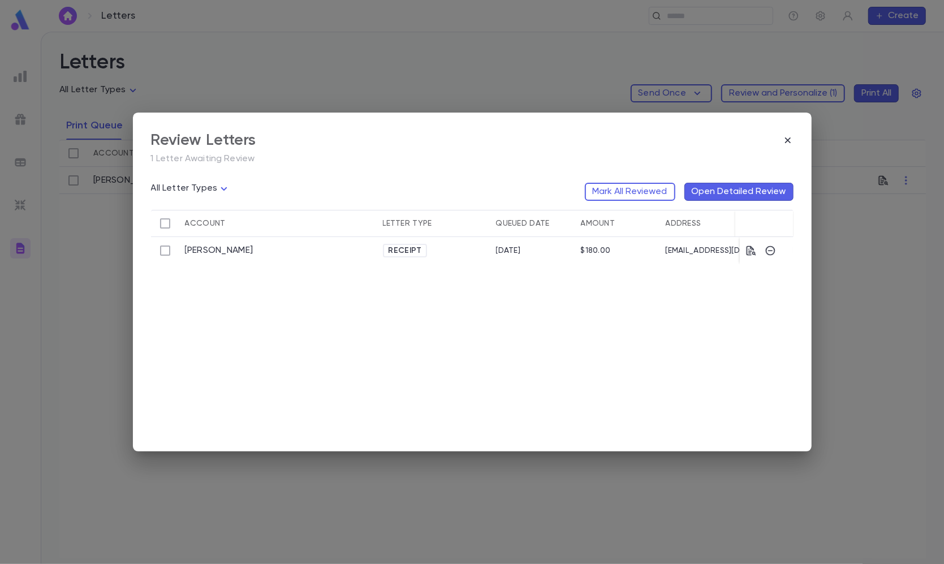
click at [632, 170] on div "Review Letters 1 Letter Awaiting Review" at bounding box center [472, 152] width 643 height 43
click at [632, 186] on button "Mark All Reviewed" at bounding box center [630, 192] width 90 height 18
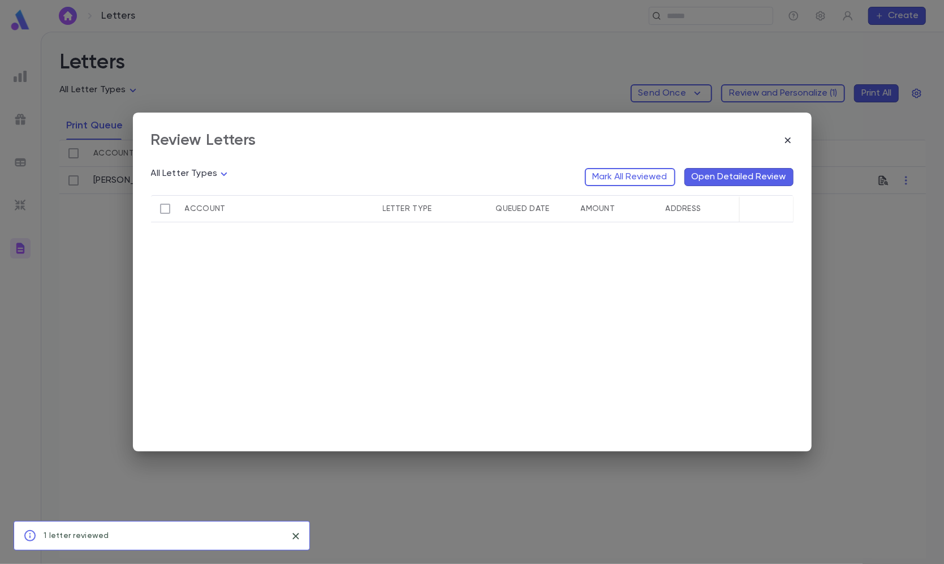
click at [106, 174] on div "Review Letters All Letter Types Mark All Reviewed Open Detailed Review Account …" at bounding box center [472, 282] width 944 height 564
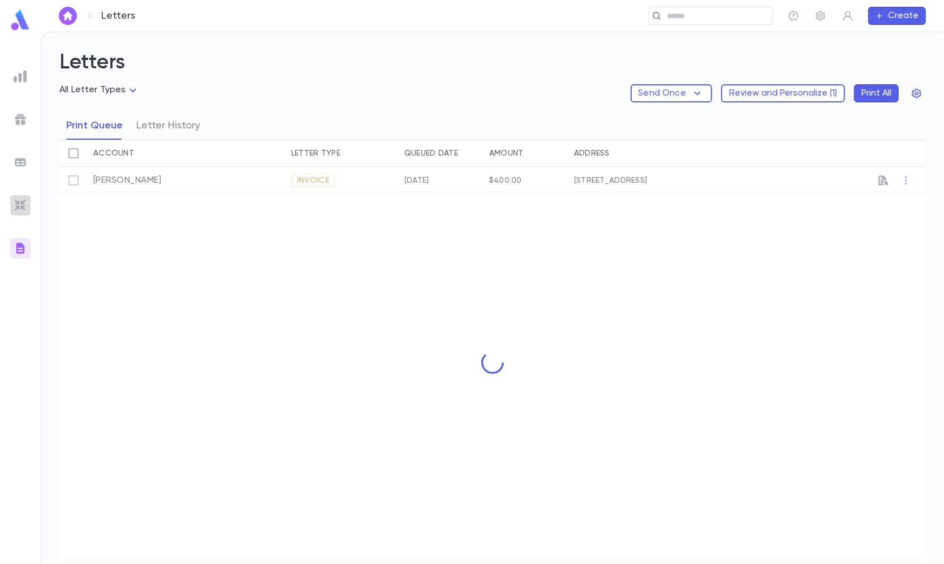
click at [16, 209] on img at bounding box center [21, 206] width 14 height 14
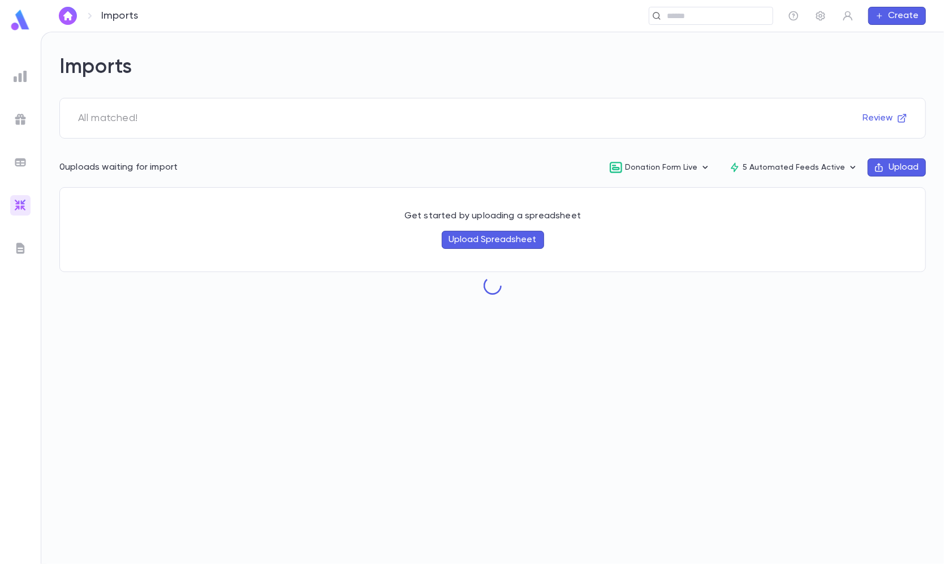
click at [23, 156] on img at bounding box center [21, 163] width 14 height 14
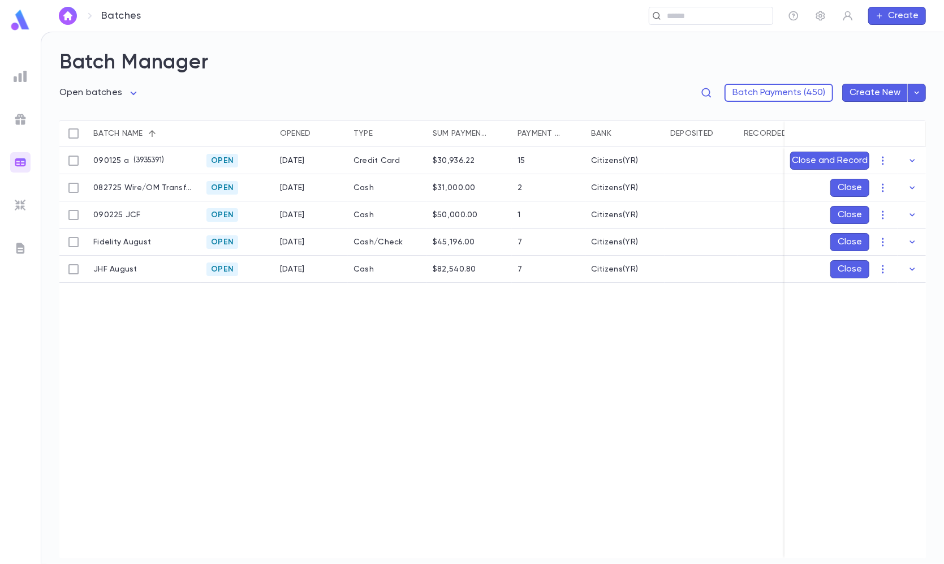
click at [23, 73] on img at bounding box center [21, 77] width 14 height 14
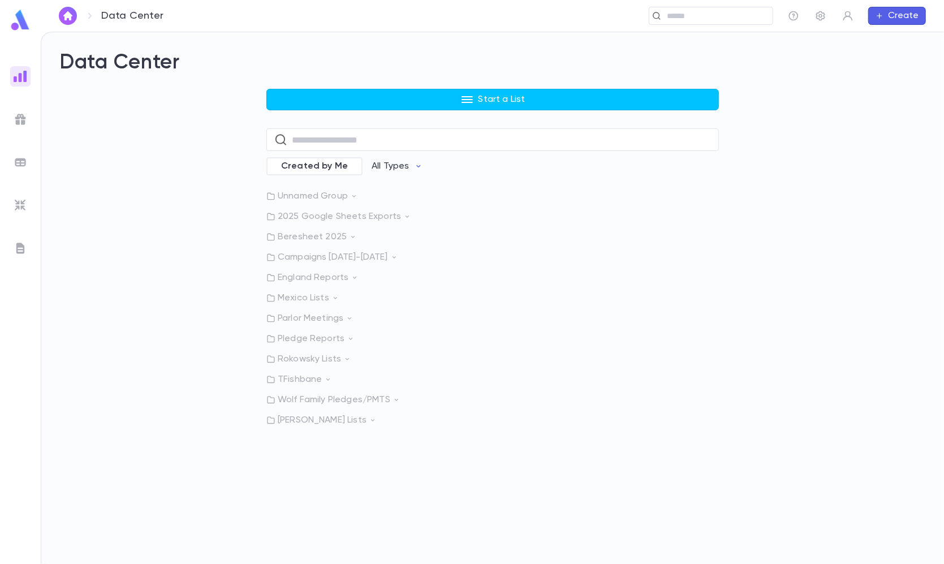
click at [307, 297] on p "Mexico Lists" at bounding box center [492, 297] width 452 height 11
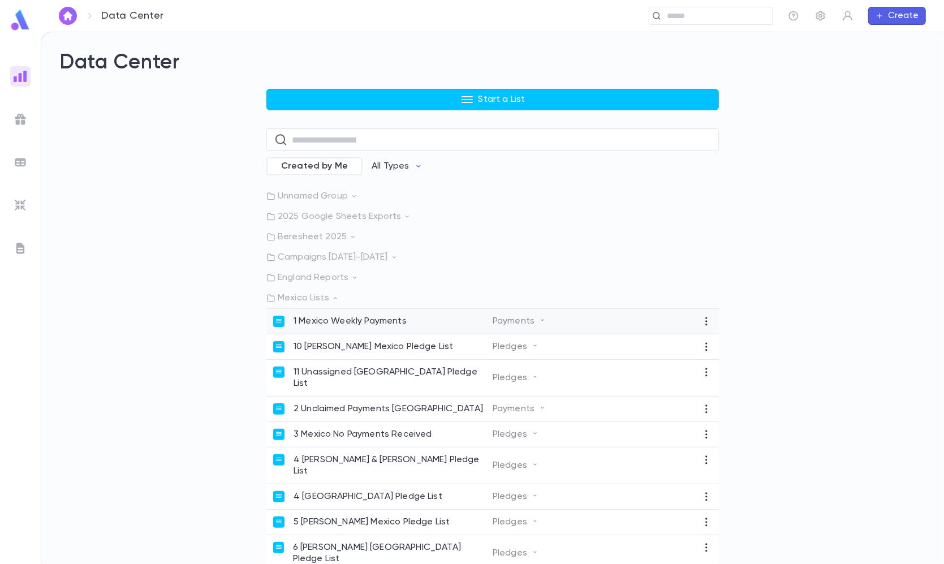
click at [342, 325] on p "1 Mexico Weekly Payments" at bounding box center [350, 321] width 113 height 11
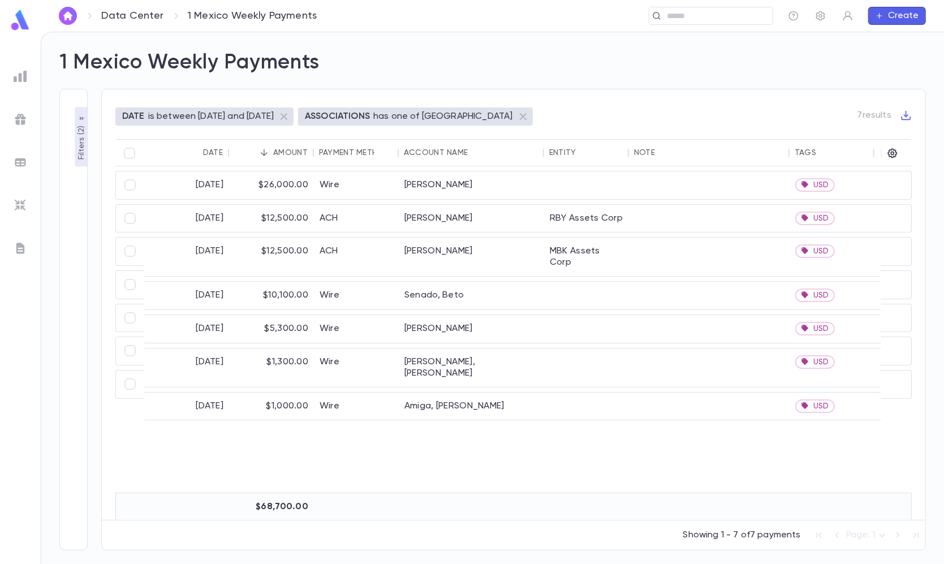
click at [76, 140] on p "Filters ( 2 )" at bounding box center [81, 141] width 11 height 37
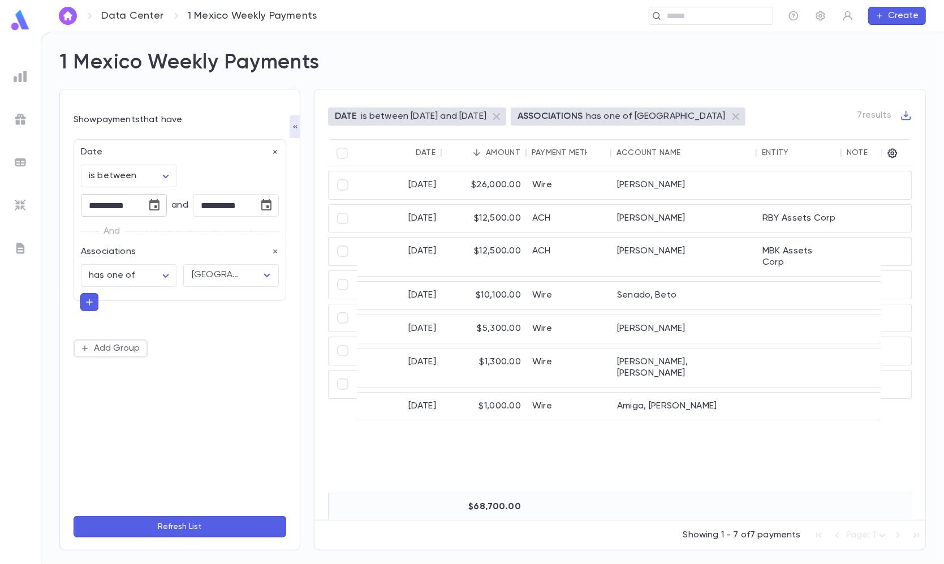
click at [148, 204] on icon "Choose date, selected date is Aug 18, 2025" at bounding box center [155, 206] width 14 height 14
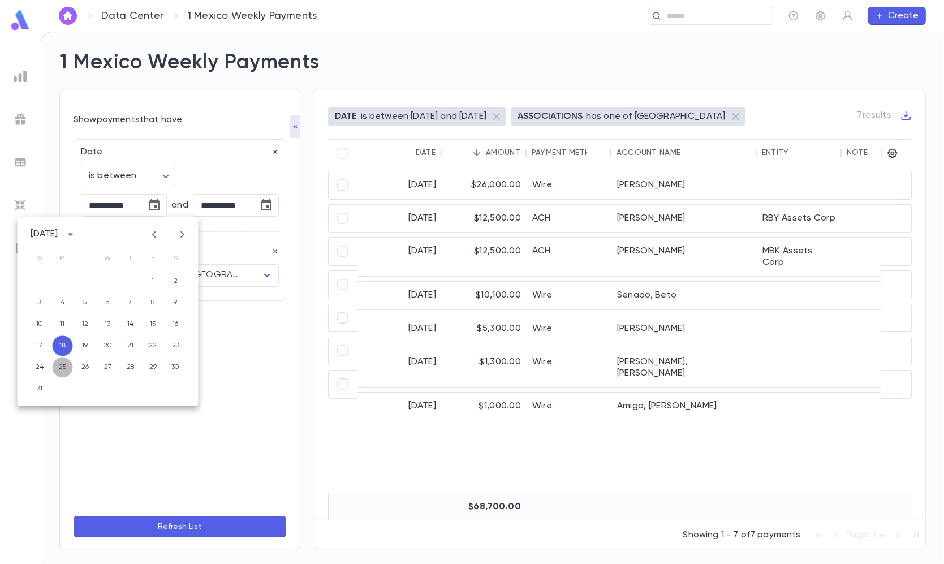
click at [63, 362] on button "25" at bounding box center [63, 367] width 20 height 20
type input "**********"
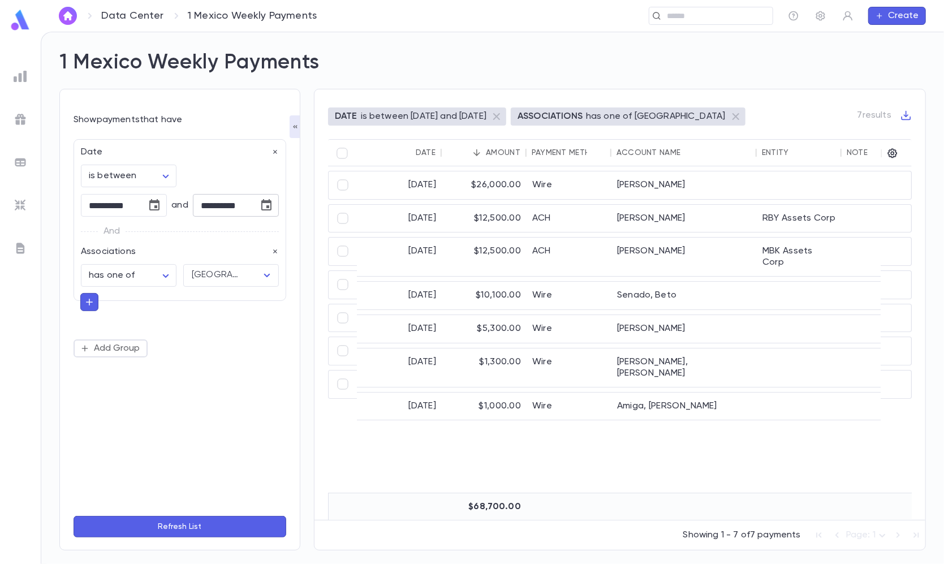
click at [260, 206] on icon "Choose date, selected date is Aug 24, 2025" at bounding box center [267, 206] width 14 height 14
click at [290, 232] on icon "Next month" at bounding box center [294, 235] width 14 height 14
click at [263, 228] on icon "Previous month" at bounding box center [266, 235] width 14 height 14
click at [148, 386] on button "31" at bounding box center [151, 389] width 20 height 20
type input "**********"
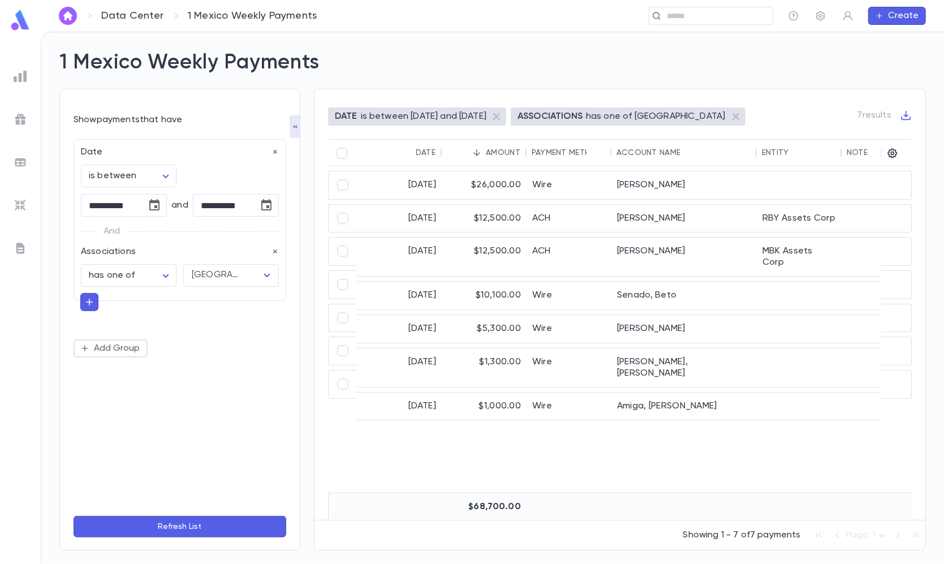
click at [174, 525] on button "Refresh List" at bounding box center [180, 526] width 213 height 21
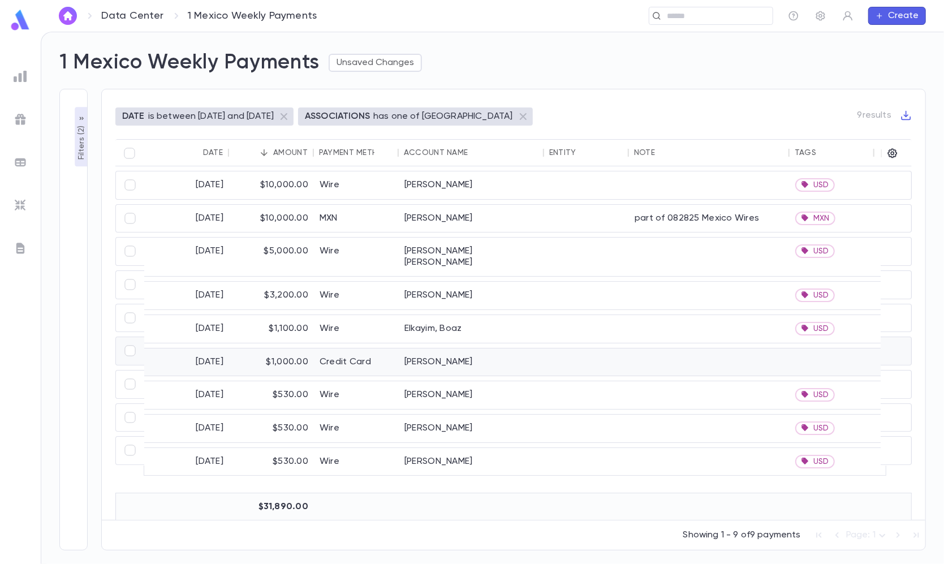
click at [432, 351] on div "[PERSON_NAME]" at bounding box center [471, 362] width 145 height 28
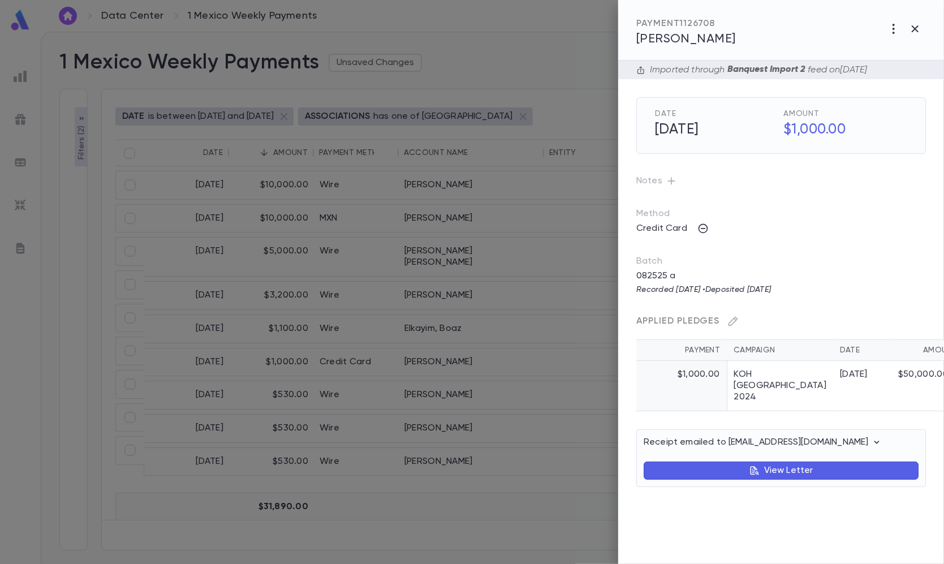
click at [672, 177] on icon "button" at bounding box center [671, 180] width 11 height 11
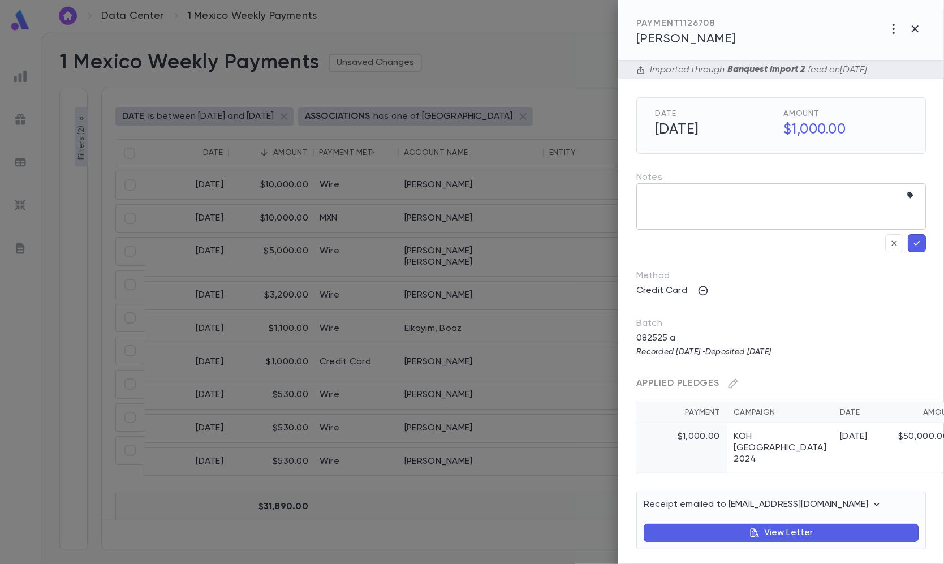
click at [906, 197] on div at bounding box center [781, 195] width 274 height 11
click at [911, 197] on icon "button" at bounding box center [910, 195] width 6 height 6
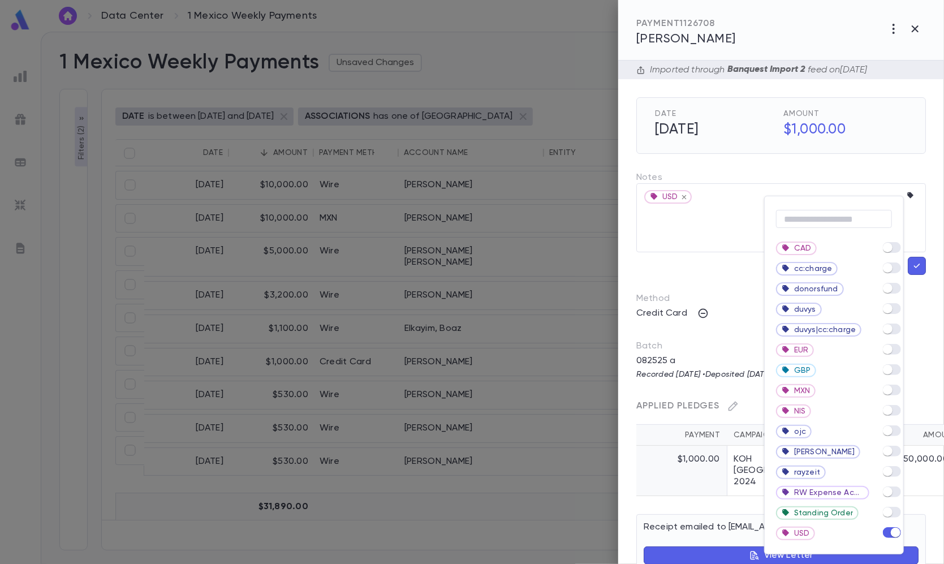
click at [917, 271] on div at bounding box center [472, 282] width 944 height 564
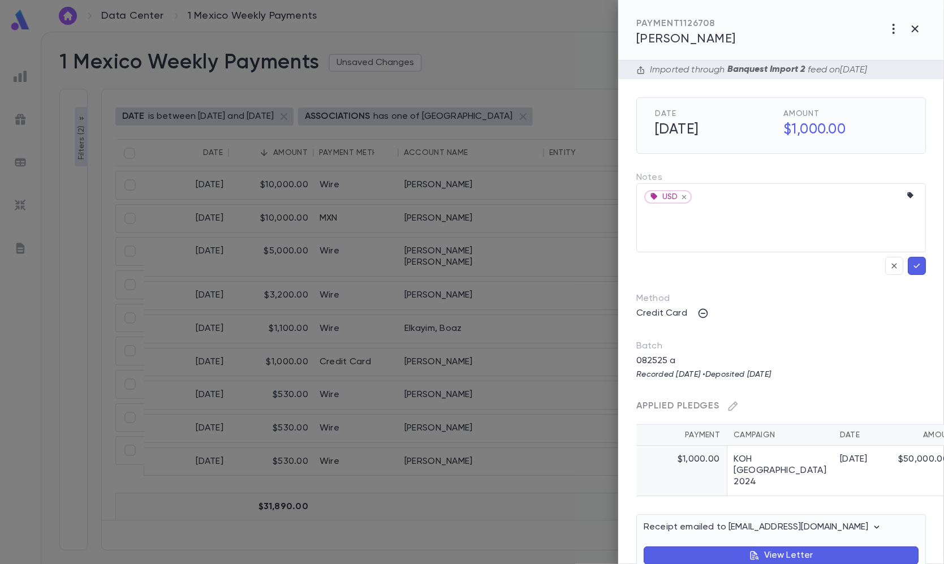
click at [915, 267] on icon "button" at bounding box center [917, 265] width 10 height 11
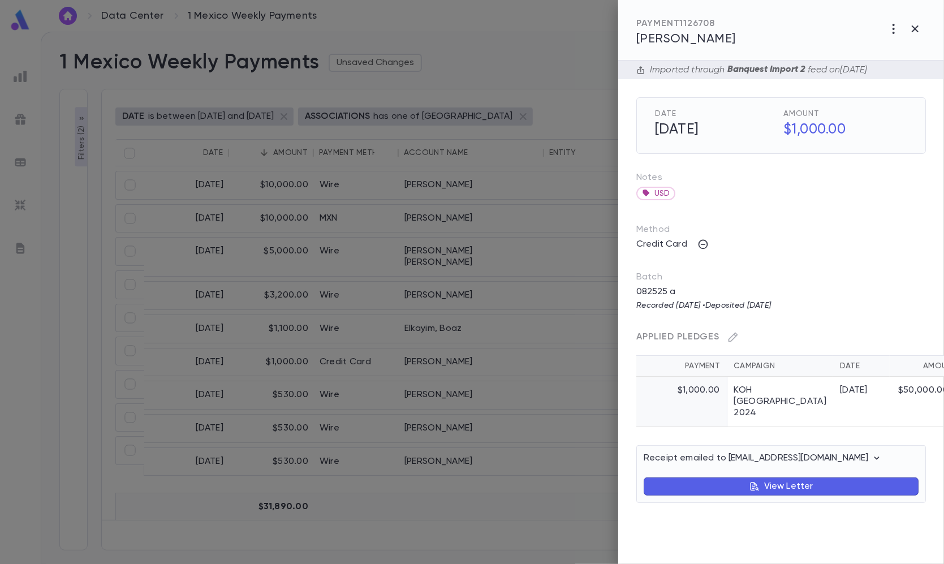
click at [411, 207] on div at bounding box center [472, 282] width 944 height 564
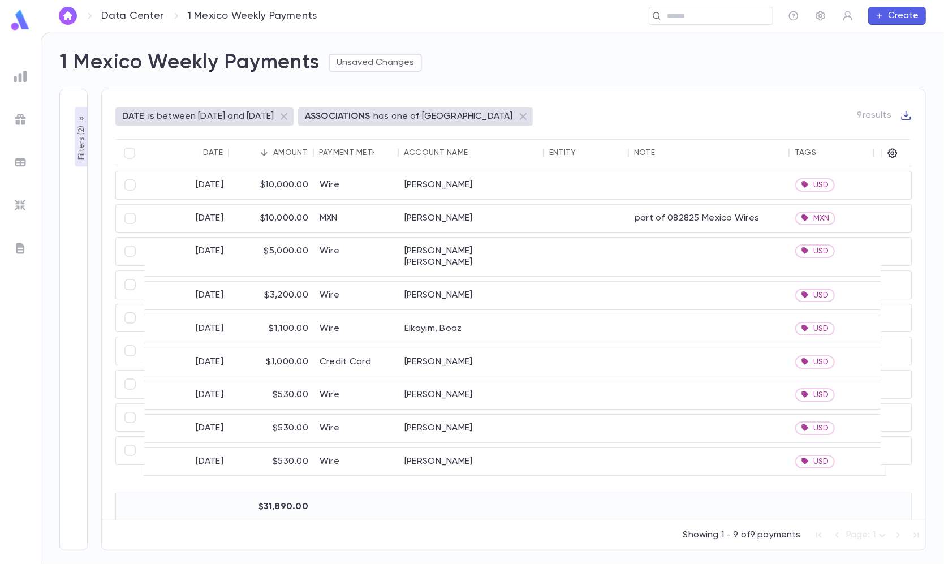
click at [908, 120] on icon "button" at bounding box center [907, 116] width 10 height 10
click at [894, 137] on li "Download CSV" at bounding box center [895, 135] width 81 height 18
click at [36, 84] on ul at bounding box center [20, 313] width 41 height 502
click at [340, 69] on button "Unsaved Changes" at bounding box center [375, 63] width 93 height 18
click at [369, 90] on li "Save Changes to Report" at bounding box center [394, 85] width 126 height 18
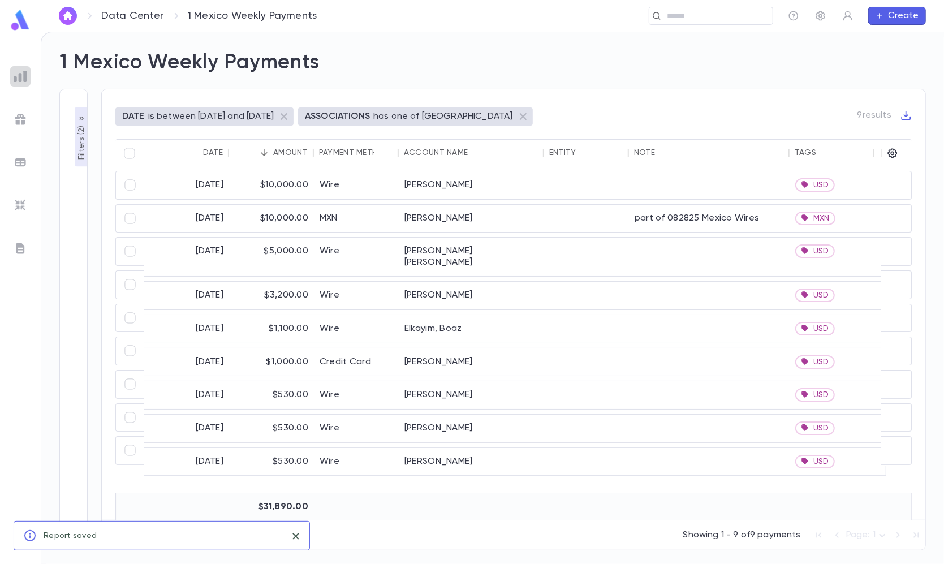
click at [25, 83] on img at bounding box center [21, 77] width 14 height 14
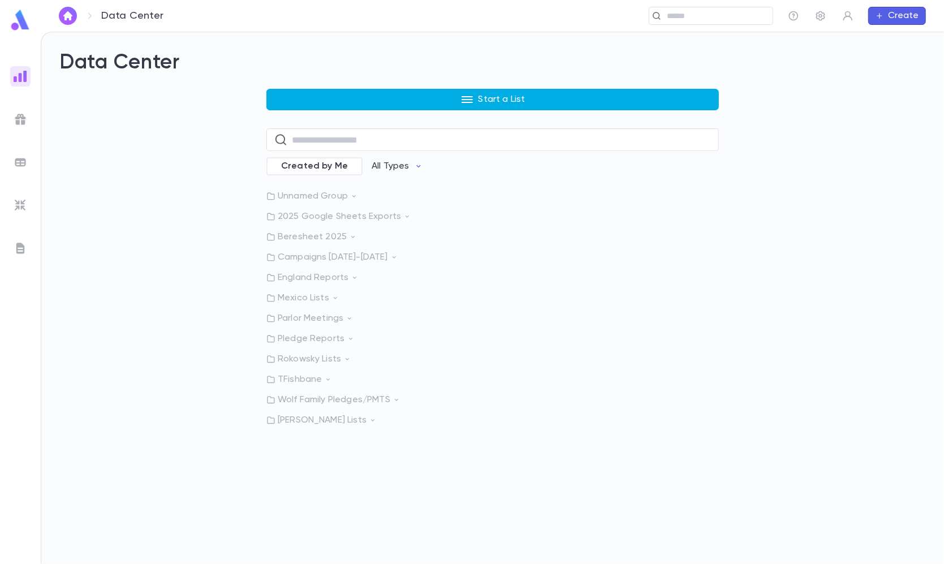
click at [303, 97] on button "Start a List" at bounding box center [492, 99] width 452 height 21
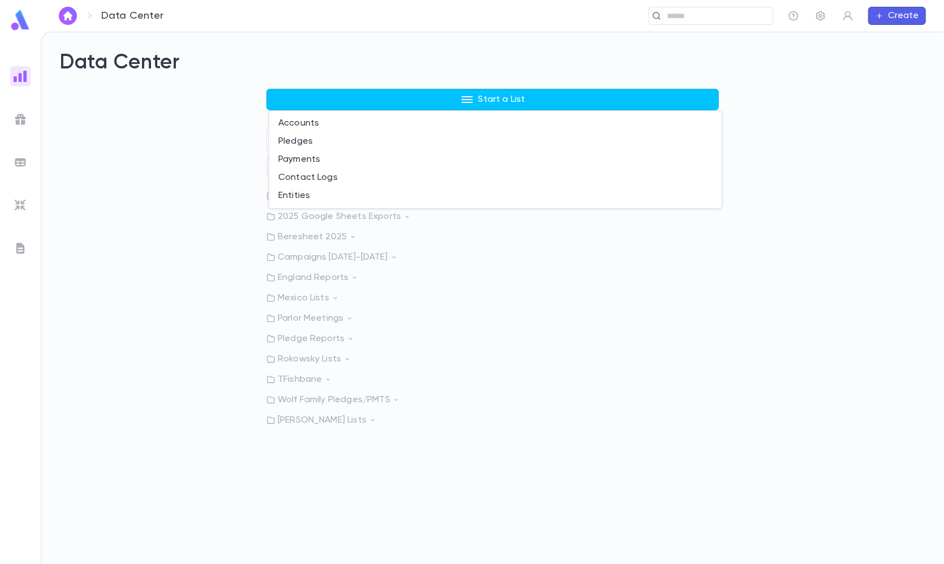
click at [235, 182] on div at bounding box center [472, 282] width 944 height 564
drag, startPoint x: 304, startPoint y: 339, endPoint x: 291, endPoint y: 365, distance: 29.3
click at [291, 365] on div "Unnamed Group 2025 Google Sheets Exports Beresheet 2025 Campaigns [DATE]-[DATE]…" at bounding box center [492, 308] width 452 height 235
click at [305, 350] on div "Unnamed Group 2025 Google Sheets Exports Beresheet 2025 Campaigns [DATE]-[DATE]…" at bounding box center [492, 308] width 452 height 235
click at [292, 363] on p "Rokowsky Lists" at bounding box center [492, 358] width 452 height 11
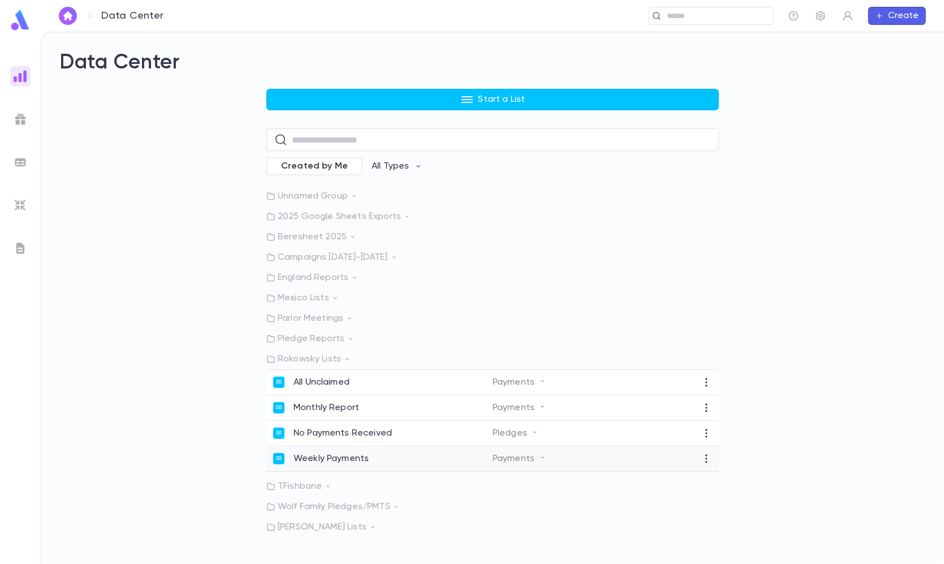
click at [340, 455] on p "Weekly Payments" at bounding box center [331, 458] width 75 height 11
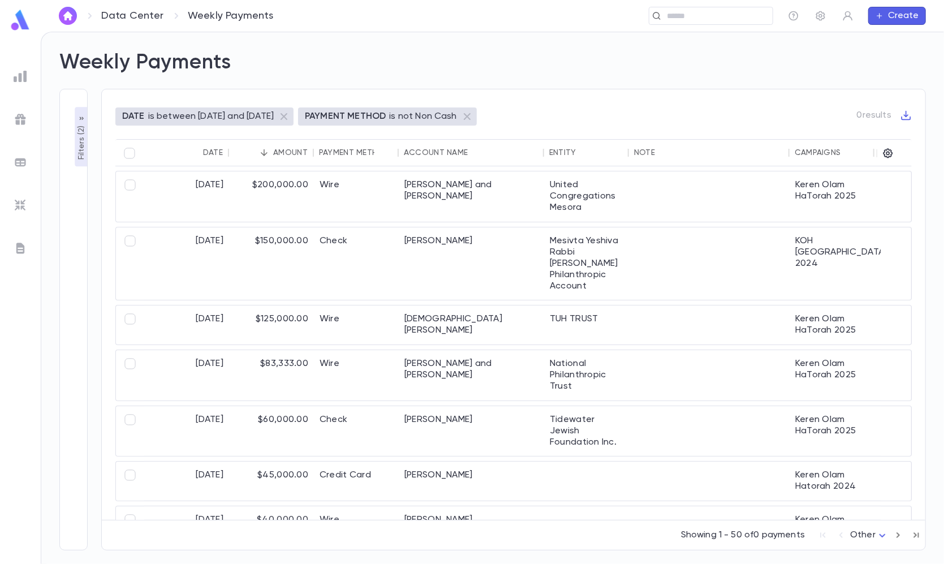
click at [83, 136] on p "Filters ( 2 )" at bounding box center [81, 141] width 11 height 37
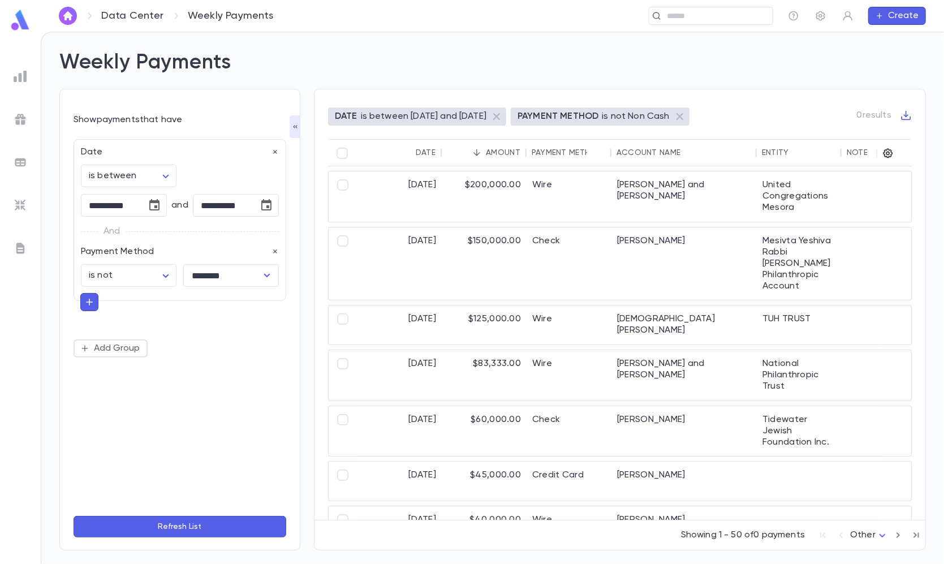
click at [154, 219] on div "And" at bounding box center [180, 231] width 198 height 29
click at [150, 210] on icon "Choose date, selected date is Aug 18, 2025" at bounding box center [154, 204] width 10 height 11
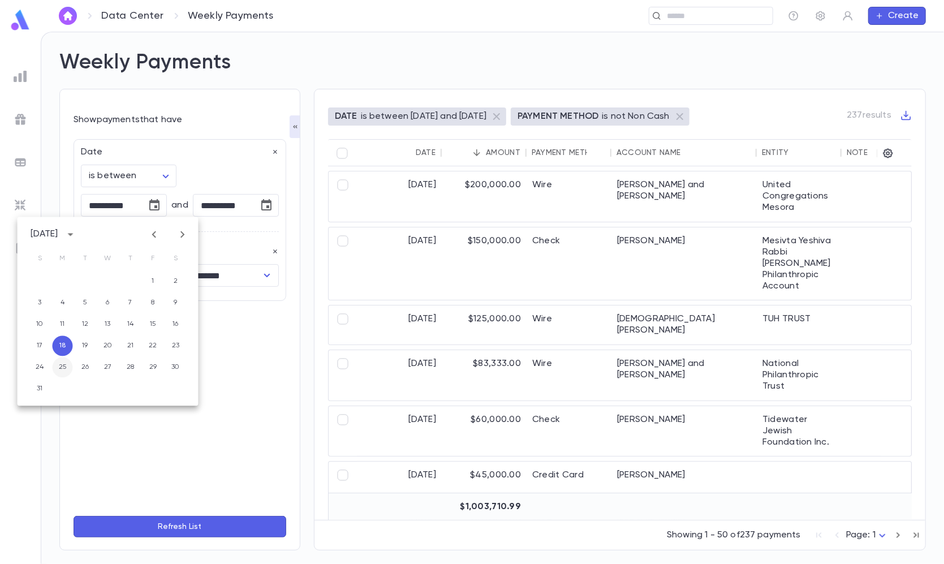
click at [62, 363] on button "25" at bounding box center [63, 367] width 20 height 20
type input "**********"
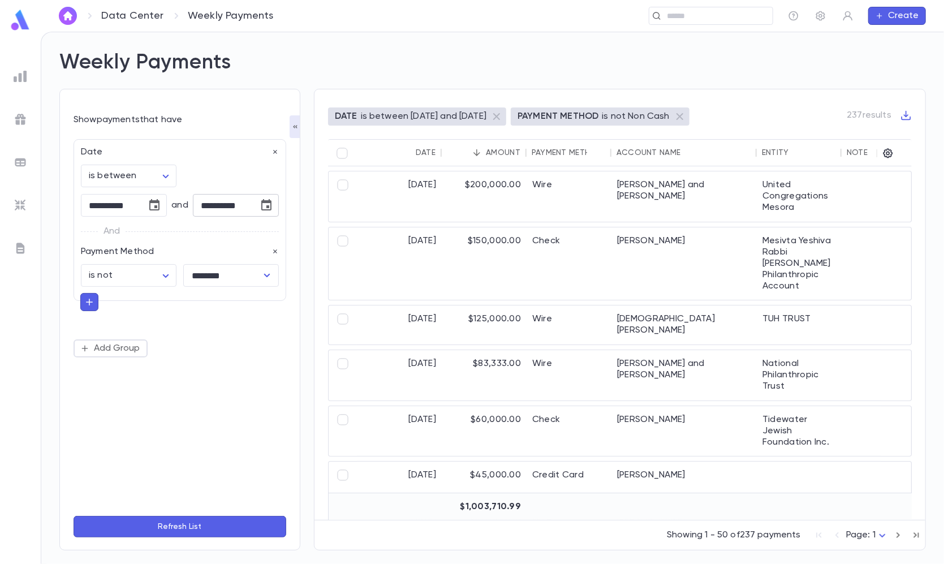
click at [265, 207] on icon "Choose date, selected date is Aug 24, 2025" at bounding box center [266, 204] width 10 height 11
click at [152, 383] on button "31" at bounding box center [151, 389] width 20 height 20
type input "**********"
click at [179, 523] on button "Refresh List" at bounding box center [180, 526] width 213 height 21
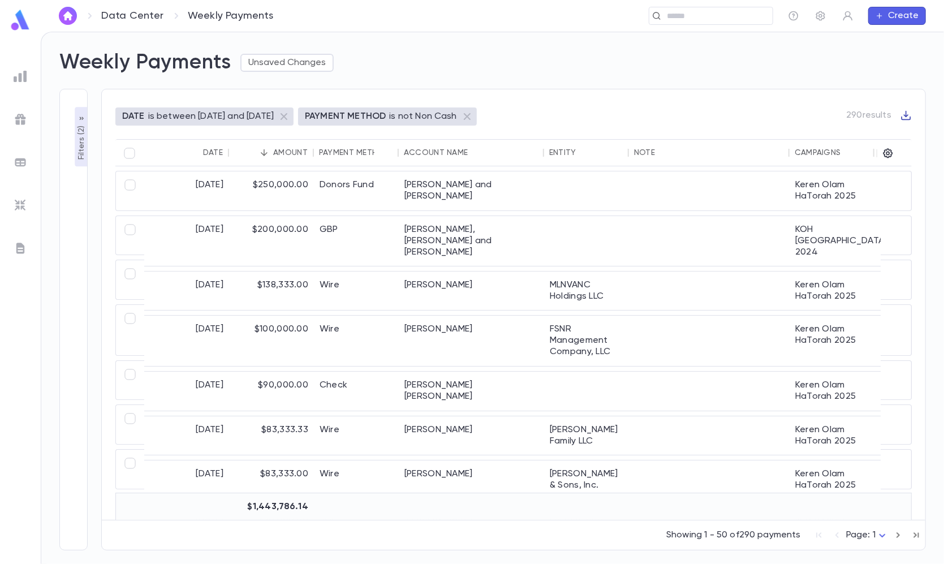
click at [904, 118] on icon "button" at bounding box center [905, 115] width 11 height 11
click at [899, 136] on li "Download CSV" at bounding box center [895, 135] width 81 height 18
click at [293, 63] on button "Unsaved Changes" at bounding box center [286, 63] width 93 height 18
click at [307, 83] on li "Save Changes to Report" at bounding box center [306, 85] width 126 height 18
click at [18, 100] on ul at bounding box center [20, 313] width 41 height 502
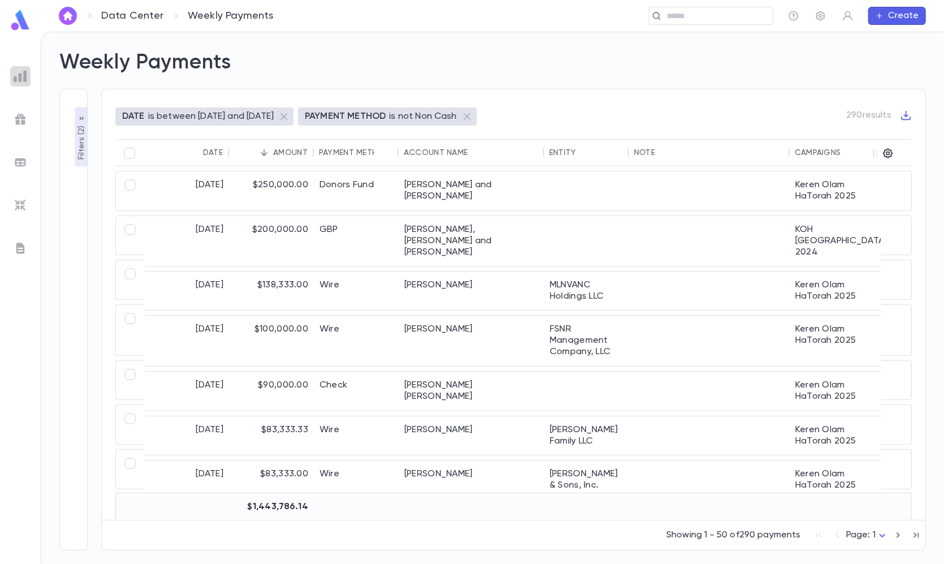
click at [18, 85] on div at bounding box center [20, 76] width 20 height 20
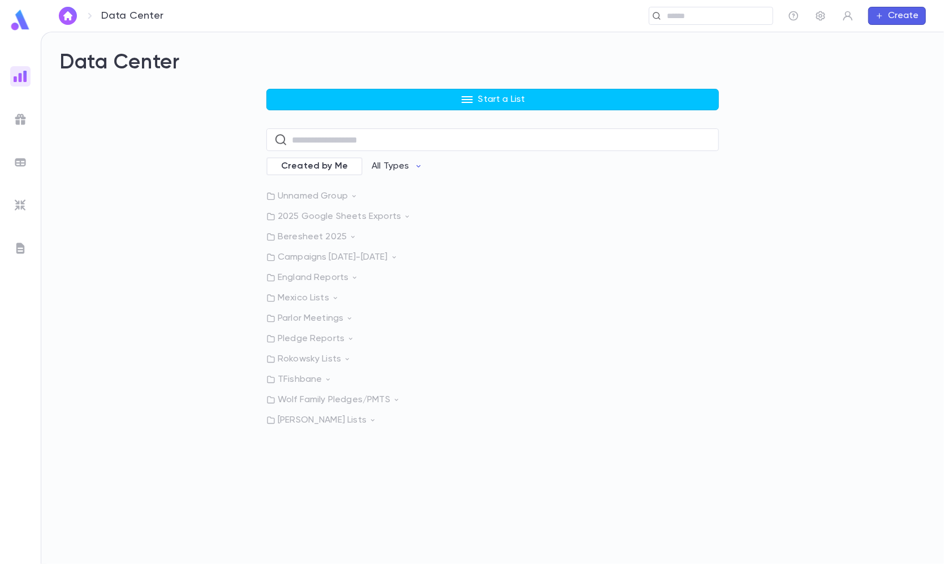
click at [313, 356] on p "Rokowsky Lists" at bounding box center [492, 358] width 452 height 11
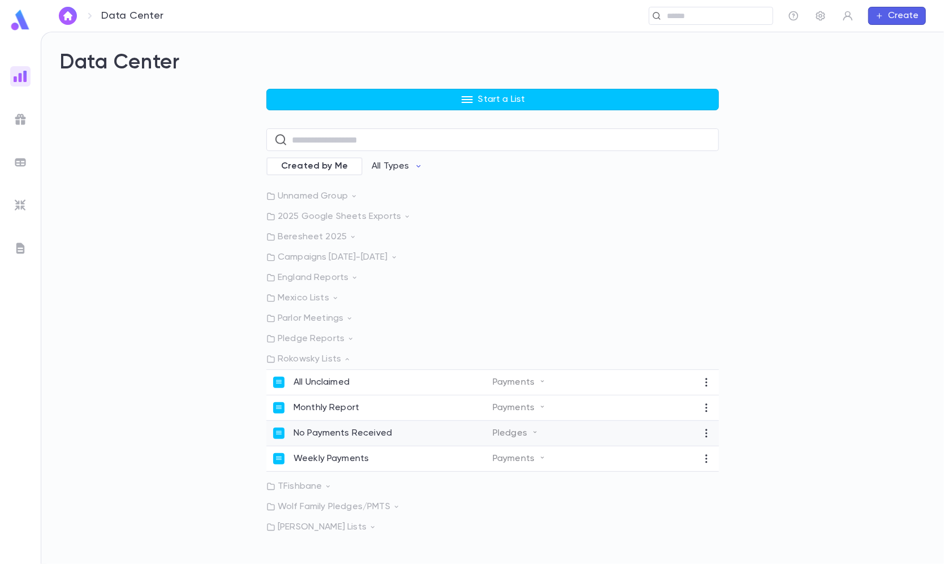
click at [344, 432] on p "No Payments Received" at bounding box center [343, 433] width 98 height 11
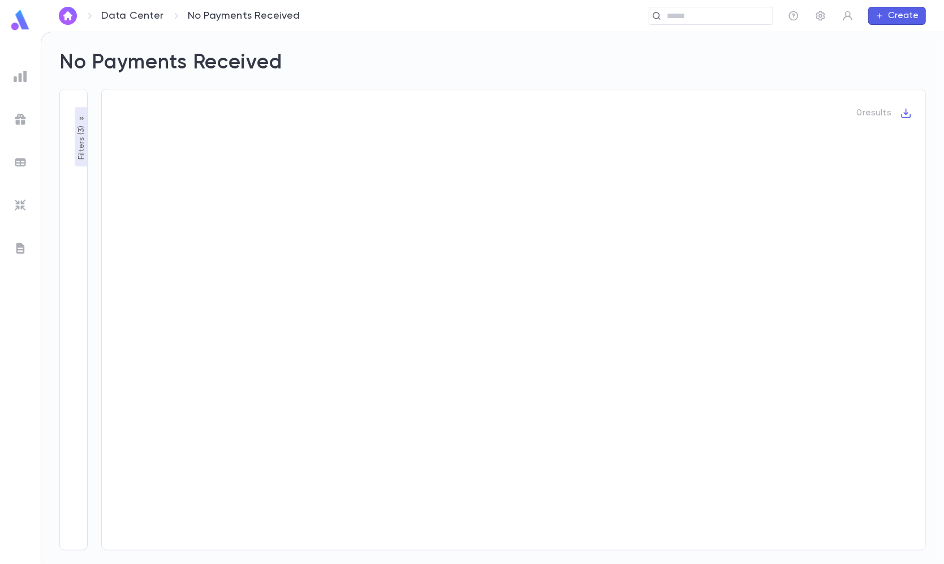
type input "**********"
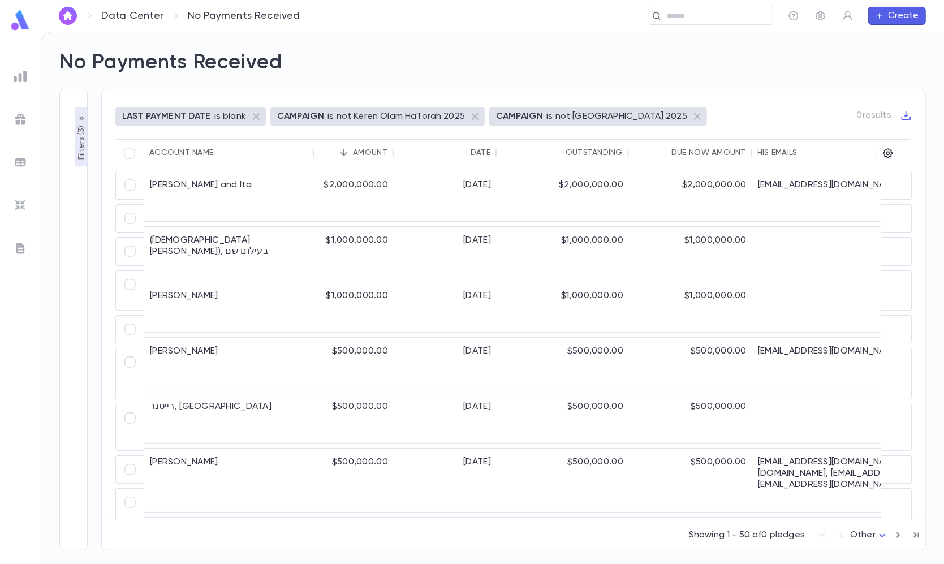
click at [76, 137] on p "Filters ( 3 )" at bounding box center [81, 141] width 11 height 37
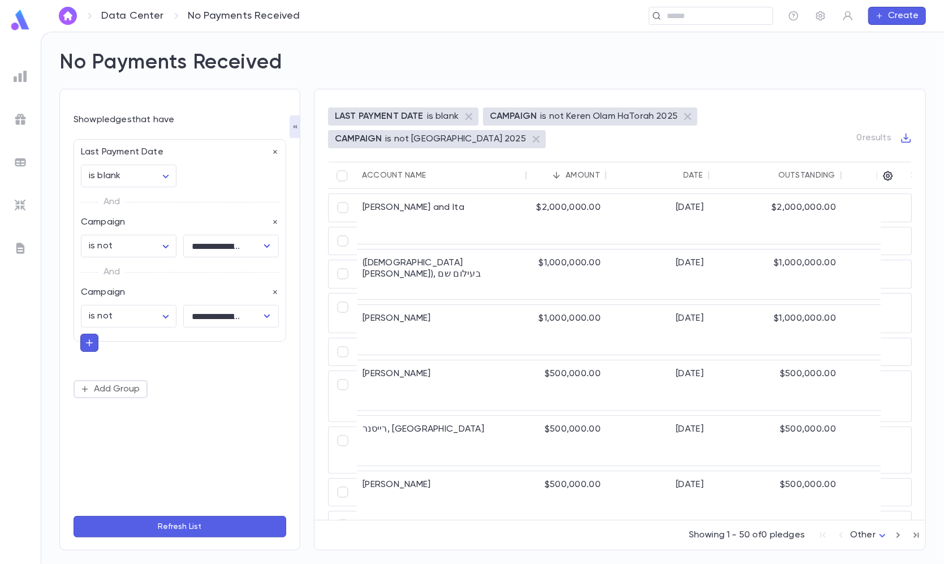
click at [181, 520] on button "Refresh List" at bounding box center [180, 526] width 213 height 21
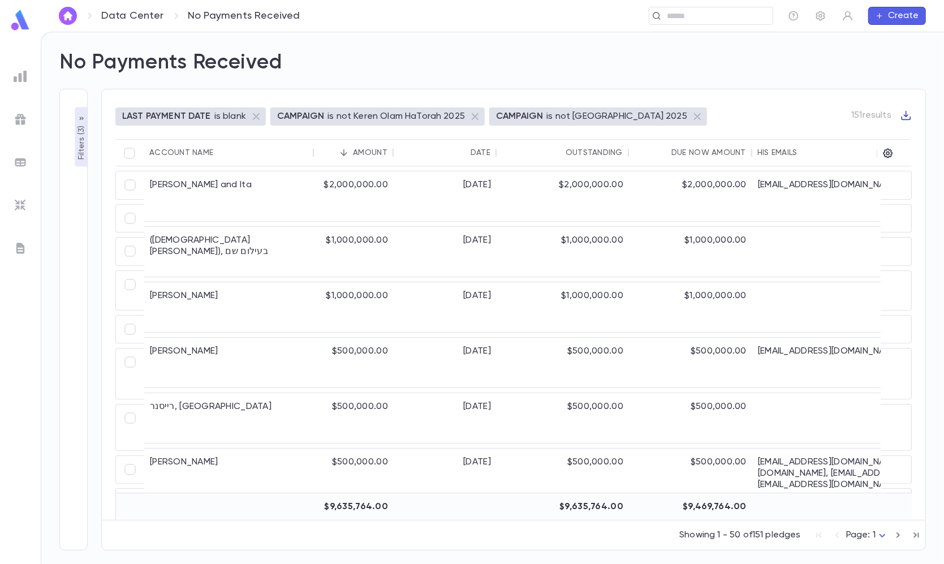
click at [905, 110] on icon "button" at bounding box center [905, 115] width 11 height 11
click at [905, 131] on li "Download CSV" at bounding box center [895, 135] width 81 height 18
click at [387, 35] on div "**********" at bounding box center [492, 298] width 903 height 532
